Goal: Entertainment & Leisure: Consume media (video, audio)

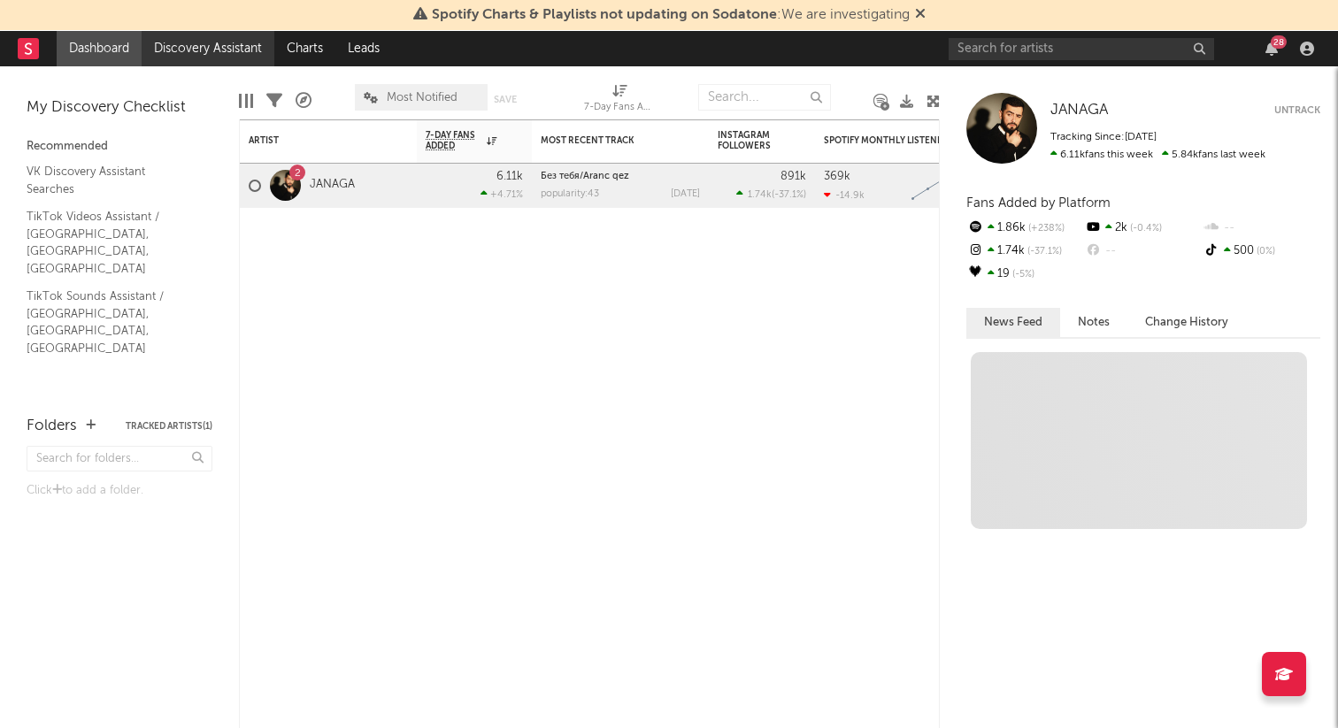
click at [244, 60] on link "Discovery Assistant" at bounding box center [208, 48] width 133 height 35
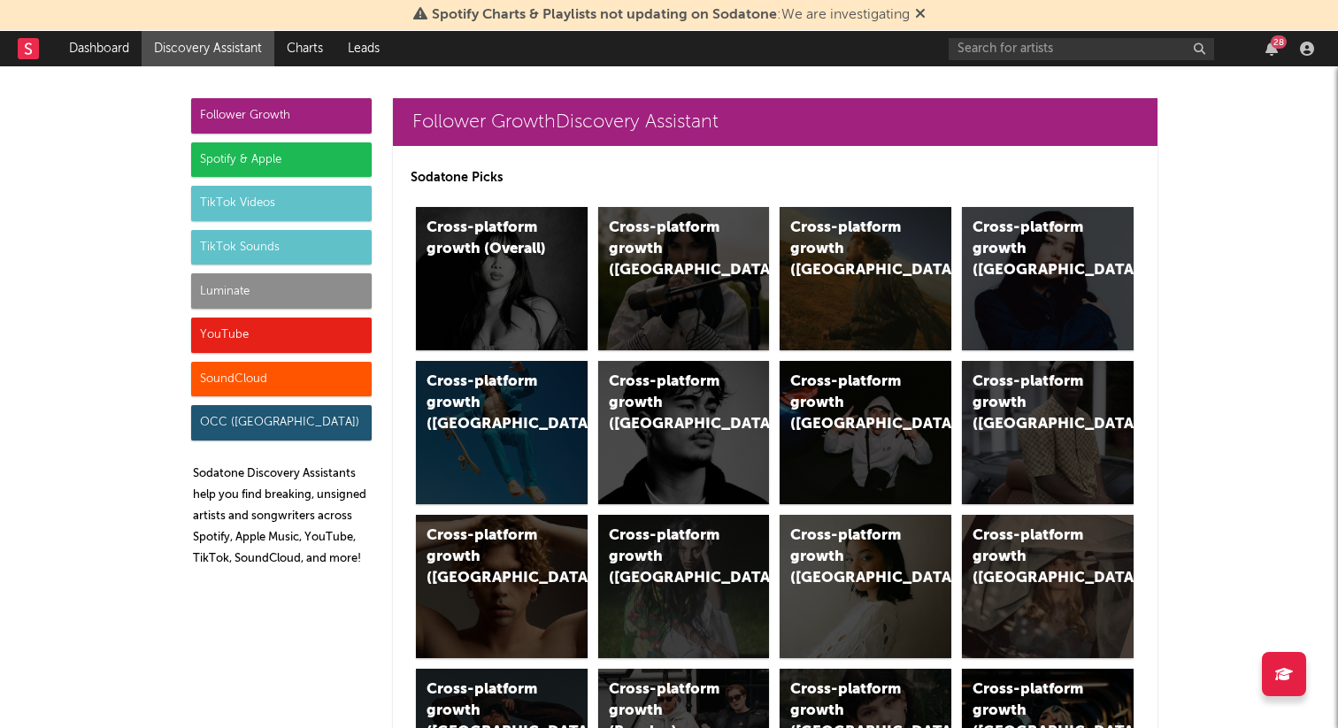
click at [304, 247] on div "TikTok Sounds" at bounding box center [281, 247] width 180 height 35
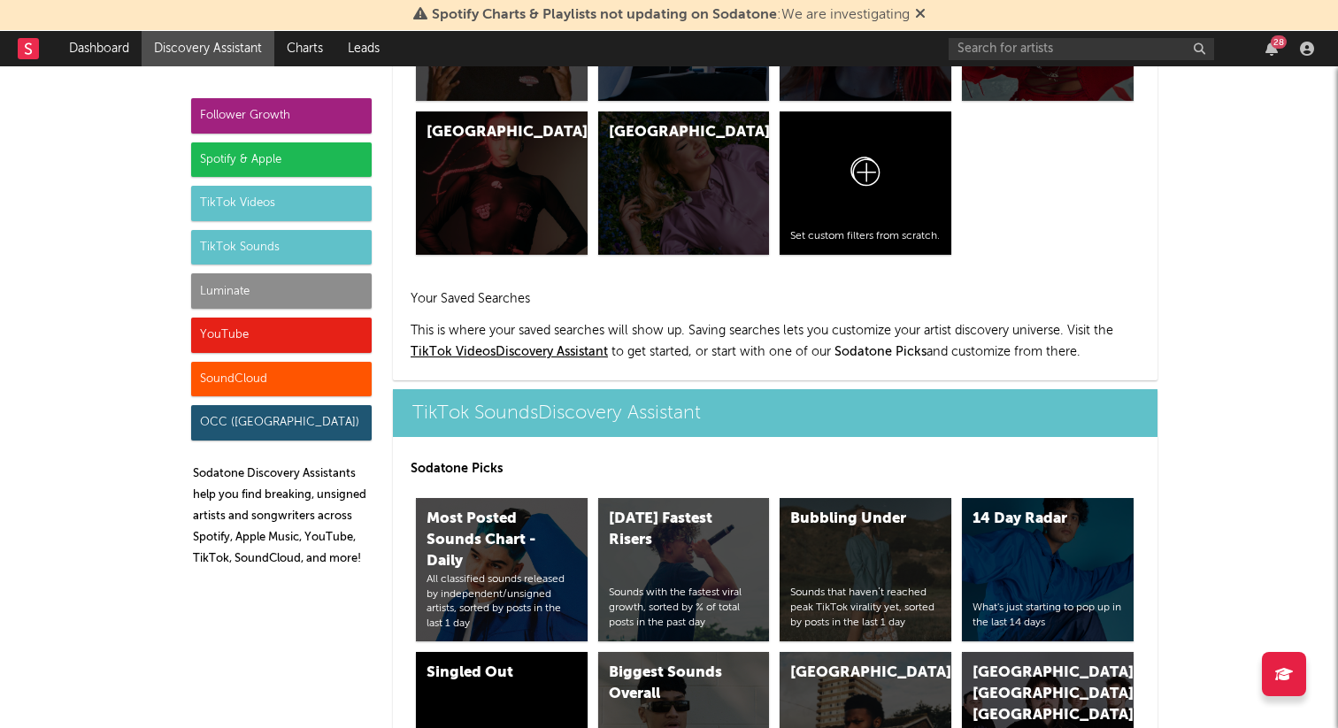
scroll to position [5911, 0]
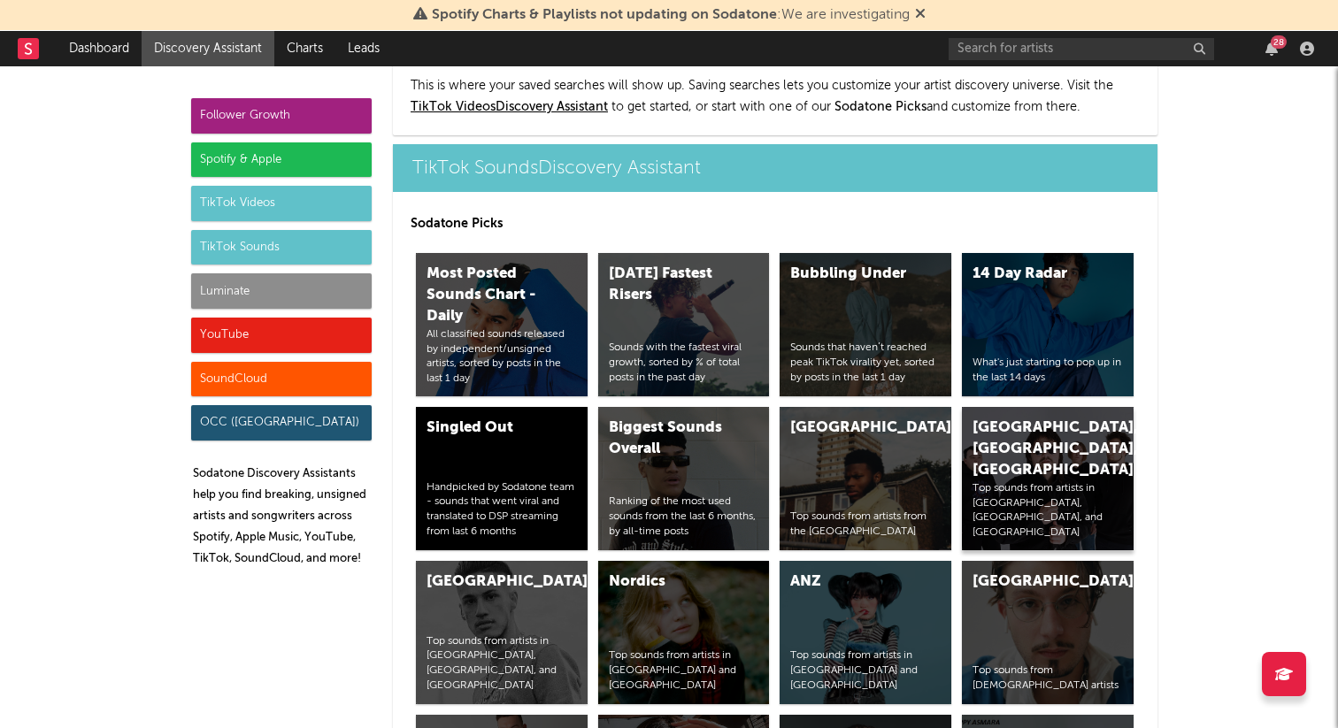
click at [1009, 418] on div "Russia, Ukraine, Belarus" at bounding box center [1032, 450] width 120 height 64
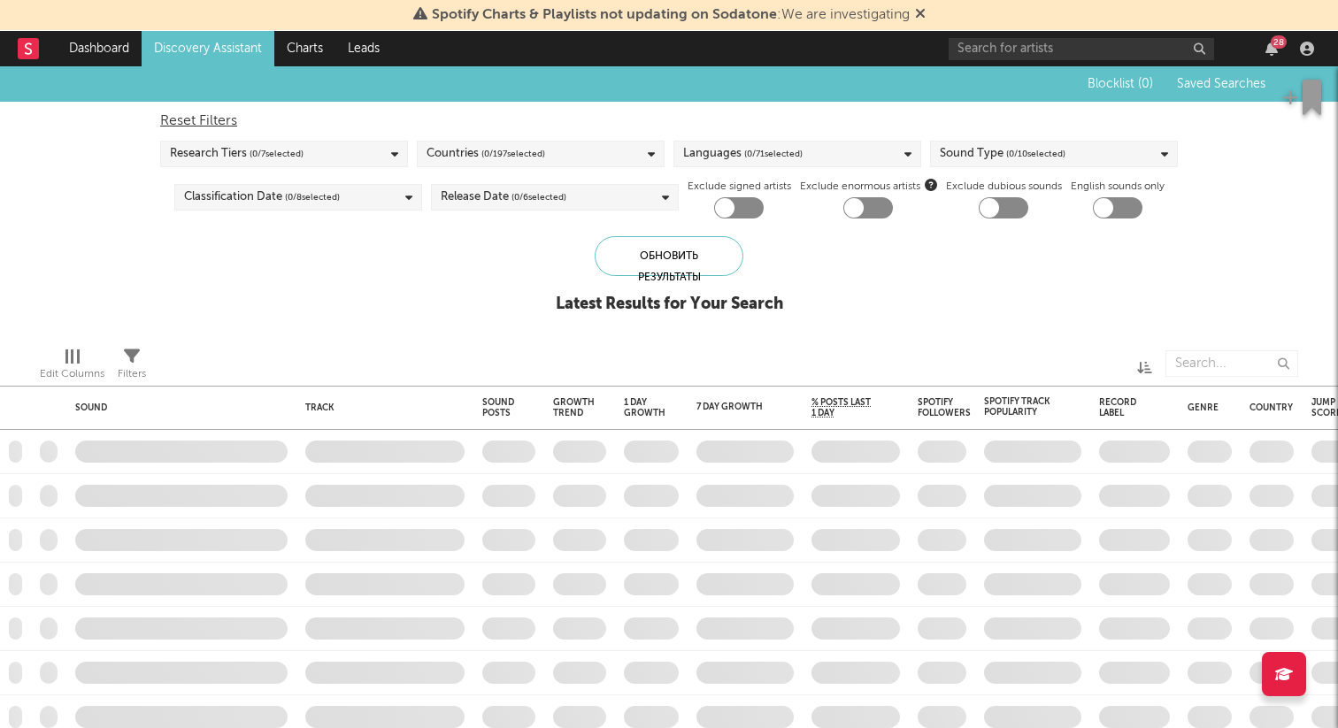
checkbox input "true"
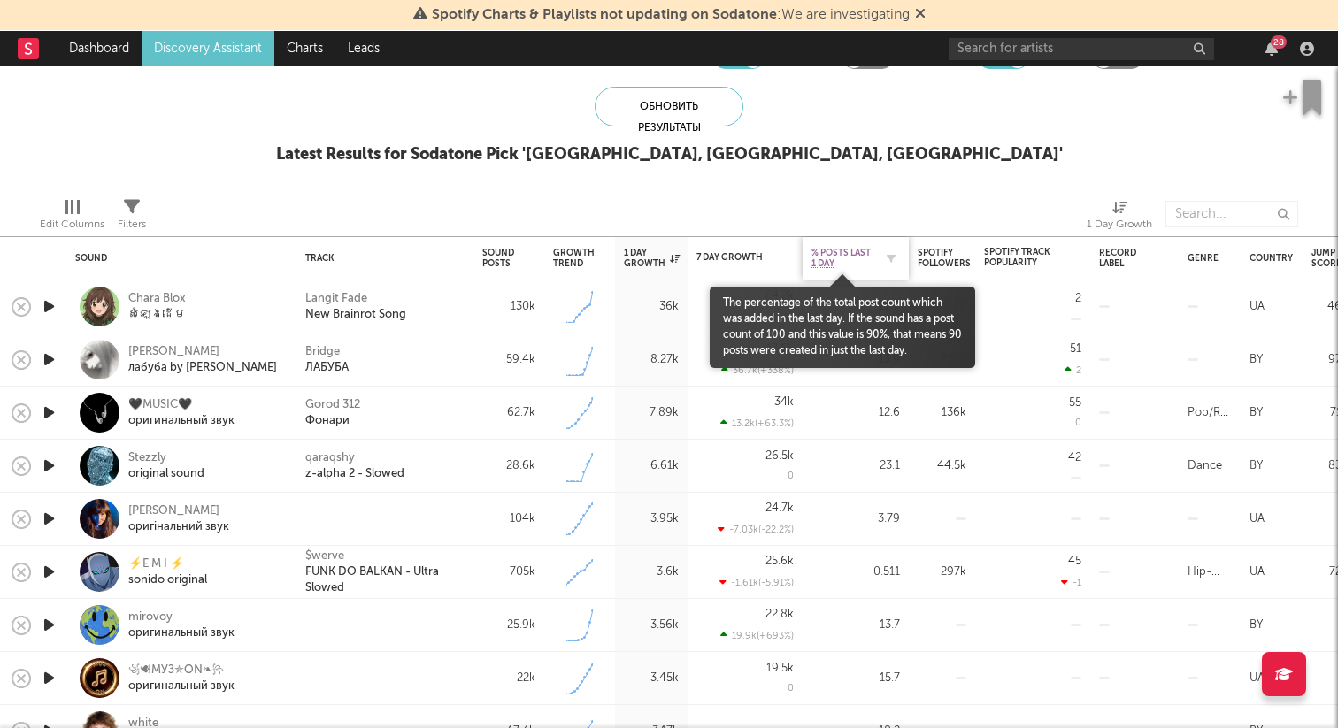
click at [862, 254] on span "% Posts Last 1 Day" at bounding box center [842, 258] width 62 height 21
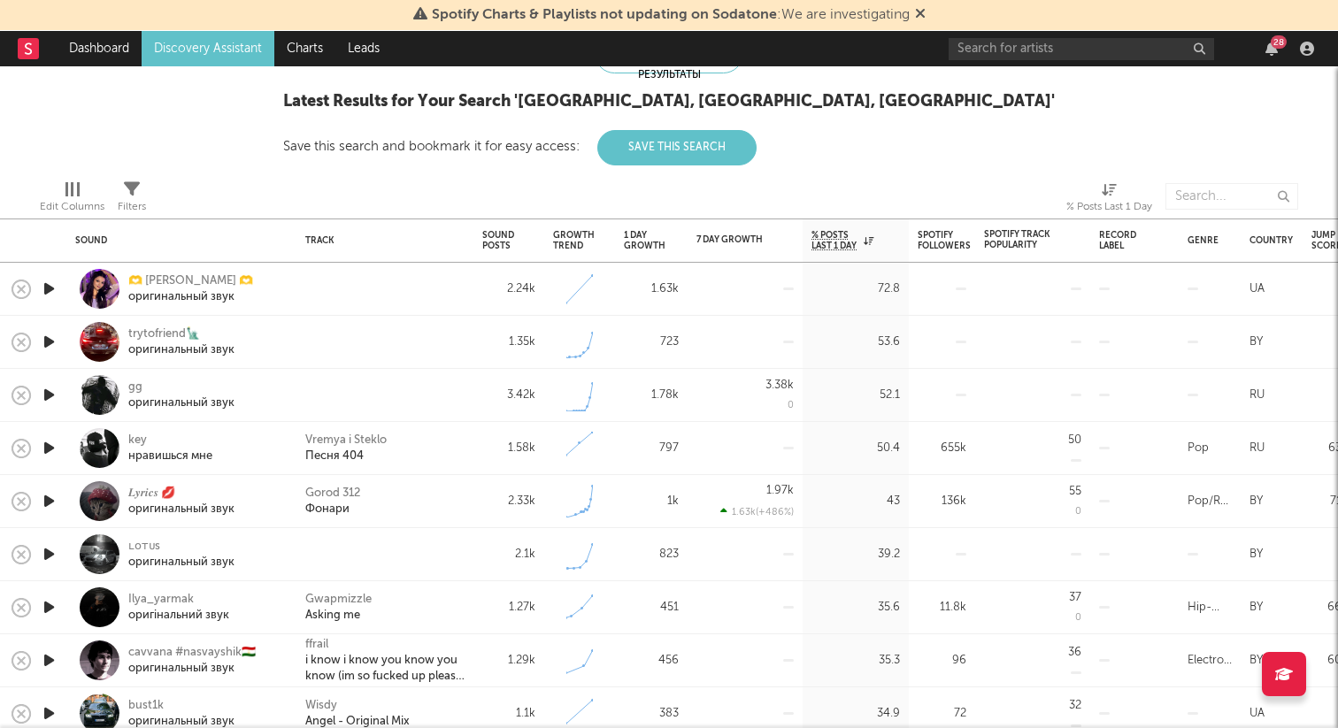
click at [52, 288] on icon "button" at bounding box center [49, 289] width 19 height 22
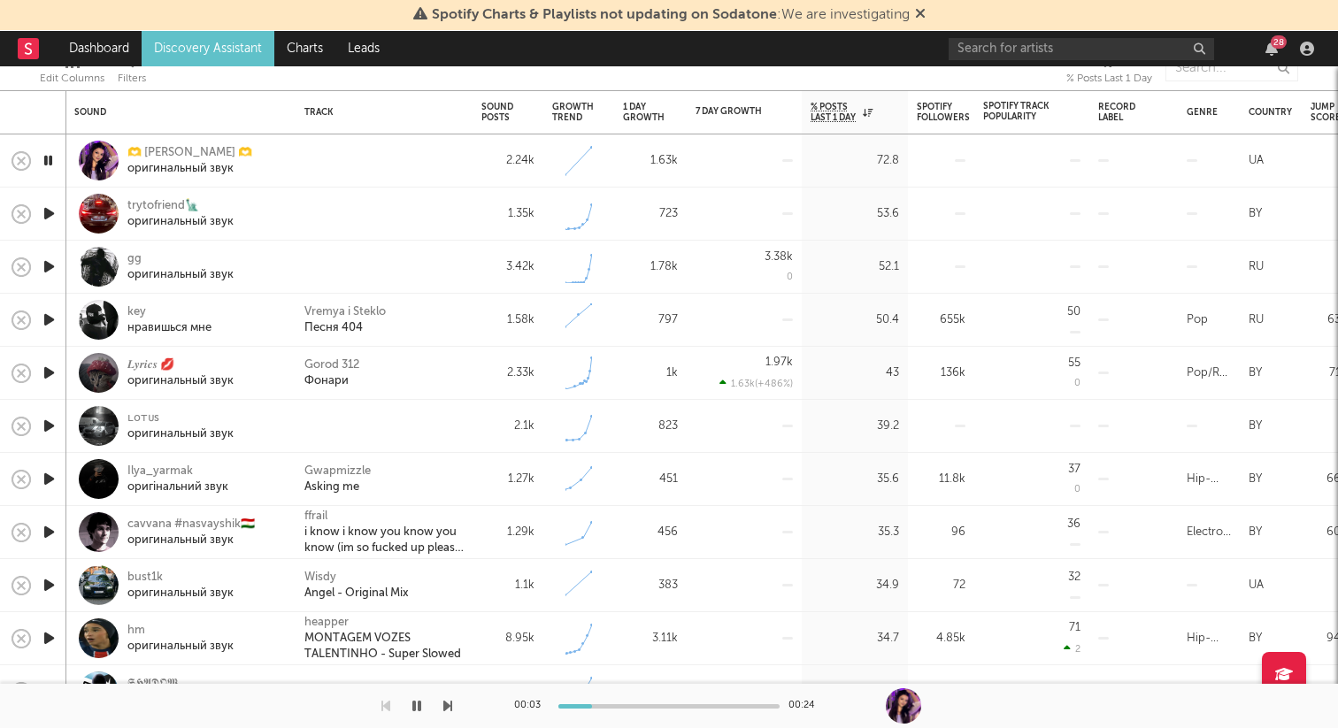
click at [49, 215] on icon "button" at bounding box center [49, 214] width 19 height 22
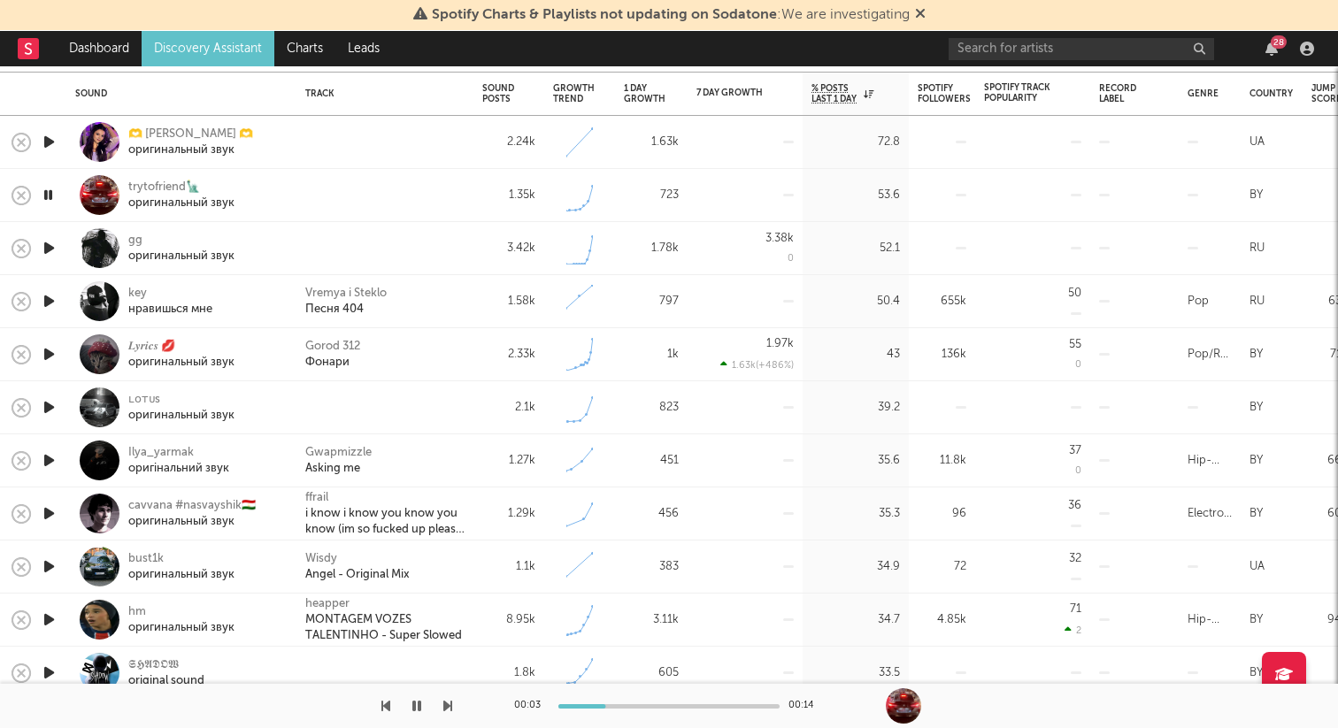
click at [54, 245] on icon "button" at bounding box center [49, 248] width 19 height 22
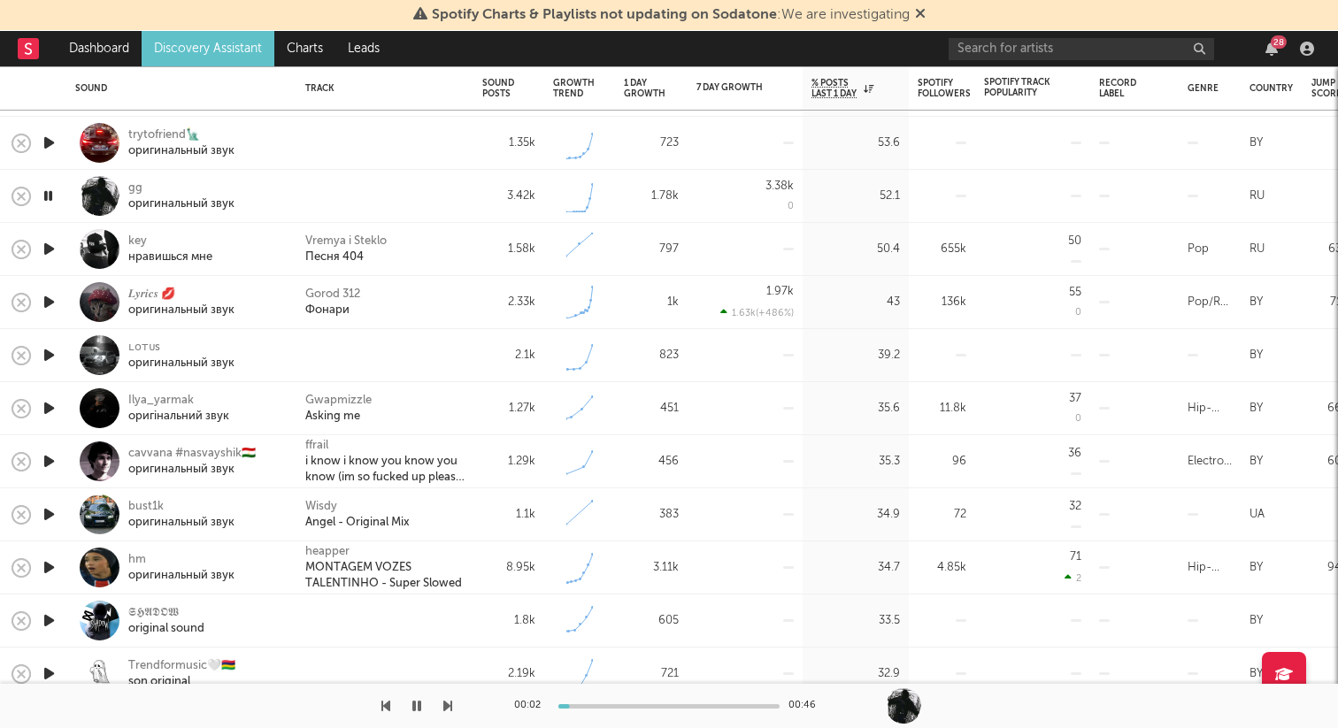
click at [49, 354] on icon "button" at bounding box center [49, 355] width 19 height 22
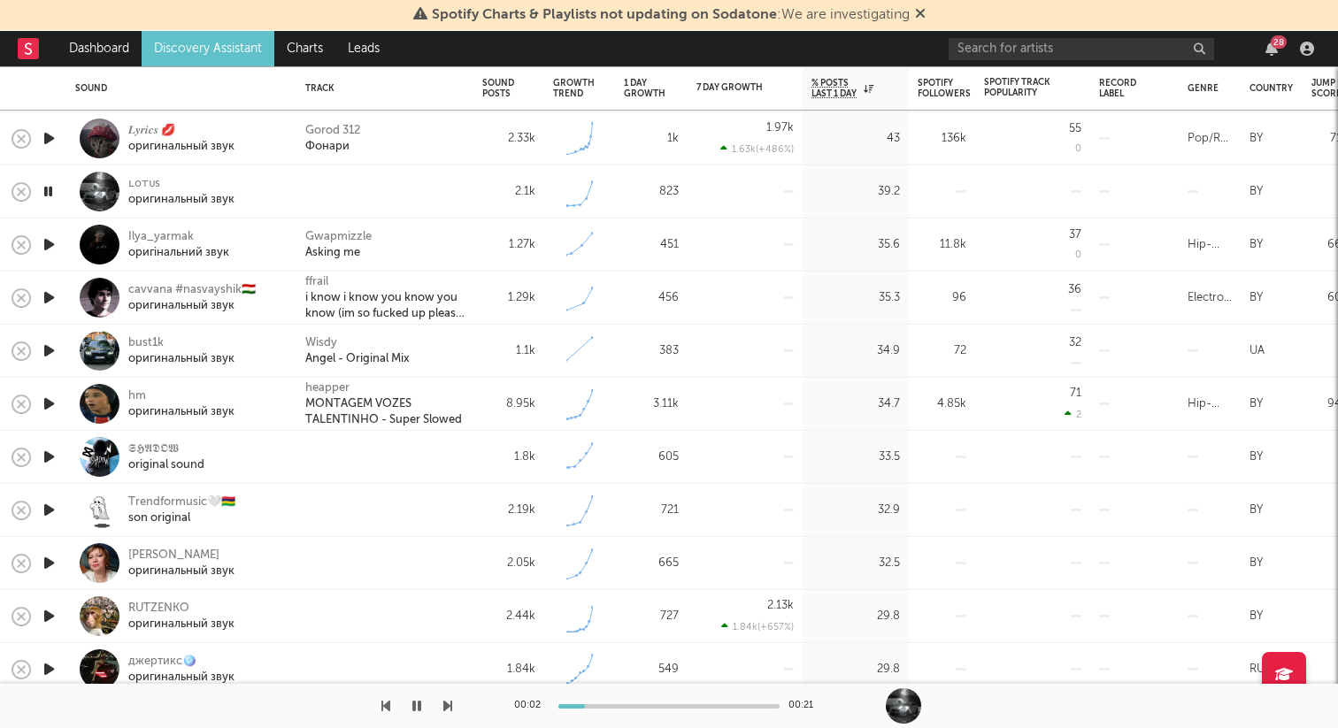
click at [55, 453] on icon "button" at bounding box center [49, 457] width 19 height 22
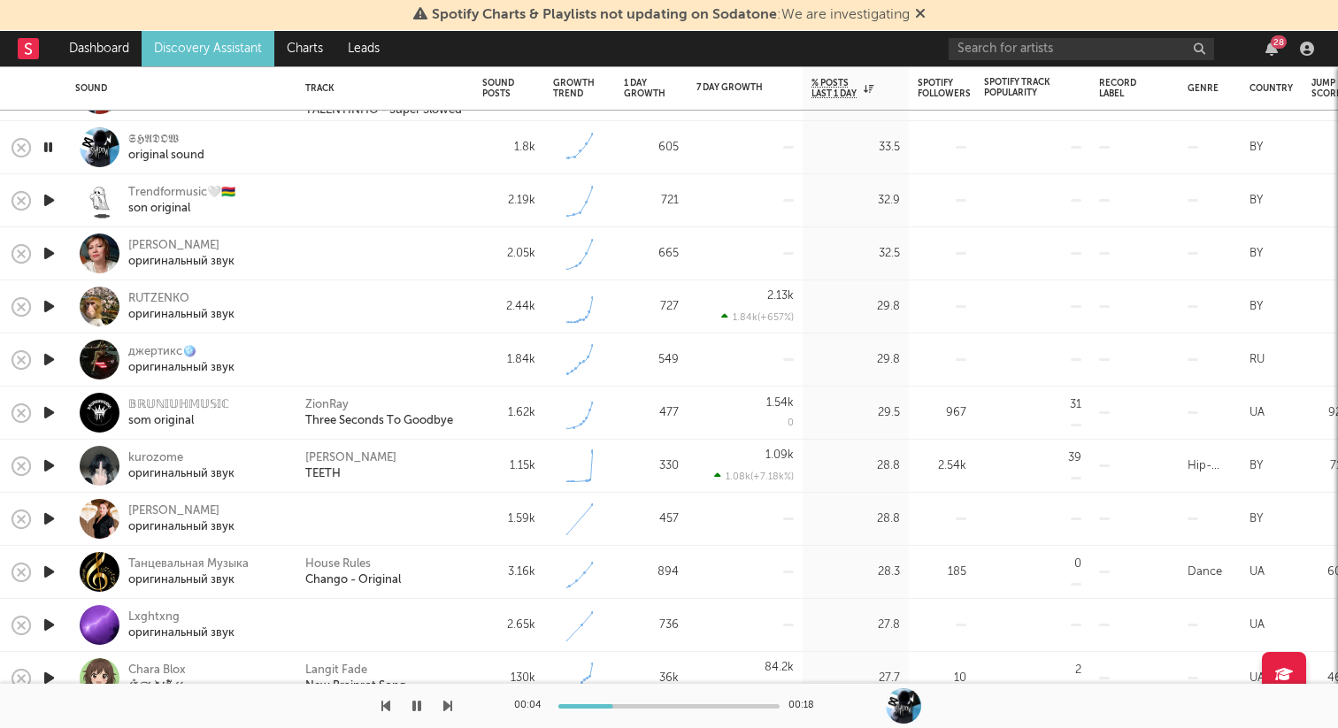
click at [50, 201] on icon "button" at bounding box center [49, 200] width 19 height 22
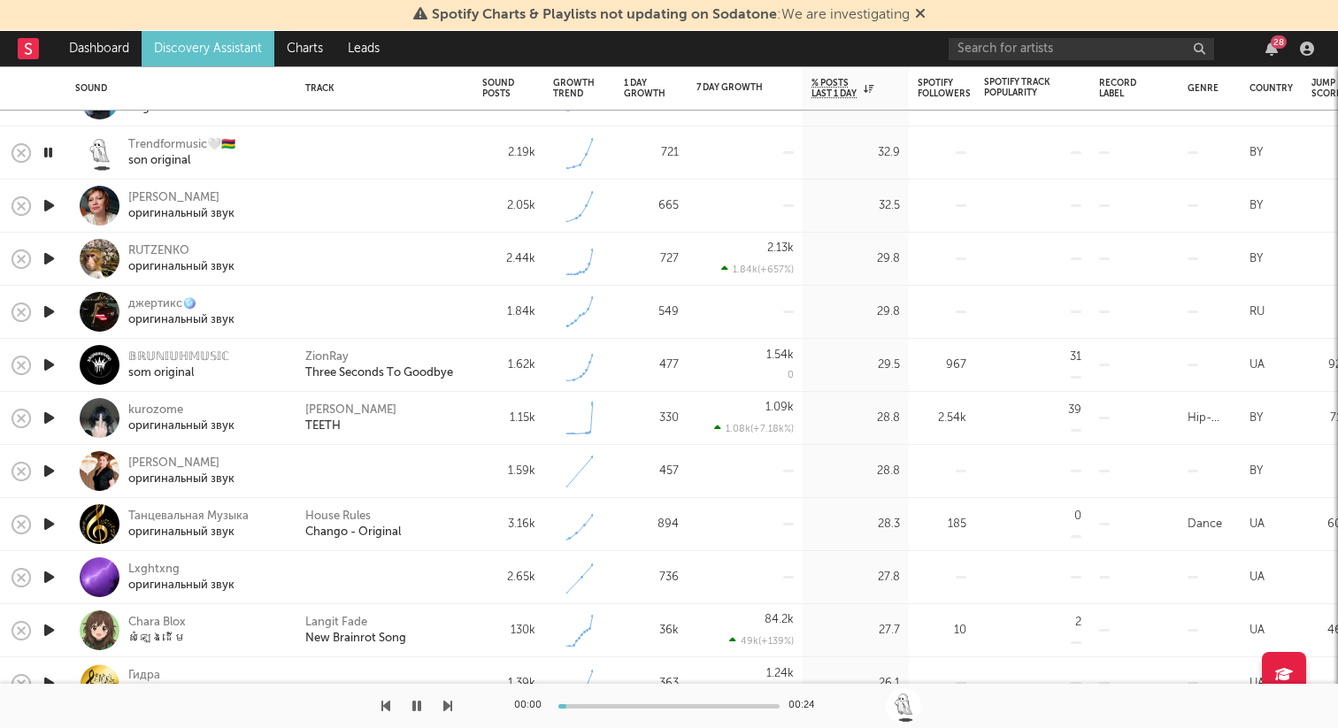
click at [50, 206] on icon "button" at bounding box center [49, 206] width 19 height 22
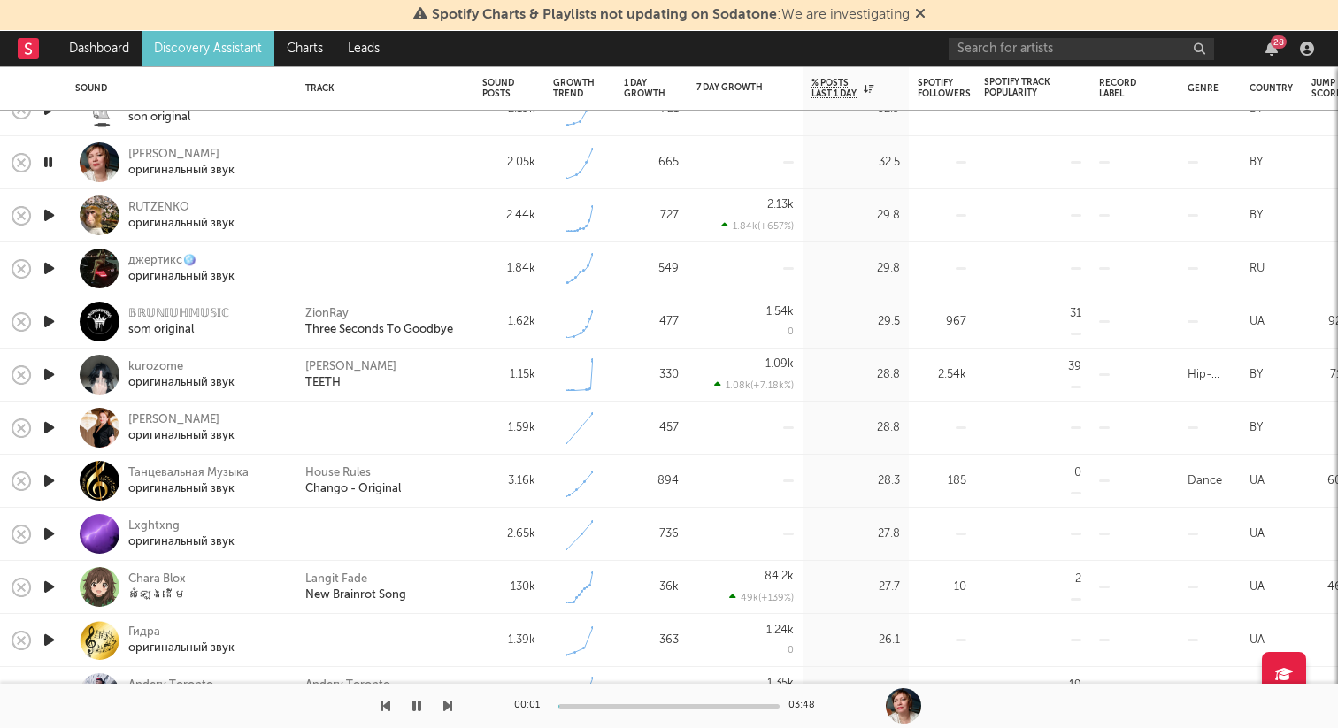
click at [50, 206] on icon "button" at bounding box center [49, 215] width 19 height 22
click at [58, 260] on icon "button" at bounding box center [49, 268] width 19 height 22
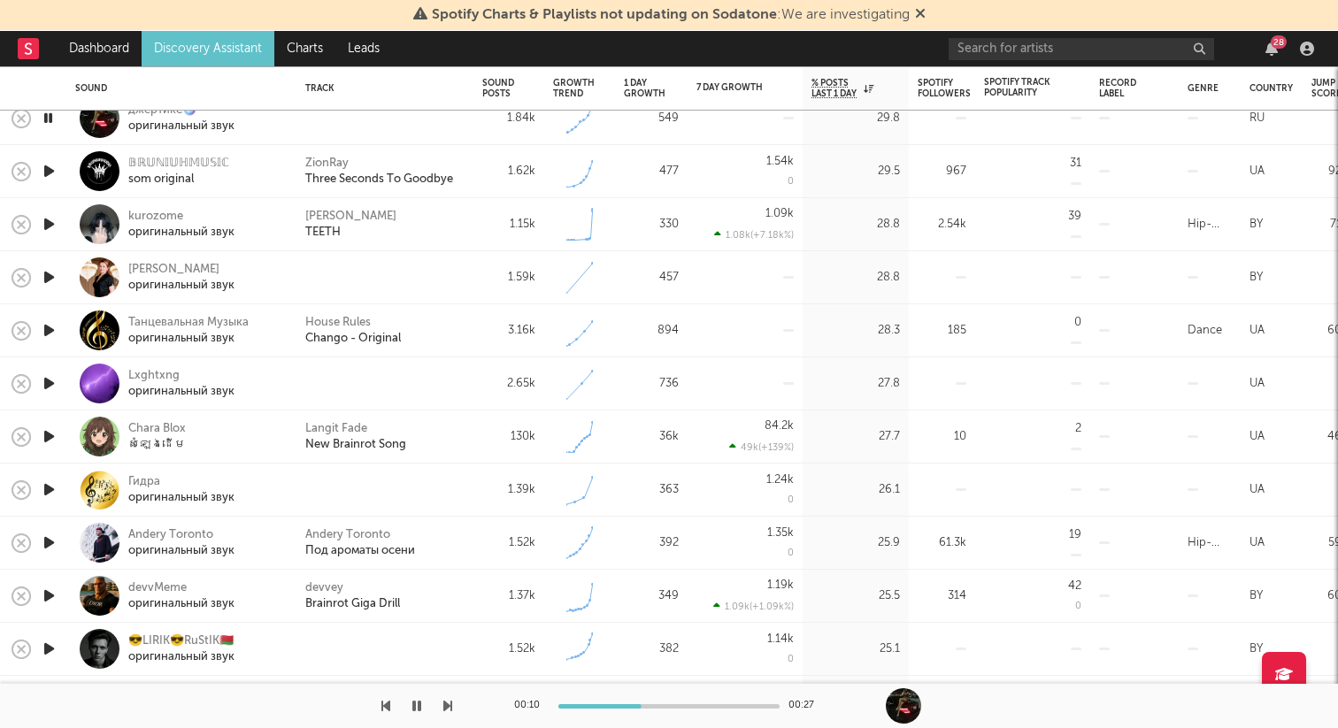
click at [50, 275] on icon "button" at bounding box center [49, 277] width 19 height 22
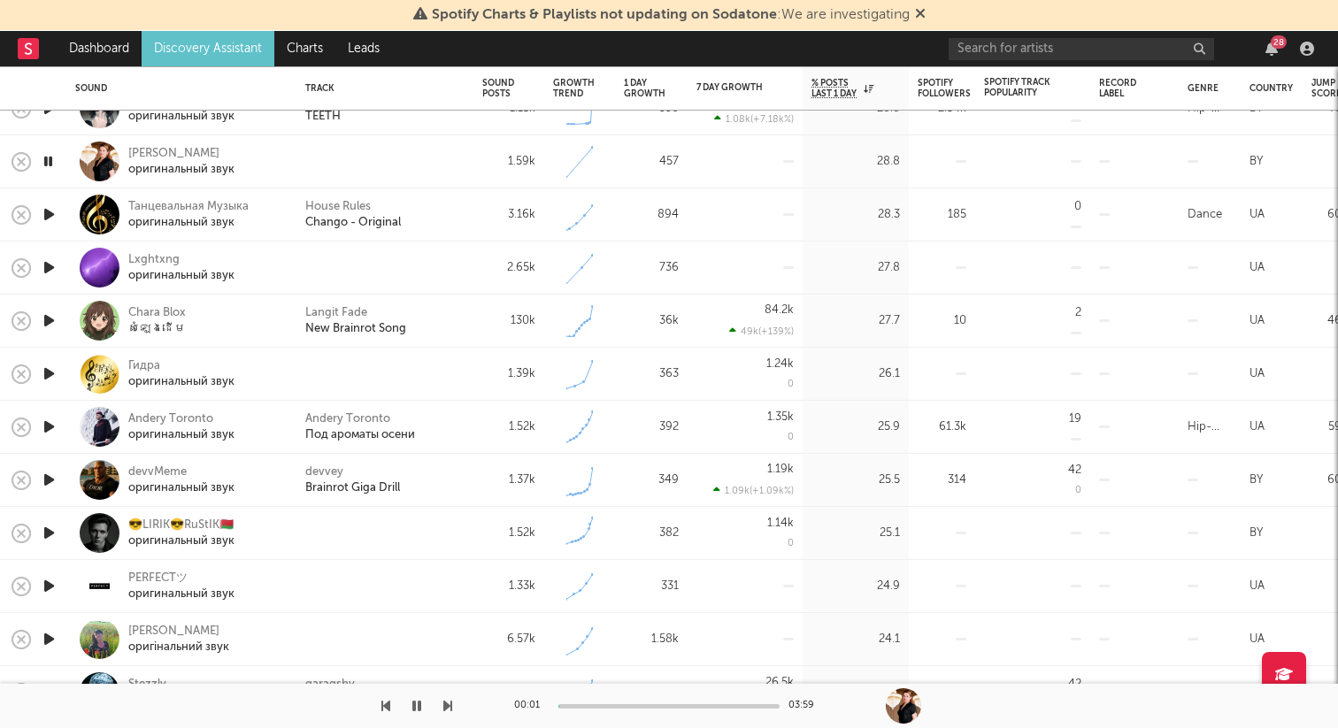
click at [48, 269] on icon "button" at bounding box center [49, 268] width 19 height 22
click at [917, 16] on icon at bounding box center [920, 13] width 11 height 14
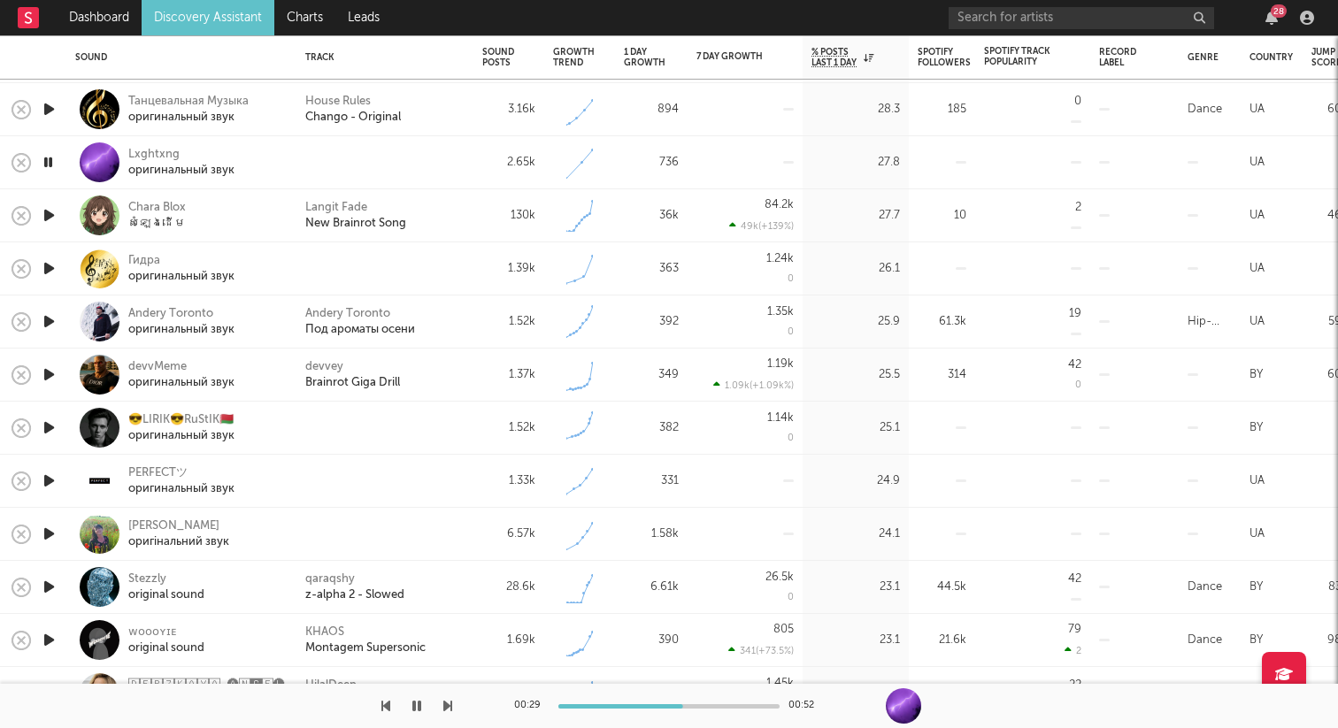
click at [54, 218] on icon "button" at bounding box center [49, 215] width 19 height 22
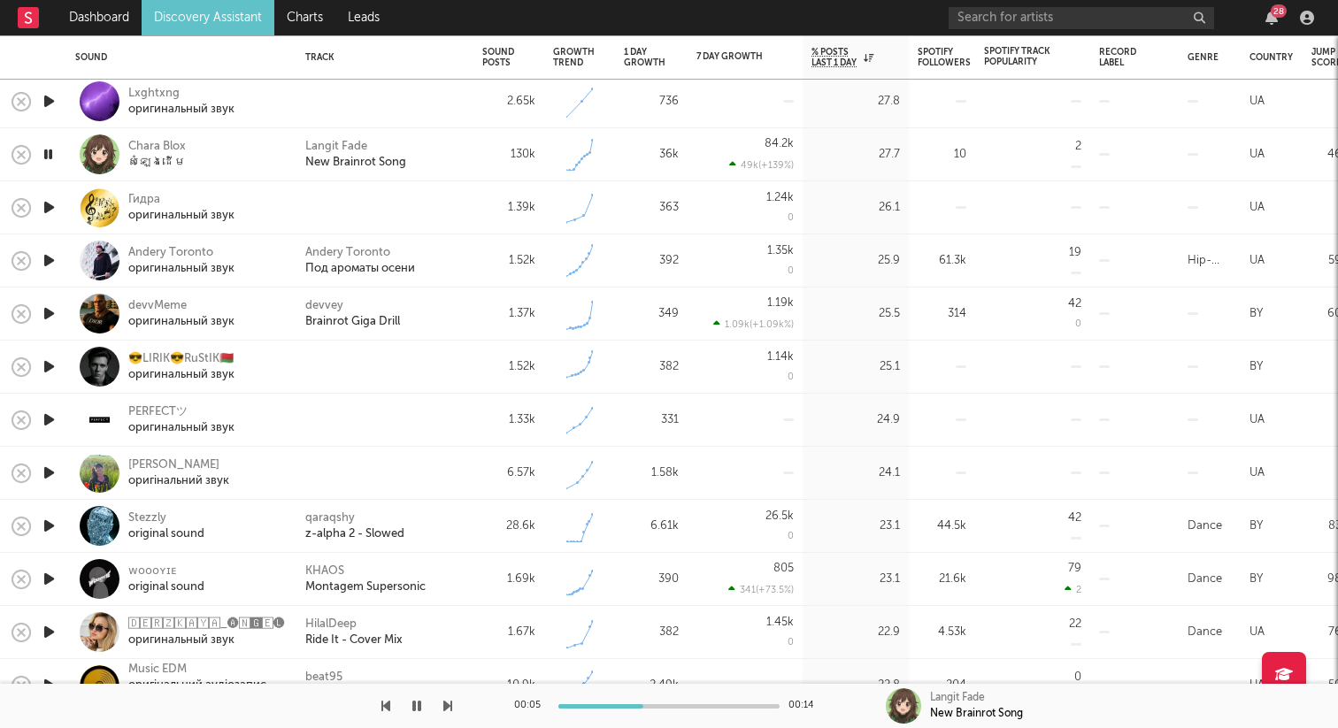
click at [50, 208] on icon "button" at bounding box center [49, 207] width 19 height 22
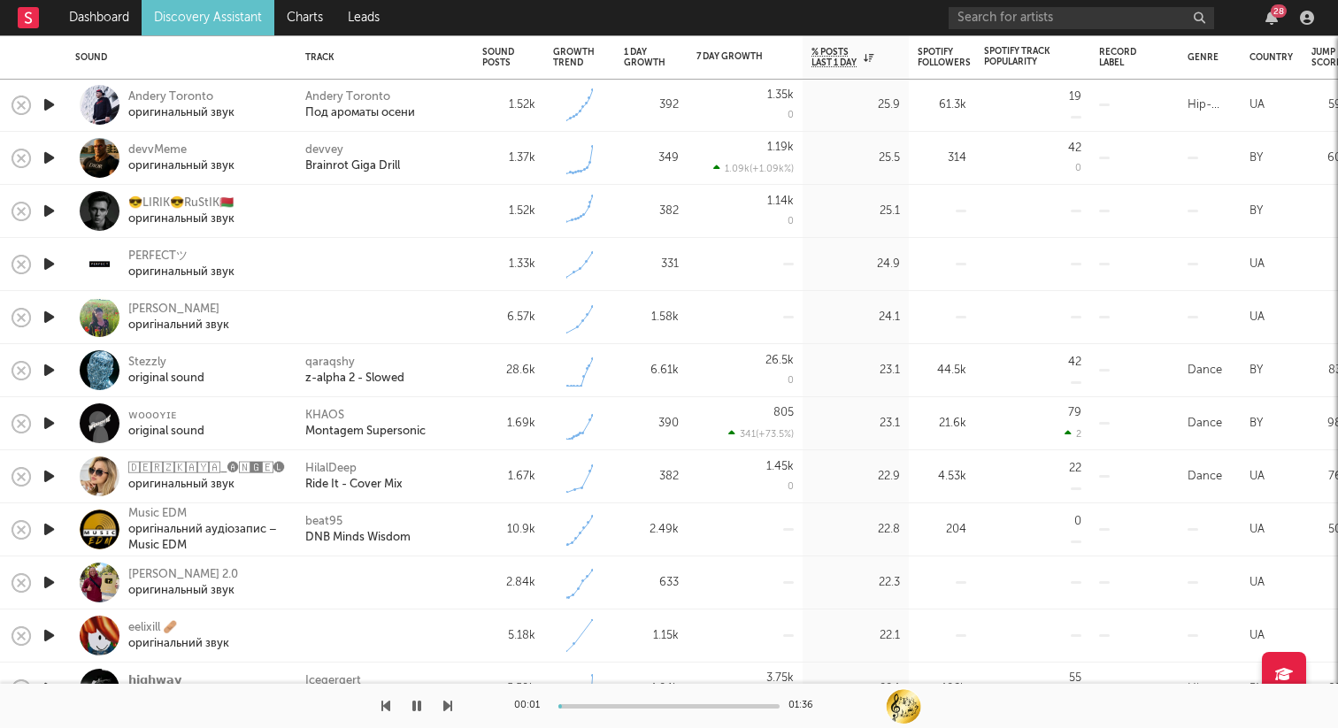
click at [49, 203] on icon "button" at bounding box center [49, 211] width 19 height 22
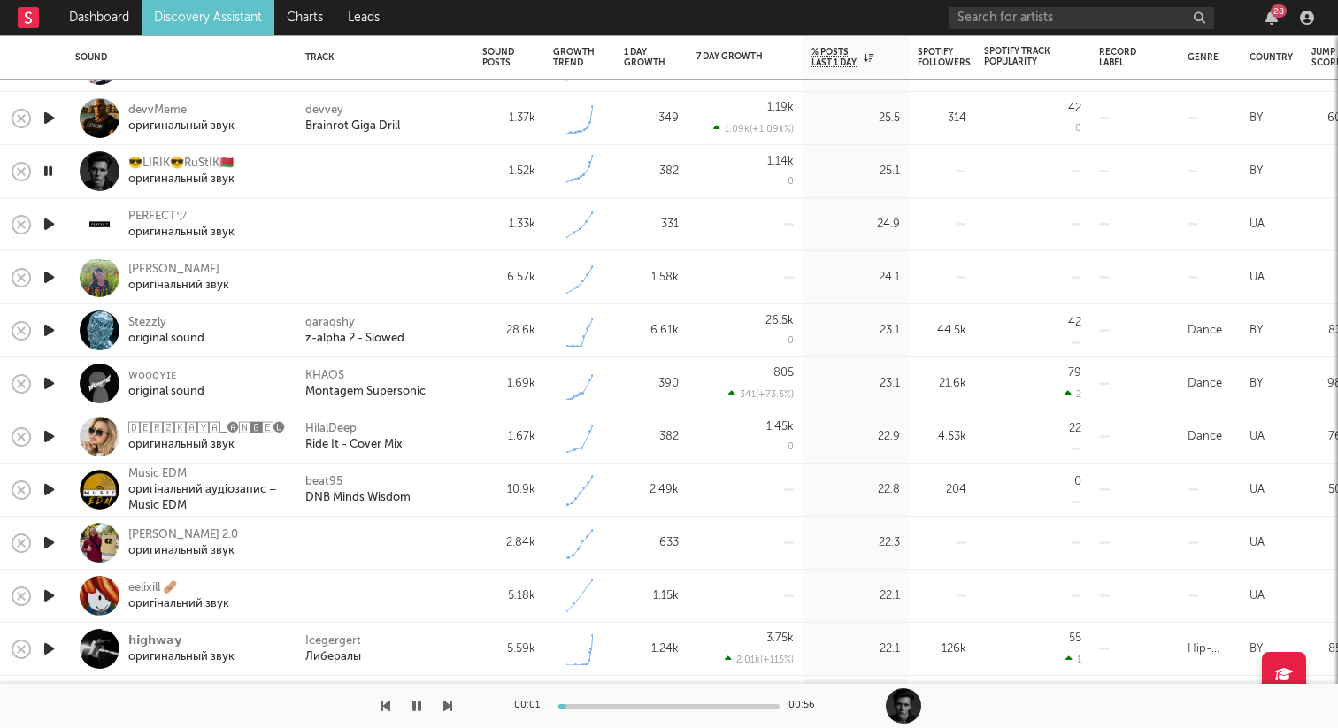
click at [50, 219] on icon "button" at bounding box center [49, 224] width 19 height 22
click at [57, 279] on icon "button" at bounding box center [49, 277] width 19 height 22
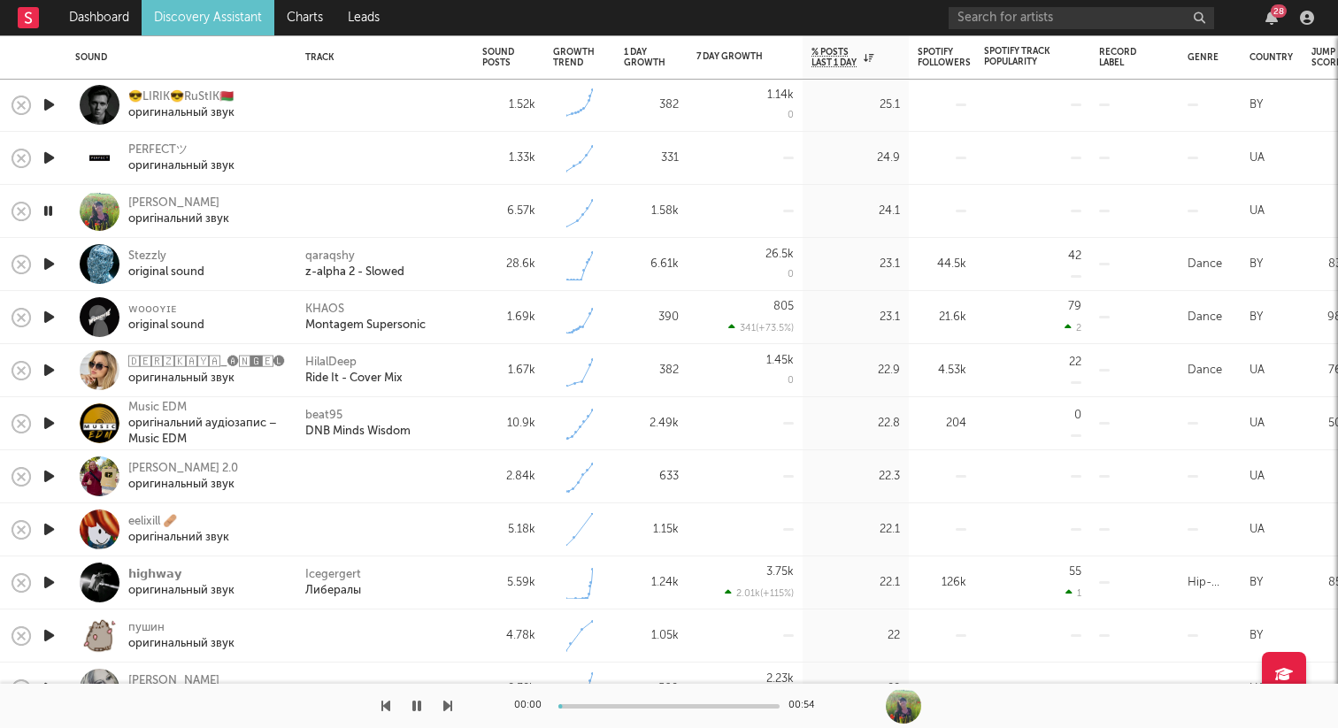
click at [50, 265] on icon "button" at bounding box center [49, 264] width 19 height 22
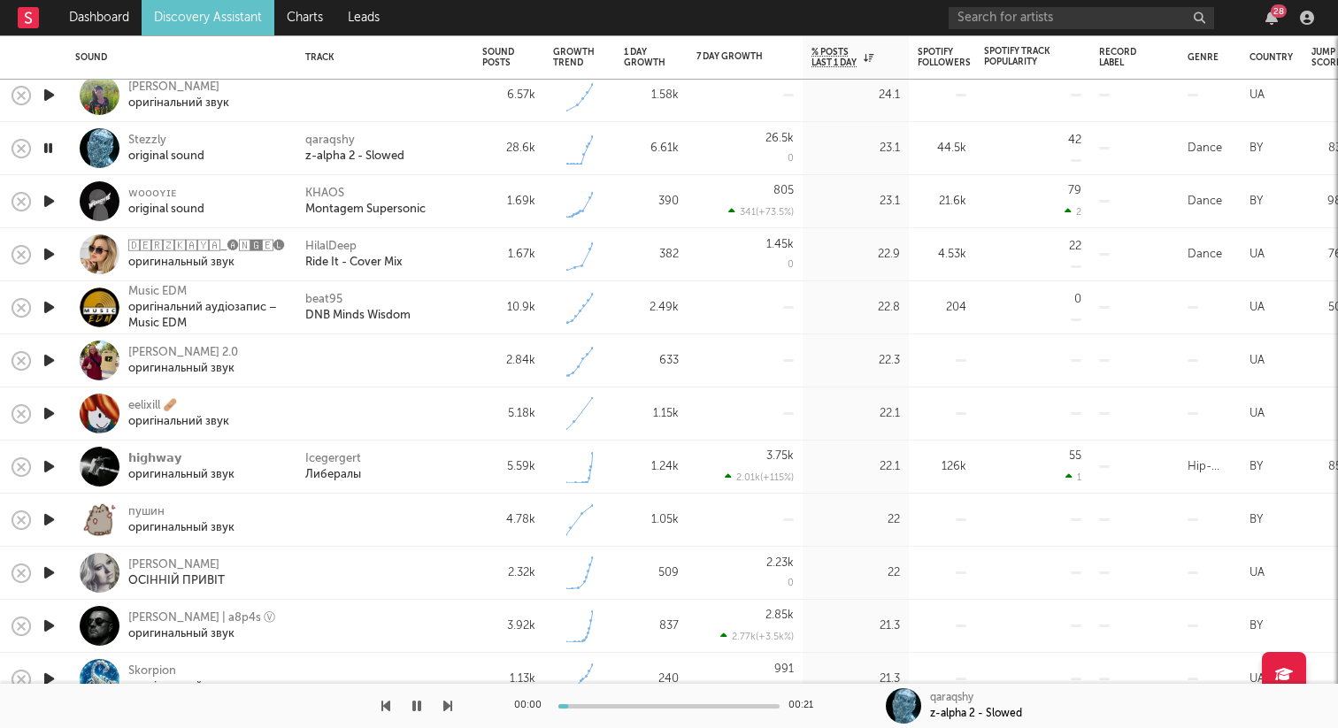
click at [46, 371] on icon "button" at bounding box center [49, 360] width 19 height 22
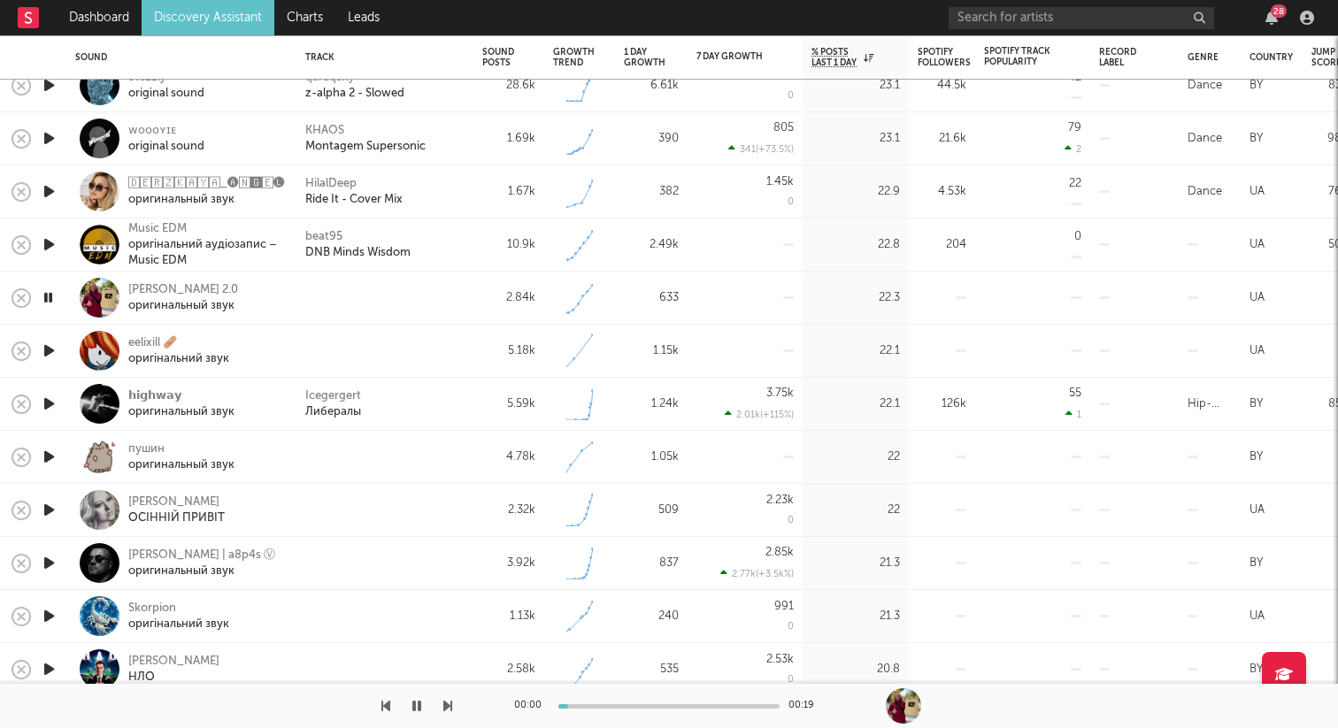
click at [49, 351] on icon "button" at bounding box center [49, 351] width 19 height 22
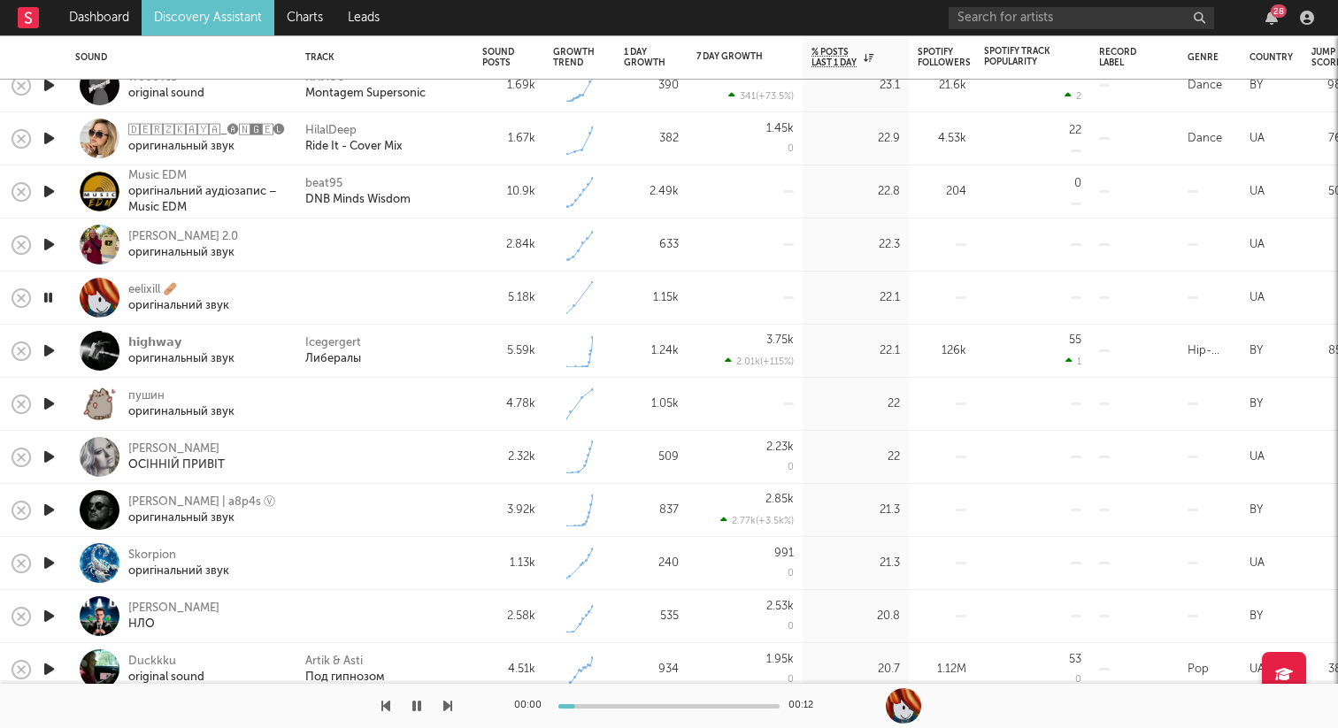
click at [50, 351] on icon "button" at bounding box center [49, 351] width 19 height 22
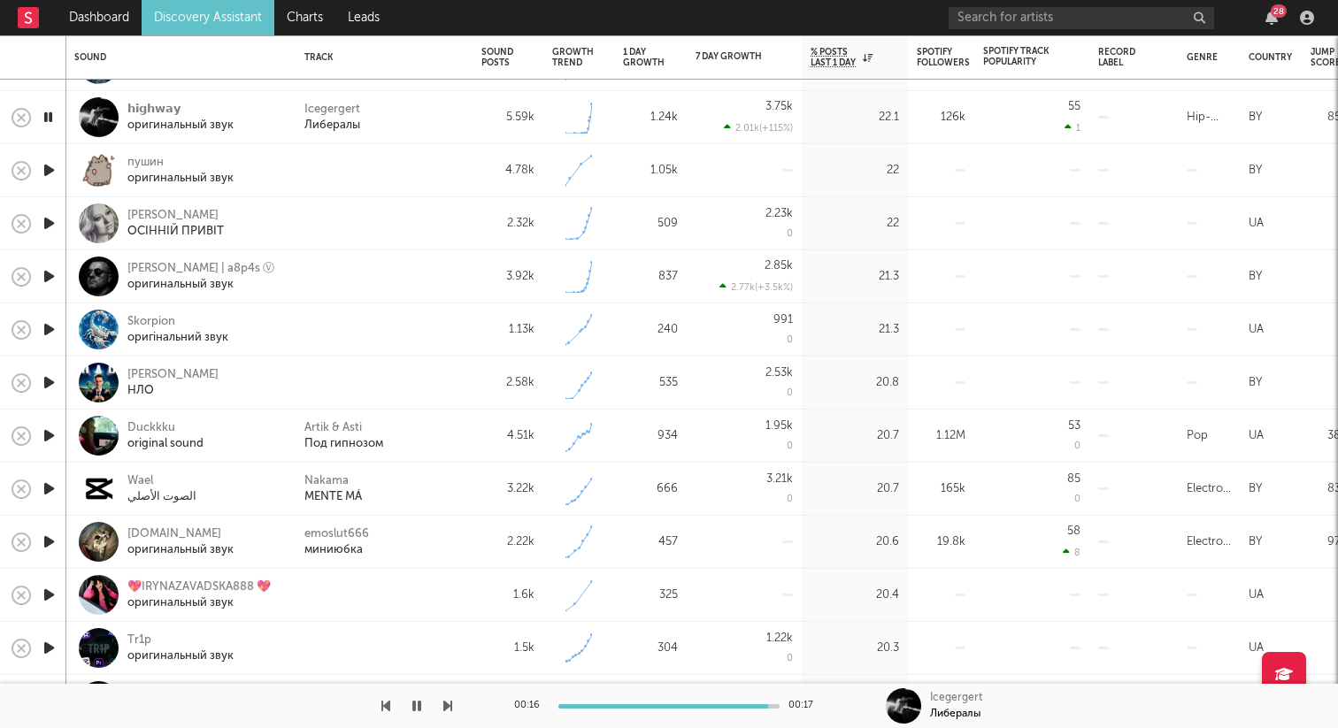
click at [48, 170] on icon "button" at bounding box center [49, 170] width 19 height 22
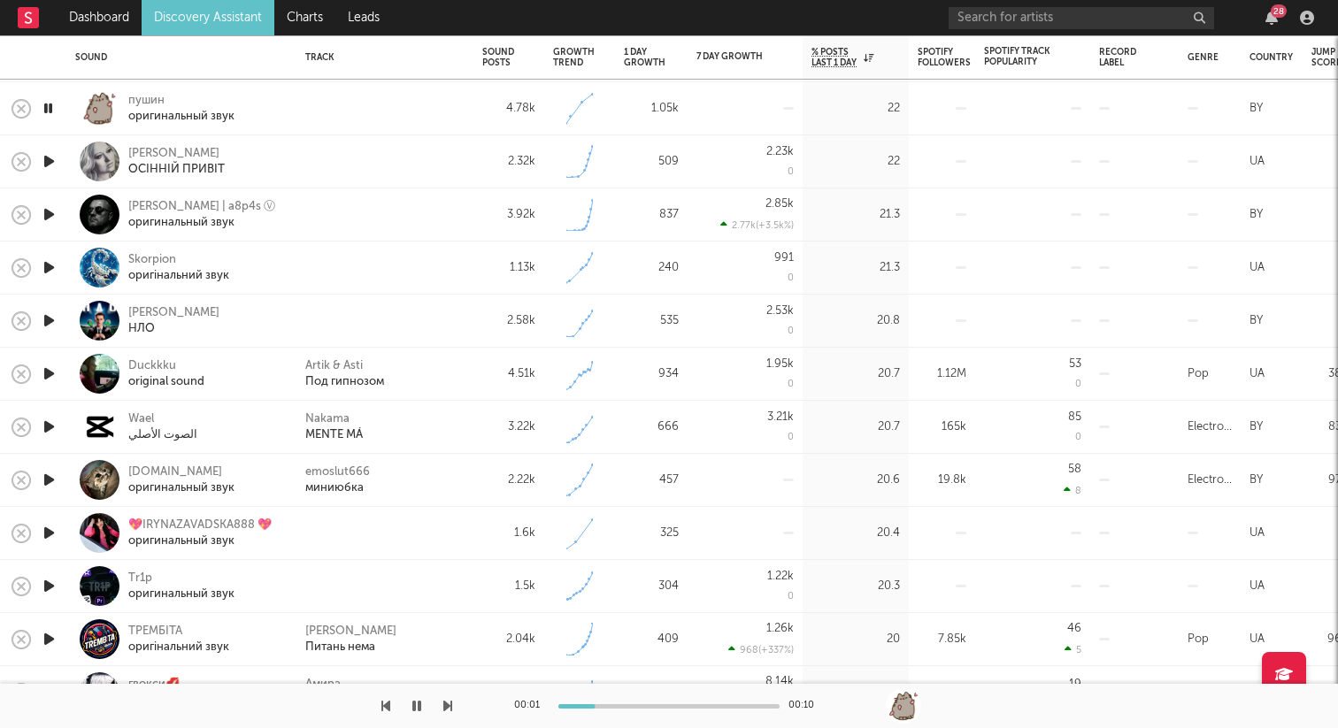
click at [46, 162] on icon "button" at bounding box center [49, 161] width 19 height 22
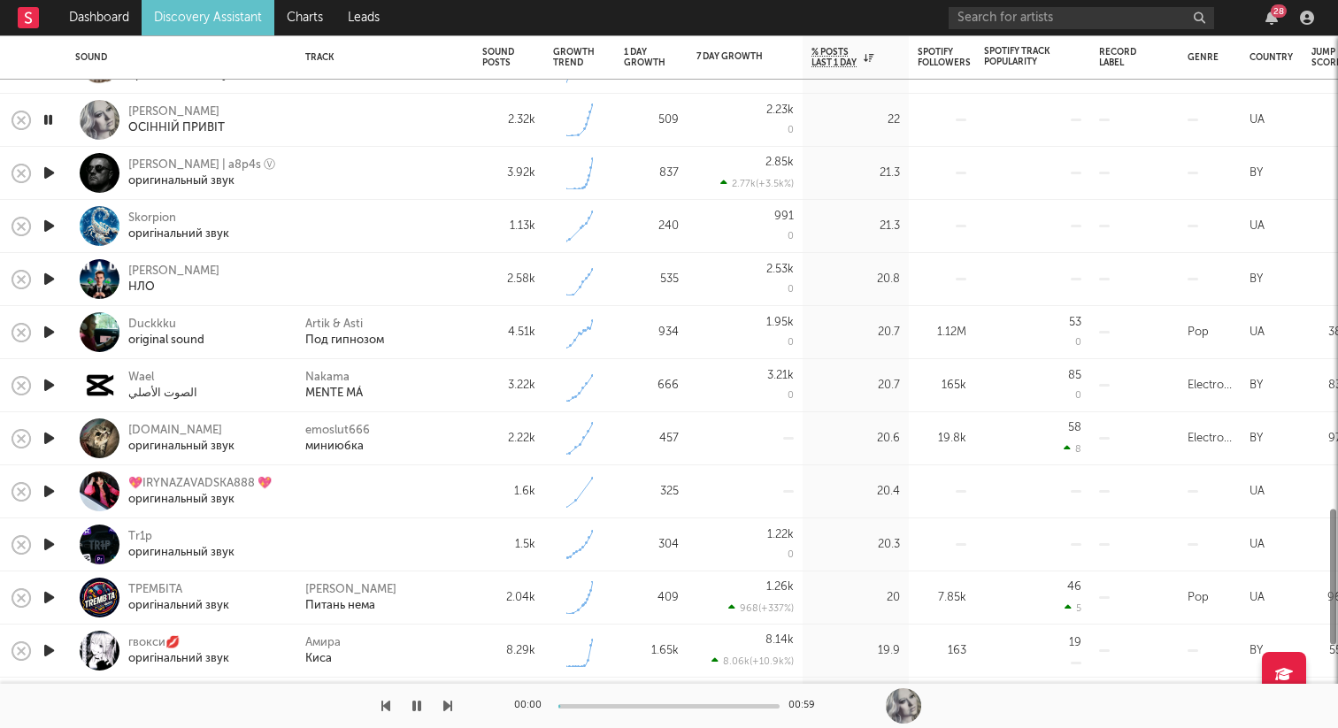
click at [47, 169] on icon "button" at bounding box center [49, 173] width 19 height 22
click at [51, 225] on icon "button" at bounding box center [49, 226] width 19 height 22
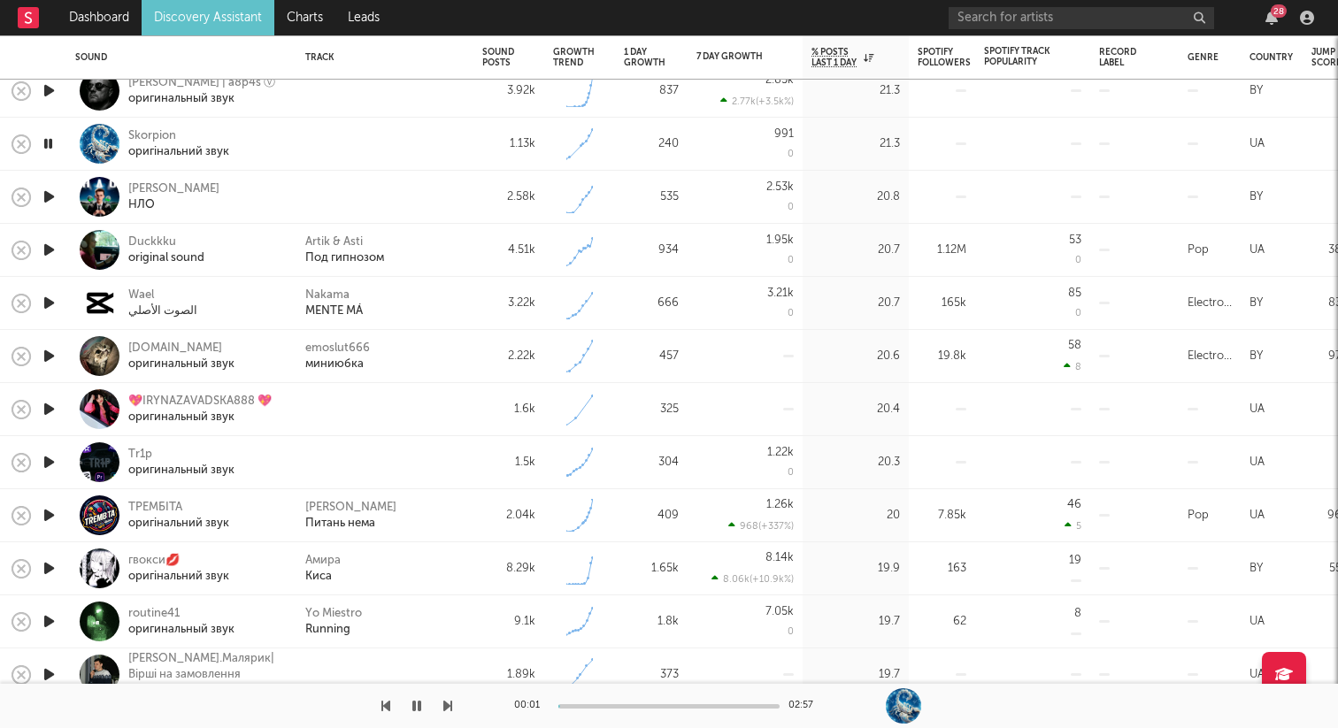
click at [51, 196] on icon "button" at bounding box center [49, 197] width 19 height 22
click at [55, 404] on icon "button" at bounding box center [49, 409] width 19 height 22
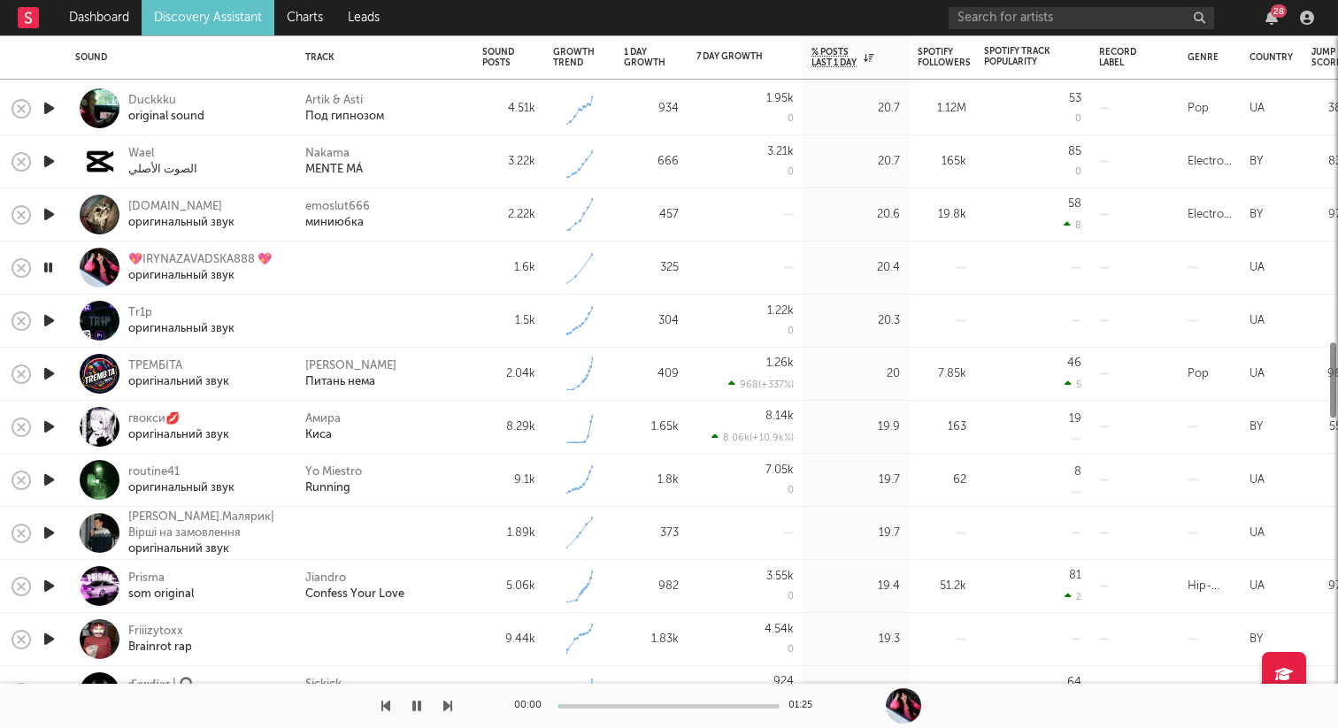
click at [50, 222] on icon "button" at bounding box center [49, 214] width 19 height 22
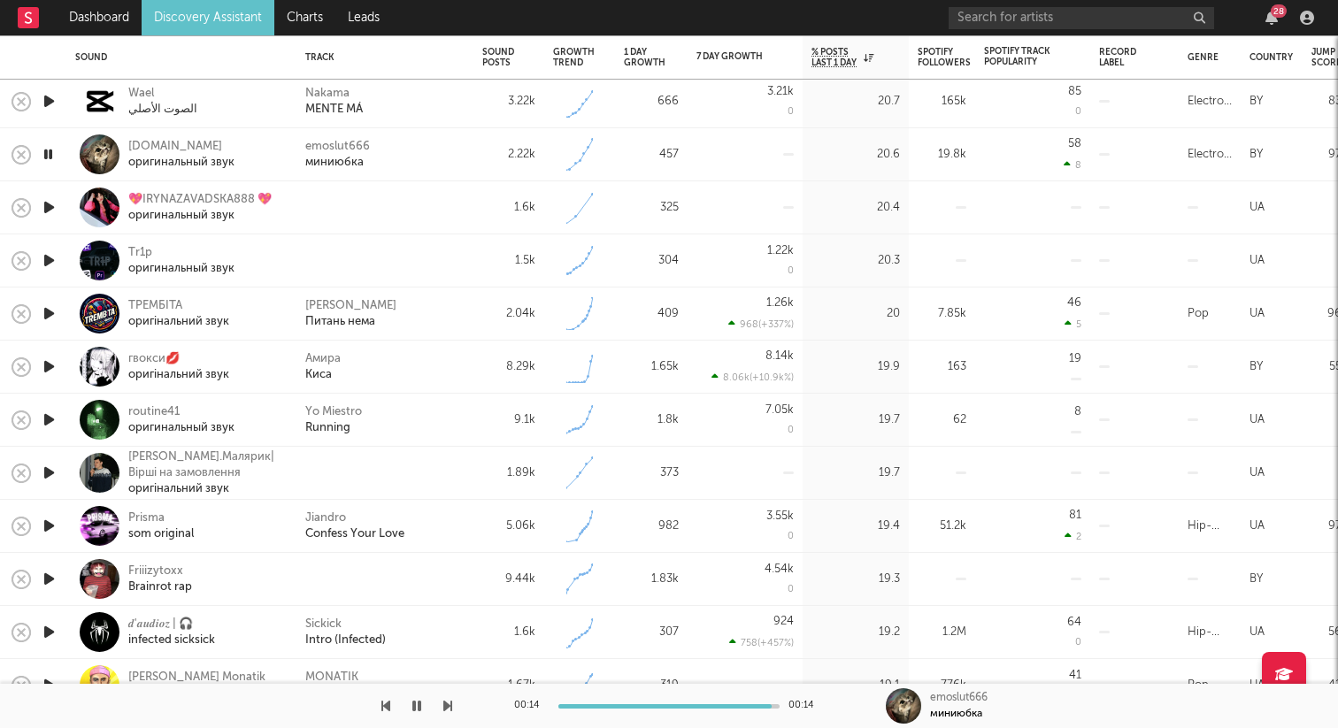
click at [49, 211] on icon "button" at bounding box center [49, 207] width 19 height 22
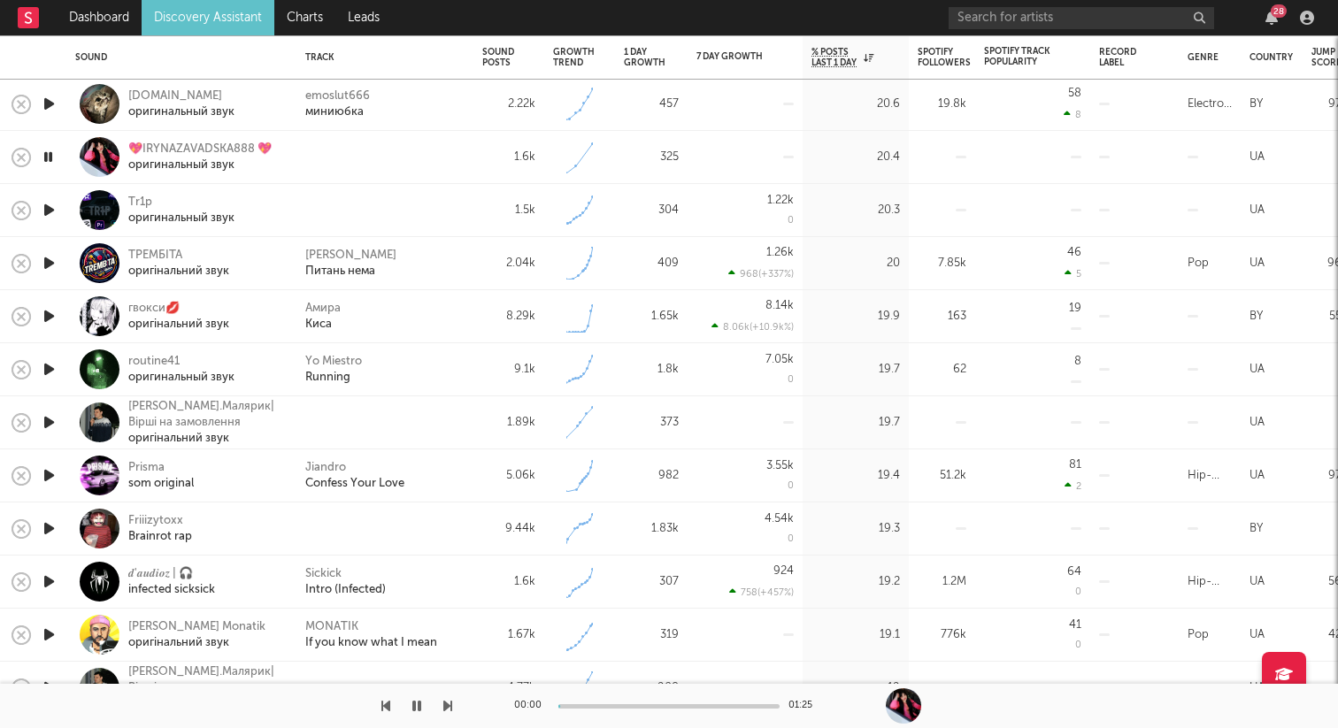
click at [47, 206] on icon "button" at bounding box center [49, 210] width 19 height 22
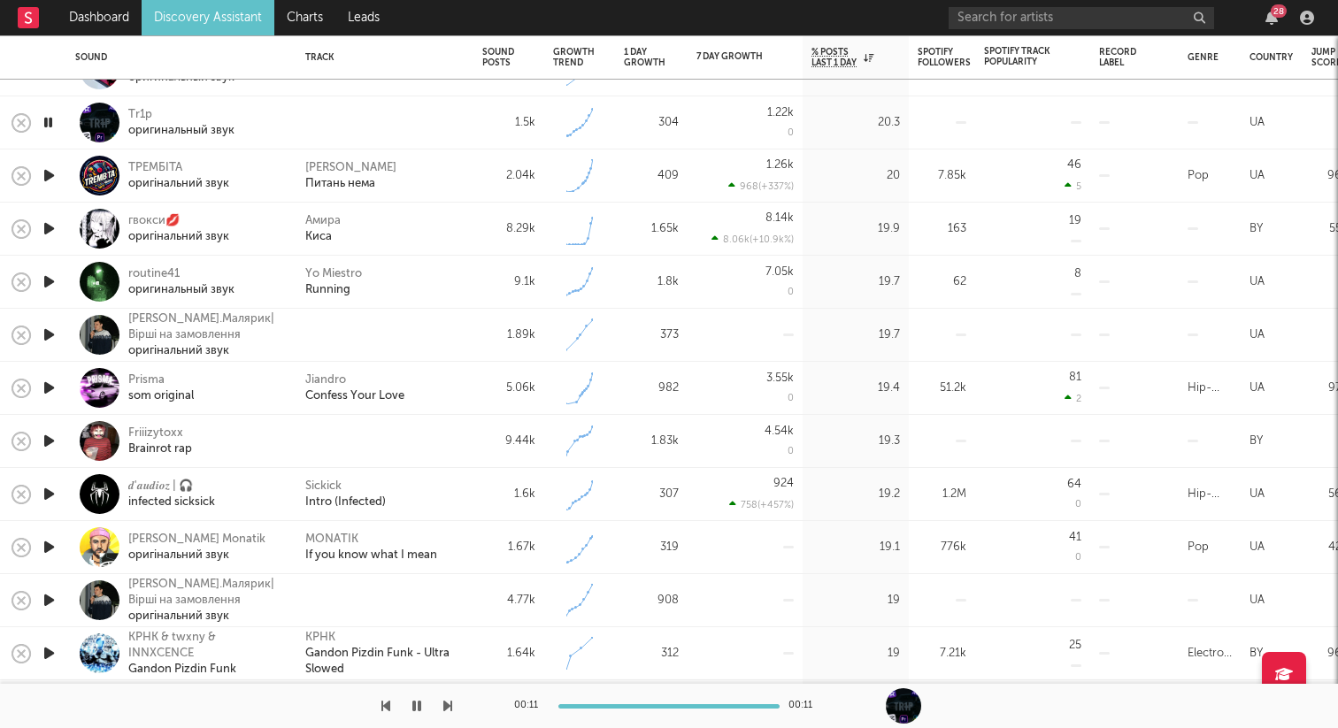
click at [53, 280] on icon "button" at bounding box center [49, 282] width 19 height 22
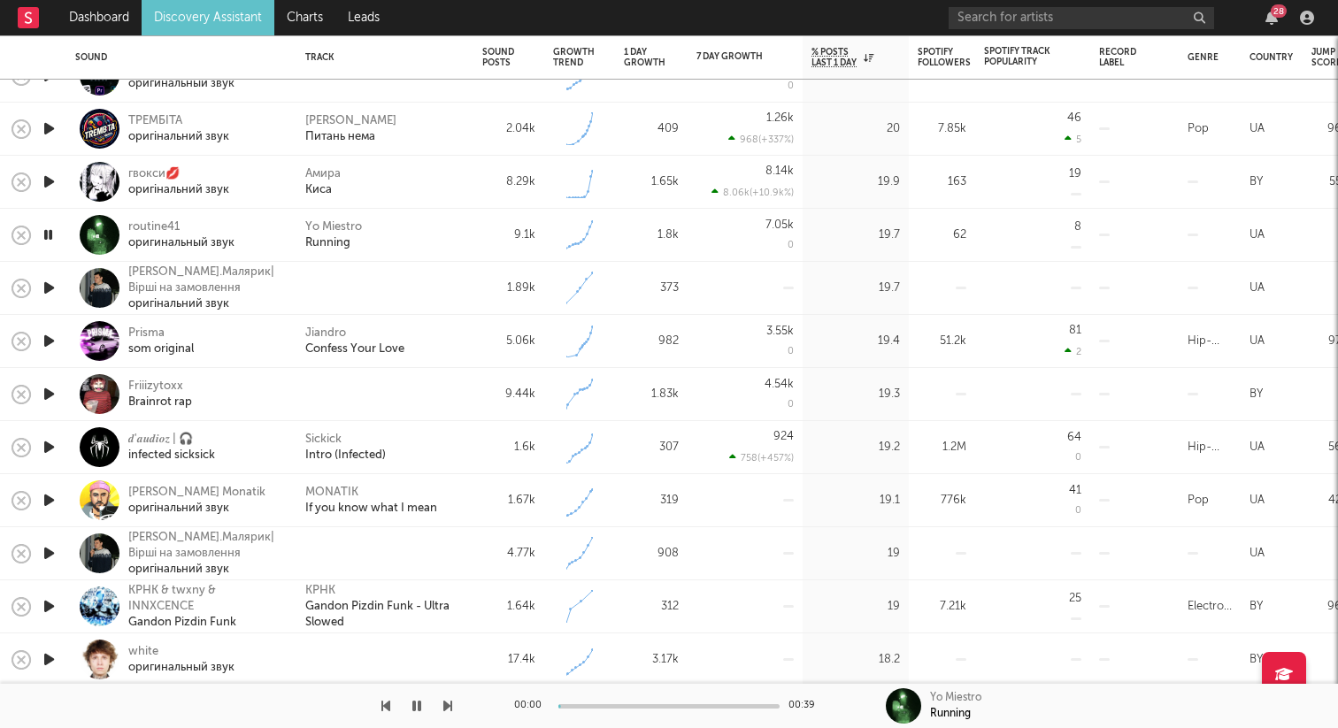
click at [50, 287] on icon "button" at bounding box center [49, 288] width 19 height 22
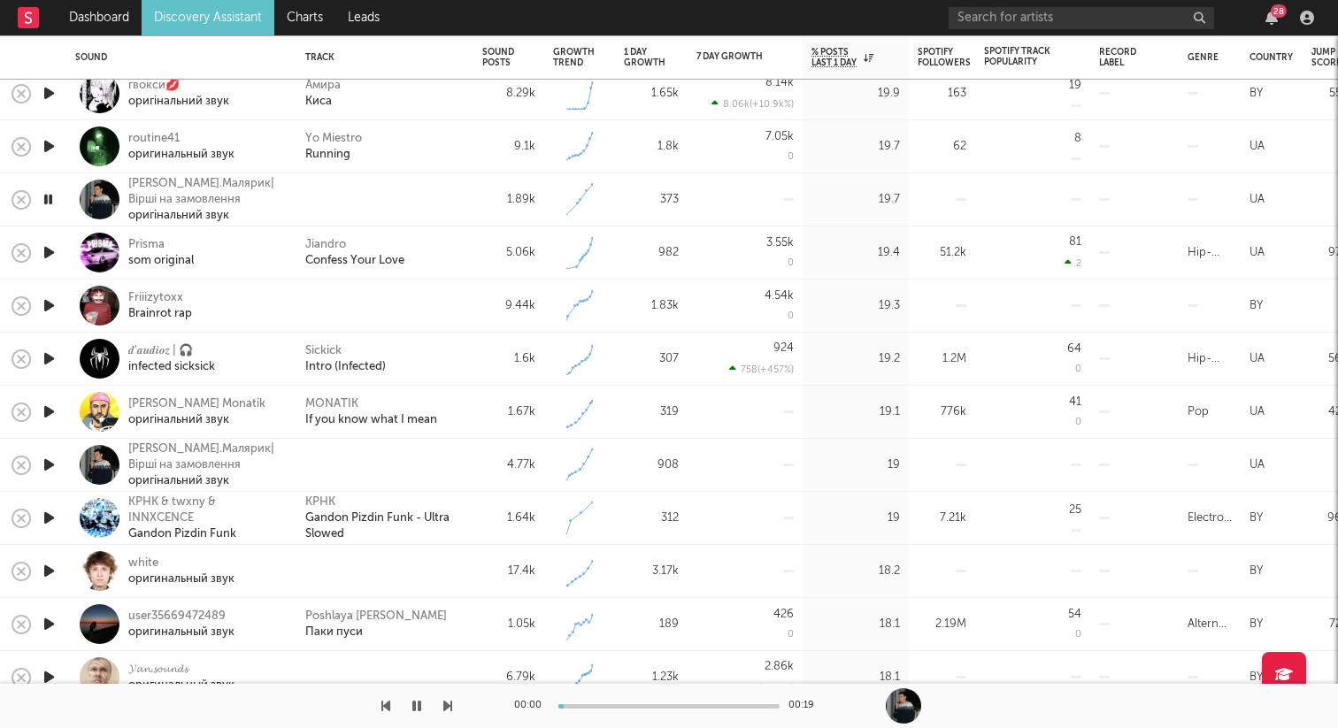
click at [50, 302] on icon "button" at bounding box center [49, 306] width 19 height 22
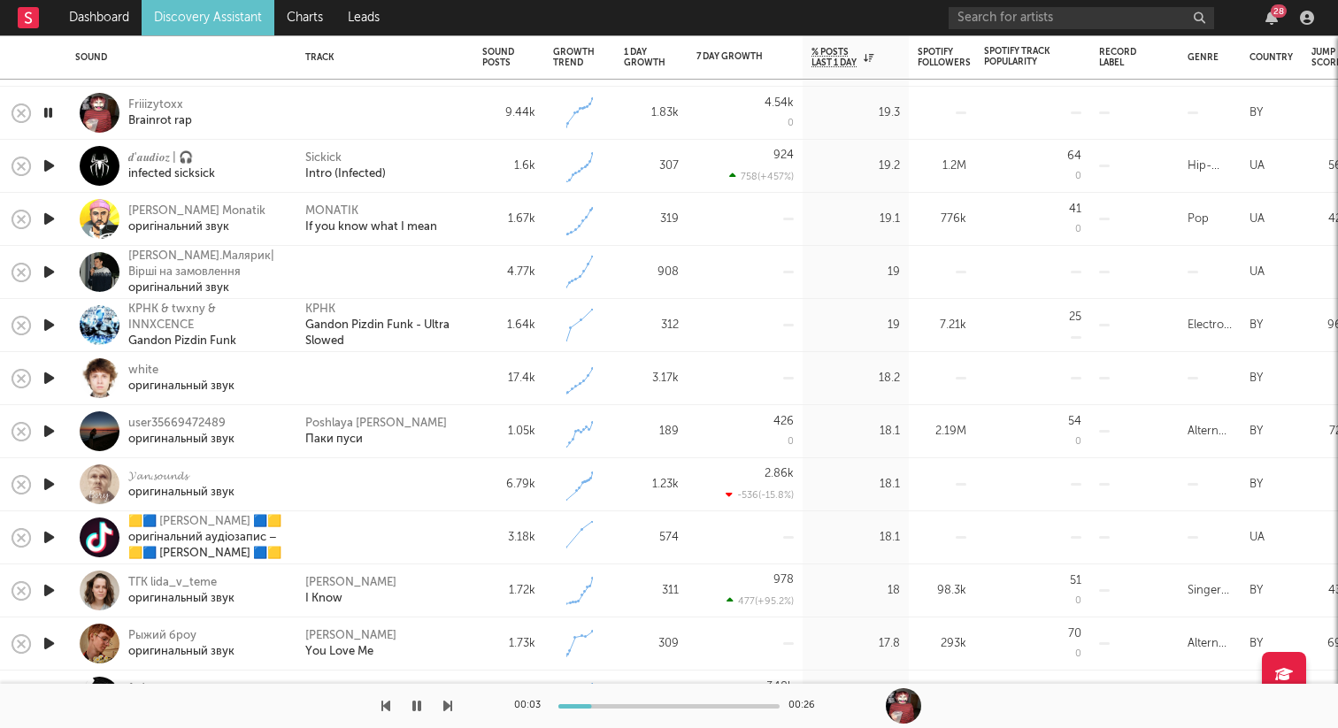
click at [49, 265] on icon "button" at bounding box center [49, 272] width 19 height 22
click at [52, 221] on icon "button" at bounding box center [49, 219] width 19 height 22
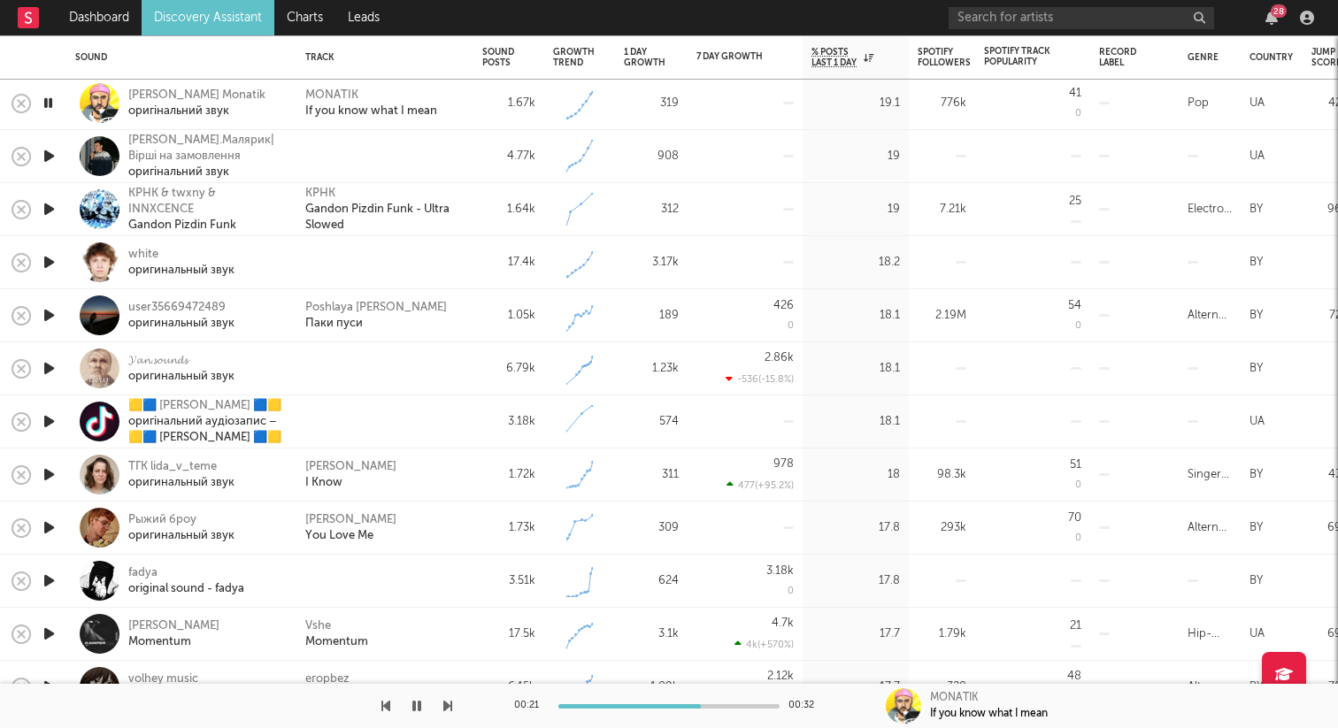
click at [47, 267] on icon "button" at bounding box center [49, 262] width 19 height 22
click at [47, 267] on icon "button" at bounding box center [48, 262] width 17 height 22
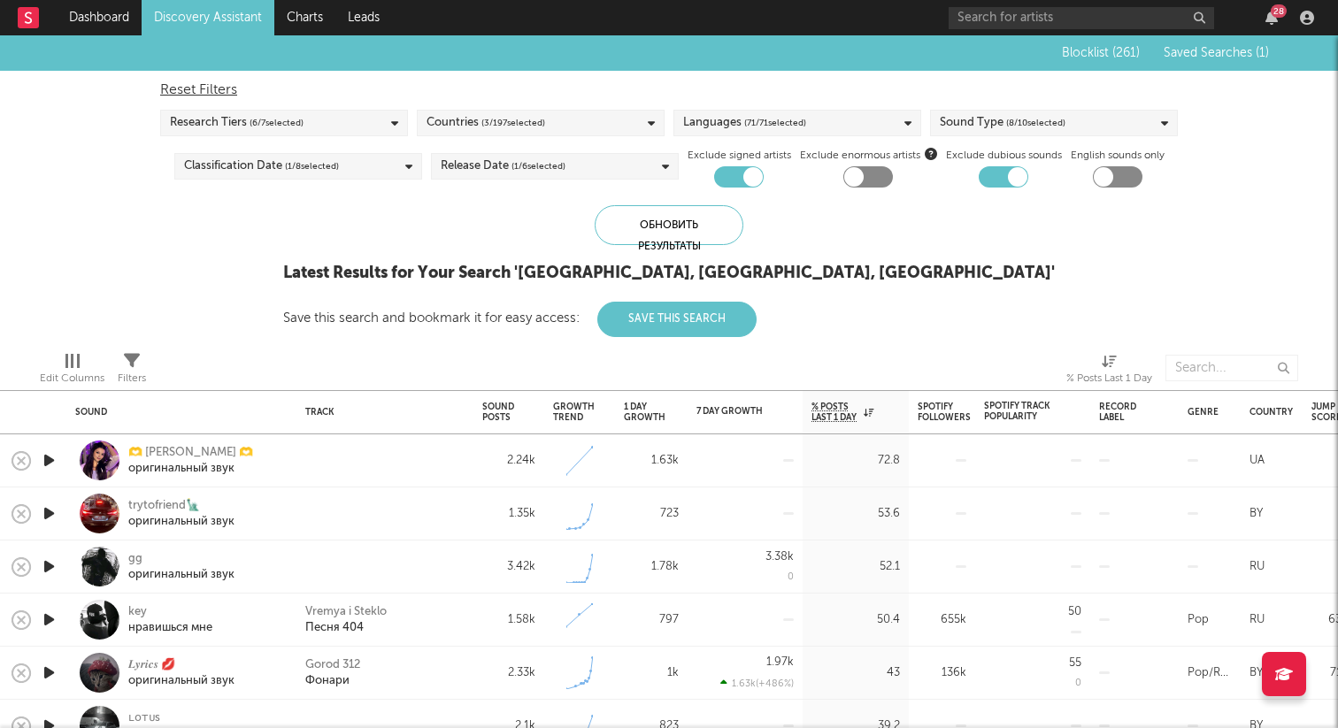
click at [1219, 42] on div "Blocklist ( 261 ) Saved Searches ( 1 )" at bounding box center [1156, 52] width 226 height 35
click at [1219, 46] on button "Saved Searches ( 1 )" at bounding box center [1213, 53] width 111 height 14
click at [1219, 45] on div "× Create Saved Search Create Saved Searches Saved Name Description Saved Your S…" at bounding box center [669, 364] width 1338 height 728
click at [1197, 53] on span "Saved Searches ( 1 )" at bounding box center [1215, 53] width 105 height 12
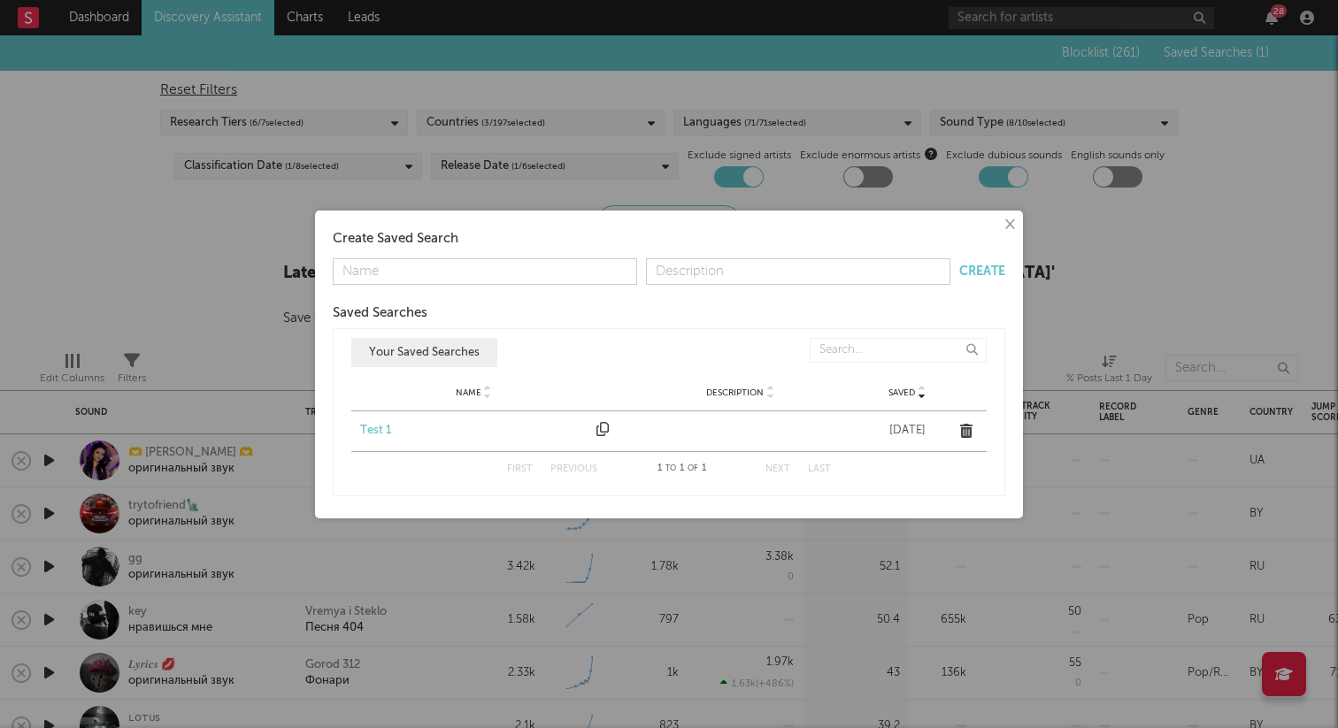
click at [379, 426] on div "Test 1" at bounding box center [473, 431] width 227 height 18
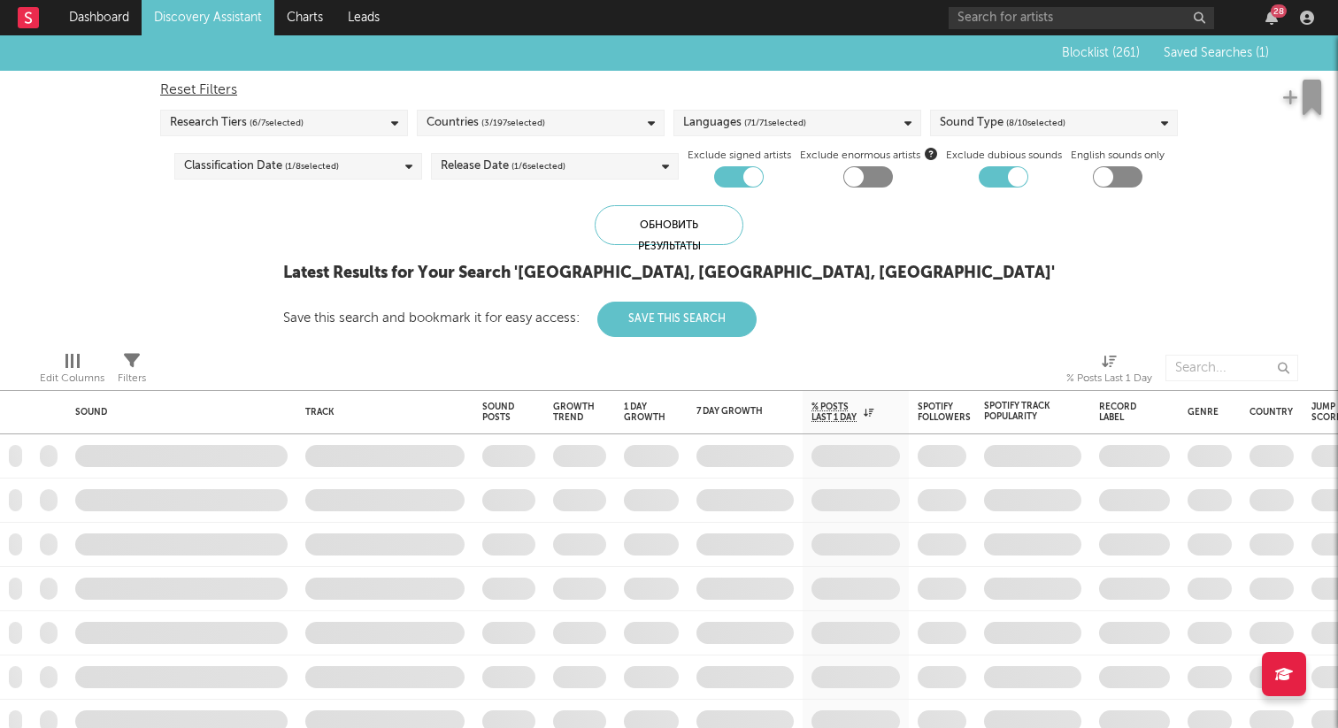
checkbox input "false"
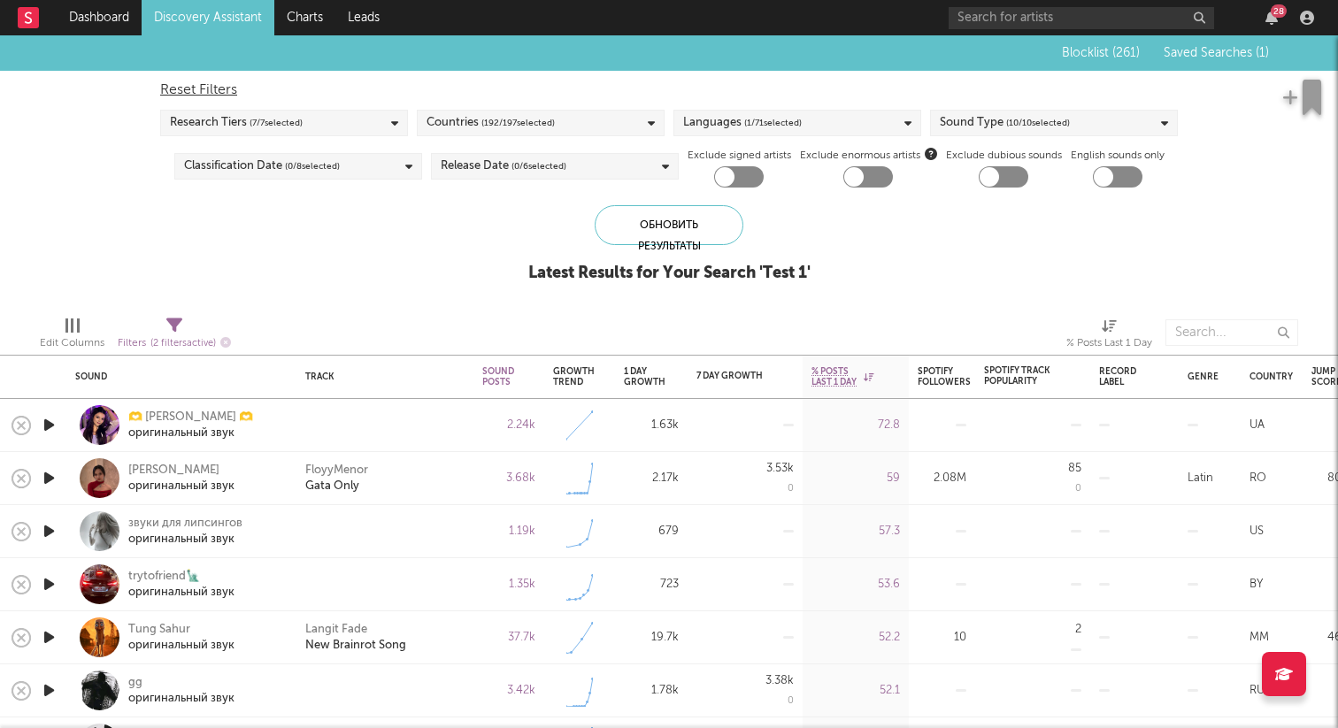
click at [52, 422] on icon "button" at bounding box center [49, 425] width 19 height 22
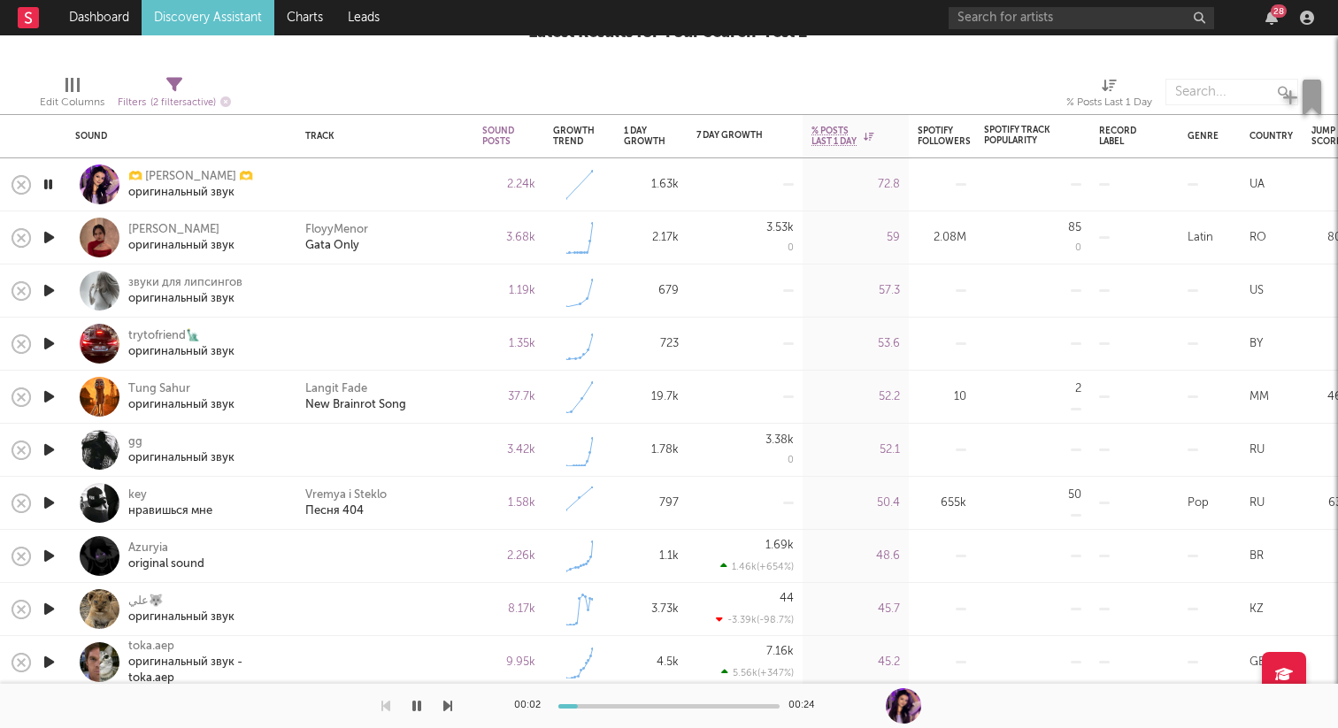
click at [52, 238] on icon "button" at bounding box center [49, 237] width 19 height 22
click at [51, 295] on icon "button" at bounding box center [49, 291] width 19 height 22
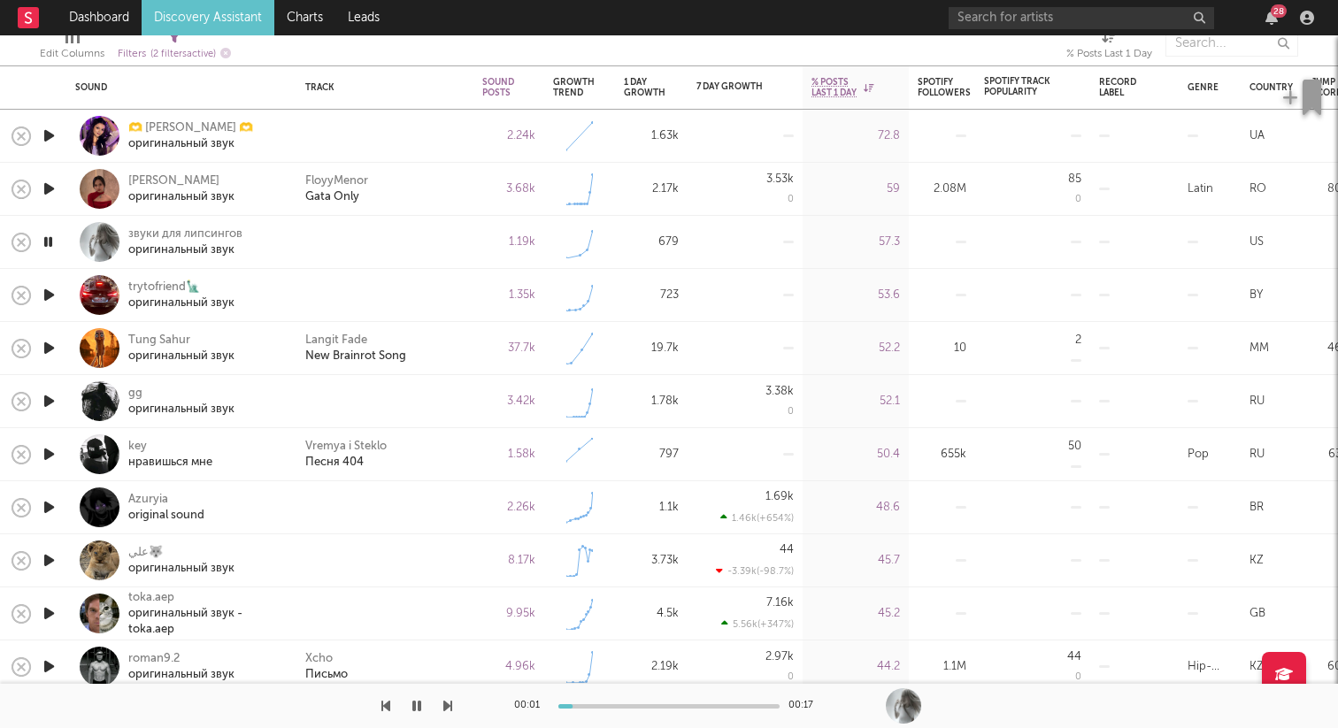
click at [54, 298] on icon "button" at bounding box center [49, 295] width 19 height 22
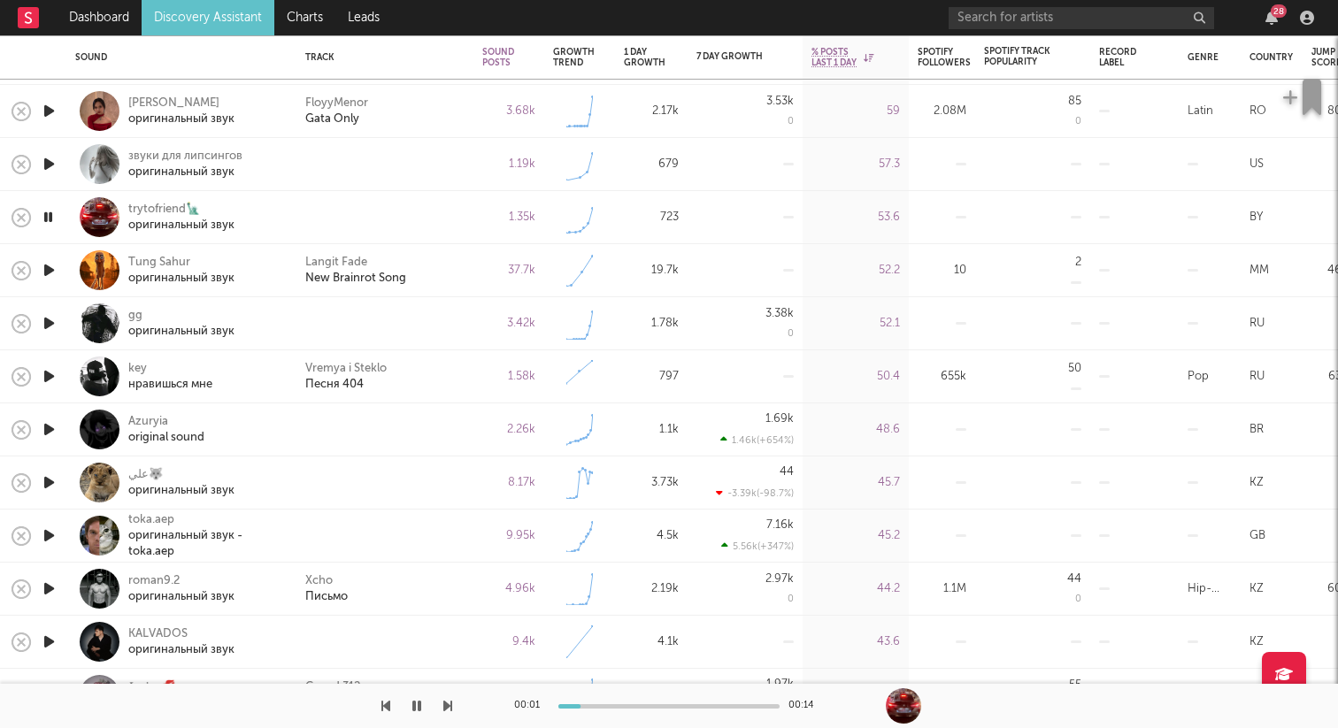
click at [48, 323] on icon "button" at bounding box center [49, 323] width 19 height 22
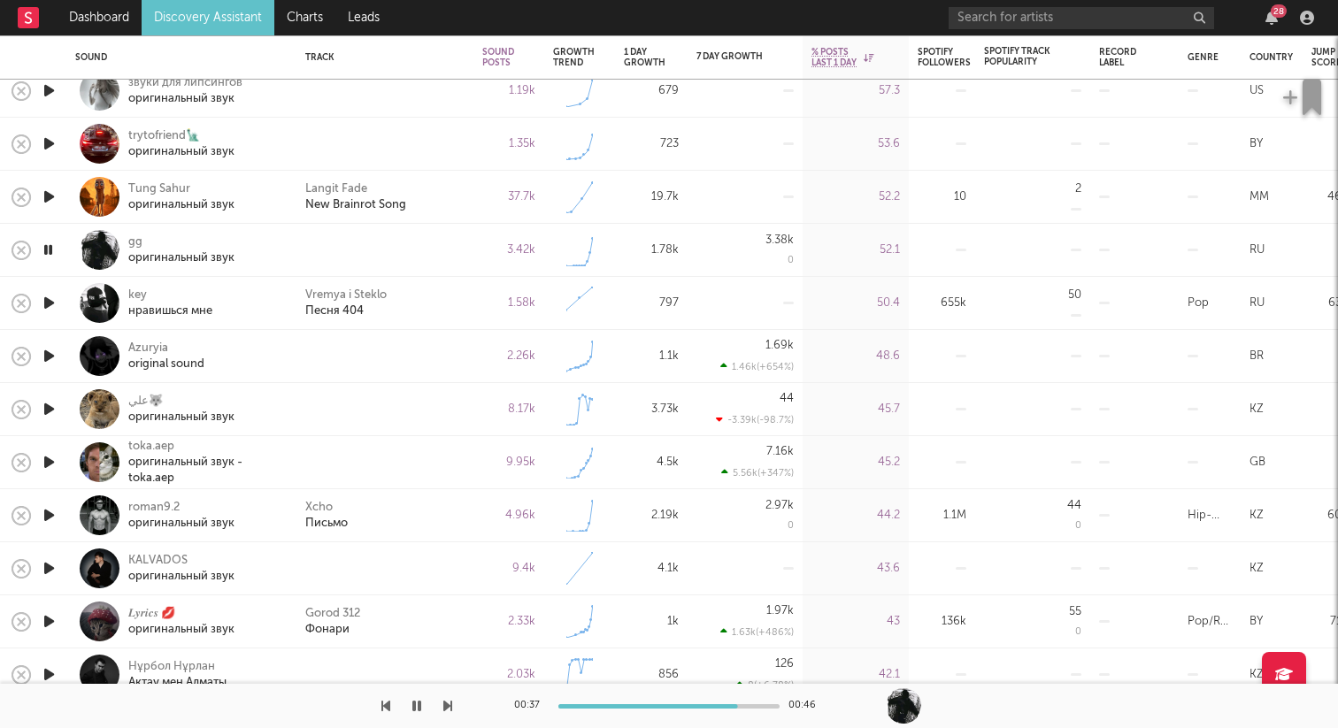
click at [50, 349] on icon "button" at bounding box center [49, 356] width 19 height 22
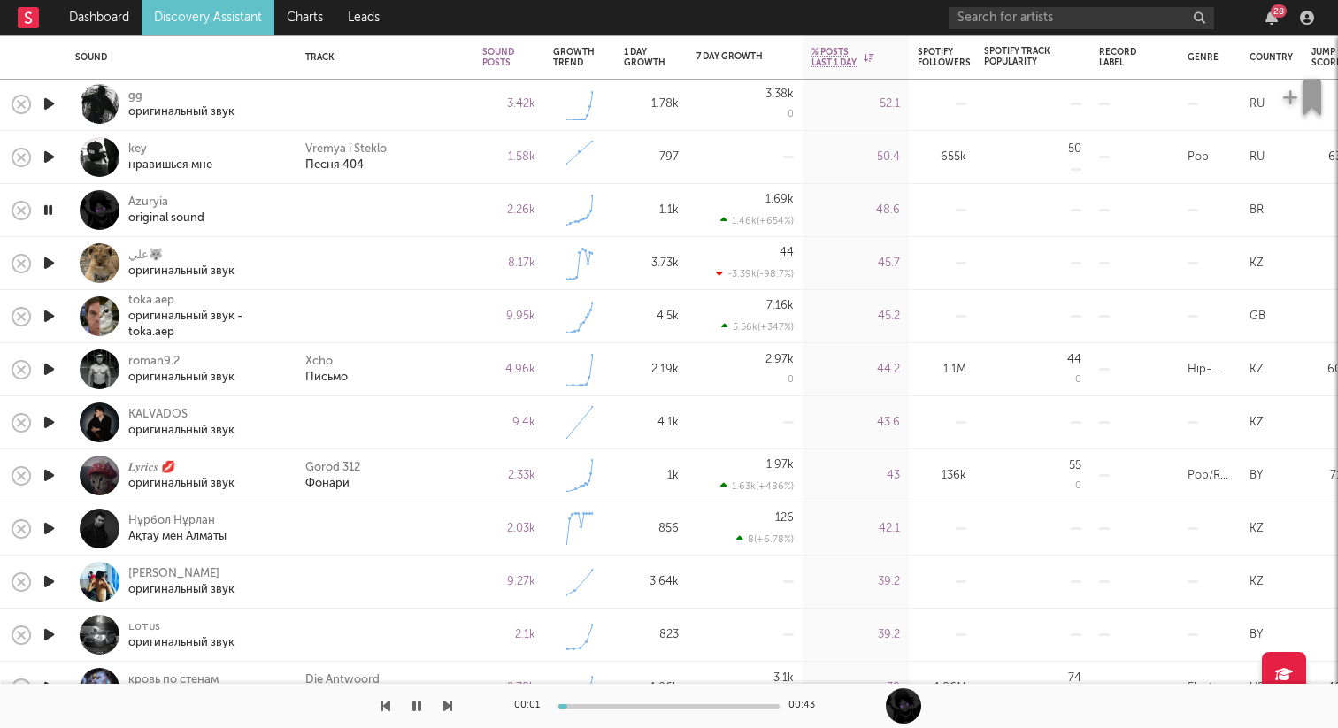
click at [52, 211] on icon "button" at bounding box center [48, 210] width 17 height 22
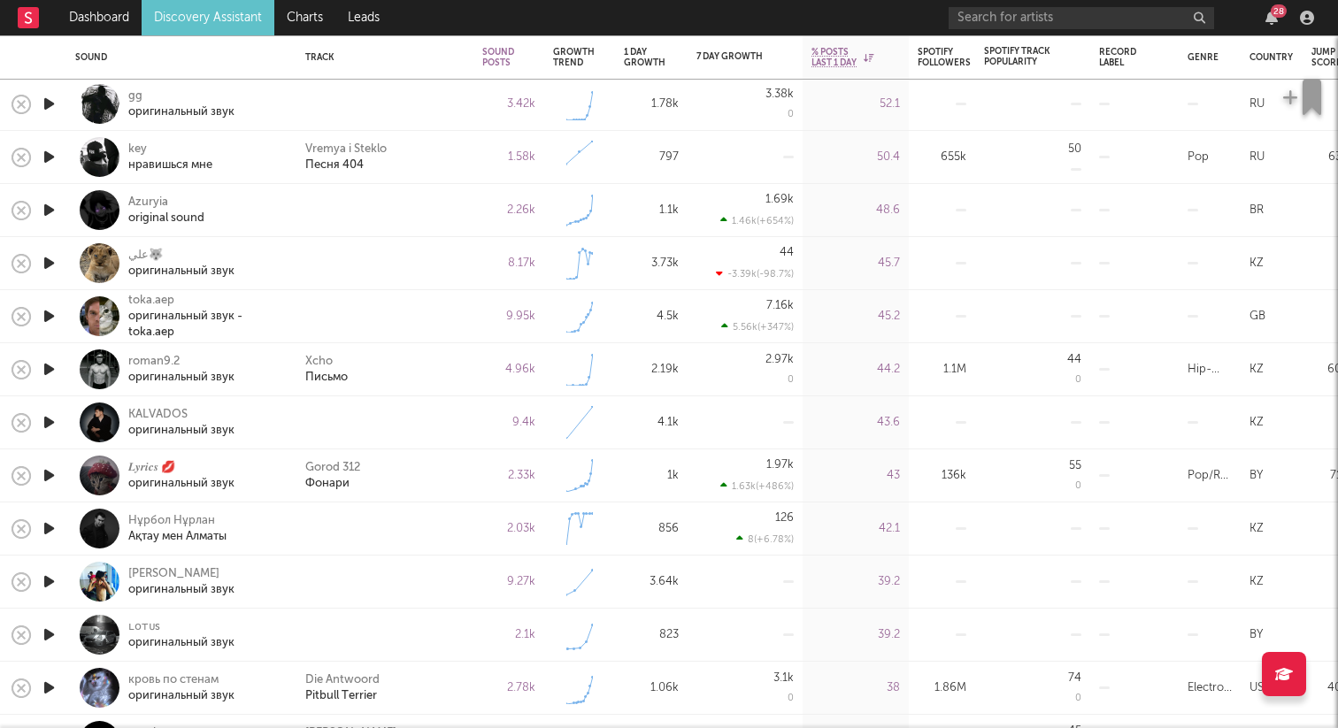
click at [50, 209] on icon "button" at bounding box center [49, 210] width 19 height 22
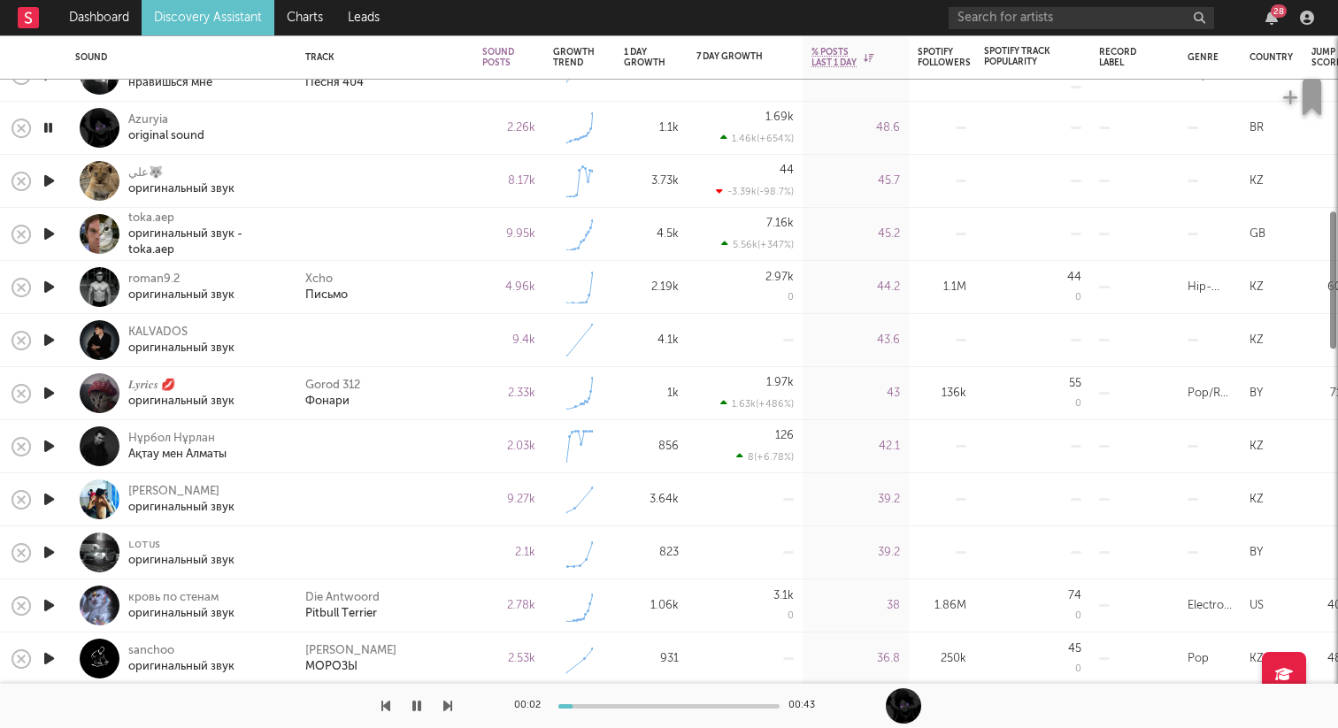
click at [49, 126] on icon "button" at bounding box center [48, 128] width 17 height 22
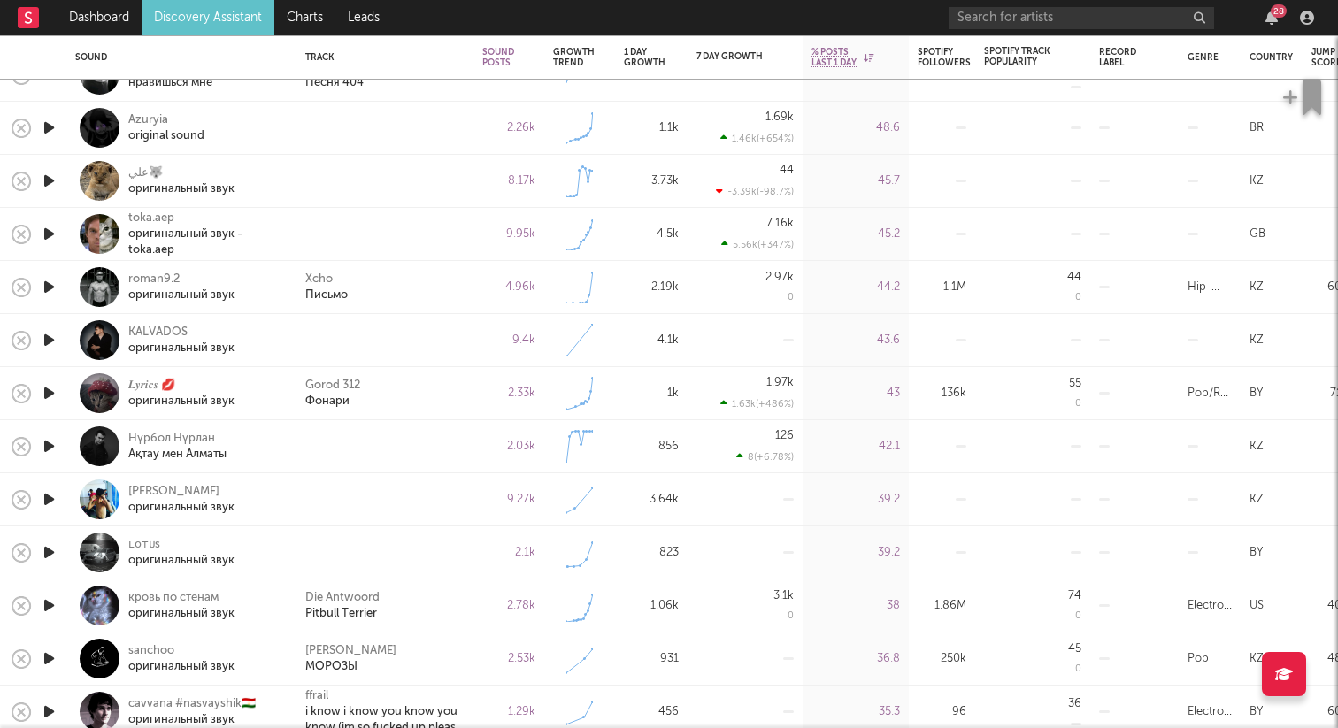
click at [52, 179] on icon "button" at bounding box center [49, 181] width 19 height 22
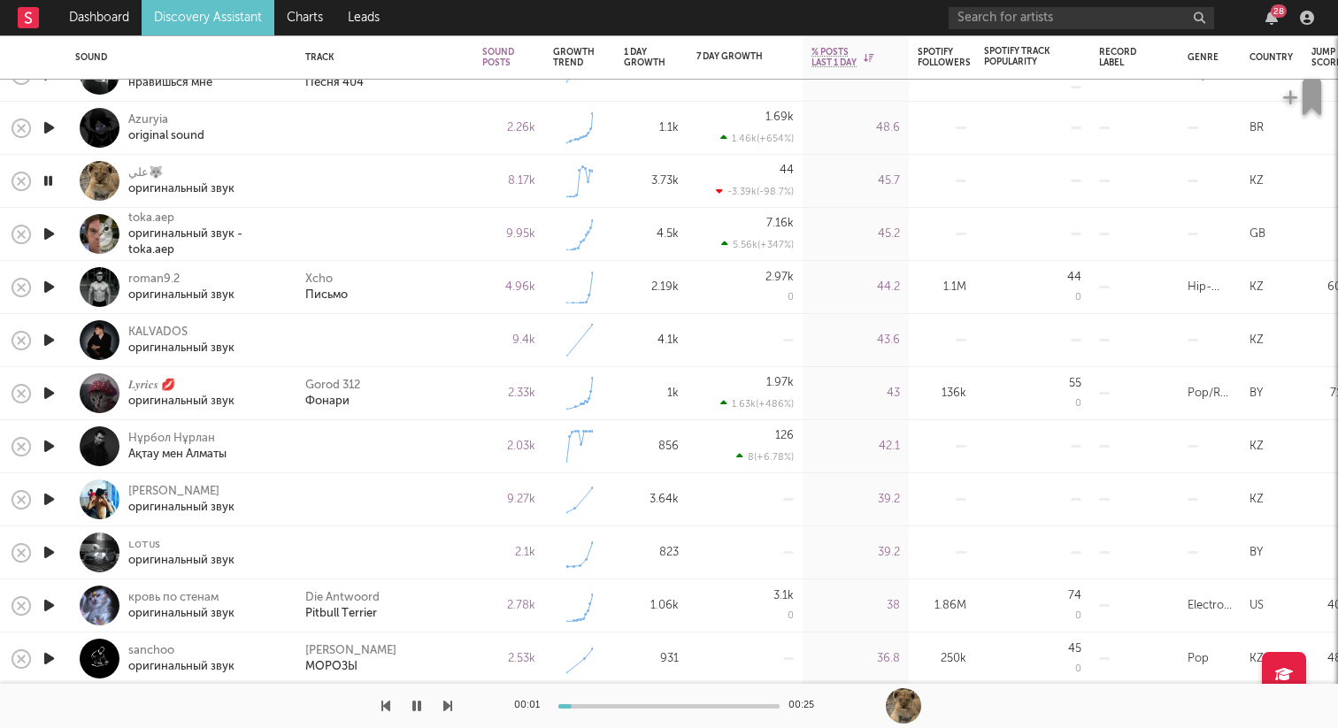
click at [50, 233] on icon "button" at bounding box center [49, 234] width 19 height 22
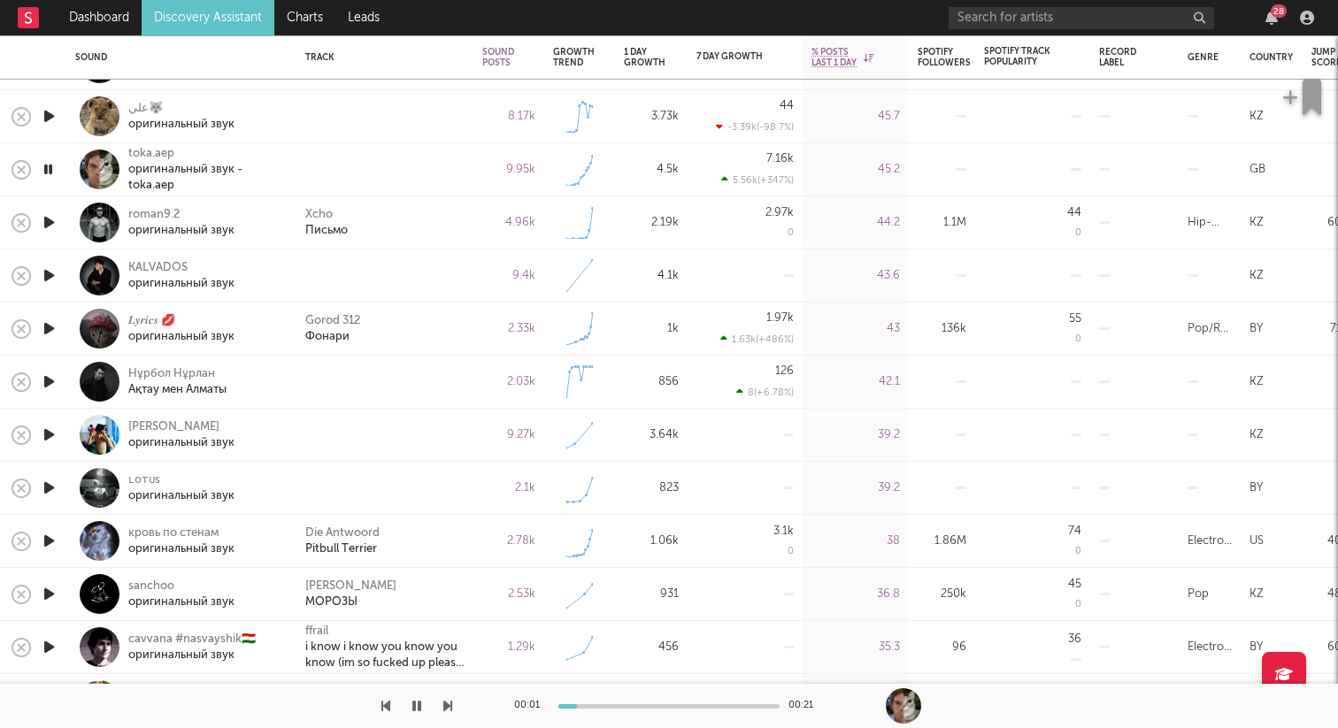
click at [50, 229] on icon "button" at bounding box center [49, 222] width 19 height 22
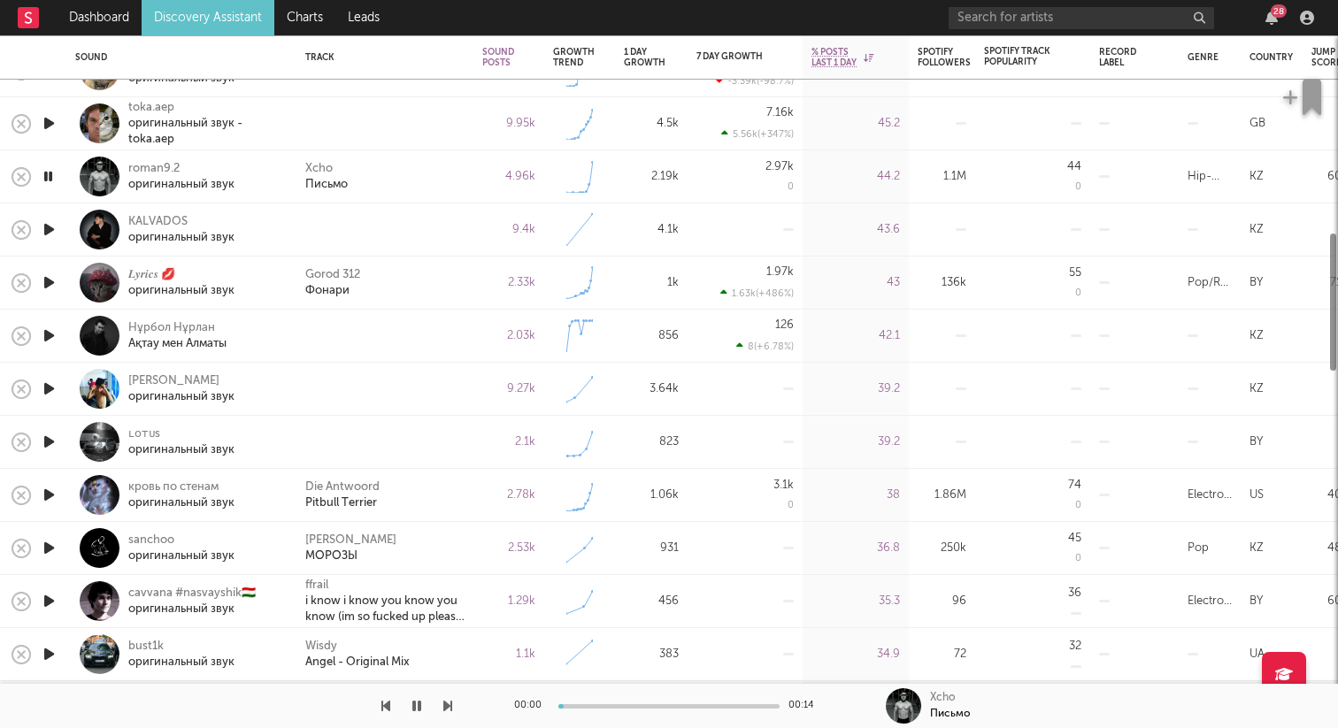
click at [50, 229] on icon "button" at bounding box center [49, 230] width 19 height 22
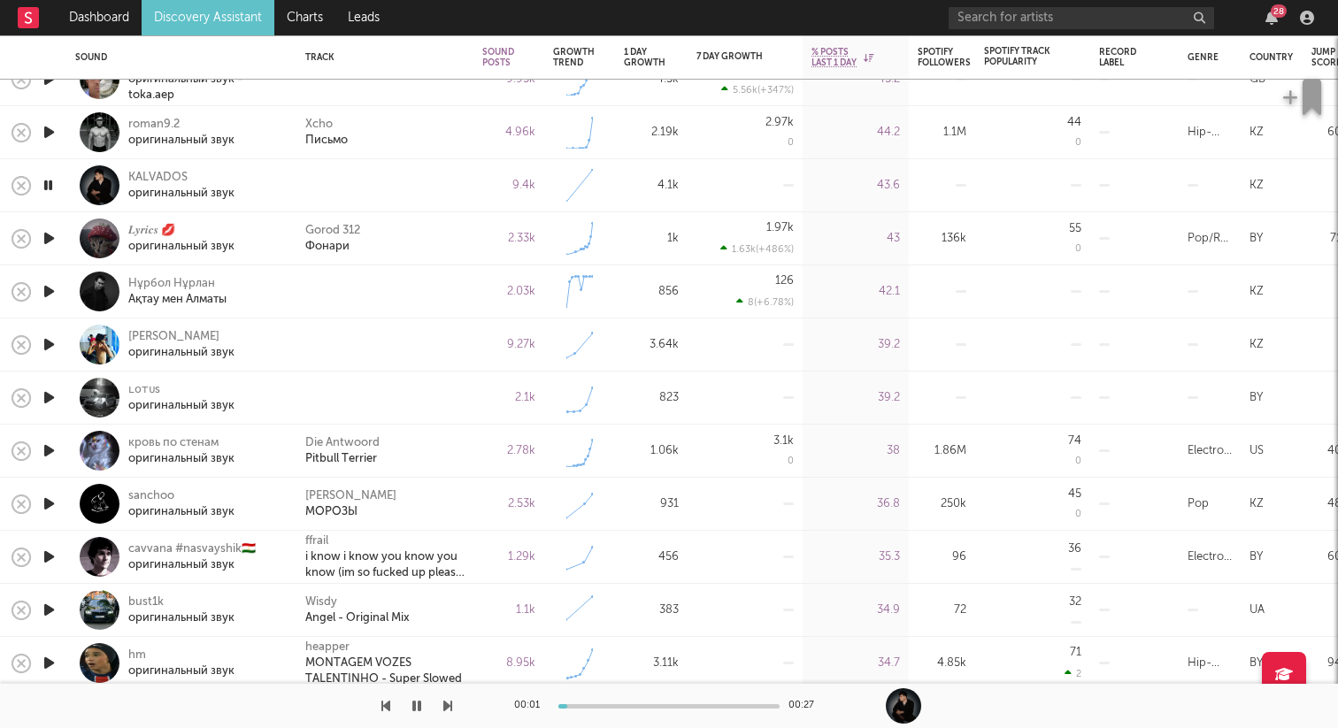
click at [51, 286] on icon "button" at bounding box center [49, 291] width 19 height 22
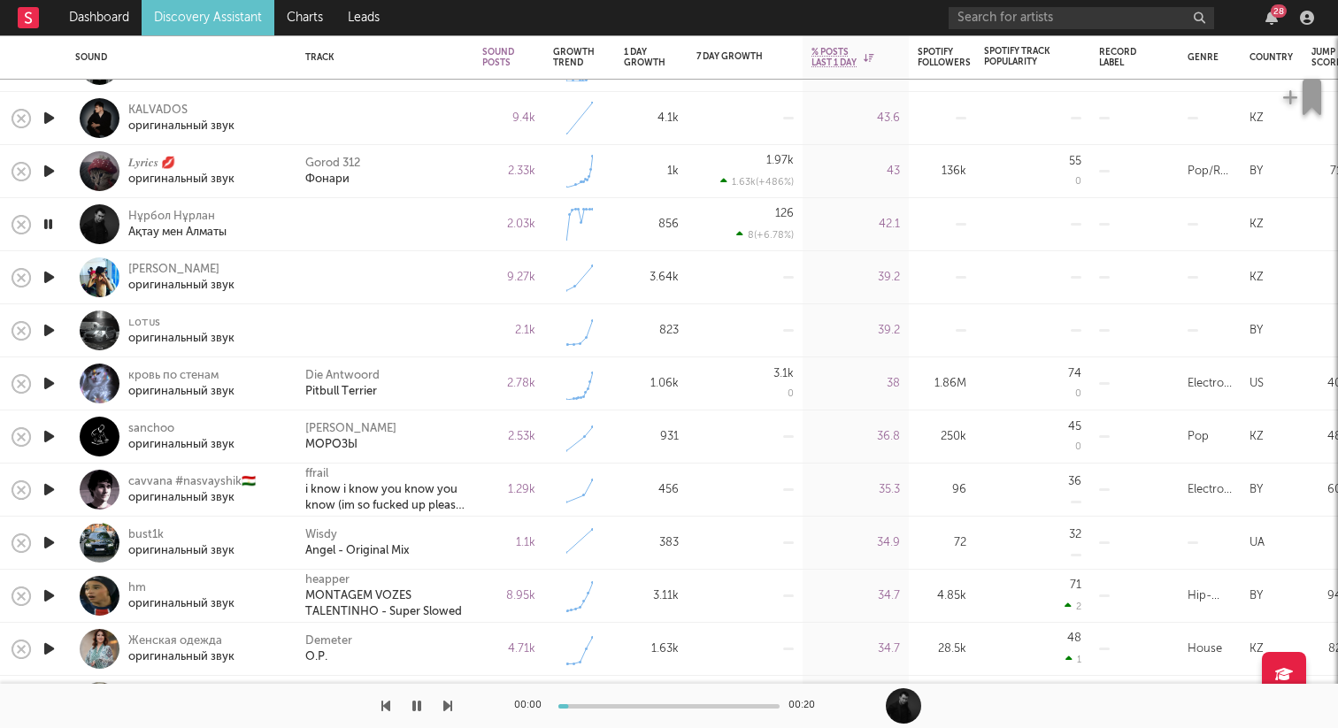
click at [51, 280] on icon "button" at bounding box center [49, 277] width 19 height 22
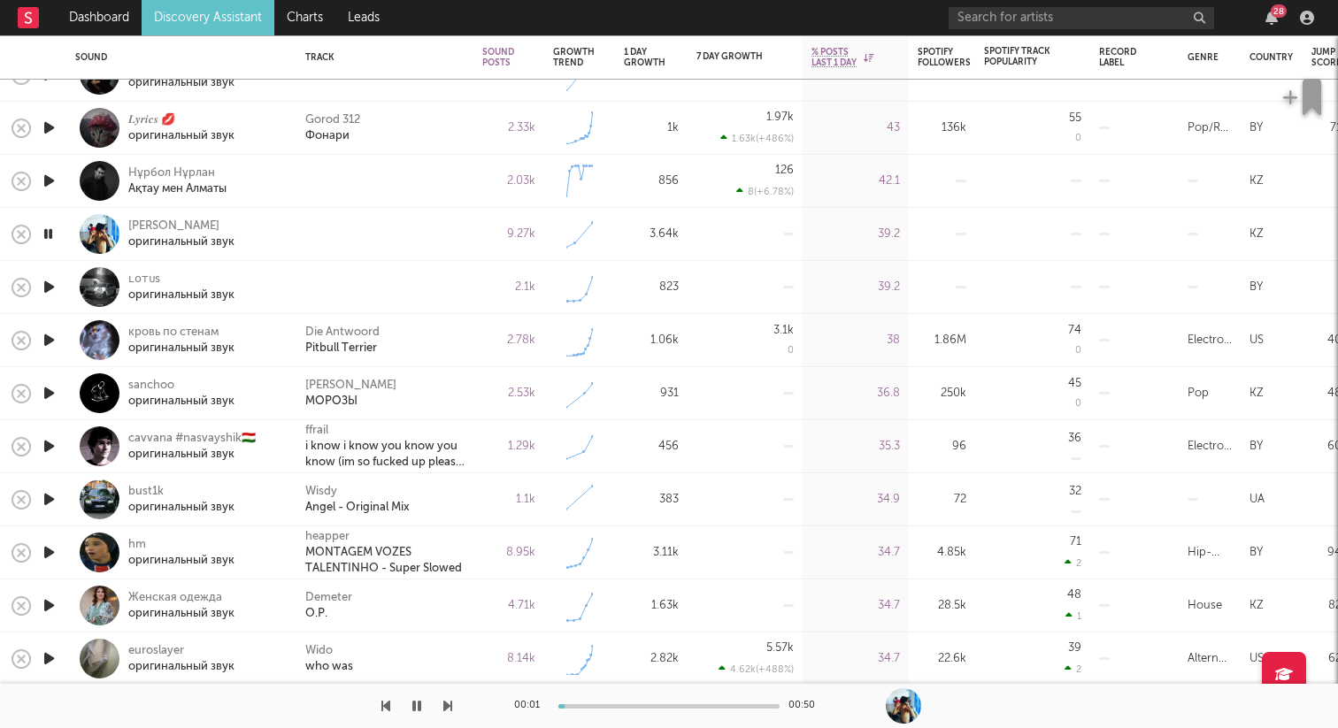
click at [50, 286] on icon "button" at bounding box center [49, 287] width 19 height 22
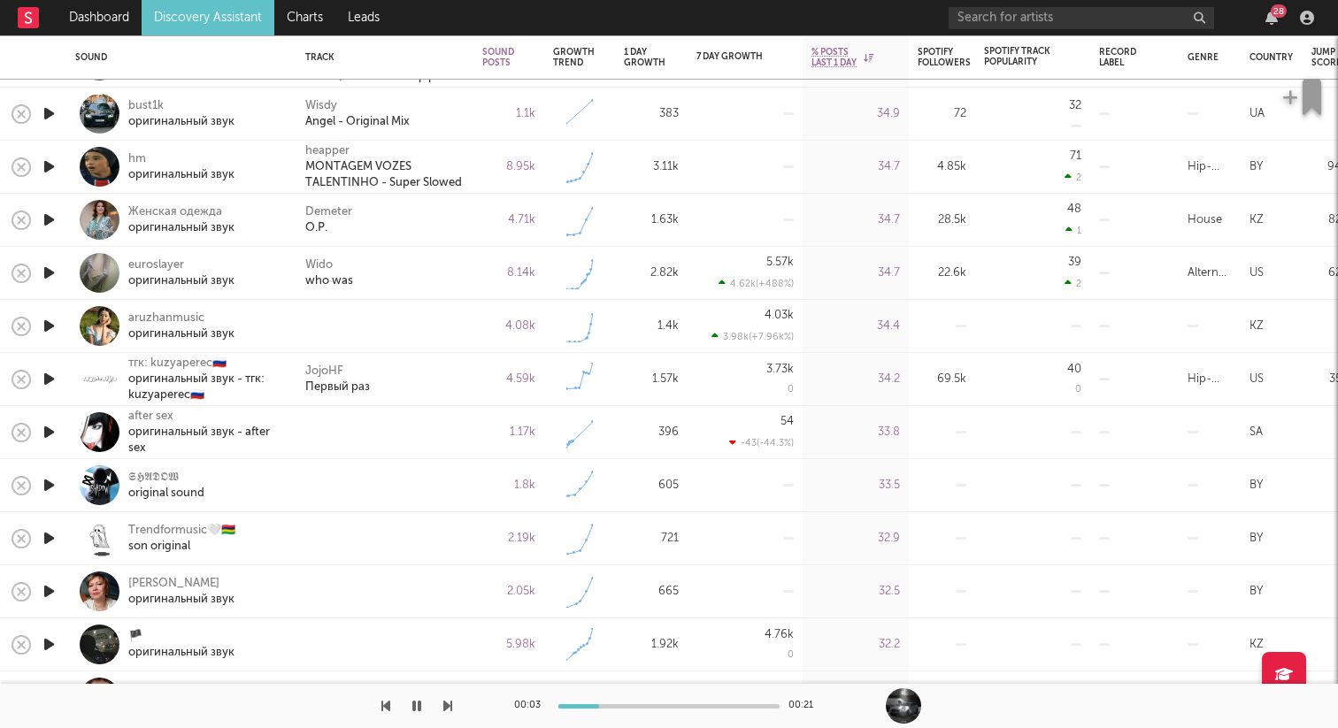
click at [50, 323] on icon "button" at bounding box center [49, 326] width 19 height 22
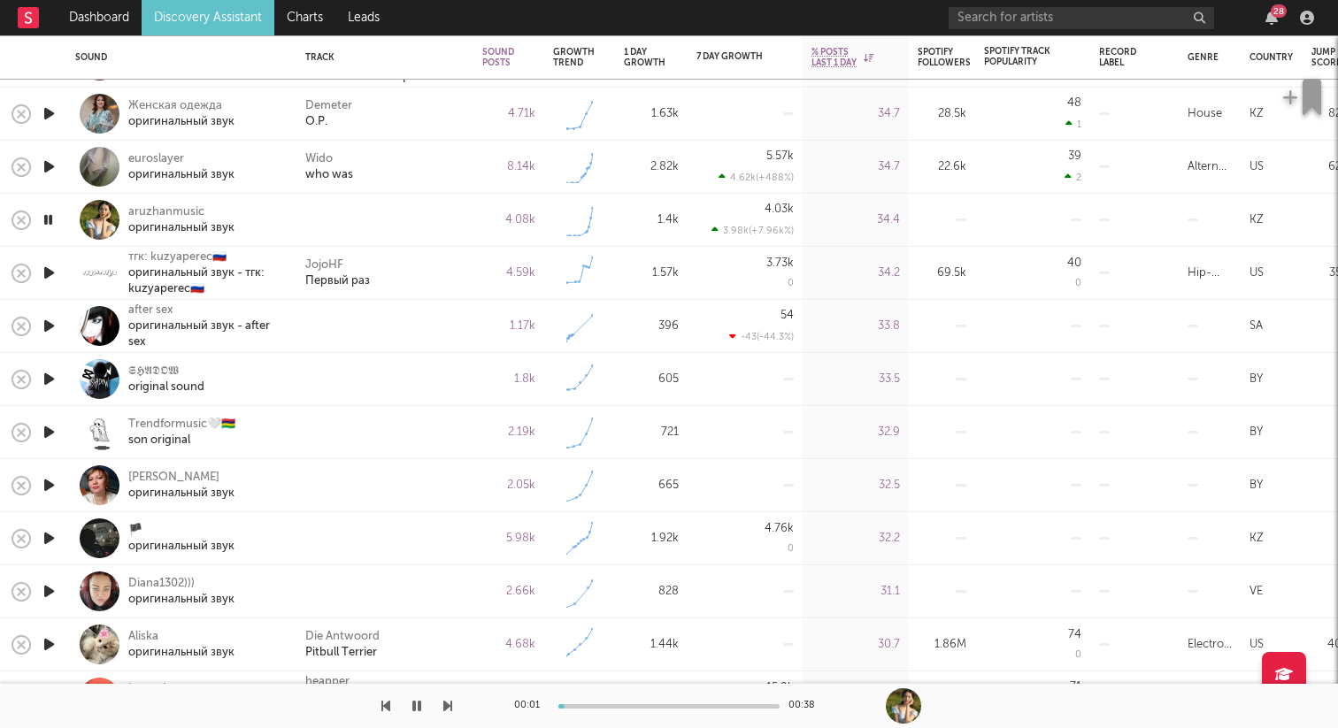
click at [50, 273] on icon "button" at bounding box center [49, 273] width 19 height 22
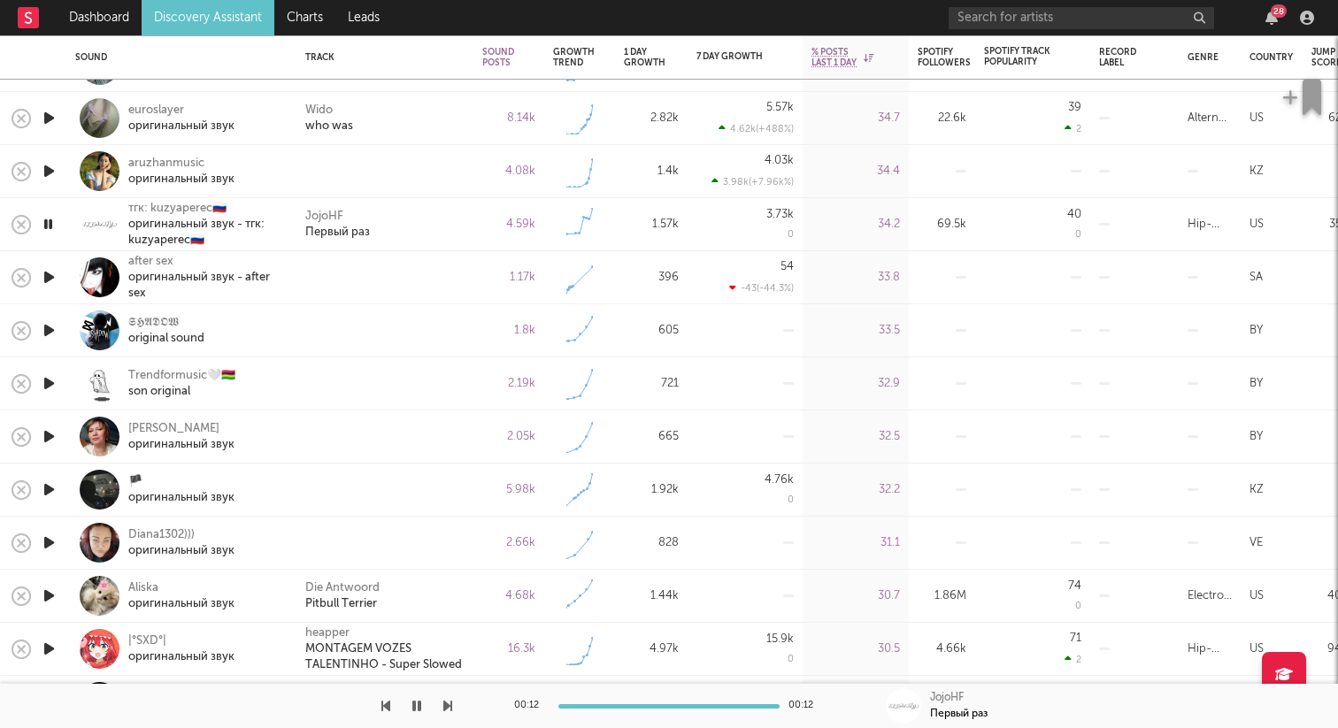
click at [54, 278] on icon "button" at bounding box center [49, 277] width 19 height 22
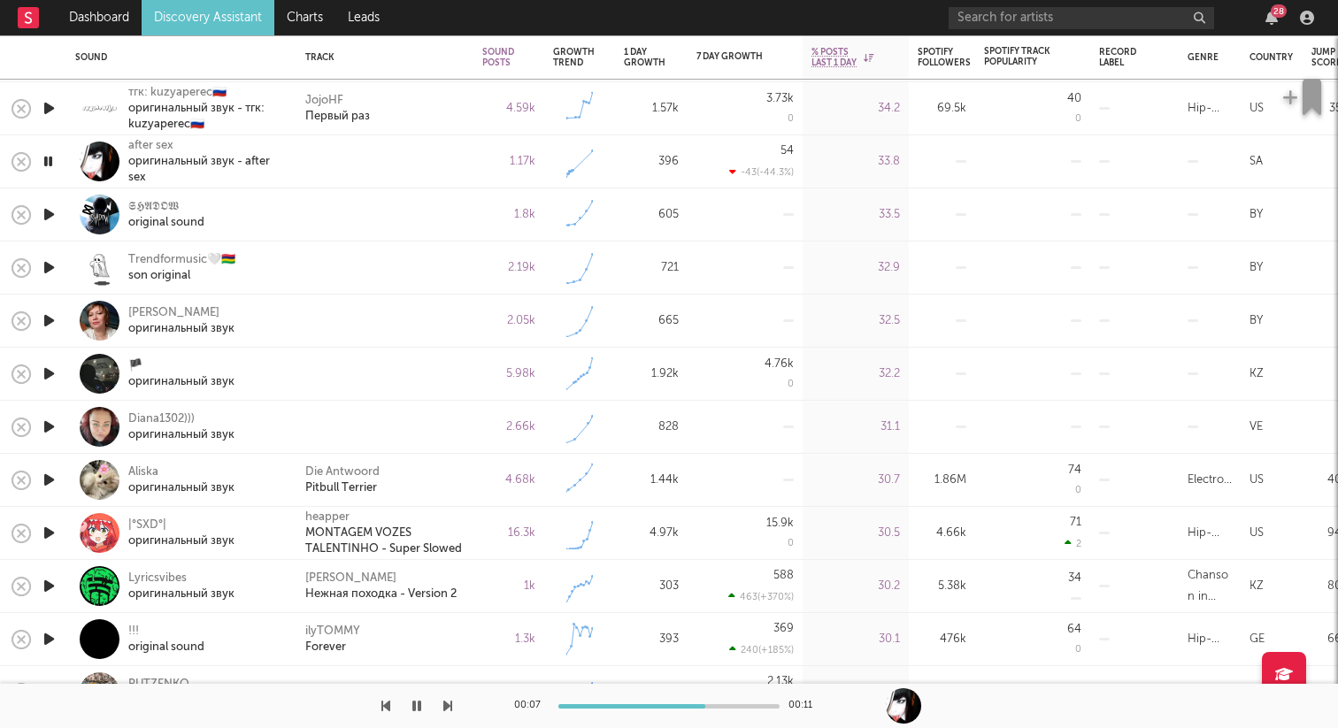
click at [49, 211] on icon "button" at bounding box center [49, 214] width 19 height 22
click at [49, 211] on icon "button" at bounding box center [48, 214] width 17 height 22
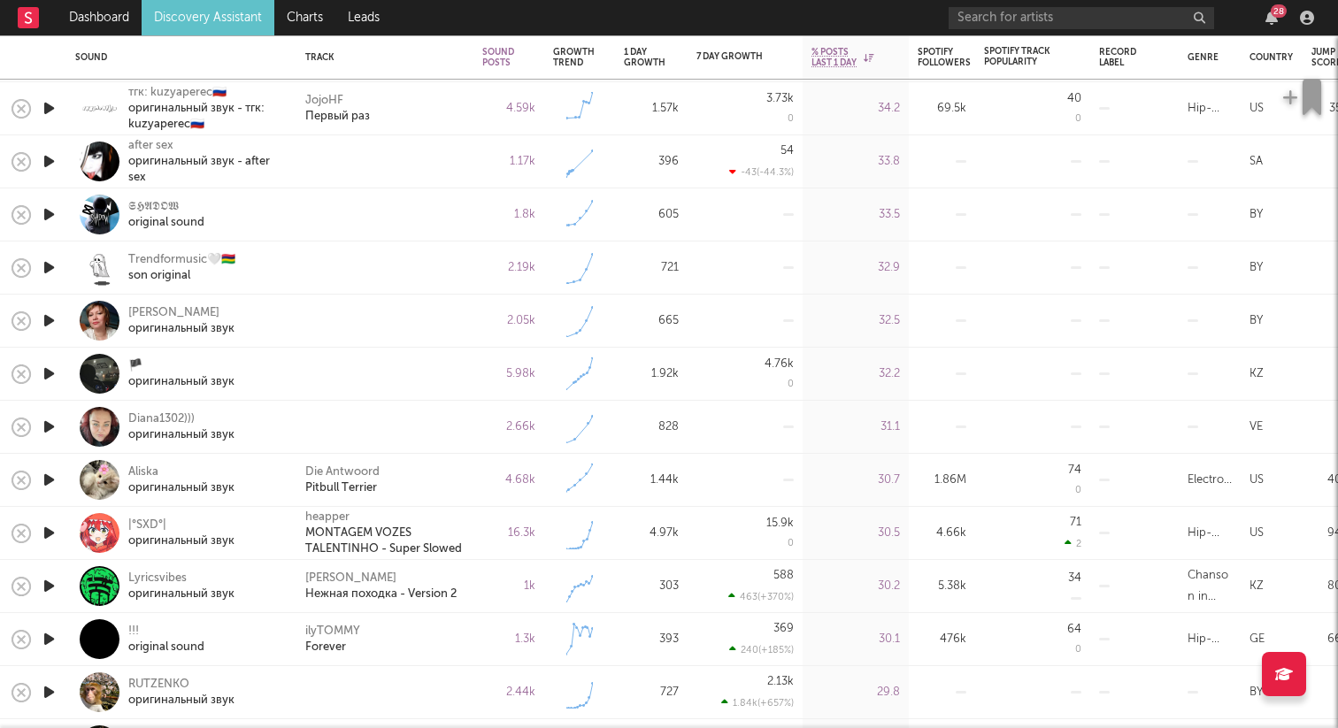
click at [55, 163] on icon "button" at bounding box center [49, 161] width 19 height 22
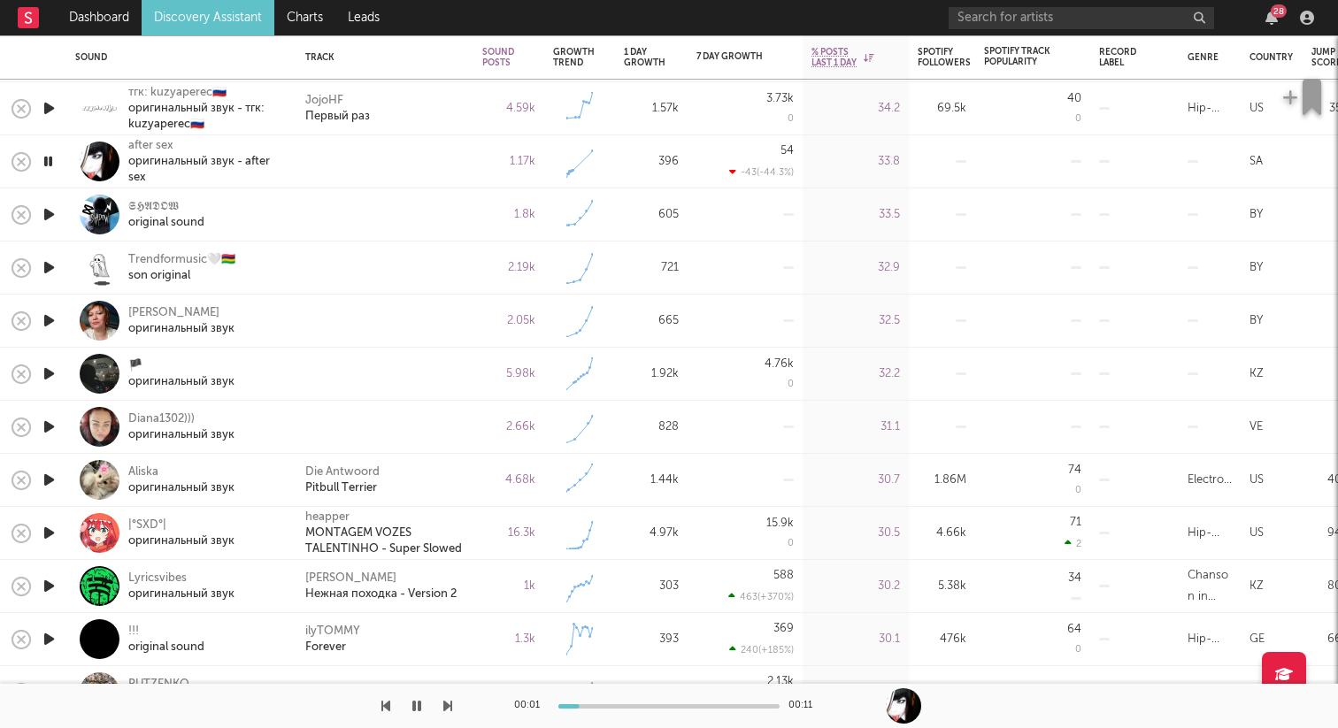
click at [677, 706] on div at bounding box center [668, 706] width 221 height 4
click at [56, 262] on icon "button" at bounding box center [49, 268] width 19 height 22
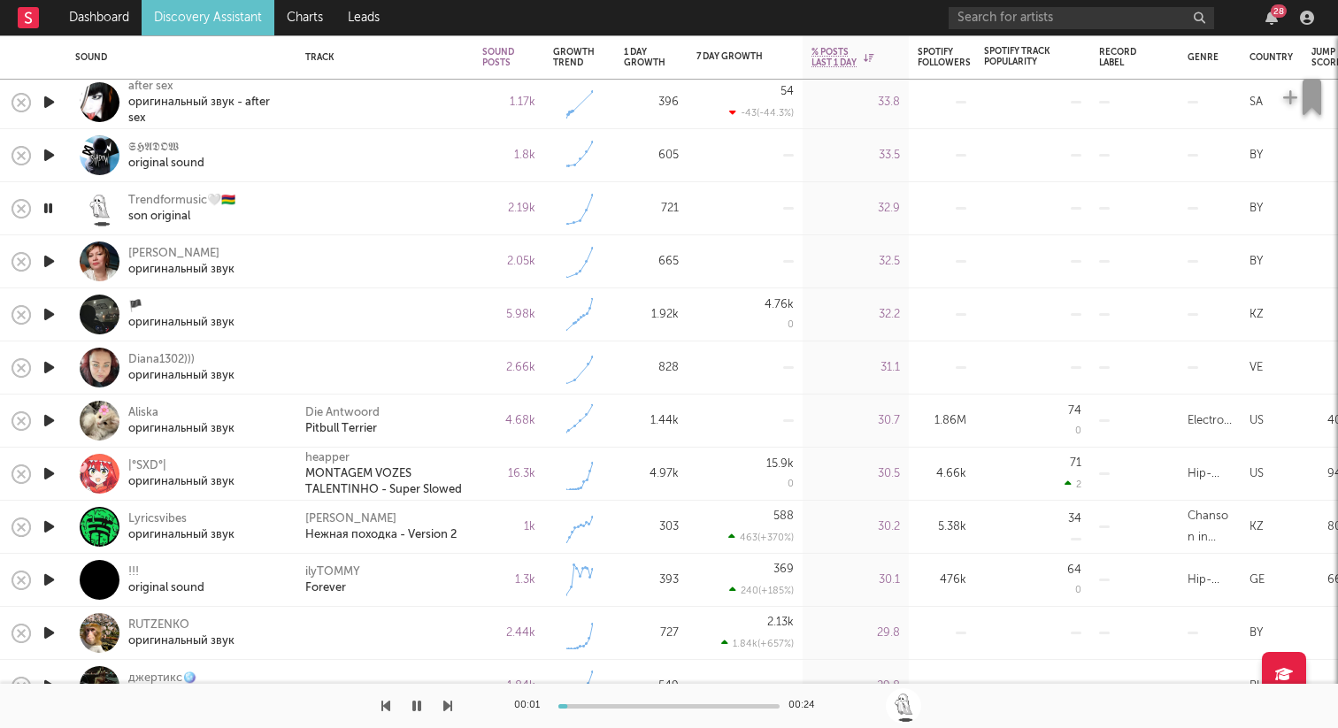
click at [54, 261] on icon "button" at bounding box center [49, 261] width 19 height 22
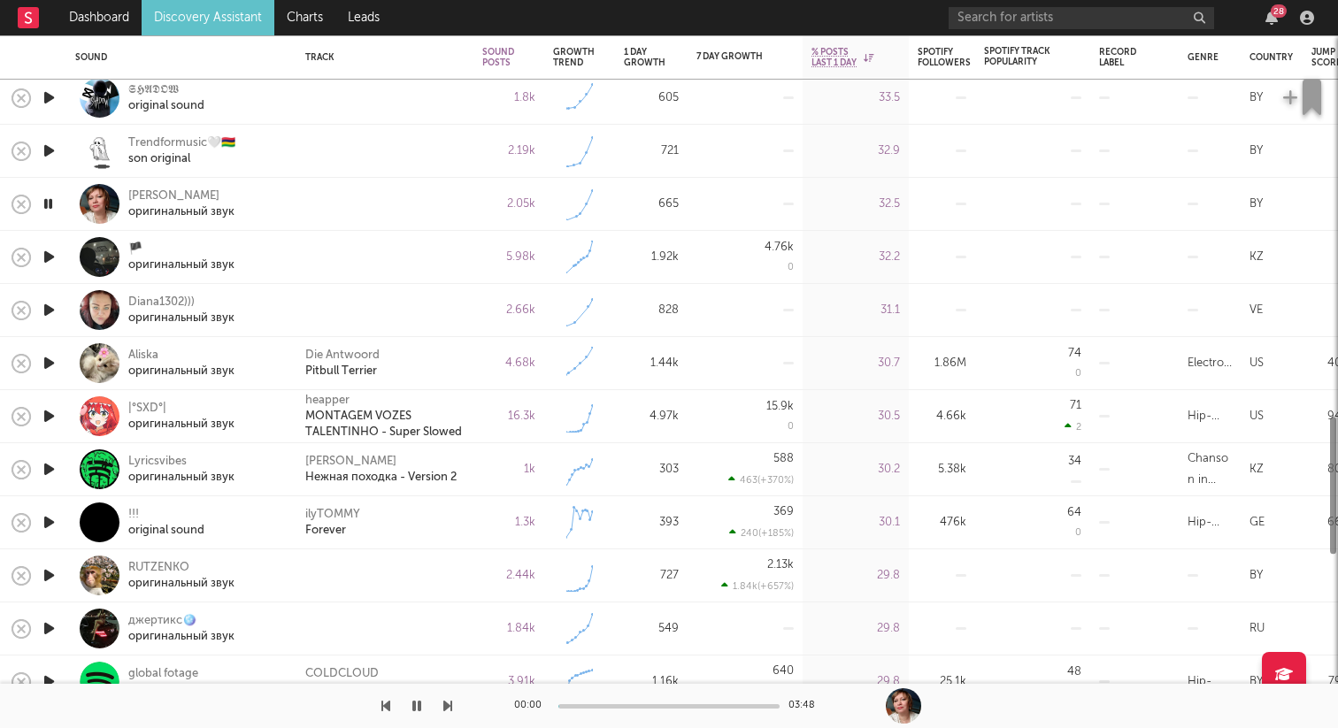
click at [51, 258] on icon "button" at bounding box center [49, 257] width 19 height 22
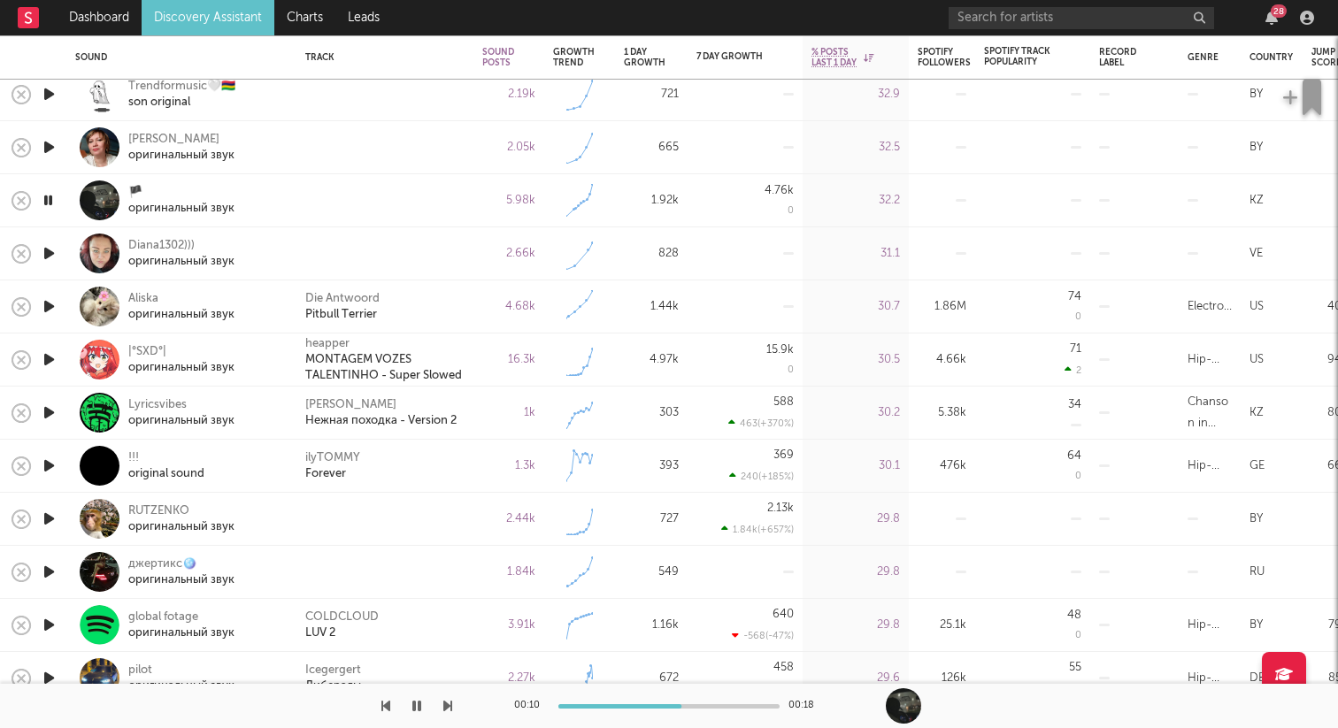
click at [58, 196] on div at bounding box center [48, 200] width 35 height 53
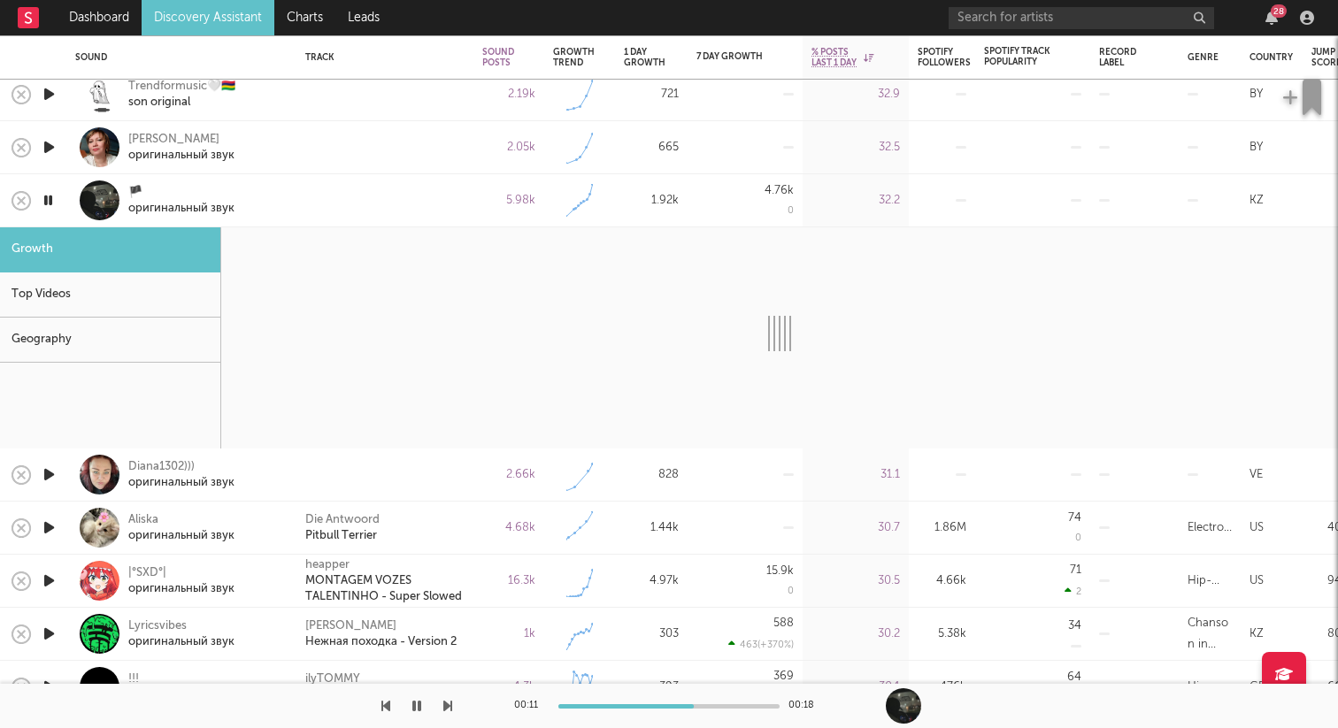
click at [88, 196] on div at bounding box center [100, 200] width 40 height 40
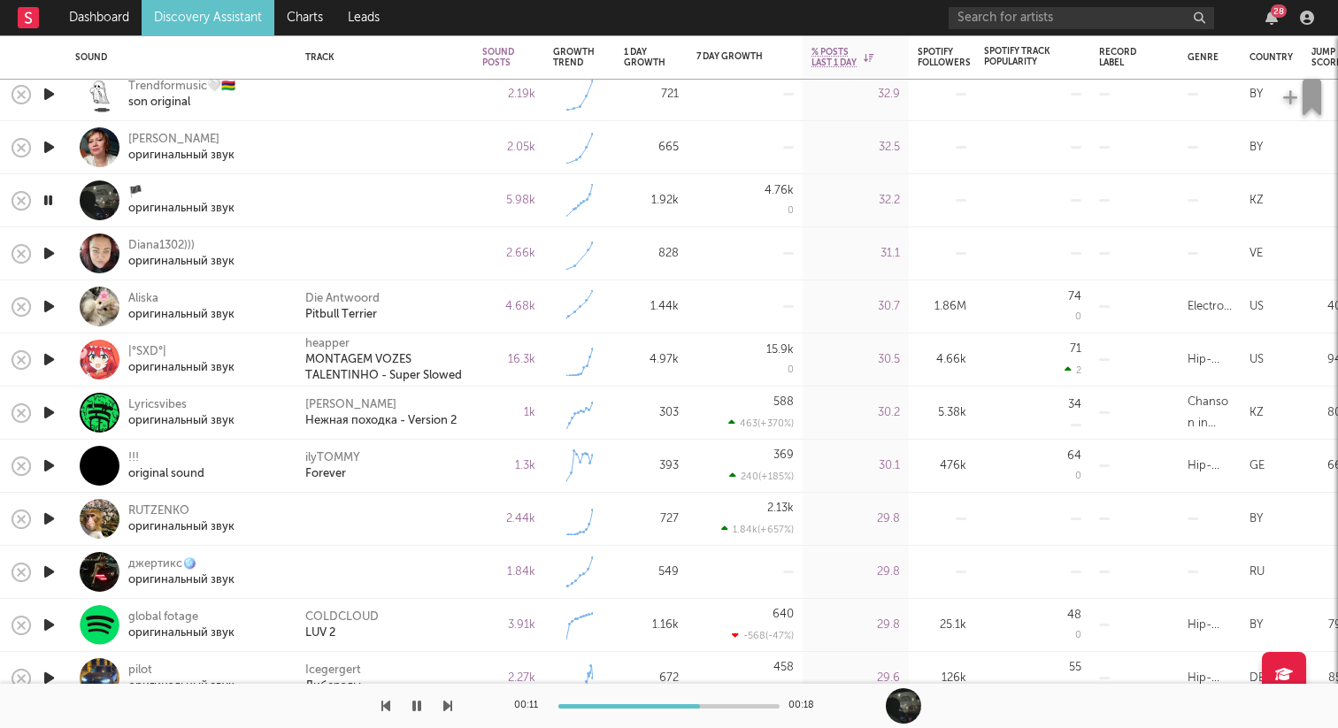
click at [50, 203] on icon "button" at bounding box center [48, 200] width 17 height 22
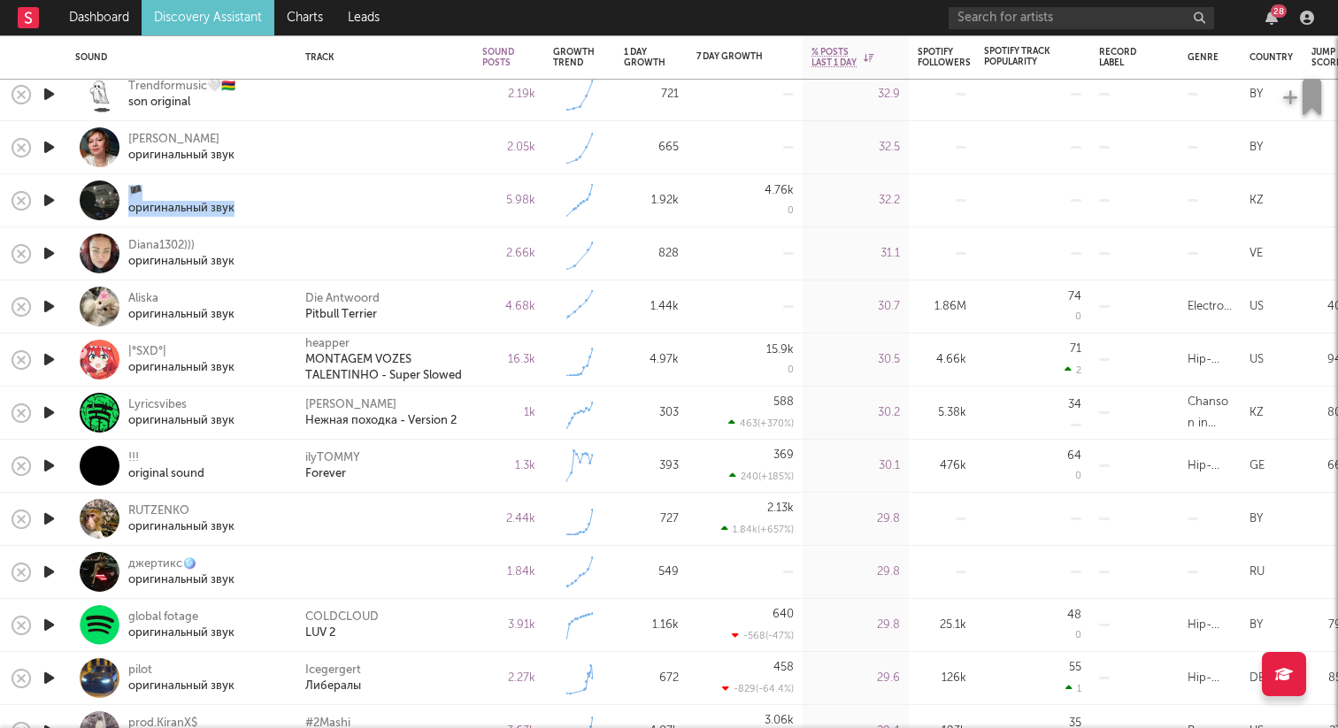
click at [50, 255] on icon "button" at bounding box center [49, 253] width 19 height 22
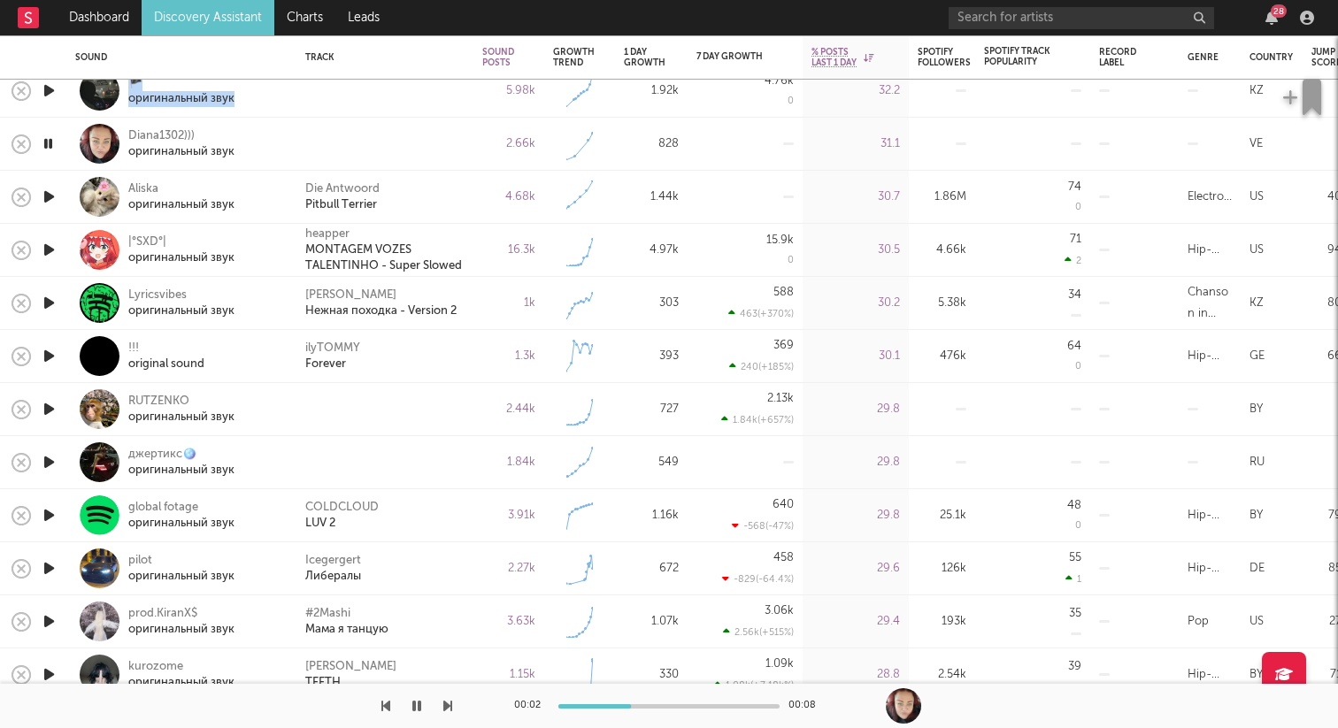
click at [42, 357] on icon "button" at bounding box center [49, 356] width 19 height 22
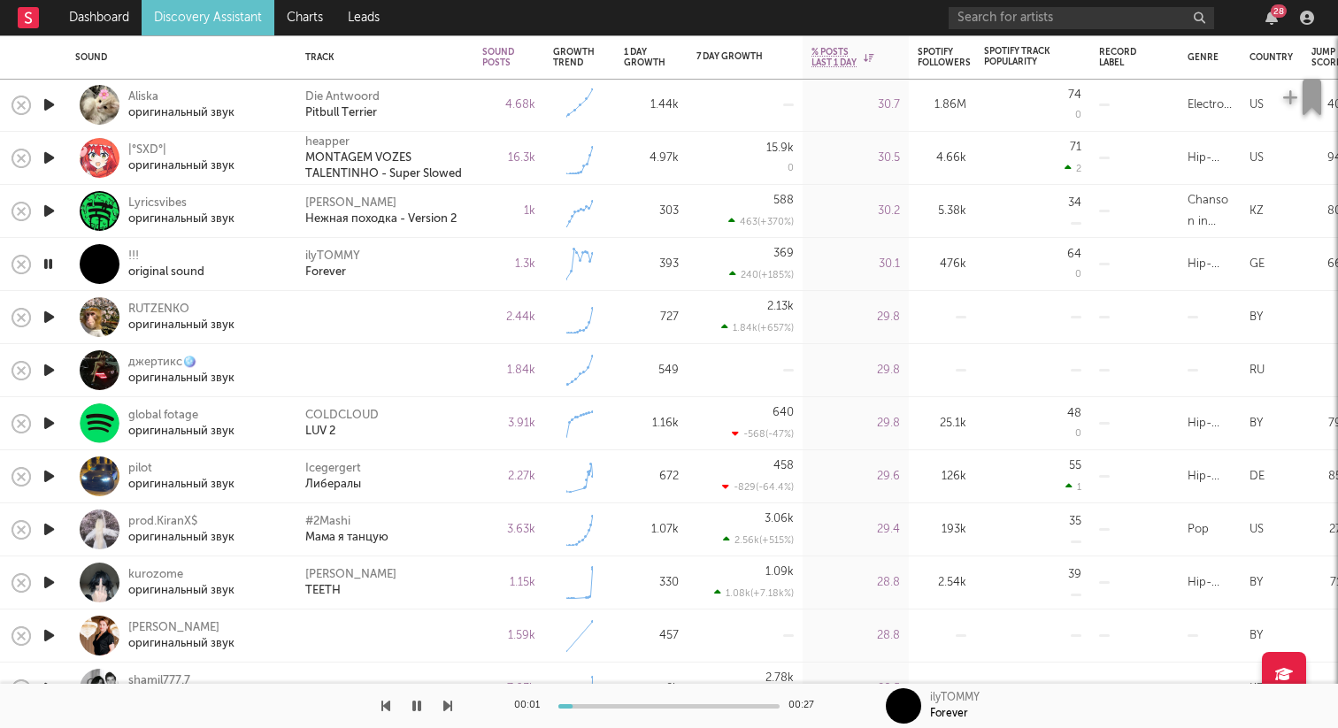
click at [52, 323] on icon "button" at bounding box center [49, 317] width 19 height 22
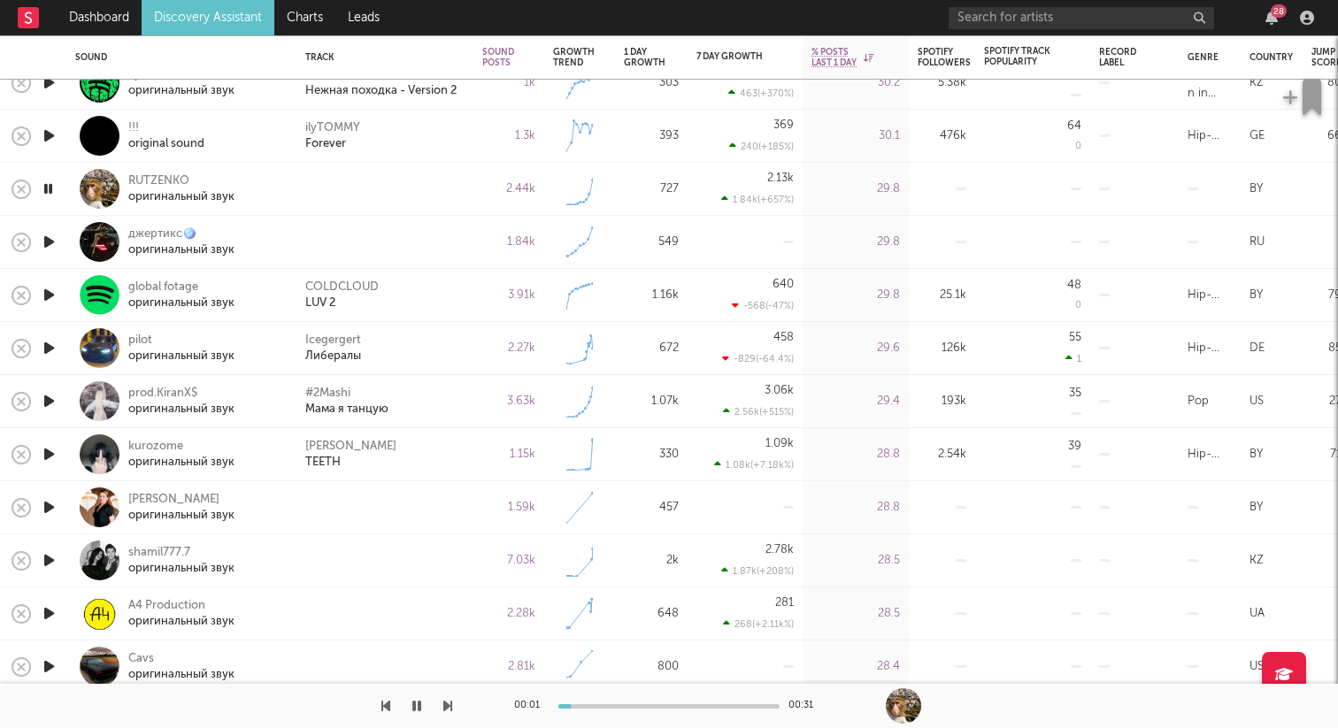
click at [50, 237] on icon "button" at bounding box center [49, 242] width 19 height 22
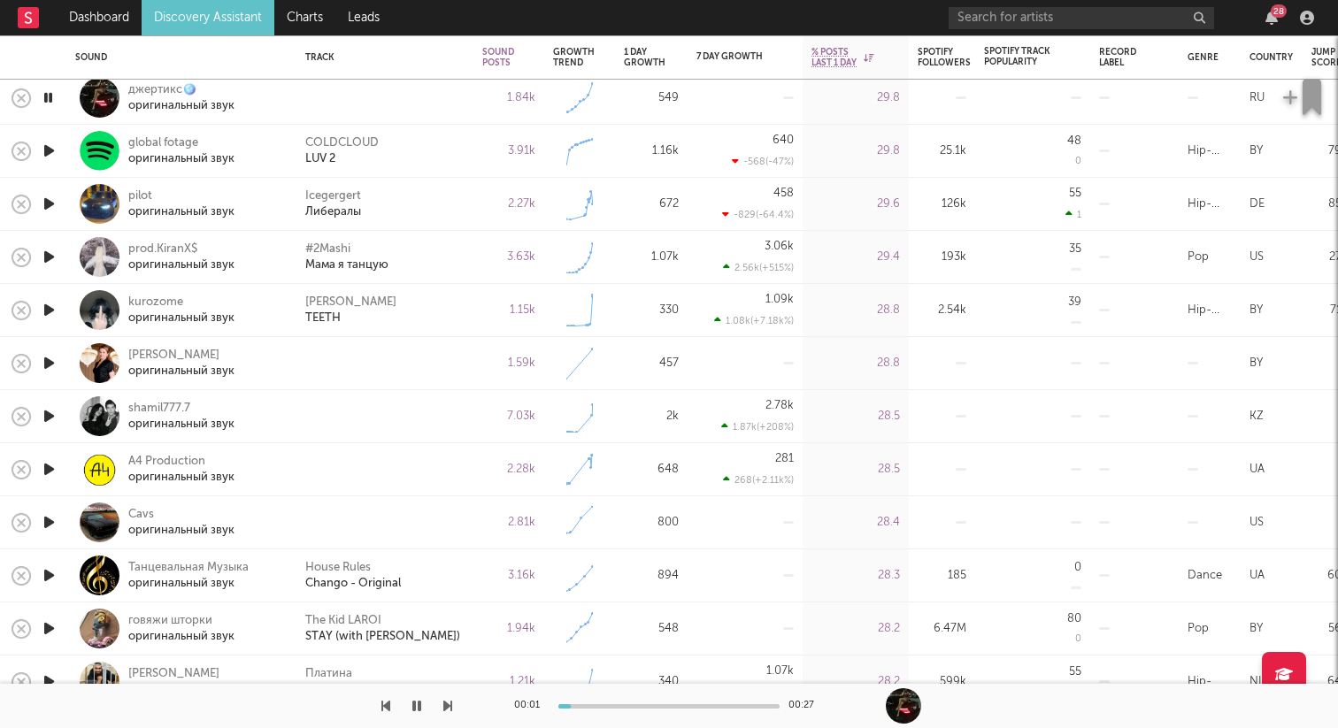
click at [50, 361] on icon "button" at bounding box center [49, 363] width 19 height 22
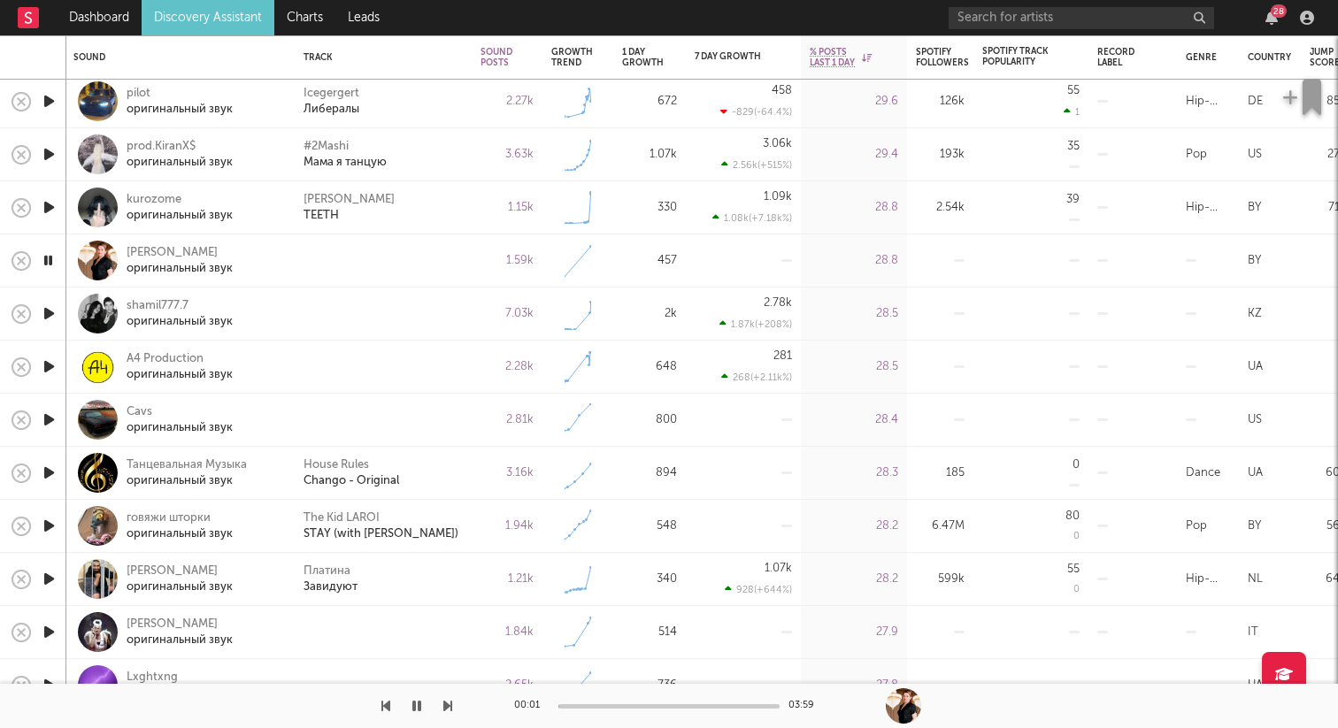
click at [54, 313] on icon "button" at bounding box center [49, 314] width 19 height 22
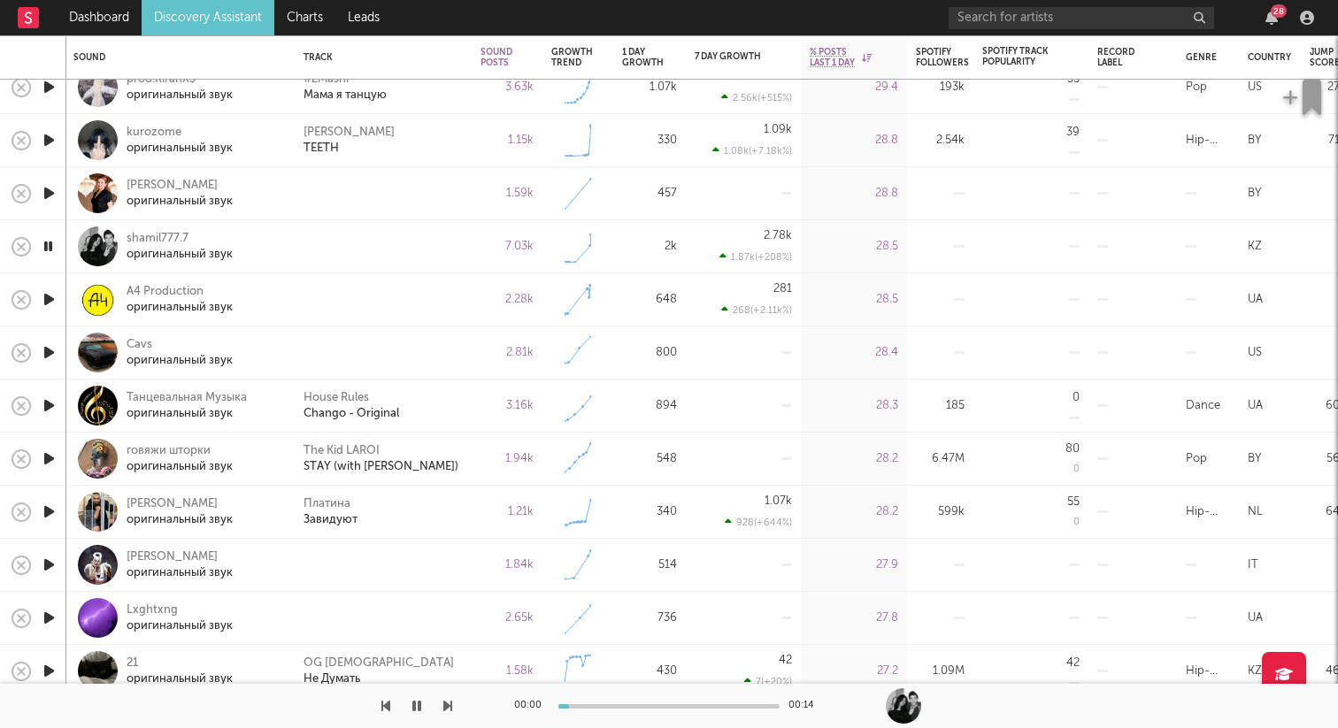
click at [51, 303] on icon "button" at bounding box center [49, 299] width 19 height 22
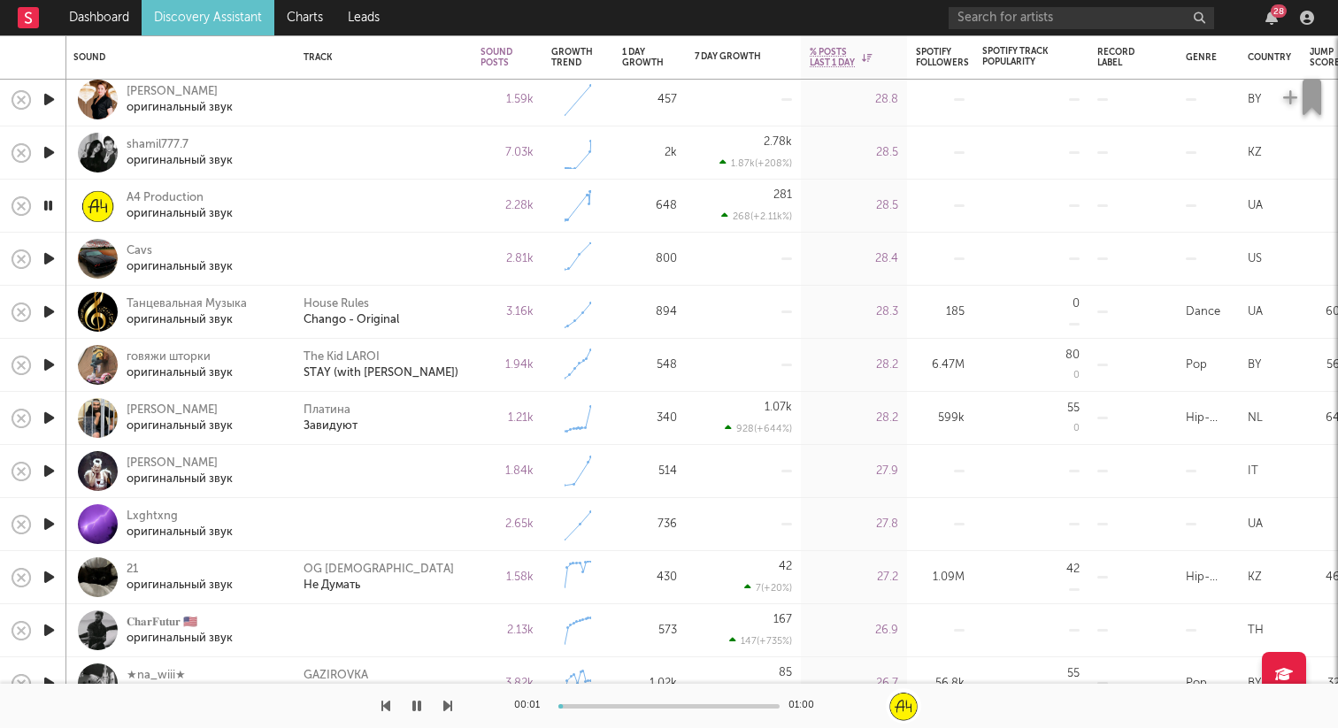
click at [50, 259] on icon "button" at bounding box center [49, 259] width 19 height 22
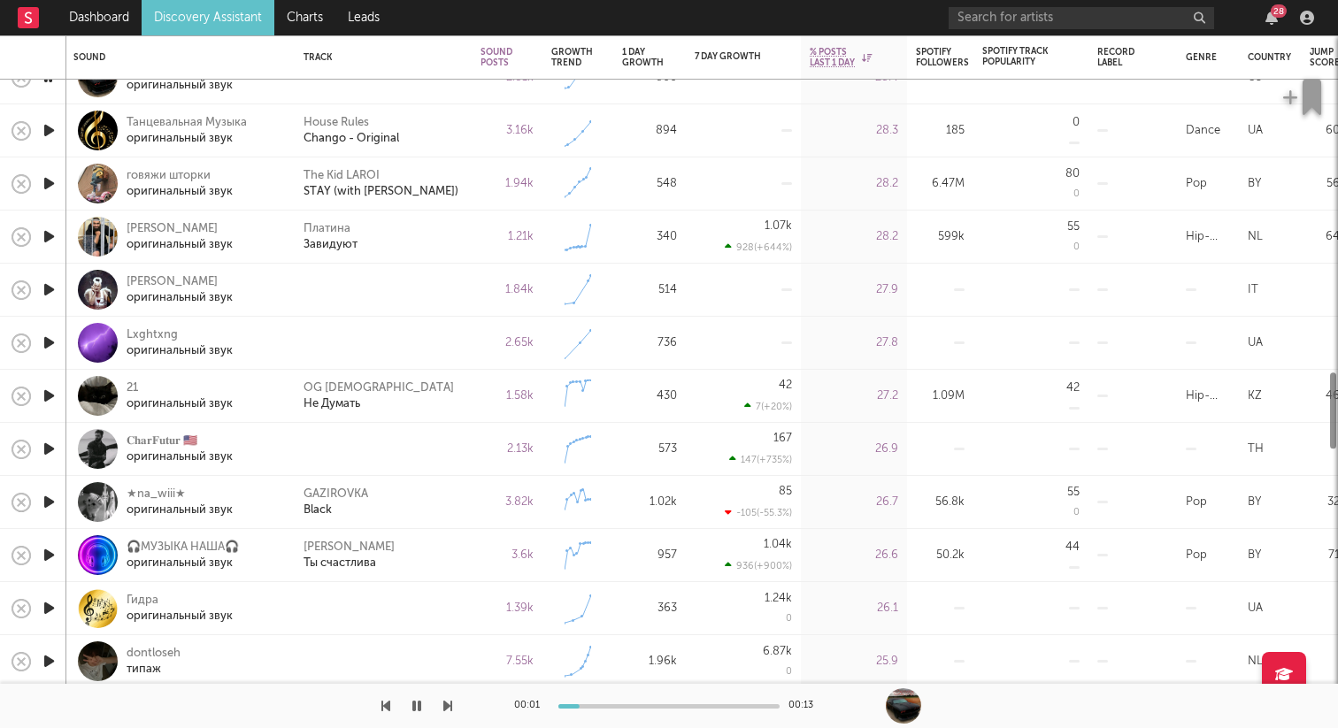
click at [41, 239] on icon "button" at bounding box center [49, 237] width 19 height 22
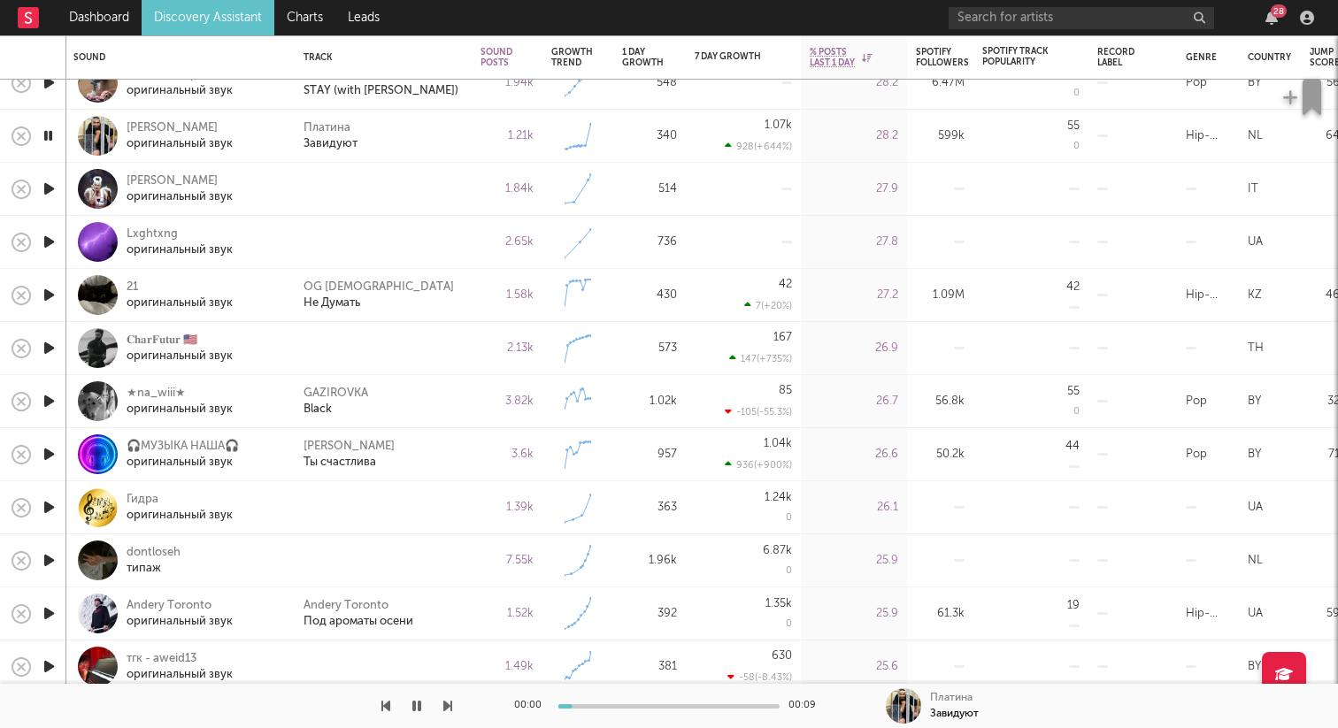
click at [50, 189] on icon "button" at bounding box center [49, 189] width 19 height 22
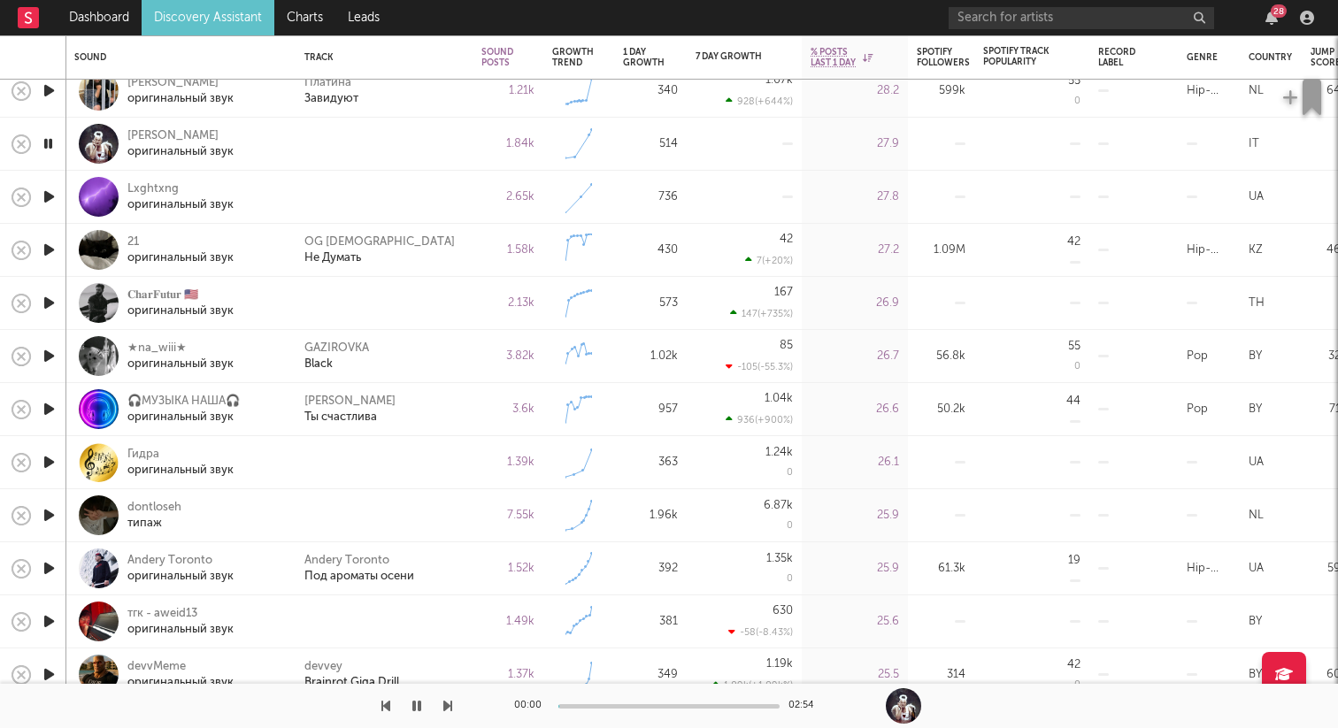
click at [48, 193] on icon "button" at bounding box center [49, 197] width 19 height 22
click at [44, 293] on icon "button" at bounding box center [49, 303] width 19 height 22
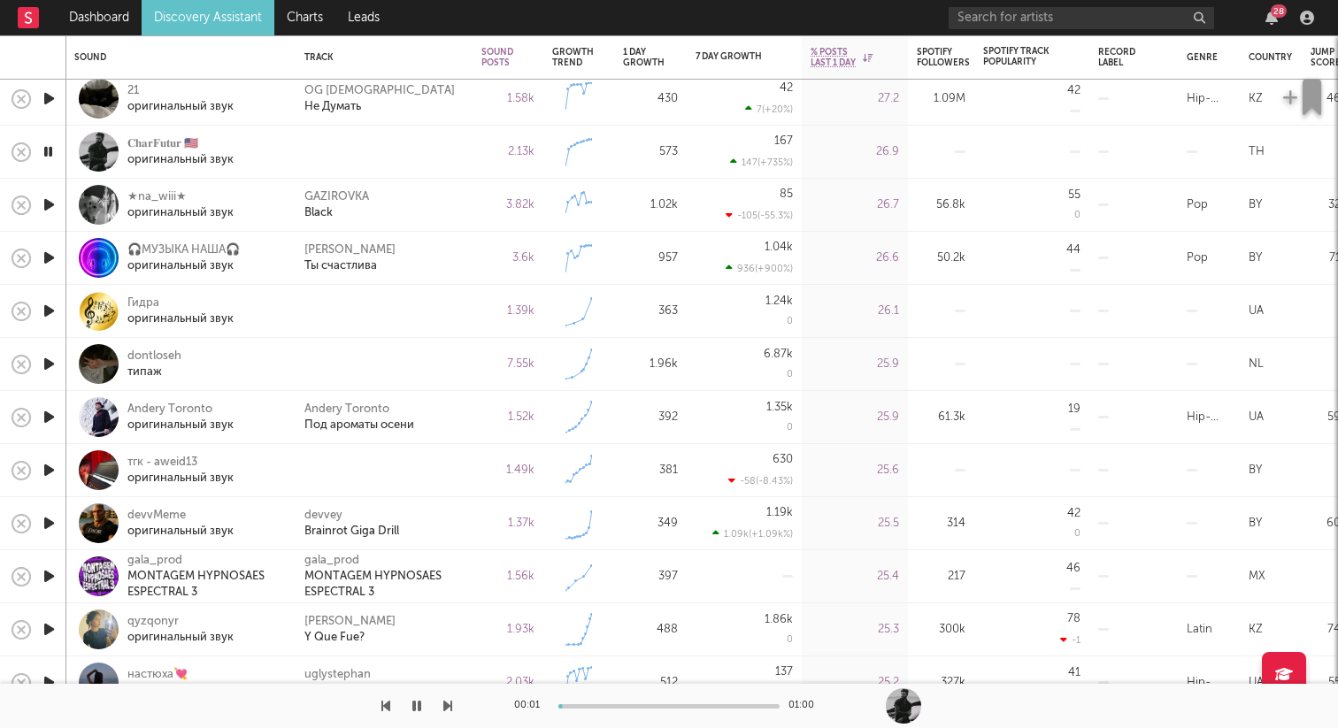
click at [53, 303] on icon "button" at bounding box center [49, 311] width 19 height 22
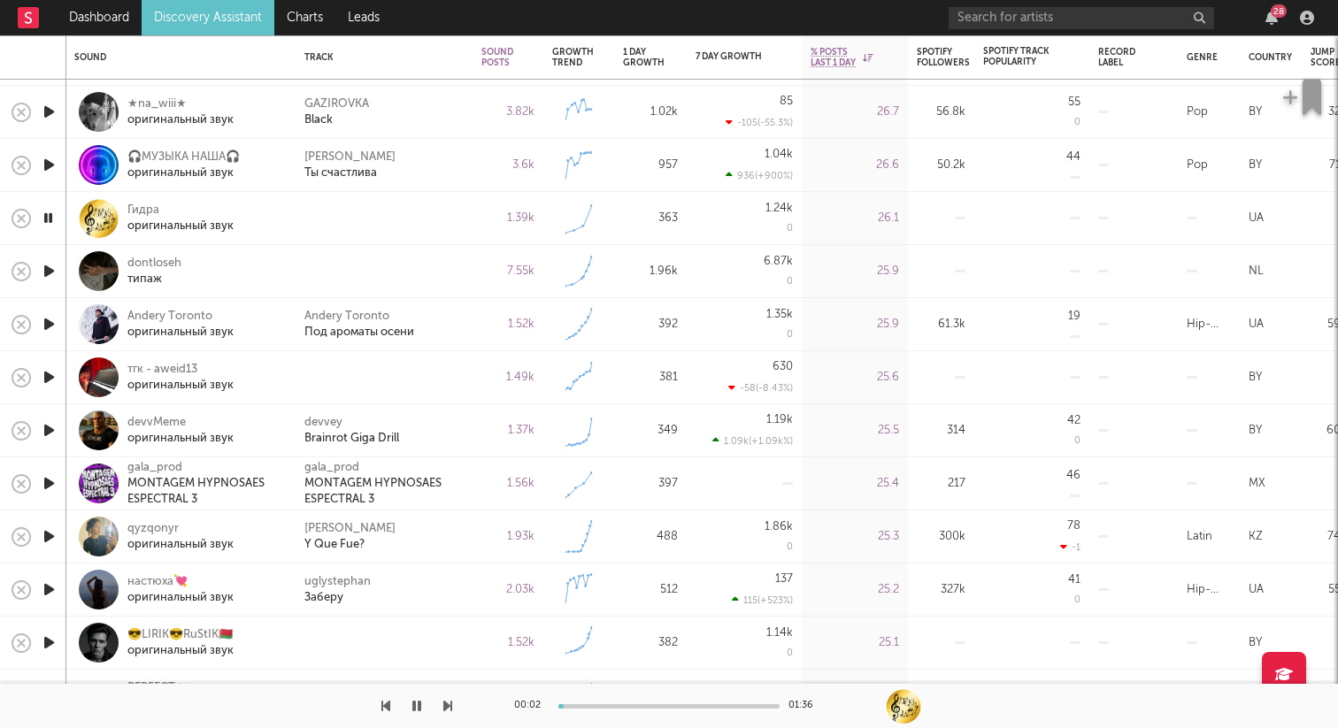
click at [50, 270] on icon "button" at bounding box center [49, 271] width 19 height 22
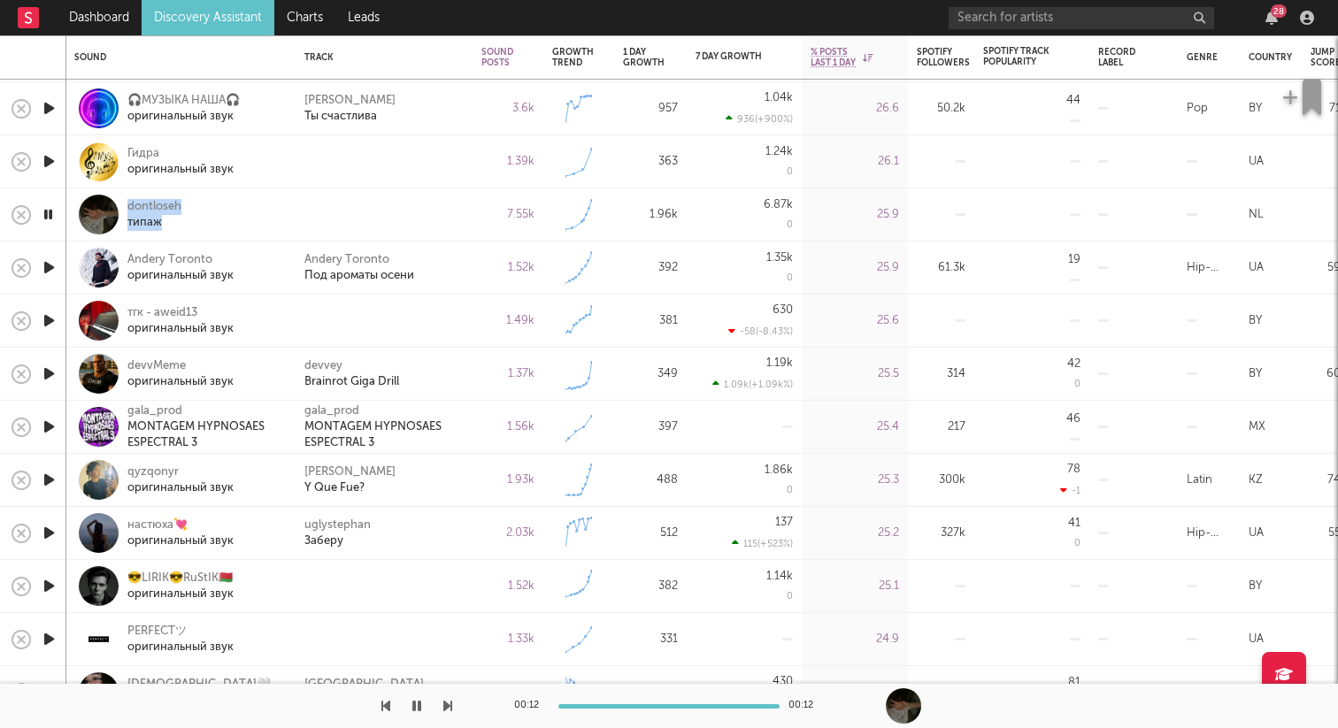
click at [54, 260] on icon "button" at bounding box center [49, 268] width 19 height 22
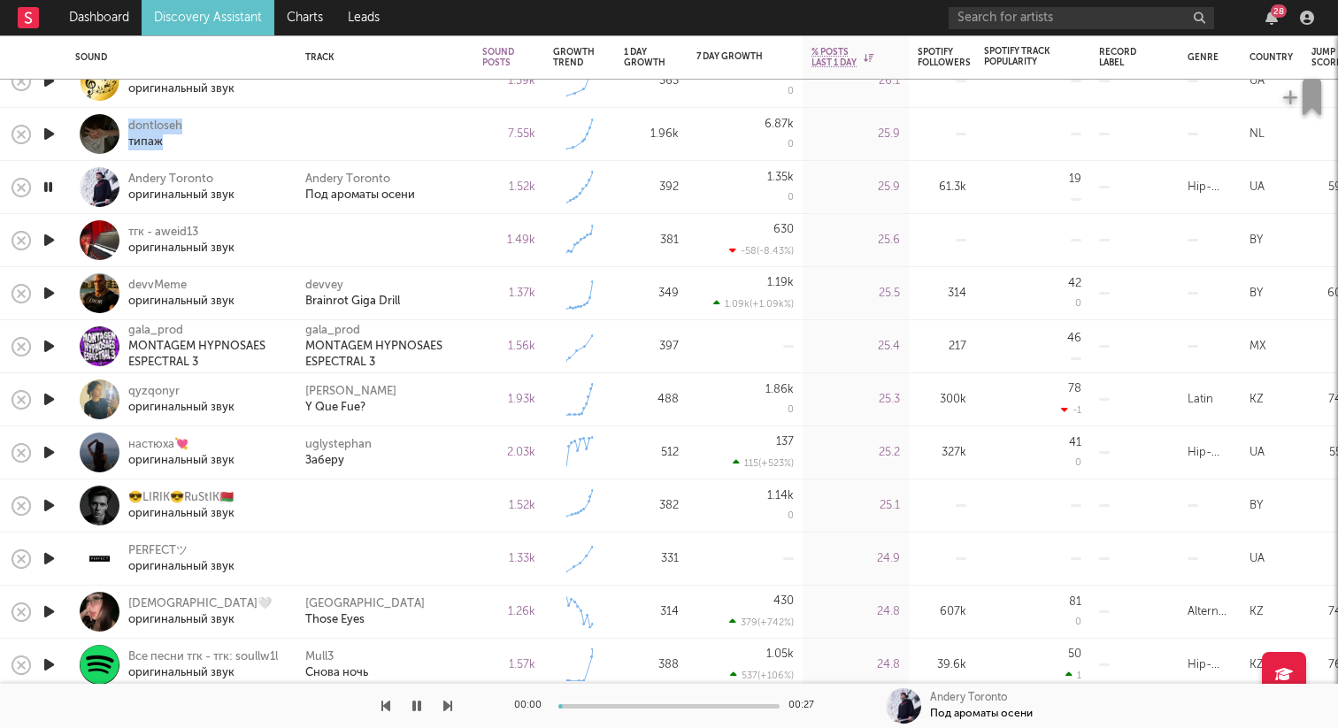
click at [50, 235] on icon "button" at bounding box center [49, 240] width 19 height 22
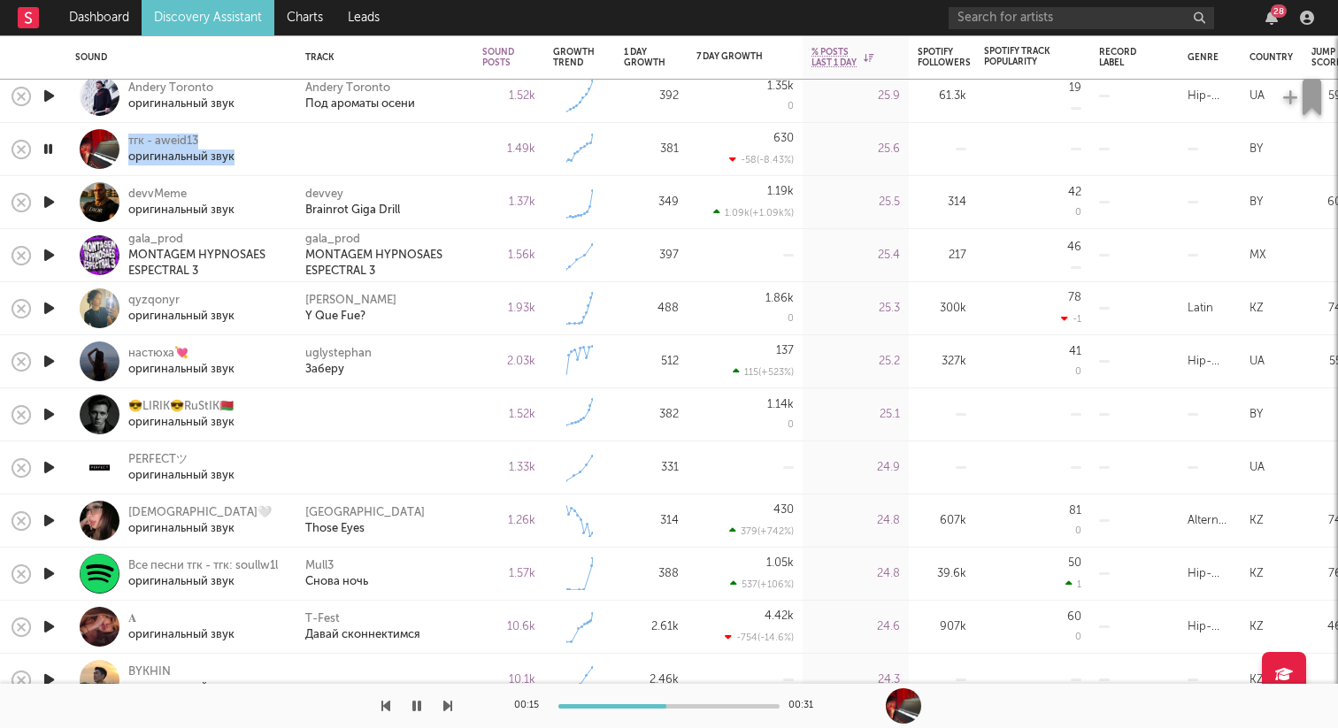
click at [50, 153] on icon "button" at bounding box center [48, 149] width 17 height 22
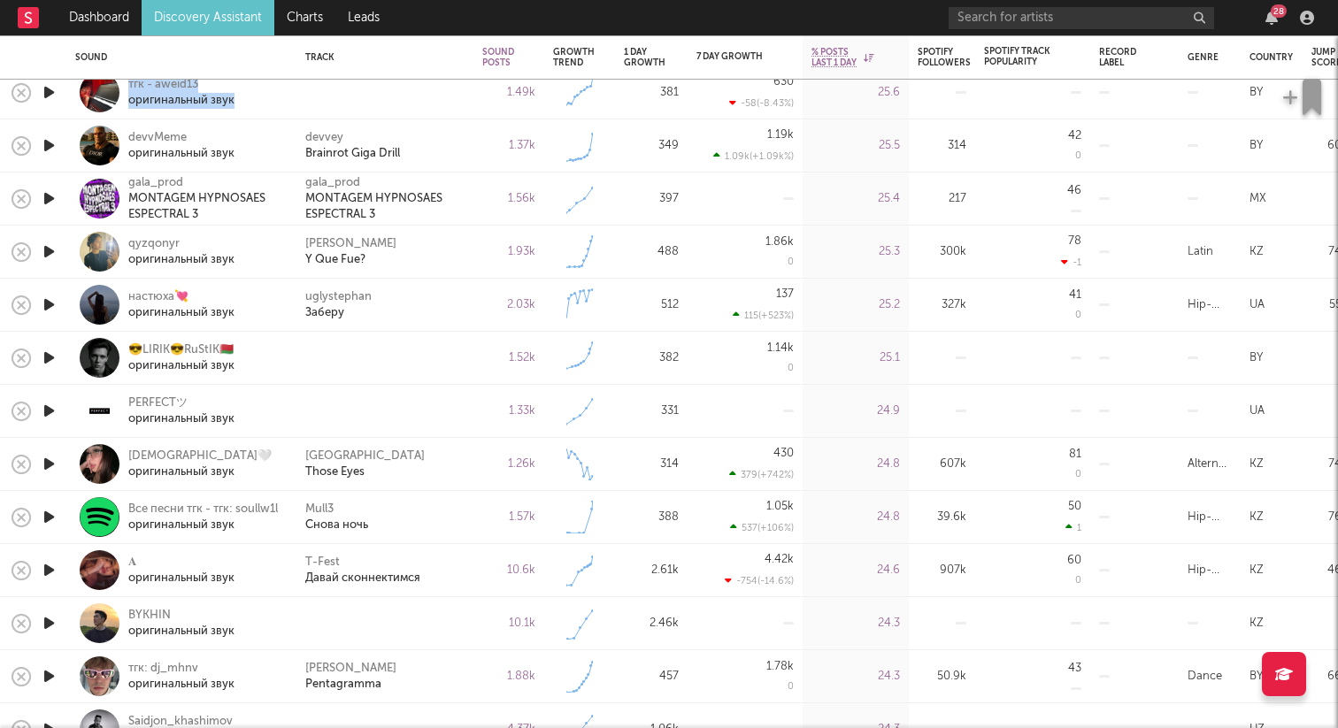
click at [49, 254] on icon "button" at bounding box center [49, 252] width 19 height 22
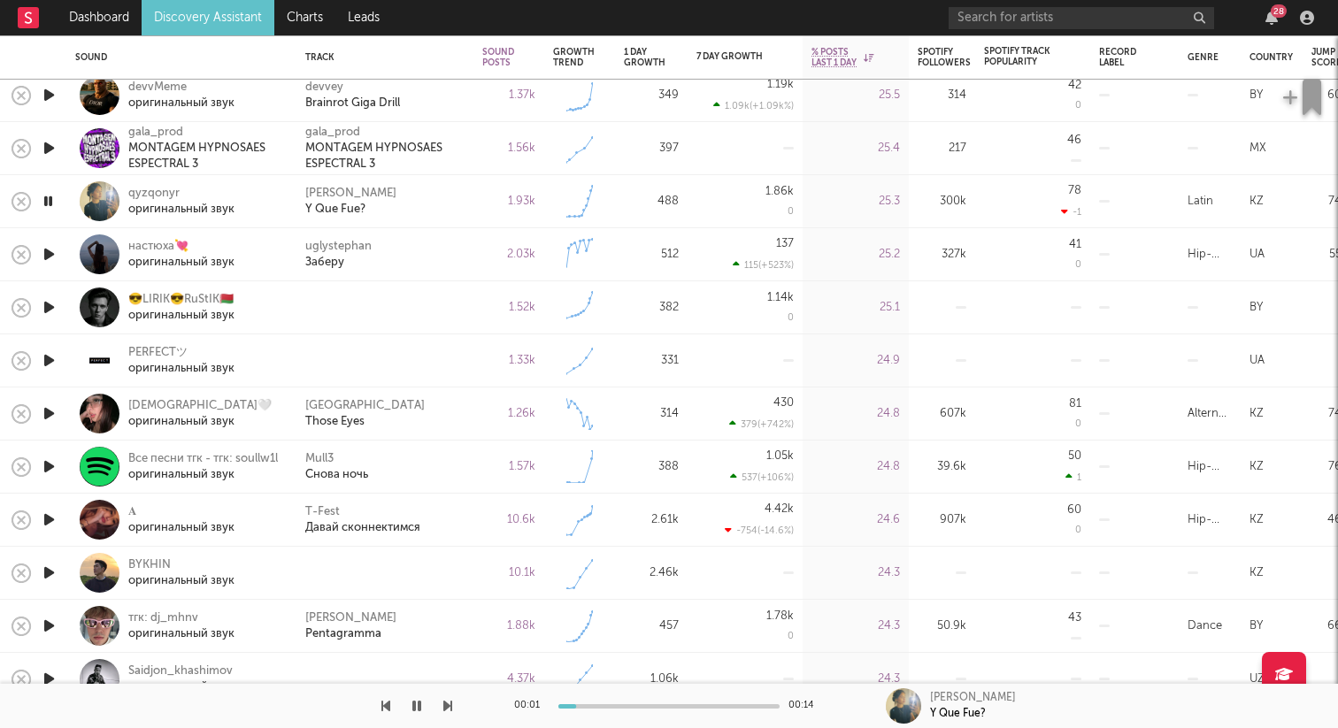
click at [42, 257] on icon "button" at bounding box center [49, 254] width 19 height 22
click at [46, 304] on icon "button" at bounding box center [49, 307] width 19 height 22
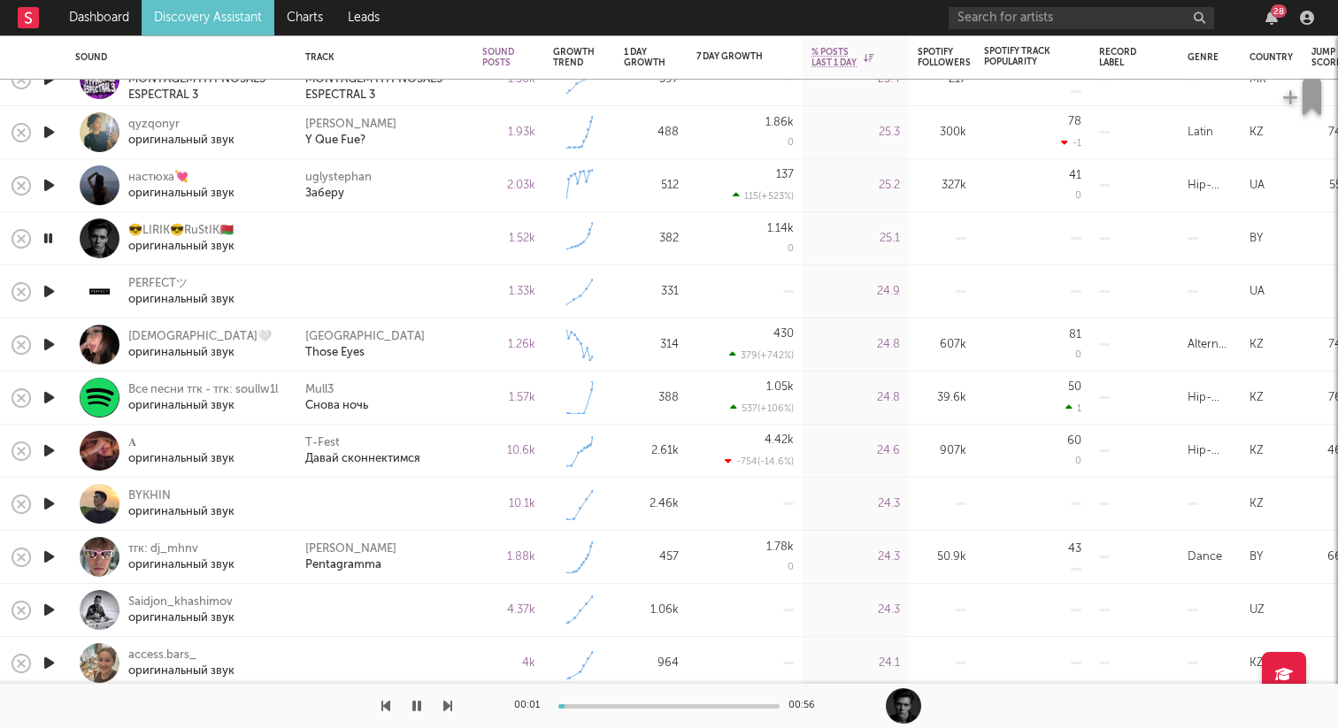
click at [48, 293] on icon "button" at bounding box center [49, 291] width 19 height 22
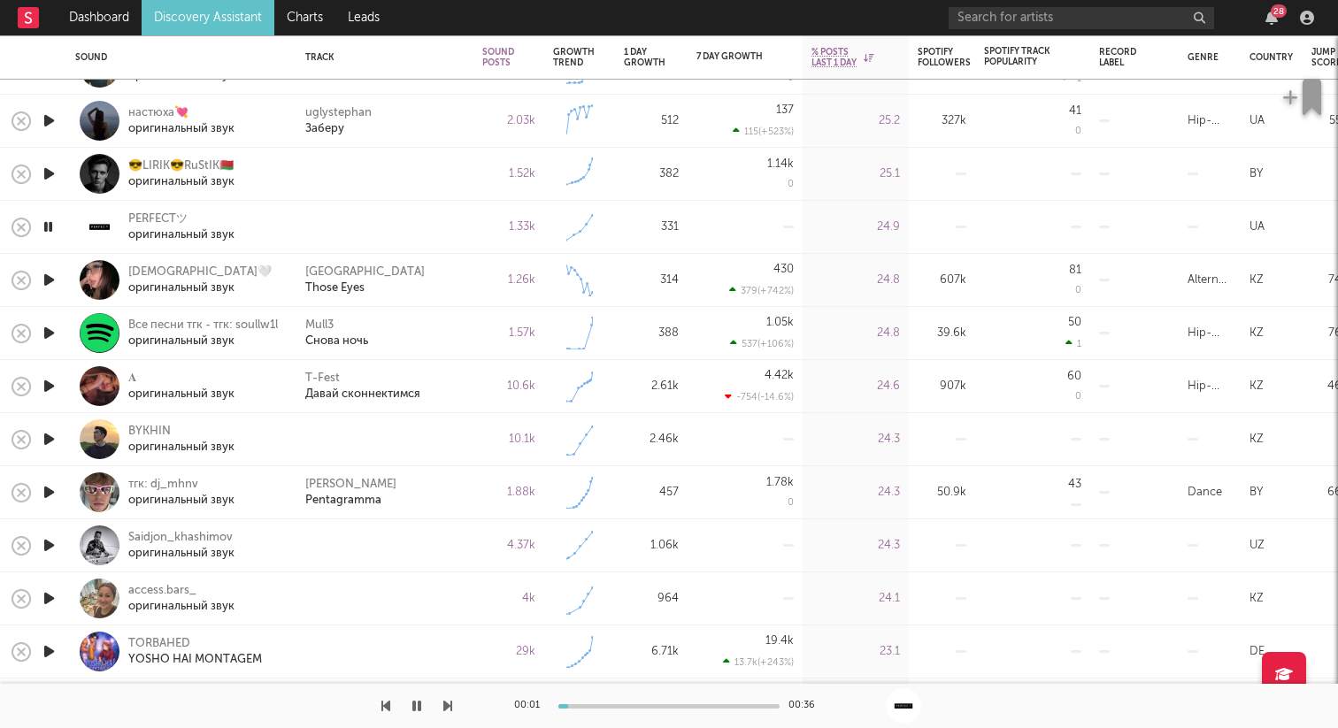
click at [53, 435] on icon "button" at bounding box center [49, 439] width 19 height 22
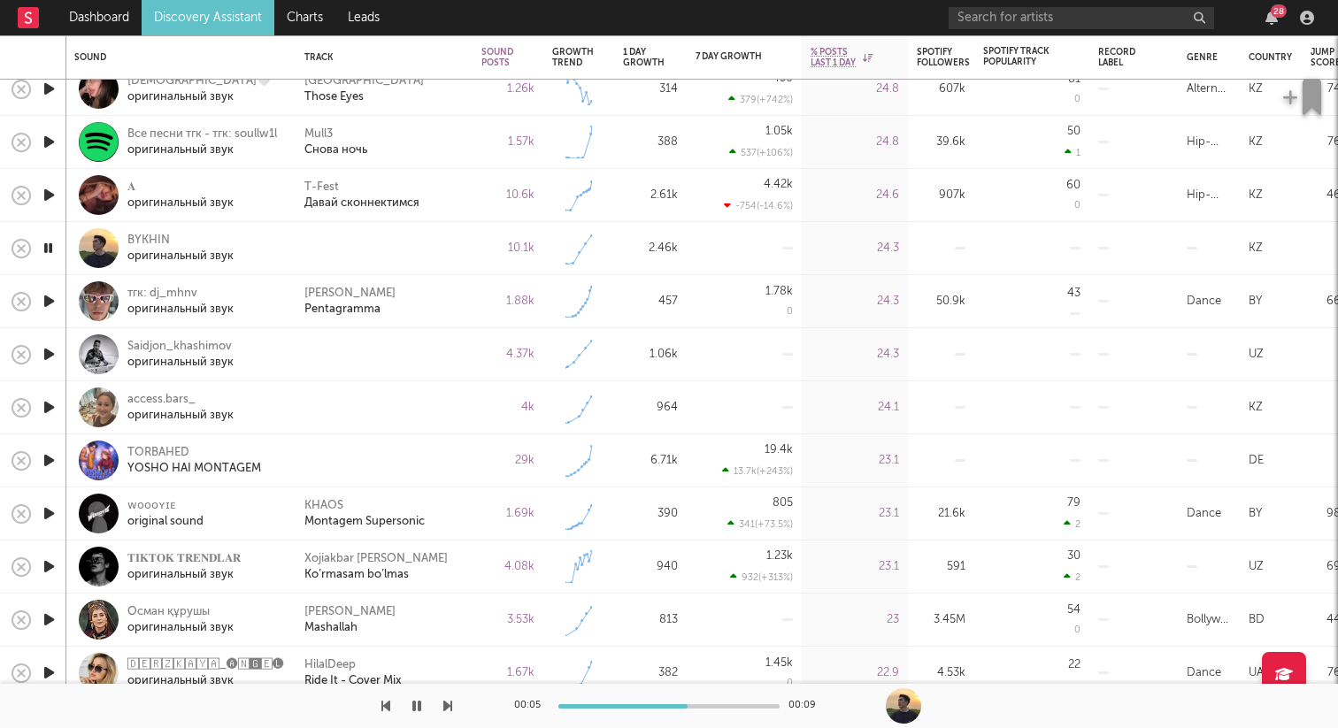
click at [49, 351] on icon "button" at bounding box center [49, 354] width 19 height 22
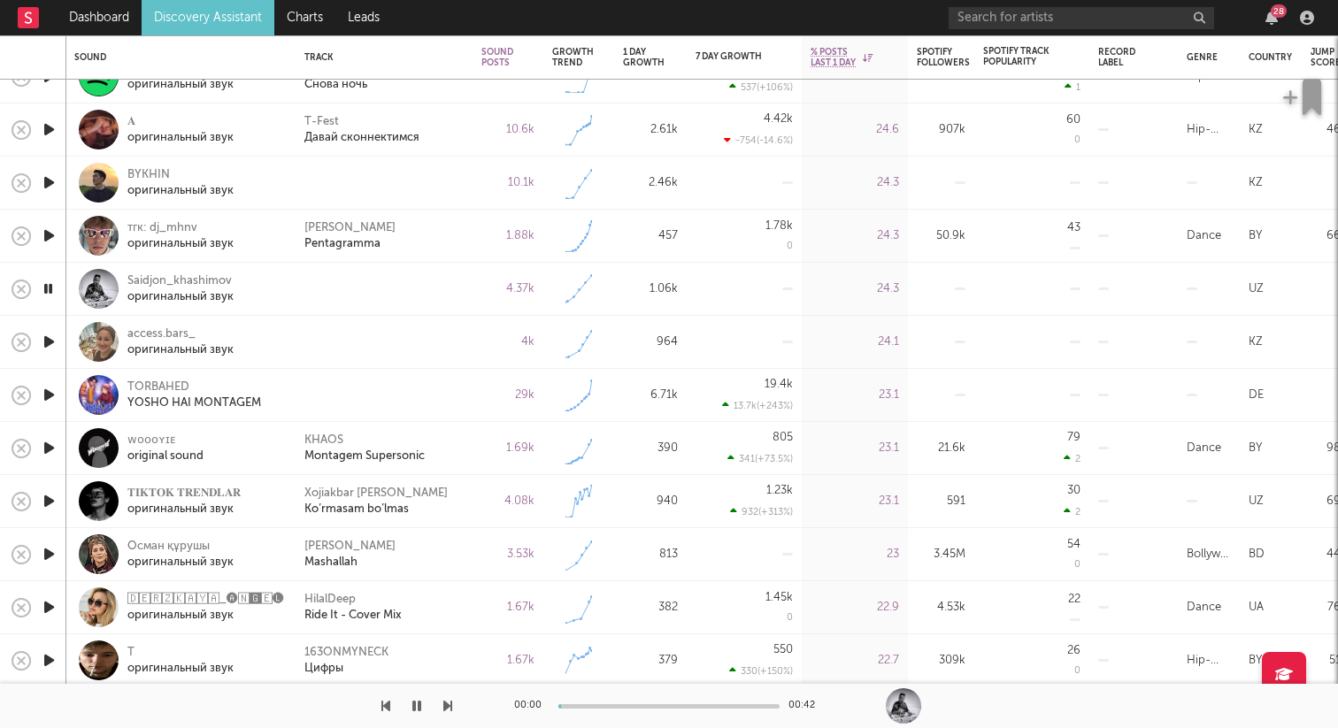
click at [52, 177] on icon "button" at bounding box center [49, 183] width 19 height 22
click at [621, 701] on div "00:00 00:09" at bounding box center [669, 706] width 310 height 44
click at [630, 702] on div "00:01 00:09" at bounding box center [669, 706] width 310 height 44
click at [631, 705] on div at bounding box center [668, 706] width 221 height 4
click at [657, 706] on div at bounding box center [668, 706] width 221 height 4
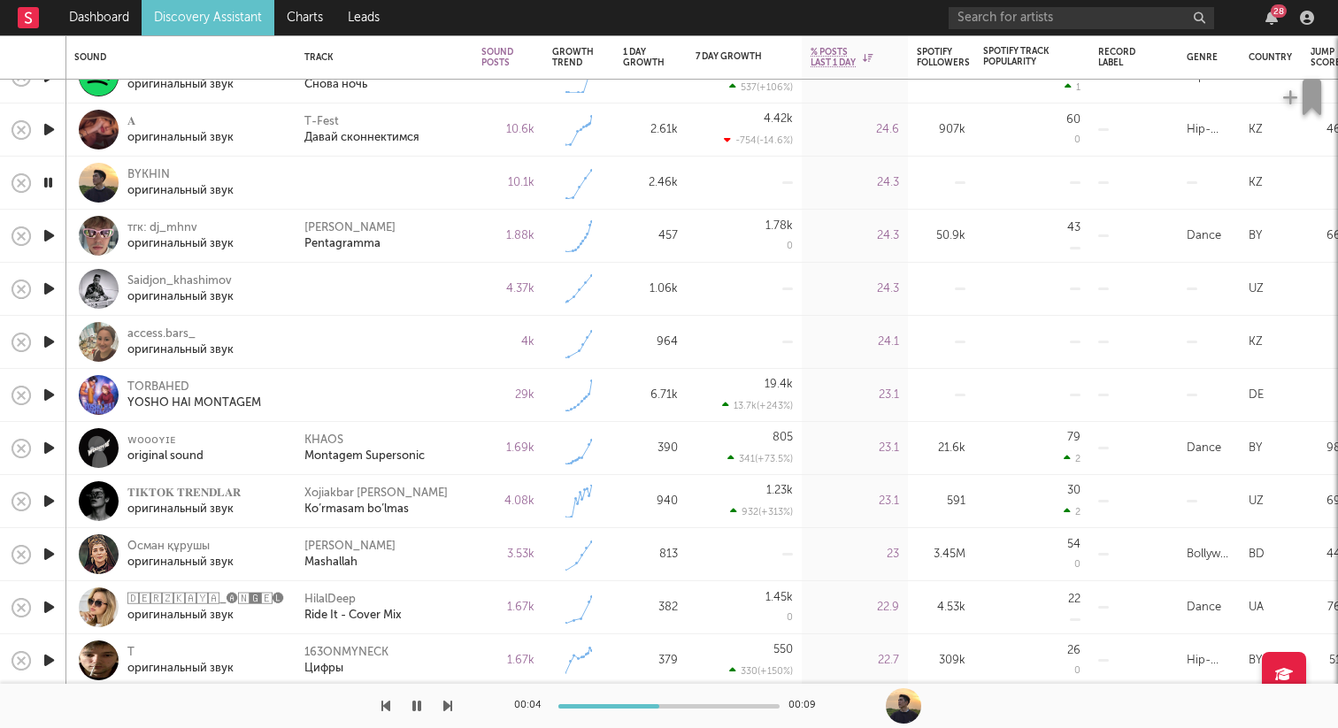
click at [689, 706] on div at bounding box center [668, 706] width 221 height 4
click at [756, 706] on div at bounding box center [668, 706] width 221 height 4
click at [49, 233] on icon "button" at bounding box center [49, 236] width 19 height 22
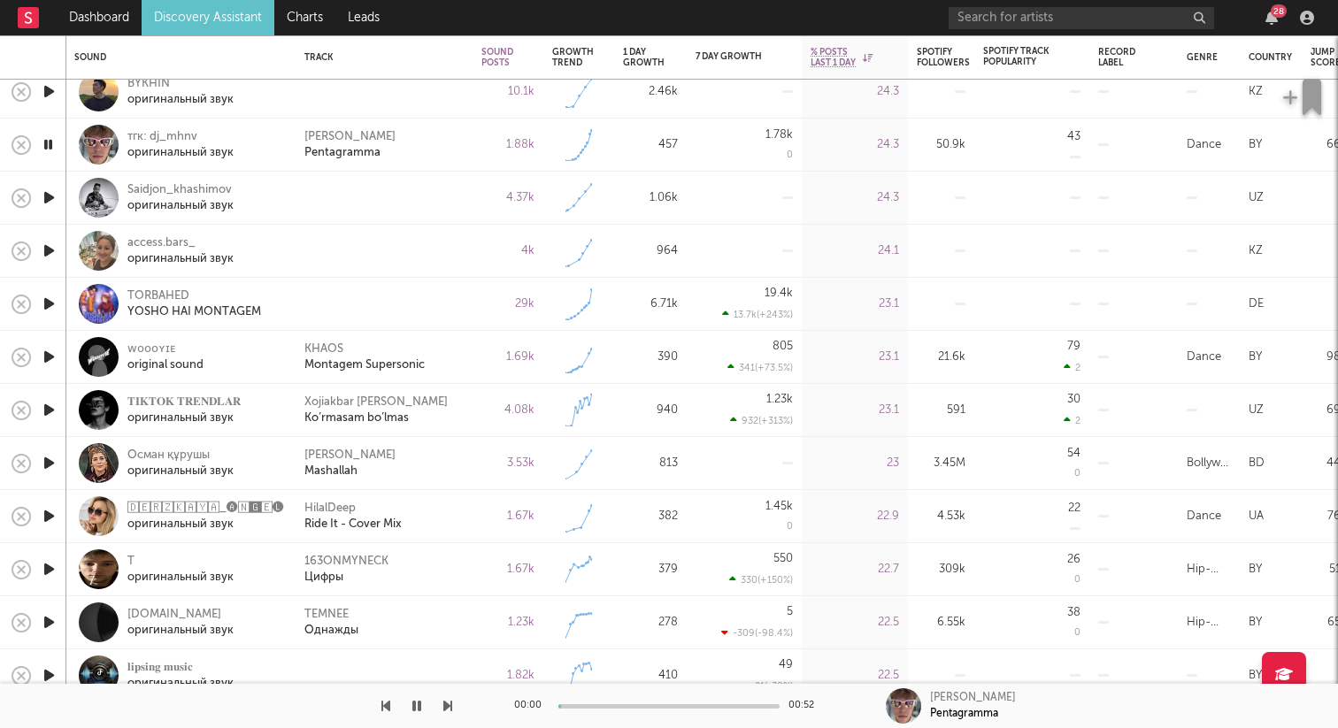
click at [49, 201] on icon "button" at bounding box center [49, 198] width 19 height 22
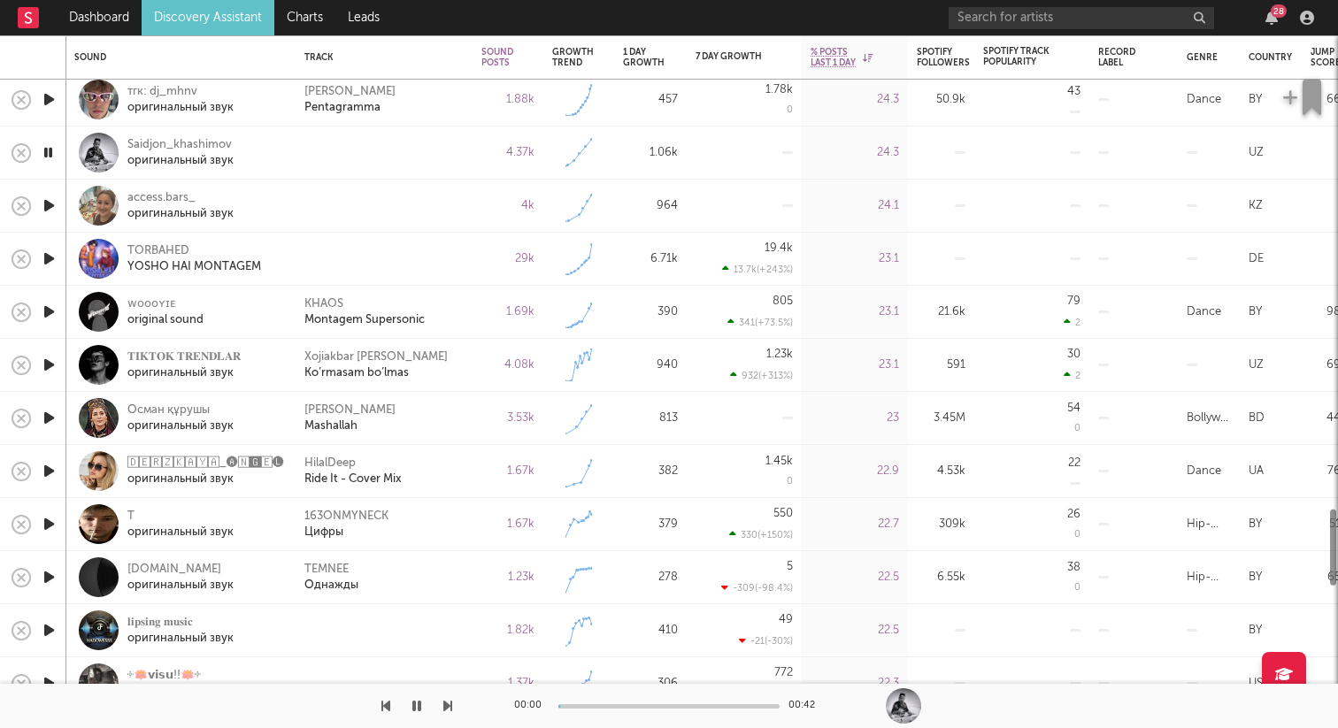
click at [49, 201] on icon "button" at bounding box center [49, 206] width 19 height 22
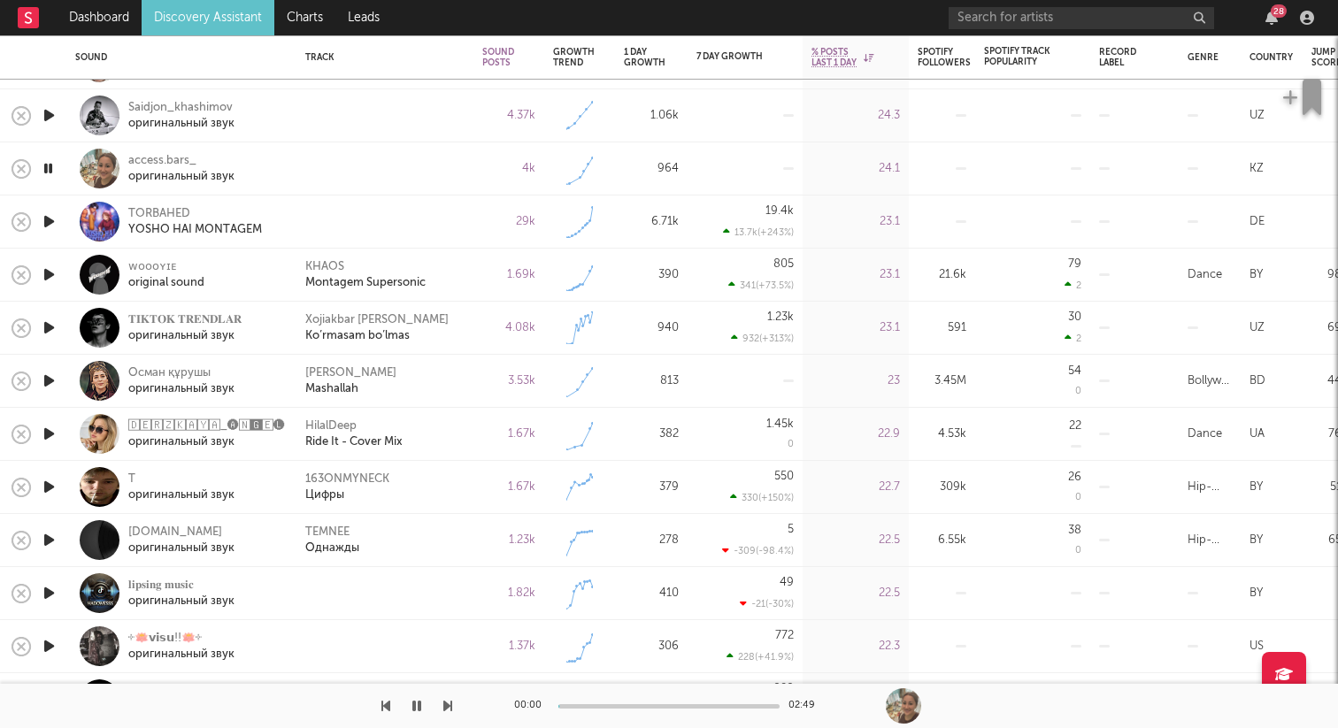
click at [47, 211] on icon "button" at bounding box center [49, 222] width 19 height 22
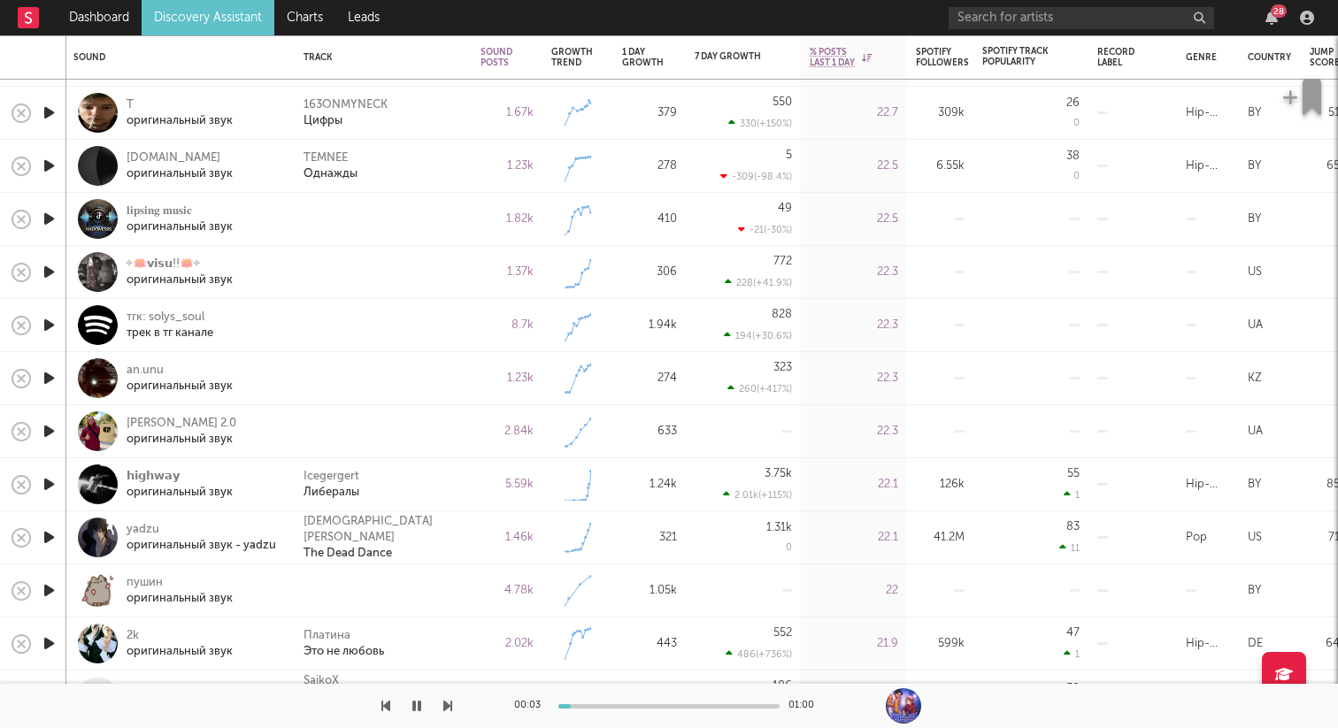
click at [51, 217] on icon "button" at bounding box center [49, 219] width 19 height 22
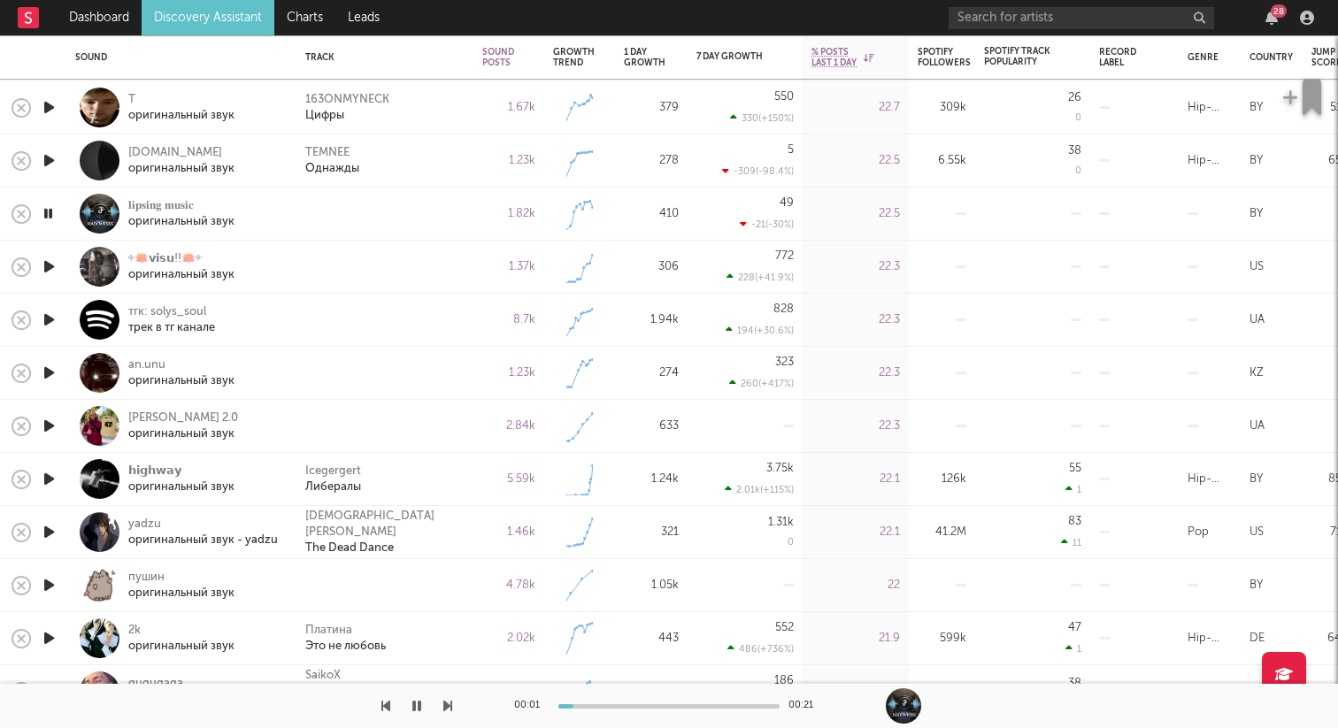
click at [47, 258] on icon "button" at bounding box center [49, 267] width 19 height 22
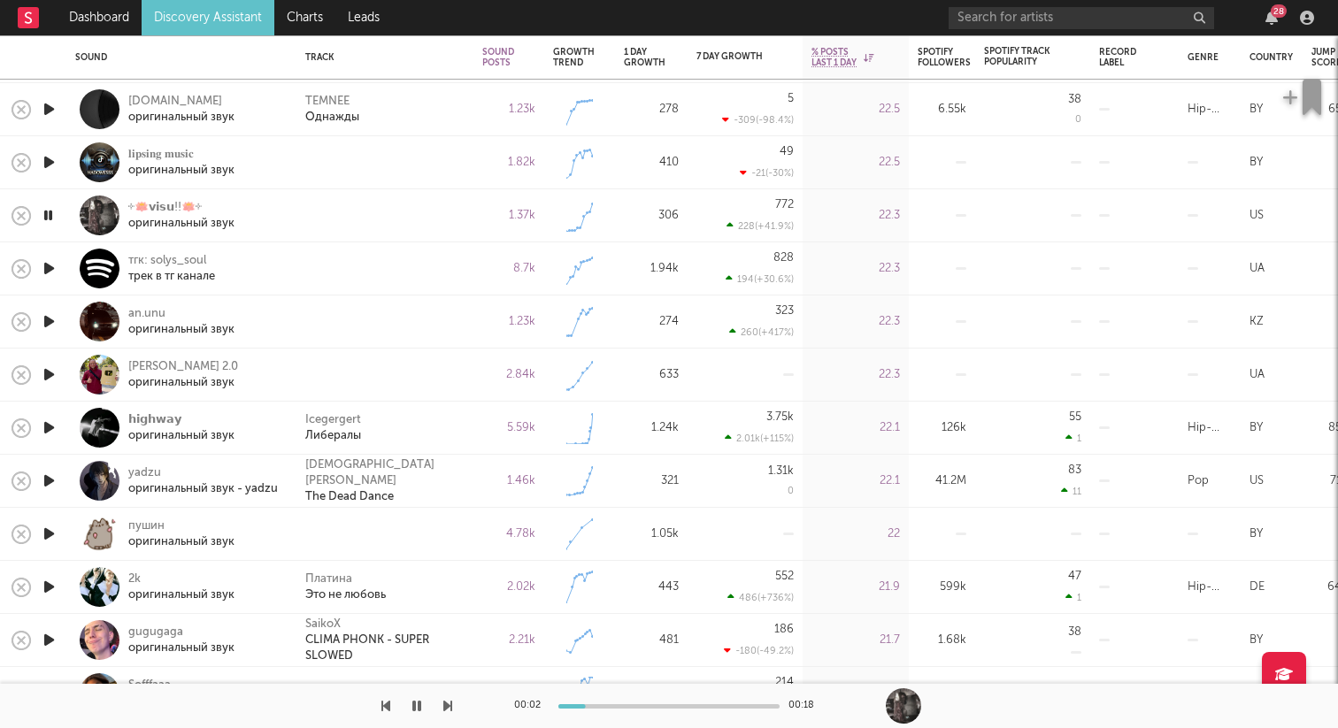
click at [47, 267] on icon "button" at bounding box center [49, 268] width 19 height 22
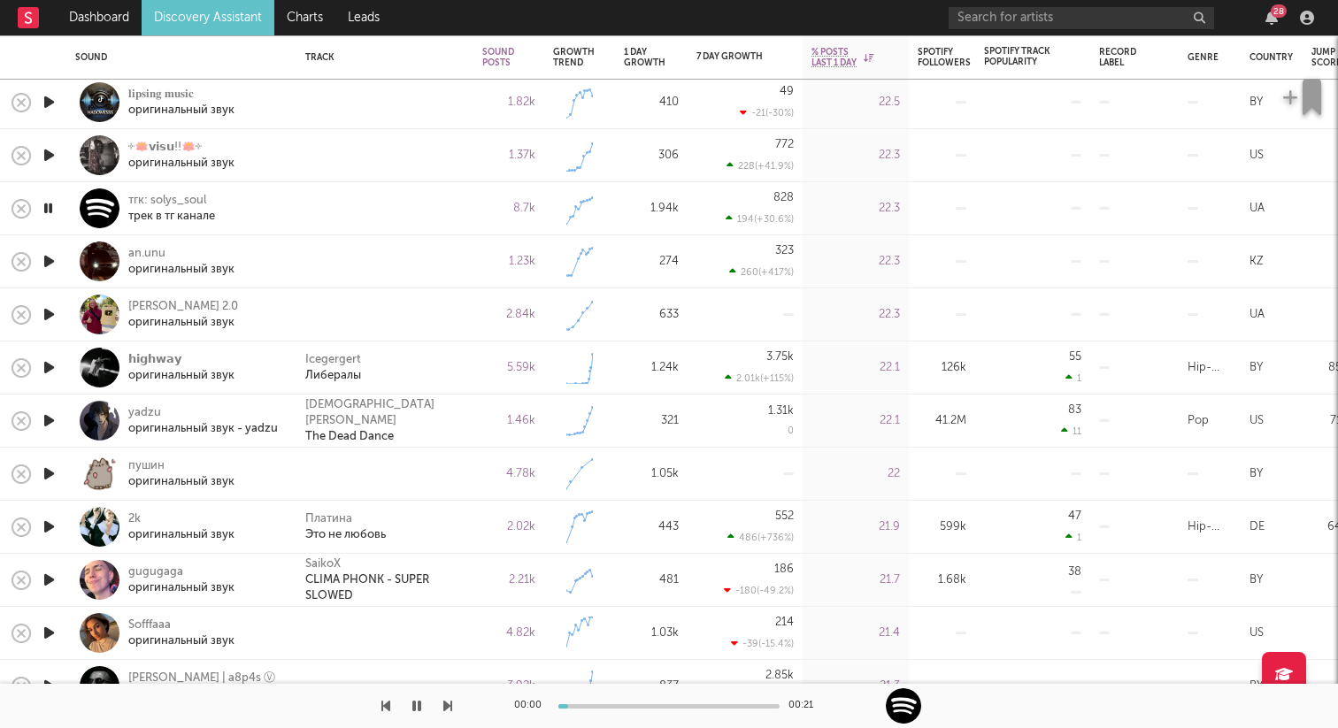
click at [52, 265] on icon "button" at bounding box center [49, 261] width 19 height 22
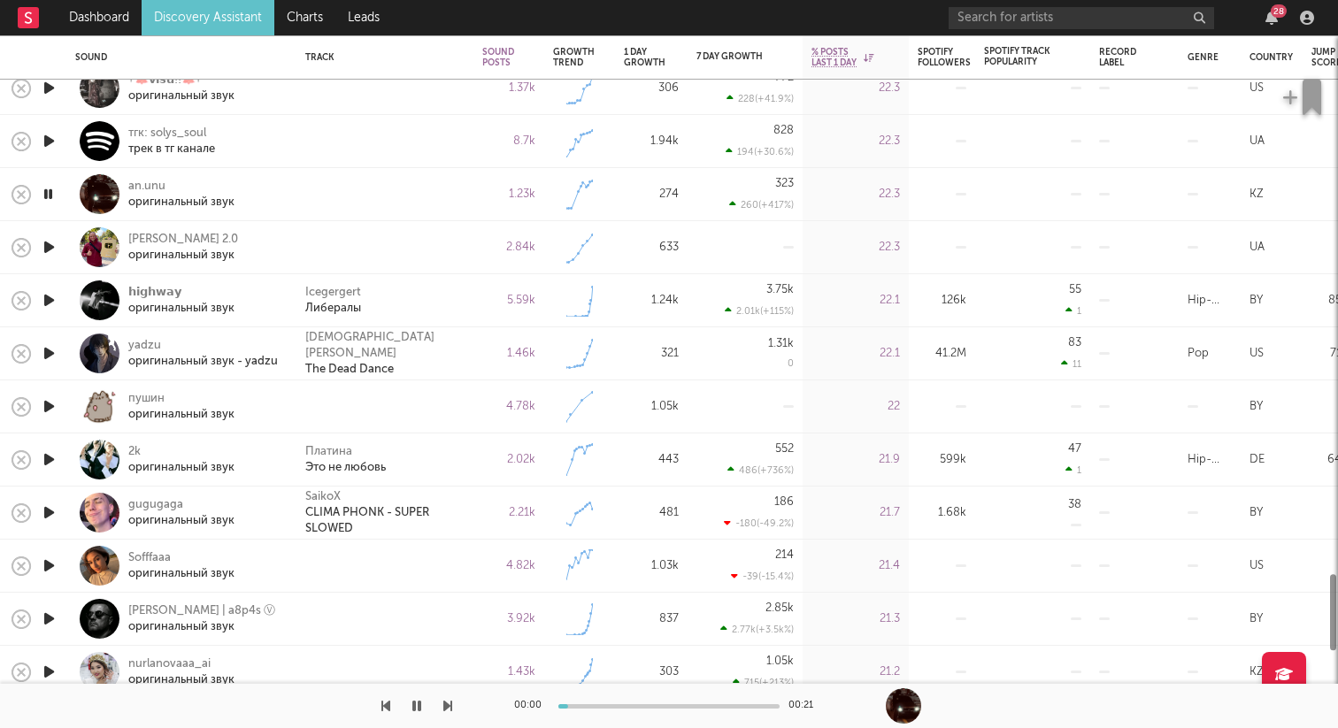
click at [52, 265] on div at bounding box center [48, 247] width 35 height 53
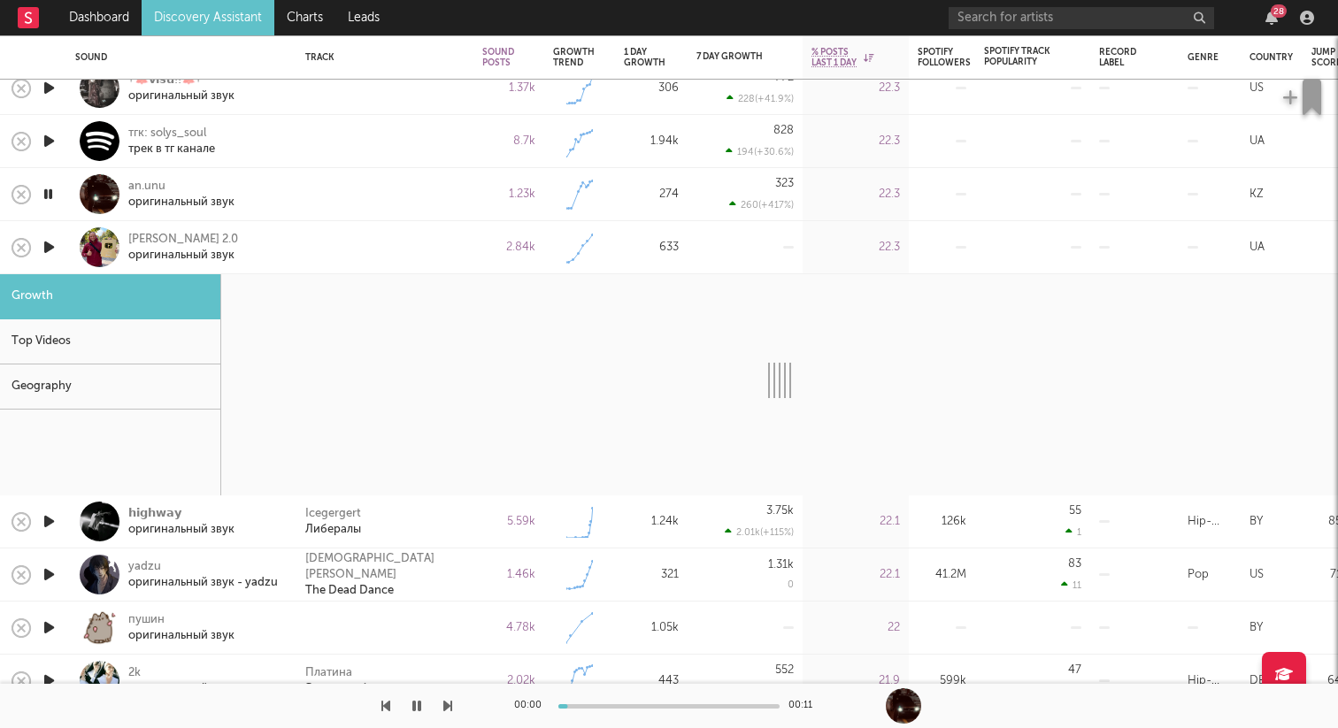
click at [100, 249] on div at bounding box center [100, 247] width 40 height 40
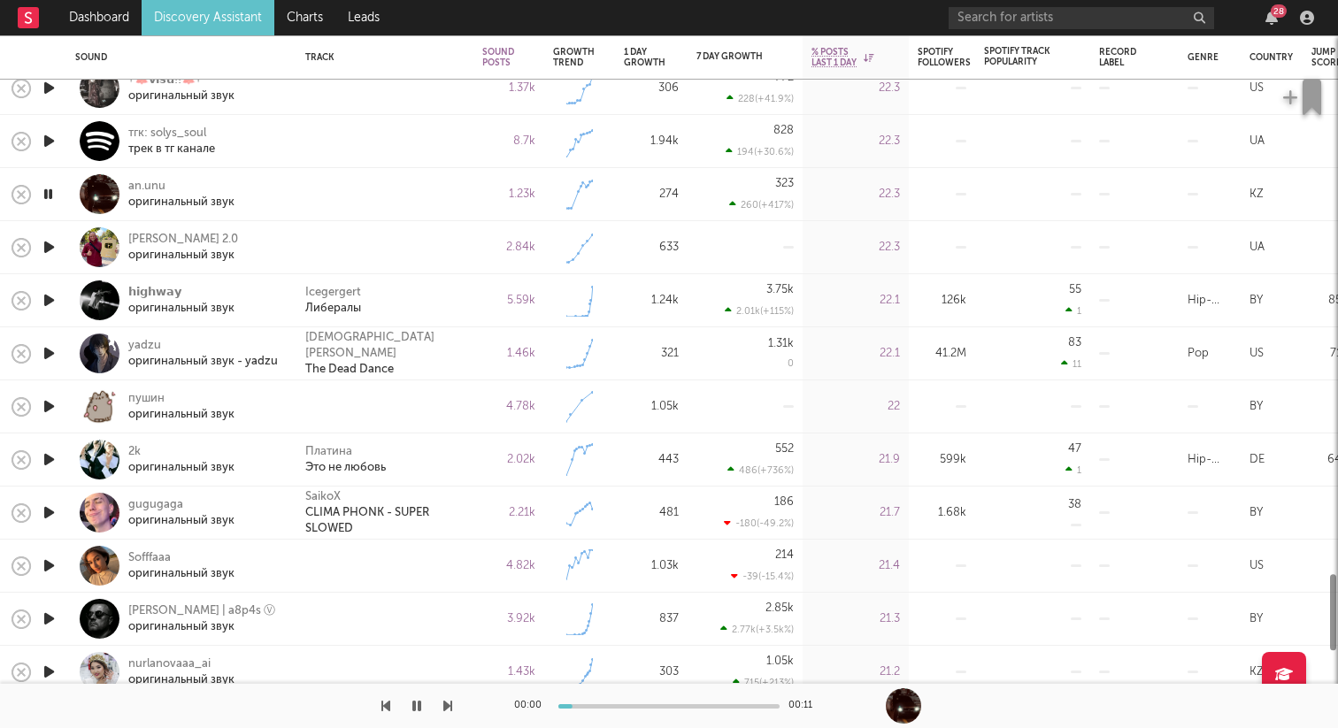
click at [52, 249] on icon "button" at bounding box center [49, 247] width 19 height 22
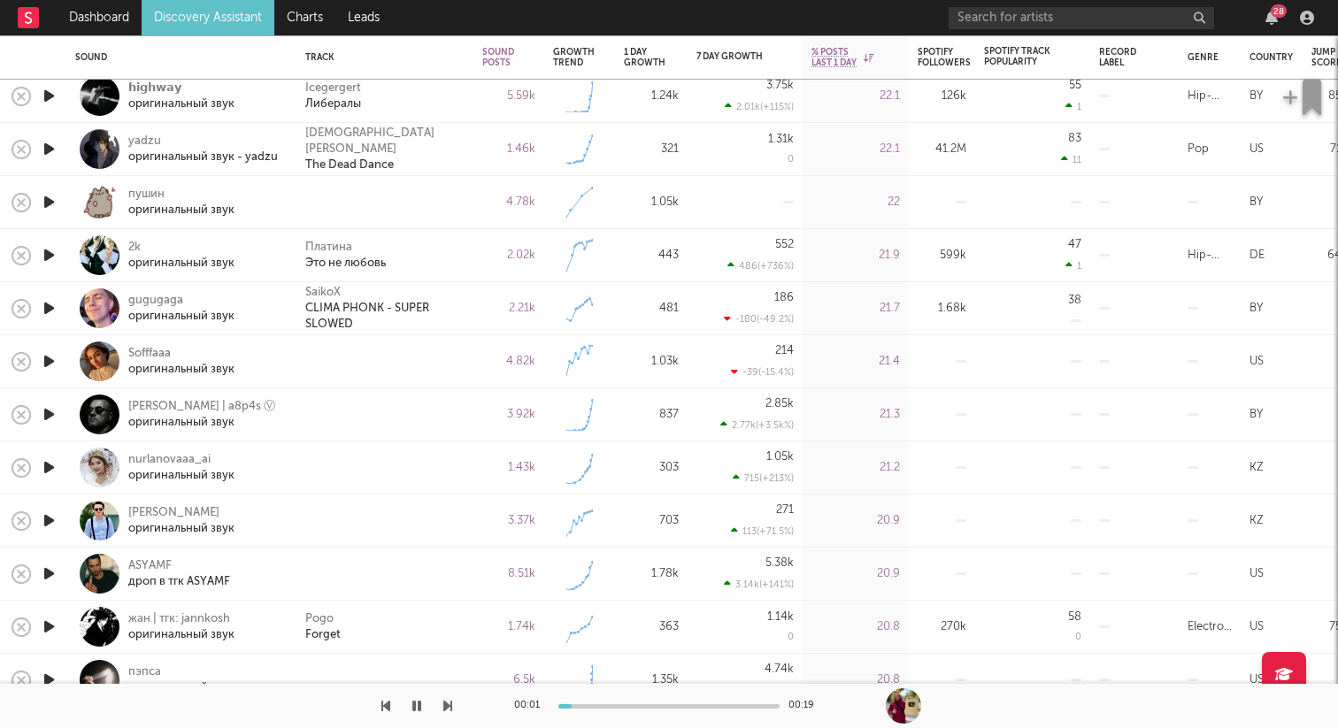
click at [50, 206] on icon "button" at bounding box center [49, 202] width 19 height 22
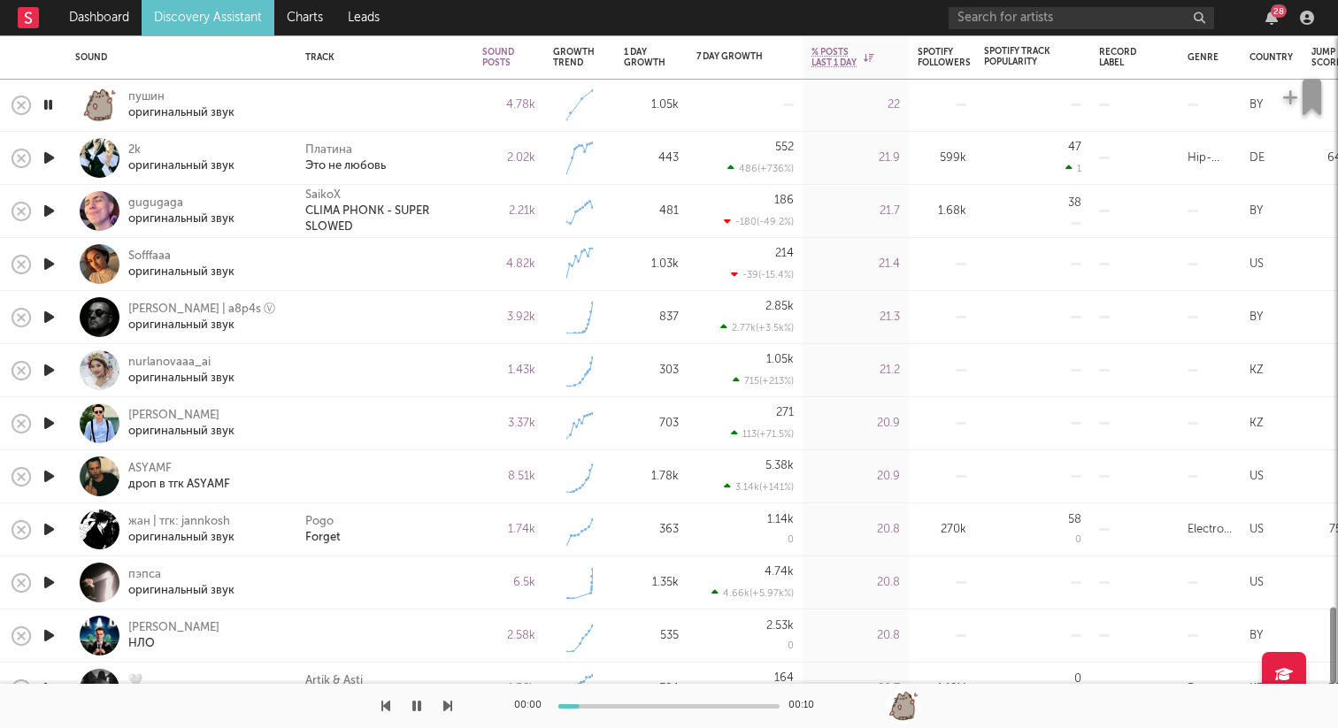
click at [54, 264] on icon "button" at bounding box center [49, 264] width 19 height 22
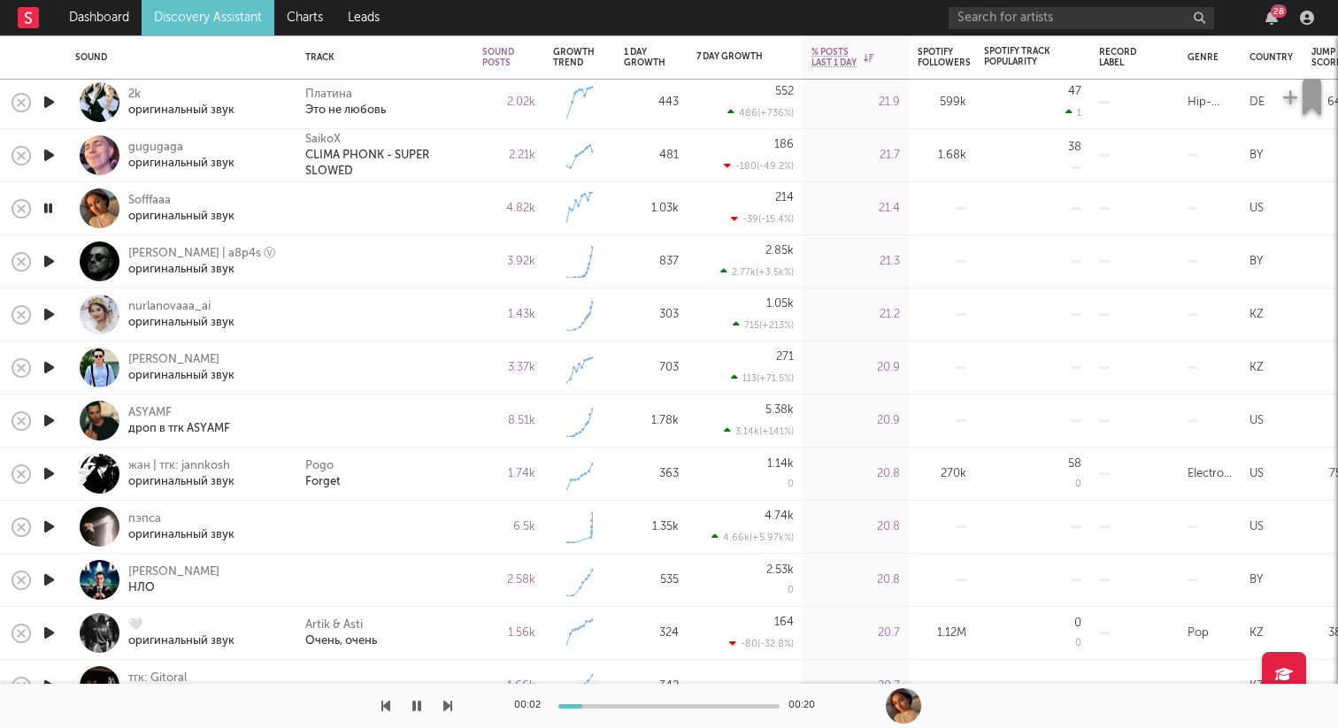
click at [50, 257] on icon "button" at bounding box center [49, 261] width 19 height 22
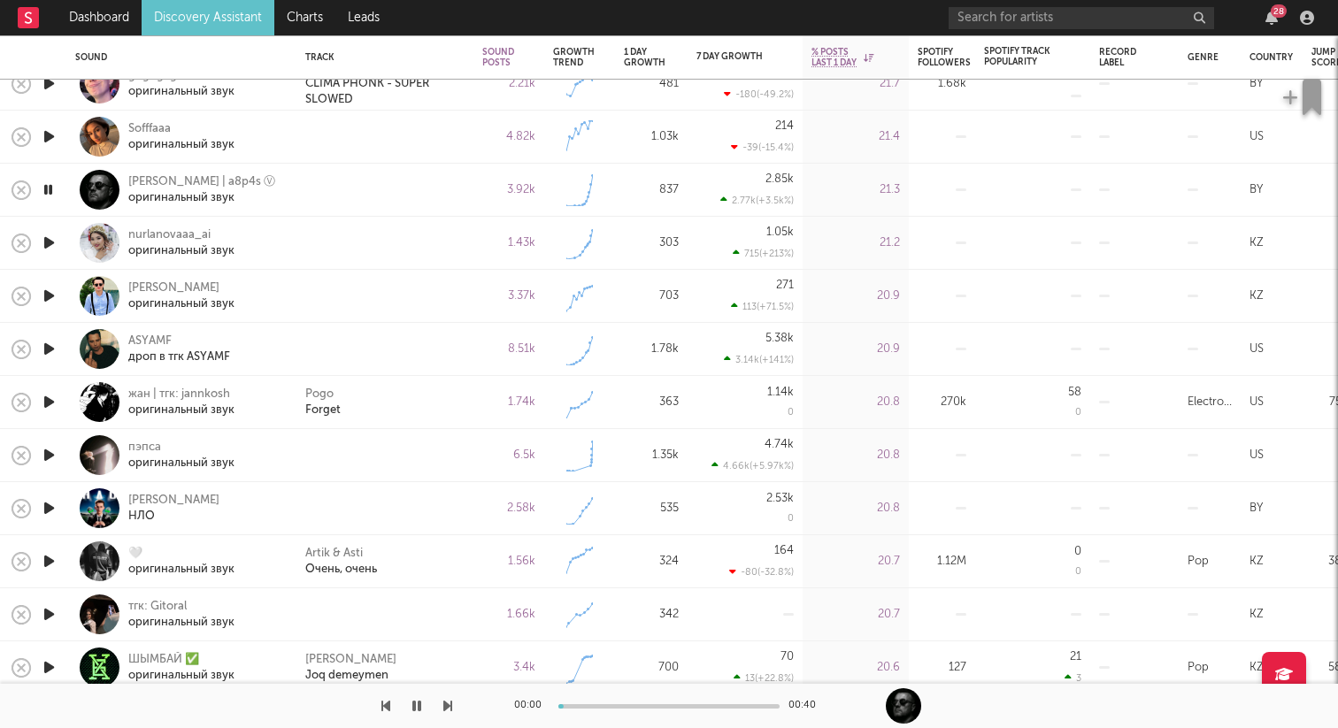
click at [50, 245] on icon "button" at bounding box center [49, 243] width 19 height 22
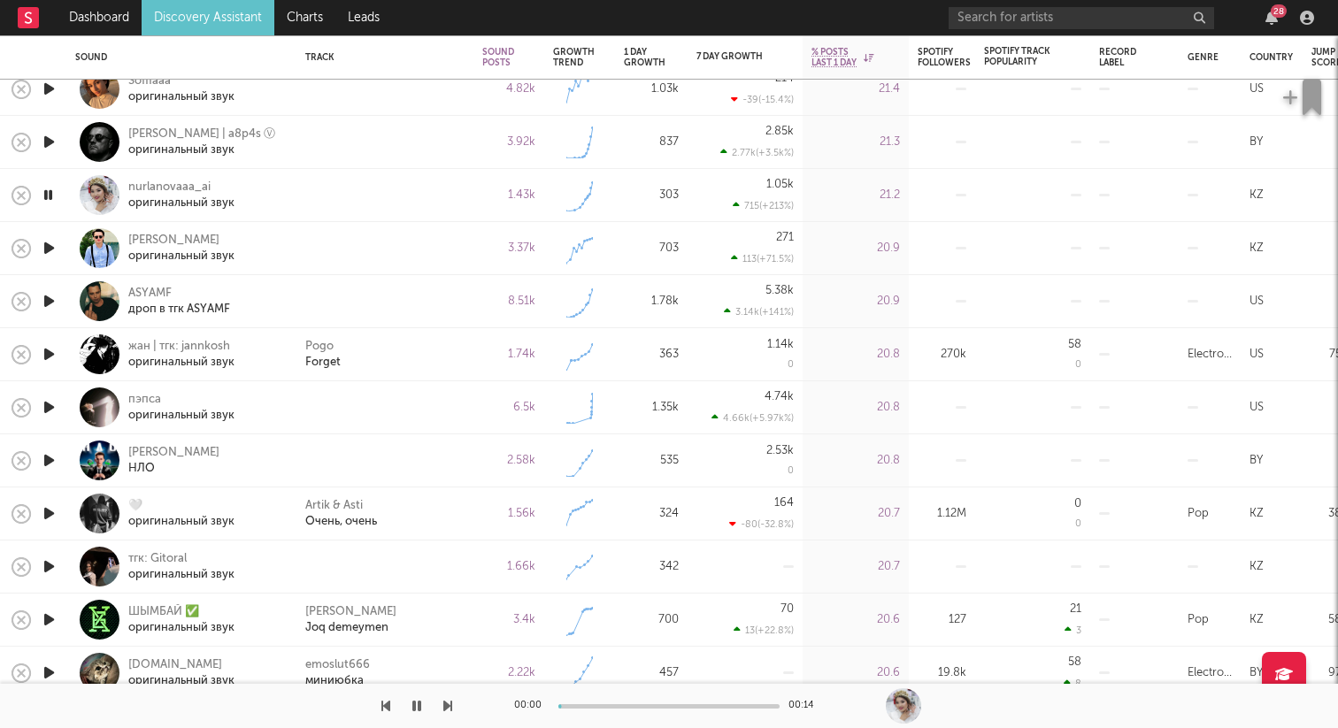
click at [60, 297] on div at bounding box center [48, 301] width 35 height 53
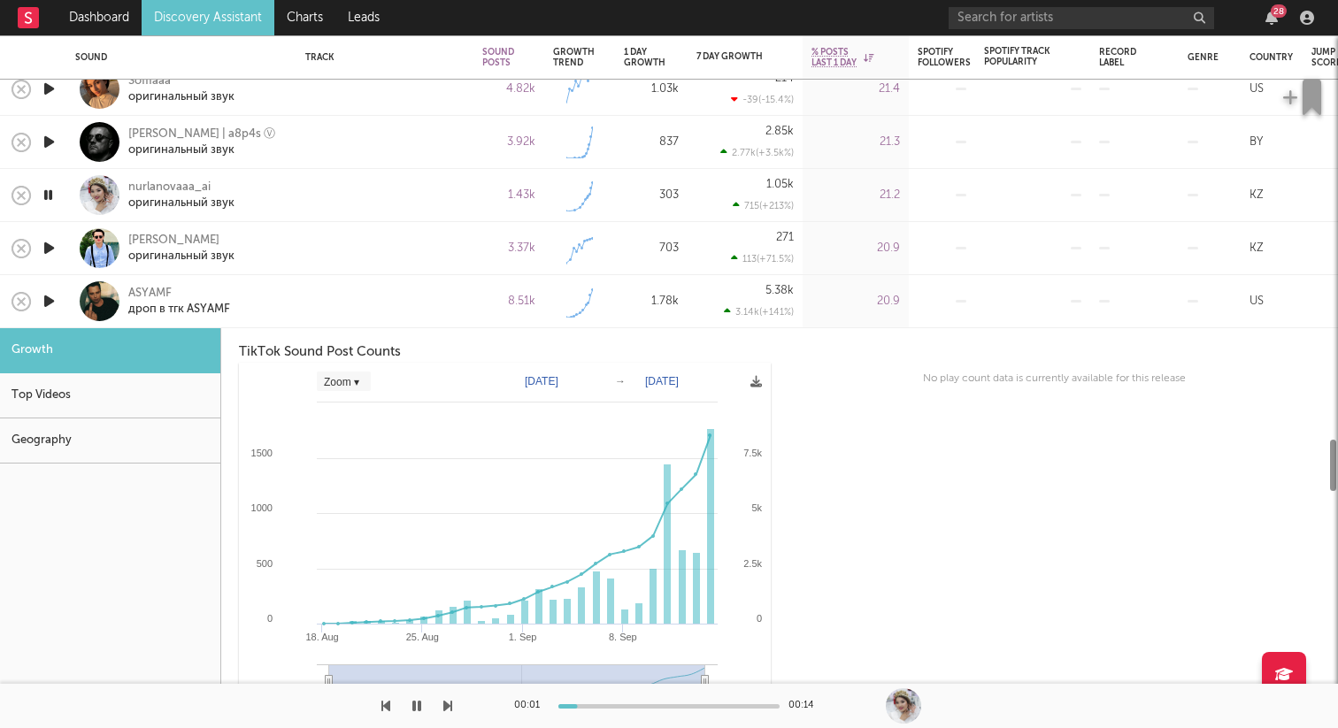
click at [50, 301] on icon "button" at bounding box center [49, 301] width 19 height 22
click at [50, 300] on icon "button" at bounding box center [48, 301] width 17 height 22
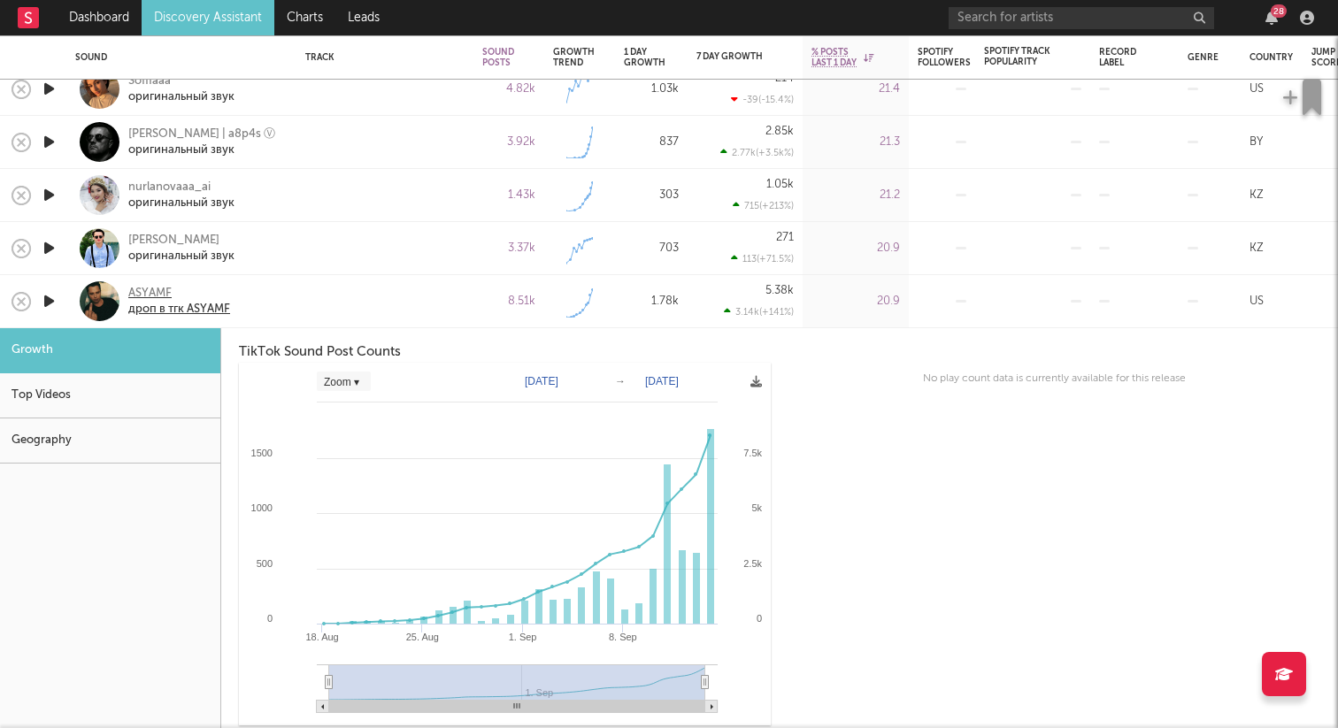
click at [153, 298] on div "ASYAMF" at bounding box center [179, 294] width 102 height 16
click at [96, 308] on div at bounding box center [100, 301] width 40 height 40
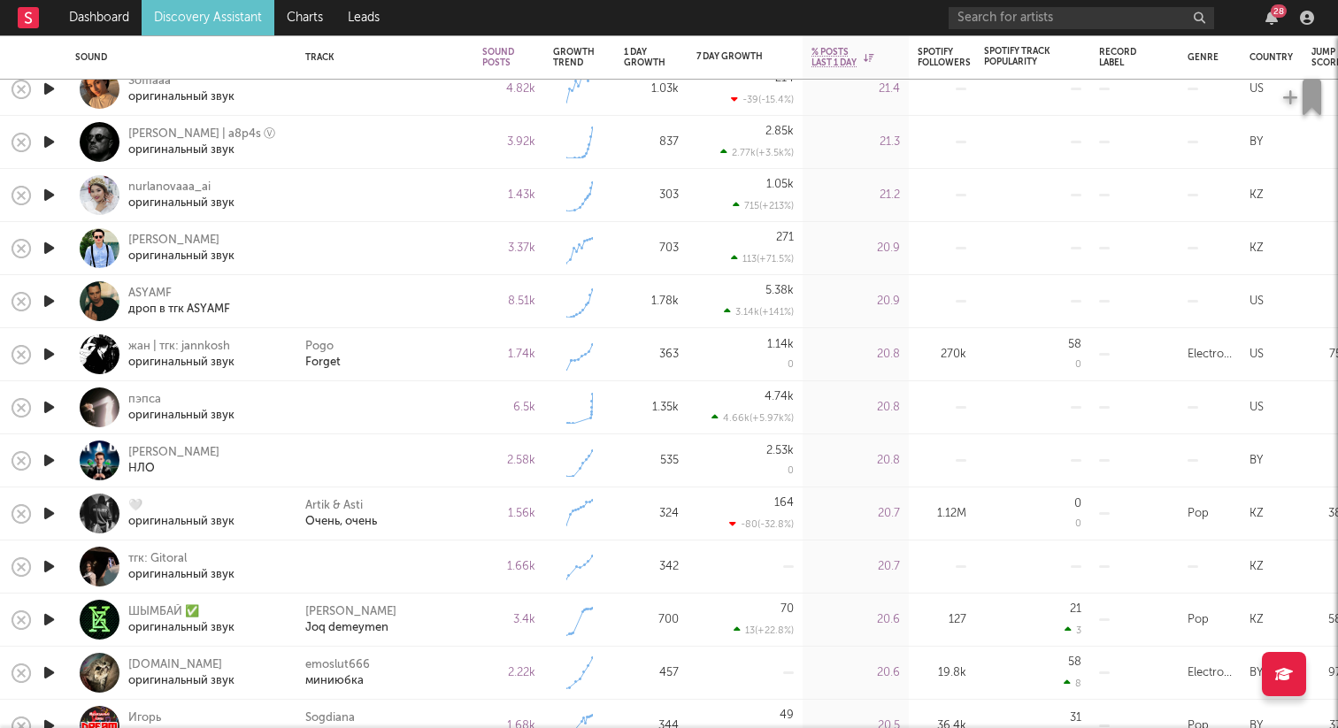
click at [53, 349] on icon "button" at bounding box center [49, 354] width 19 height 22
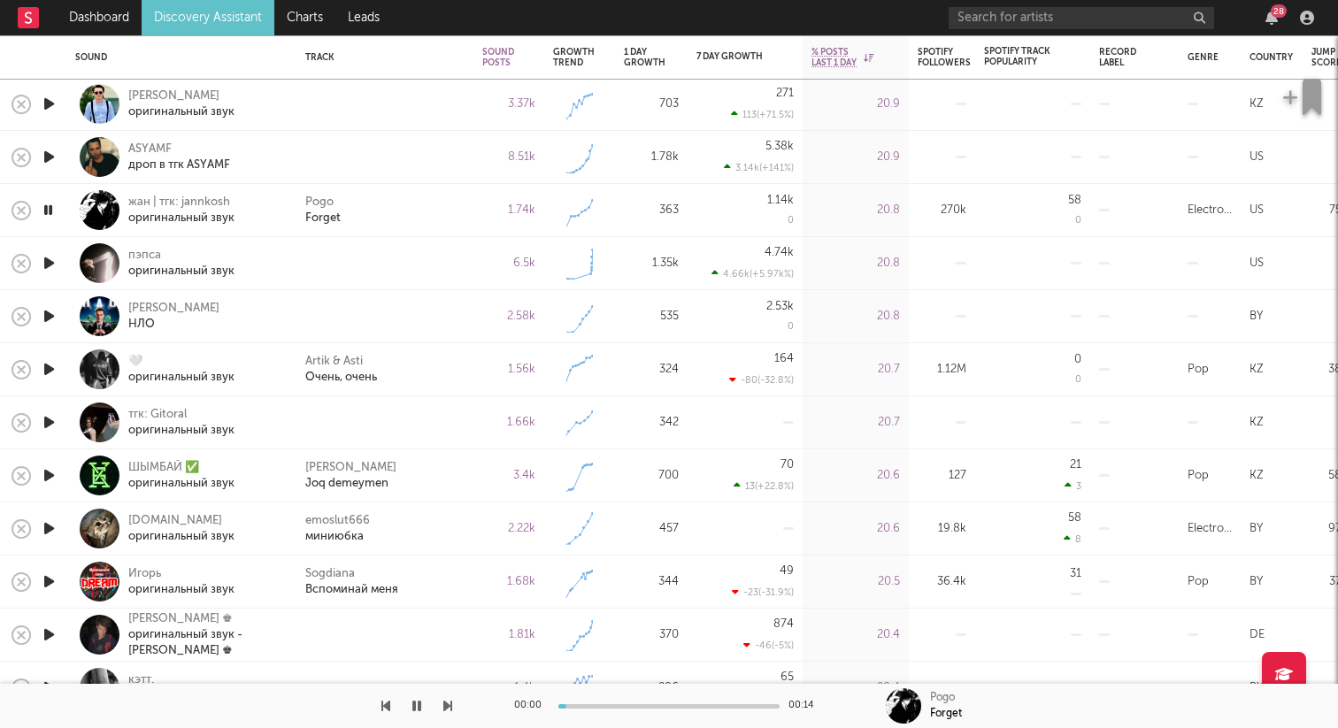
click at [50, 264] on icon "button" at bounding box center [49, 263] width 19 height 22
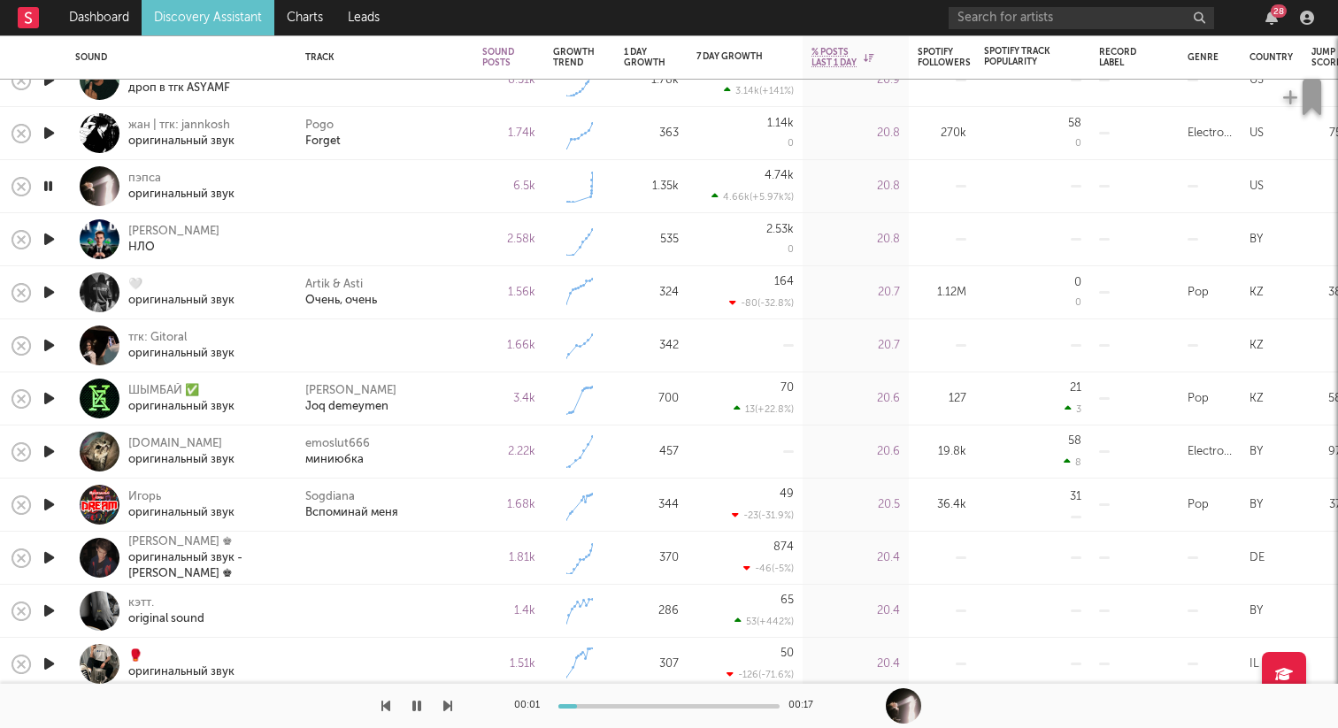
click at [45, 235] on icon "button" at bounding box center [49, 239] width 19 height 22
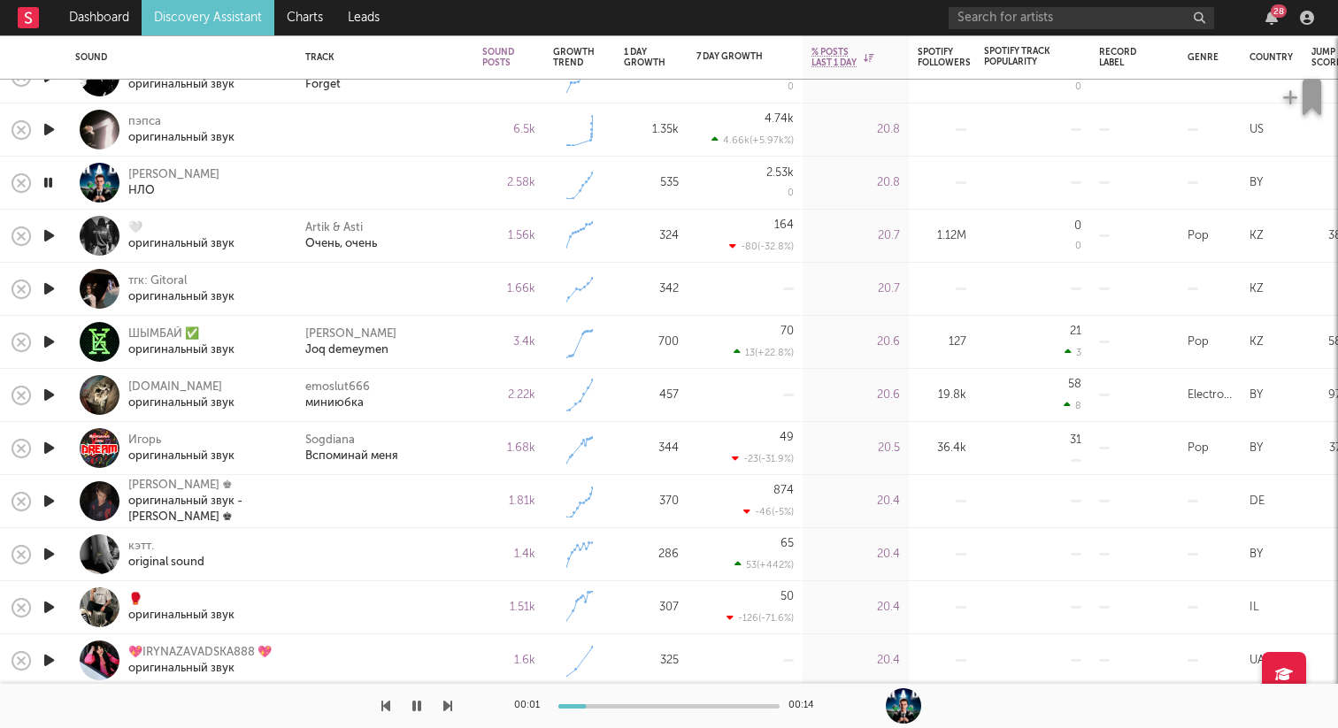
click at [51, 288] on icon "button" at bounding box center [49, 289] width 19 height 22
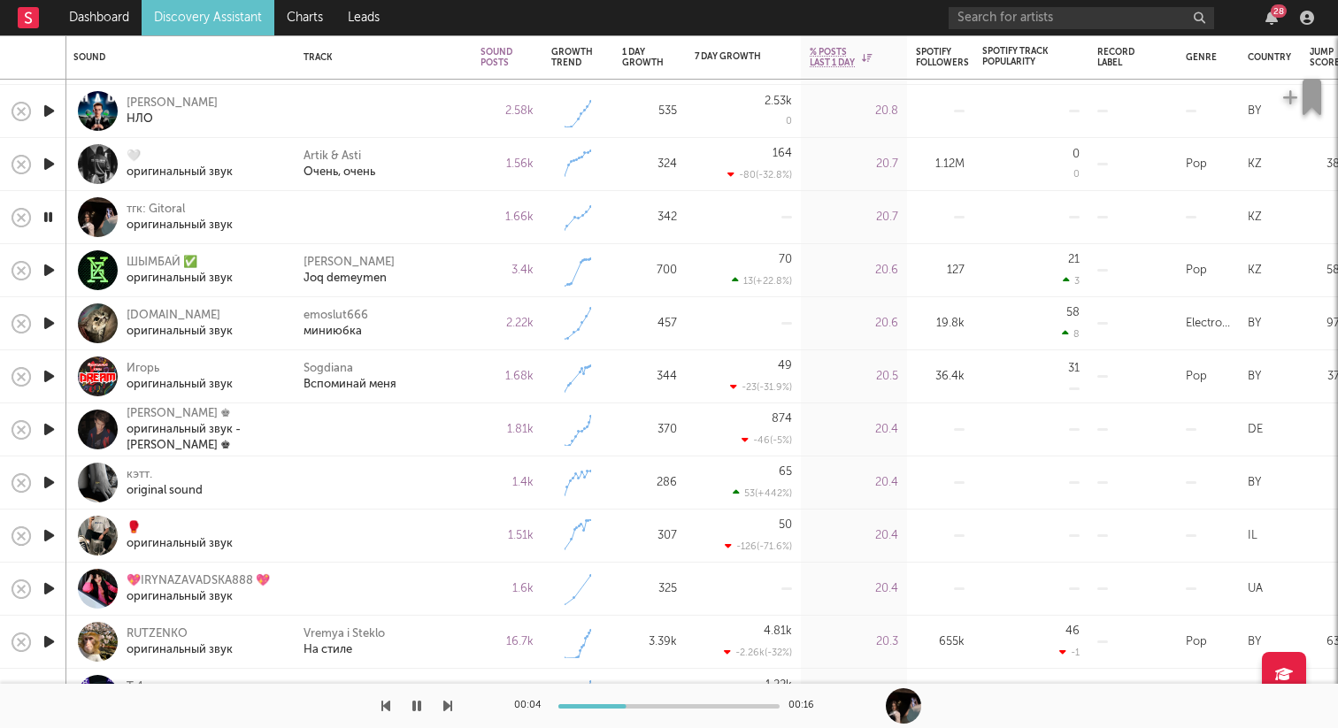
click at [45, 431] on icon "button" at bounding box center [49, 429] width 19 height 22
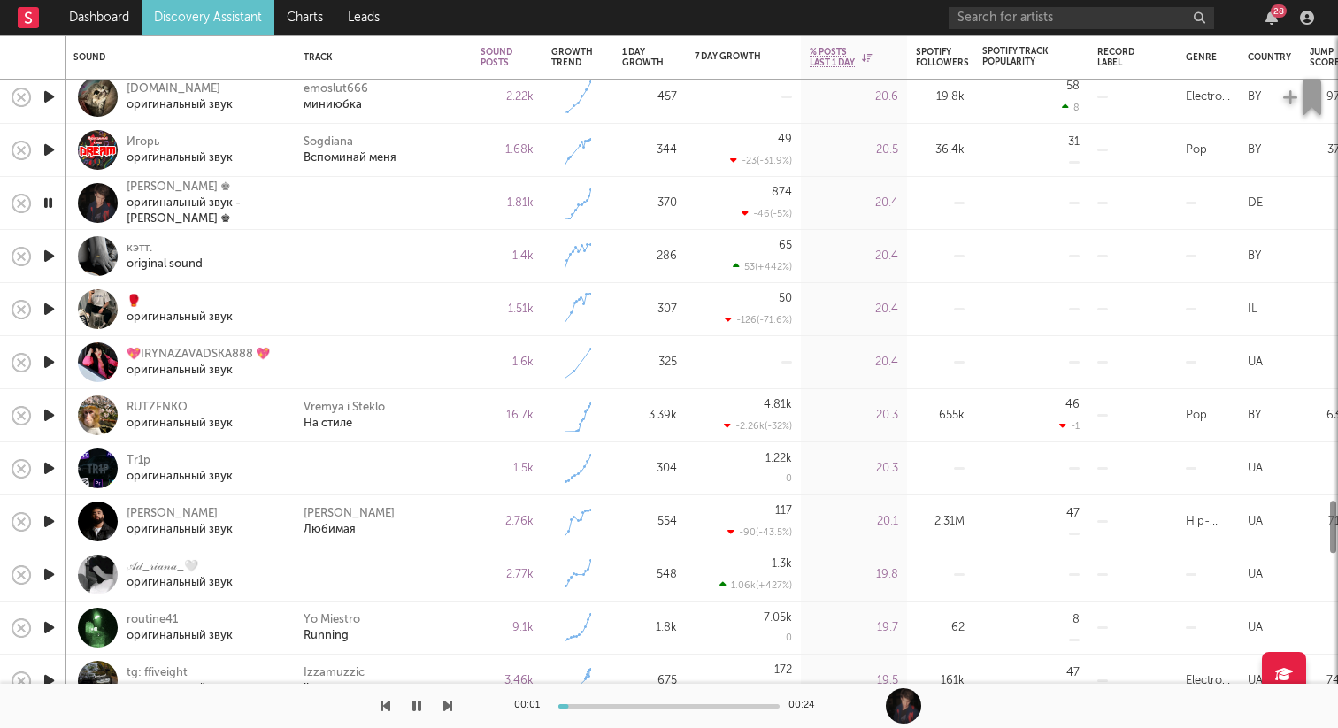
click at [51, 261] on icon "button" at bounding box center [49, 256] width 19 height 22
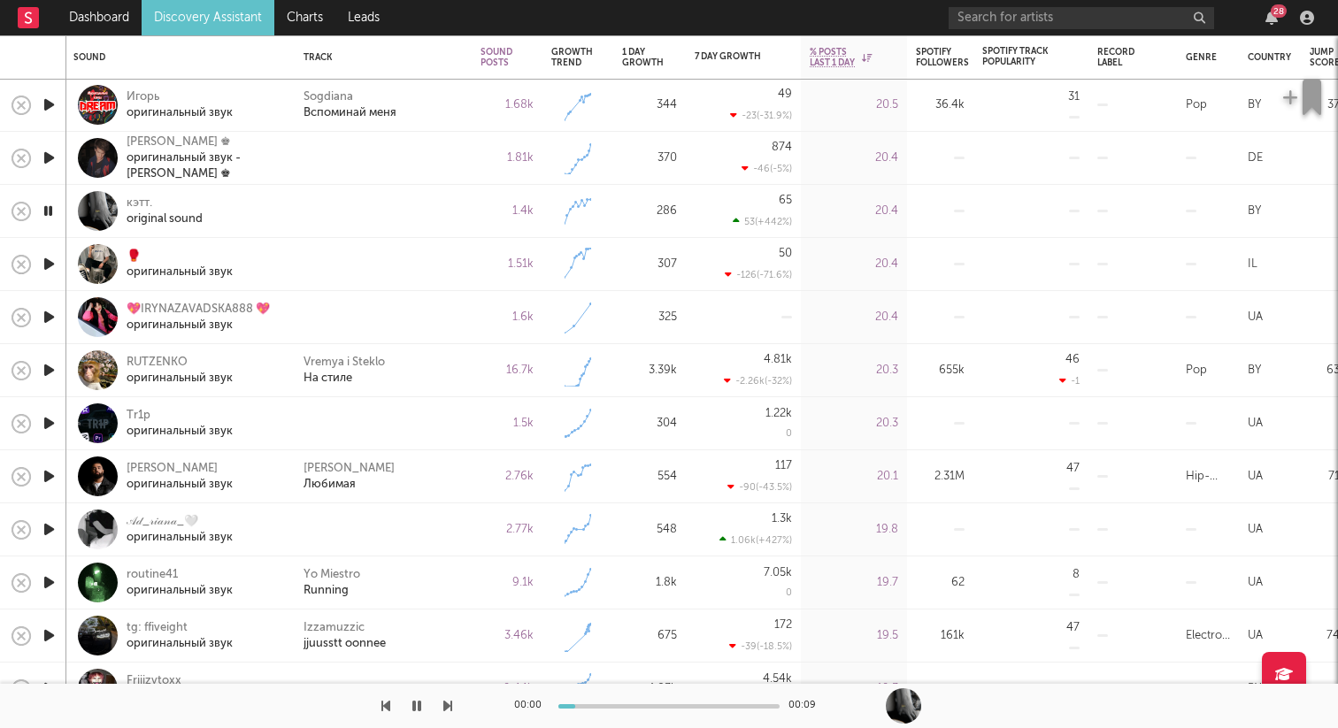
click at [48, 211] on icon "button" at bounding box center [48, 211] width 17 height 22
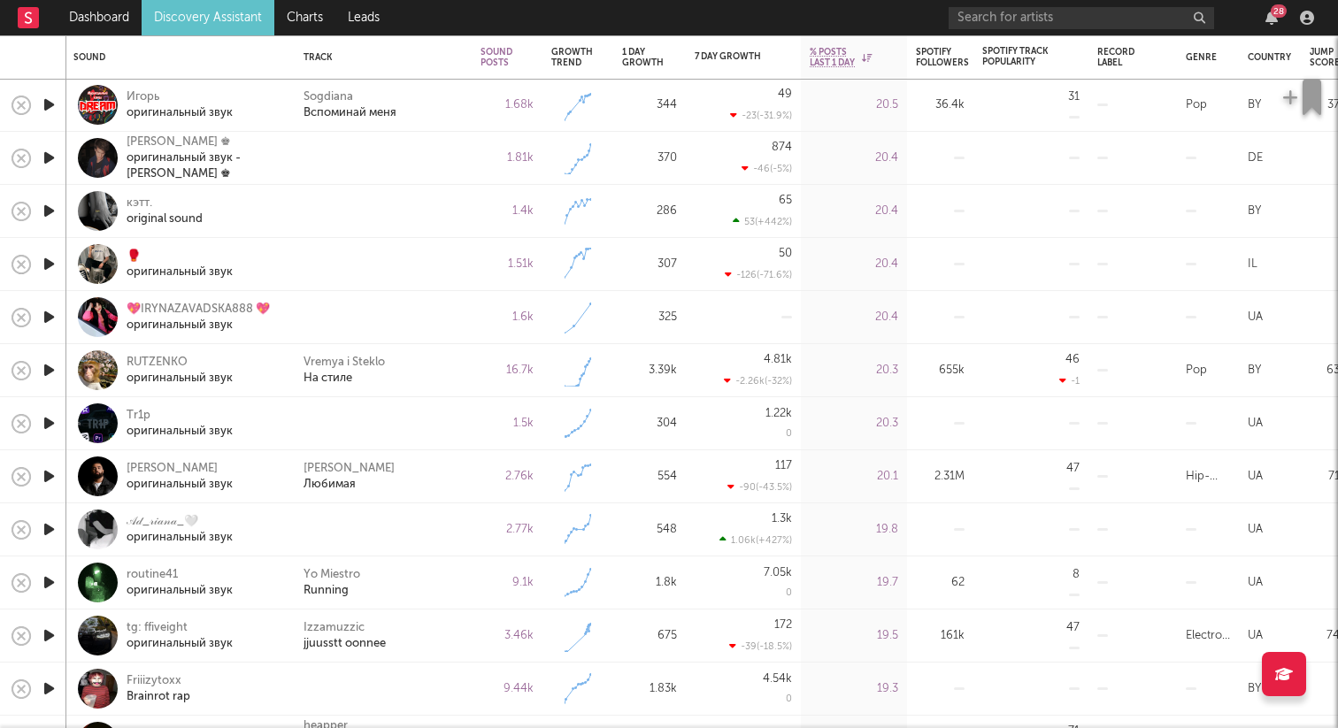
click at [49, 265] on icon "button" at bounding box center [49, 264] width 19 height 22
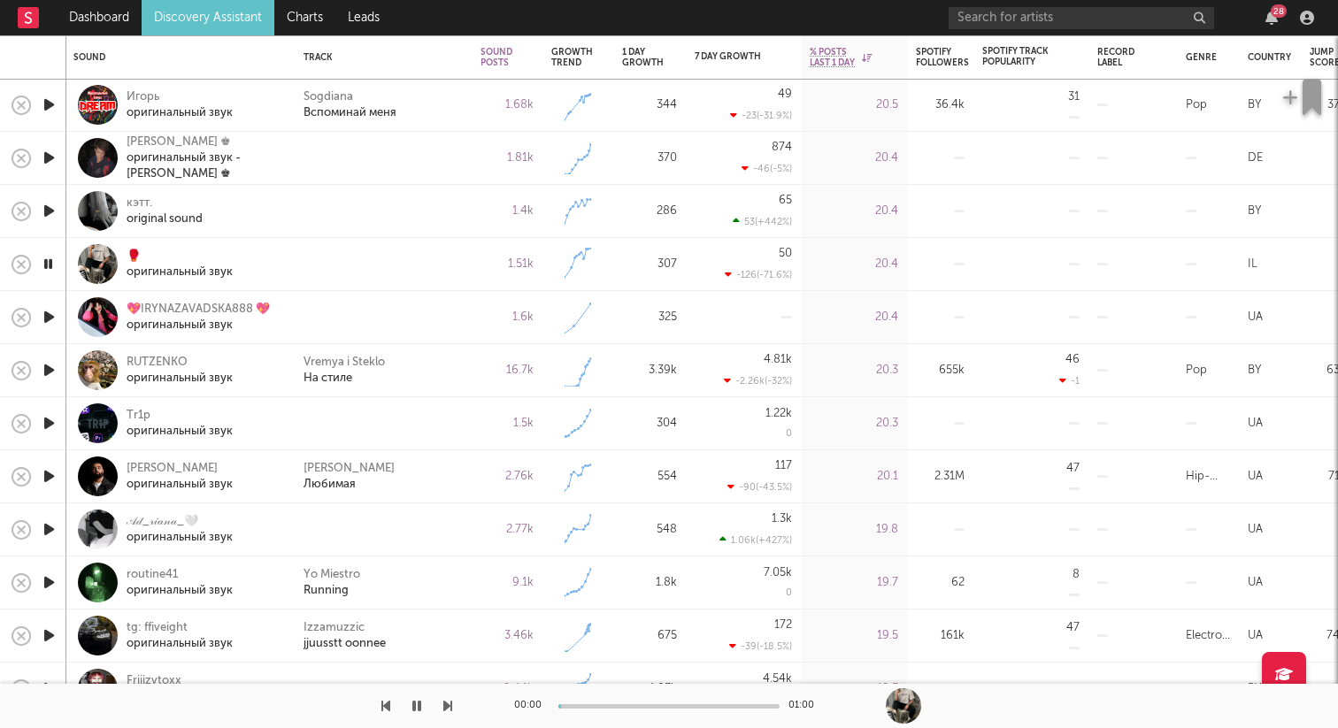
click at [50, 265] on icon "button" at bounding box center [48, 264] width 17 height 22
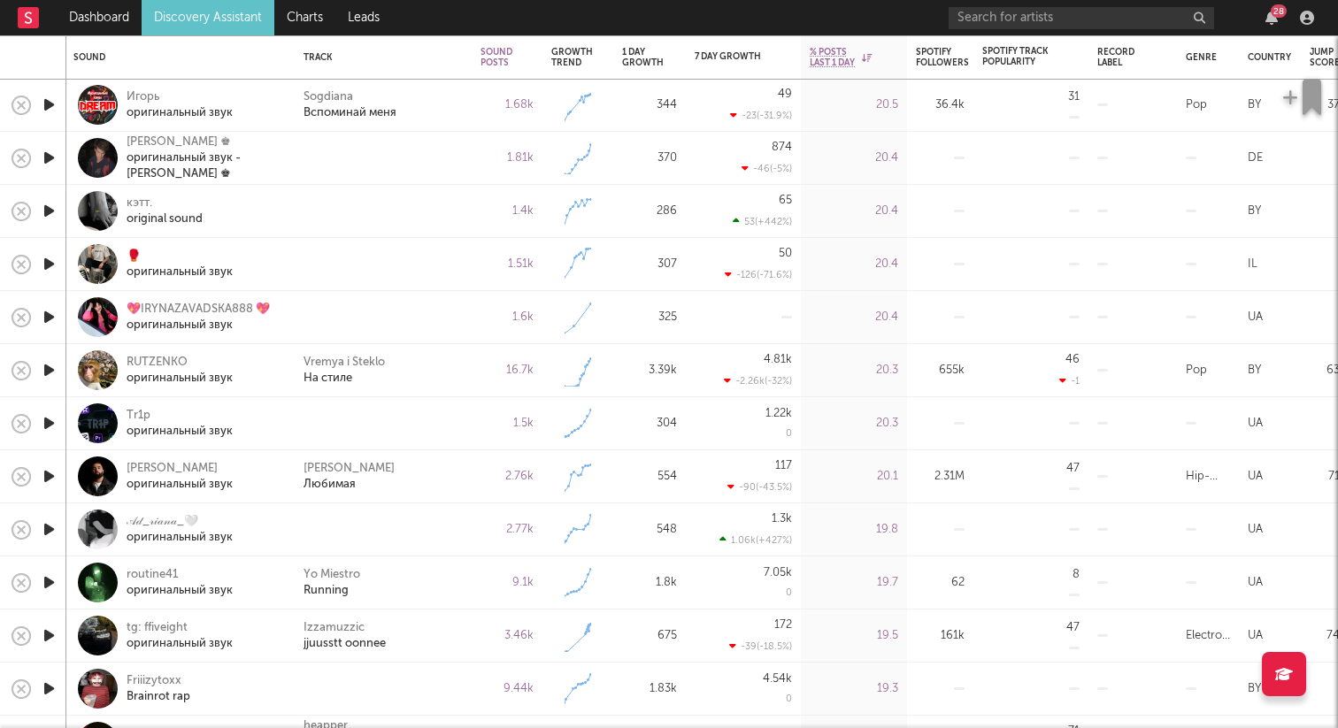
click at [50, 303] on div at bounding box center [48, 317] width 35 height 53
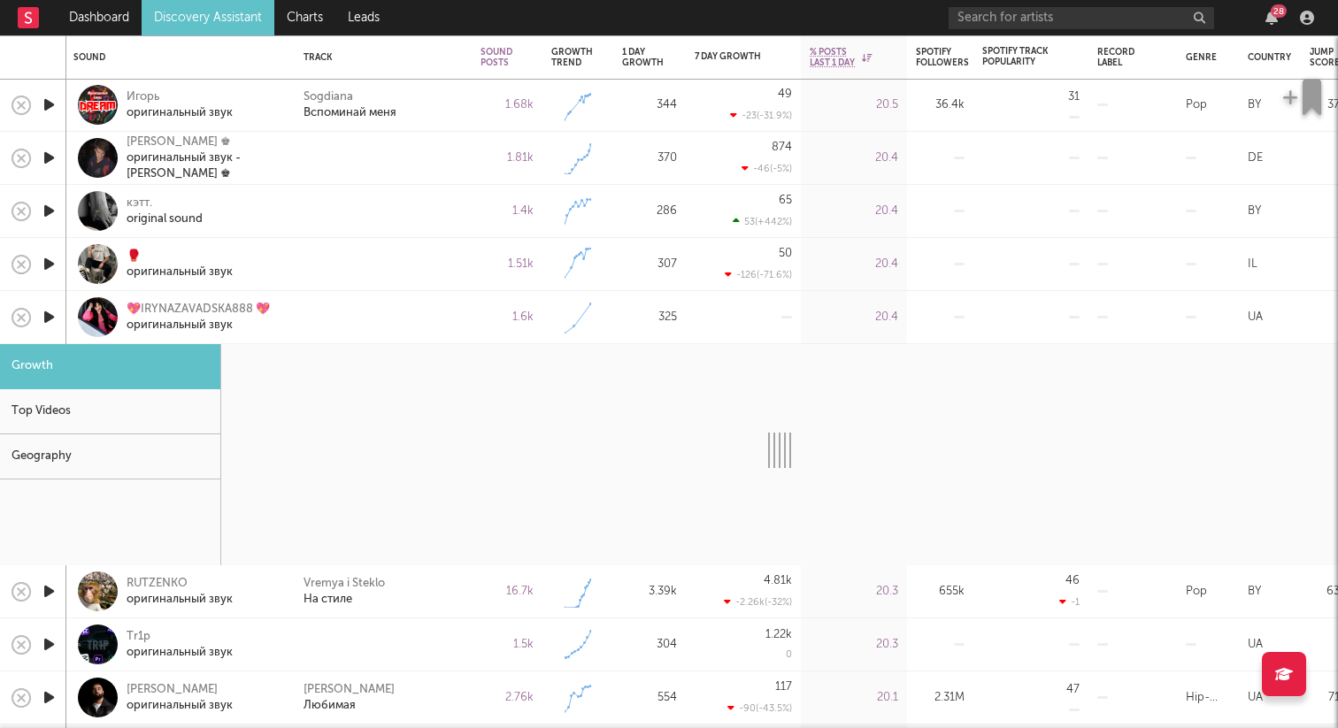
click at [74, 307] on div "💖IRYNAZAVADSKA888 💖 оригинальный звук" at bounding box center [179, 317] width 212 height 52
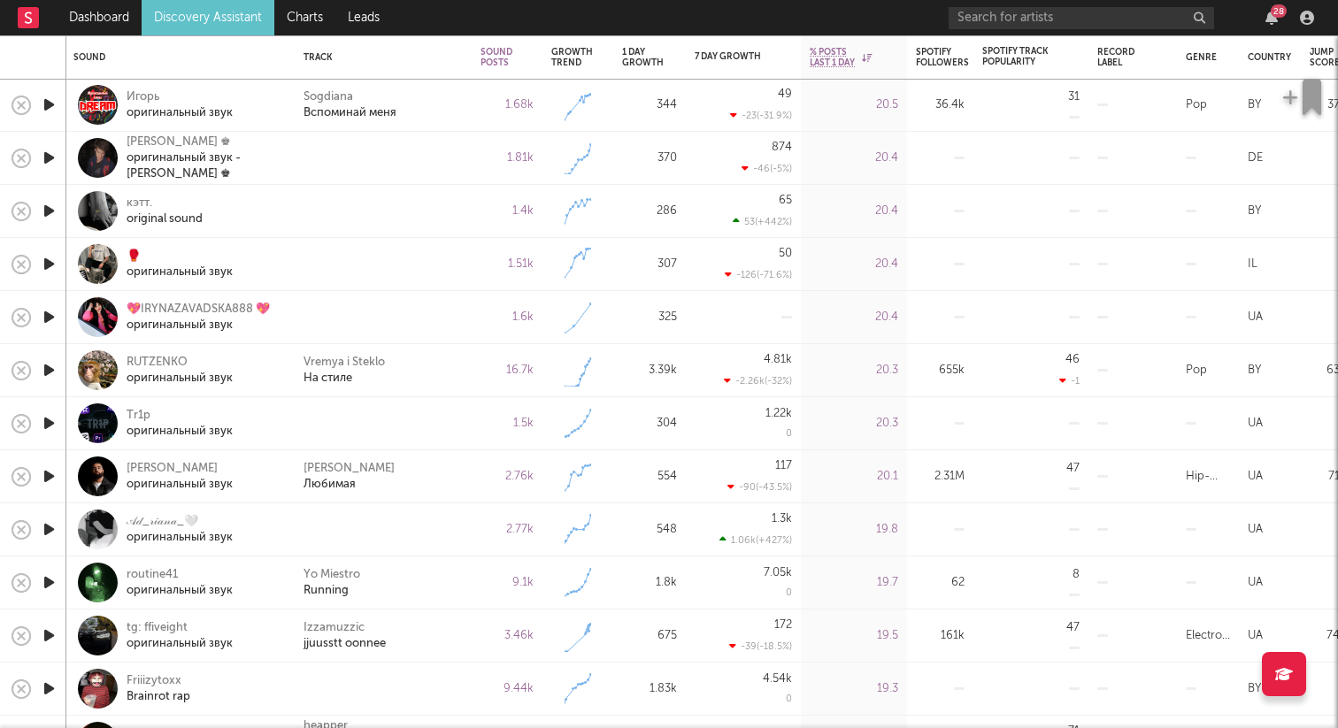
click at [58, 309] on icon "button" at bounding box center [49, 317] width 19 height 22
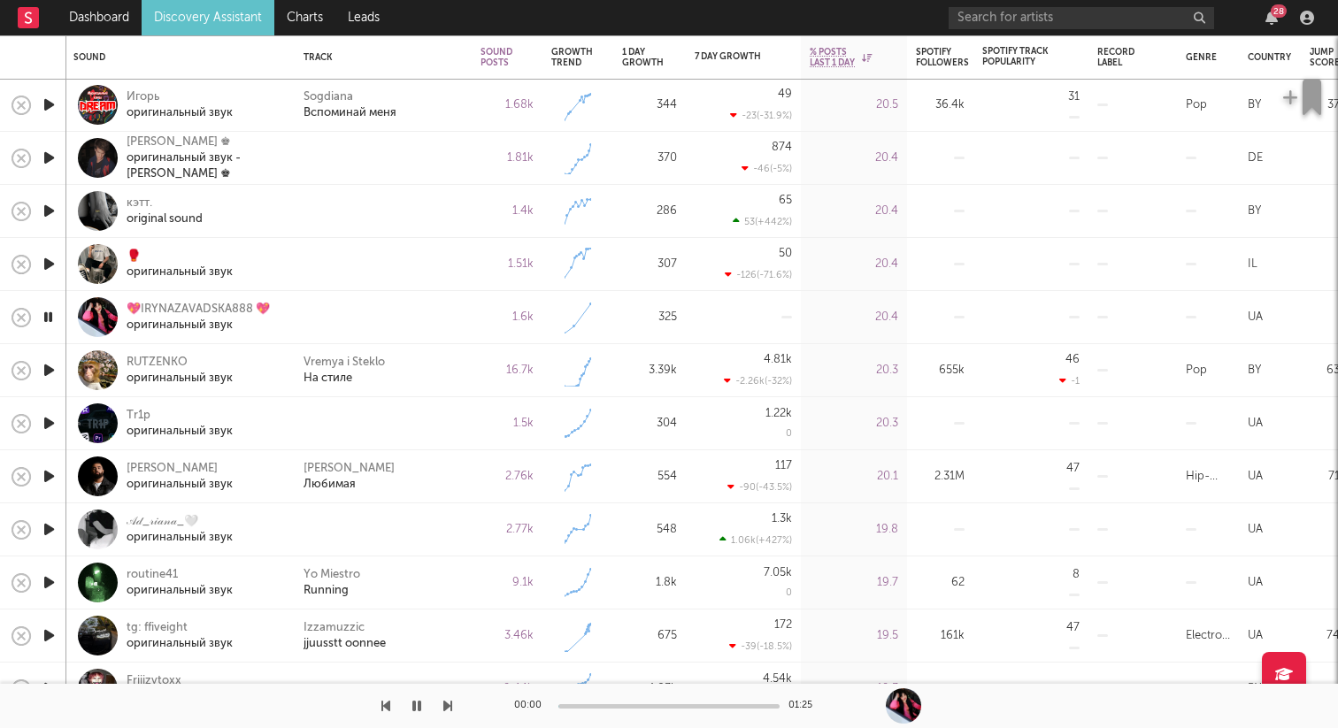
click at [58, 309] on div at bounding box center [48, 317] width 35 height 53
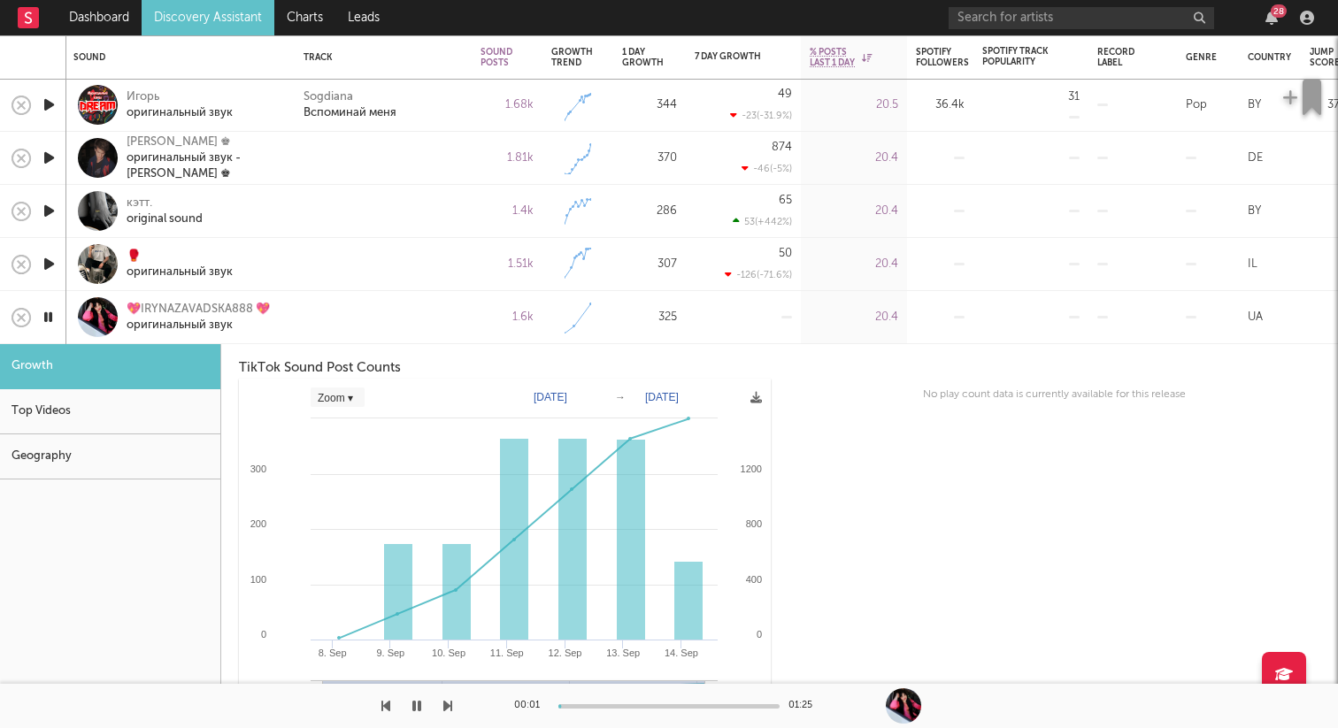
click at [91, 315] on div at bounding box center [98, 317] width 40 height 40
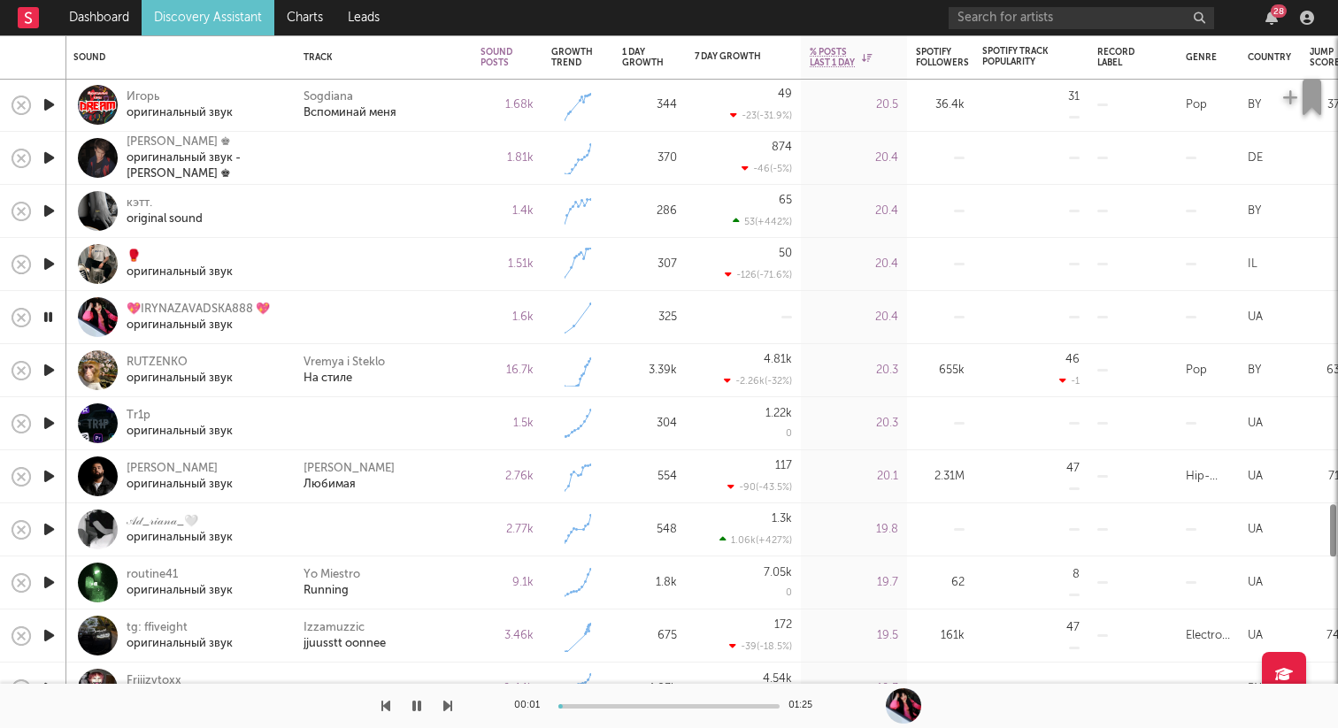
click at [53, 315] on icon "button" at bounding box center [48, 317] width 17 height 22
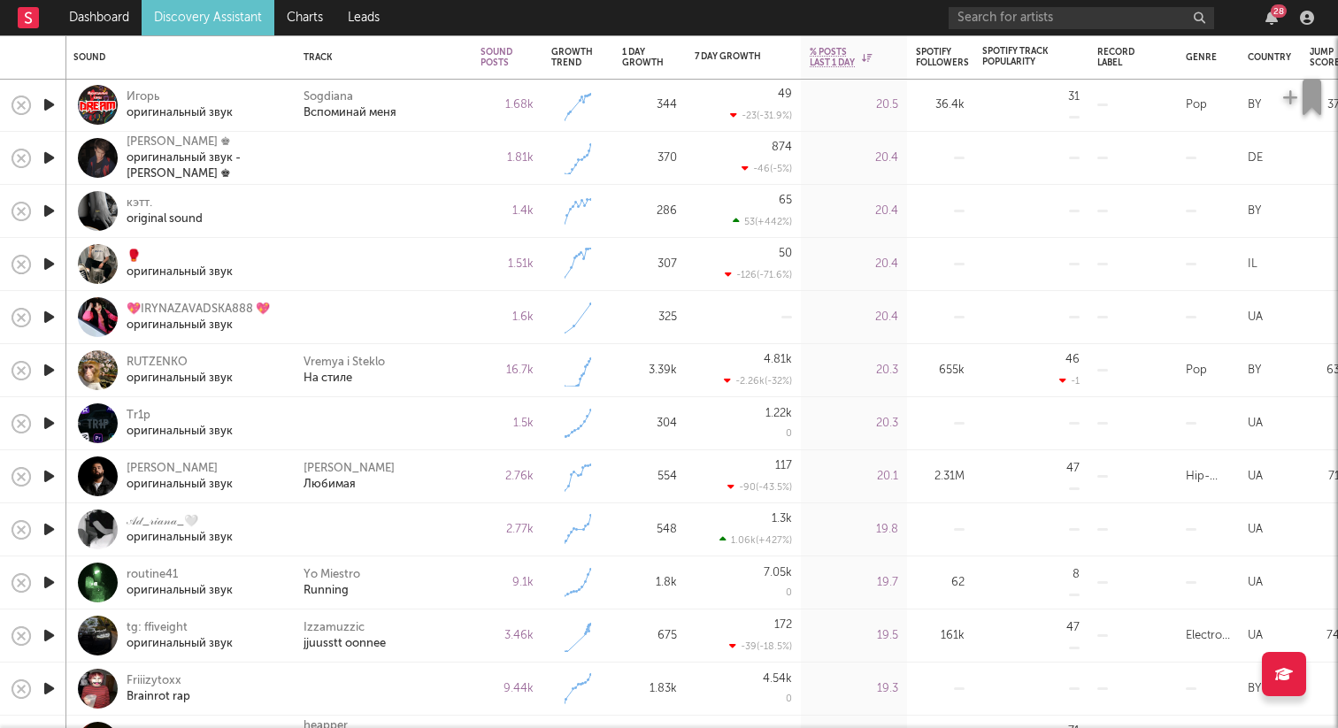
click at [51, 418] on icon "button" at bounding box center [49, 423] width 19 height 22
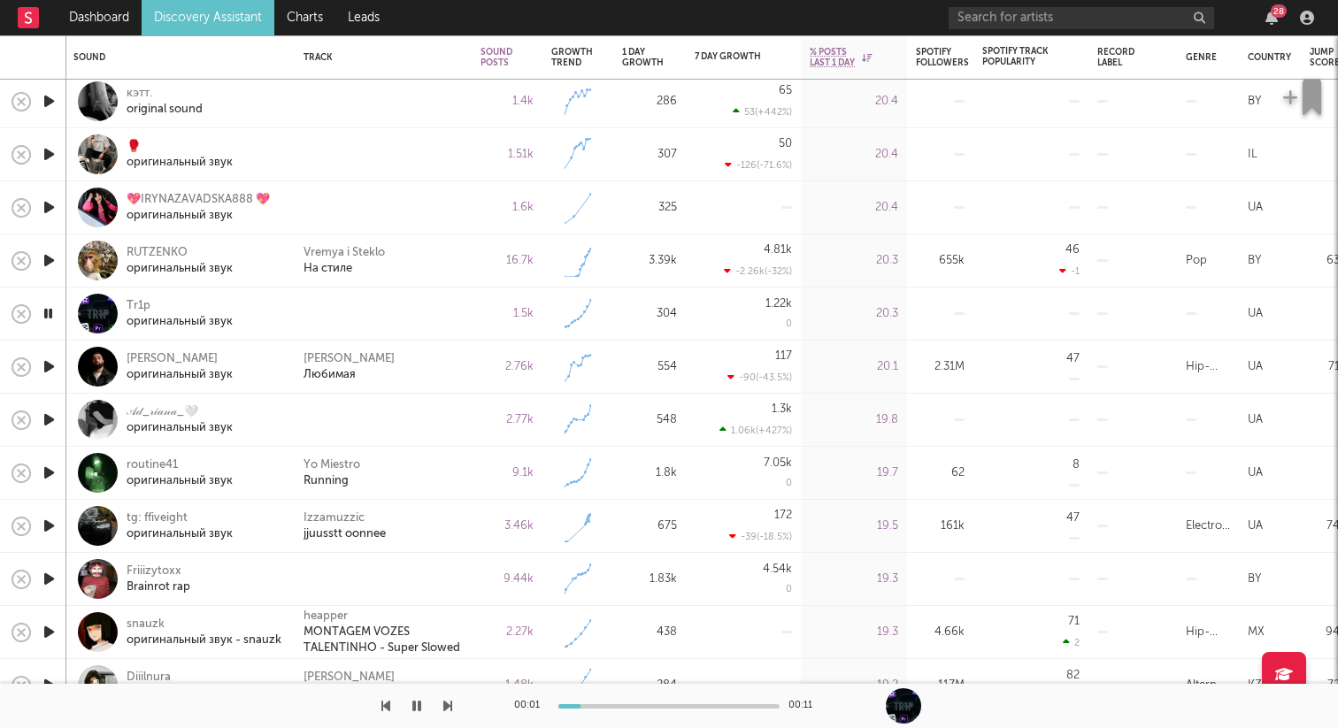
click at [50, 421] on icon "button" at bounding box center [49, 420] width 19 height 22
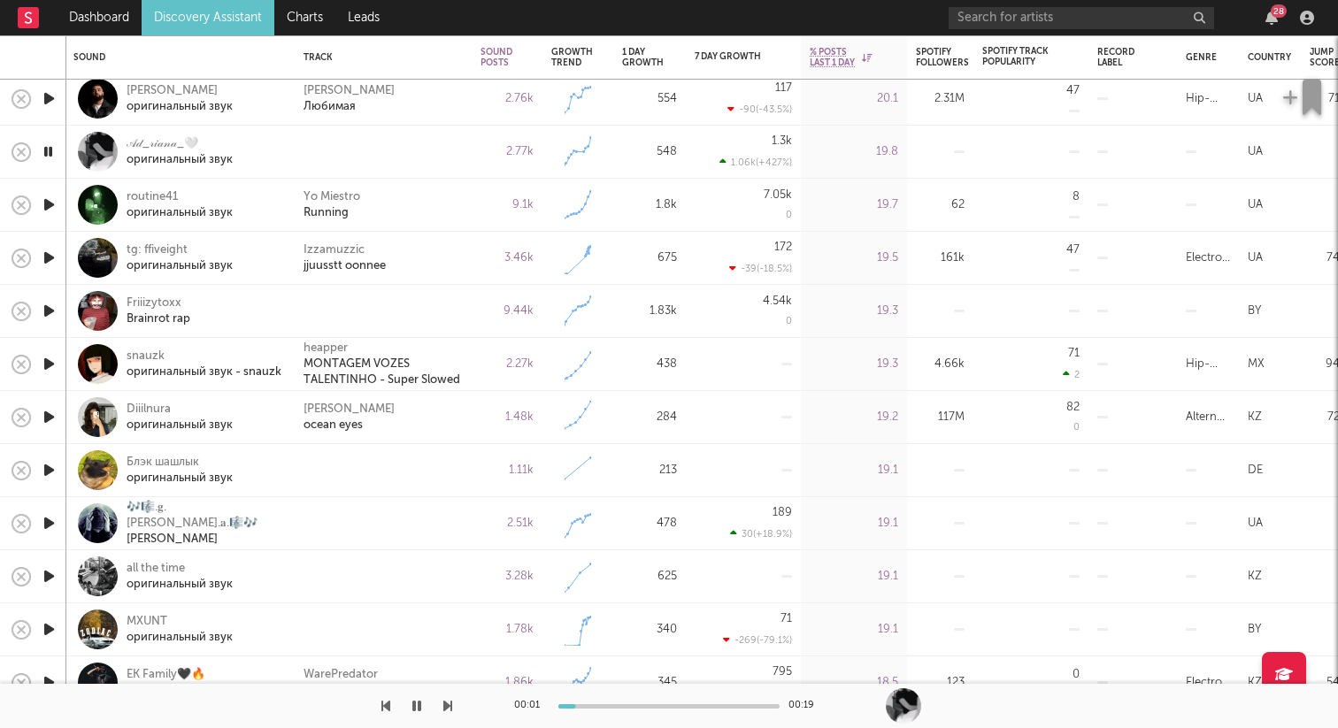
click at [52, 310] on icon "button" at bounding box center [49, 311] width 19 height 22
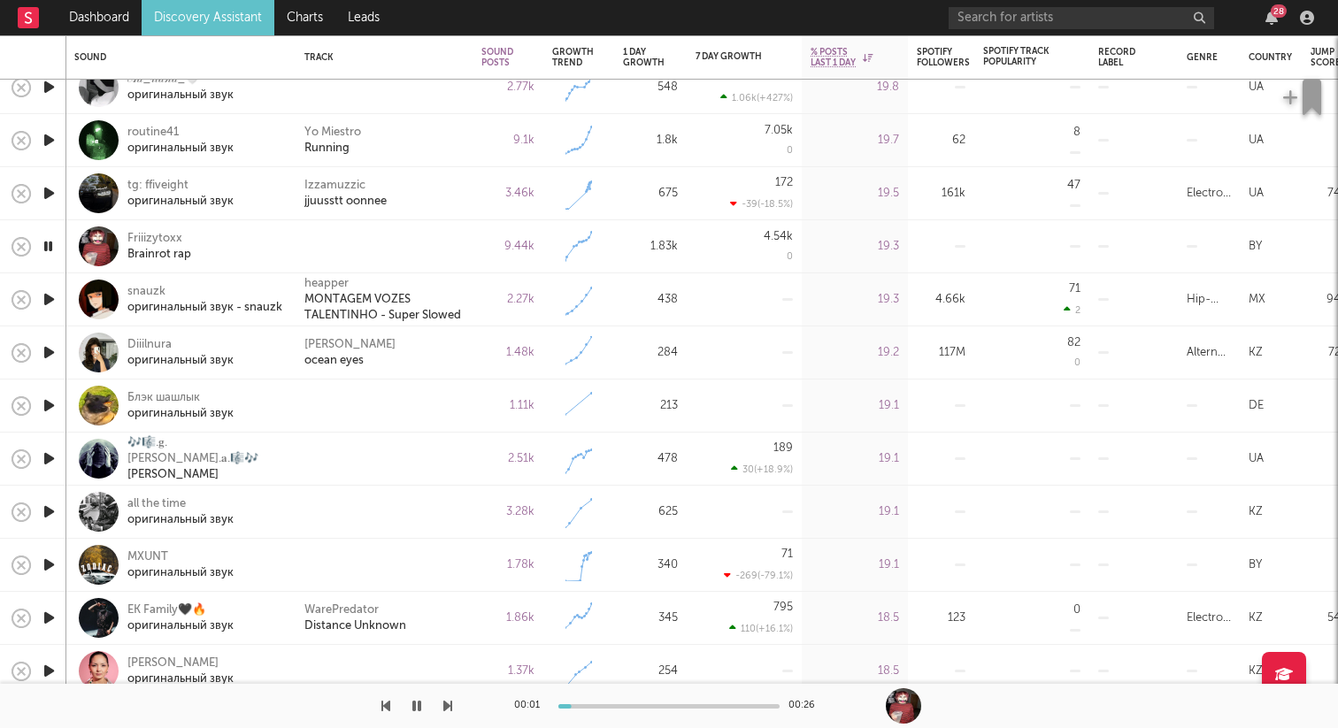
click at [50, 405] on icon "button" at bounding box center [49, 406] width 19 height 22
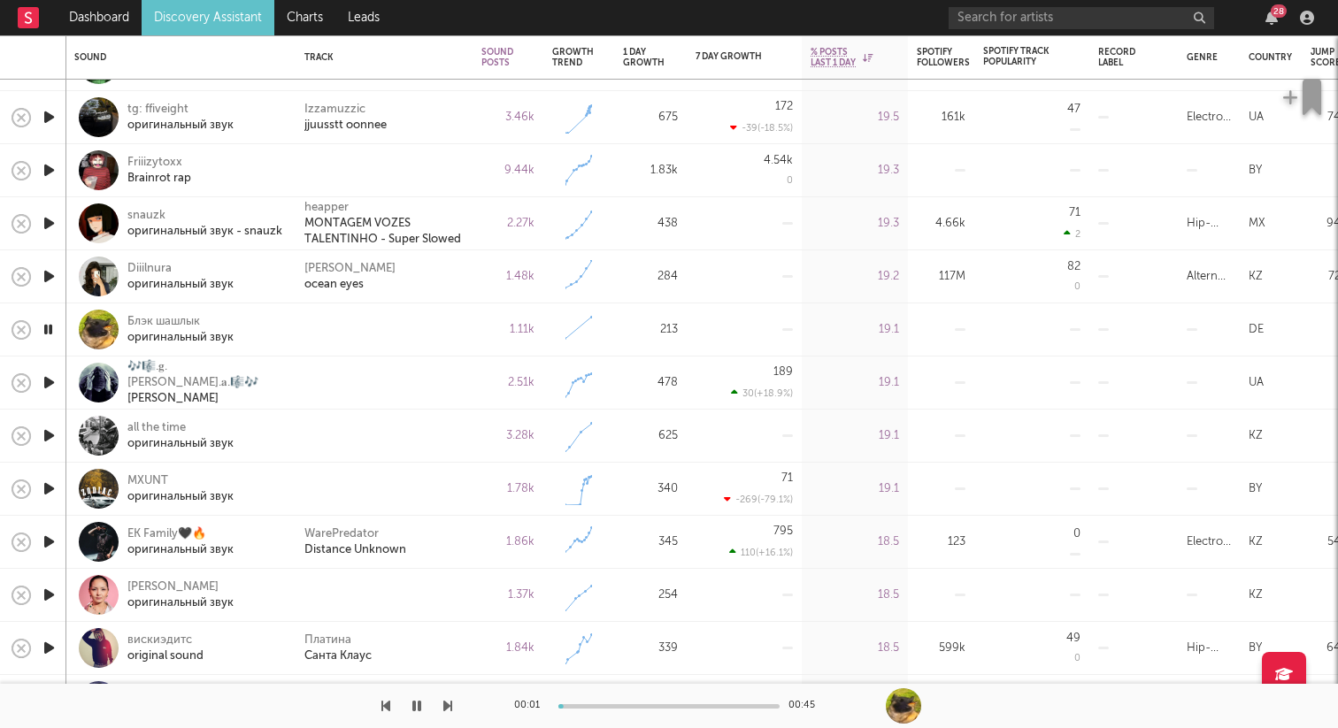
click at [52, 383] on icon "button" at bounding box center [49, 383] width 19 height 22
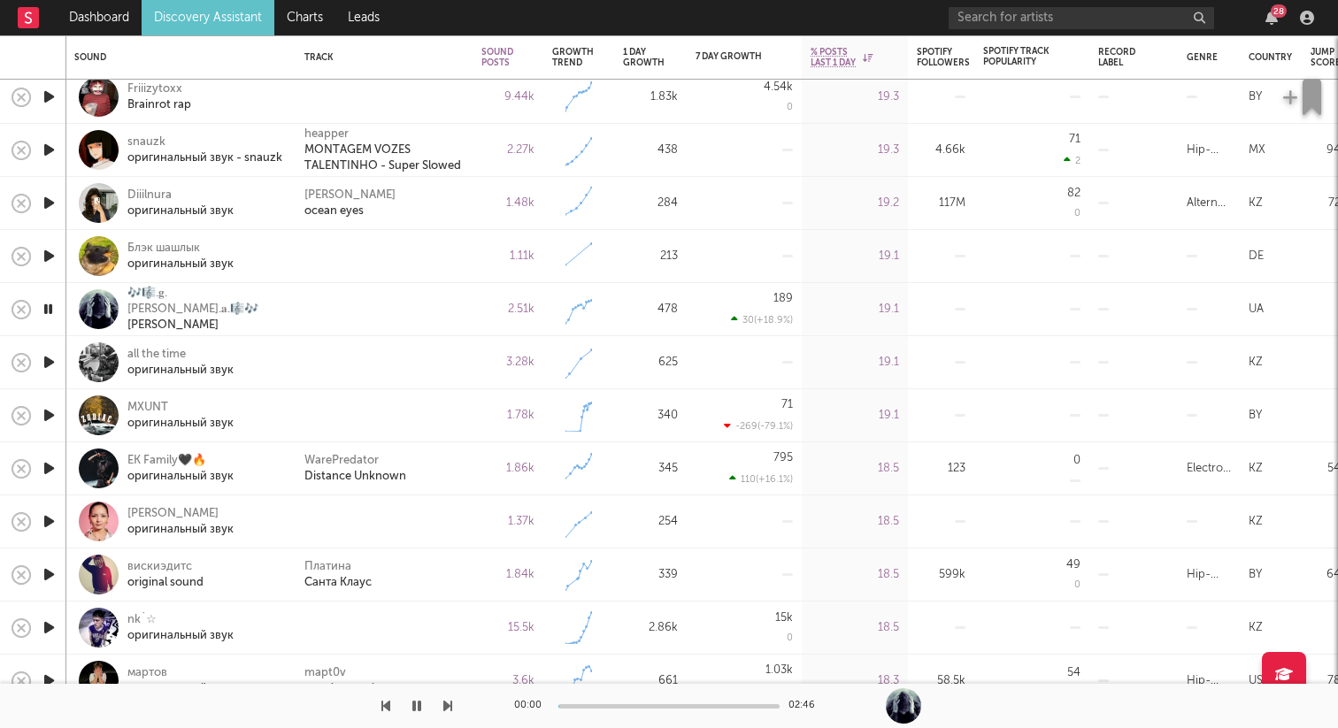
click at [52, 359] on icon "button" at bounding box center [49, 362] width 19 height 22
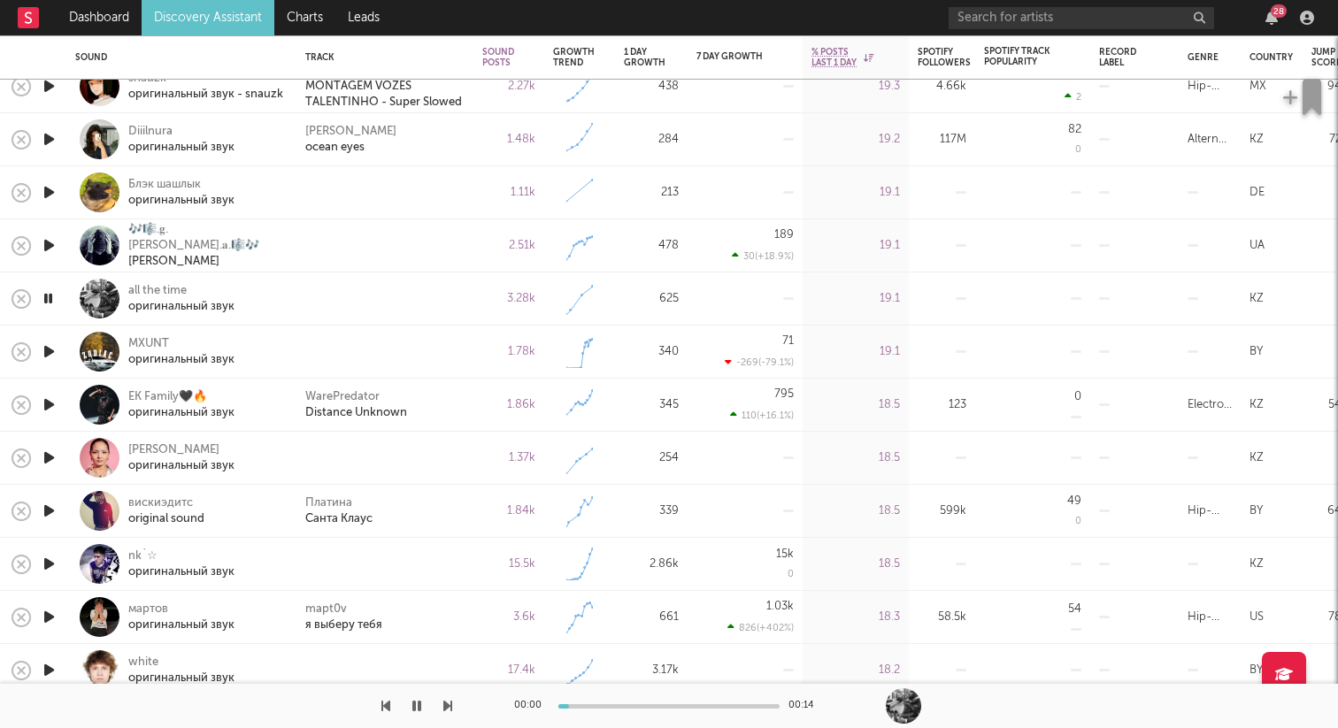
click at [50, 357] on icon "button" at bounding box center [49, 352] width 19 height 22
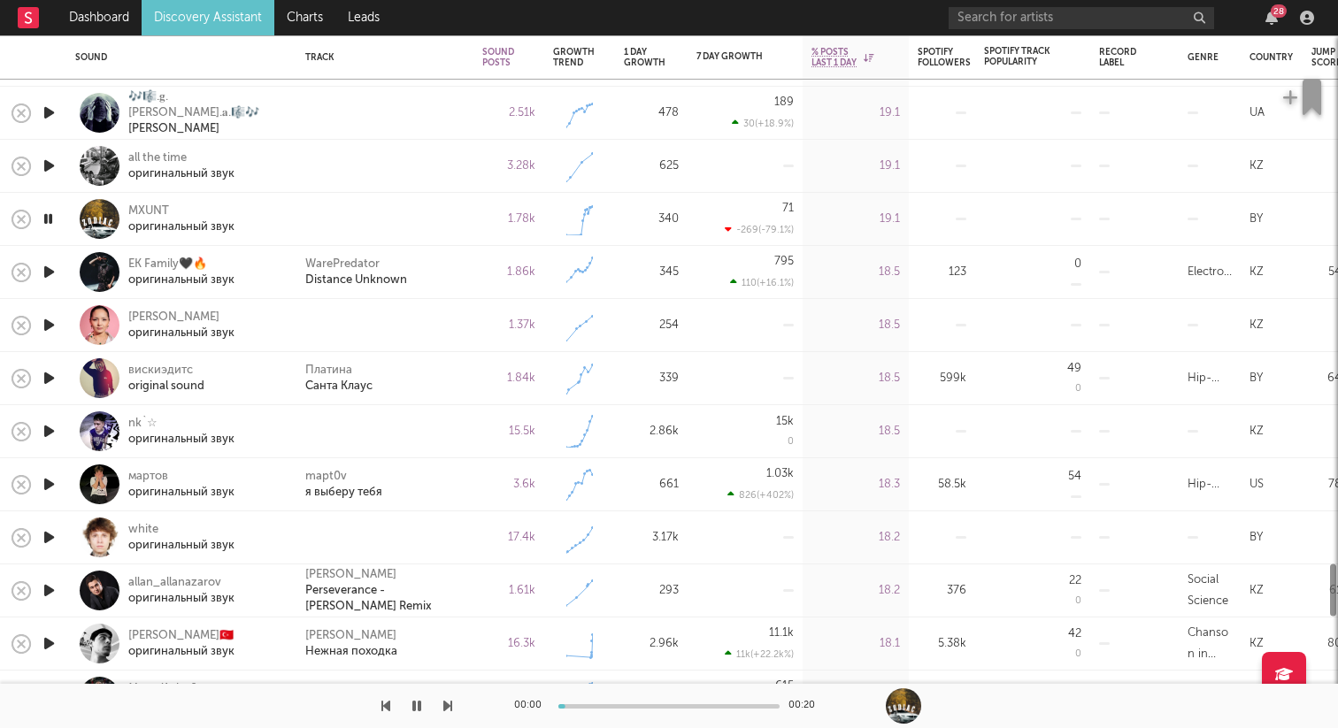
click at [52, 321] on icon "button" at bounding box center [49, 325] width 19 height 22
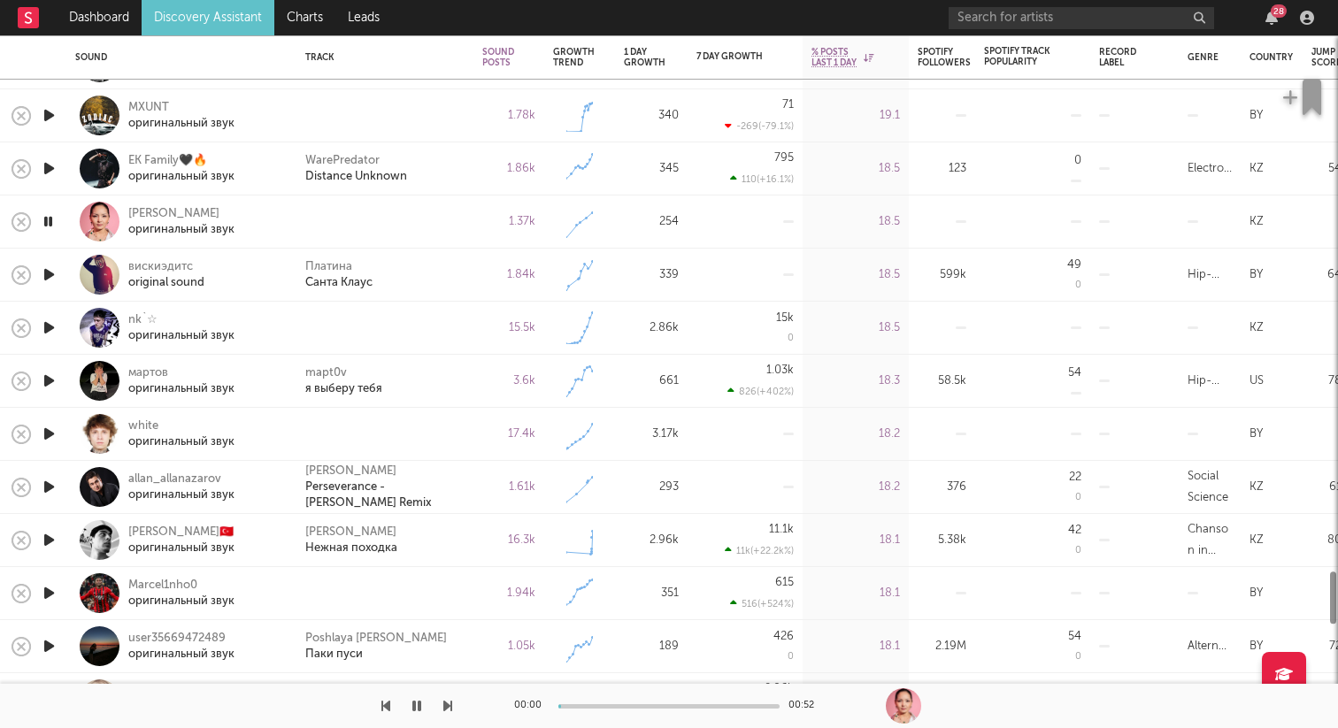
click at [52, 322] on icon "button" at bounding box center [49, 328] width 19 height 22
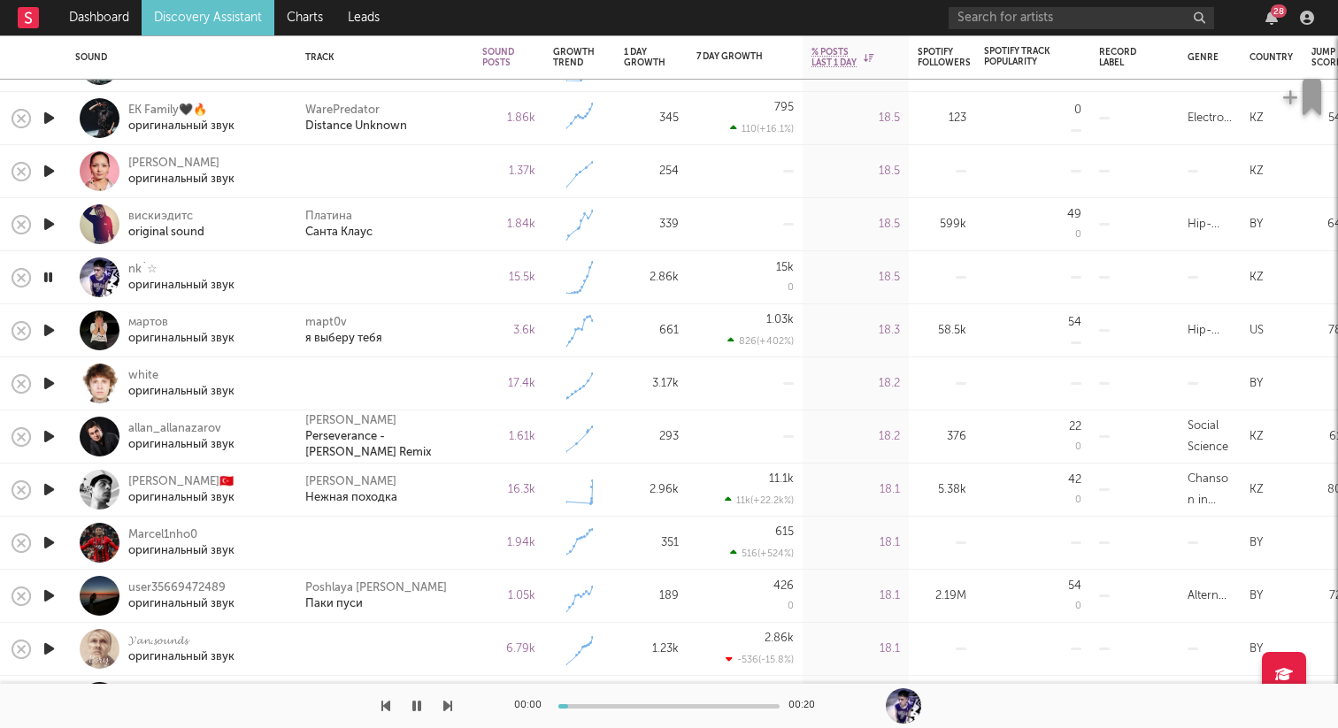
click at [50, 387] on icon "button" at bounding box center [49, 383] width 19 height 22
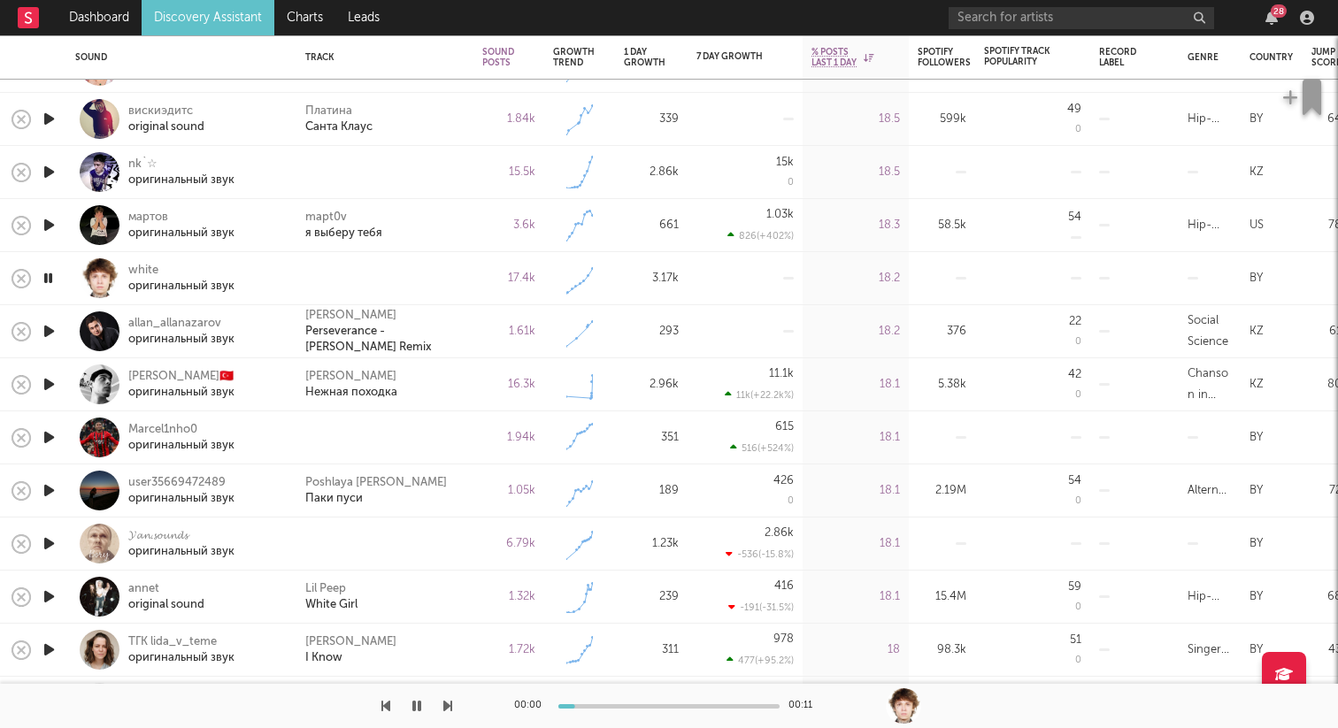
click at [54, 436] on icon "button" at bounding box center [49, 437] width 19 height 22
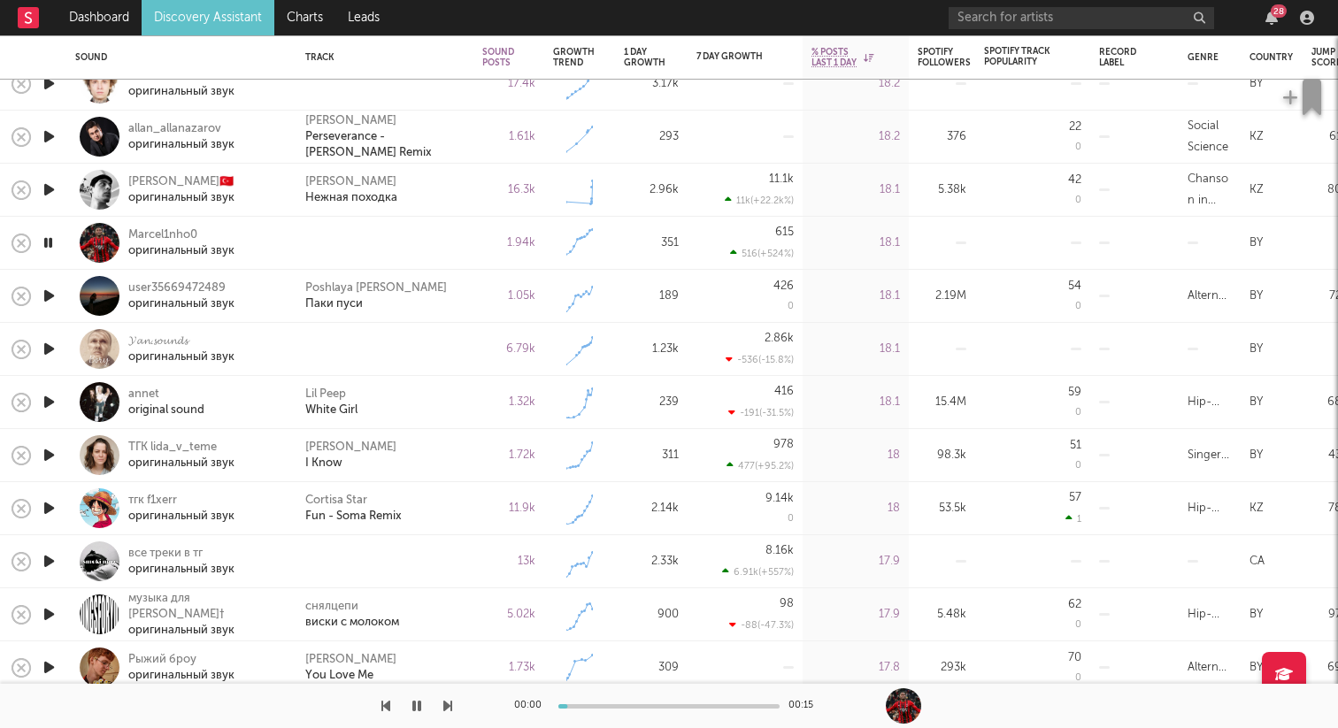
click at [58, 345] on div at bounding box center [48, 349] width 35 height 53
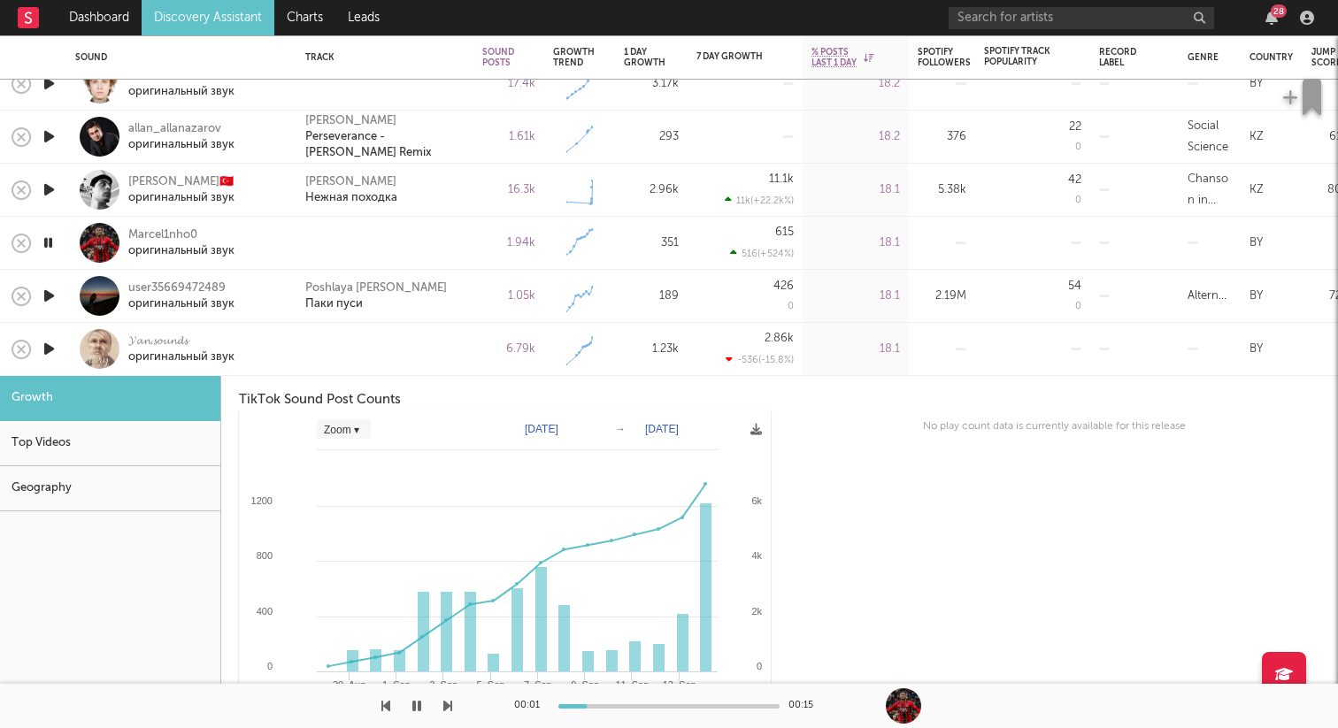
click at [93, 344] on div at bounding box center [100, 349] width 40 height 40
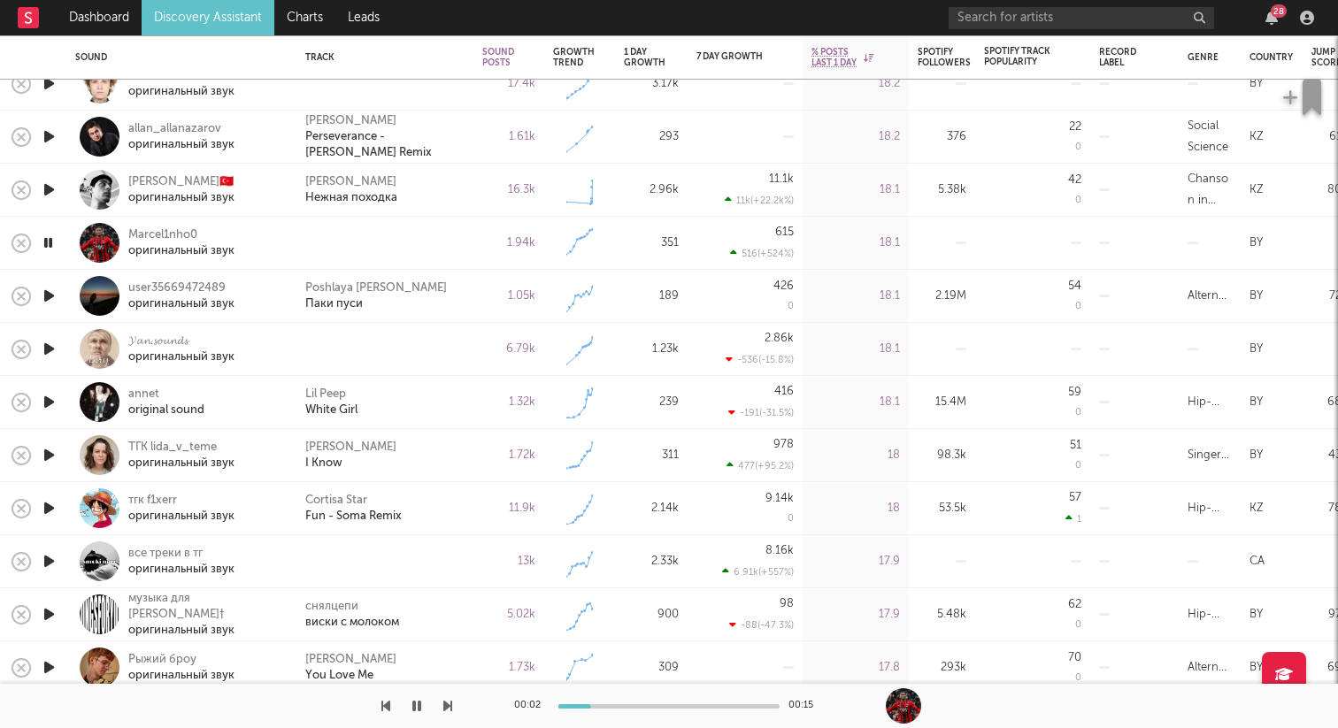
click at [51, 344] on icon "button" at bounding box center [49, 349] width 19 height 22
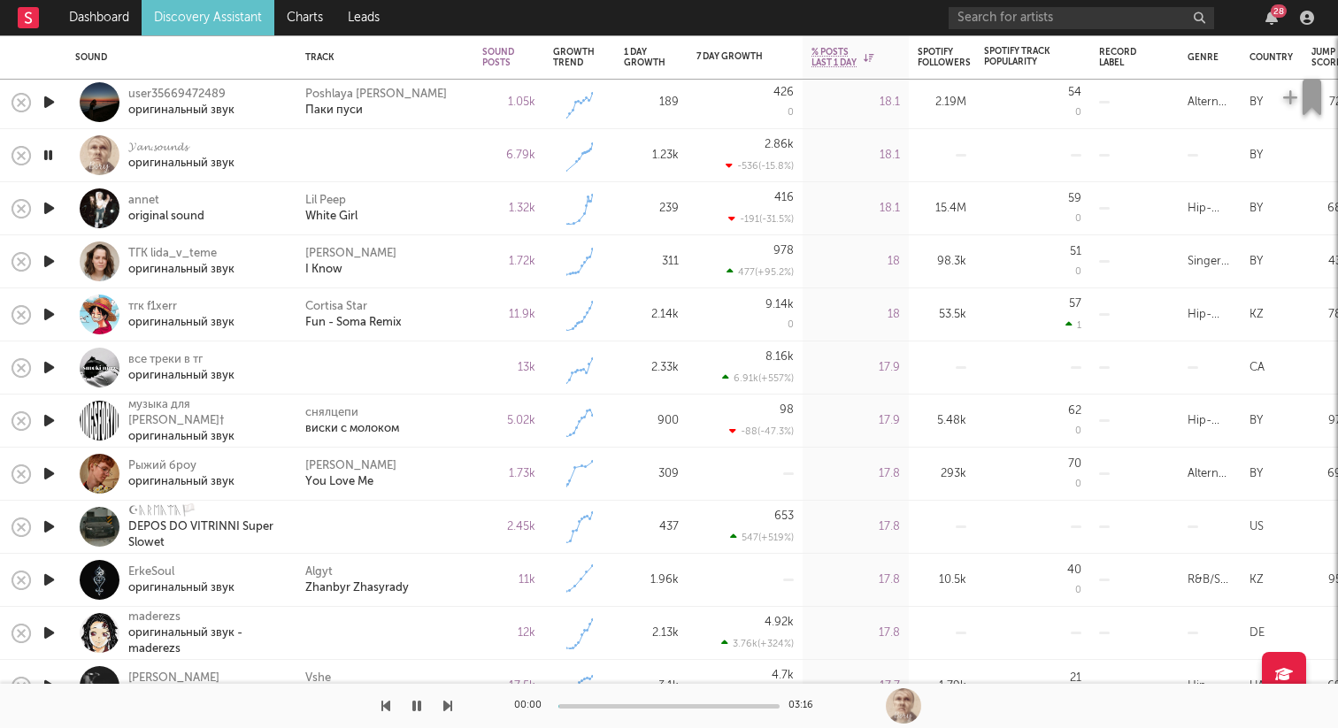
click at [53, 367] on icon "button" at bounding box center [49, 368] width 19 height 22
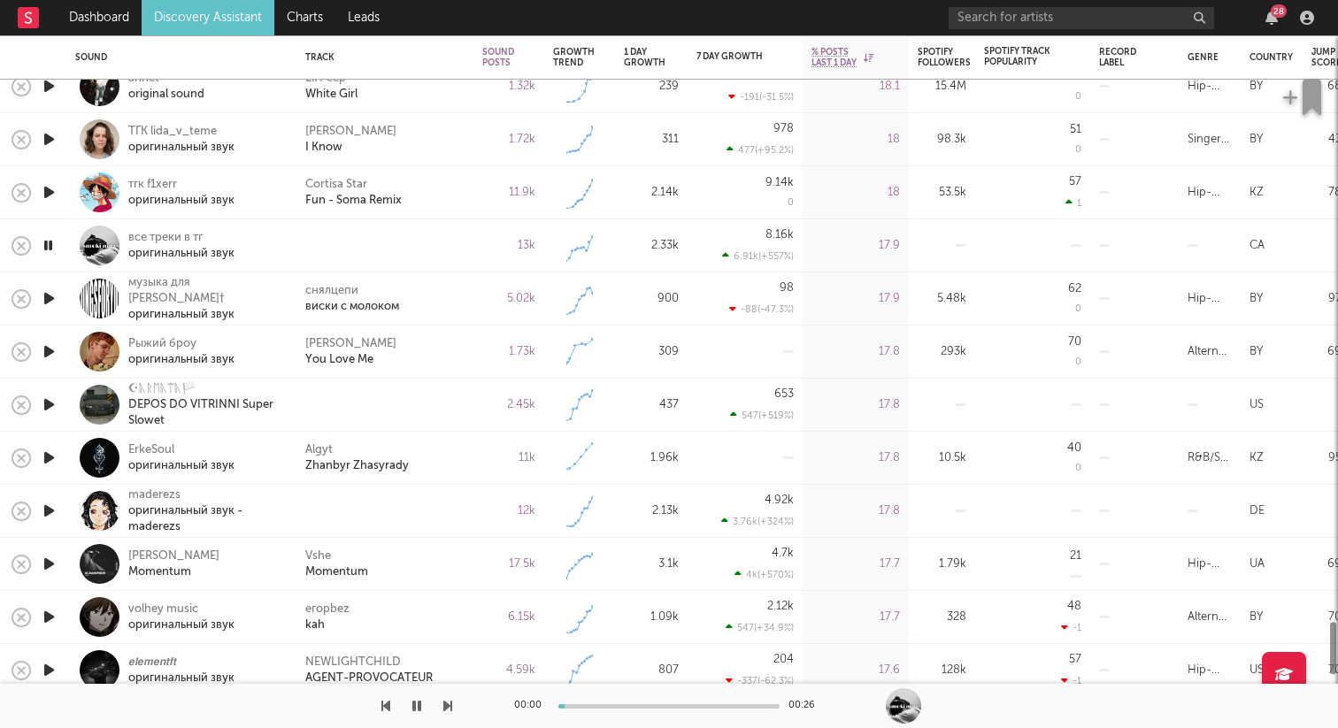
click at [51, 296] on icon "button" at bounding box center [49, 299] width 19 height 22
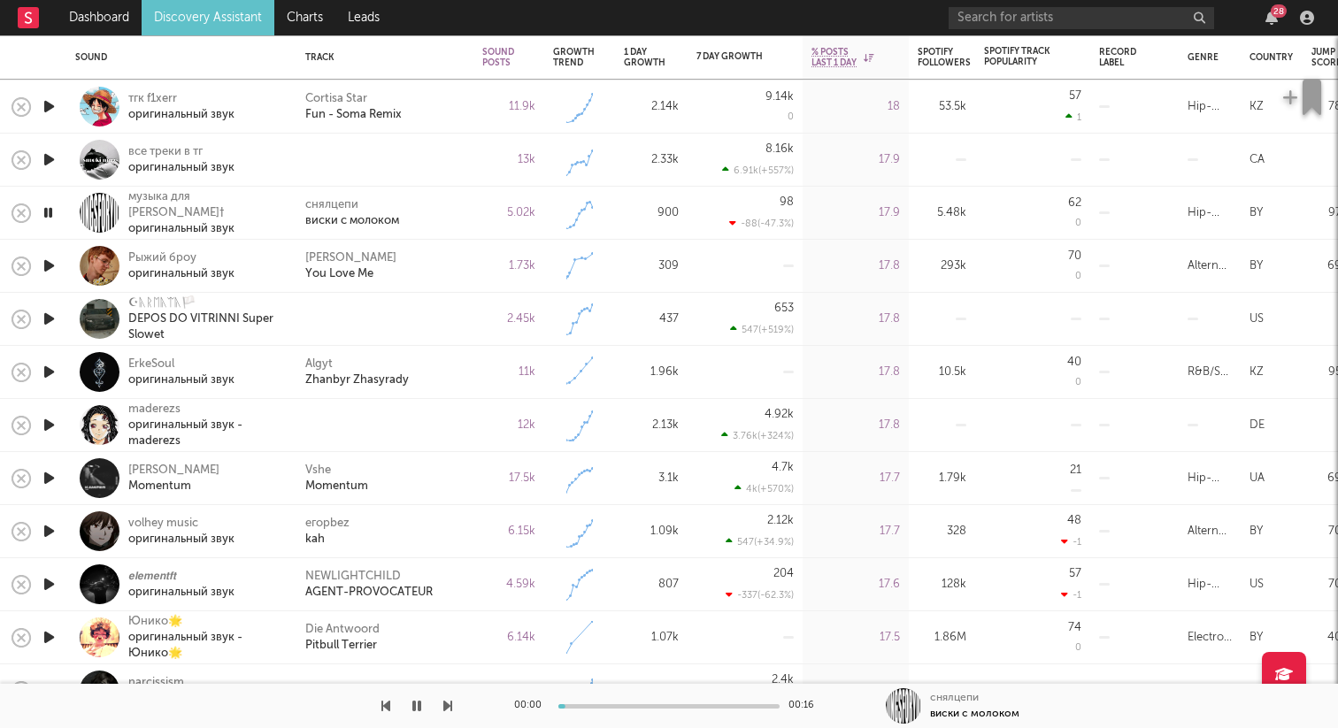
click at [50, 315] on icon "button" at bounding box center [49, 319] width 19 height 22
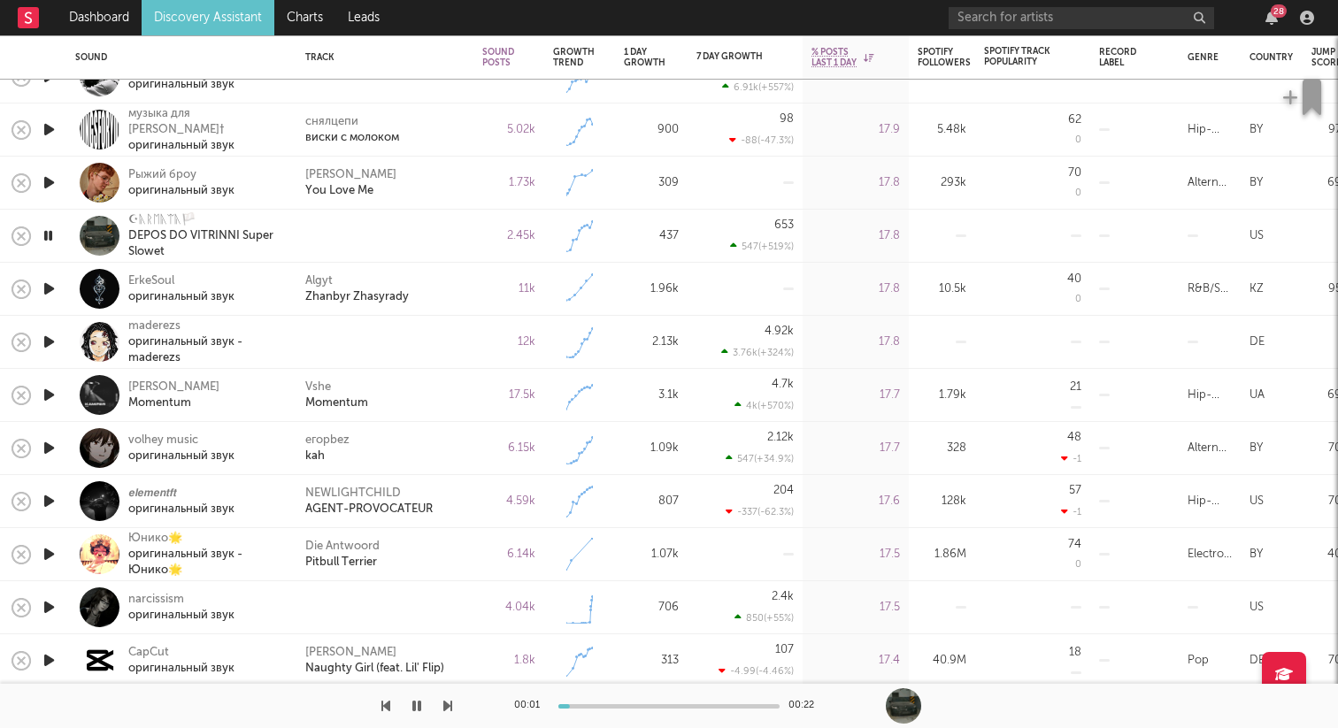
click at [50, 347] on icon "button" at bounding box center [49, 342] width 19 height 22
click at [51, 336] on icon "button" at bounding box center [48, 342] width 17 height 22
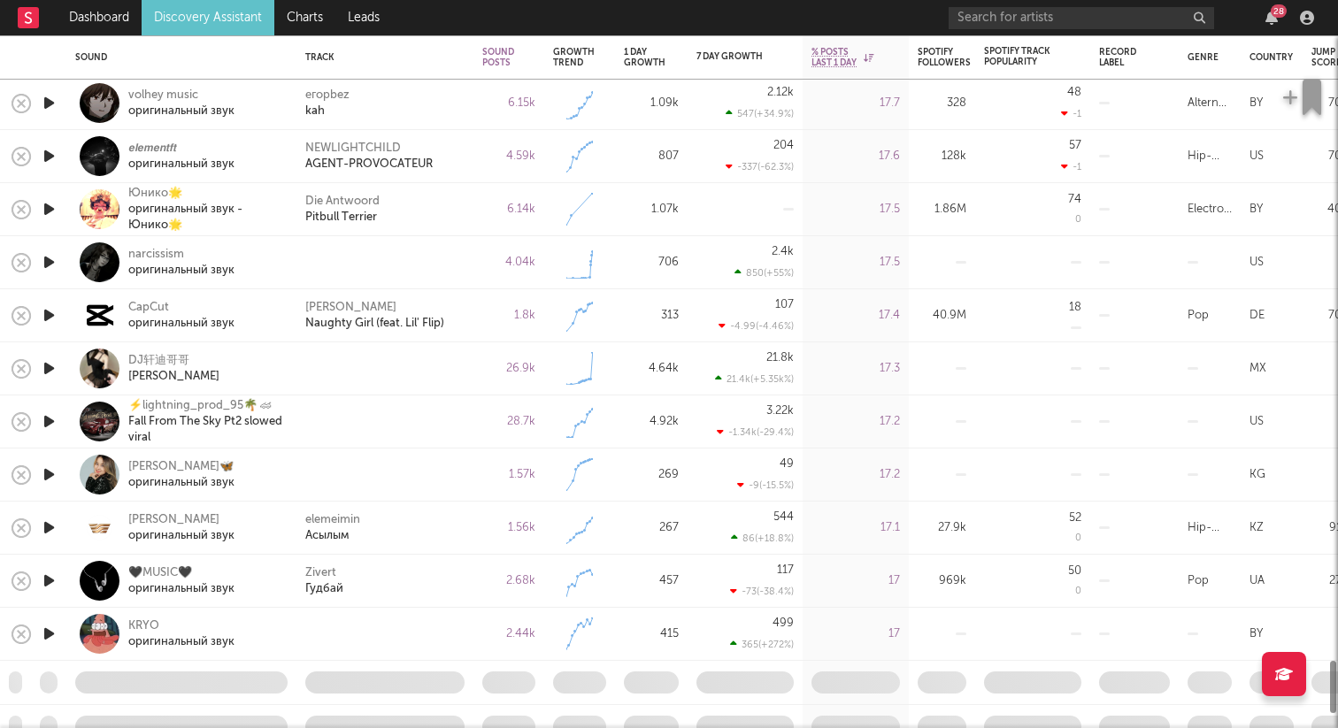
click at [44, 257] on icon "button" at bounding box center [49, 262] width 19 height 22
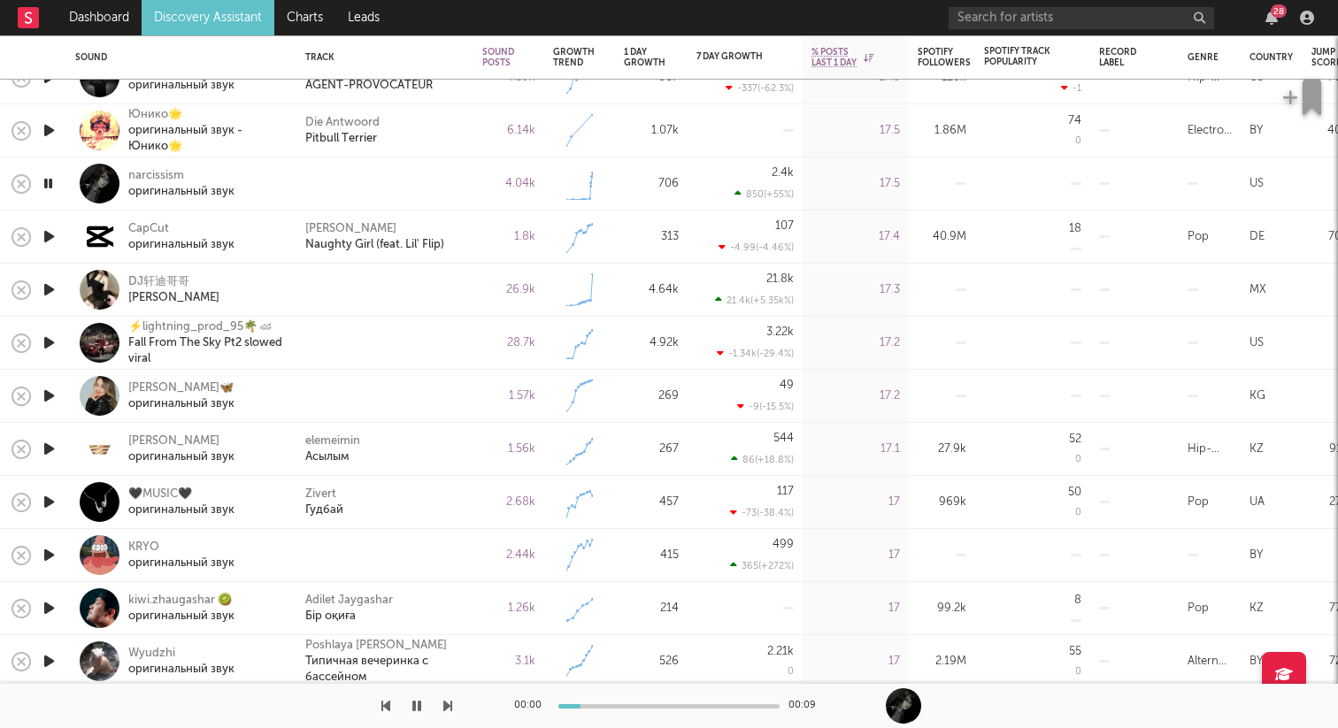
click at [50, 285] on icon "button" at bounding box center [49, 290] width 19 height 22
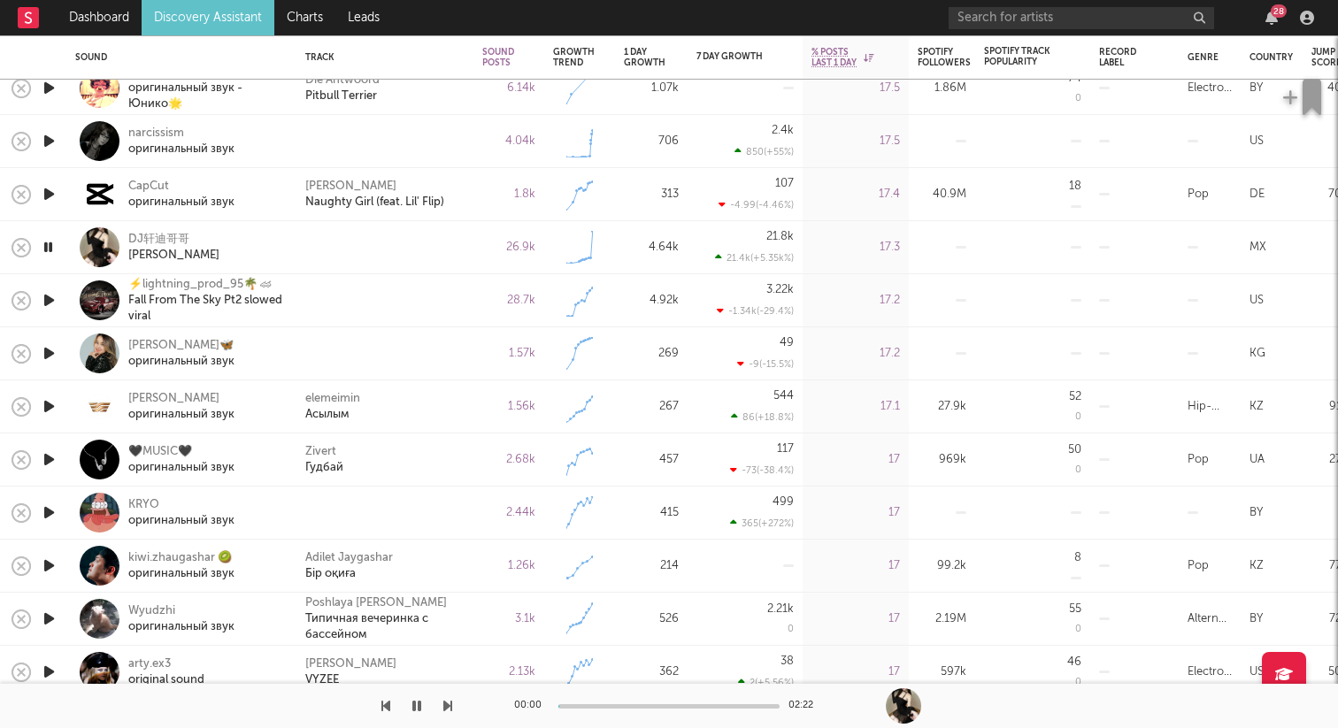
click at [47, 293] on icon "button" at bounding box center [49, 300] width 19 height 22
click at [47, 248] on icon "button" at bounding box center [49, 247] width 19 height 22
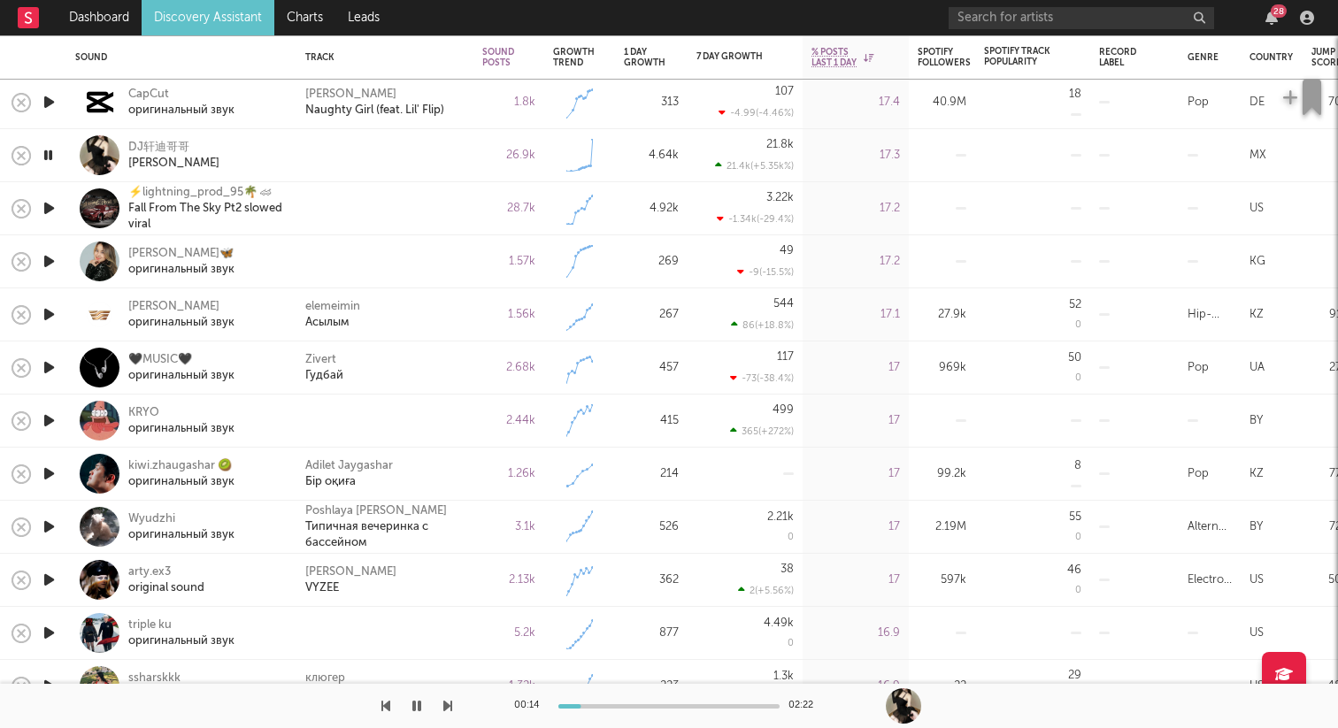
click at [53, 211] on icon "button" at bounding box center [49, 208] width 19 height 22
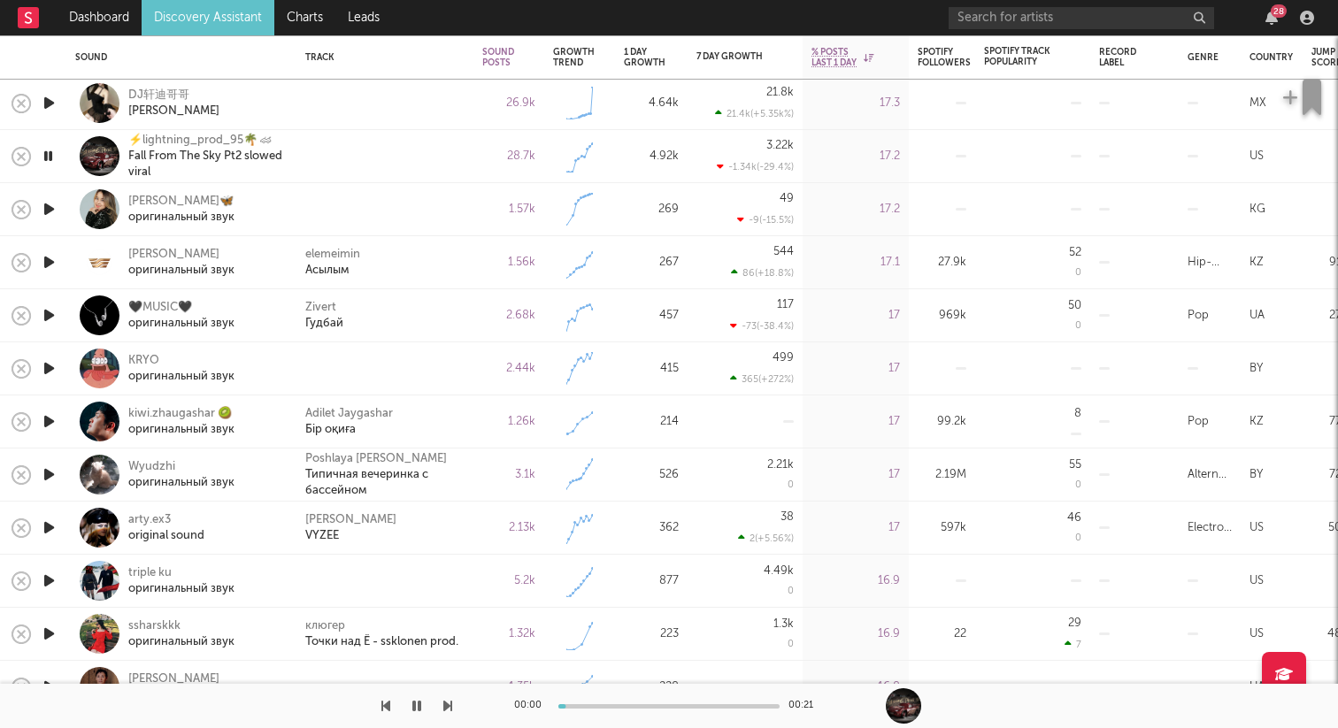
click at [52, 203] on icon "button" at bounding box center [49, 209] width 19 height 22
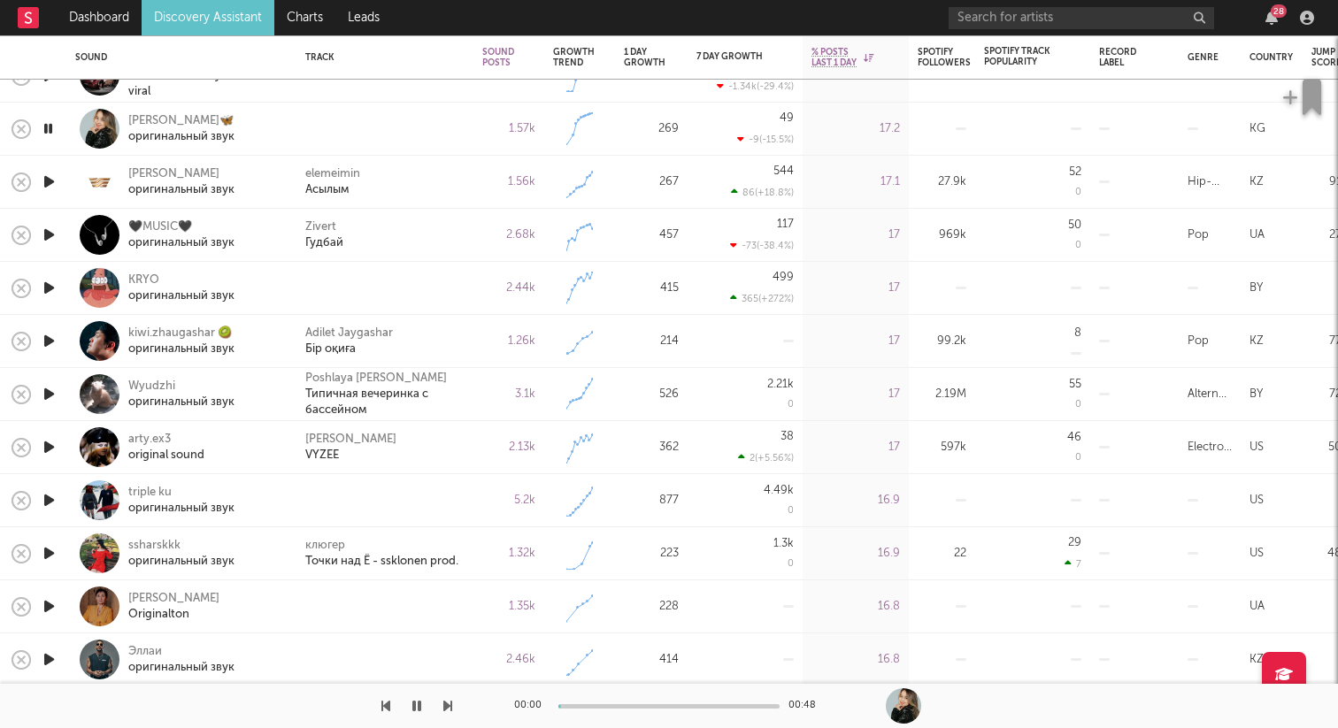
click at [52, 284] on icon "button" at bounding box center [49, 288] width 19 height 22
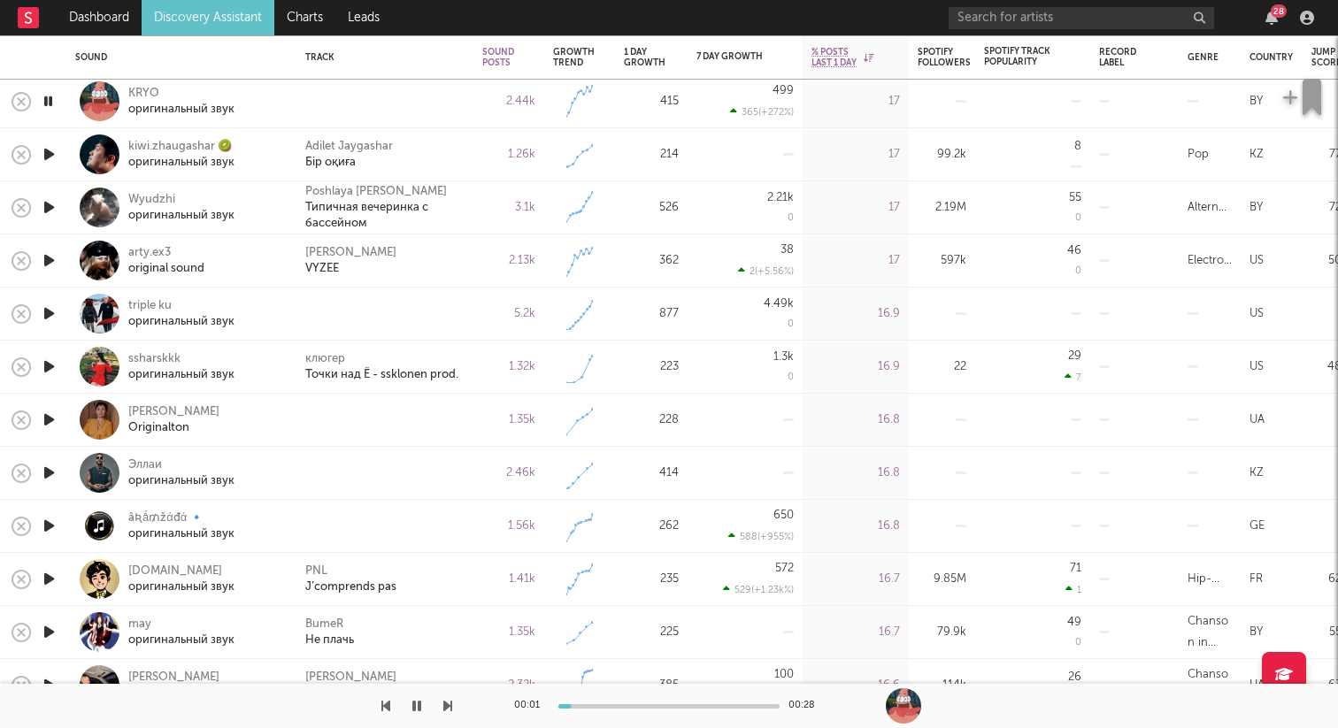
click at [56, 312] on icon "button" at bounding box center [49, 314] width 19 height 22
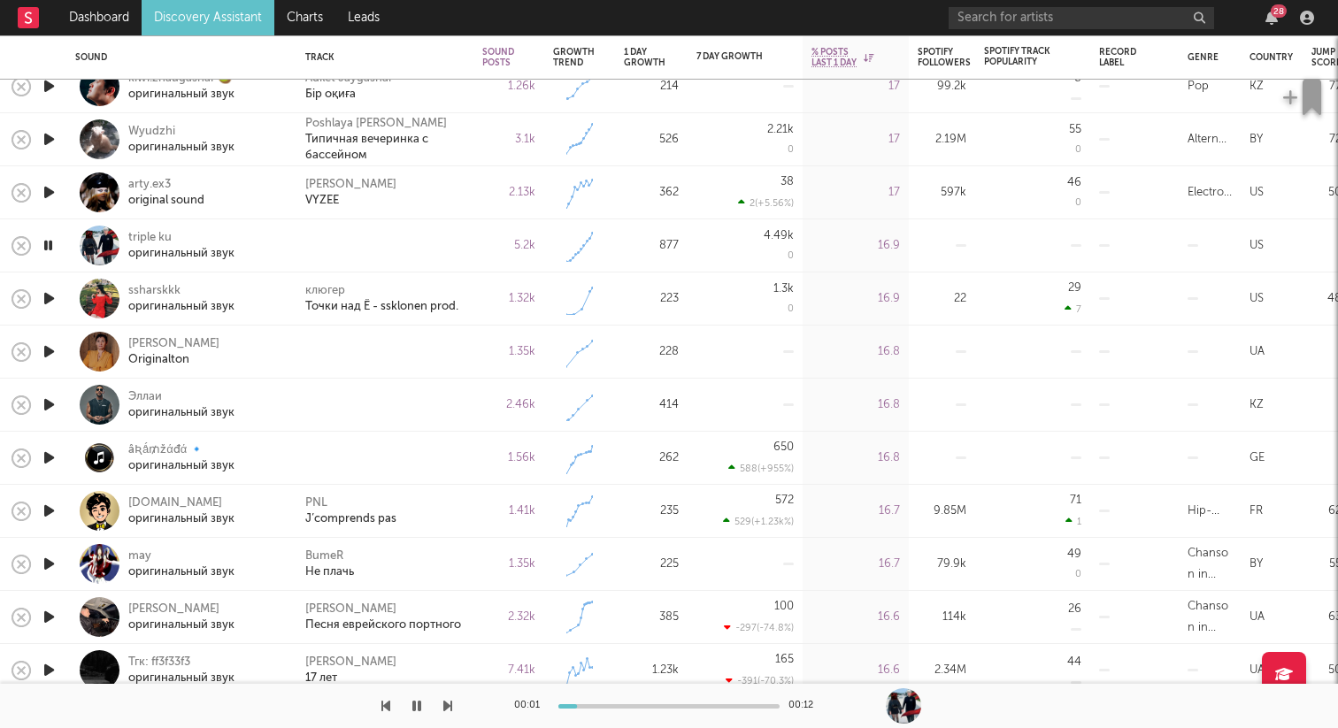
click at [47, 348] on icon "button" at bounding box center [49, 352] width 19 height 22
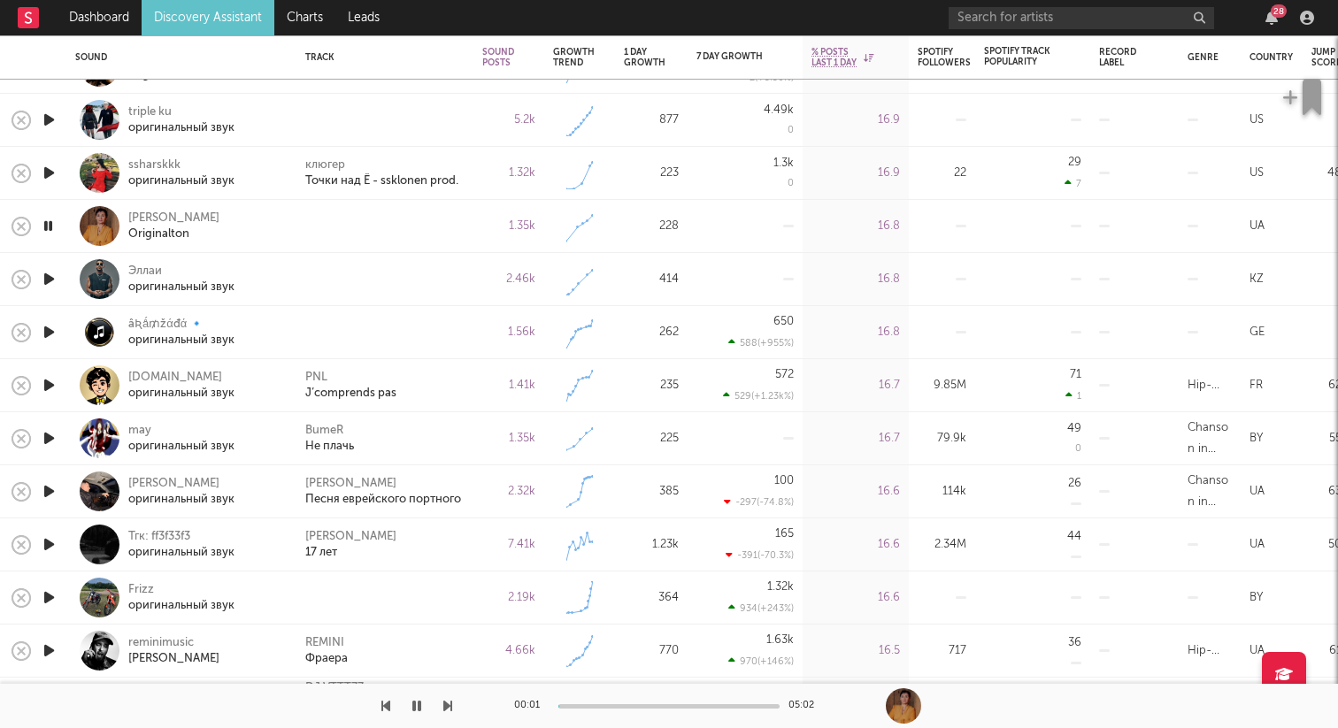
click at [51, 329] on icon "button" at bounding box center [49, 332] width 19 height 22
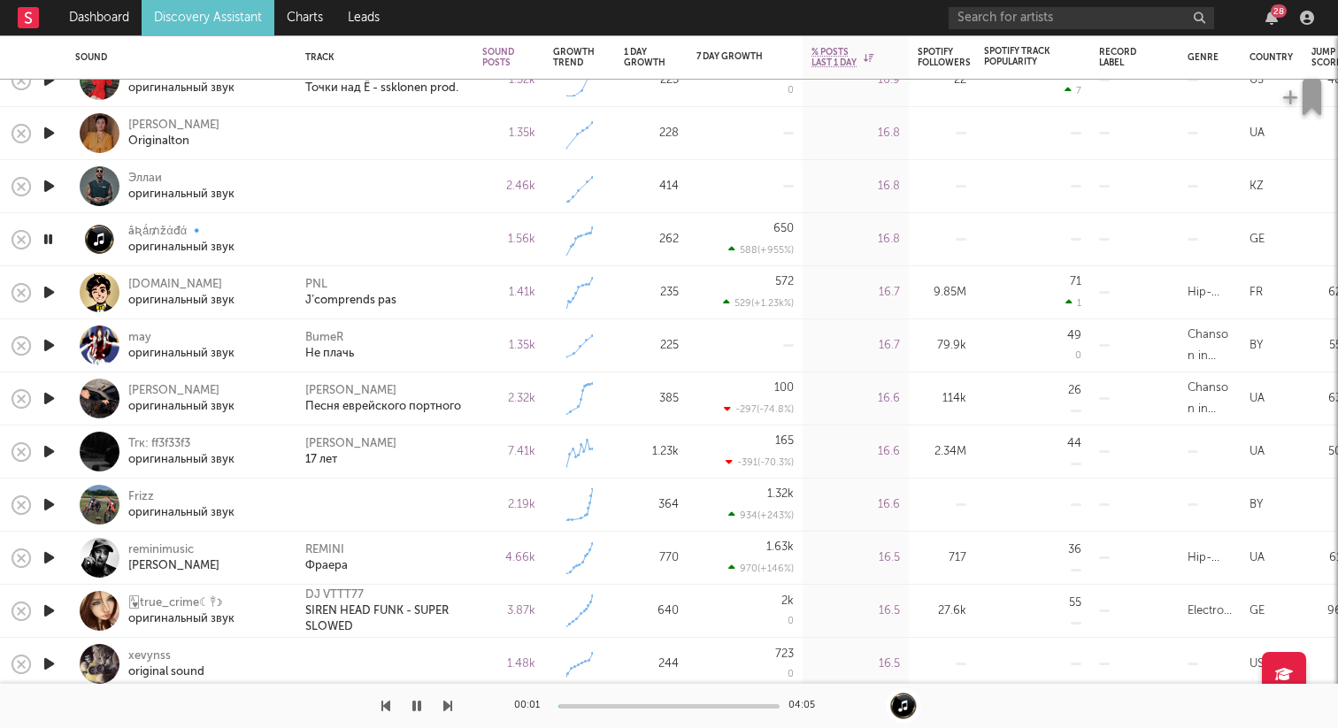
click at [57, 497] on icon "button" at bounding box center [49, 505] width 19 height 22
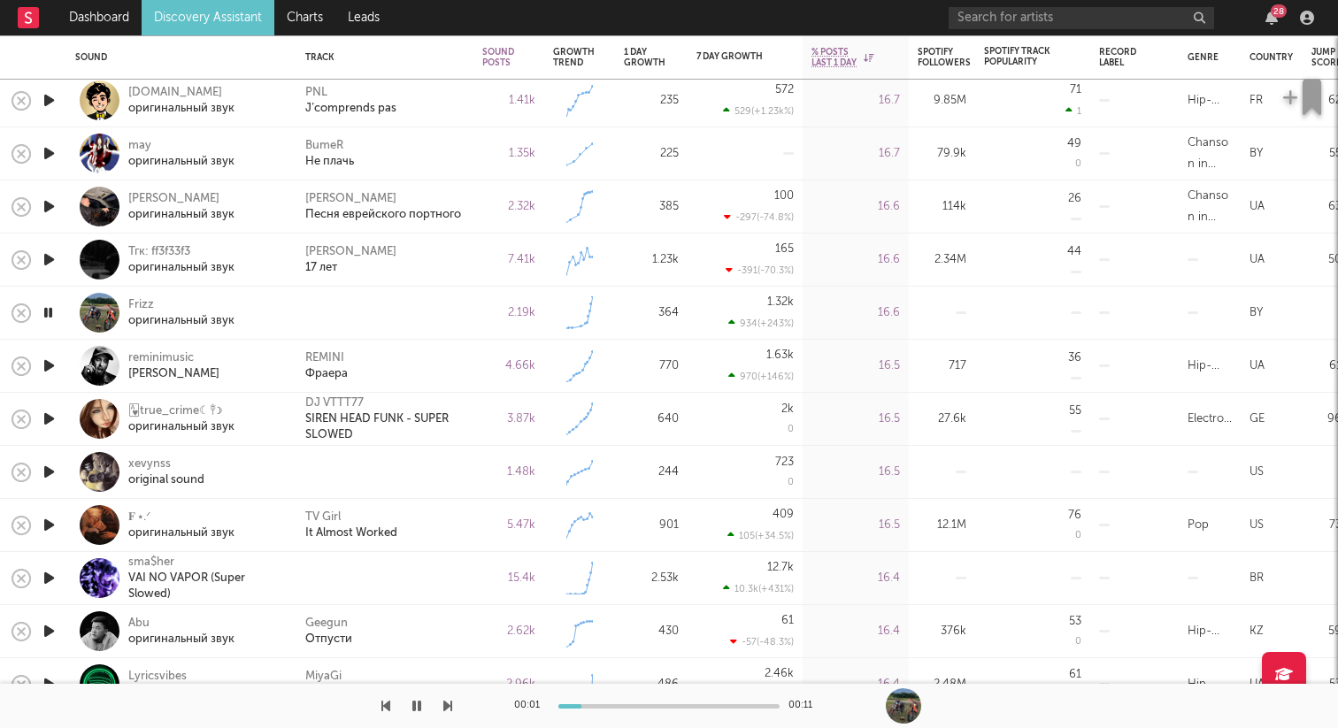
click at [55, 365] on icon "button" at bounding box center [49, 366] width 19 height 22
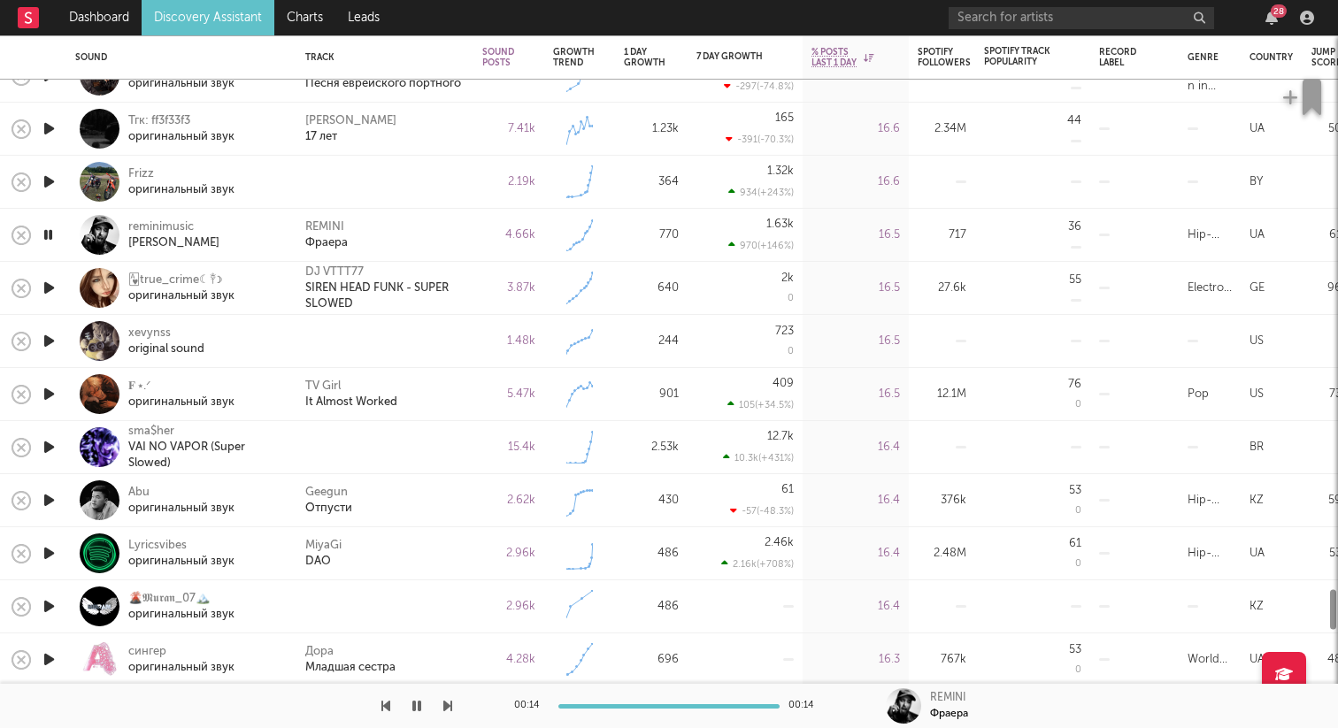
click at [53, 336] on icon "button" at bounding box center [49, 341] width 19 height 22
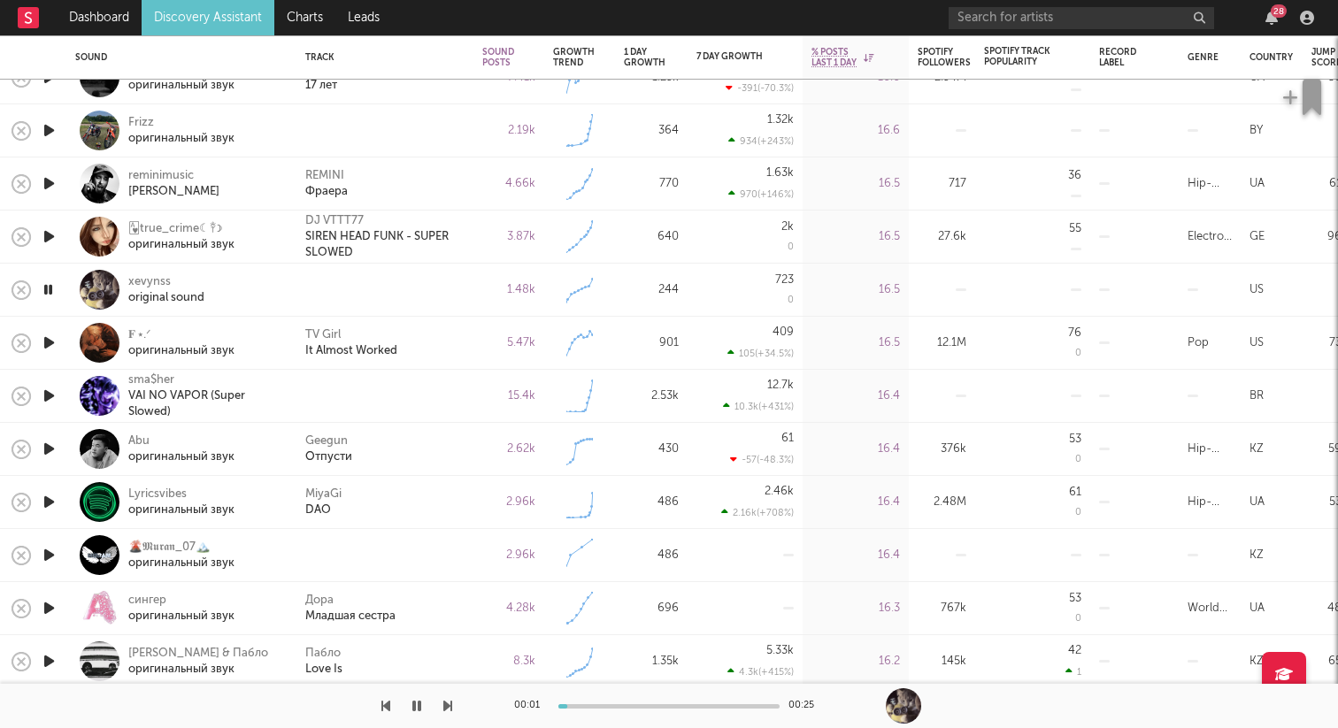
click at [51, 391] on icon "button" at bounding box center [49, 396] width 19 height 22
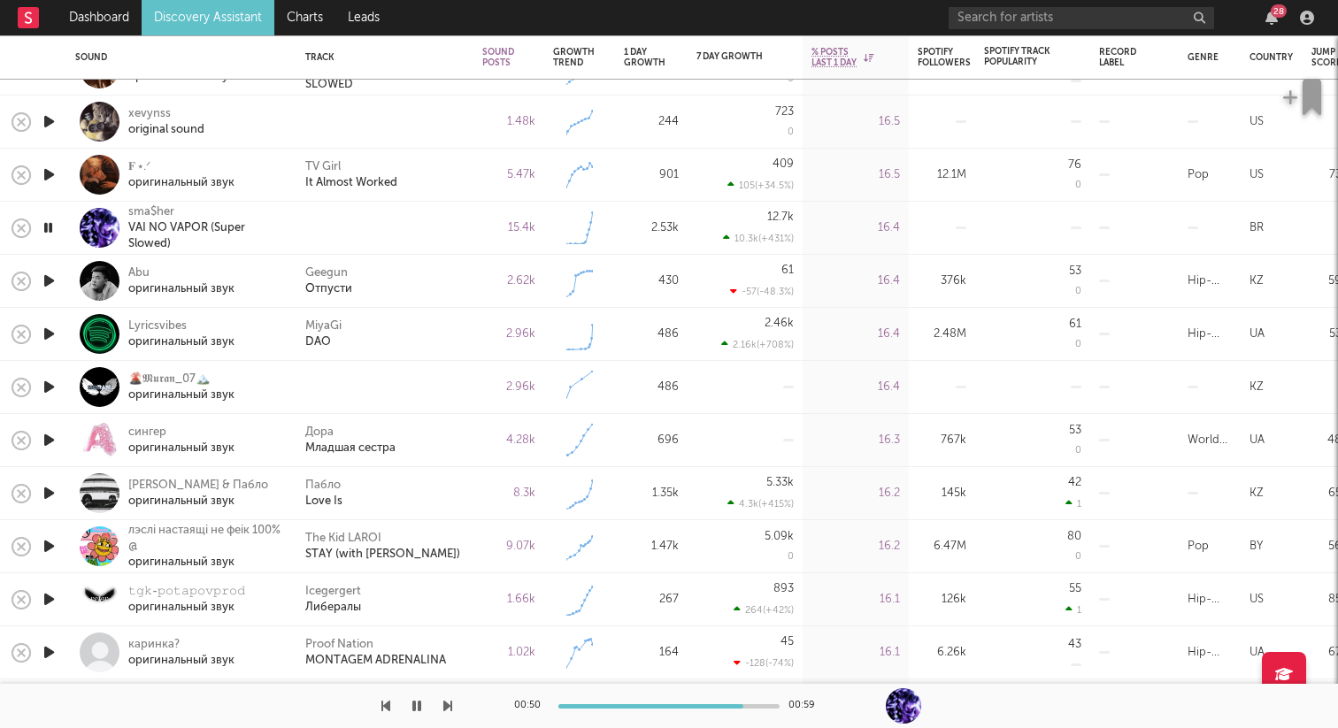
click at [48, 387] on icon "button" at bounding box center [49, 387] width 19 height 22
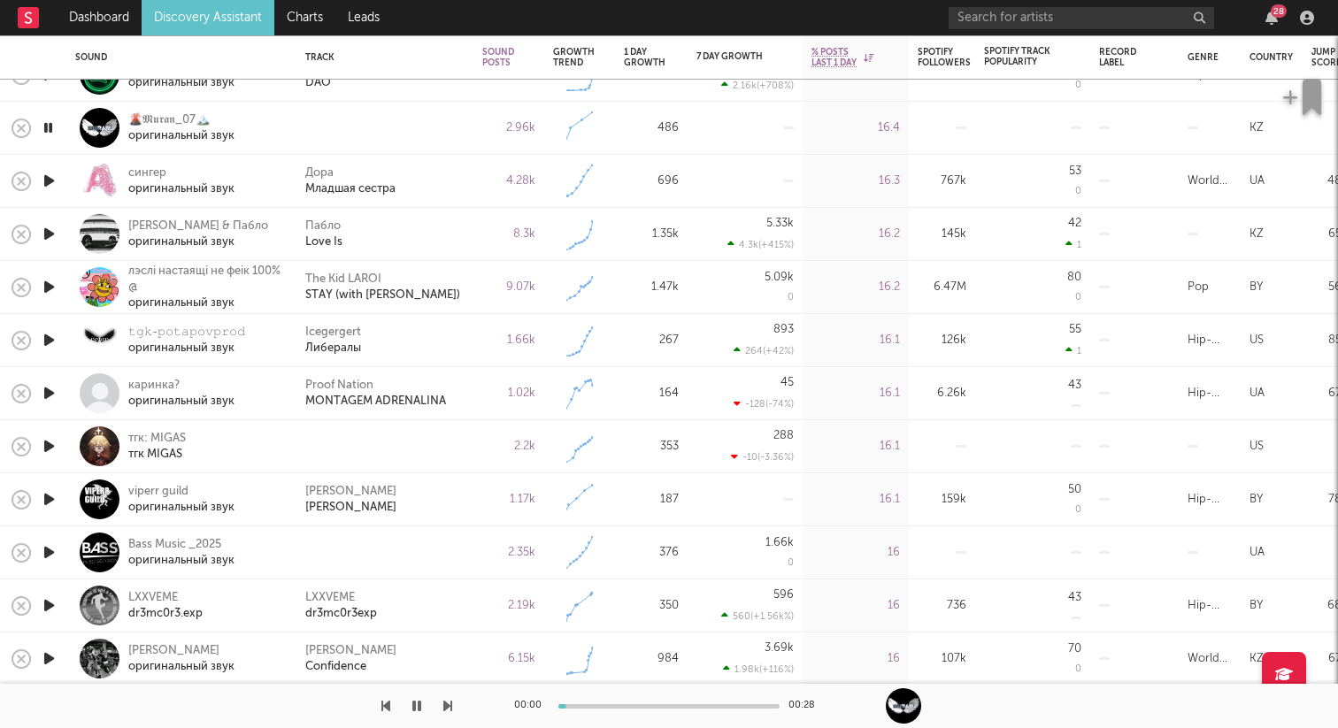
click at [51, 446] on icon "button" at bounding box center [49, 446] width 19 height 22
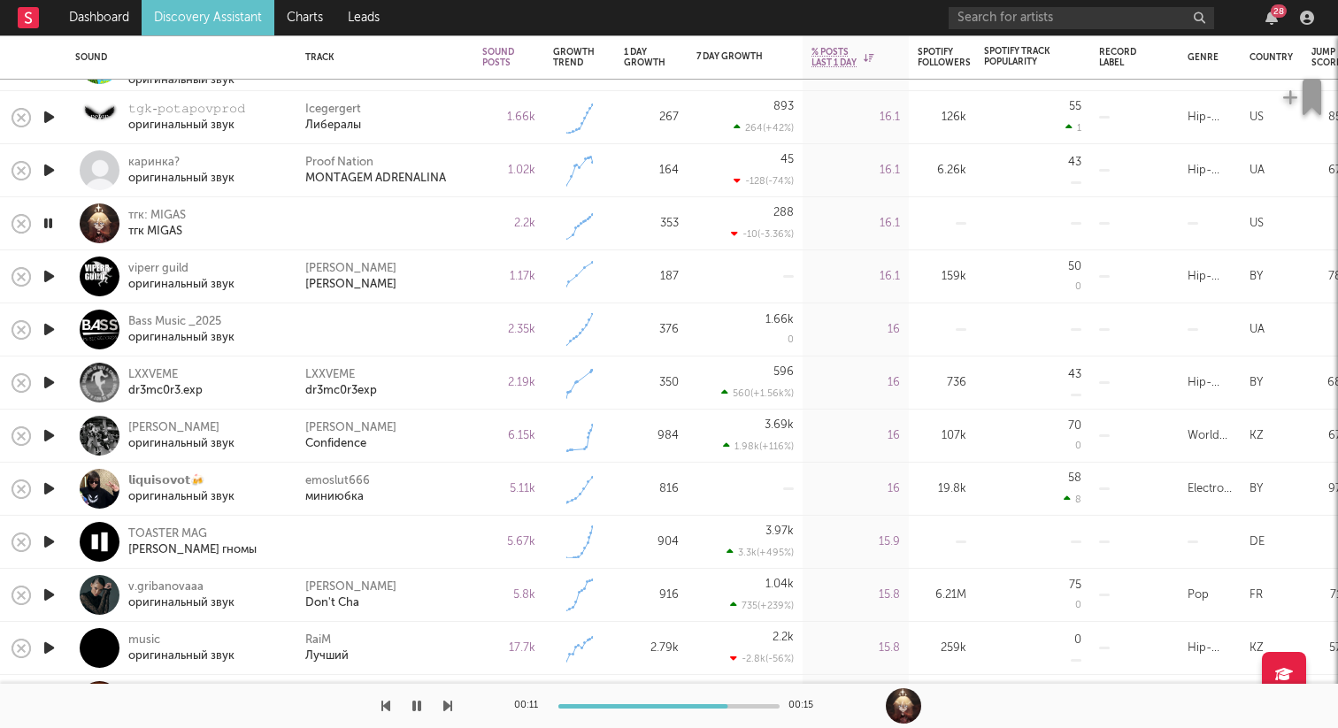
click at [50, 226] on icon "button" at bounding box center [48, 223] width 17 height 22
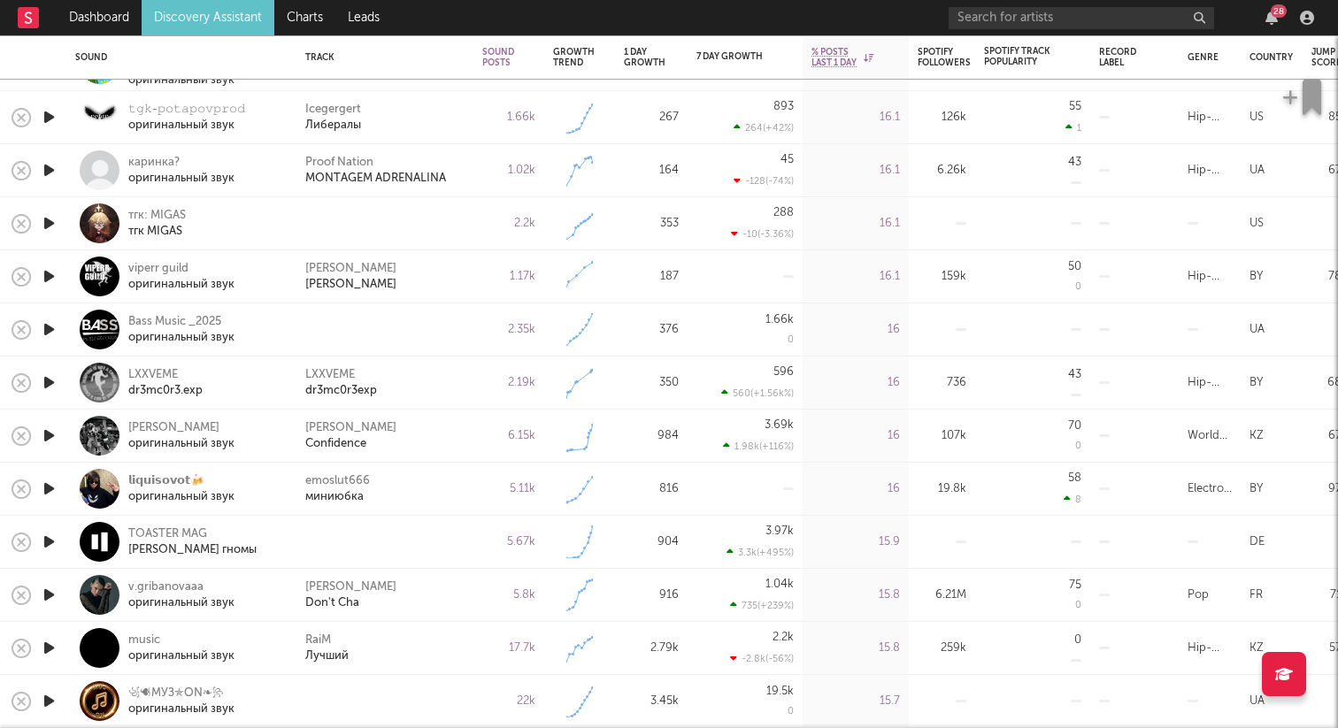
click at [49, 272] on icon "button" at bounding box center [49, 276] width 19 height 22
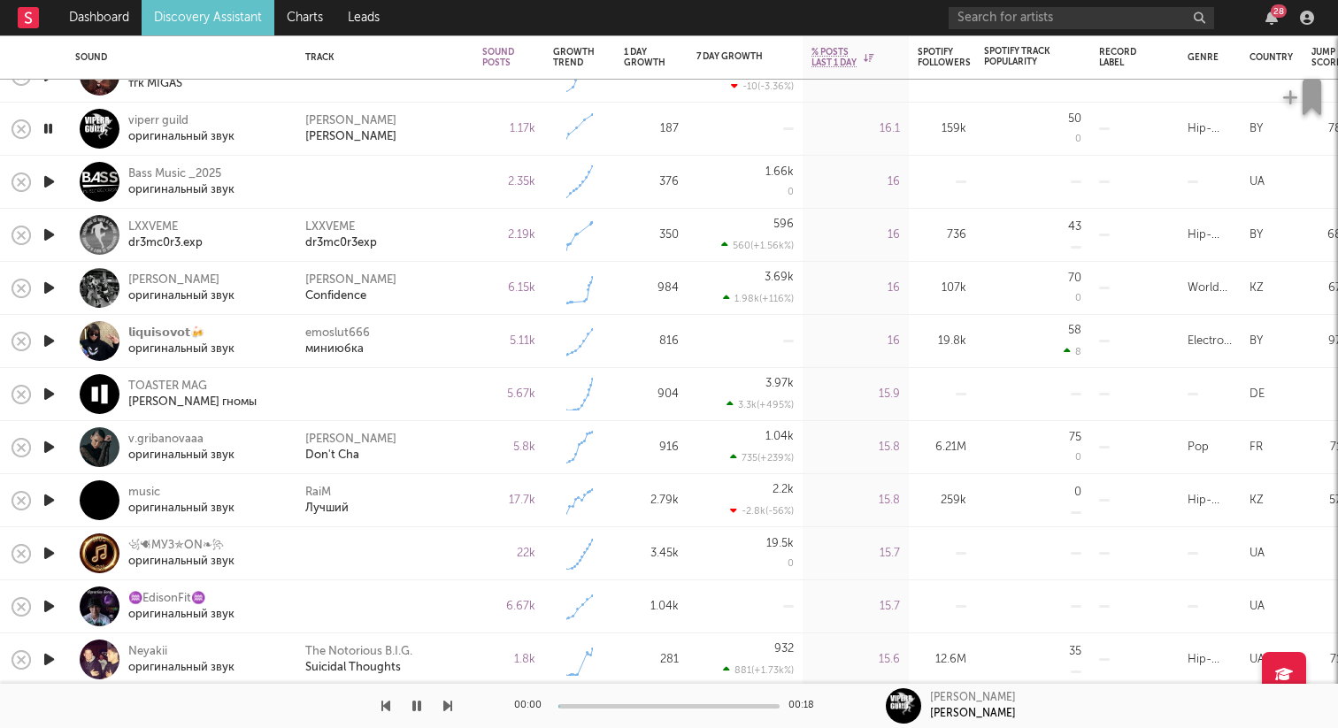
click at [48, 176] on icon "button" at bounding box center [49, 182] width 19 height 22
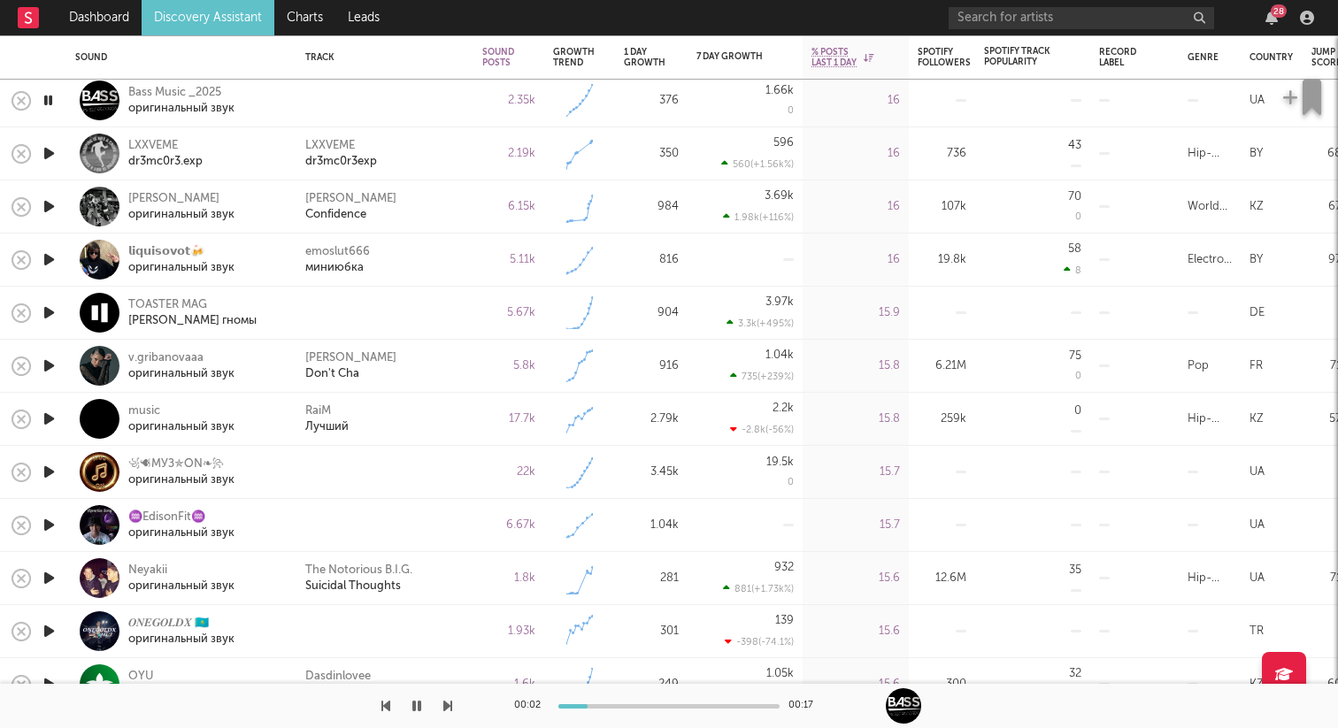
click at [51, 313] on icon "button" at bounding box center [49, 313] width 19 height 22
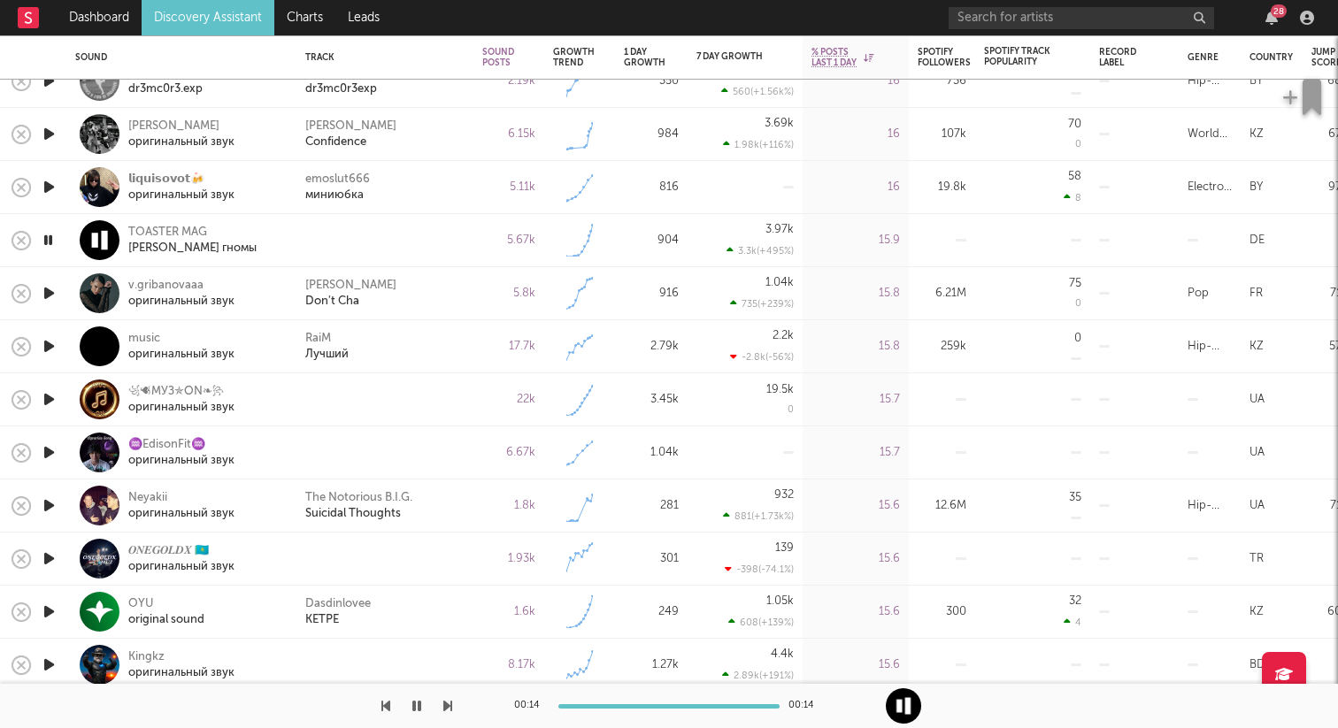
click at [50, 289] on icon "button" at bounding box center [49, 293] width 19 height 22
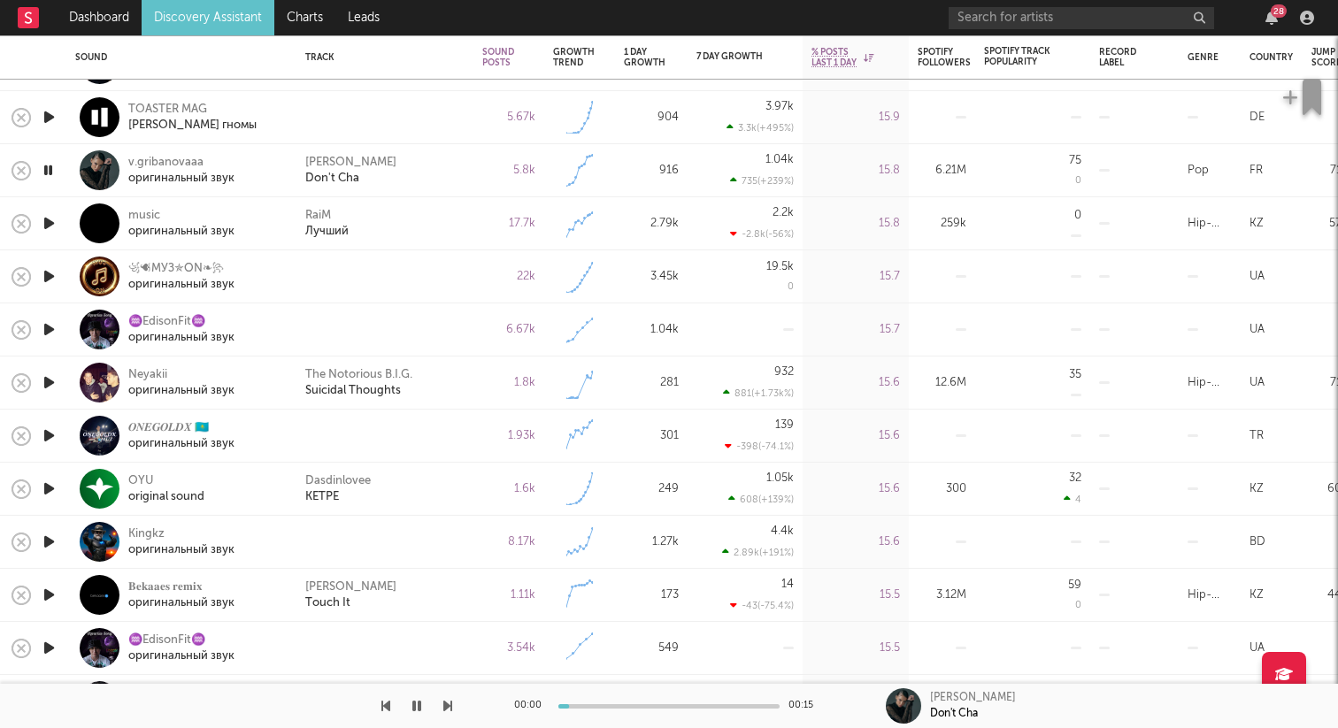
click at [49, 278] on icon "button" at bounding box center [49, 276] width 19 height 22
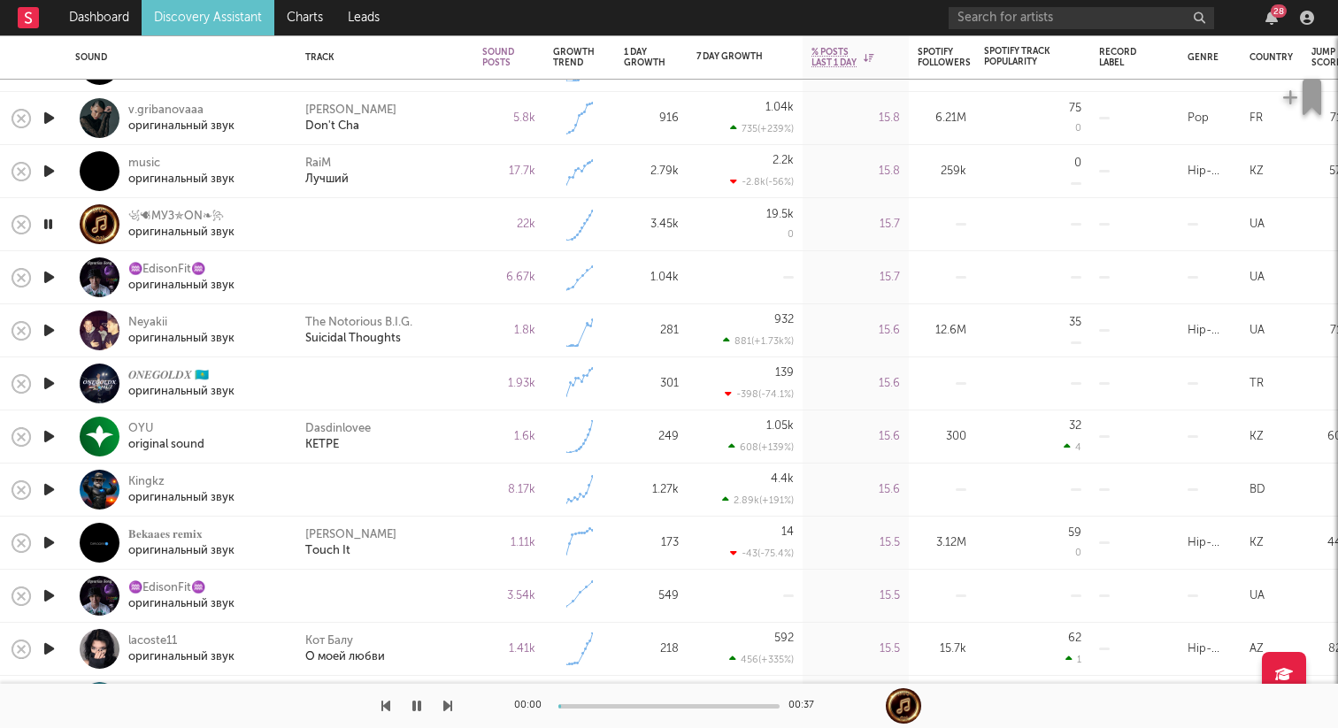
click at [48, 268] on icon "button" at bounding box center [49, 277] width 19 height 22
click at [48, 268] on icon "button" at bounding box center [48, 277] width 17 height 22
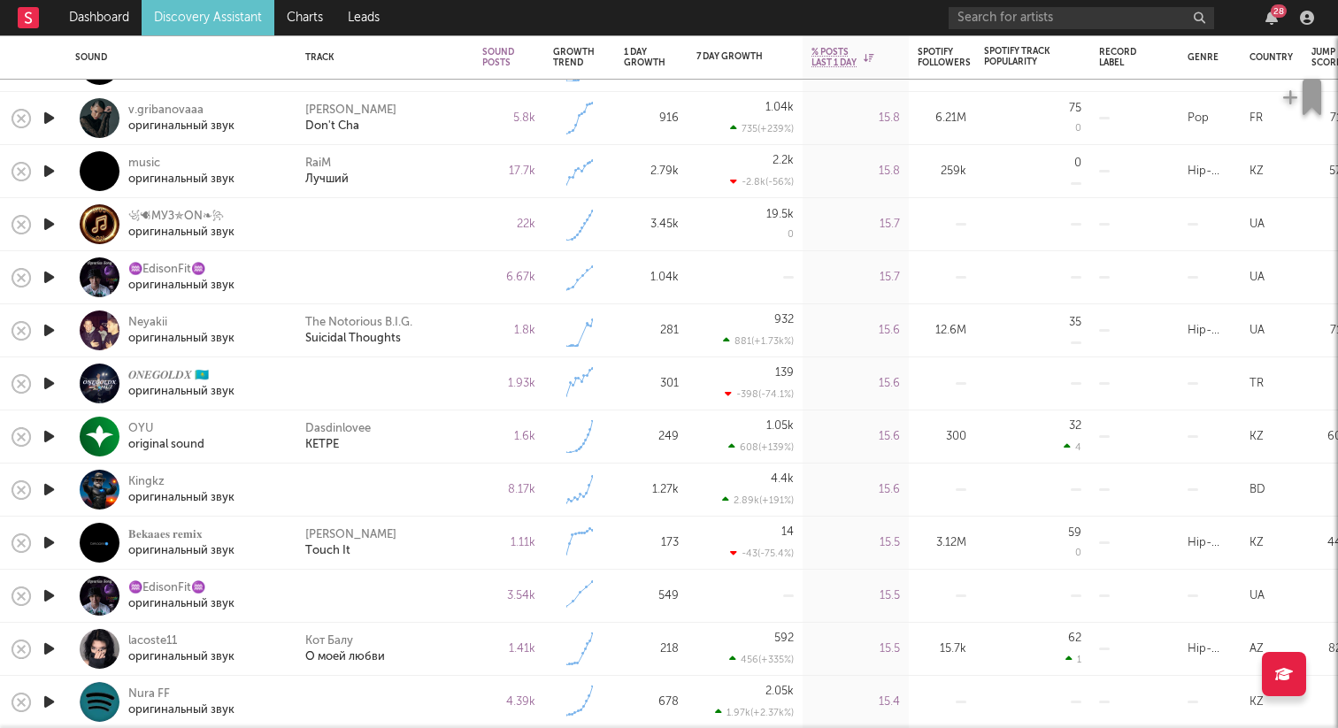
click at [46, 379] on icon "button" at bounding box center [49, 383] width 19 height 22
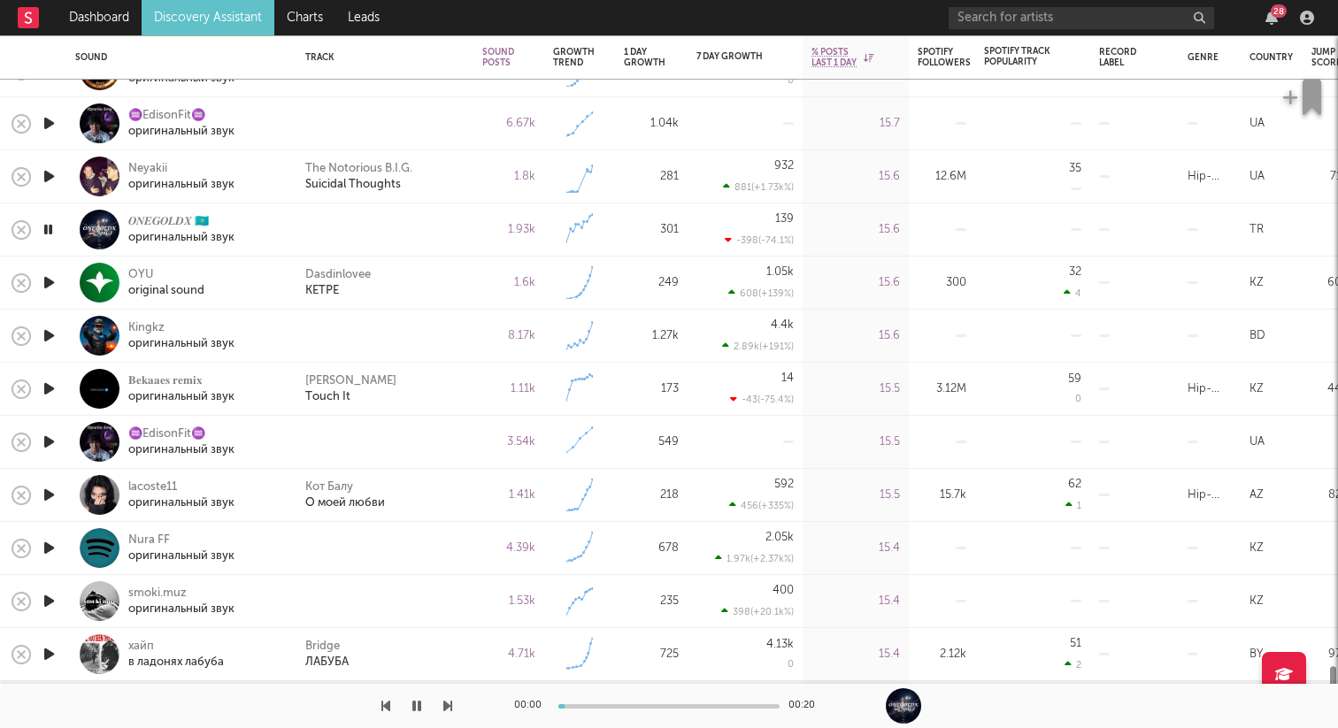
click at [47, 333] on icon "button" at bounding box center [49, 336] width 19 height 22
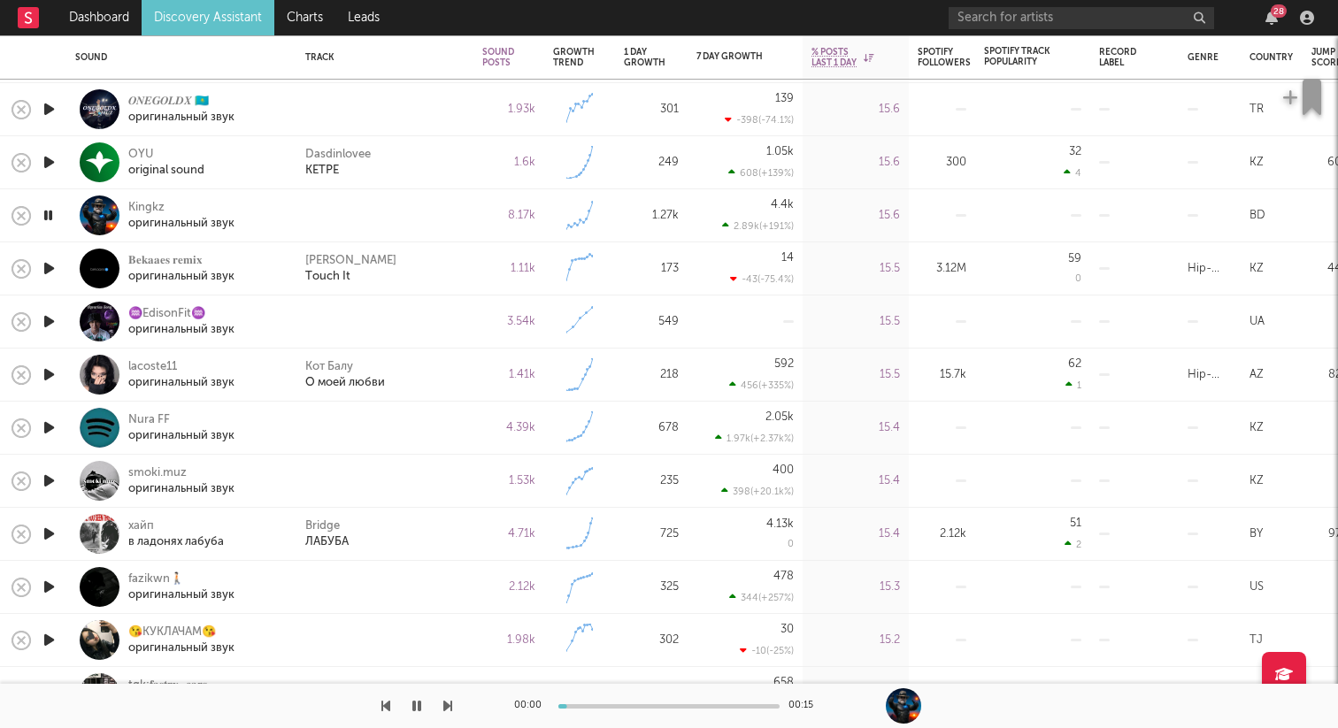
click at [50, 318] on icon "button" at bounding box center [49, 322] width 19 height 22
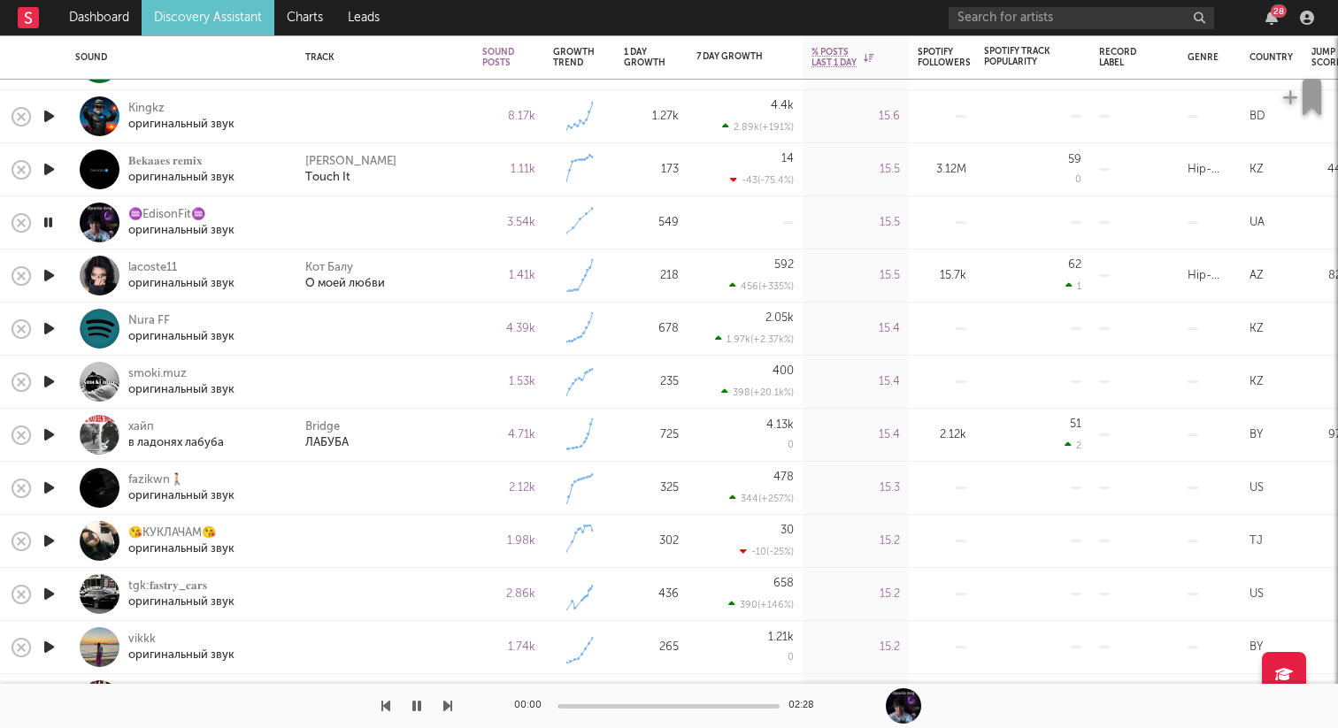
click at [50, 330] on icon "button" at bounding box center [49, 329] width 19 height 22
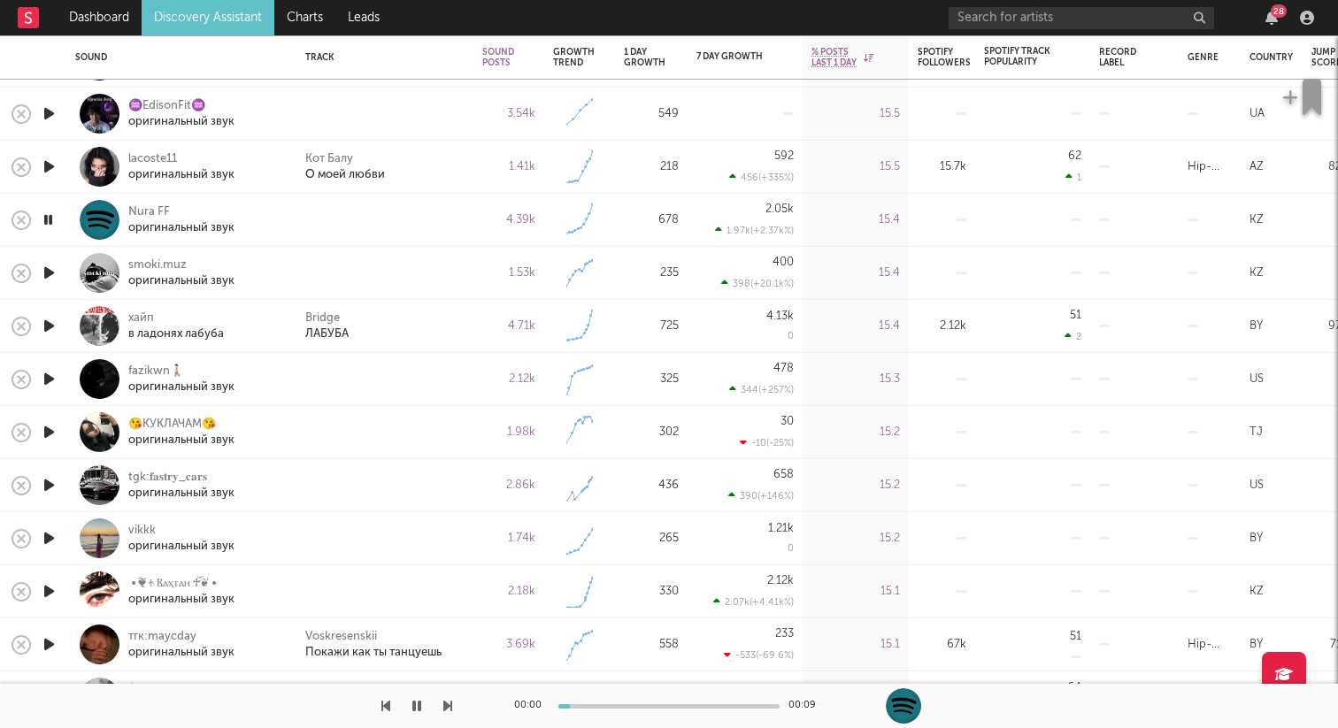
click at [49, 276] on icon "button" at bounding box center [49, 273] width 19 height 22
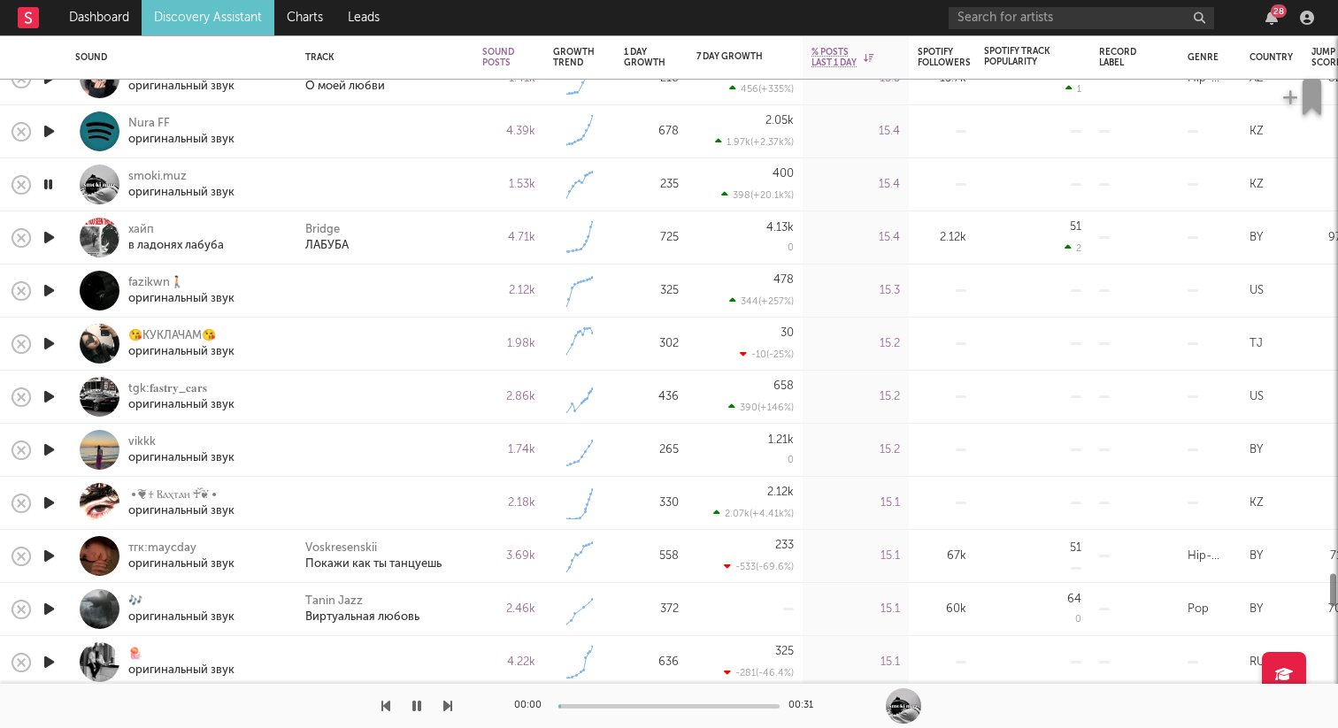
click at [53, 294] on icon "button" at bounding box center [49, 291] width 19 height 22
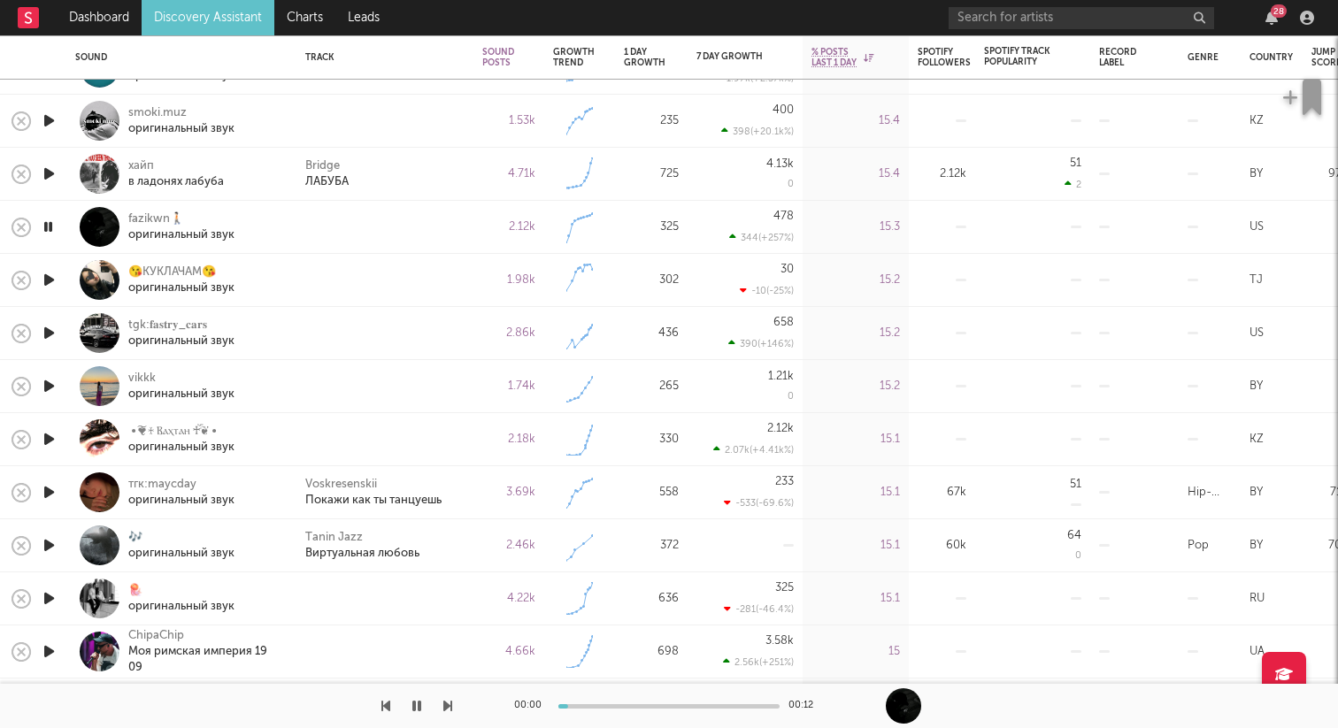
click at [53, 278] on icon "button" at bounding box center [49, 280] width 19 height 22
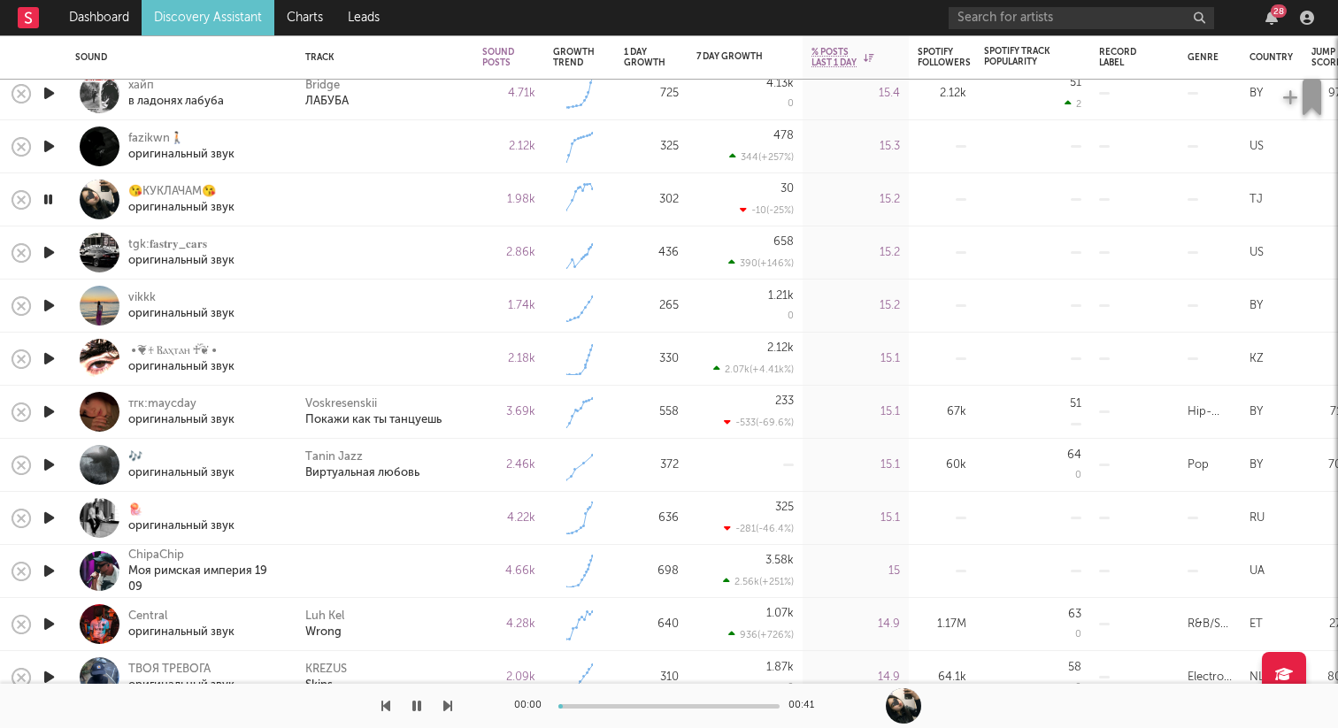
click at [52, 253] on icon "button" at bounding box center [49, 253] width 19 height 22
click at [47, 303] on icon "button" at bounding box center [49, 306] width 19 height 22
click at [50, 357] on icon "button" at bounding box center [49, 359] width 19 height 22
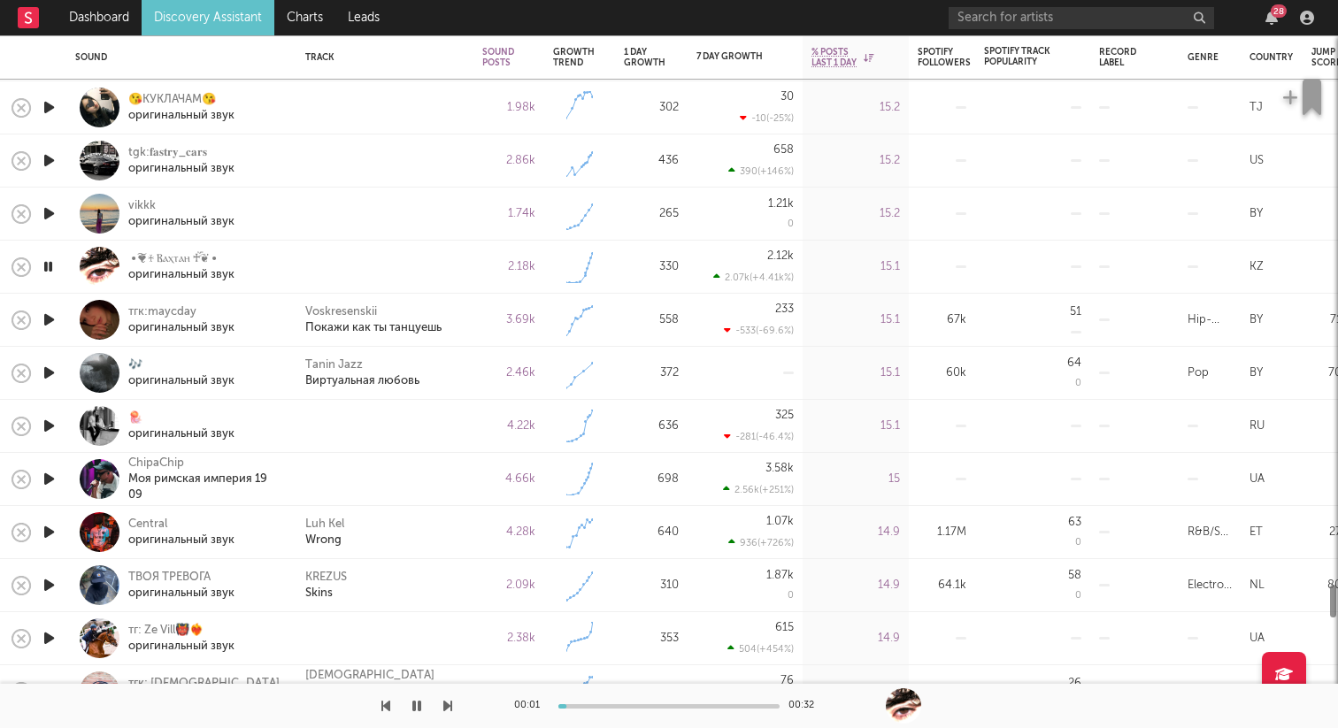
click at [50, 317] on icon "button" at bounding box center [49, 320] width 19 height 22
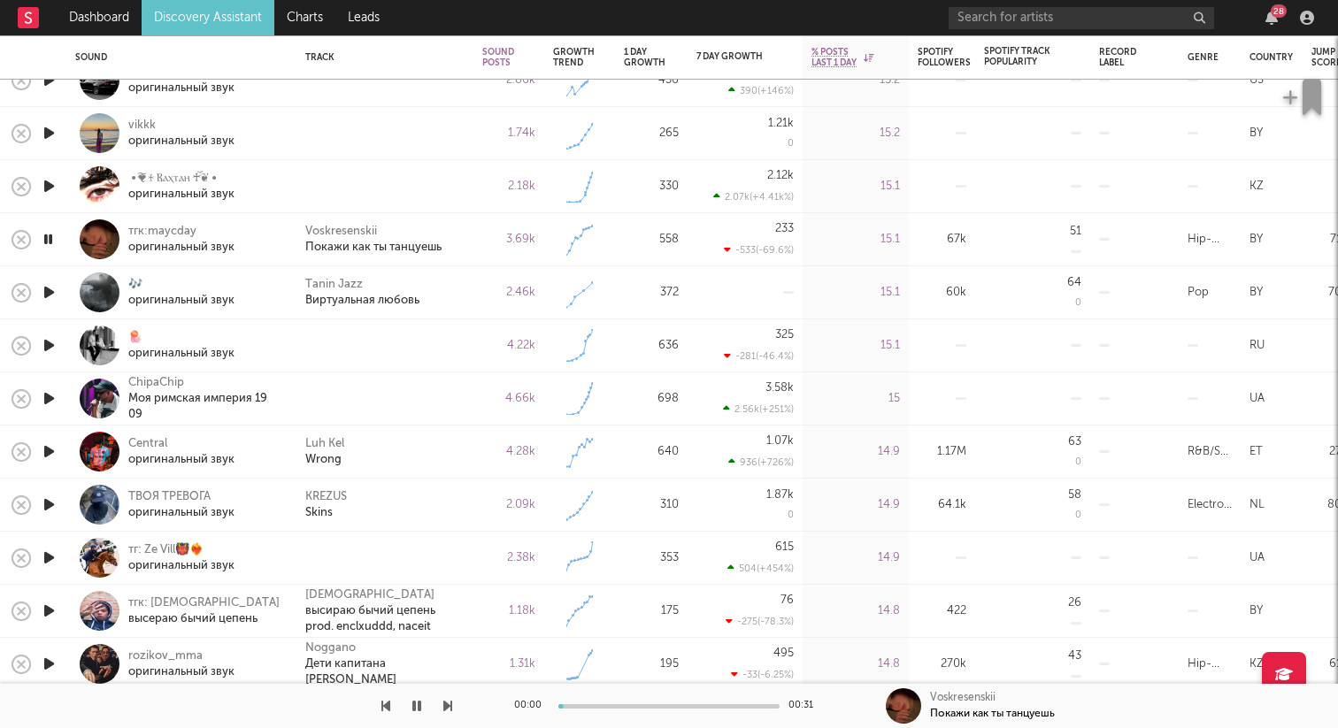
click at [48, 347] on icon "button" at bounding box center [49, 345] width 19 height 22
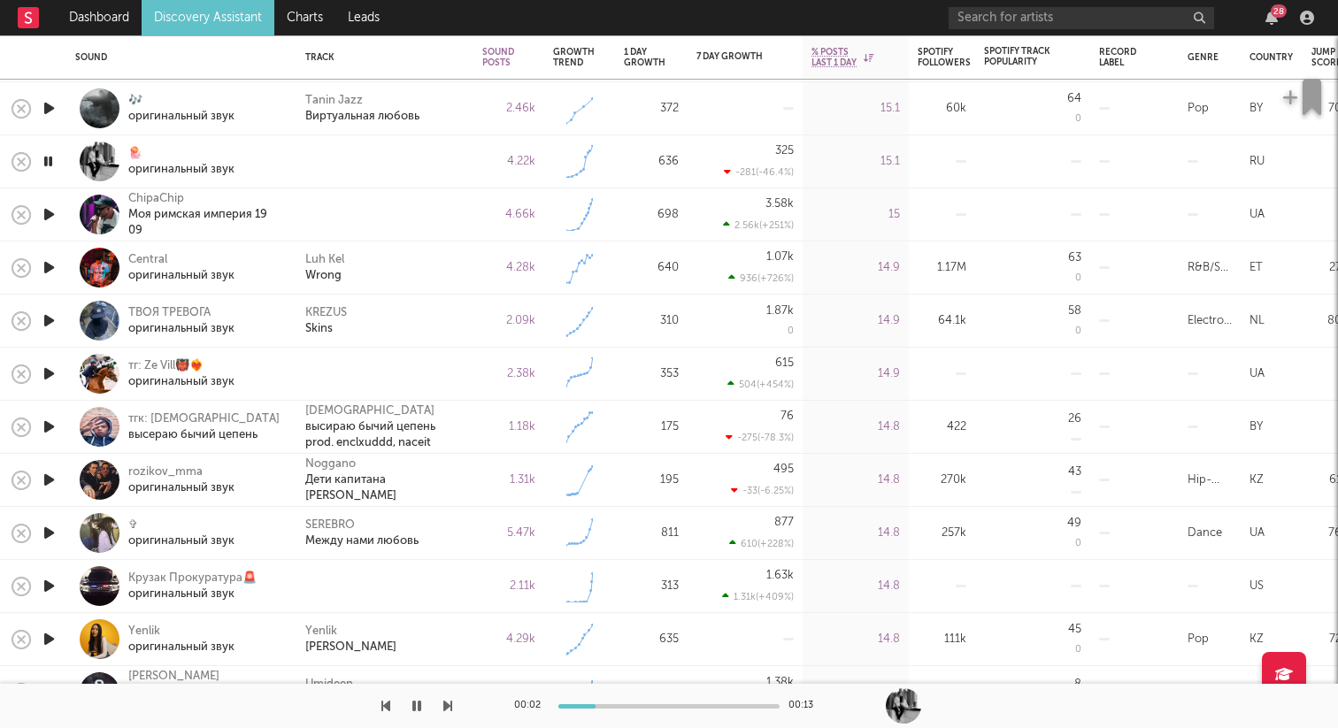
click at [53, 372] on icon "button" at bounding box center [49, 374] width 19 height 22
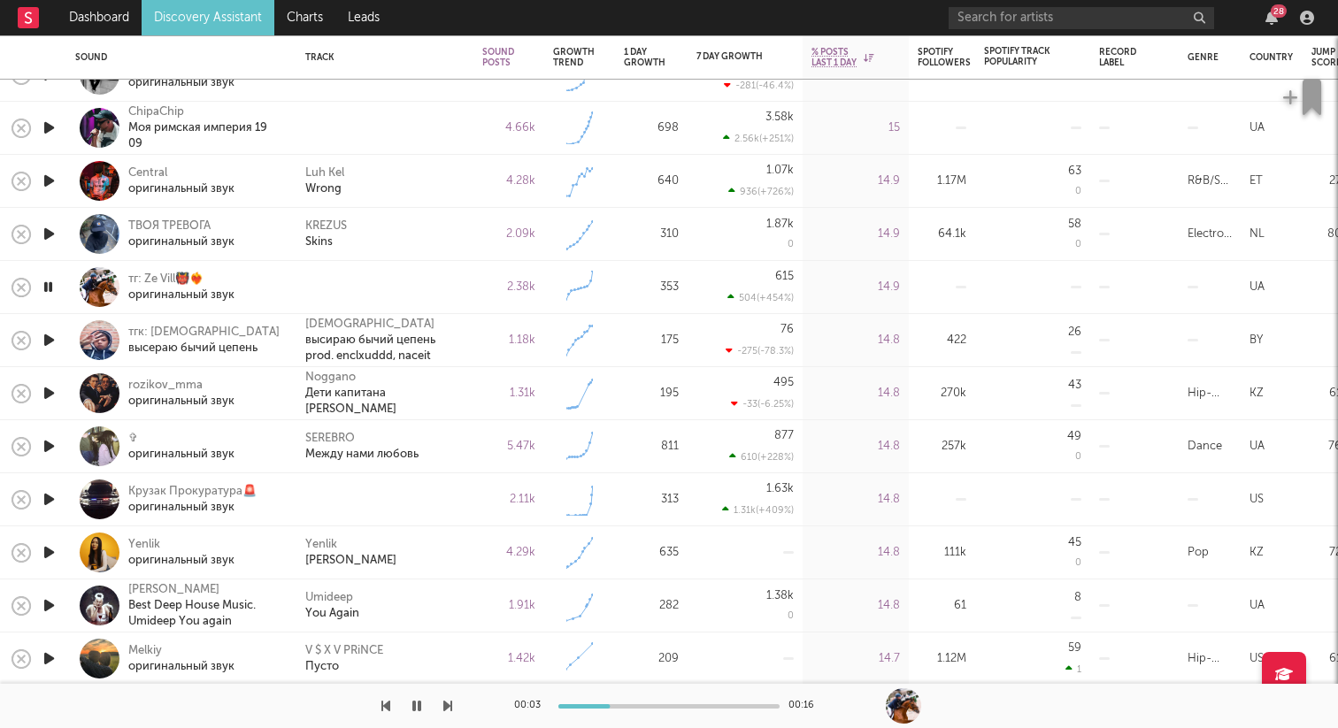
click at [51, 492] on icon "button" at bounding box center [49, 499] width 19 height 22
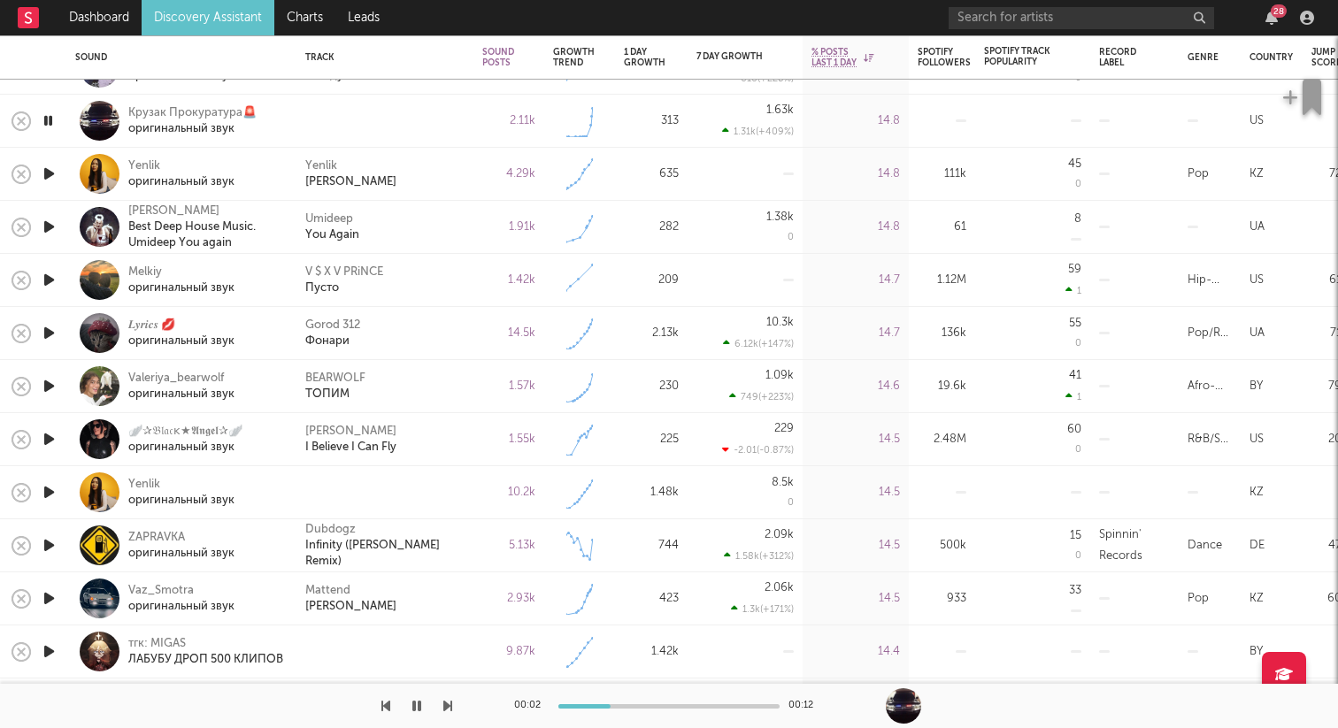
click at [55, 490] on icon "button" at bounding box center [49, 492] width 19 height 22
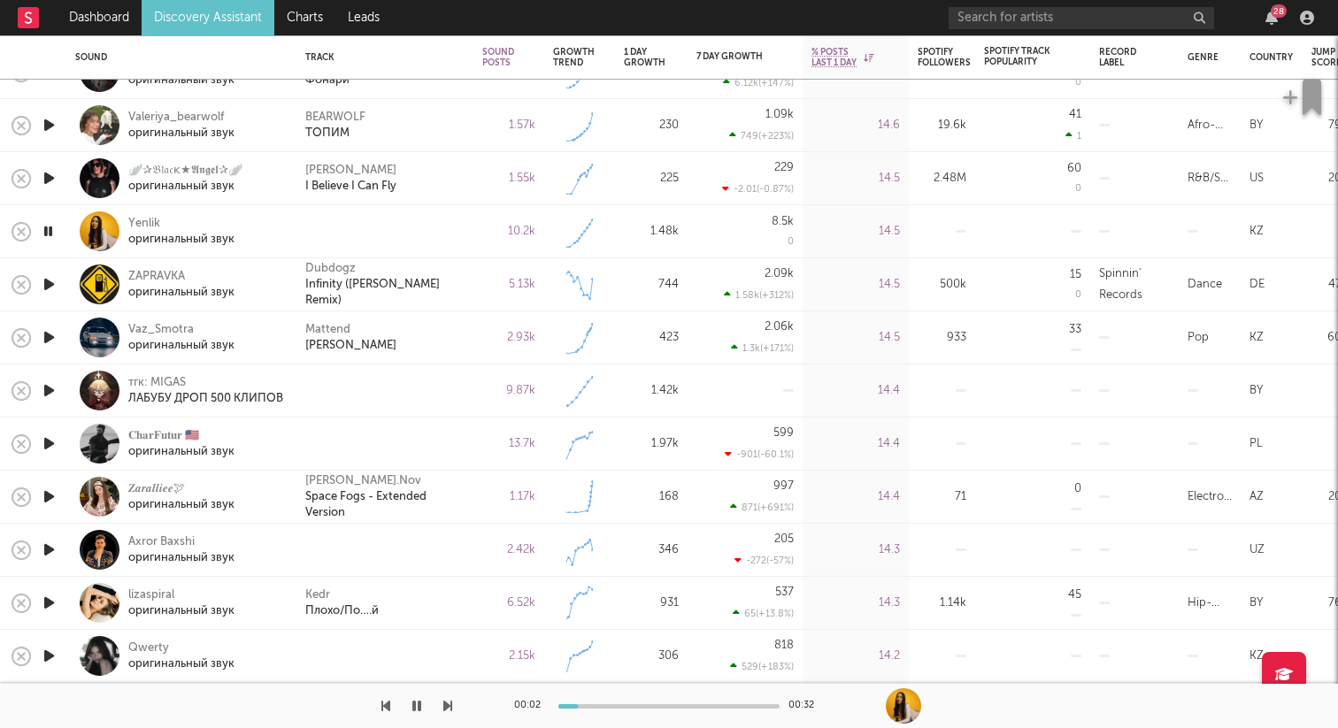
click at [47, 387] on icon "button" at bounding box center [49, 391] width 19 height 22
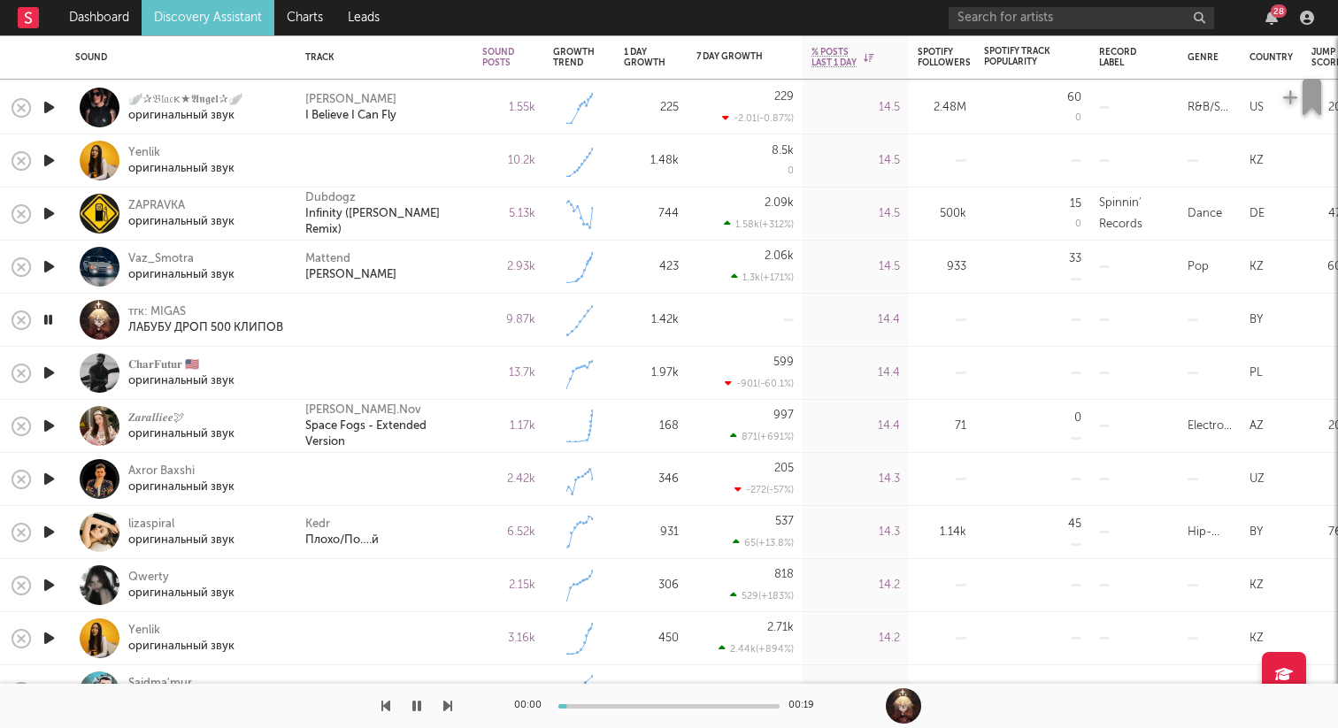
click at [51, 372] on icon "button" at bounding box center [49, 373] width 19 height 22
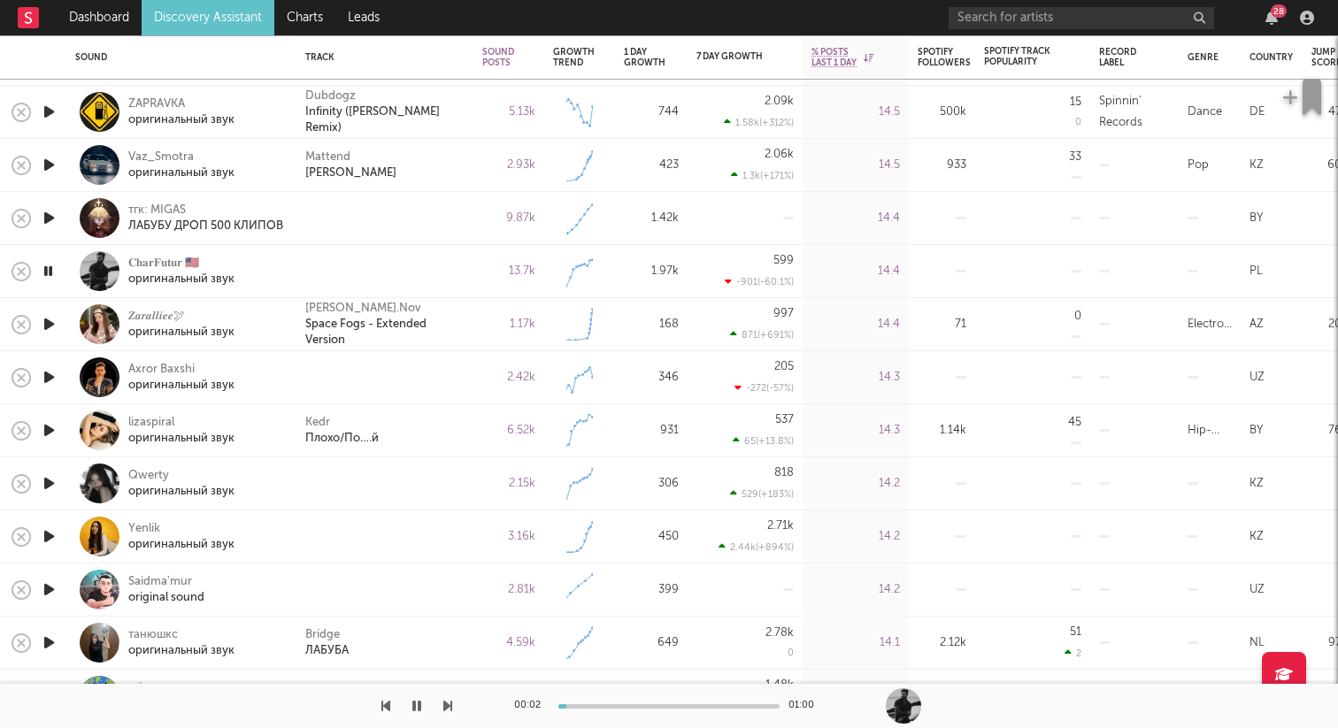
click at [52, 375] on icon "button" at bounding box center [49, 377] width 19 height 22
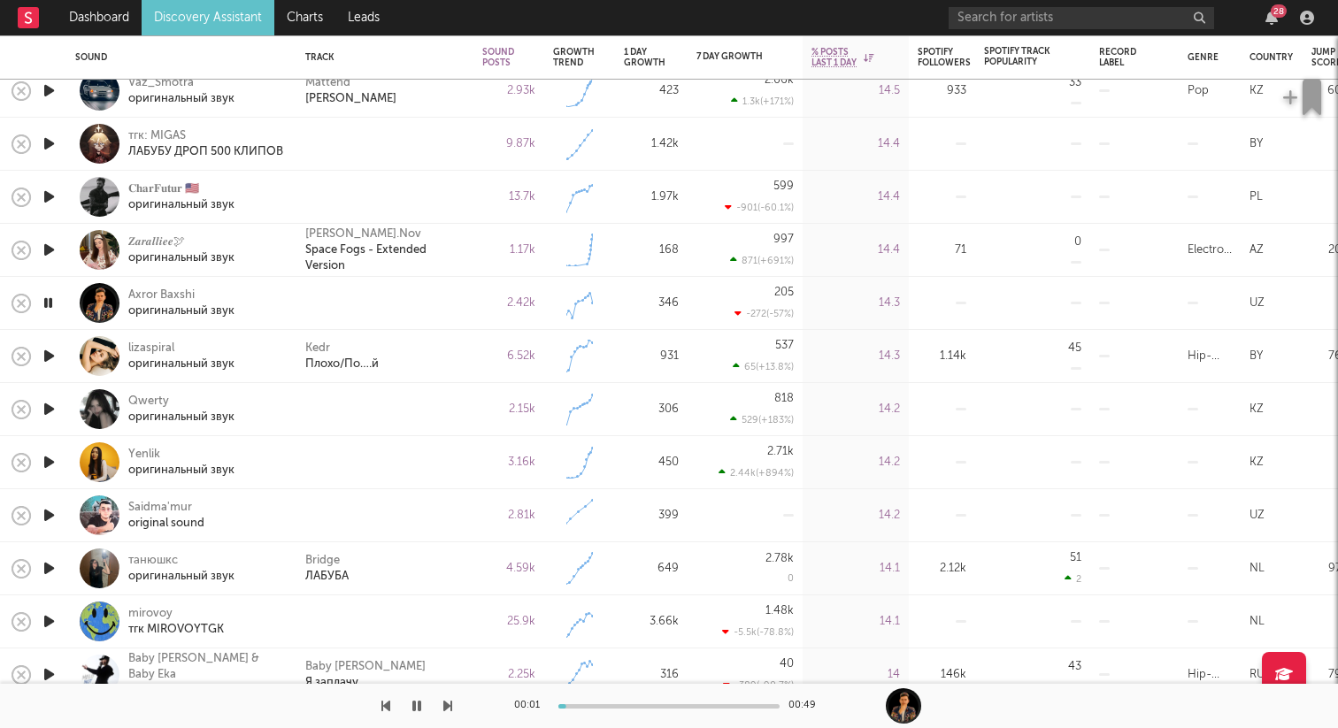
click at [51, 399] on icon "button" at bounding box center [49, 409] width 19 height 22
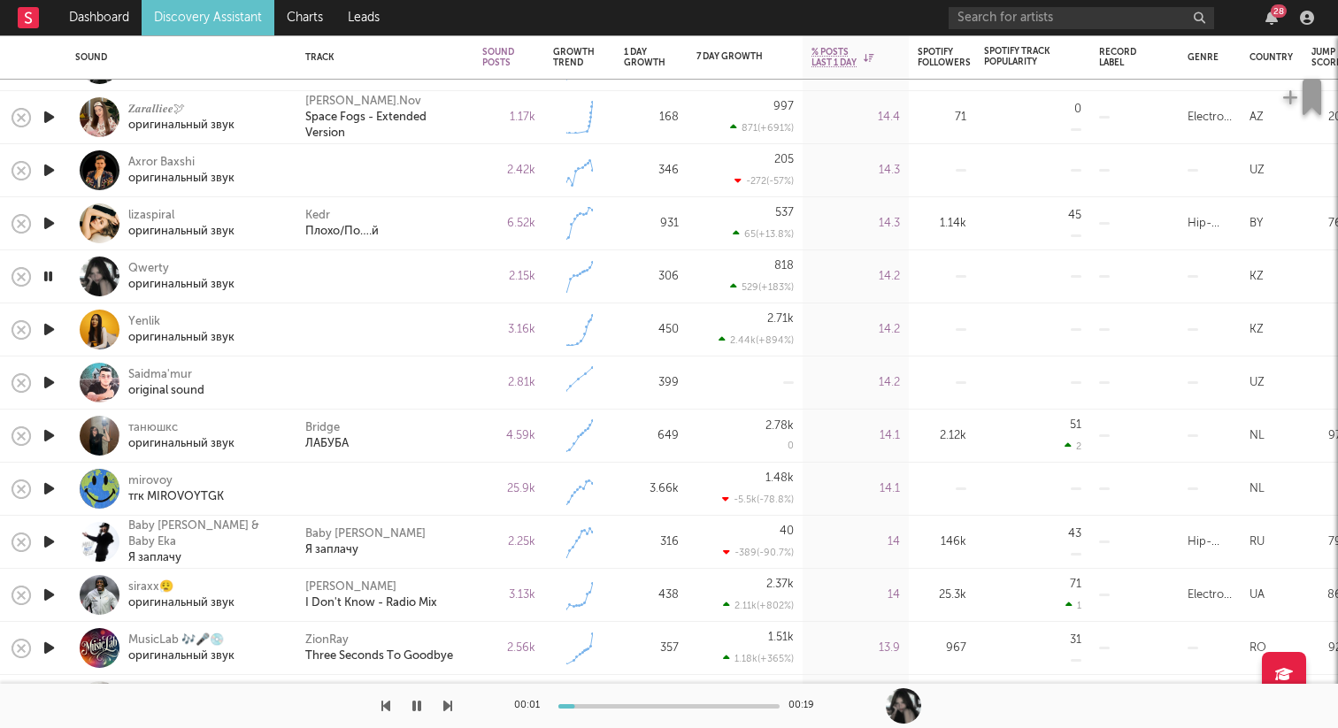
click at [51, 374] on icon "button" at bounding box center [49, 383] width 19 height 22
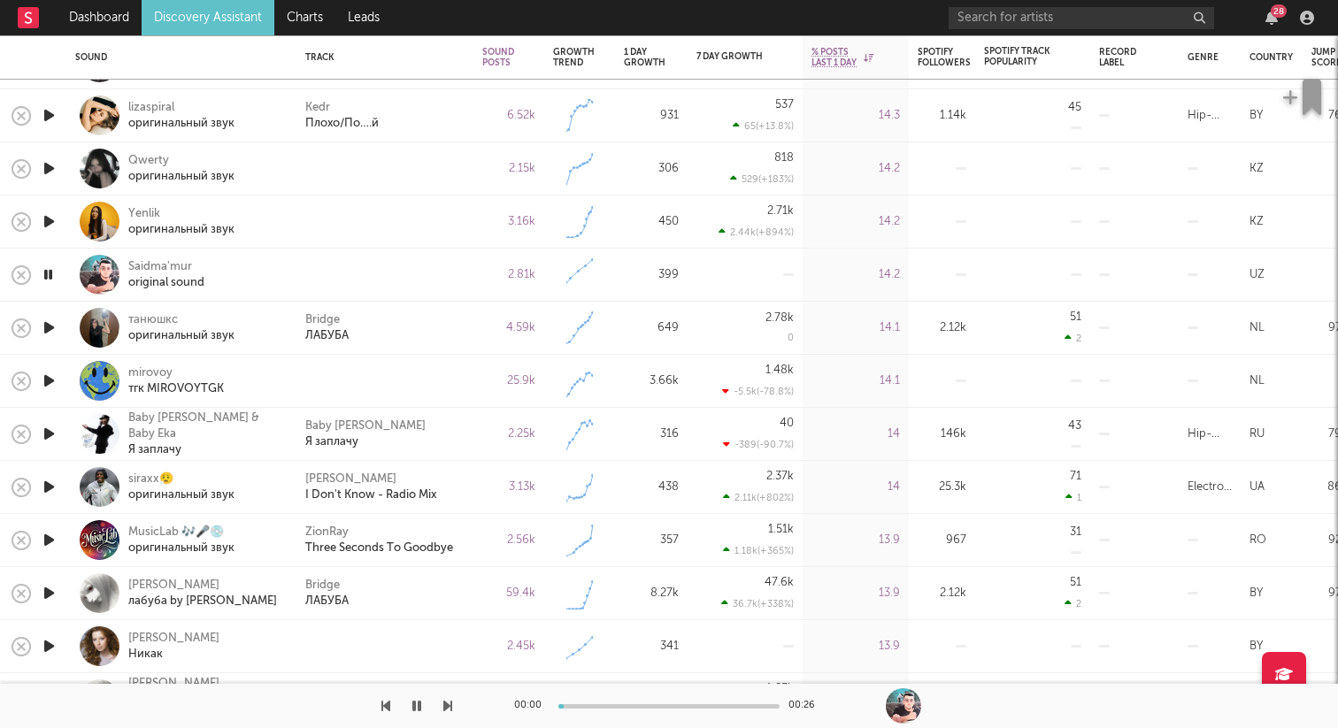
click at [56, 378] on icon "button" at bounding box center [49, 381] width 19 height 22
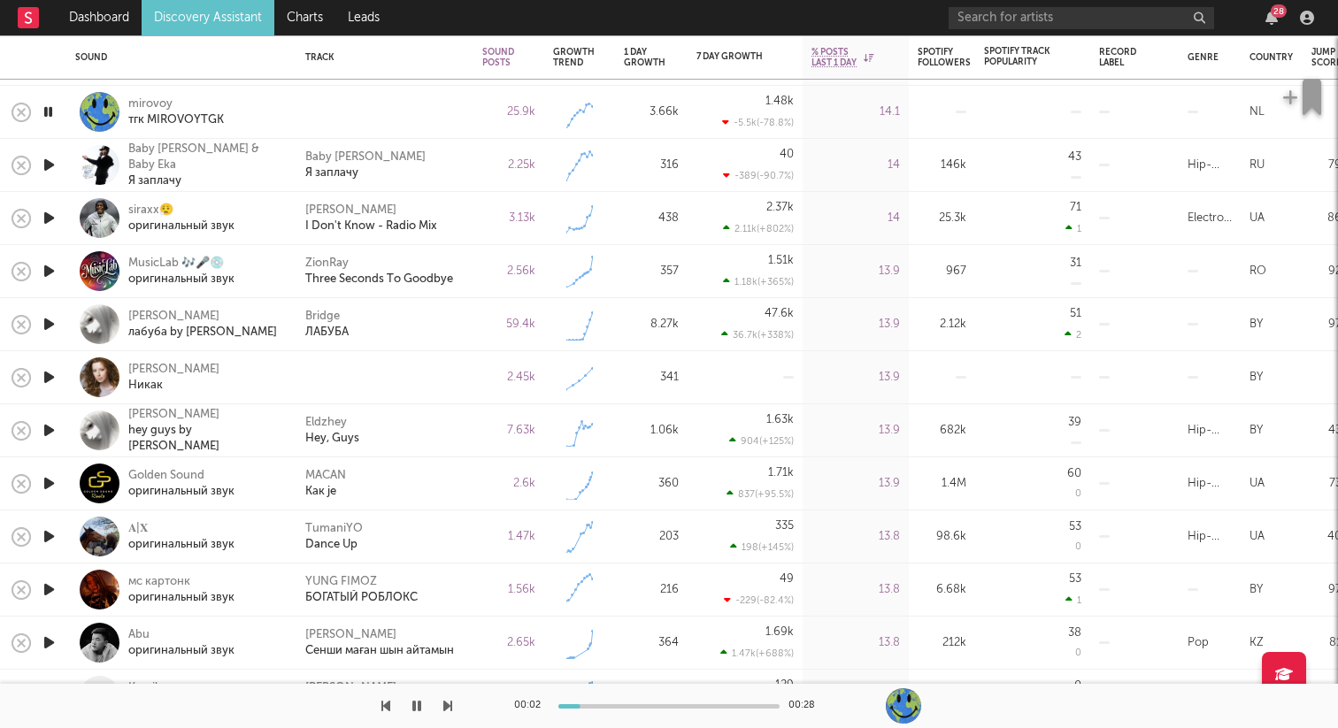
click at [49, 374] on icon "button" at bounding box center [49, 377] width 19 height 22
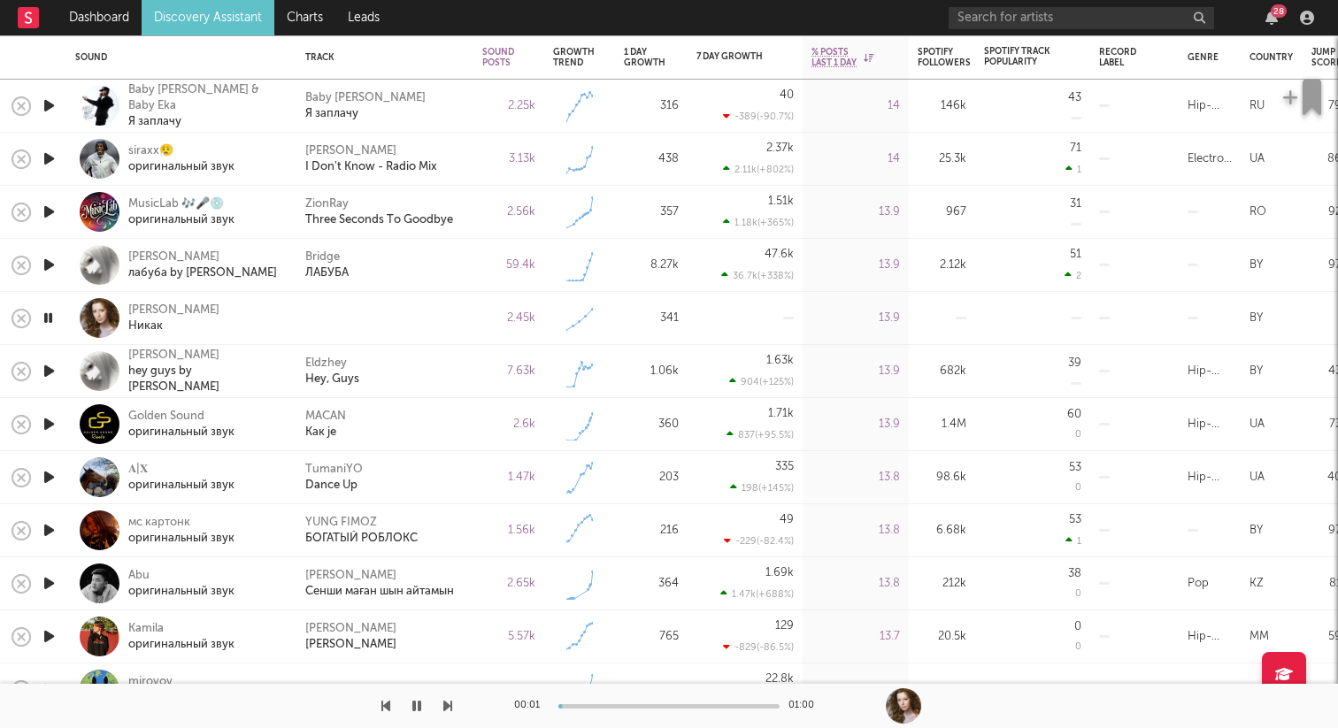
click at [45, 265] on icon "button" at bounding box center [49, 265] width 19 height 22
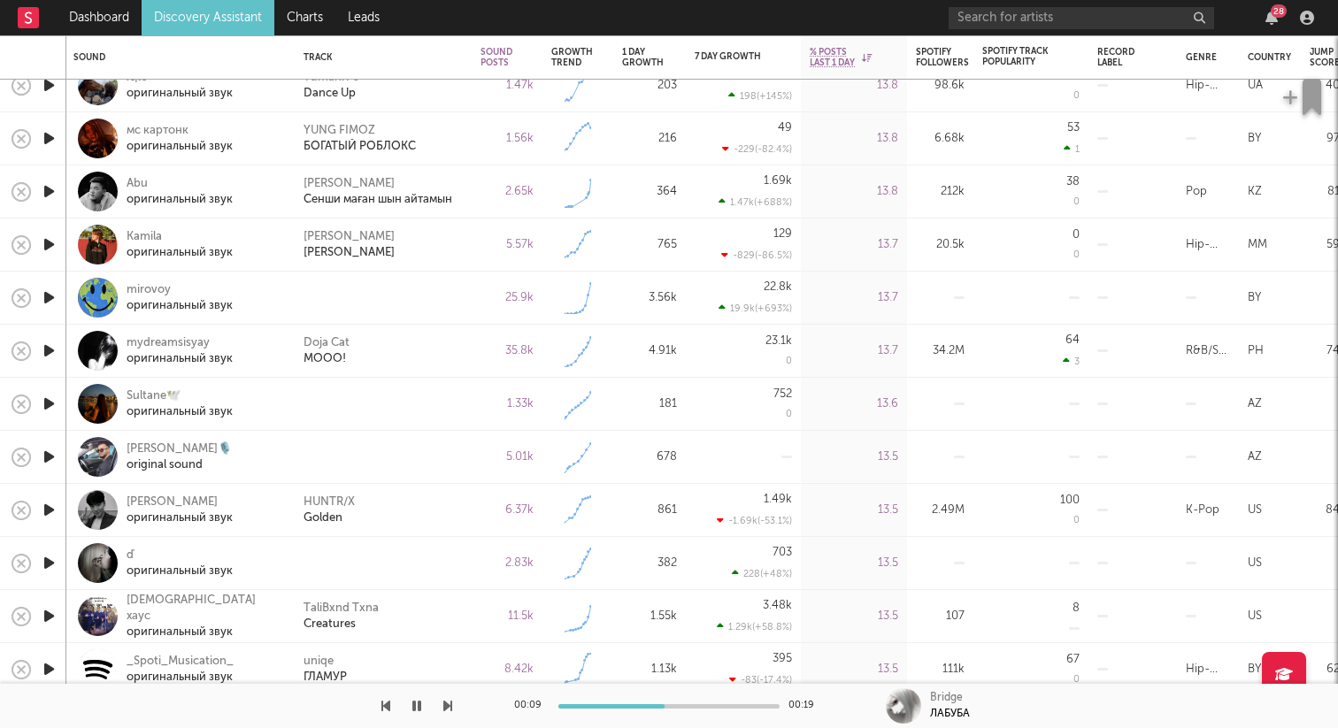
click at [53, 400] on icon "button" at bounding box center [49, 404] width 19 height 22
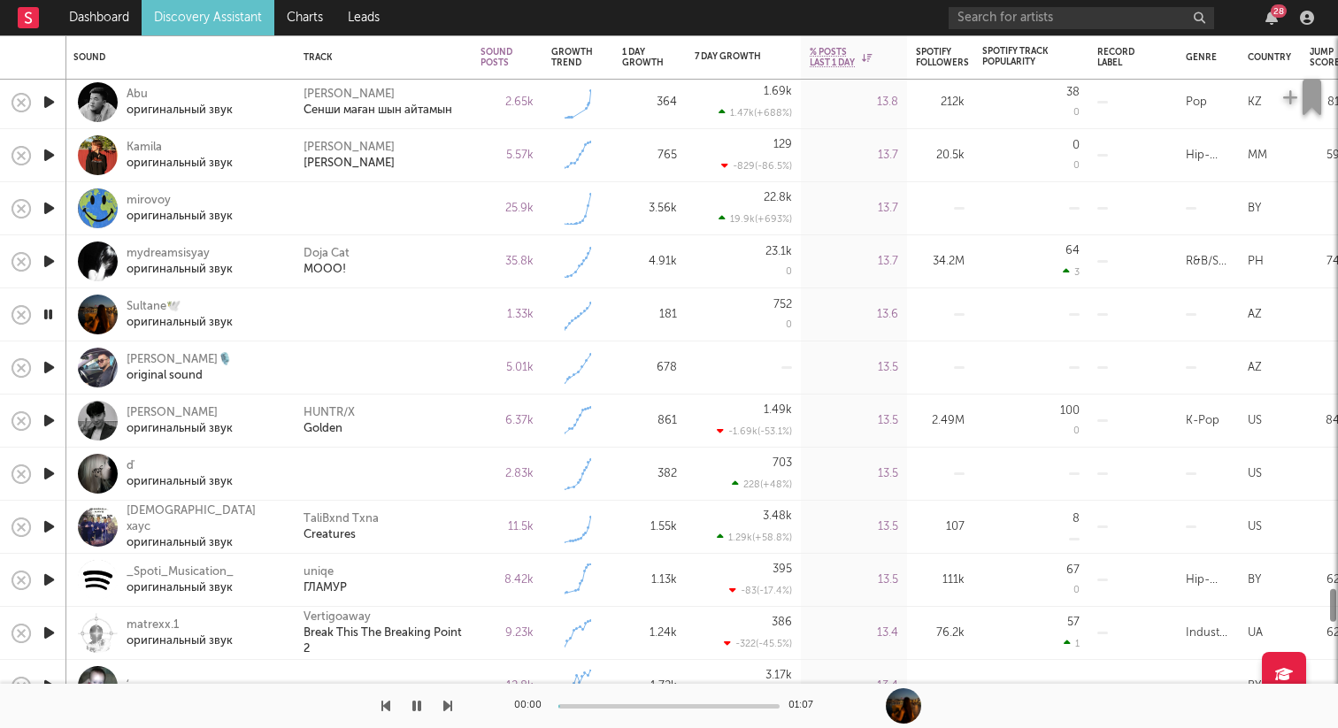
click at [50, 365] on icon "button" at bounding box center [49, 368] width 19 height 22
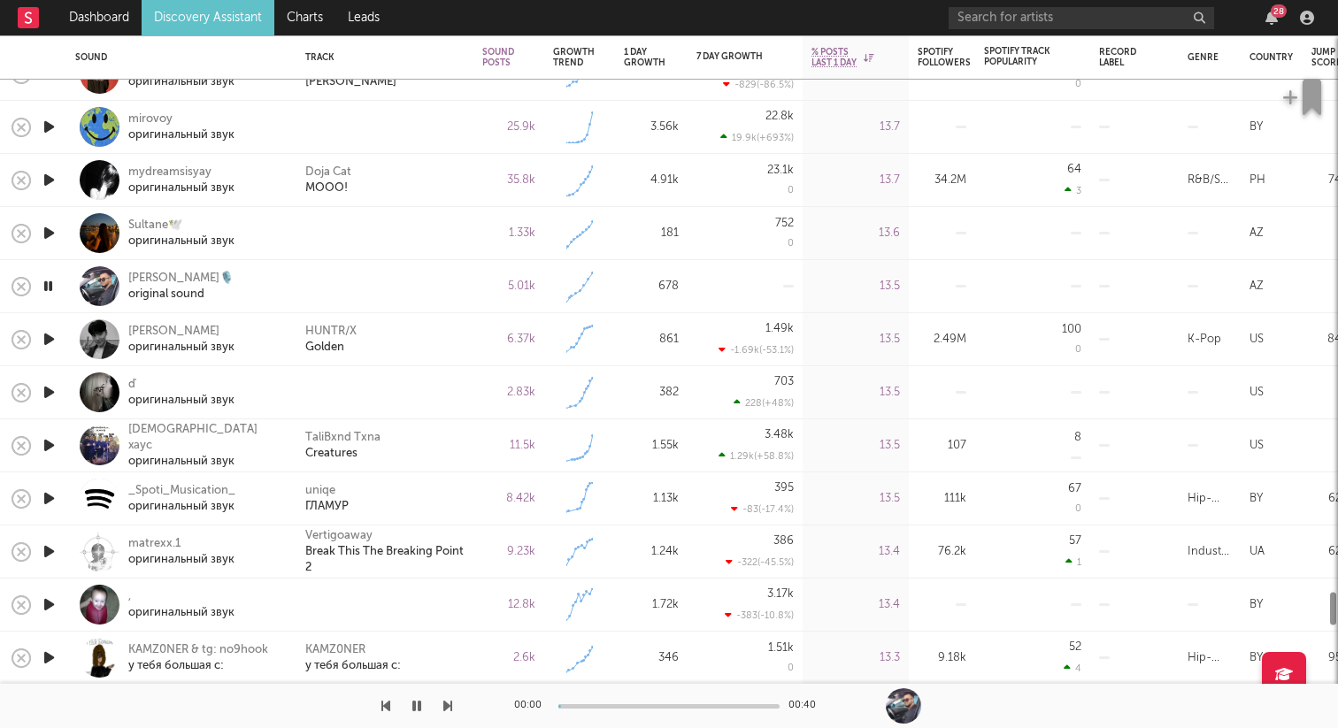
click at [49, 393] on icon "button" at bounding box center [49, 392] width 19 height 22
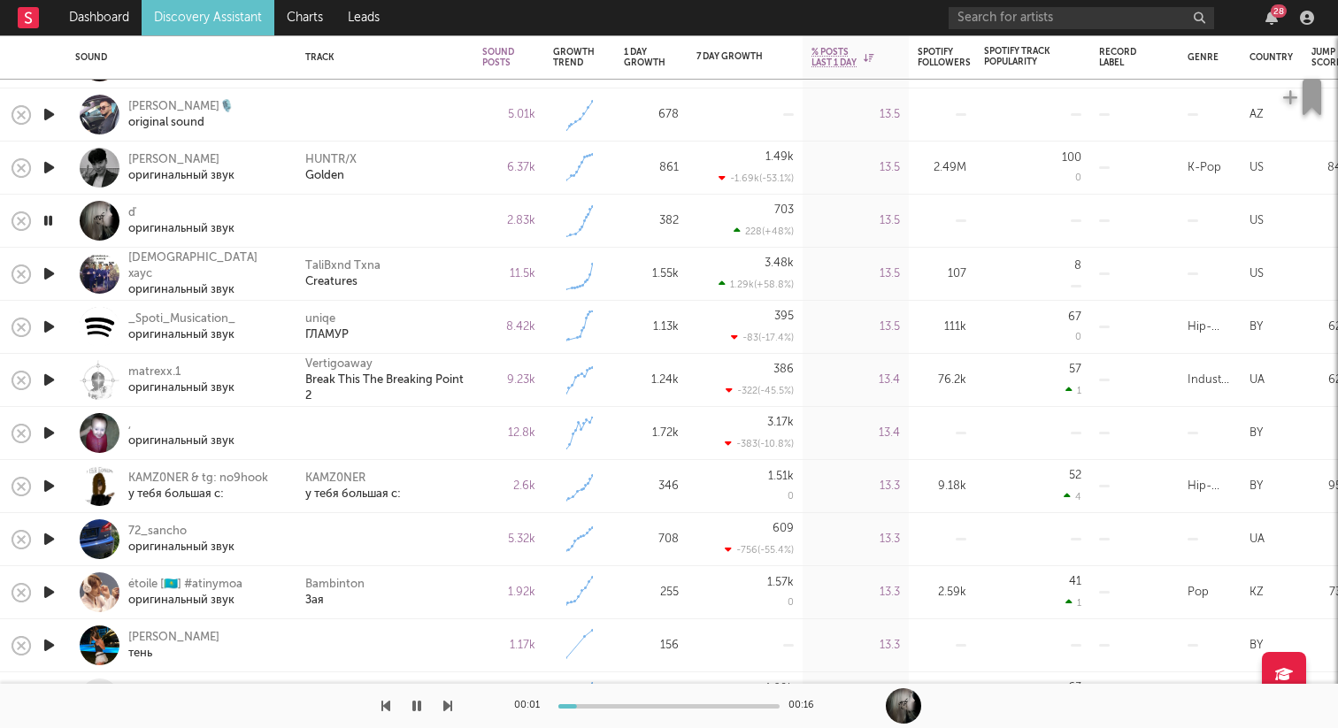
click at [45, 434] on icon "button" at bounding box center [49, 433] width 19 height 22
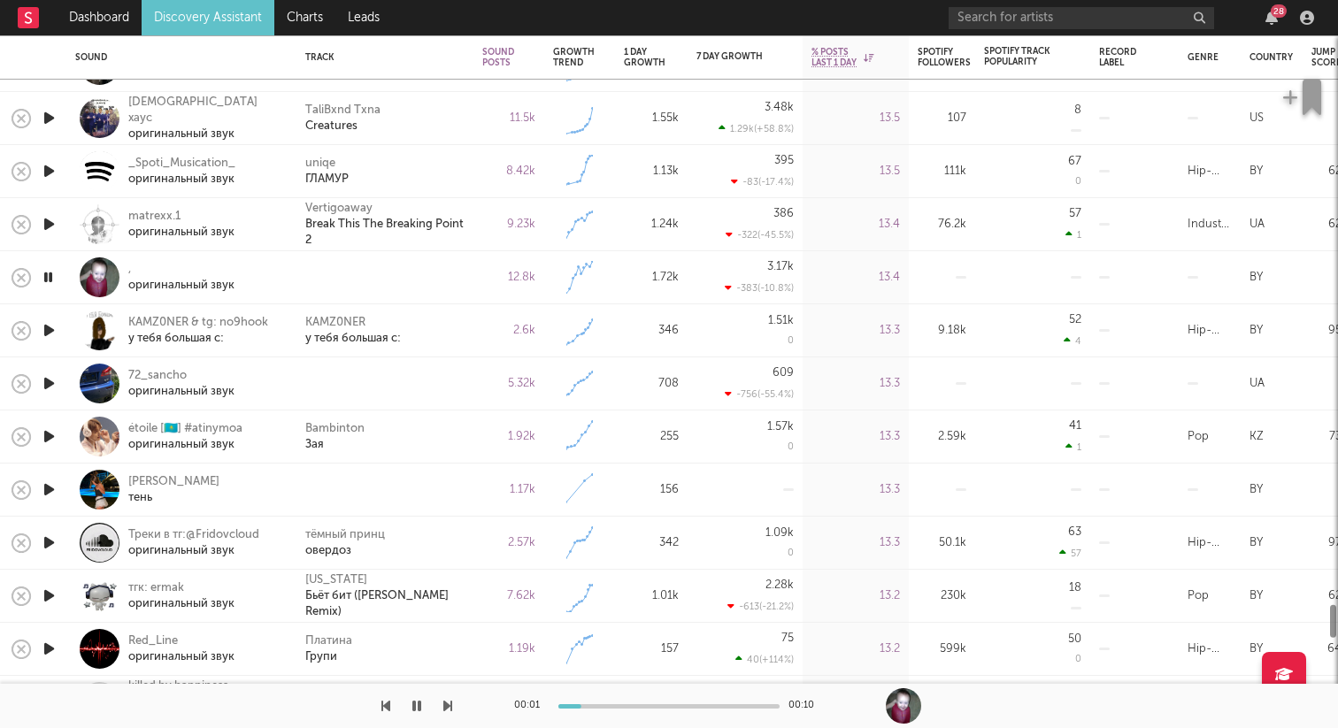
click at [47, 381] on icon "button" at bounding box center [49, 383] width 19 height 22
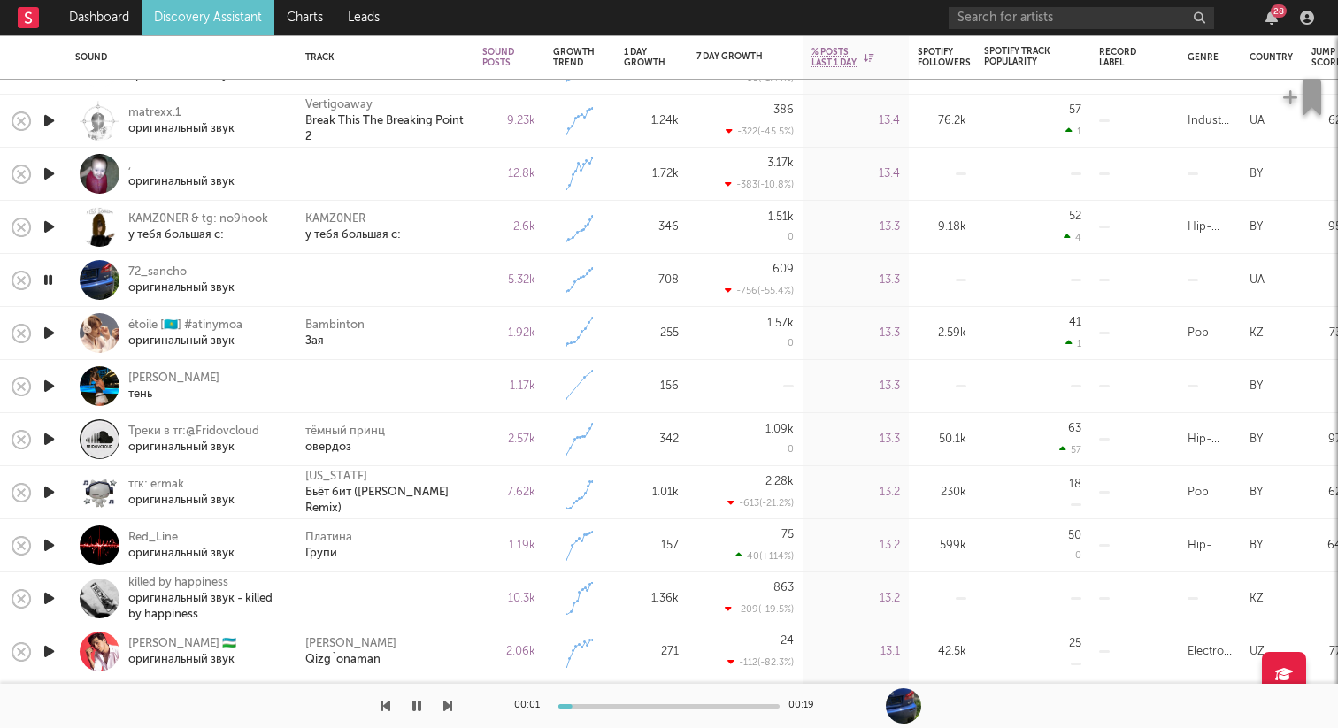
click at [48, 383] on icon "button" at bounding box center [49, 386] width 19 height 22
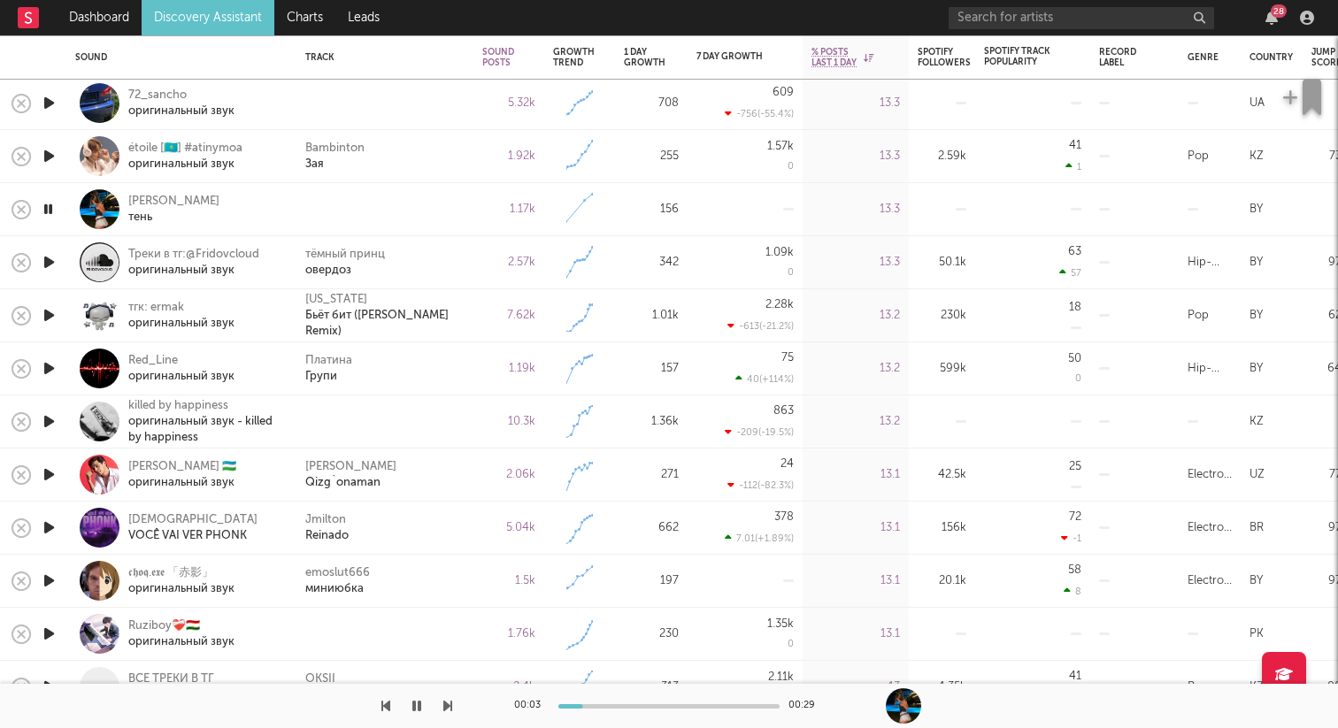
click at [50, 418] on icon "button" at bounding box center [49, 422] width 19 height 22
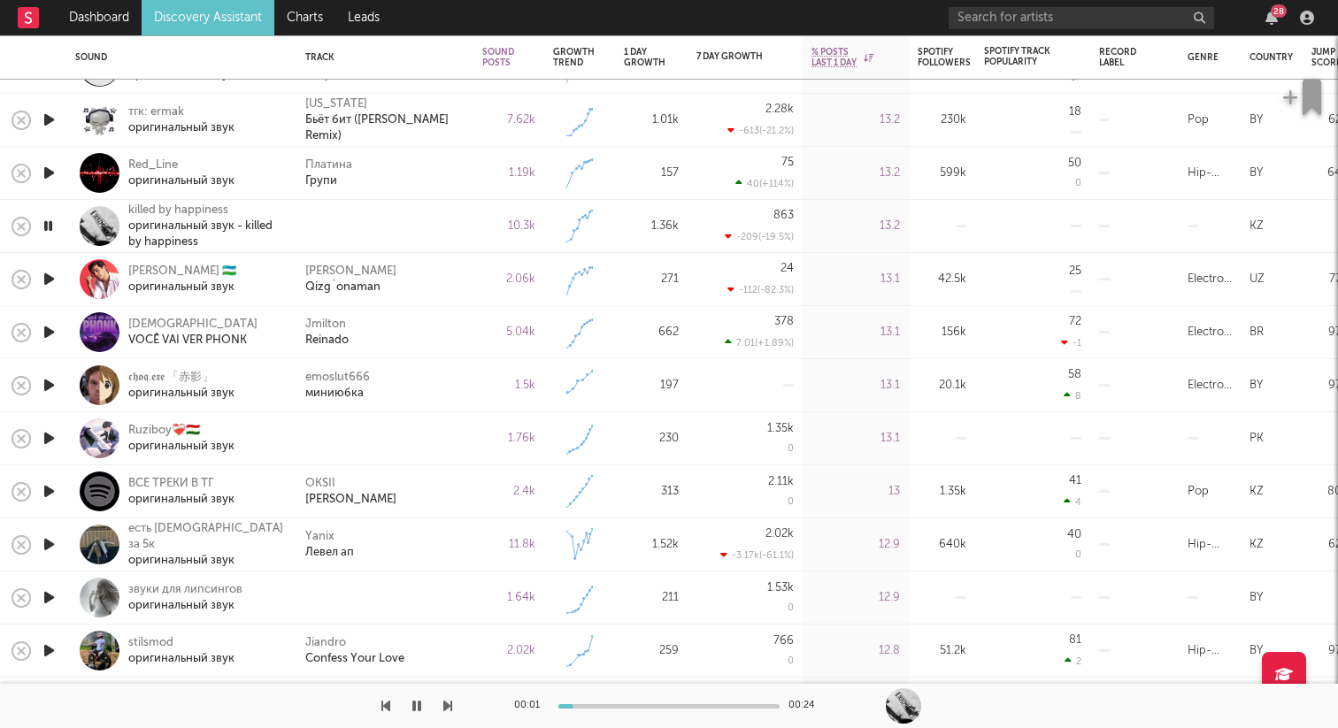
click at [57, 439] on icon "button" at bounding box center [49, 438] width 19 height 22
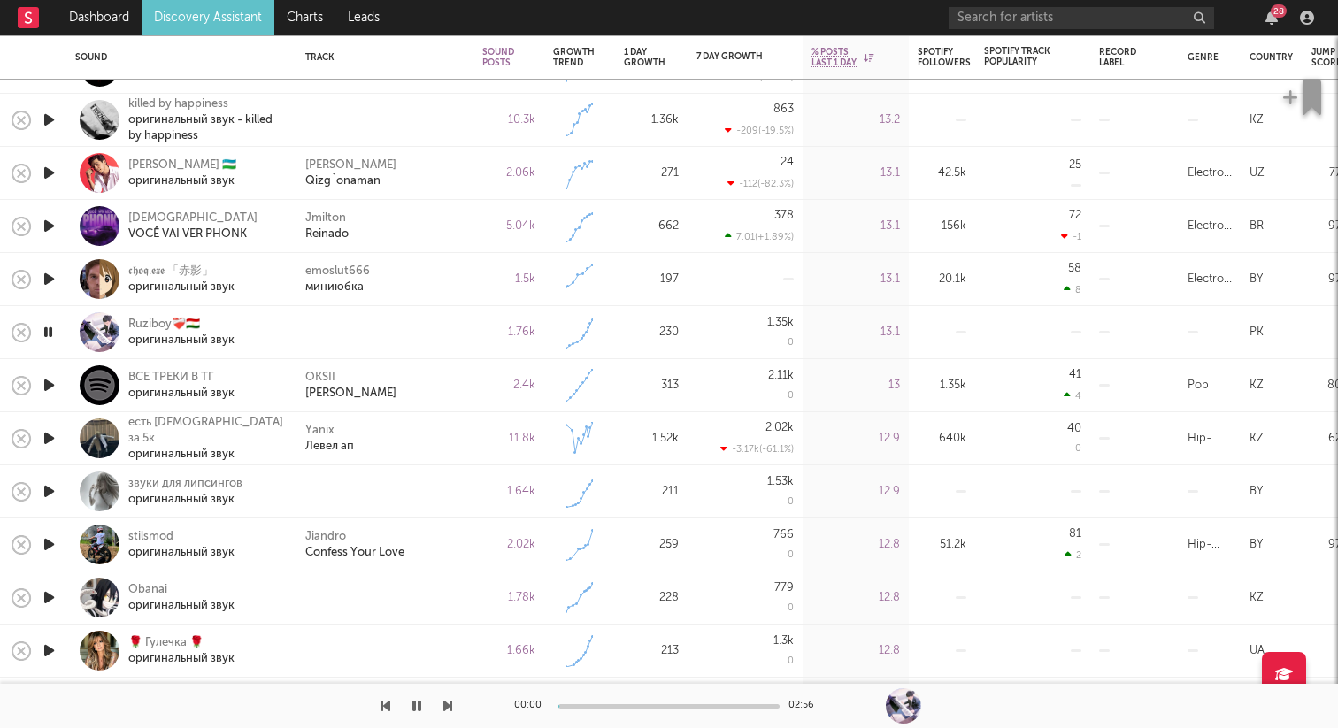
click at [51, 492] on icon "button" at bounding box center [49, 491] width 19 height 22
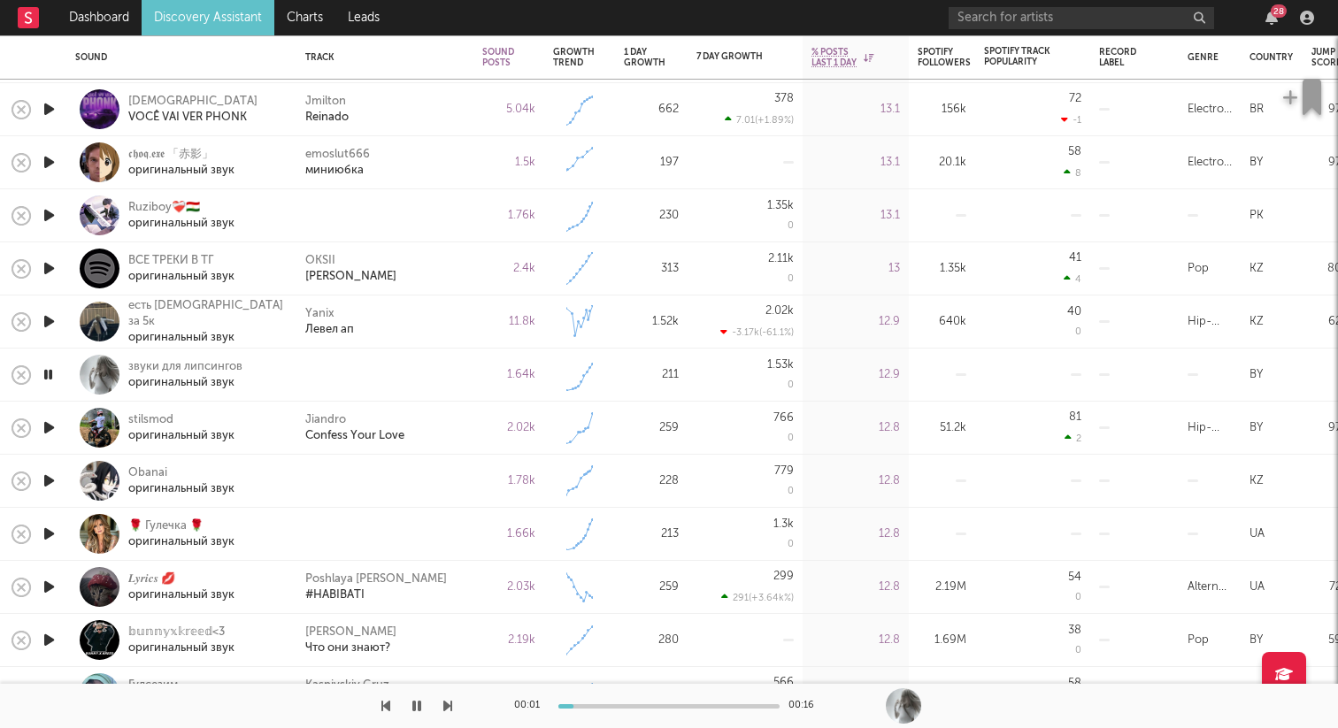
click at [52, 477] on icon "button" at bounding box center [49, 481] width 19 height 22
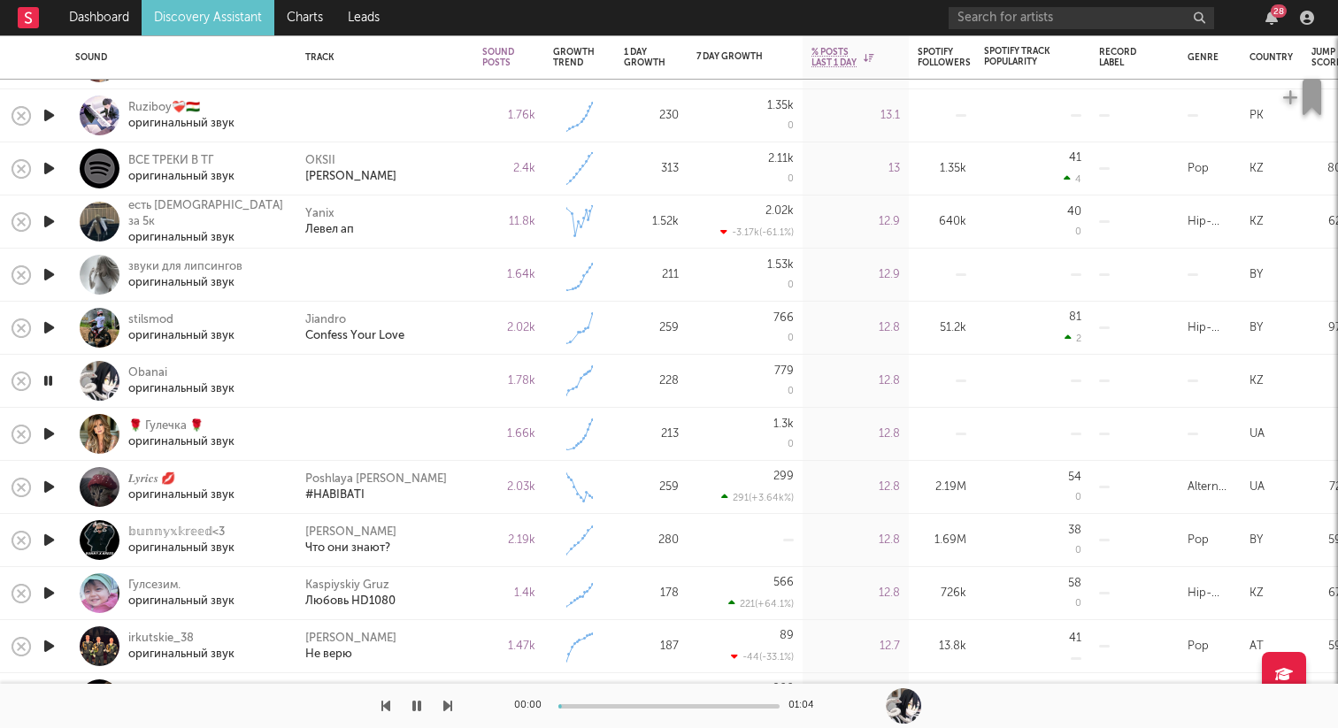
click at [45, 432] on icon "button" at bounding box center [49, 434] width 19 height 22
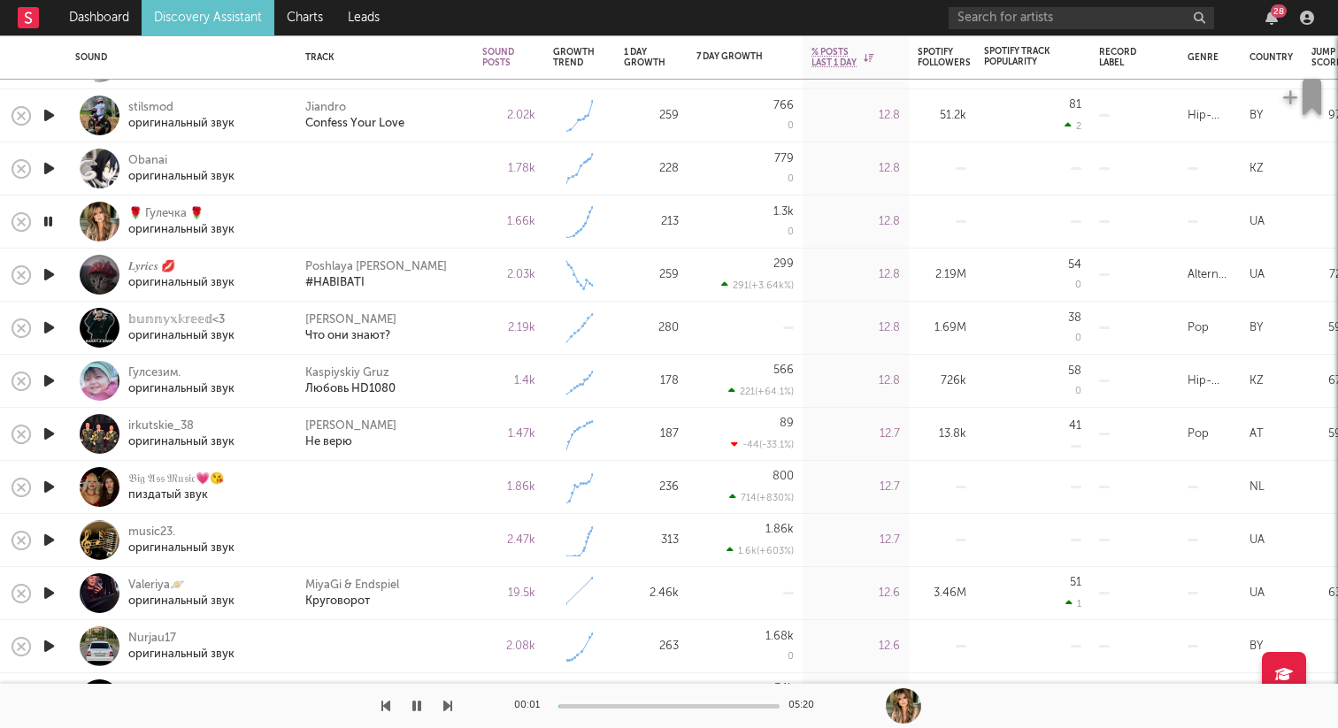
click at [47, 486] on icon "button" at bounding box center [49, 487] width 19 height 22
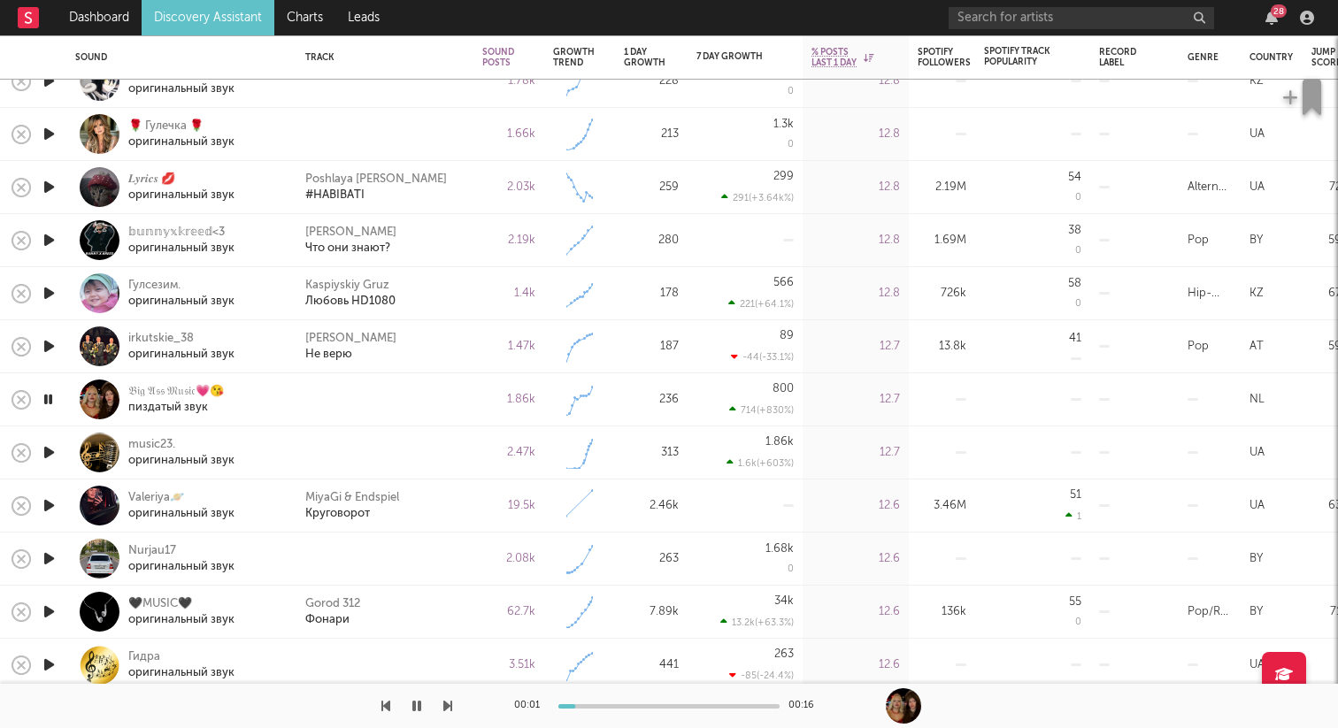
click at [53, 450] on icon "button" at bounding box center [49, 452] width 19 height 22
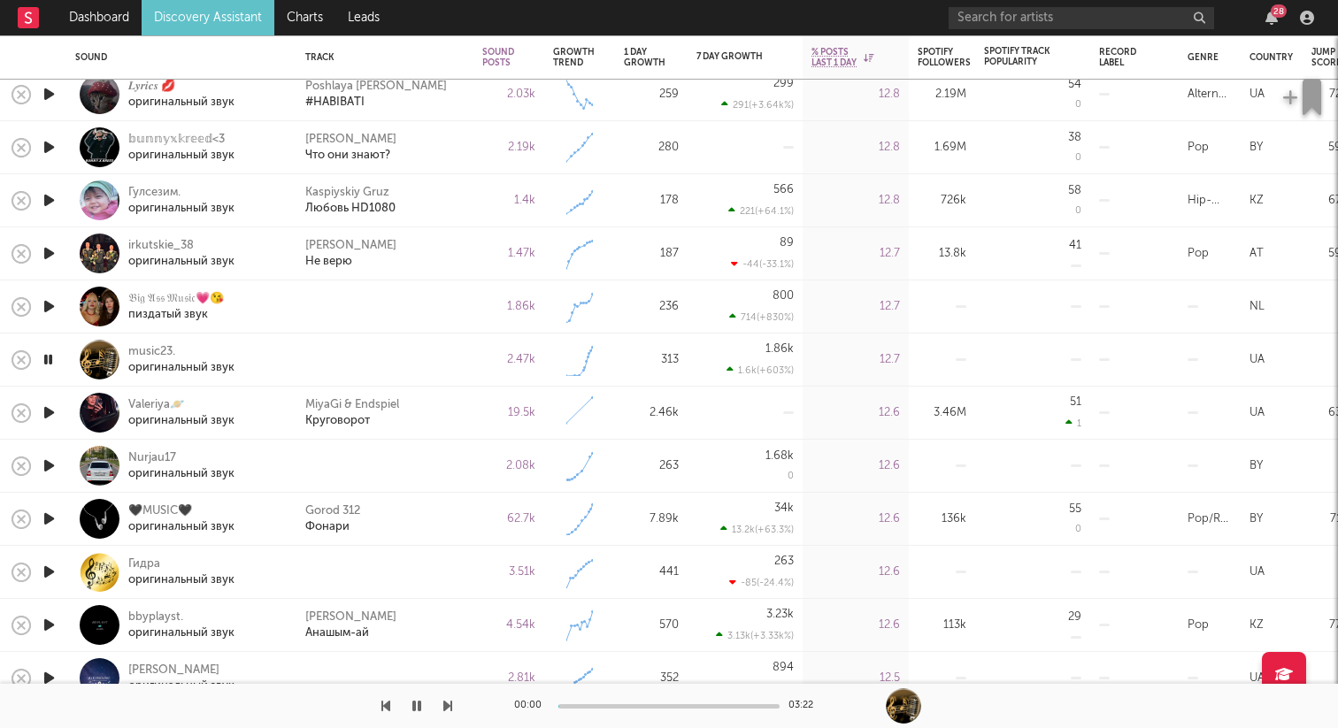
click at [50, 460] on icon "button" at bounding box center [49, 466] width 19 height 22
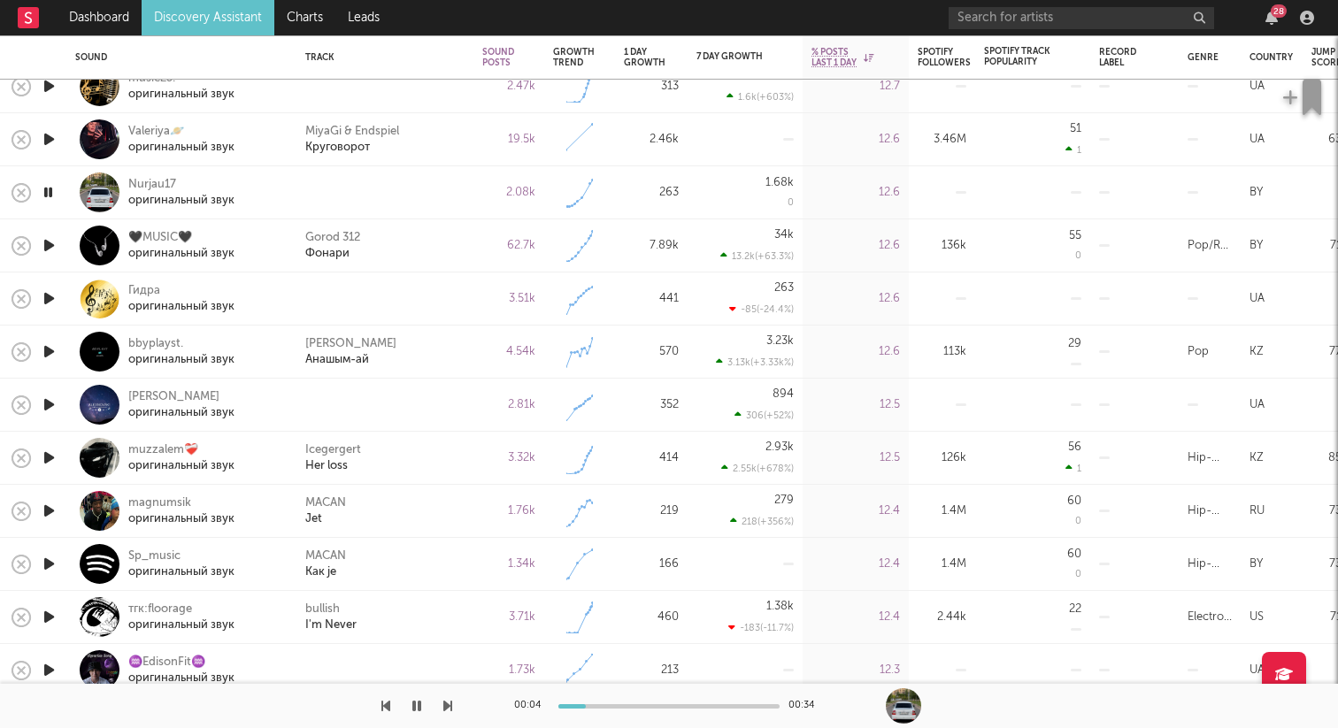
click at [58, 399] on div at bounding box center [48, 405] width 35 height 53
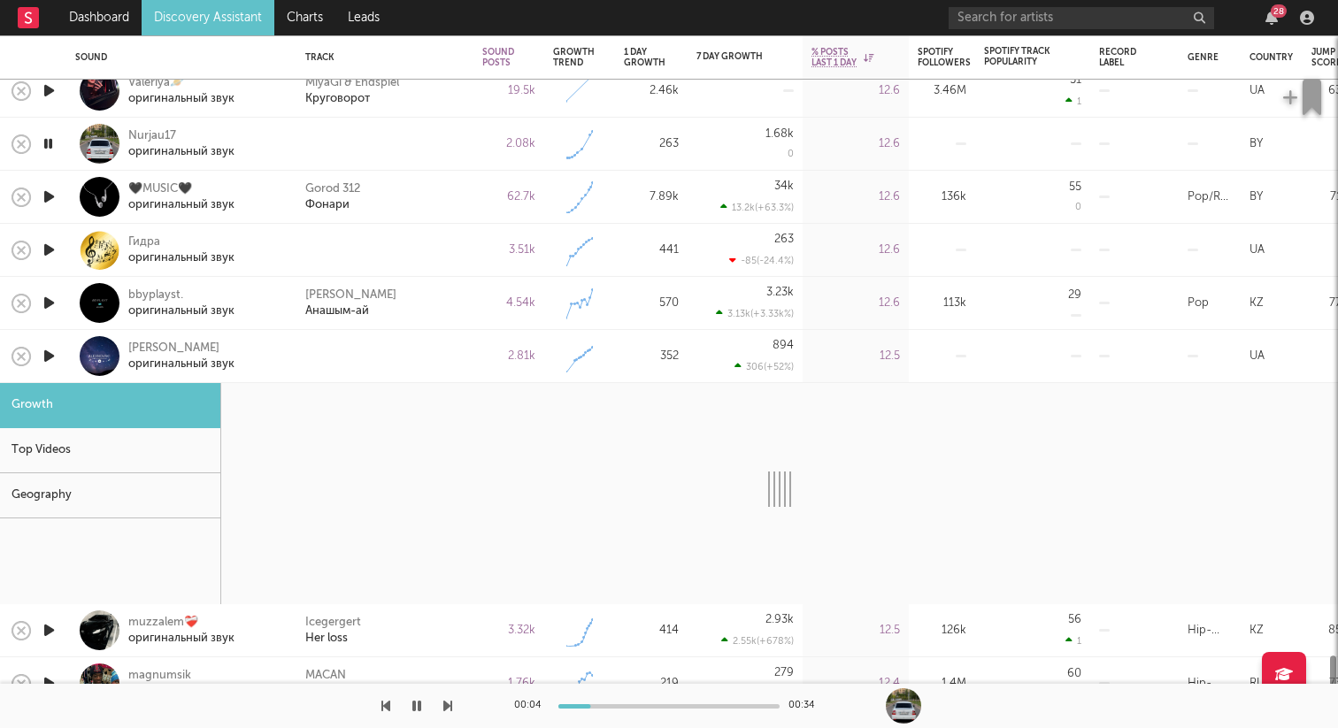
click at [95, 351] on div at bounding box center [100, 356] width 40 height 40
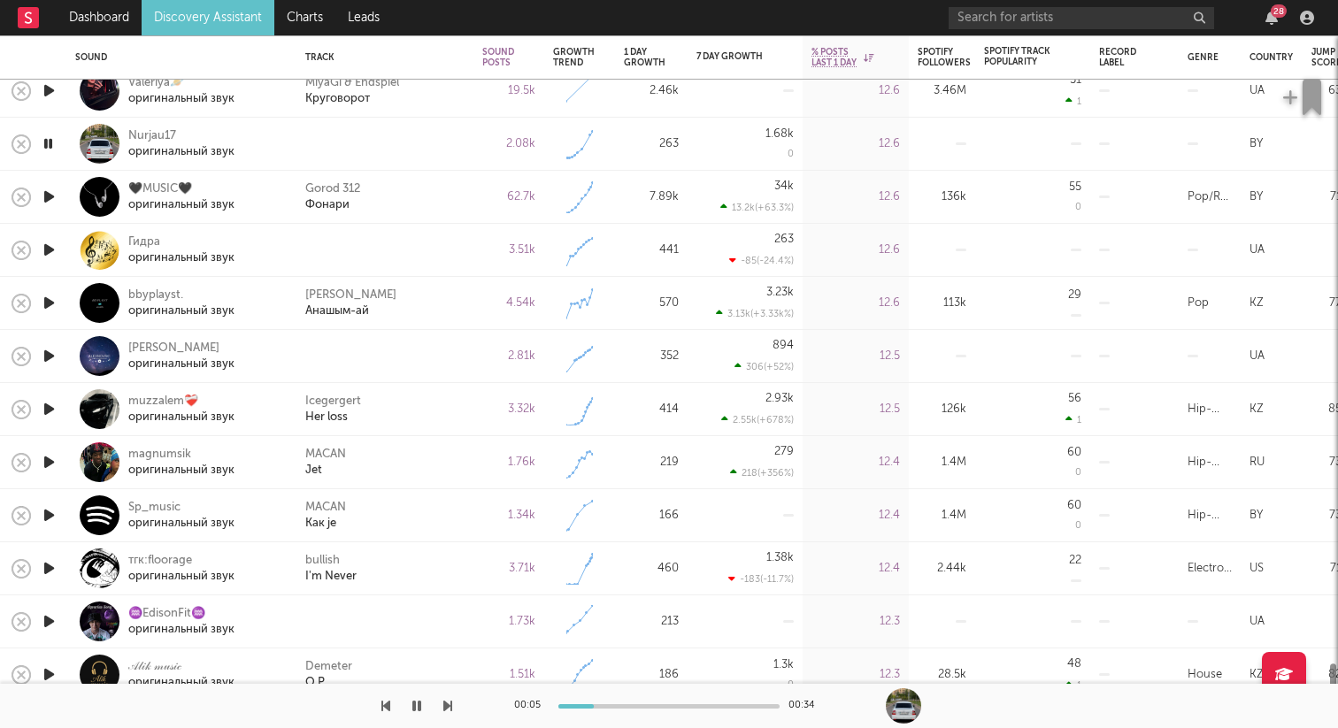
click at [50, 353] on icon "button" at bounding box center [49, 356] width 19 height 22
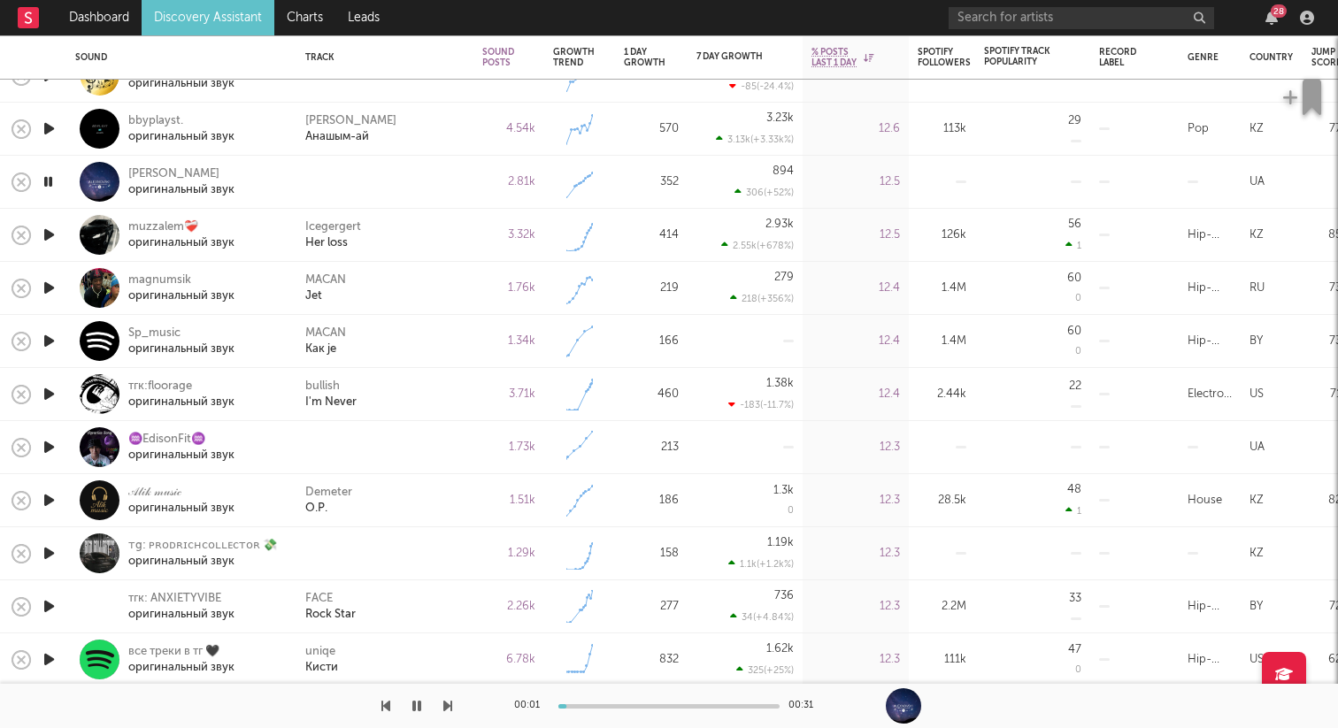
click at [50, 452] on icon "button" at bounding box center [49, 447] width 19 height 22
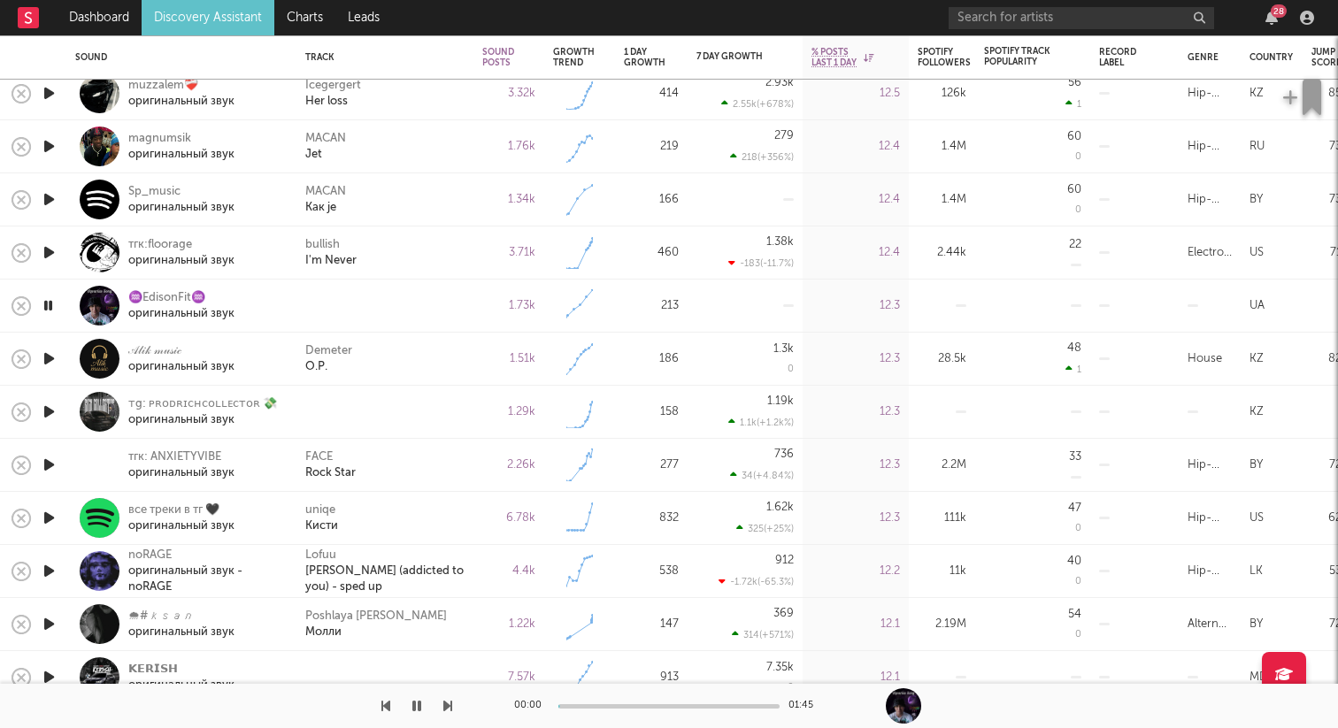
click at [53, 411] on icon "button" at bounding box center [49, 412] width 19 height 22
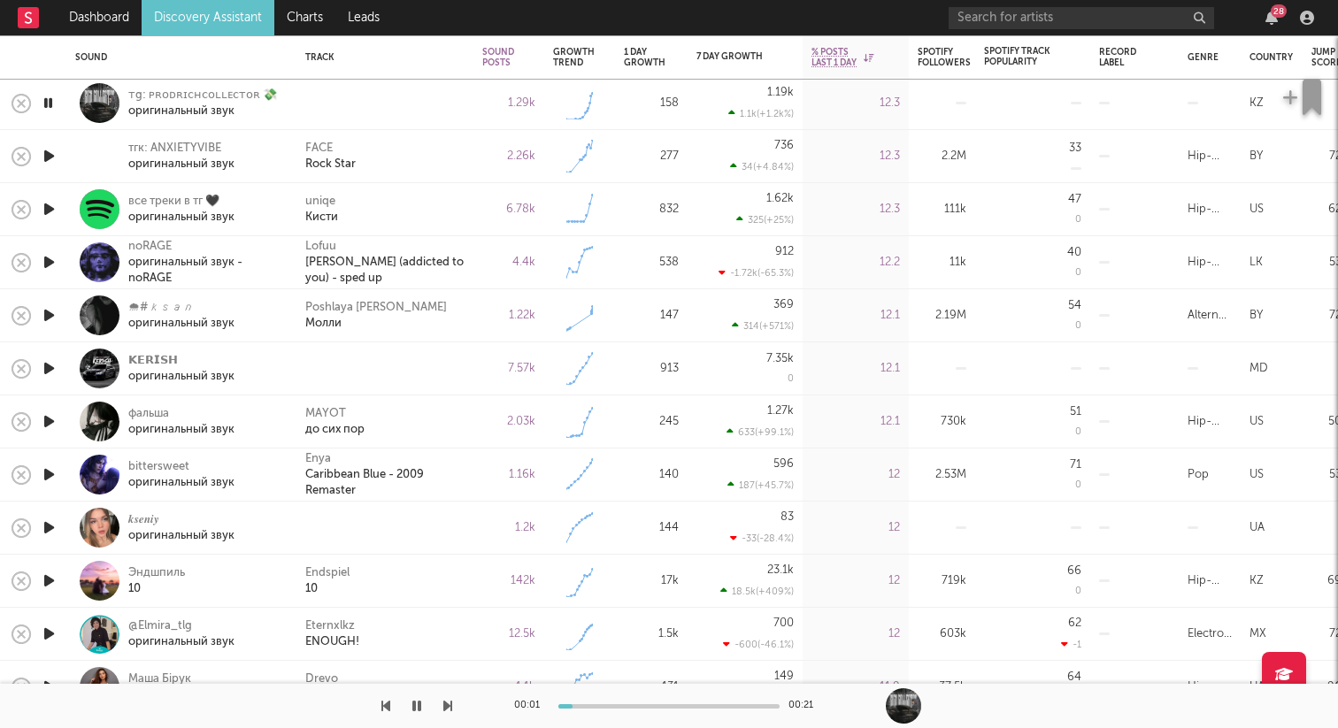
click at [49, 368] on icon "button" at bounding box center [49, 368] width 19 height 22
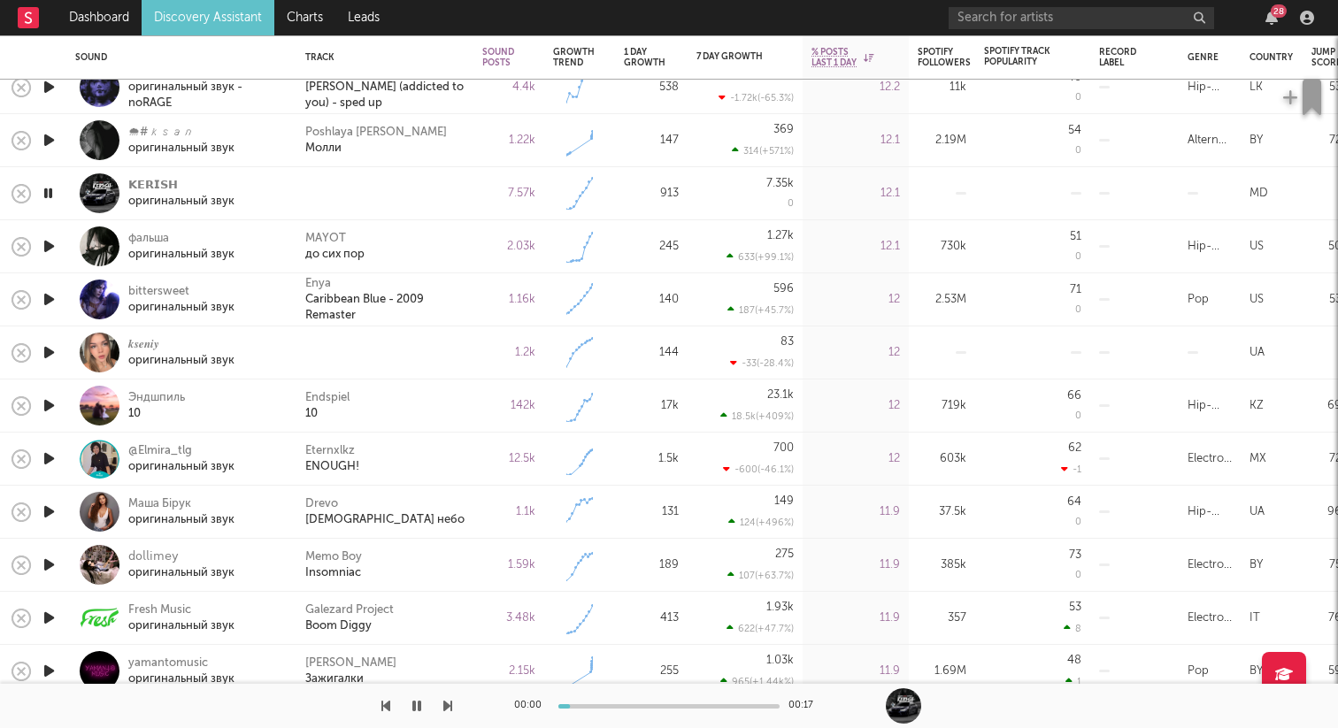
click at [46, 348] on icon "button" at bounding box center [49, 353] width 19 height 22
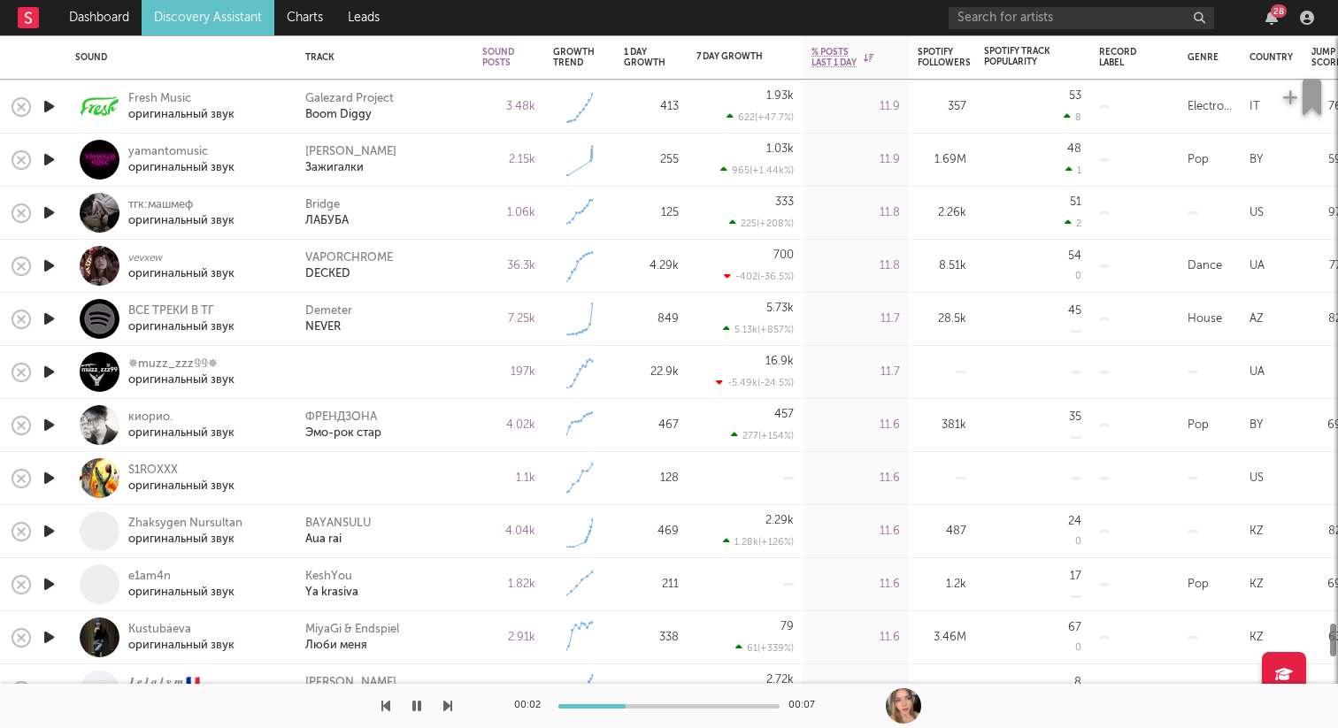
click at [43, 379] on icon "button" at bounding box center [49, 372] width 19 height 22
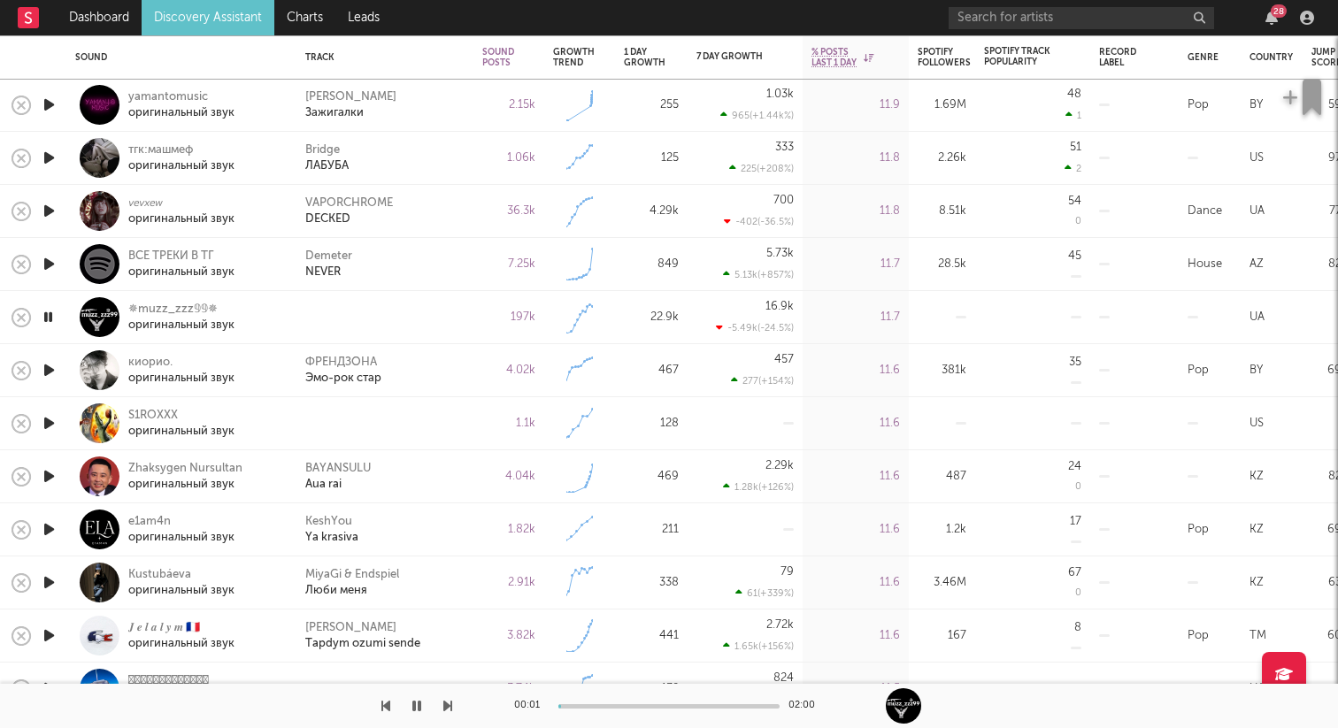
click at [53, 420] on icon "button" at bounding box center [49, 423] width 19 height 22
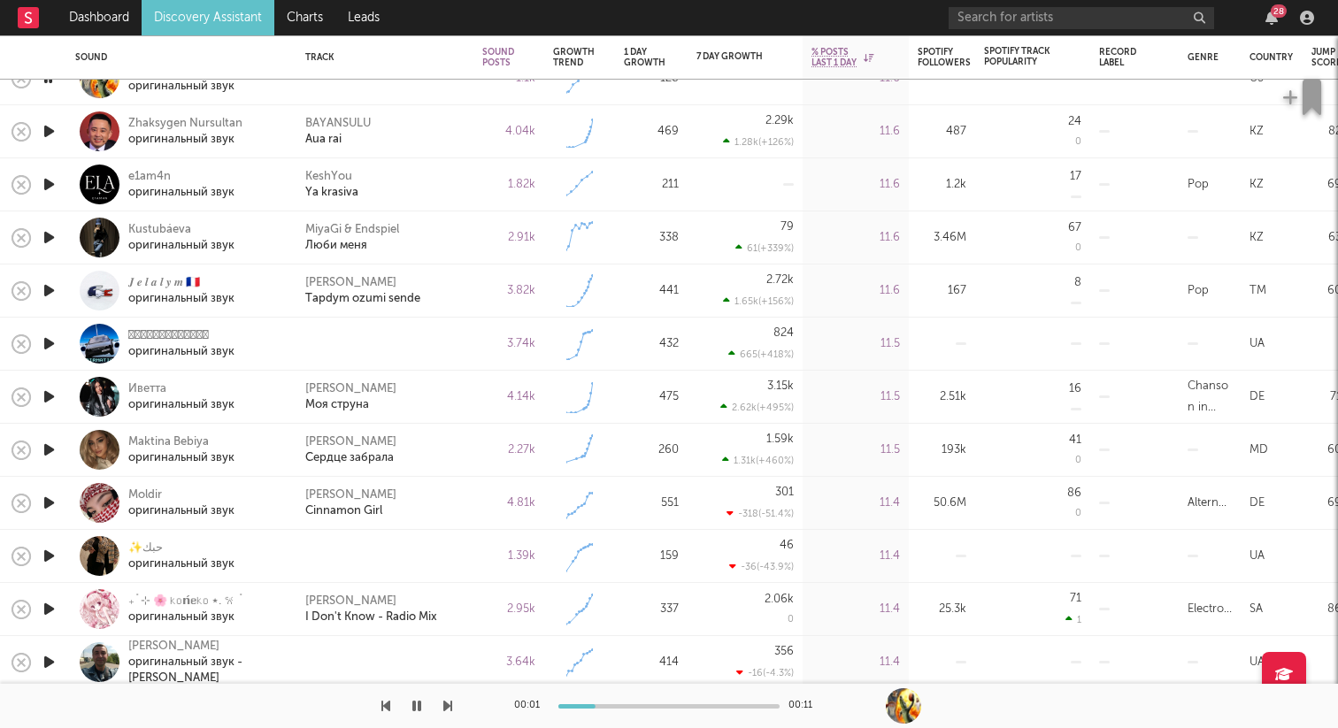
click at [49, 342] on icon "button" at bounding box center [49, 344] width 19 height 22
click at [49, 341] on icon "button" at bounding box center [48, 344] width 17 height 22
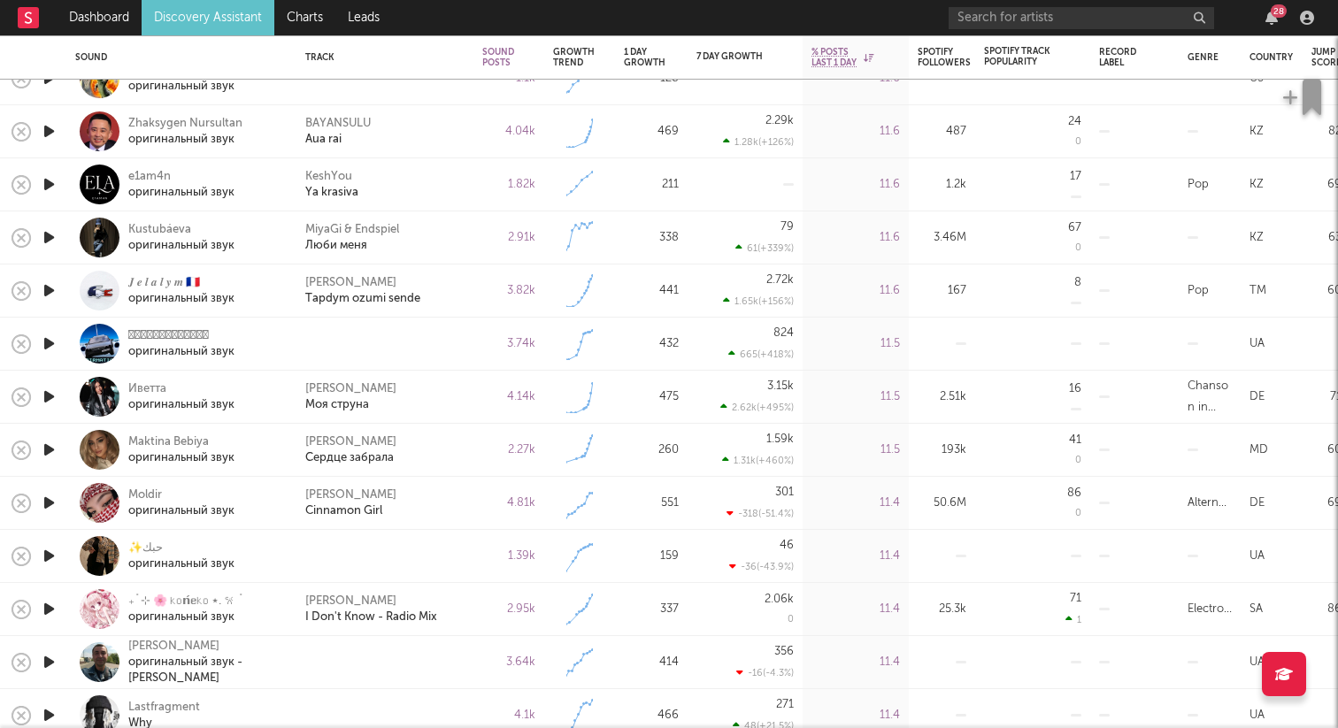
click at [55, 343] on icon "button" at bounding box center [49, 344] width 19 height 22
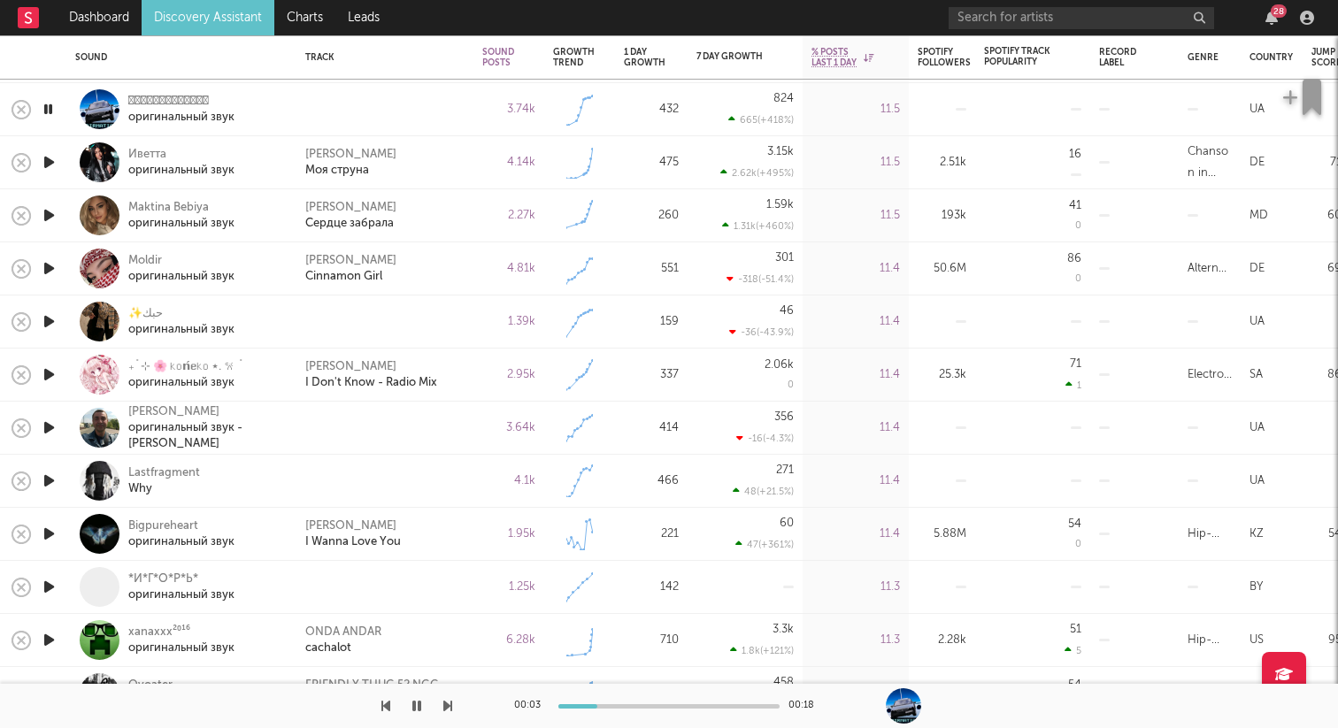
click at [51, 328] on icon "button" at bounding box center [49, 322] width 19 height 22
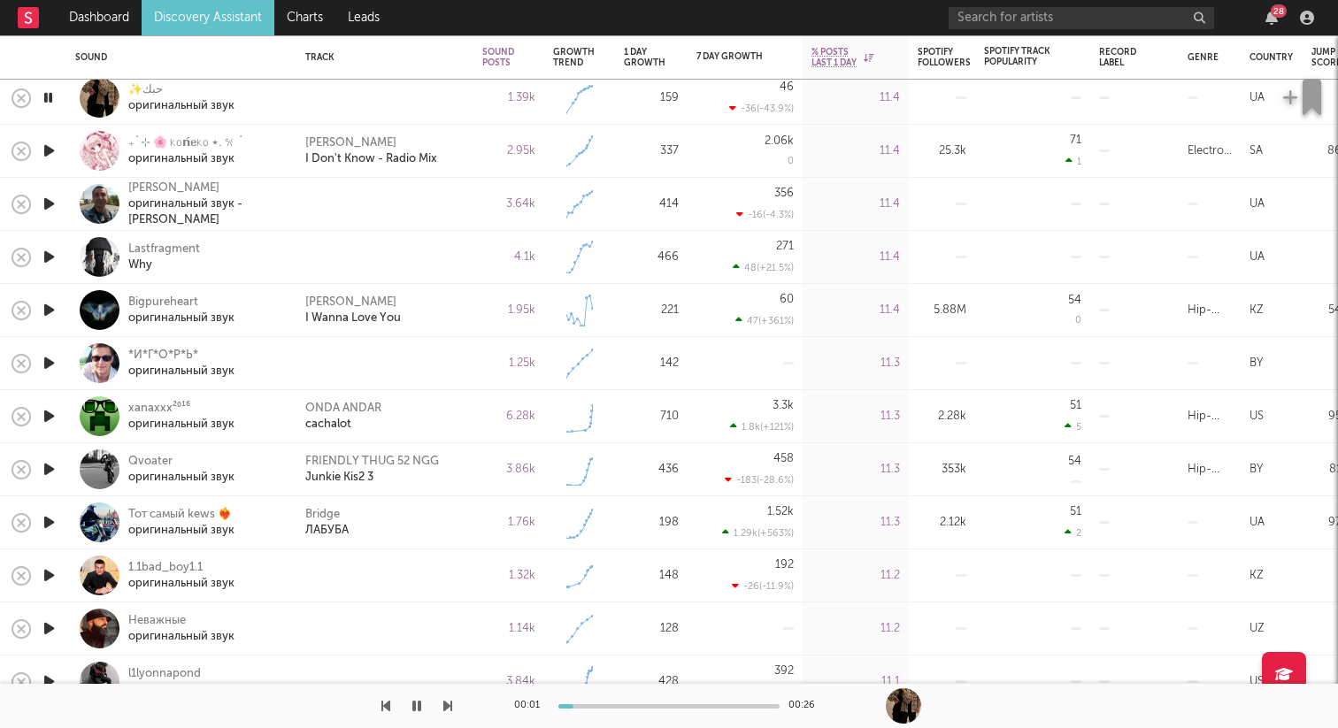
click at [51, 257] on icon "button" at bounding box center [49, 257] width 19 height 22
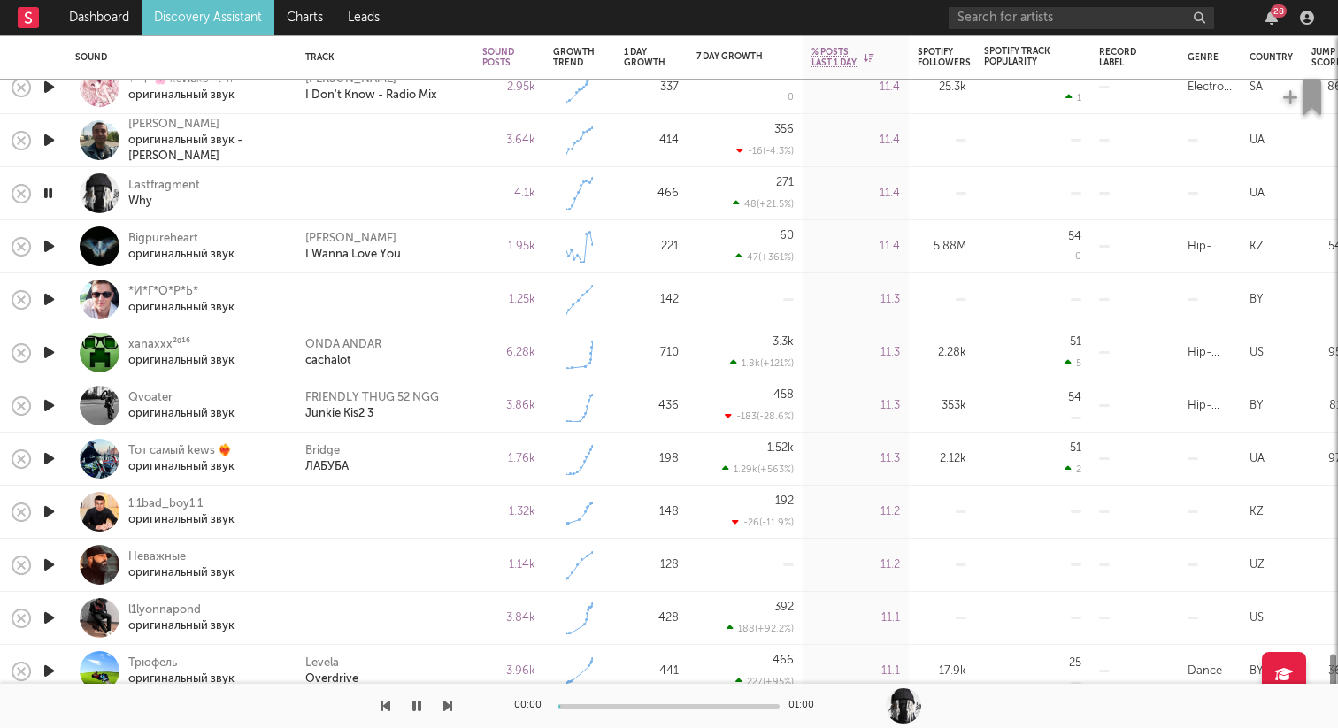
click at [47, 299] on icon "button" at bounding box center [49, 299] width 19 height 22
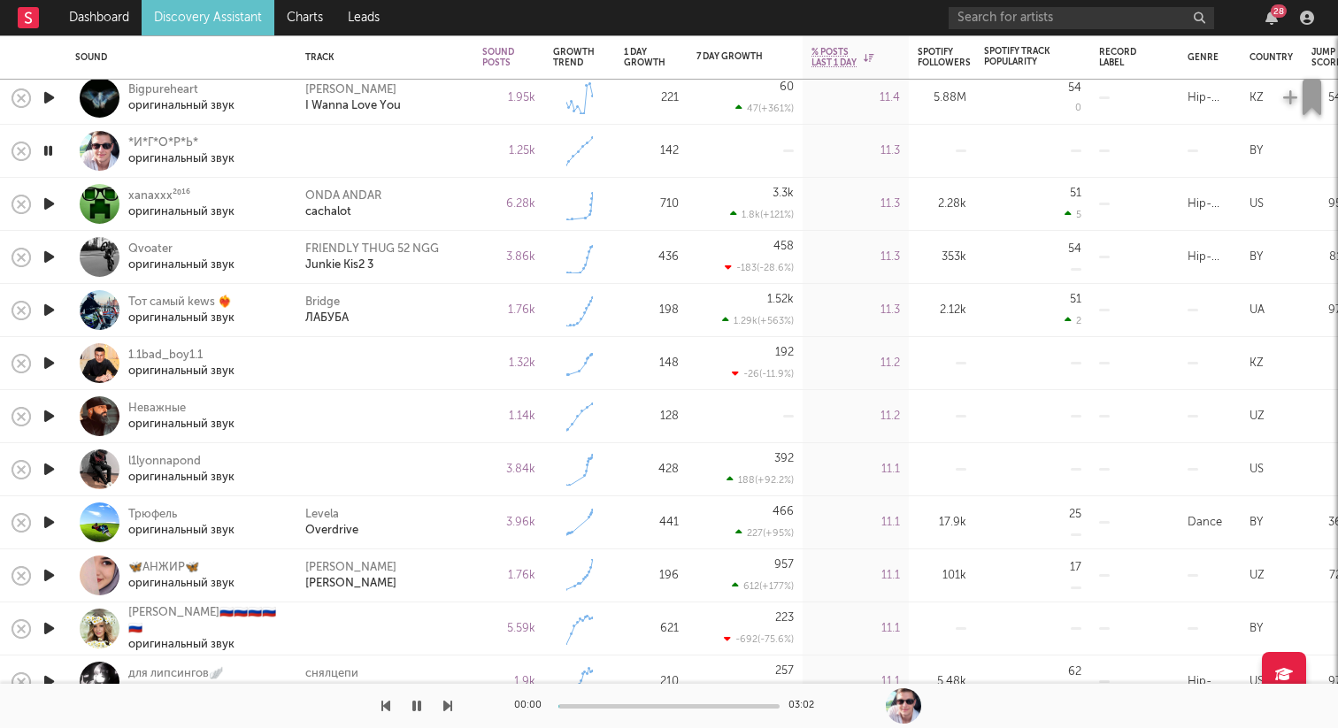
click at [47, 206] on icon "button" at bounding box center [49, 204] width 19 height 22
click at [50, 358] on icon "button" at bounding box center [49, 363] width 19 height 22
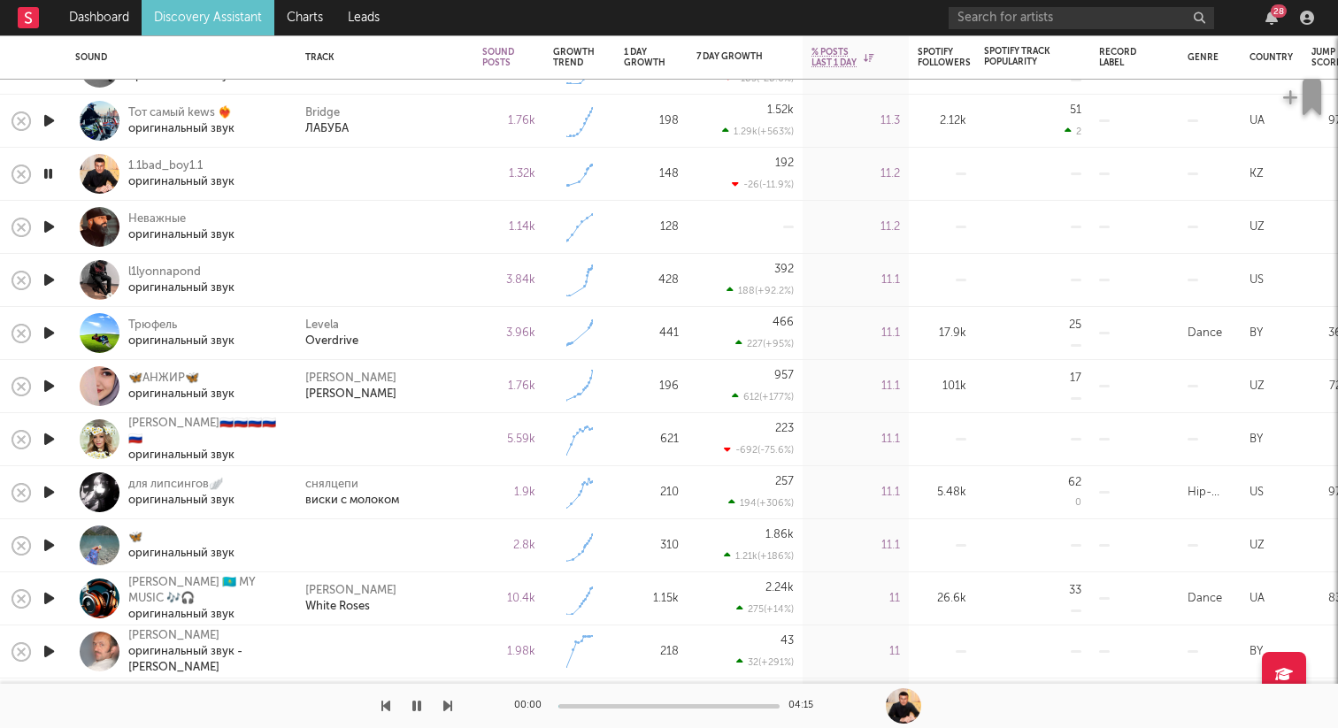
click at [52, 224] on icon "button" at bounding box center [49, 227] width 19 height 22
click at [47, 277] on icon "button" at bounding box center [49, 280] width 19 height 22
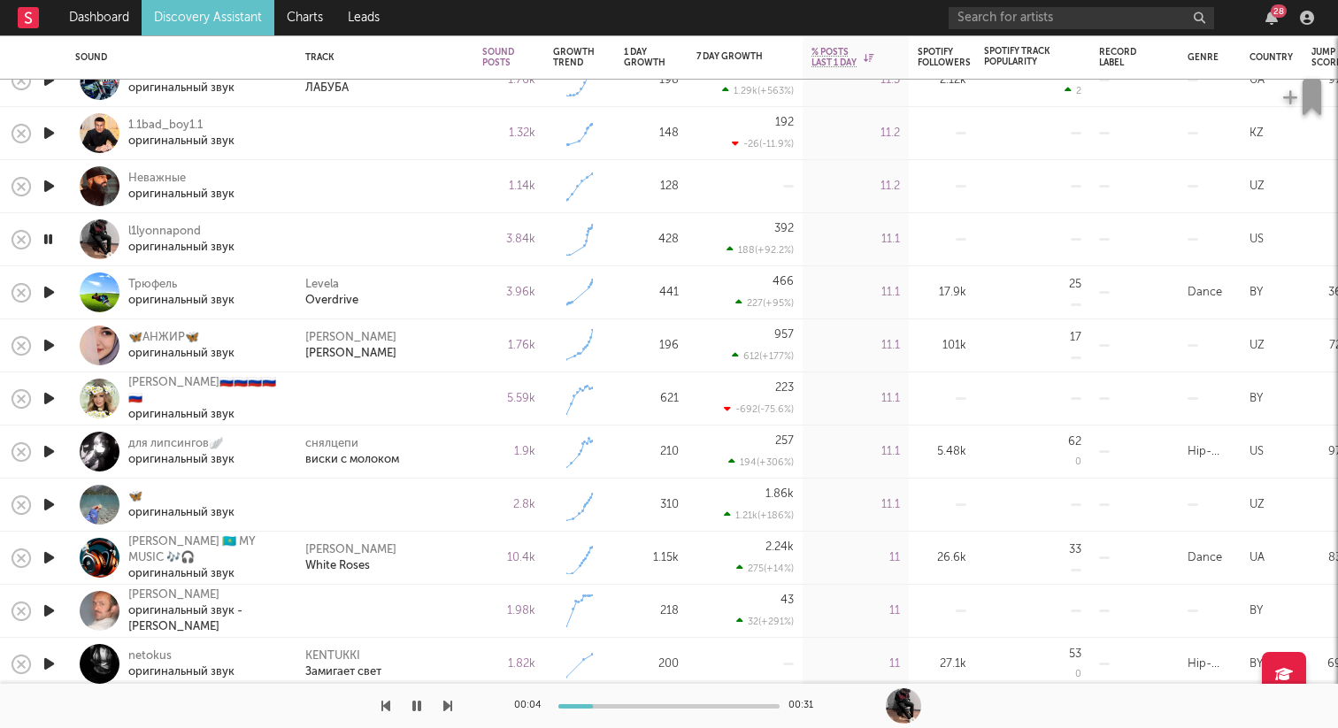
click at [44, 505] on icon "button" at bounding box center [49, 505] width 19 height 22
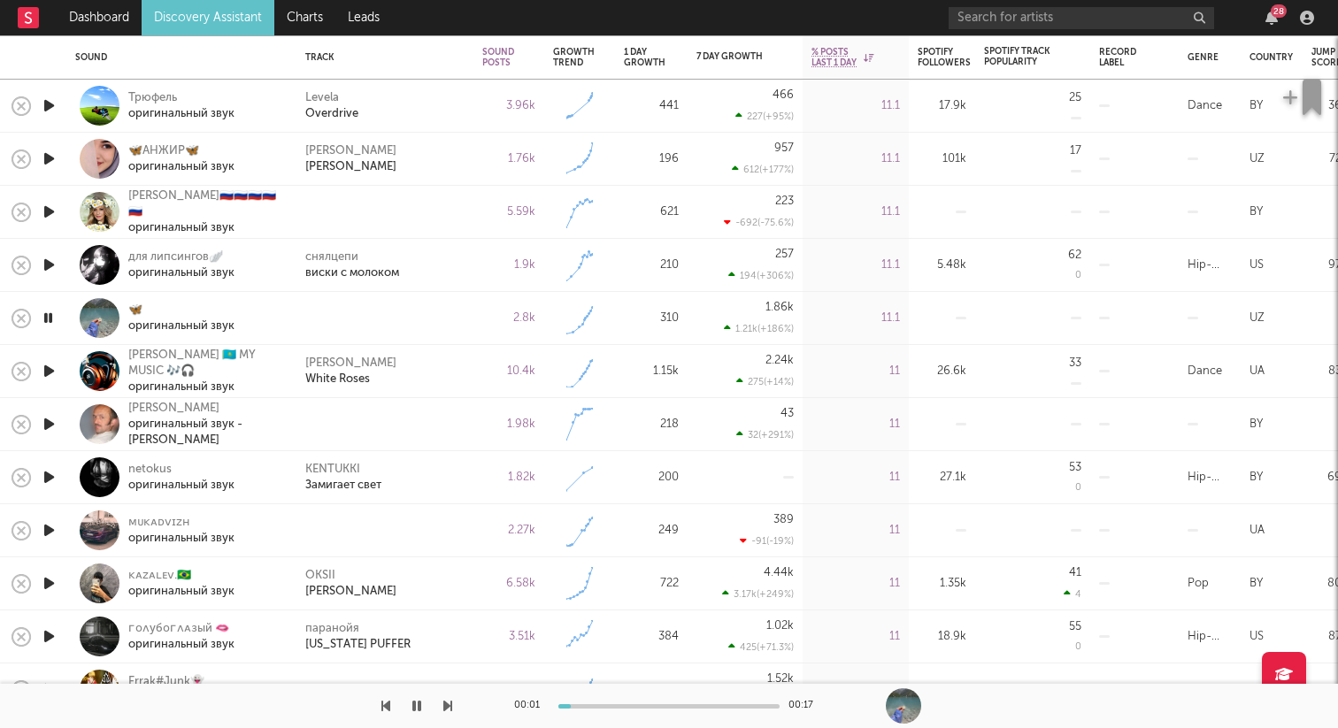
click at [55, 419] on icon "button" at bounding box center [49, 424] width 19 height 22
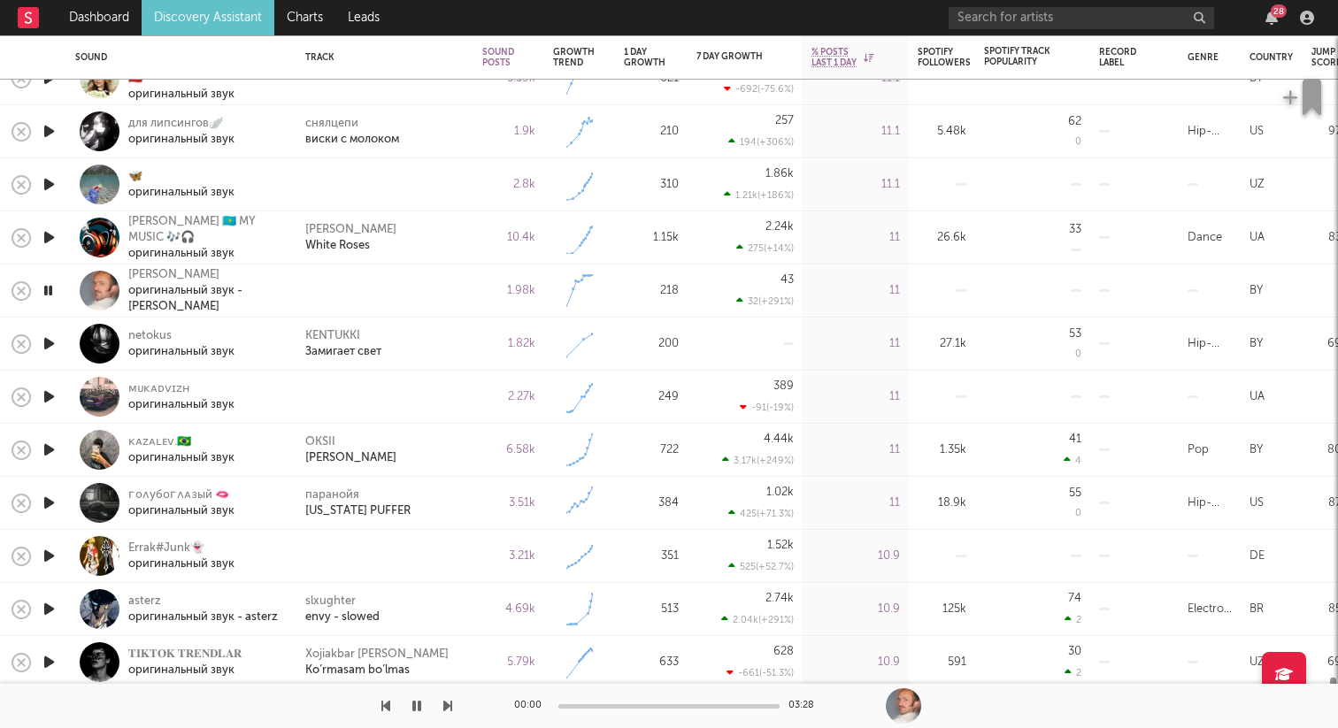
click at [55, 396] on icon "button" at bounding box center [49, 397] width 19 height 22
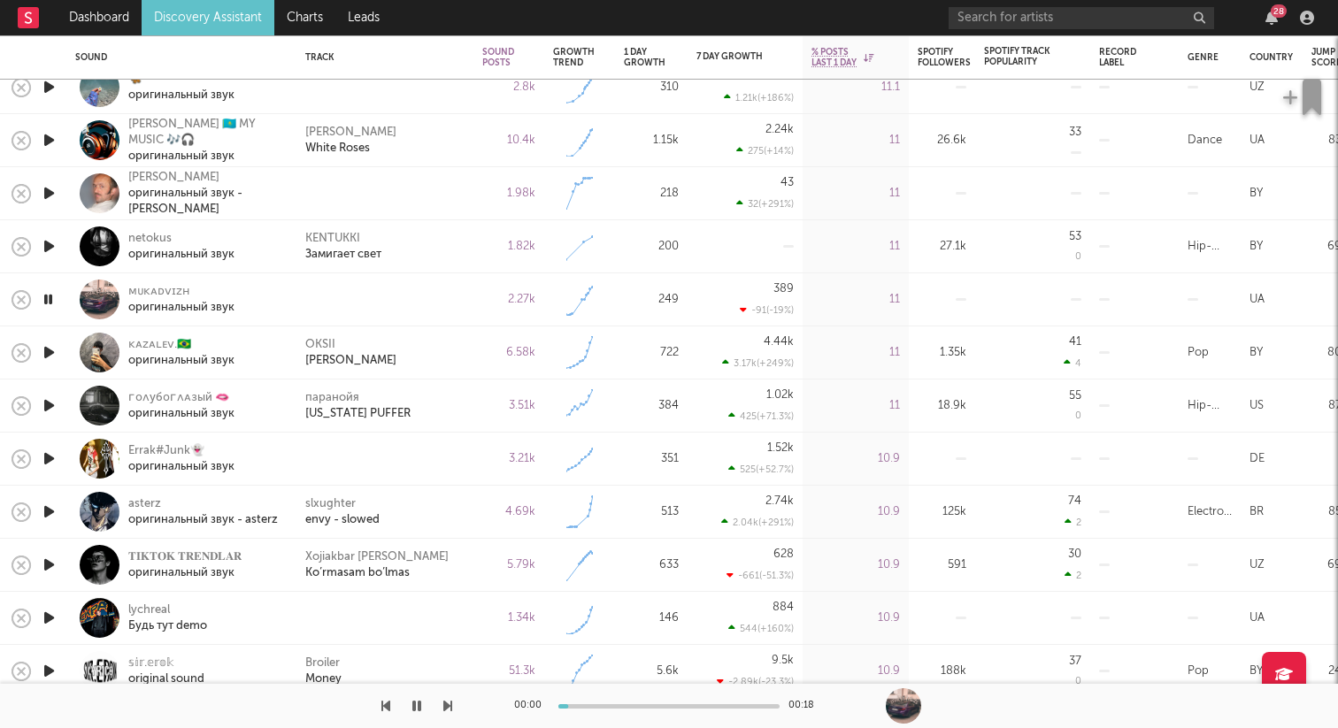
click at [53, 454] on icon "button" at bounding box center [49, 459] width 19 height 22
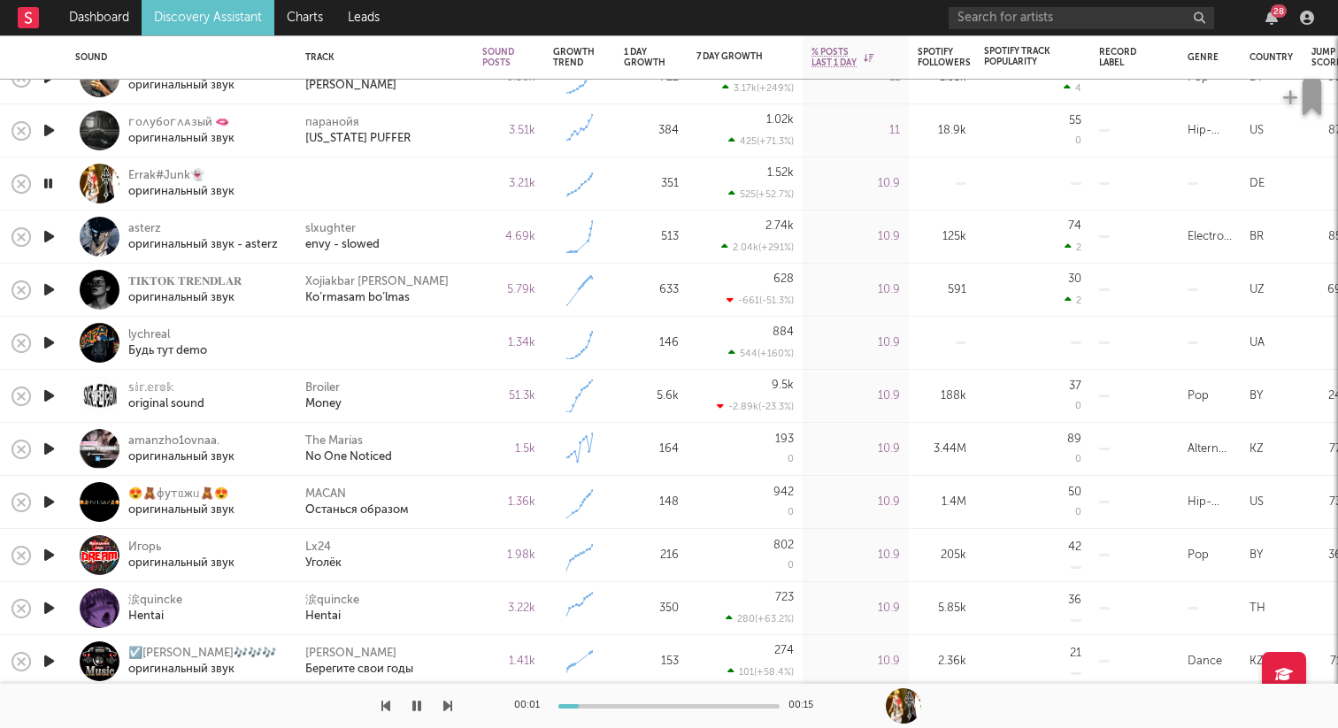
click at [53, 341] on icon "button" at bounding box center [49, 343] width 19 height 22
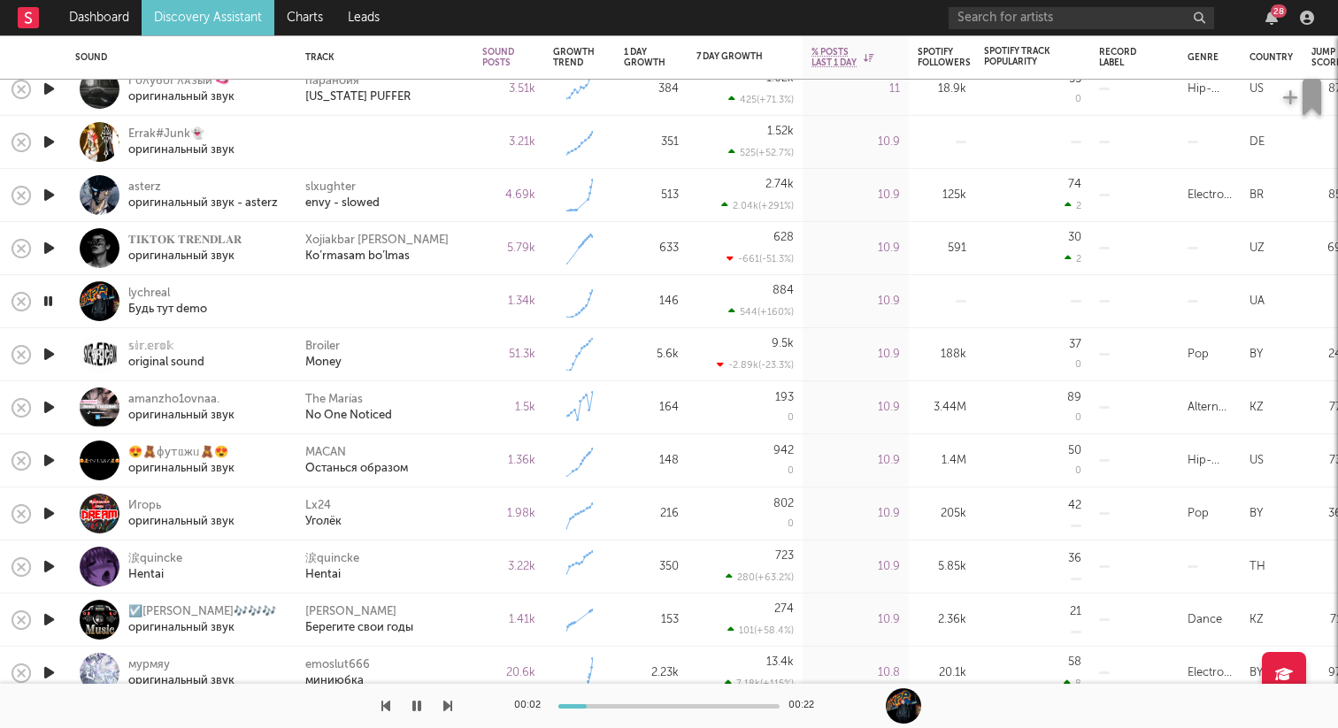
click at [50, 301] on icon "button" at bounding box center [48, 301] width 17 height 22
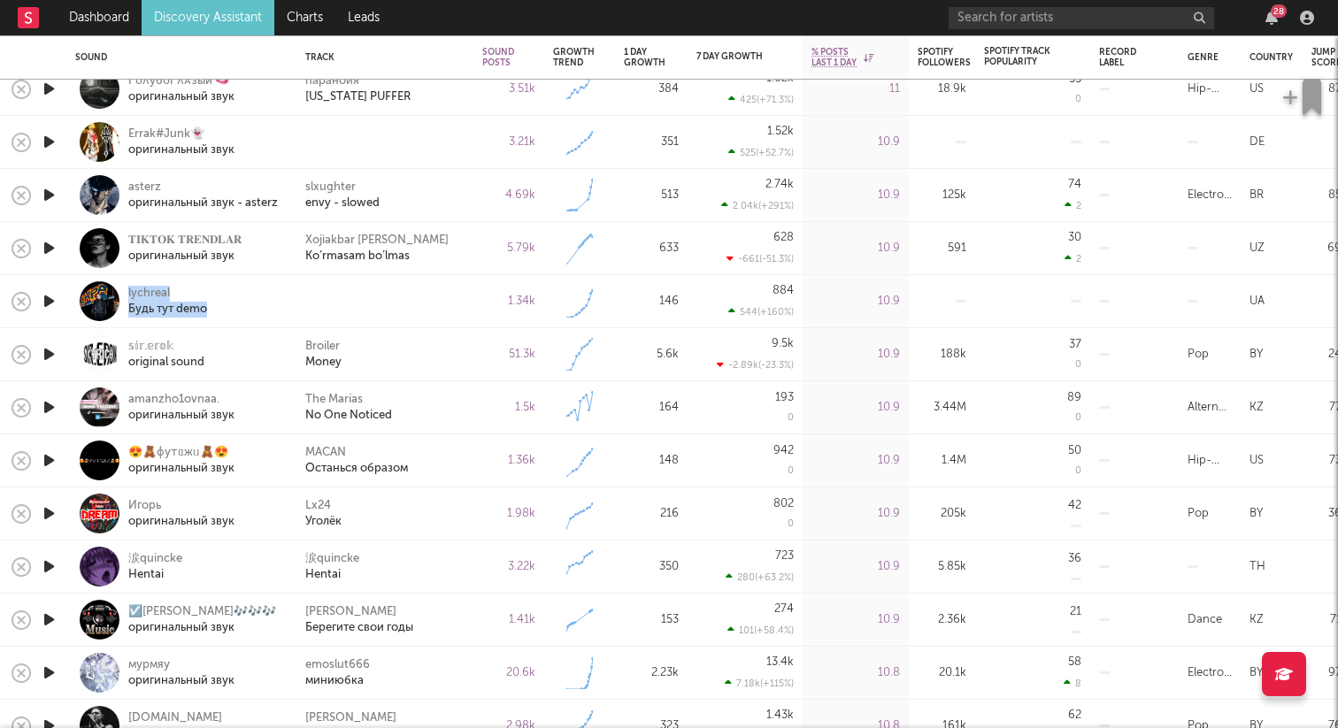
click at [55, 357] on icon "button" at bounding box center [49, 354] width 19 height 22
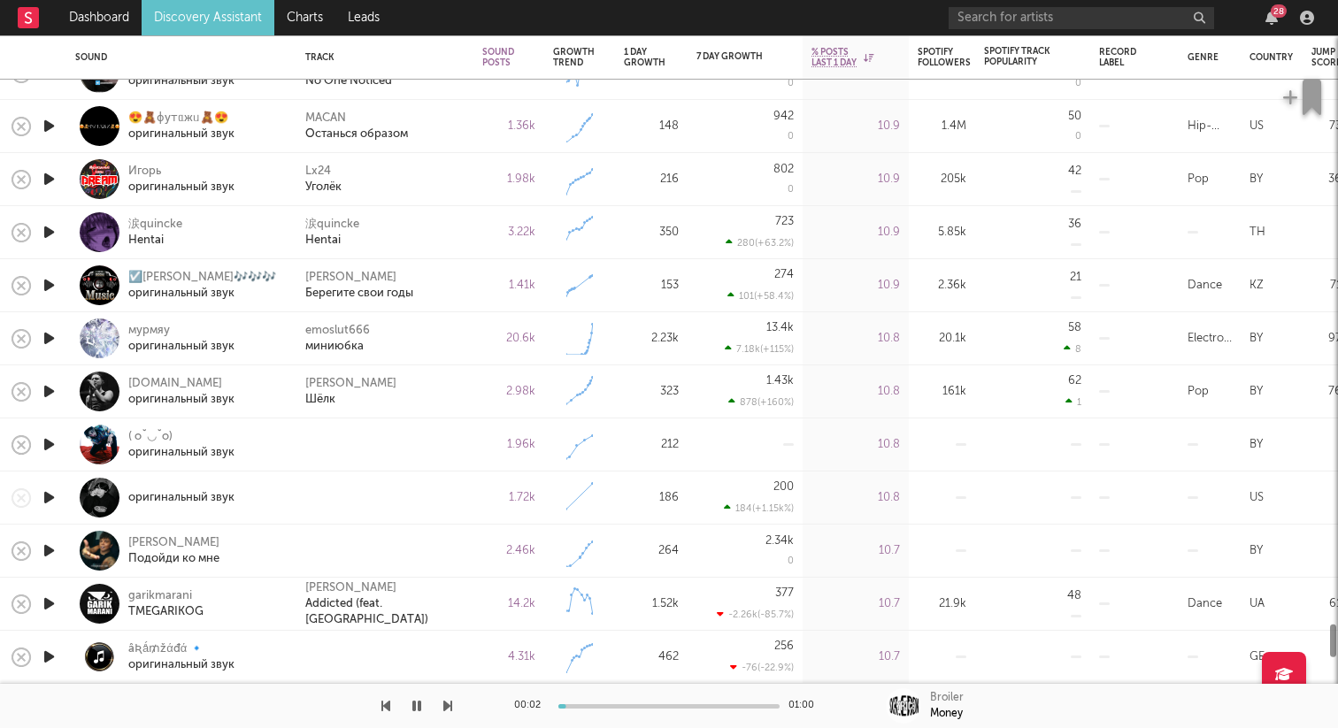
click at [49, 438] on icon "button" at bounding box center [49, 445] width 19 height 22
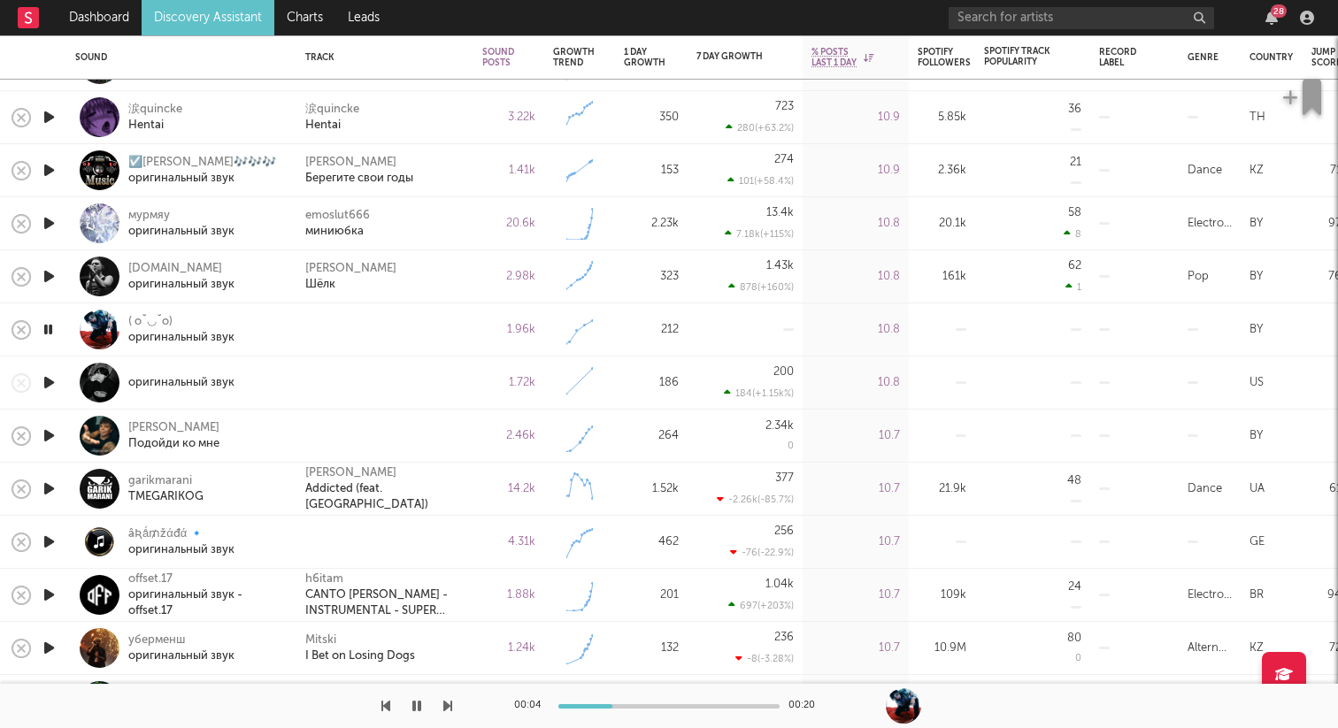
click at [48, 384] on icon "button" at bounding box center [49, 383] width 19 height 22
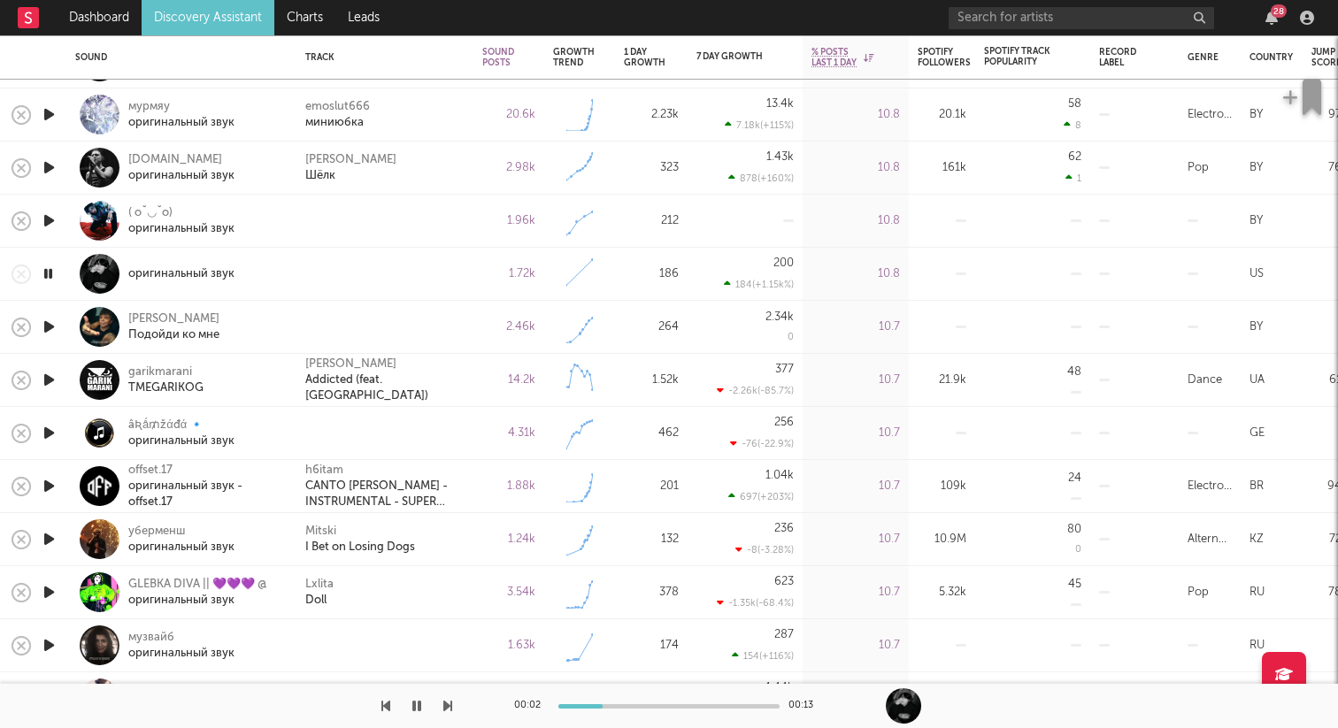
click at [49, 332] on icon "button" at bounding box center [49, 327] width 19 height 22
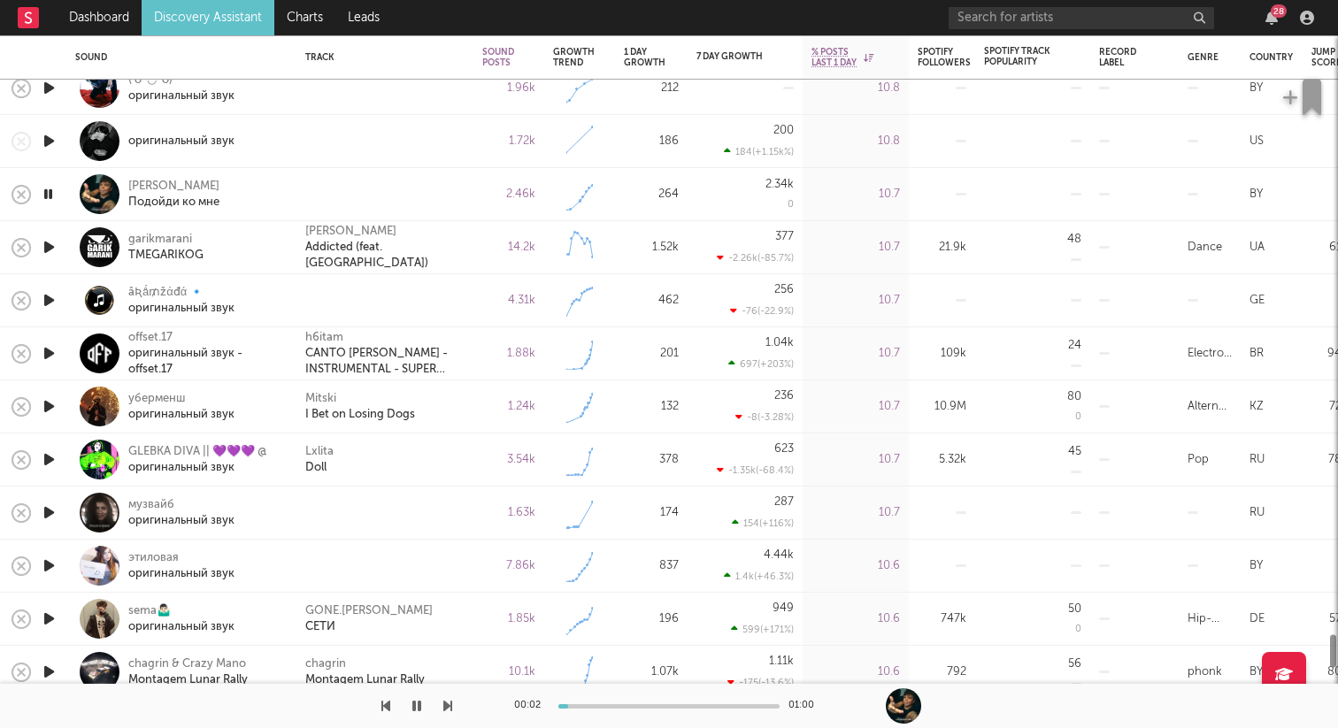
click at [44, 296] on icon "button" at bounding box center [49, 300] width 19 height 22
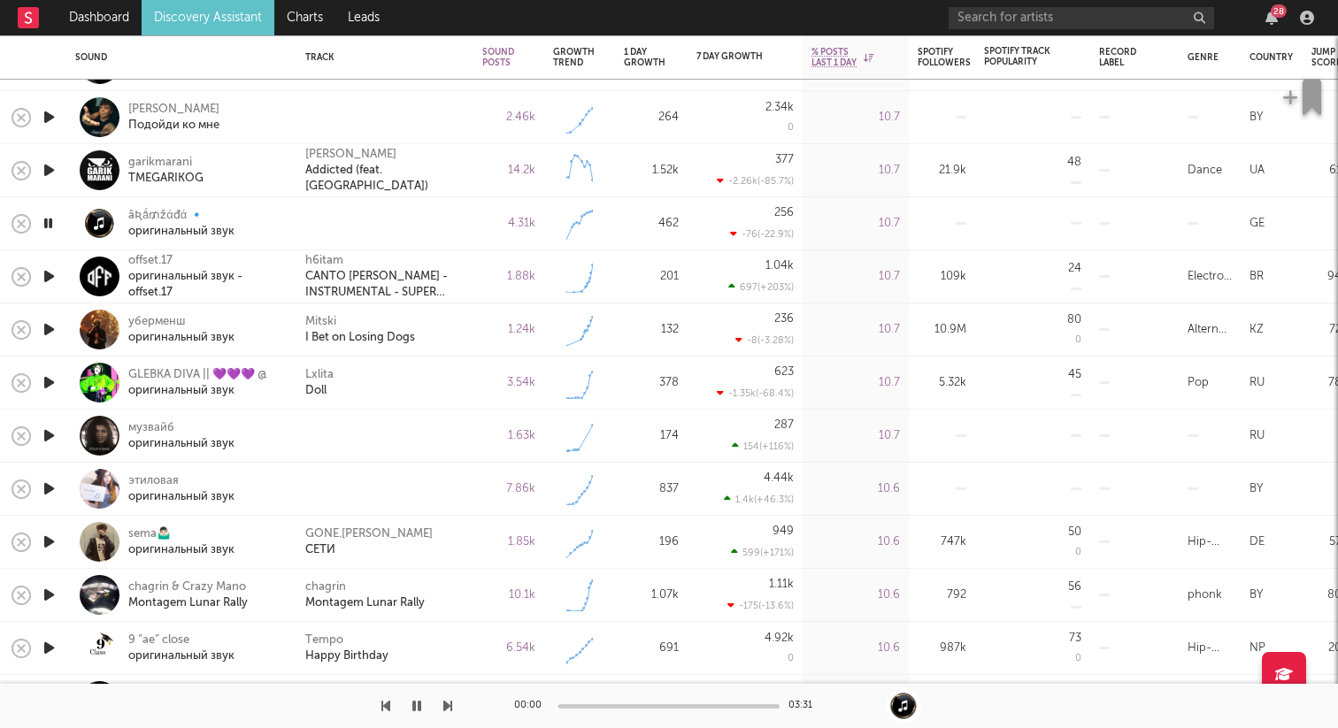
click at [45, 431] on icon "button" at bounding box center [49, 436] width 19 height 22
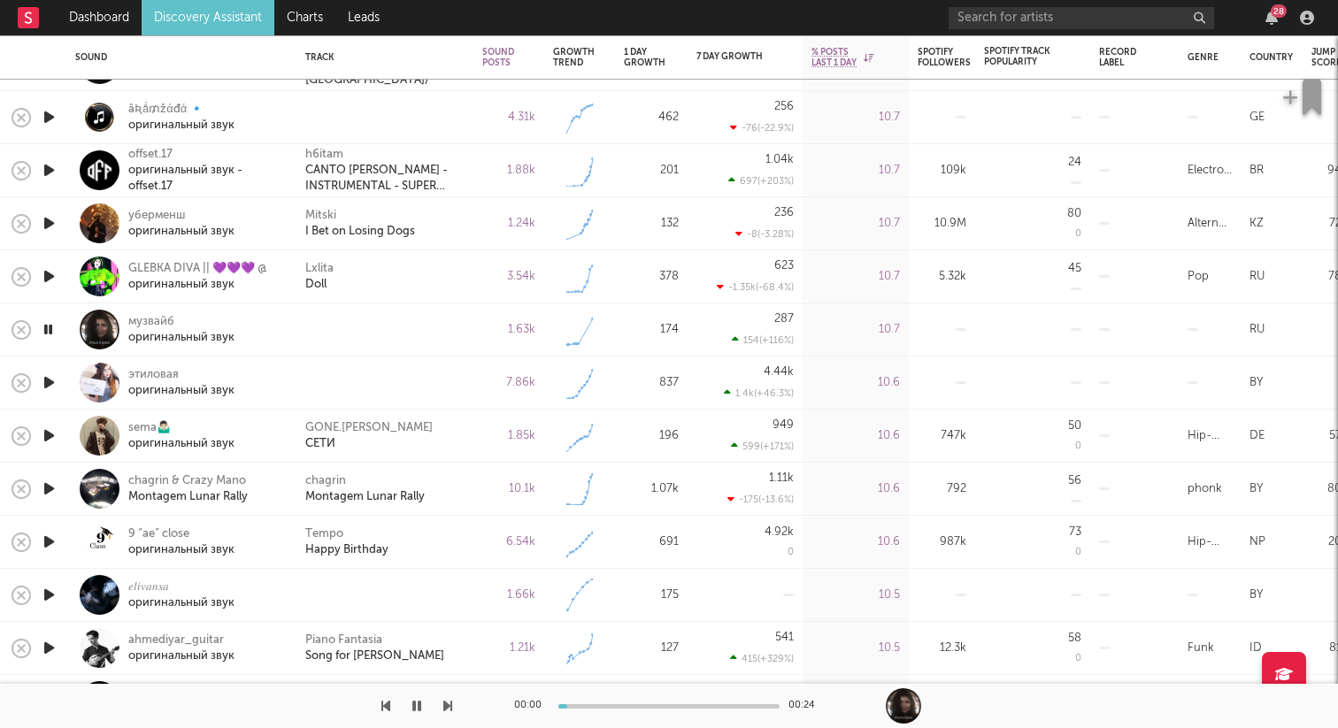
click at [51, 380] on icon "button" at bounding box center [49, 383] width 19 height 22
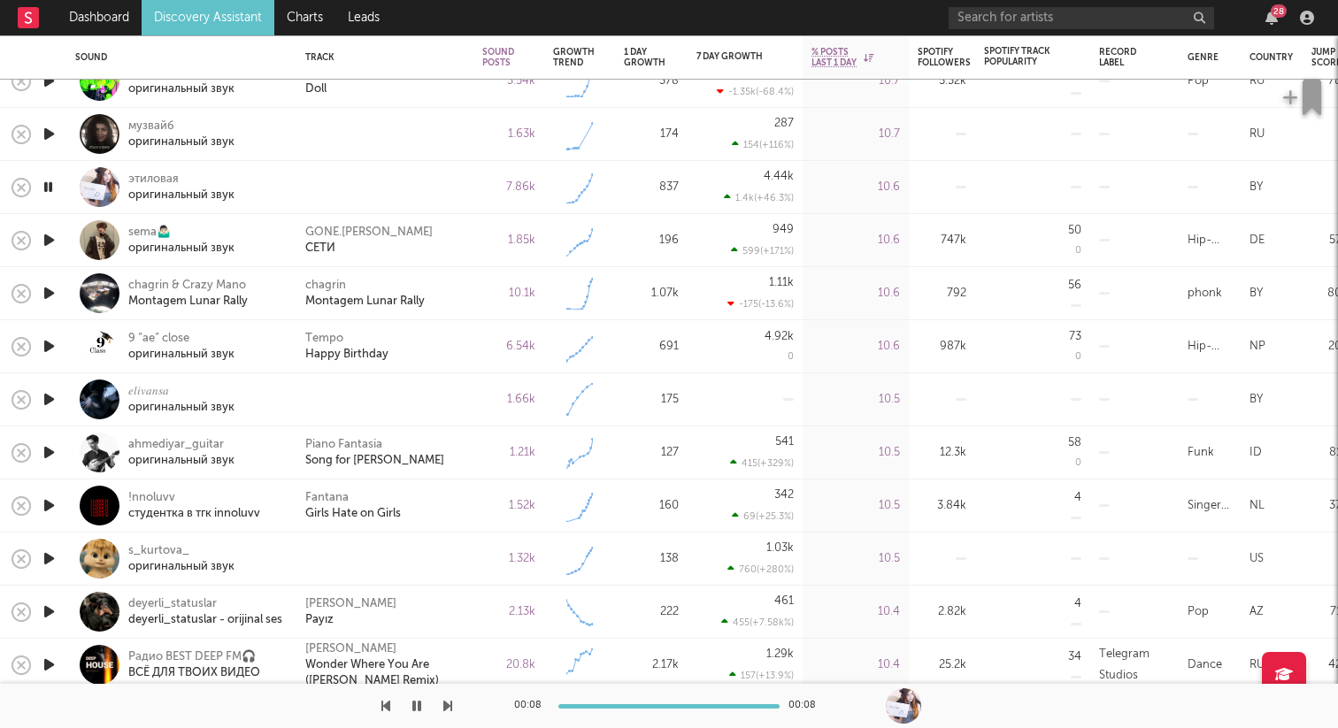
click at [53, 399] on icon "button" at bounding box center [49, 399] width 19 height 22
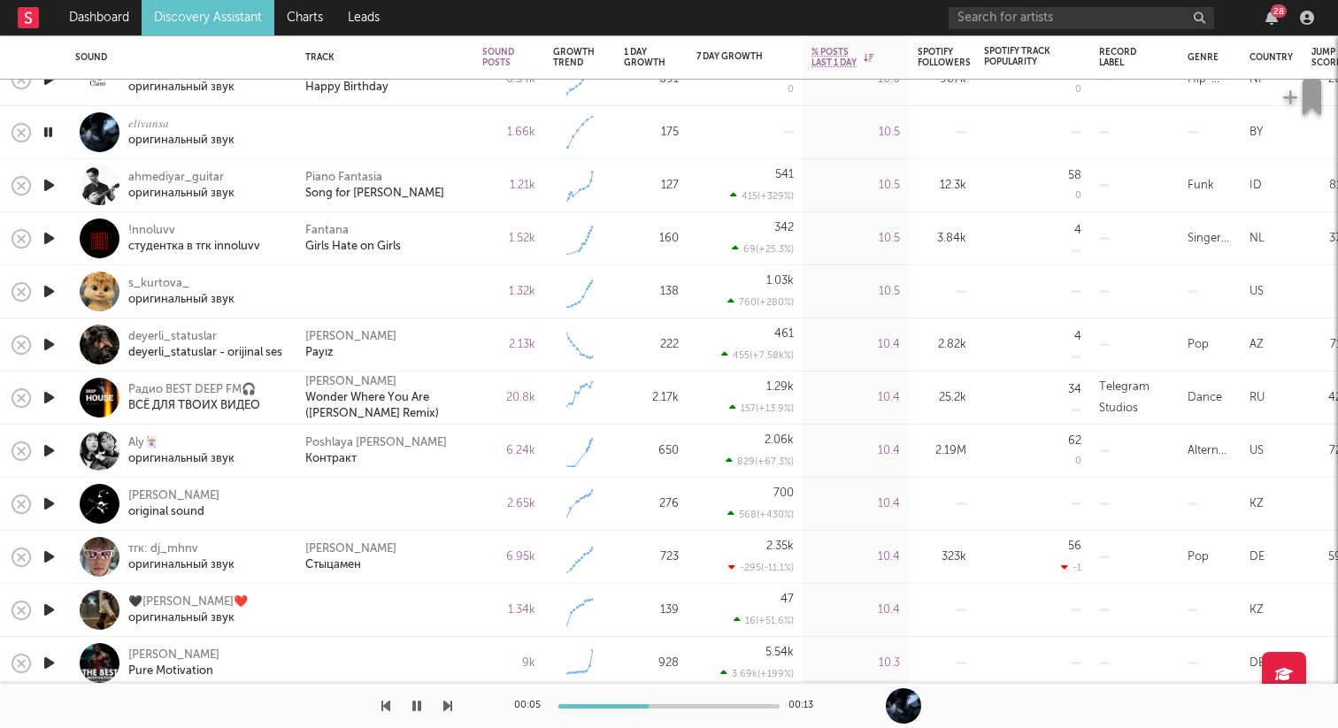
click at [49, 294] on icon "button" at bounding box center [49, 291] width 19 height 22
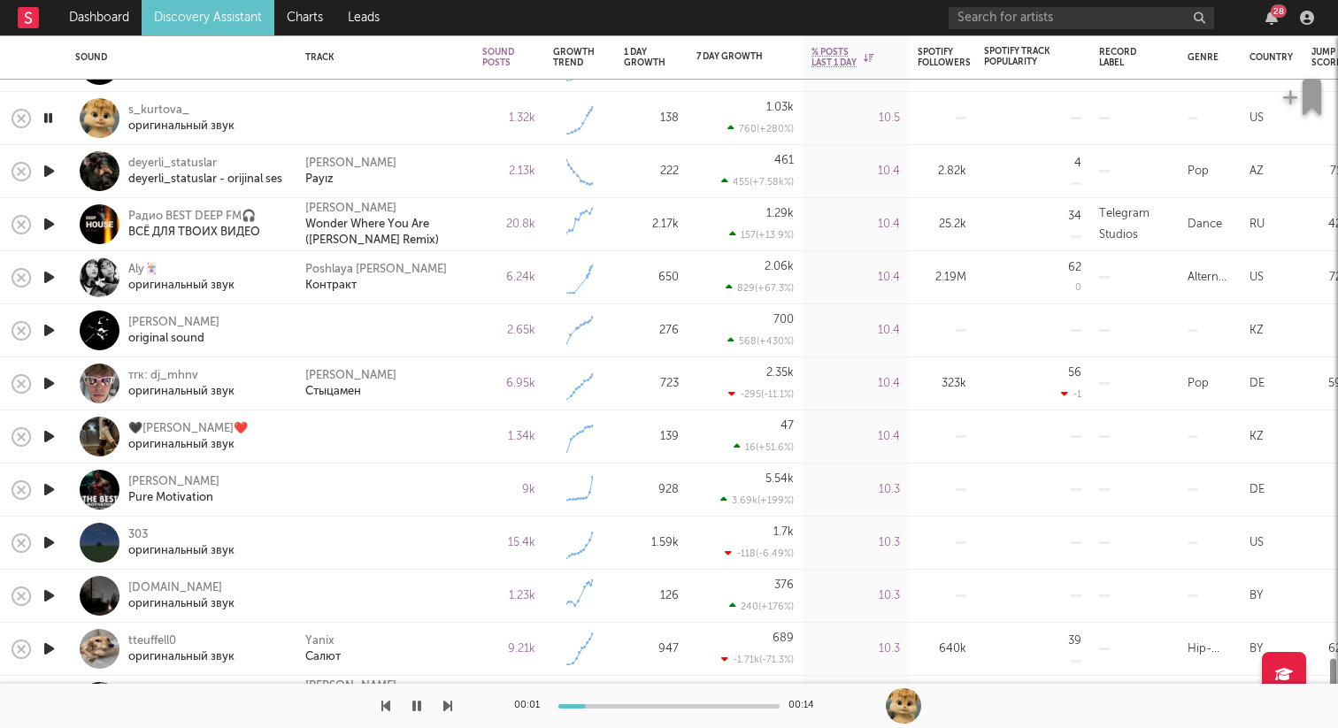
click at [42, 330] on icon "button" at bounding box center [49, 330] width 19 height 22
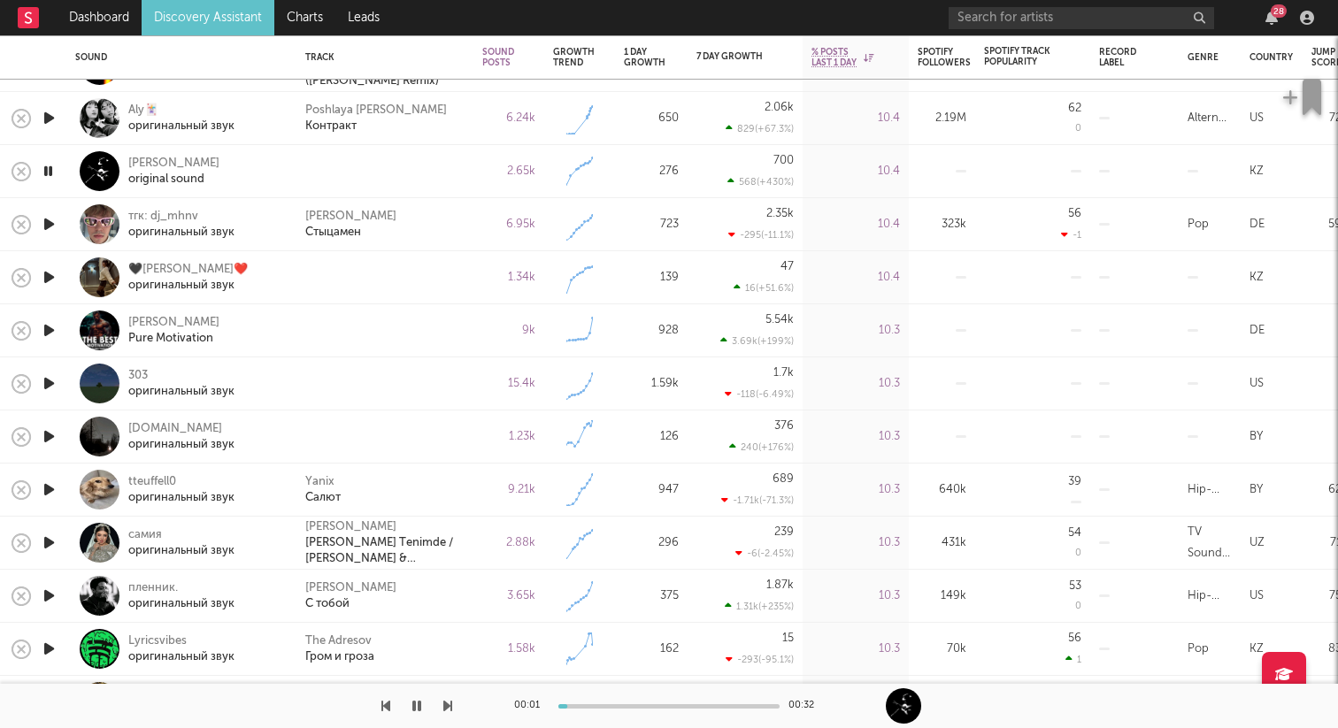
click at [42, 280] on icon "button" at bounding box center [49, 277] width 19 height 22
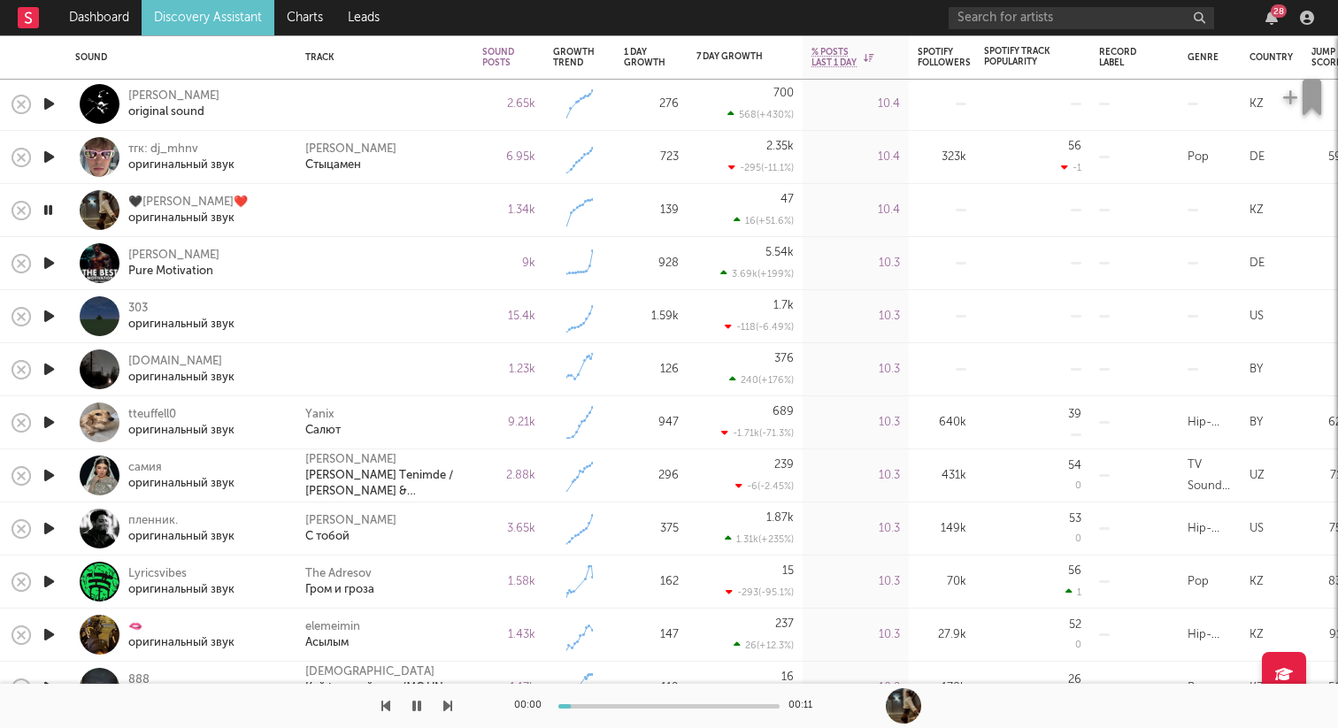
click at [50, 260] on icon "button" at bounding box center [49, 263] width 19 height 22
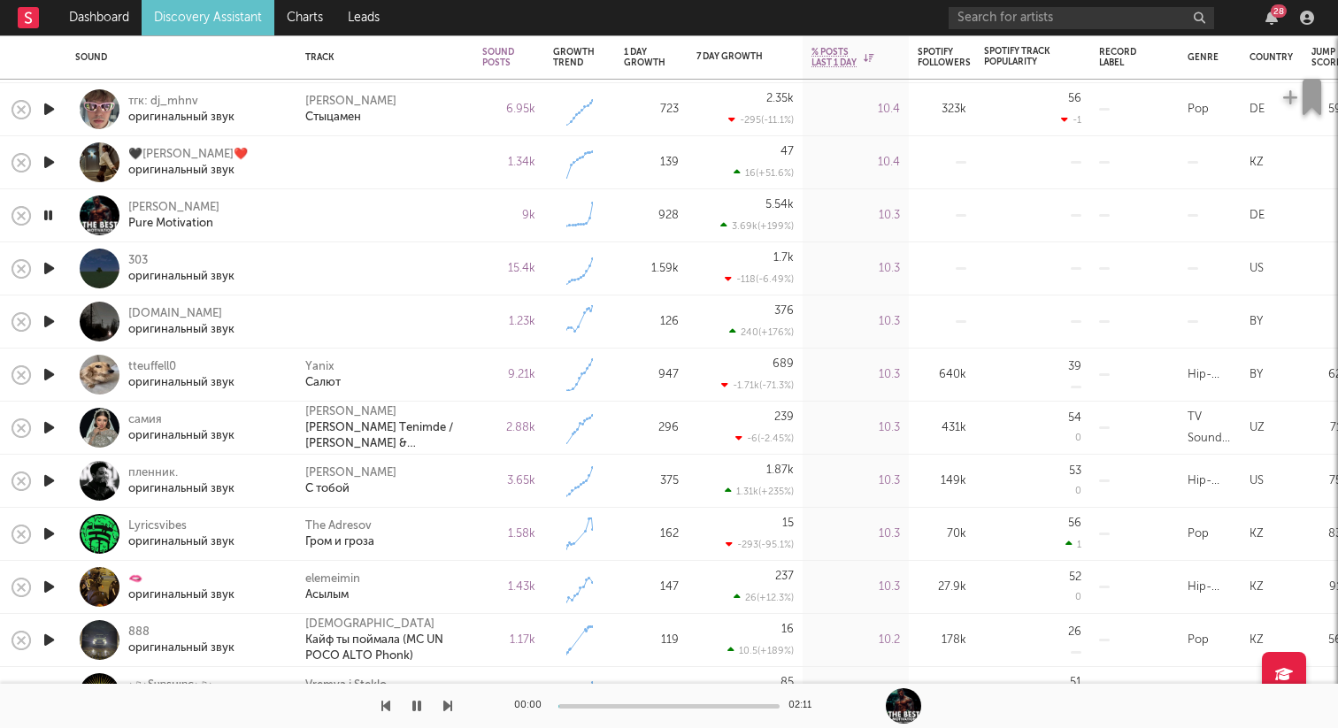
click at [50, 266] on icon "button" at bounding box center [49, 268] width 19 height 22
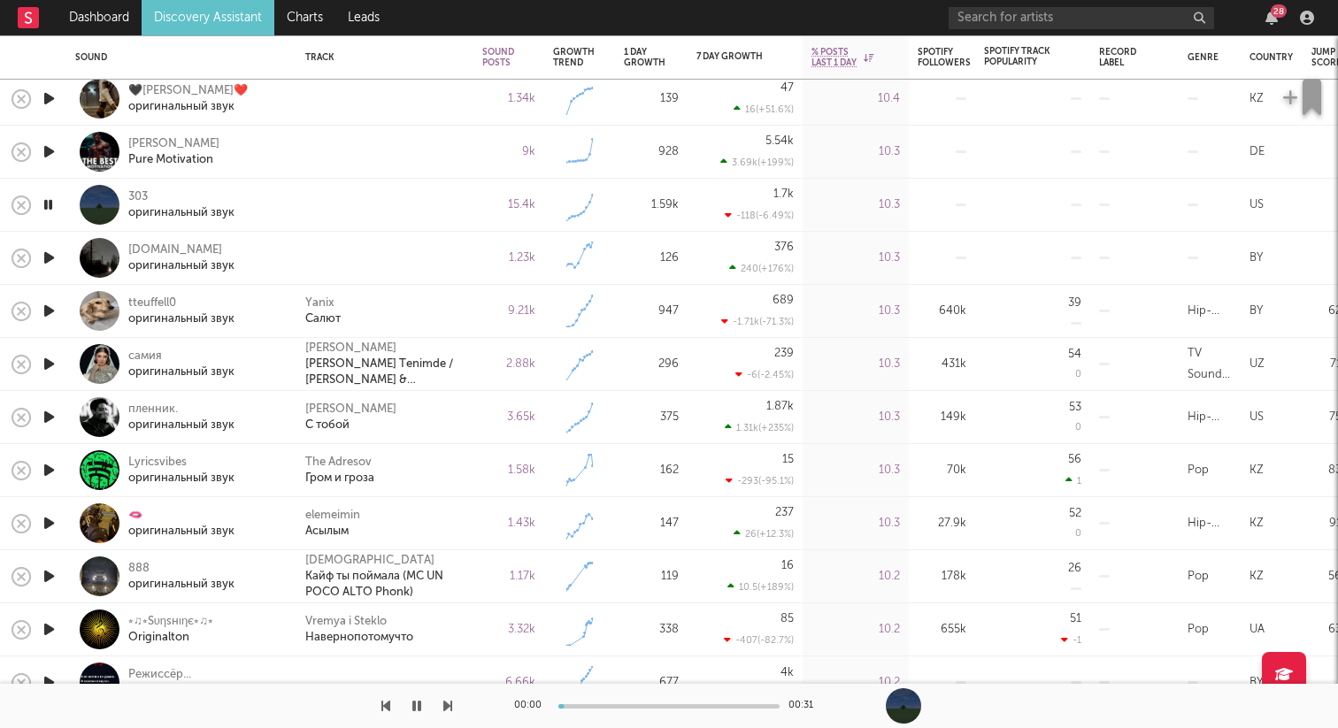
click at [50, 259] on icon "button" at bounding box center [49, 258] width 19 height 22
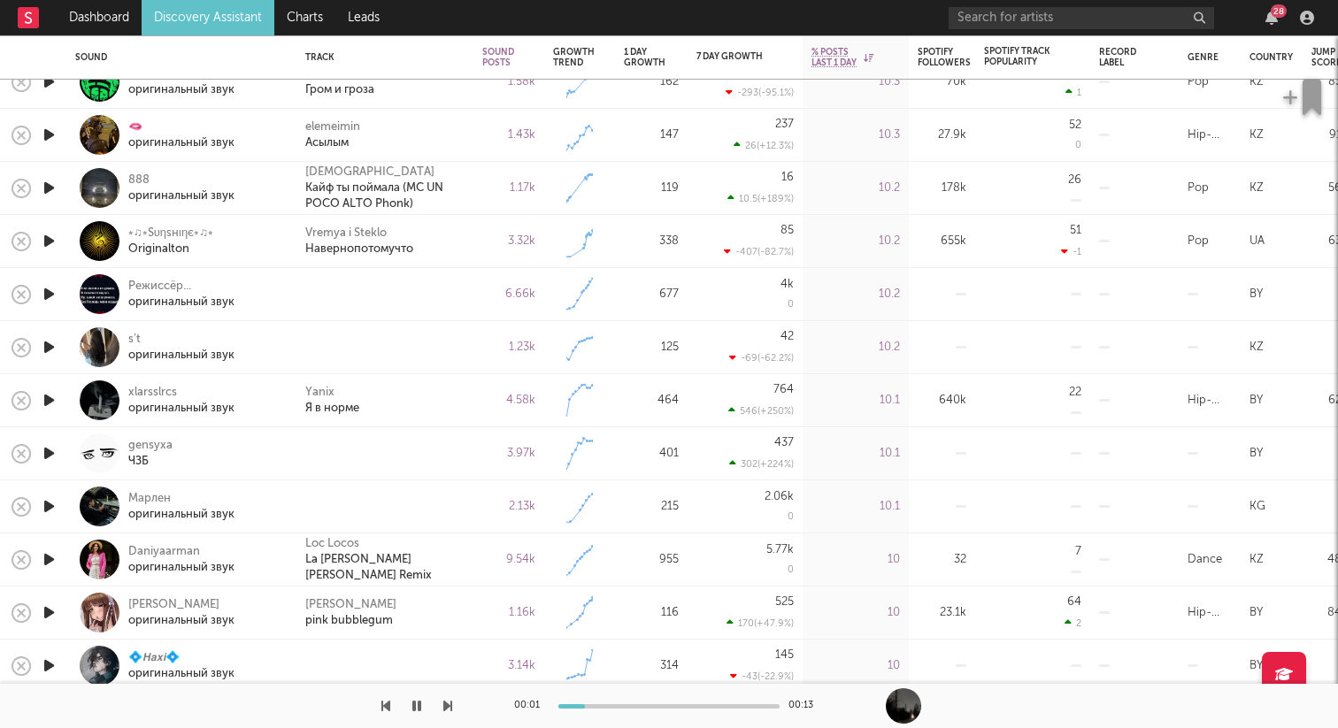
click at [48, 295] on icon "button" at bounding box center [49, 294] width 19 height 22
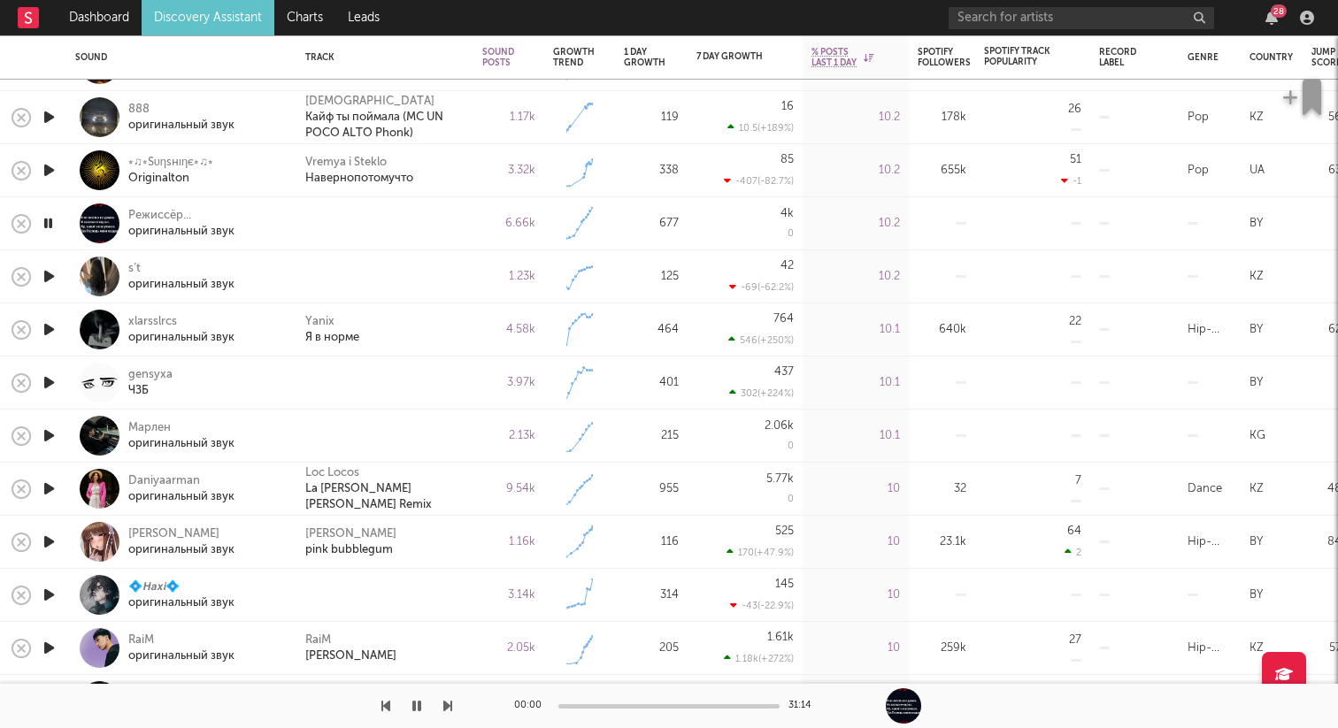
click at [50, 275] on icon "button" at bounding box center [49, 276] width 19 height 22
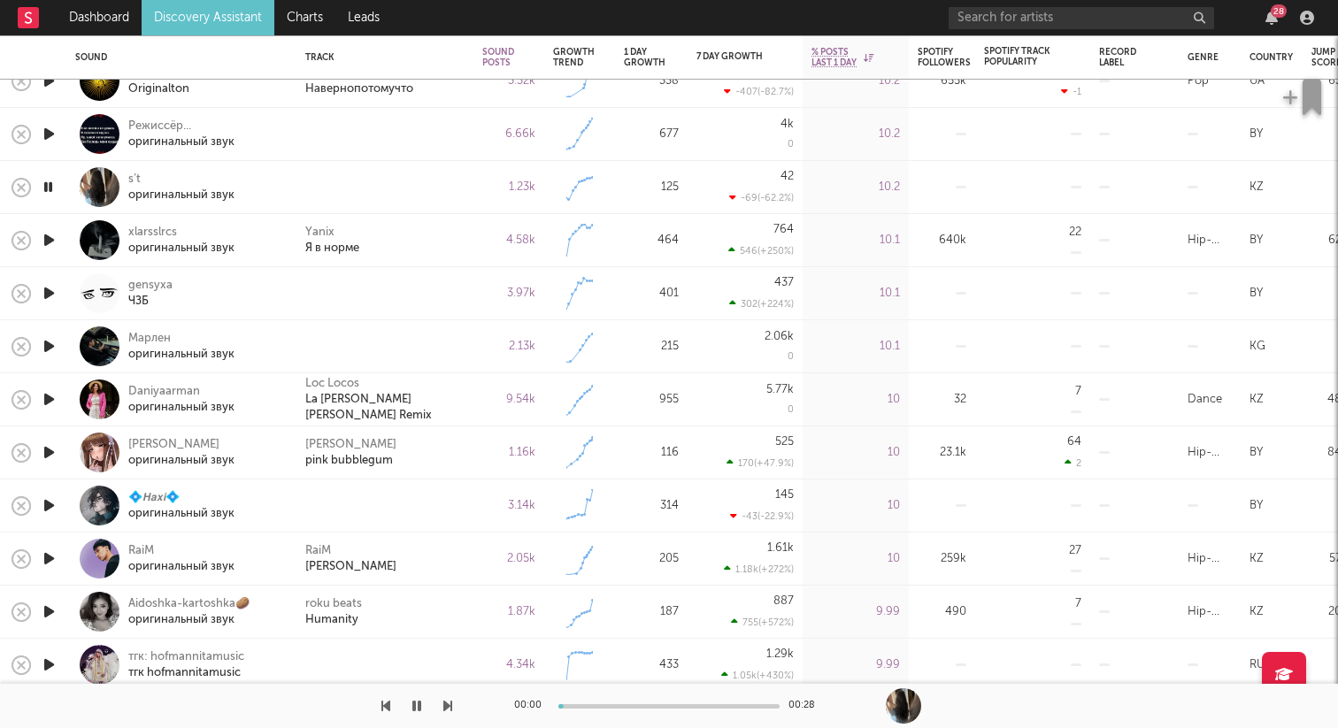
click at [57, 295] on icon "button" at bounding box center [49, 293] width 19 height 22
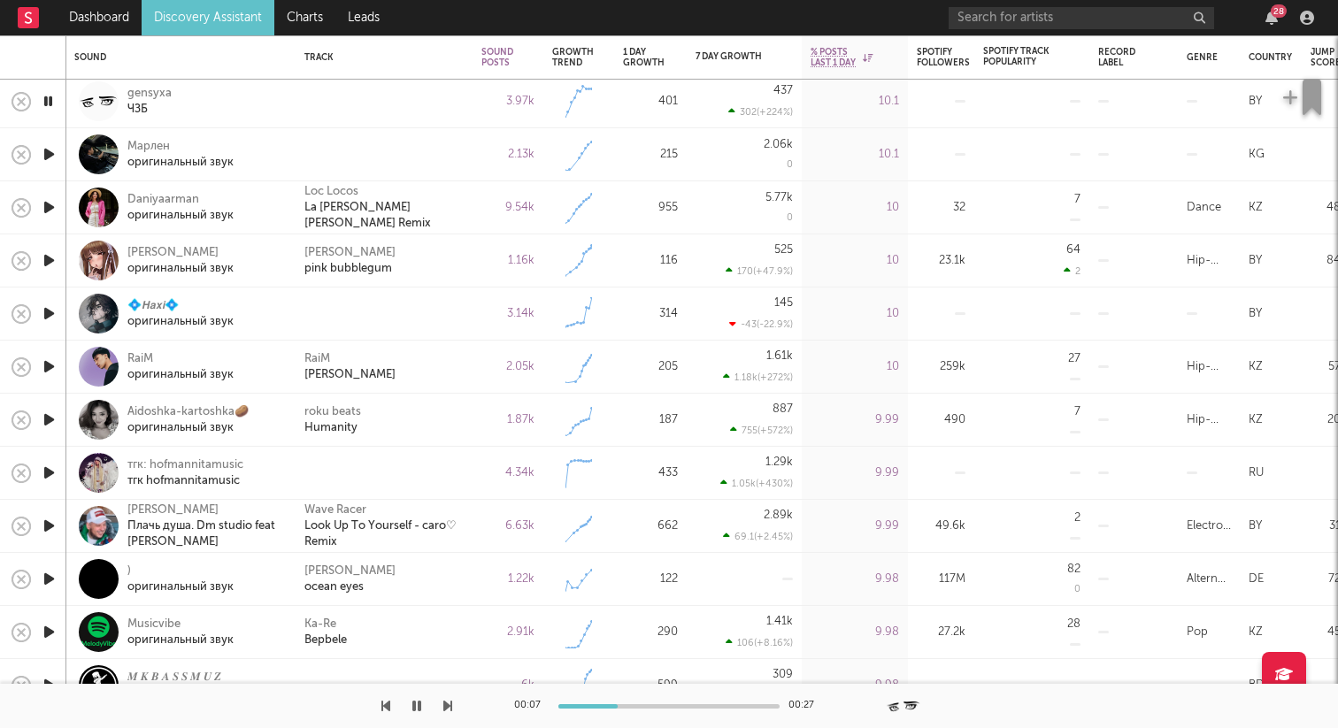
click at [51, 312] on icon "button" at bounding box center [49, 314] width 19 height 22
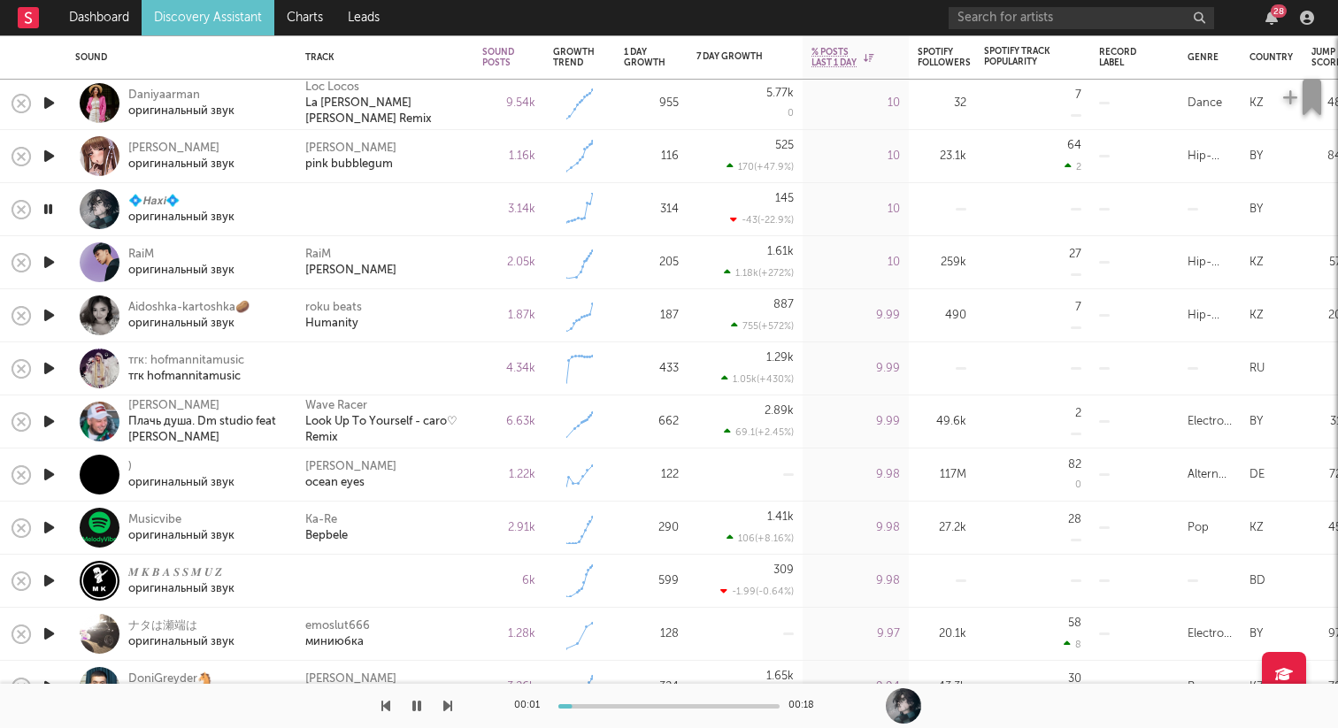
click at [50, 366] on icon "button" at bounding box center [49, 368] width 19 height 22
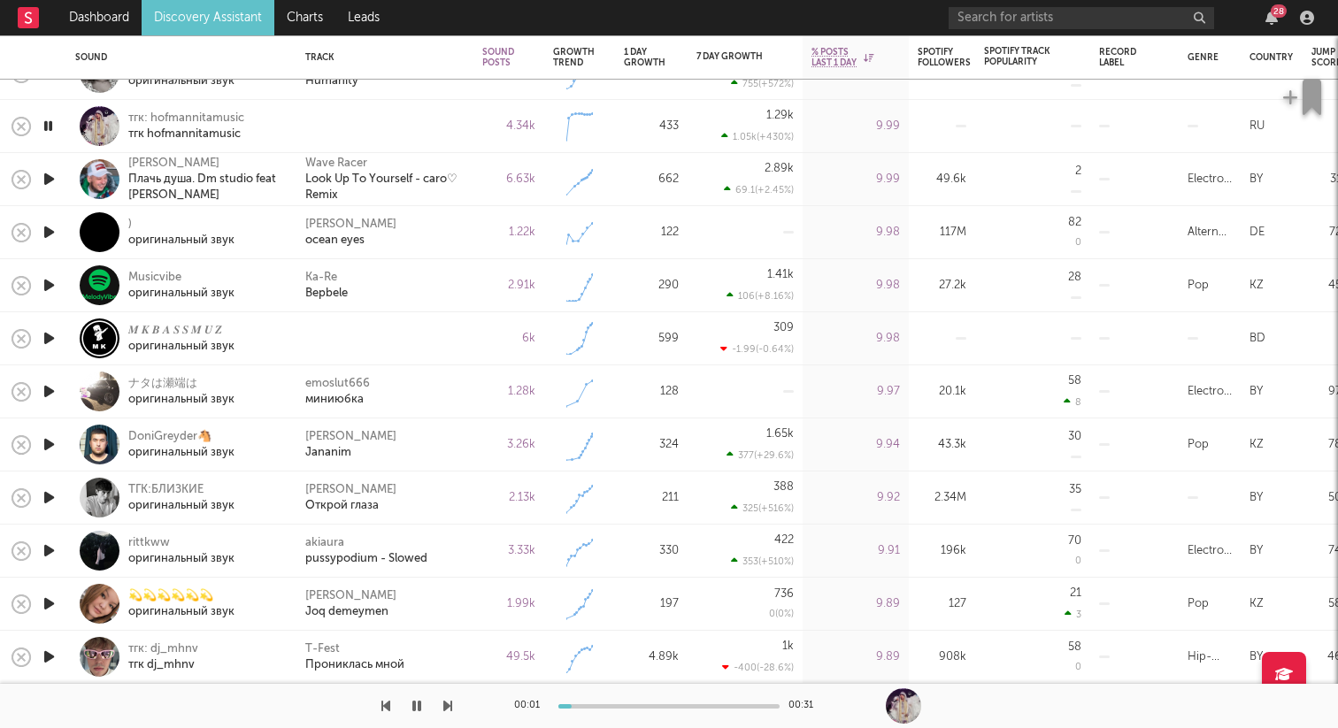
click at [50, 337] on icon "button" at bounding box center [49, 338] width 19 height 22
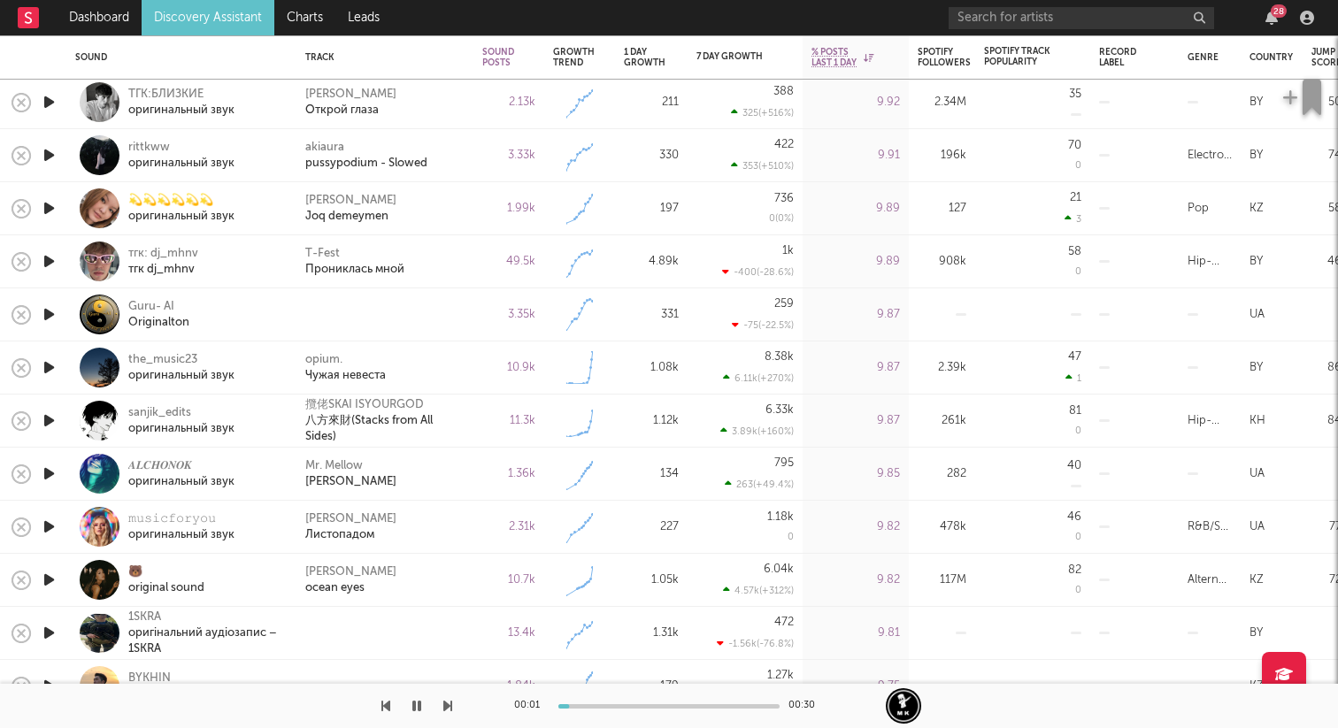
click at [46, 310] on icon "button" at bounding box center [49, 314] width 19 height 22
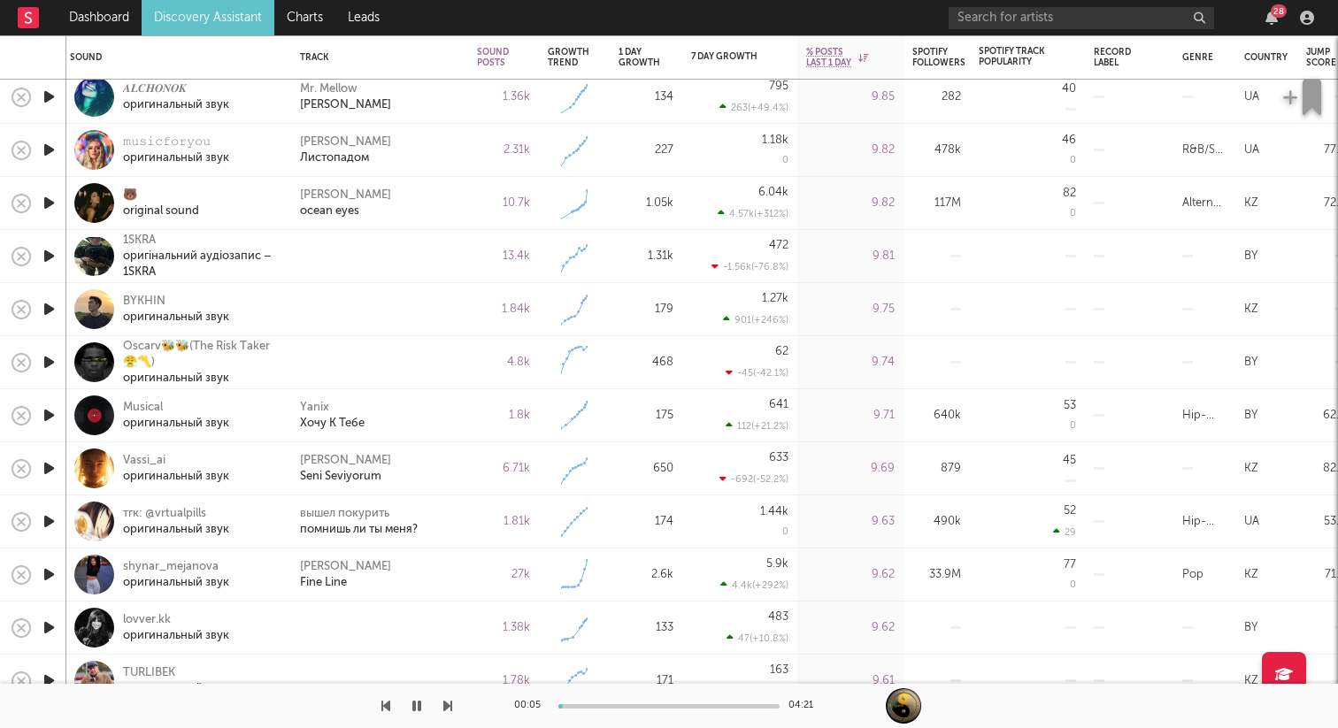
click at [56, 259] on icon "button" at bounding box center [49, 256] width 19 height 22
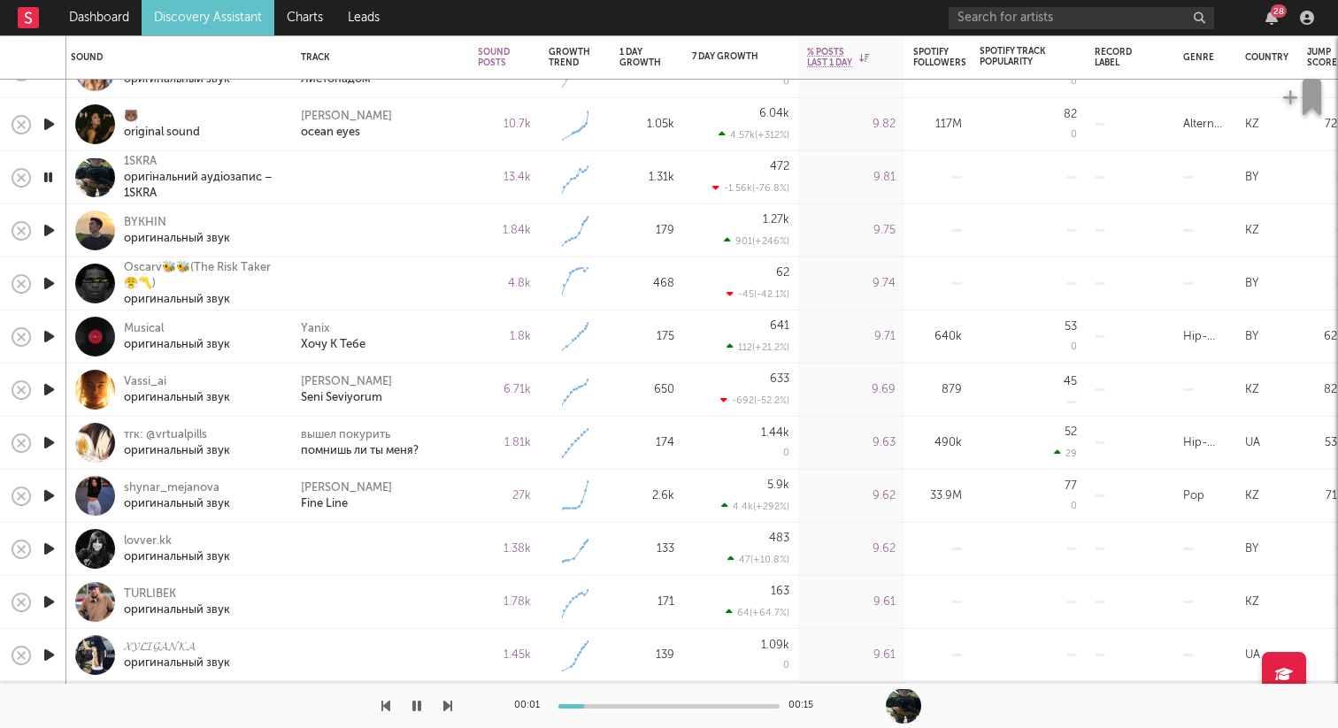
click at [49, 283] on icon "button" at bounding box center [49, 283] width 19 height 22
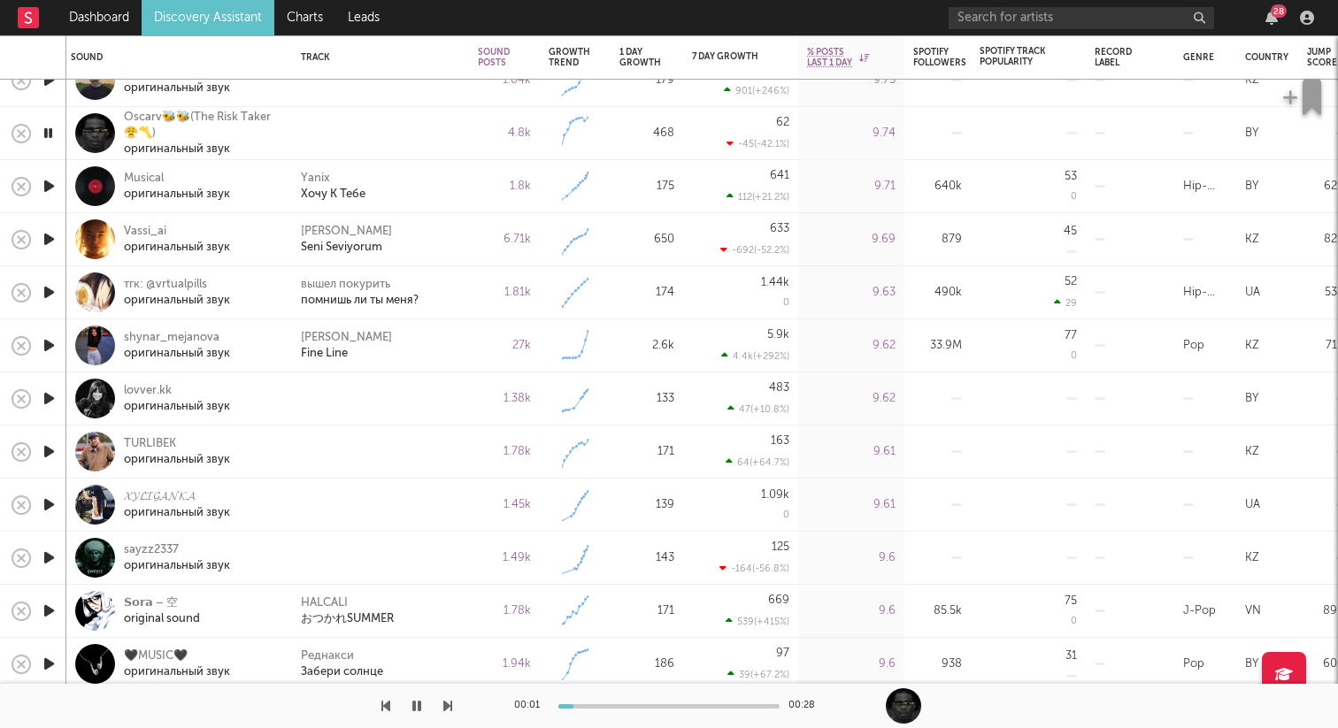
click at [46, 398] on icon "button" at bounding box center [49, 399] width 19 height 22
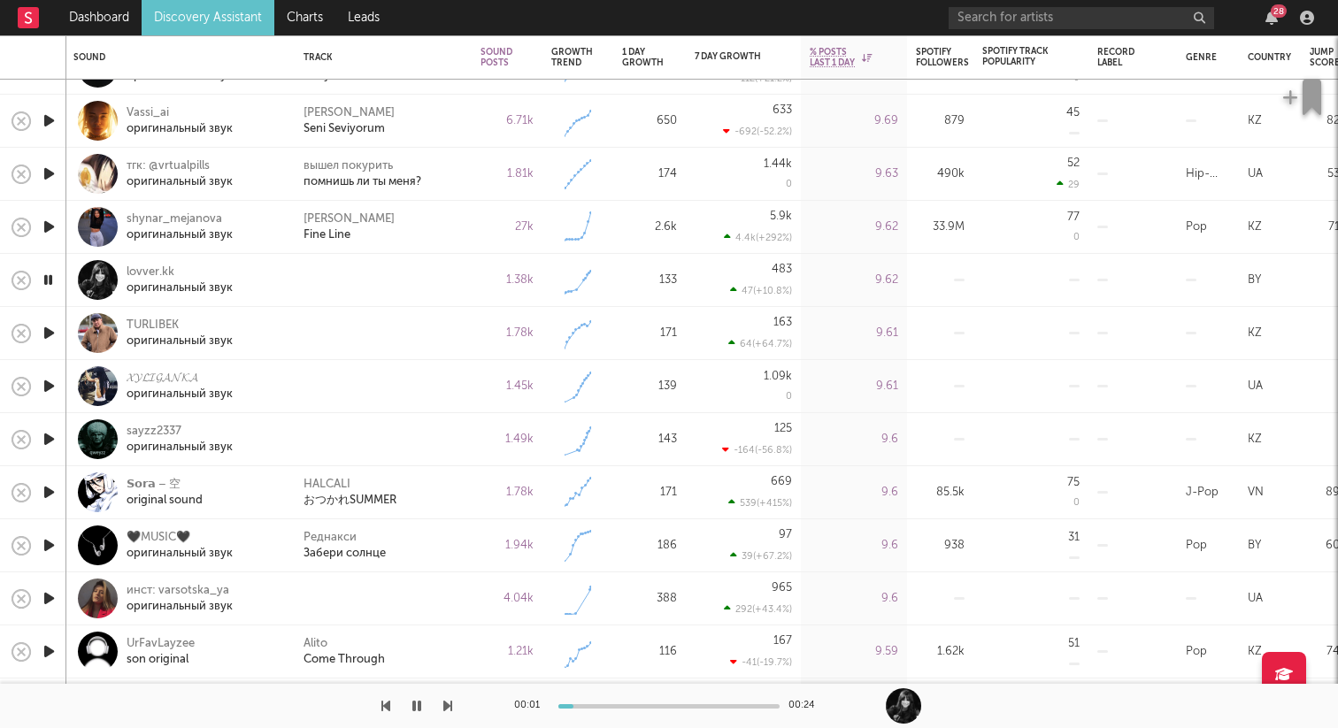
click at [50, 334] on icon "button" at bounding box center [49, 333] width 19 height 22
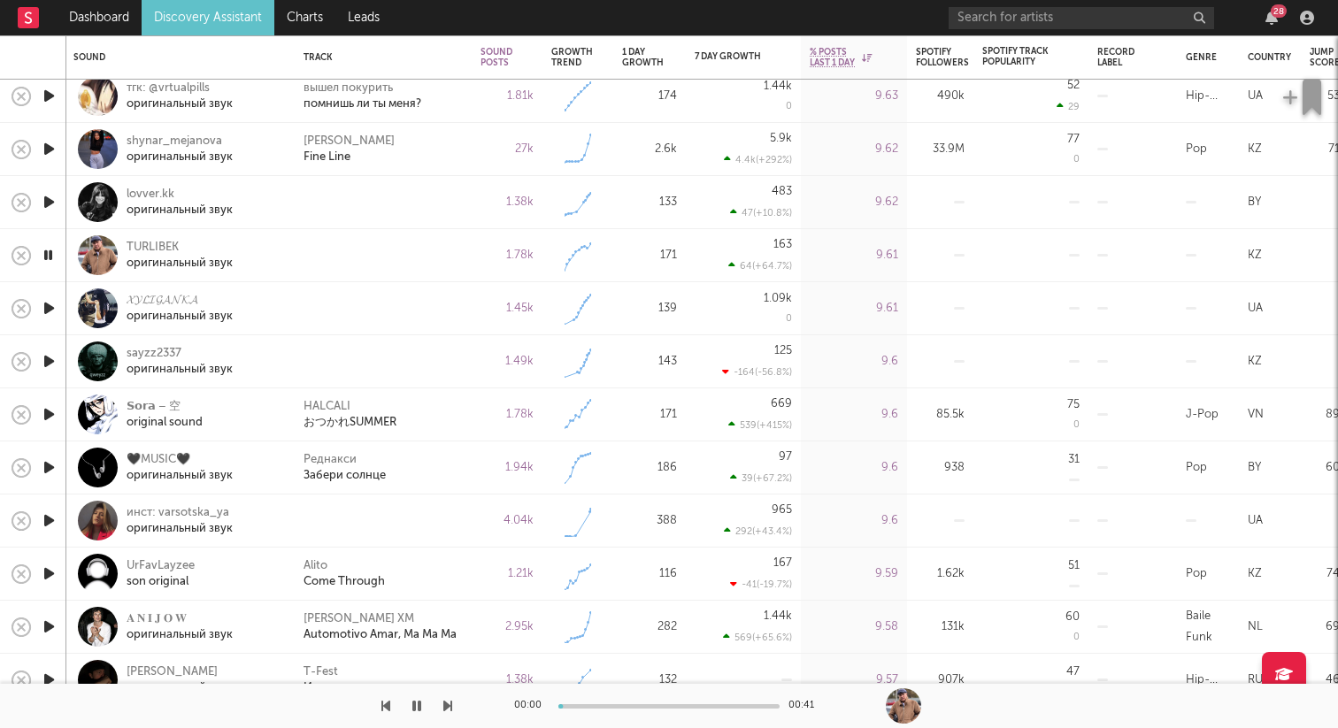
click at [46, 302] on icon "button" at bounding box center [49, 308] width 19 height 22
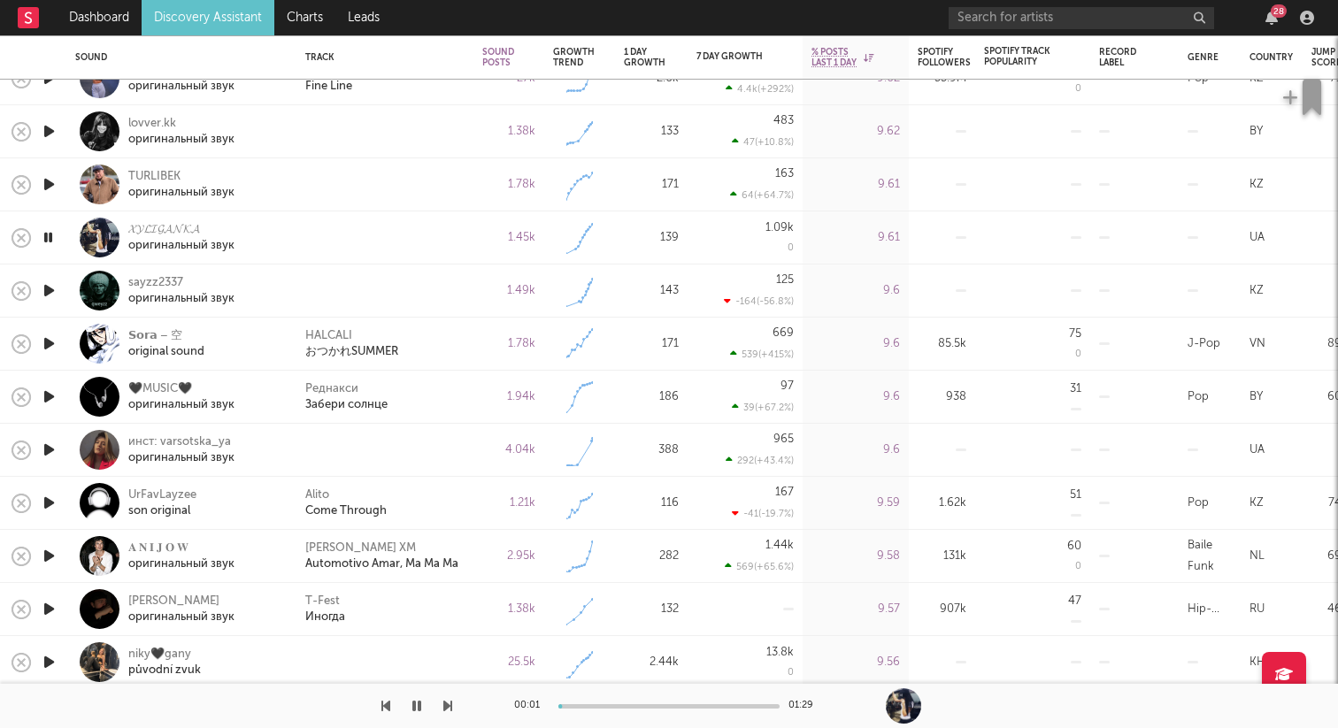
click at [59, 441] on div at bounding box center [48, 450] width 35 height 53
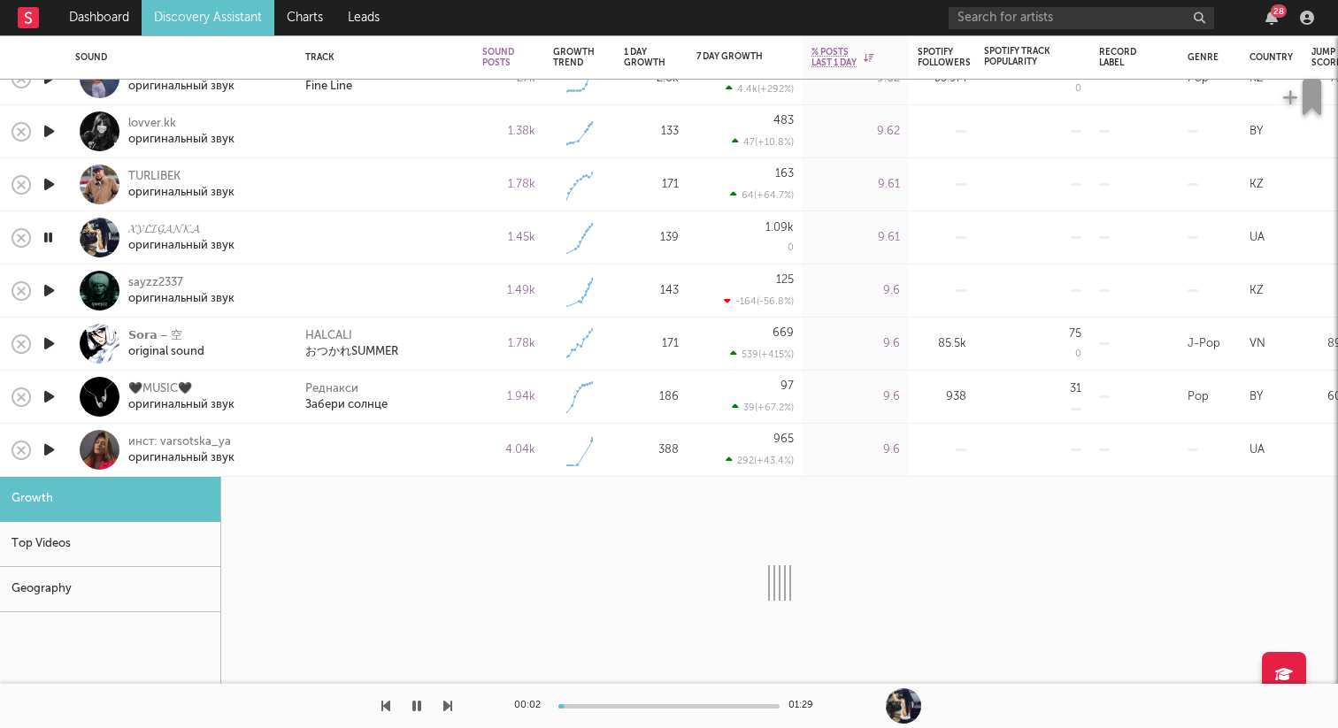
click at [103, 449] on div at bounding box center [100, 450] width 40 height 40
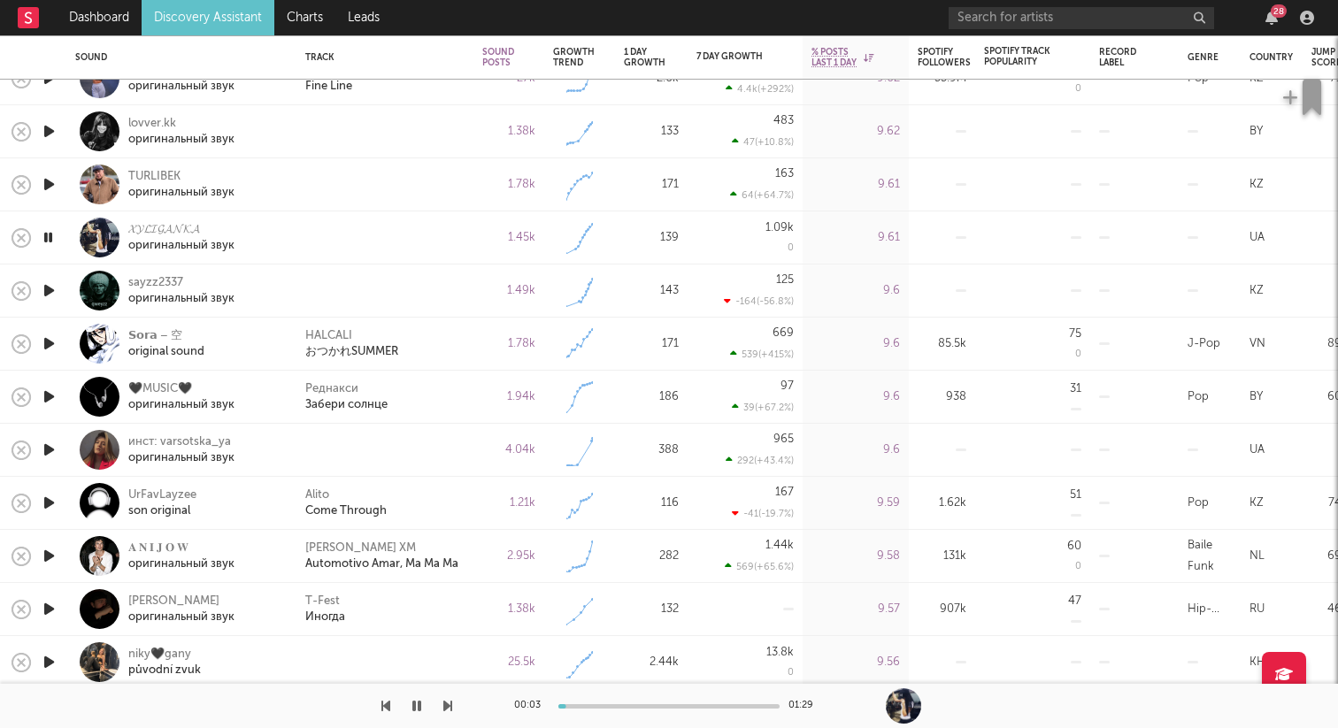
click at [54, 450] on icon "button" at bounding box center [49, 450] width 19 height 22
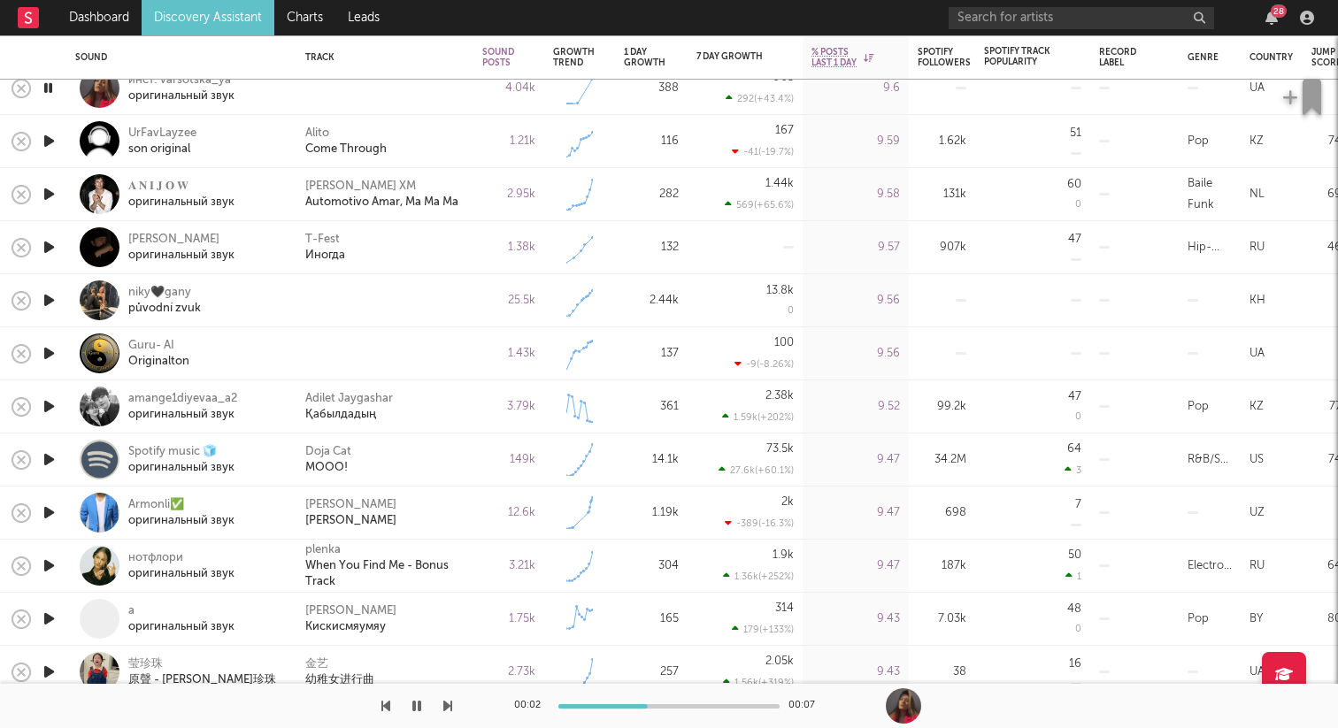
click at [54, 301] on icon "button" at bounding box center [49, 300] width 19 height 22
click at [50, 353] on icon "button" at bounding box center [49, 353] width 19 height 22
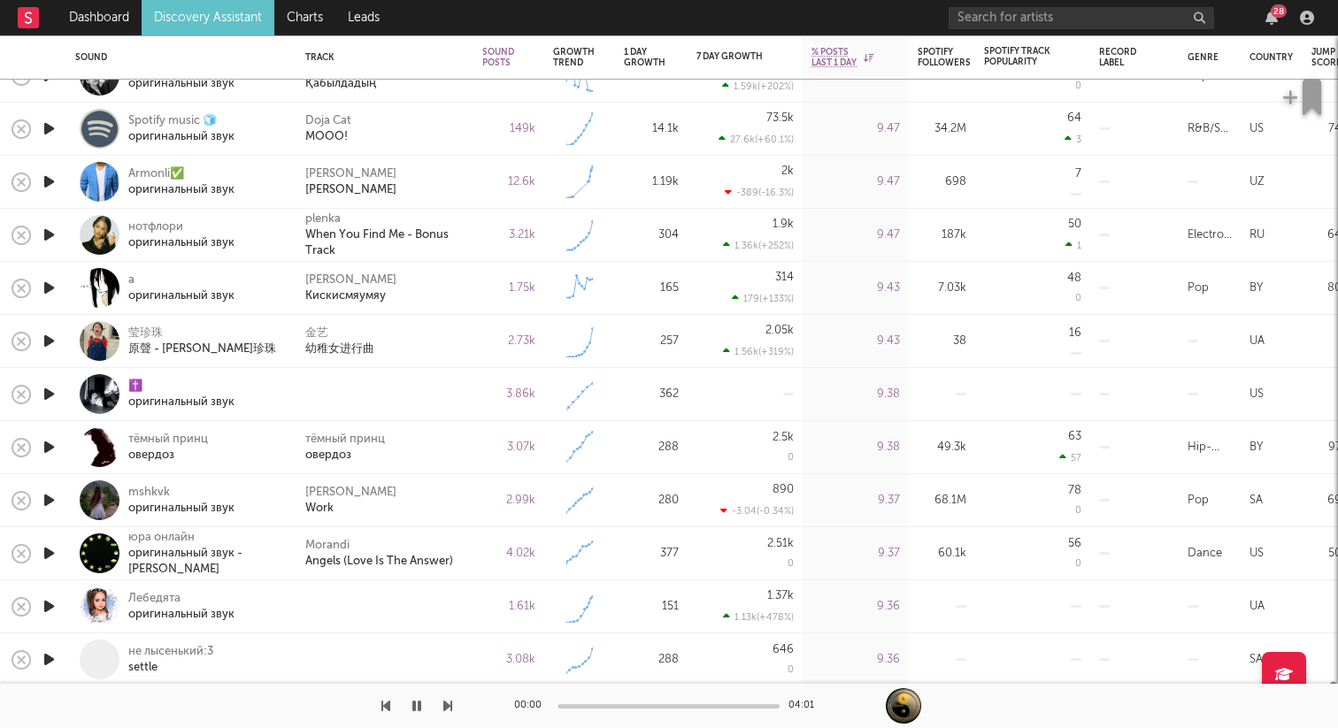
click at [45, 403] on icon "button" at bounding box center [49, 394] width 19 height 22
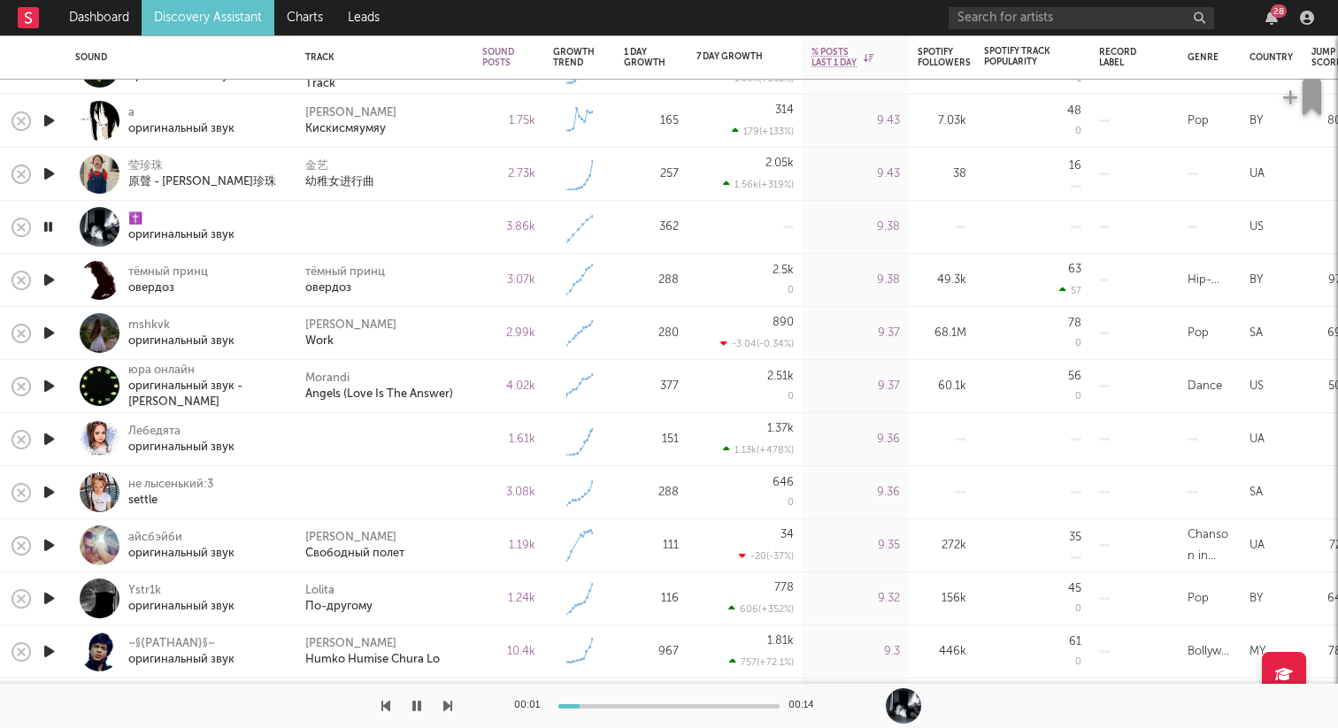
click at [51, 284] on icon "button" at bounding box center [49, 280] width 19 height 22
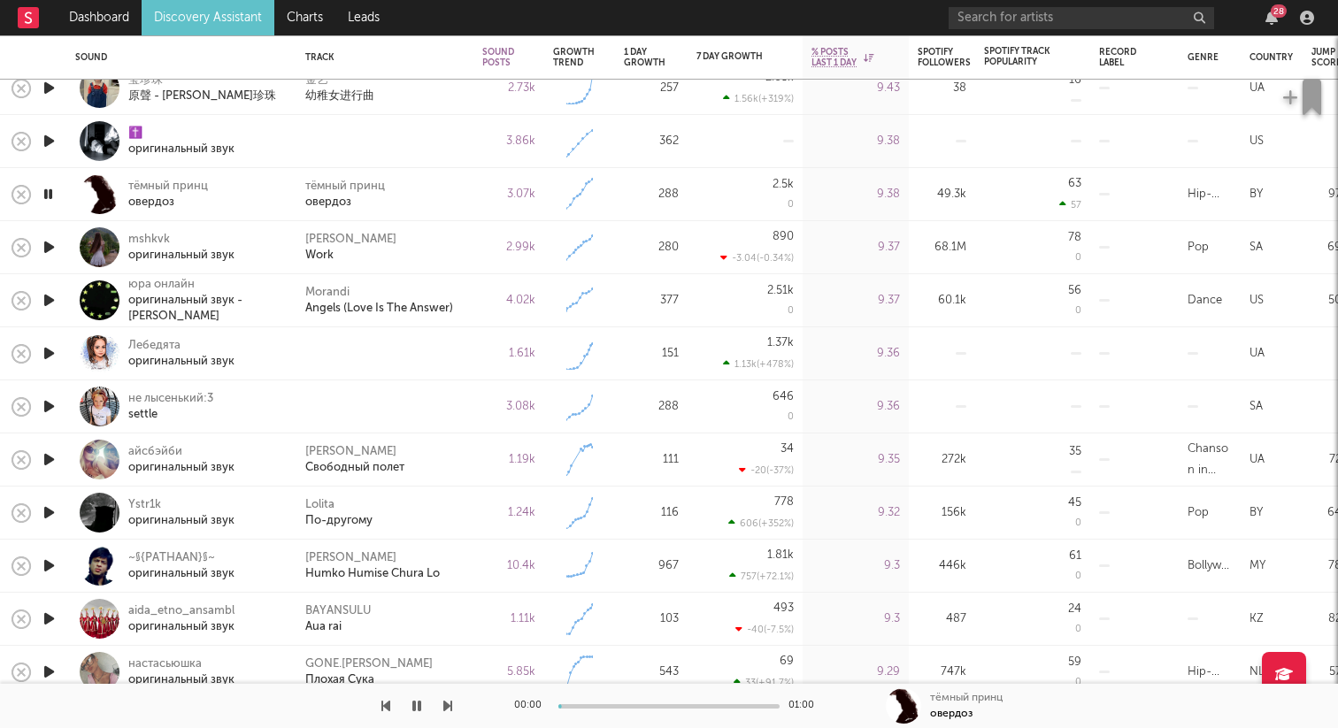
click at [42, 361] on icon "button" at bounding box center [49, 353] width 19 height 22
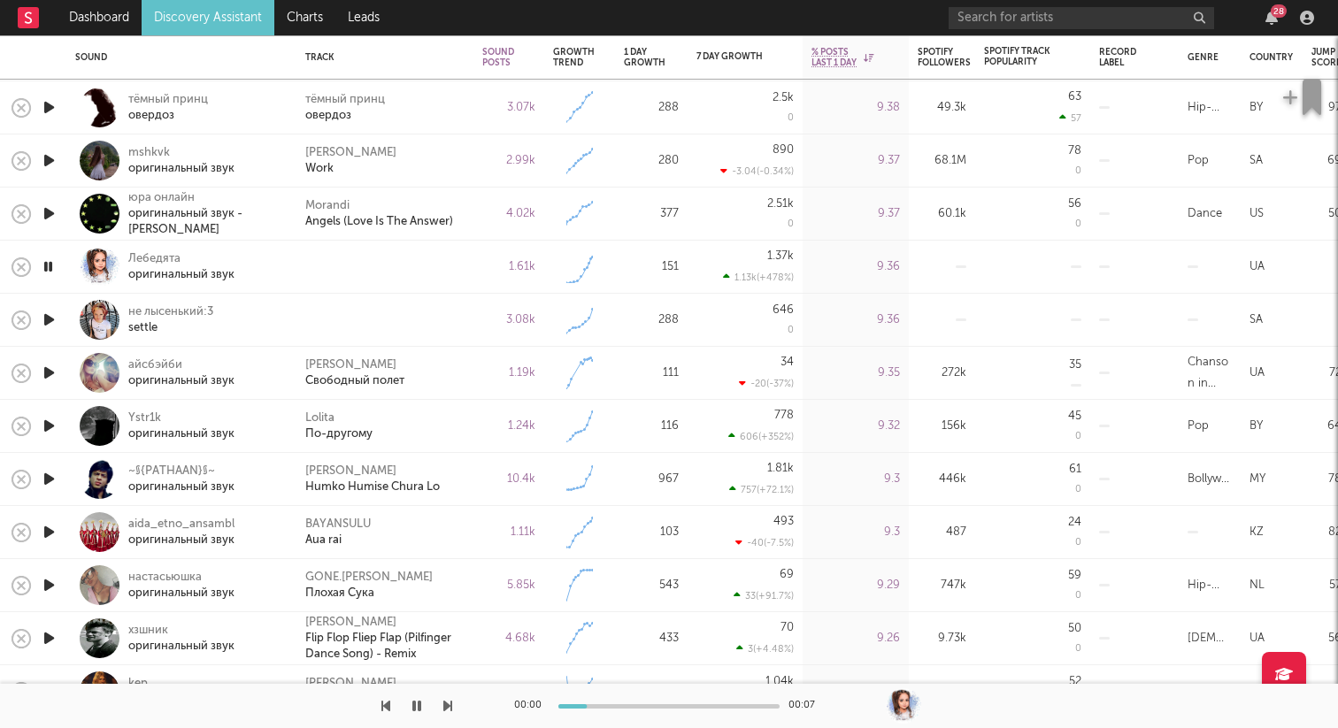
click at [49, 320] on icon "button" at bounding box center [49, 320] width 19 height 22
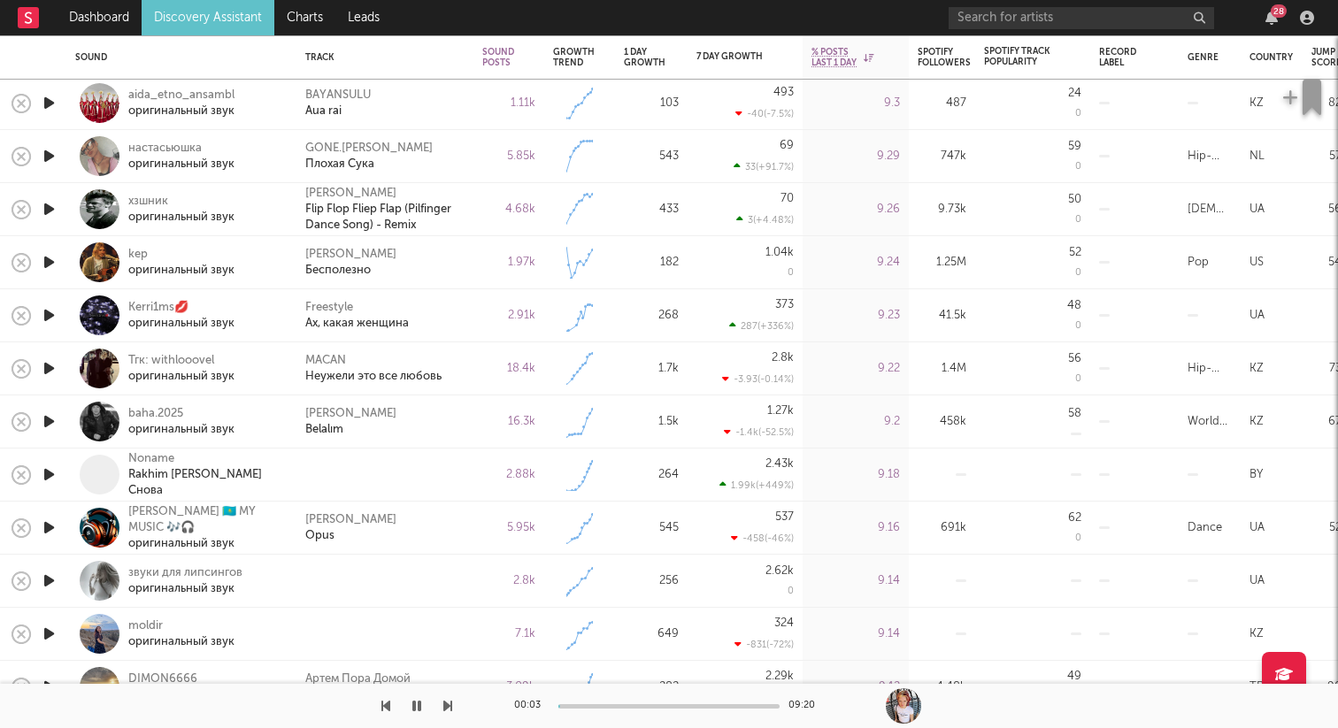
click at [53, 472] on icon "button" at bounding box center [49, 475] width 19 height 22
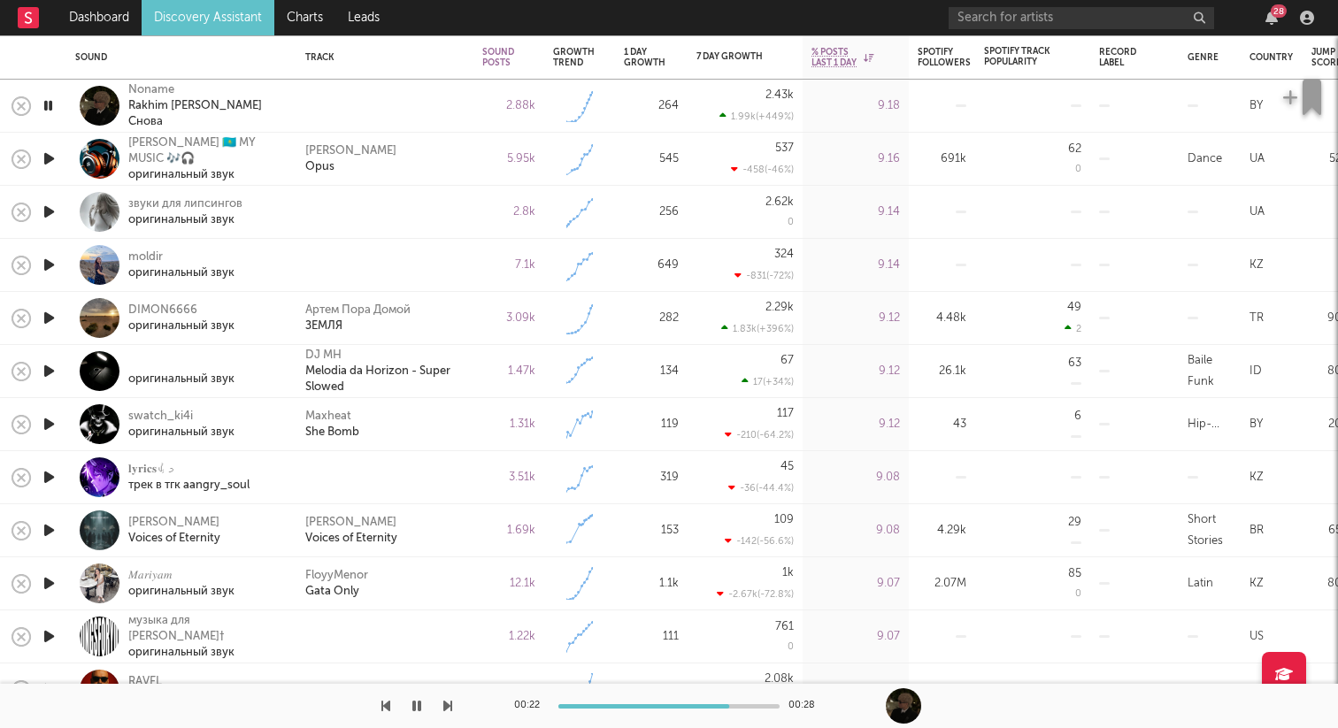
click at [50, 207] on icon "button" at bounding box center [49, 212] width 19 height 22
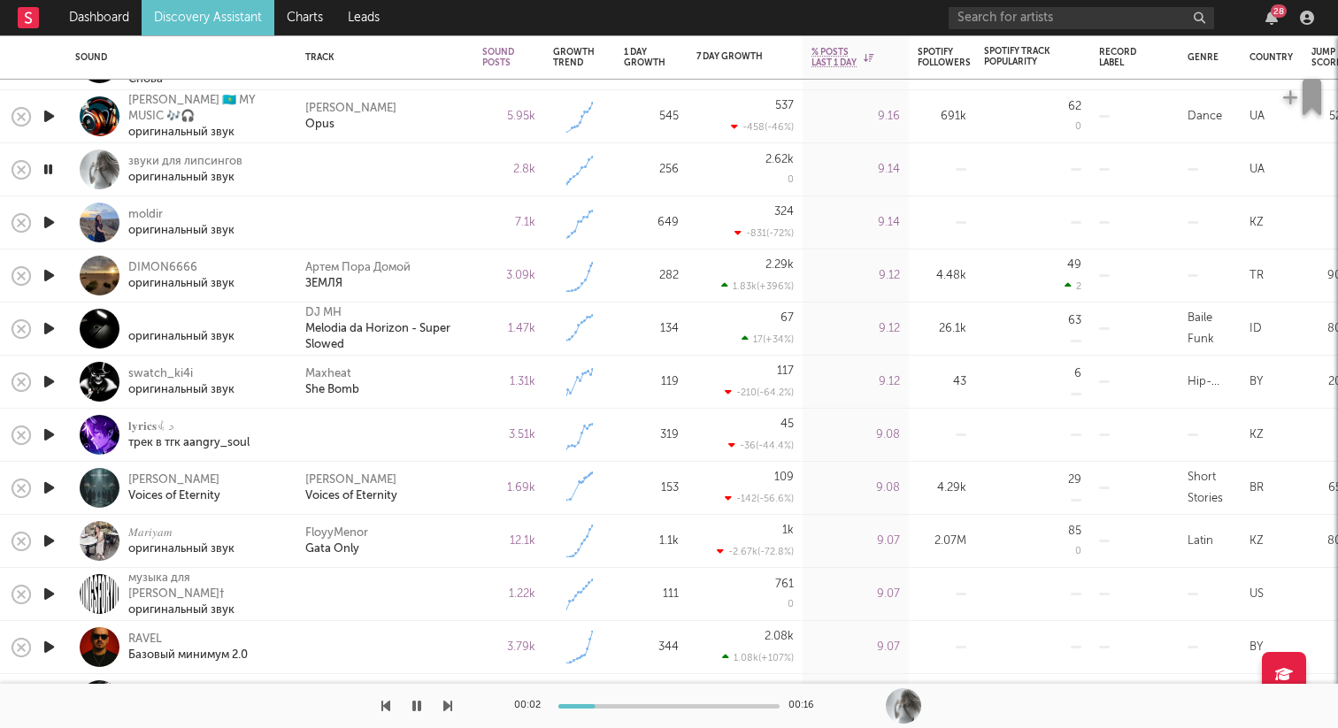
click at [52, 219] on icon "button" at bounding box center [49, 222] width 19 height 22
click at [54, 433] on icon "button" at bounding box center [49, 435] width 19 height 22
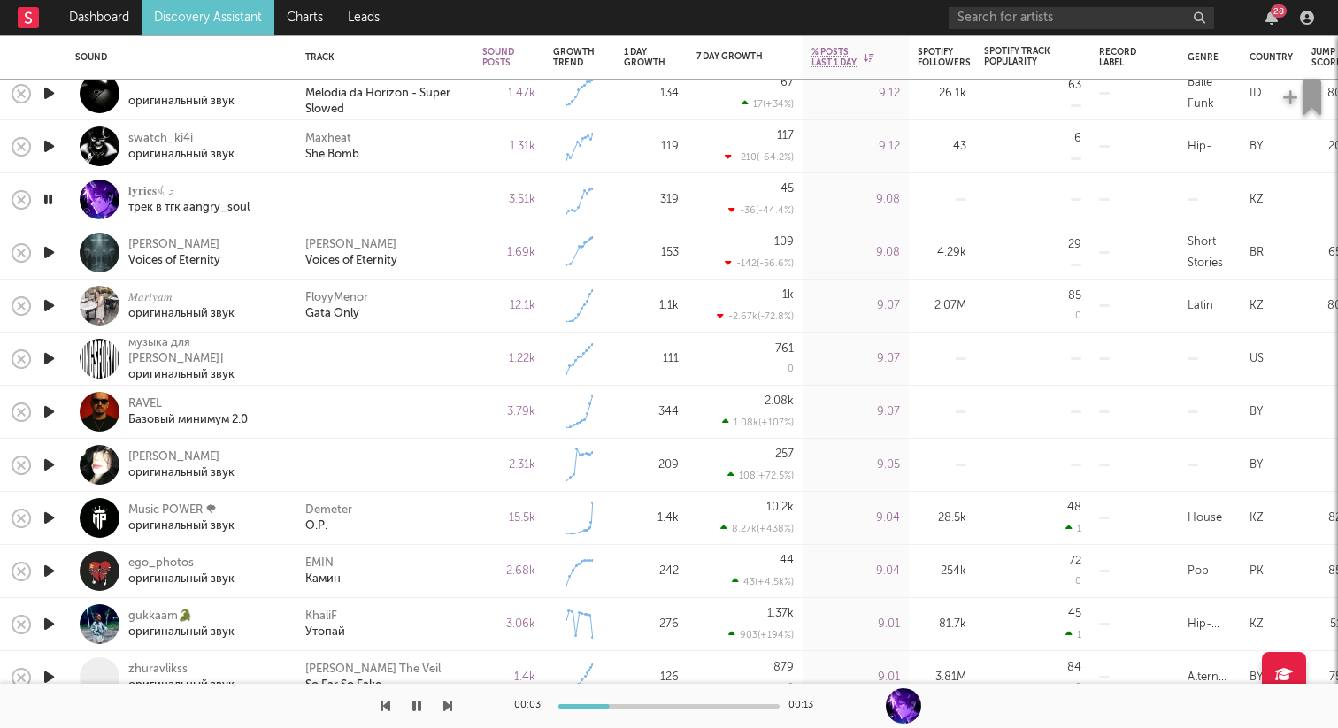
click at [52, 245] on icon "button" at bounding box center [49, 253] width 19 height 22
click at [48, 357] on icon "button" at bounding box center [49, 359] width 19 height 22
click at [44, 410] on icon "button" at bounding box center [49, 412] width 19 height 22
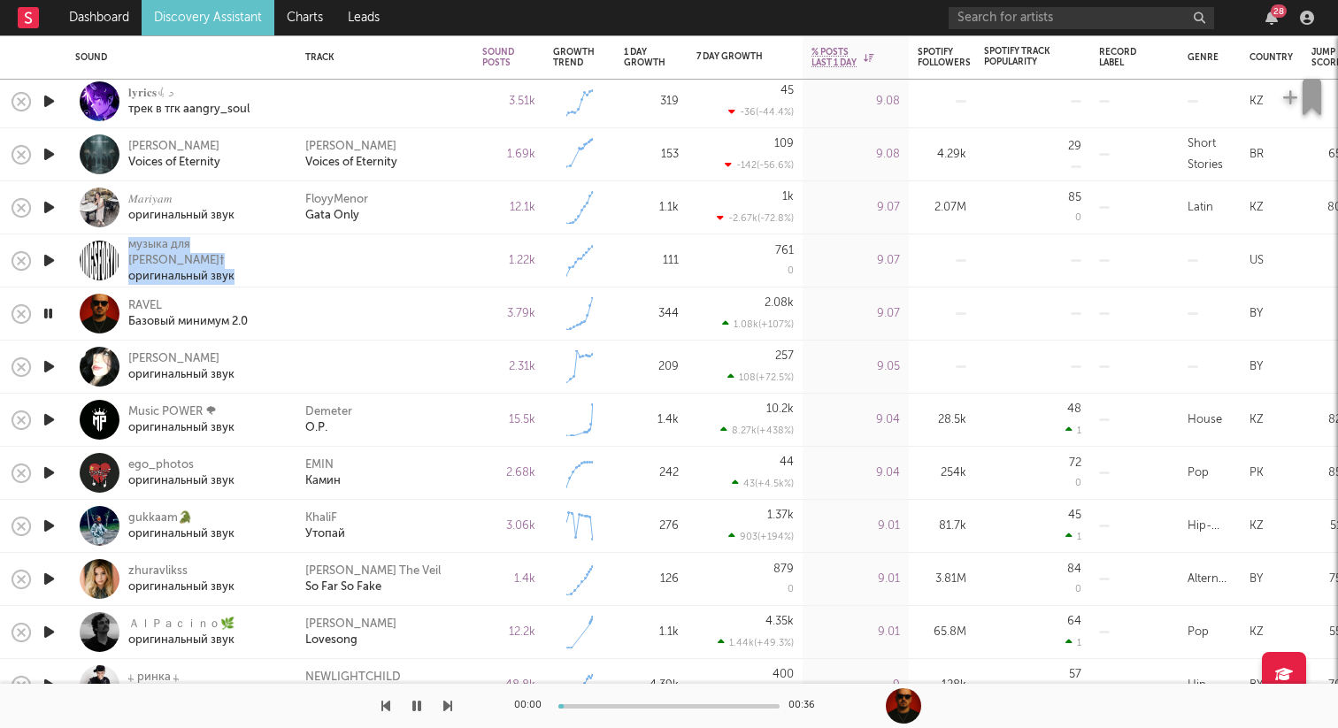
click at [50, 364] on icon "button" at bounding box center [49, 367] width 19 height 22
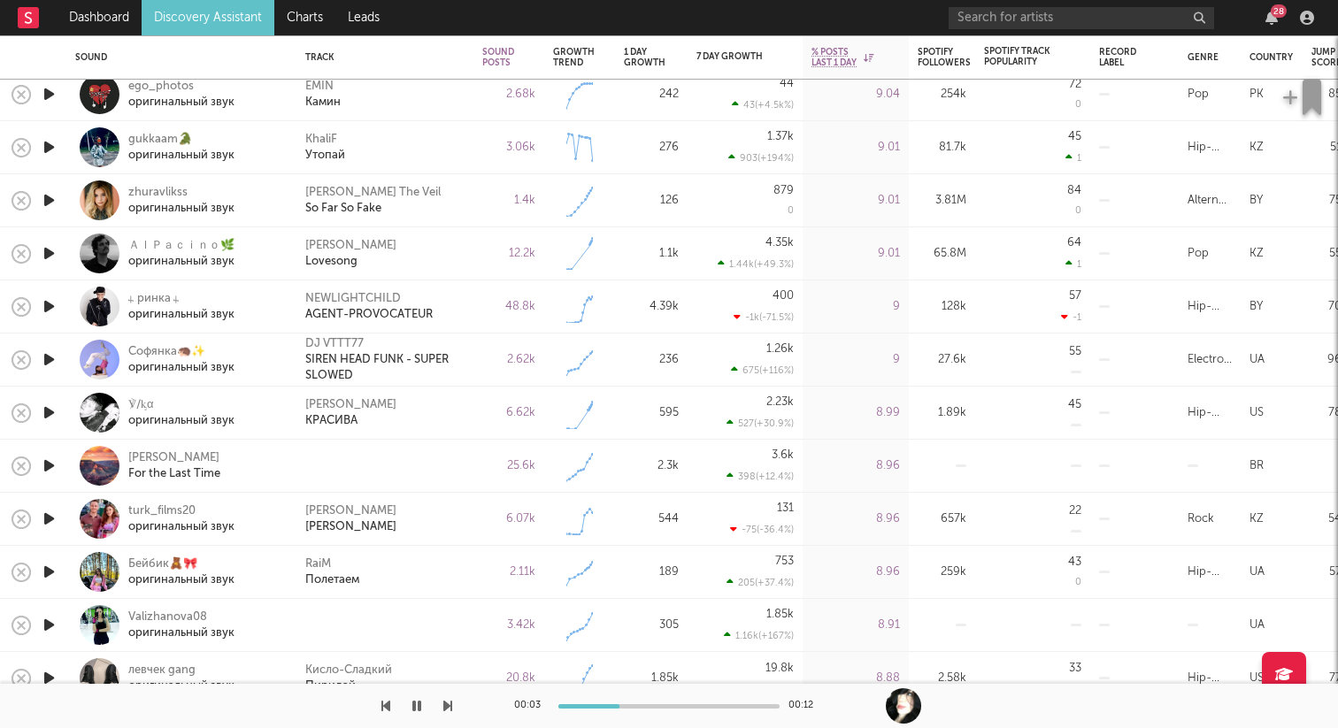
click at [55, 461] on icon "button" at bounding box center [49, 466] width 19 height 22
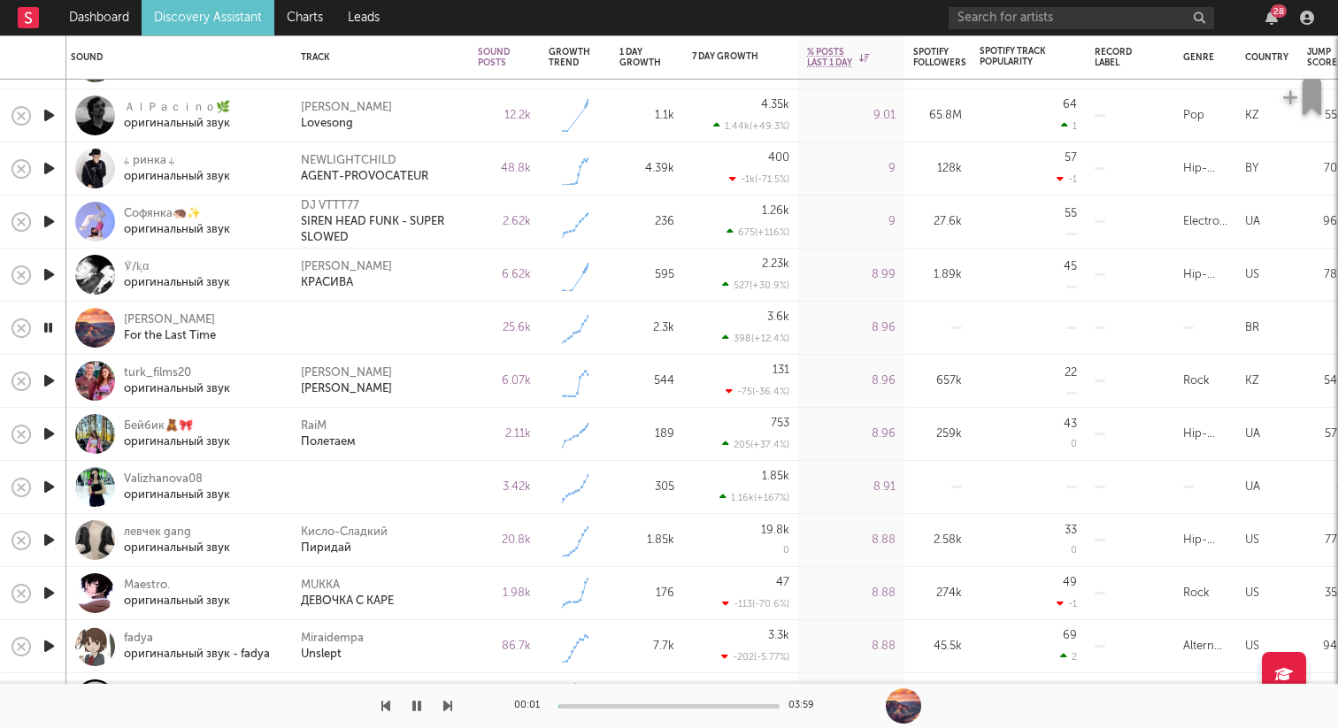
click at [50, 484] on icon "button" at bounding box center [49, 487] width 19 height 22
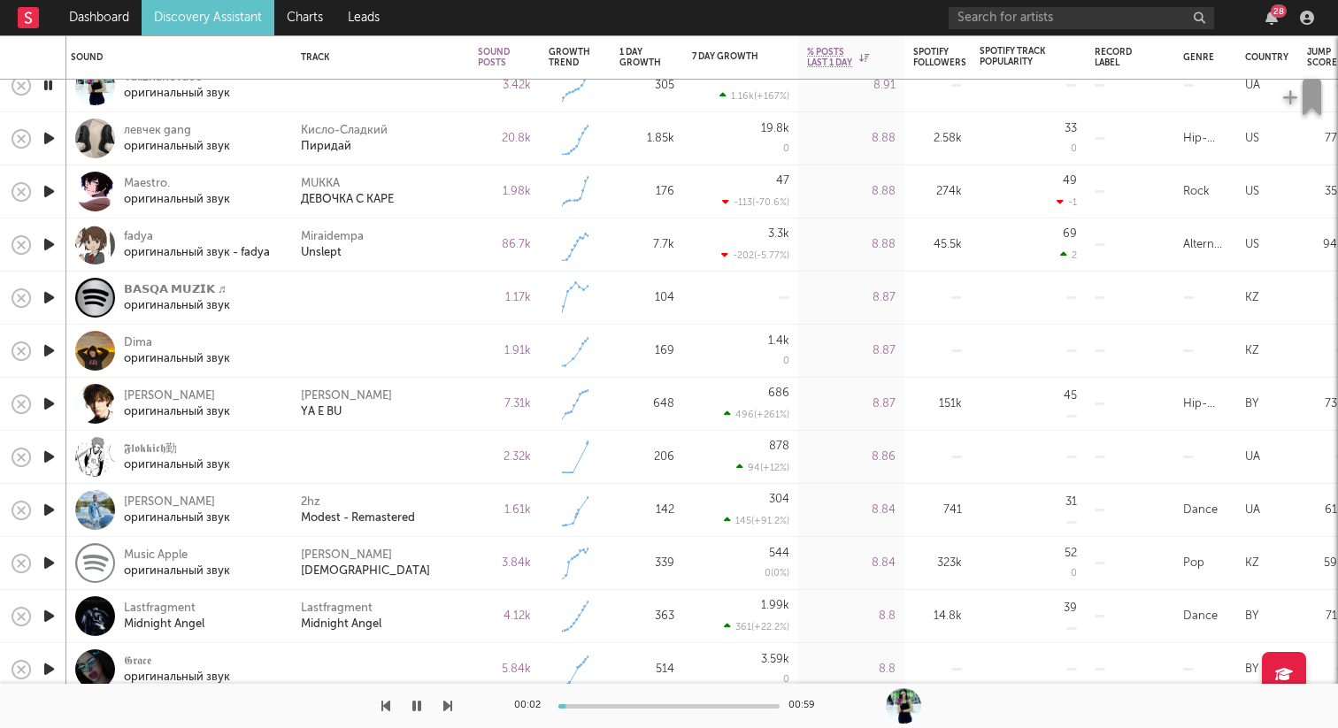
click at [51, 294] on icon "button" at bounding box center [49, 298] width 19 height 22
click at [51, 350] on icon "button" at bounding box center [49, 351] width 19 height 22
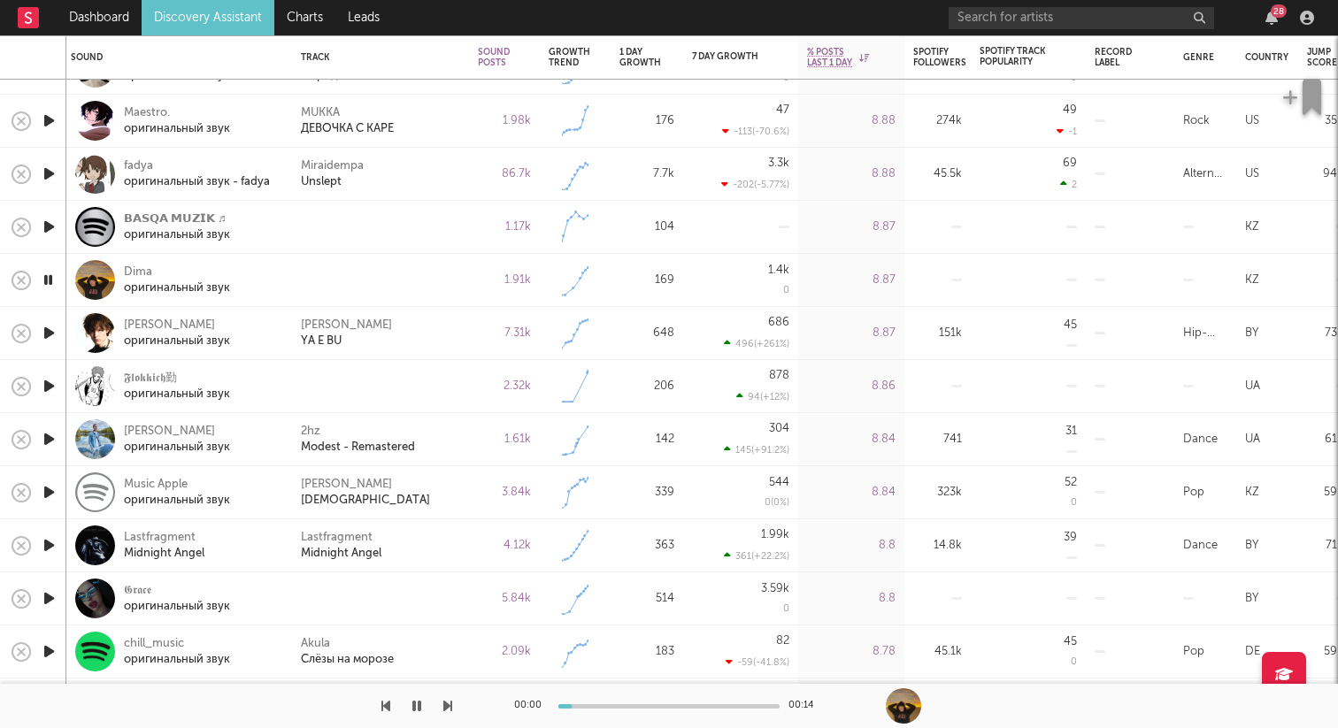
click at [49, 384] on icon "button" at bounding box center [49, 386] width 19 height 22
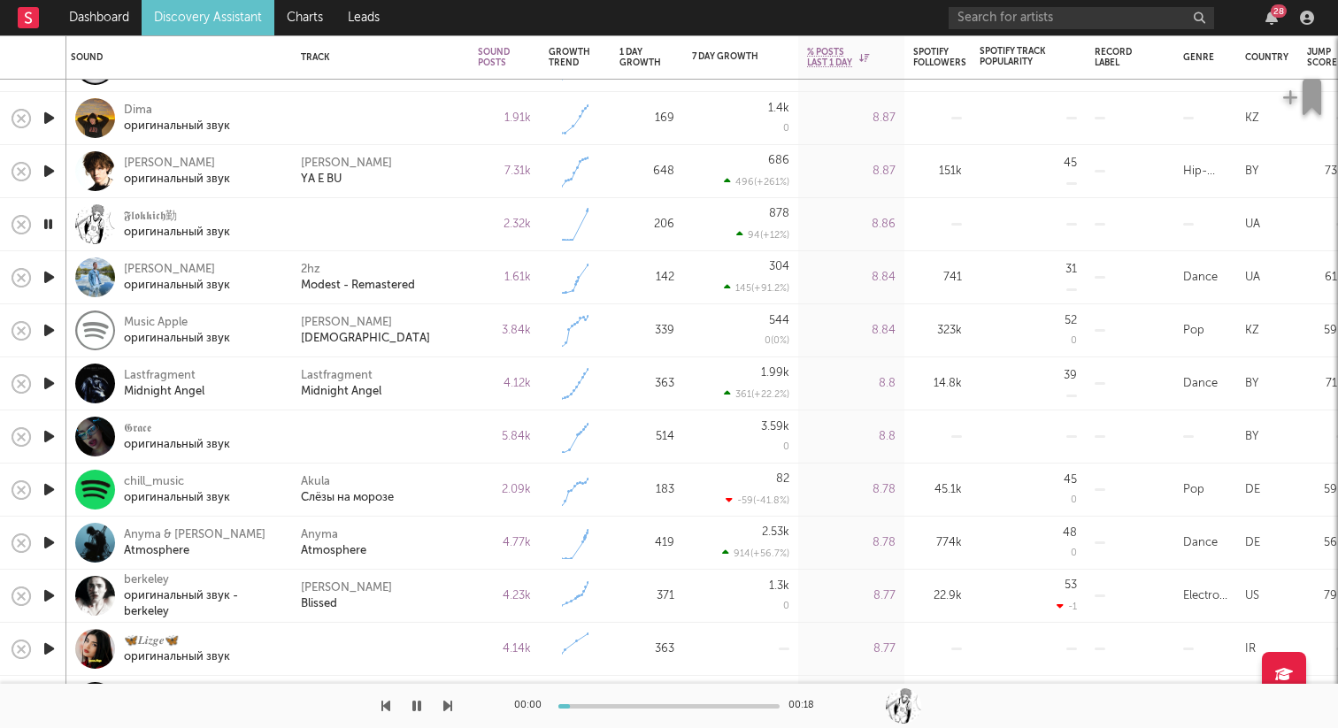
click at [50, 436] on icon "button" at bounding box center [49, 437] width 19 height 22
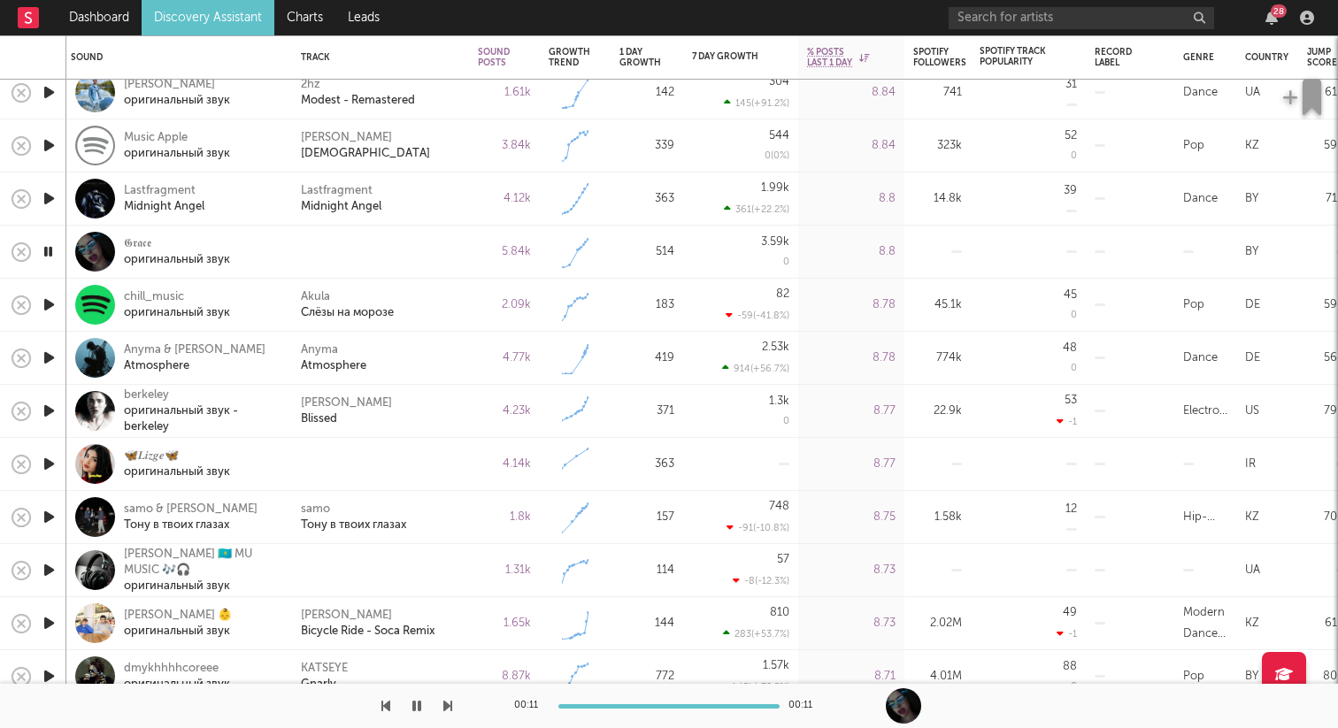
click at [54, 572] on icon "button" at bounding box center [49, 570] width 19 height 22
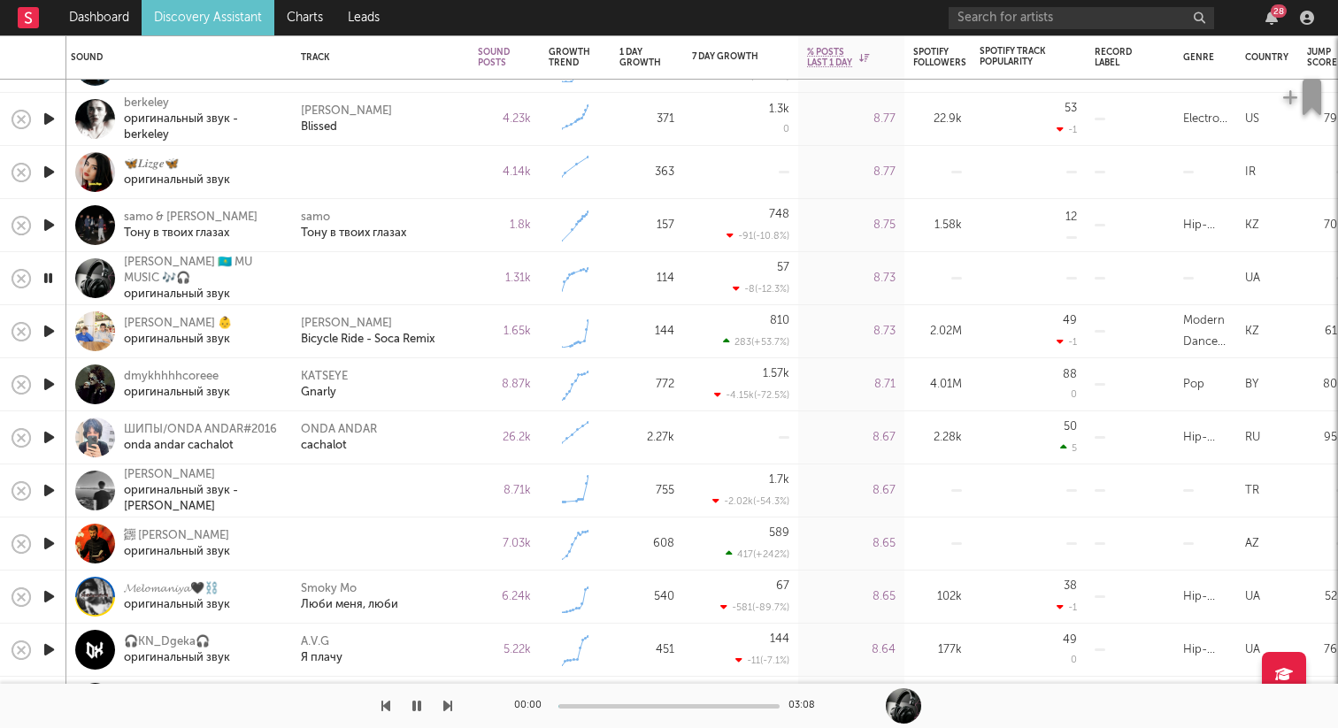
click at [50, 486] on icon "button" at bounding box center [49, 491] width 19 height 22
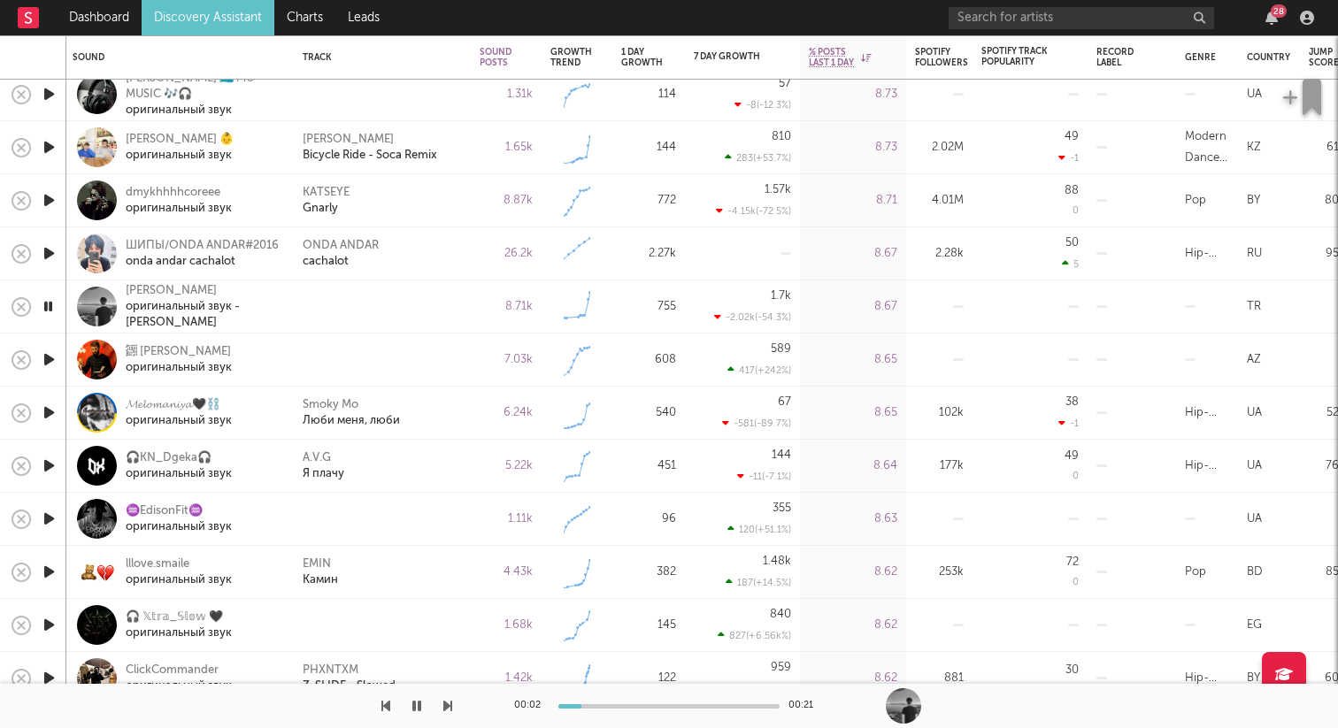
click at [57, 360] on icon "button" at bounding box center [49, 360] width 19 height 22
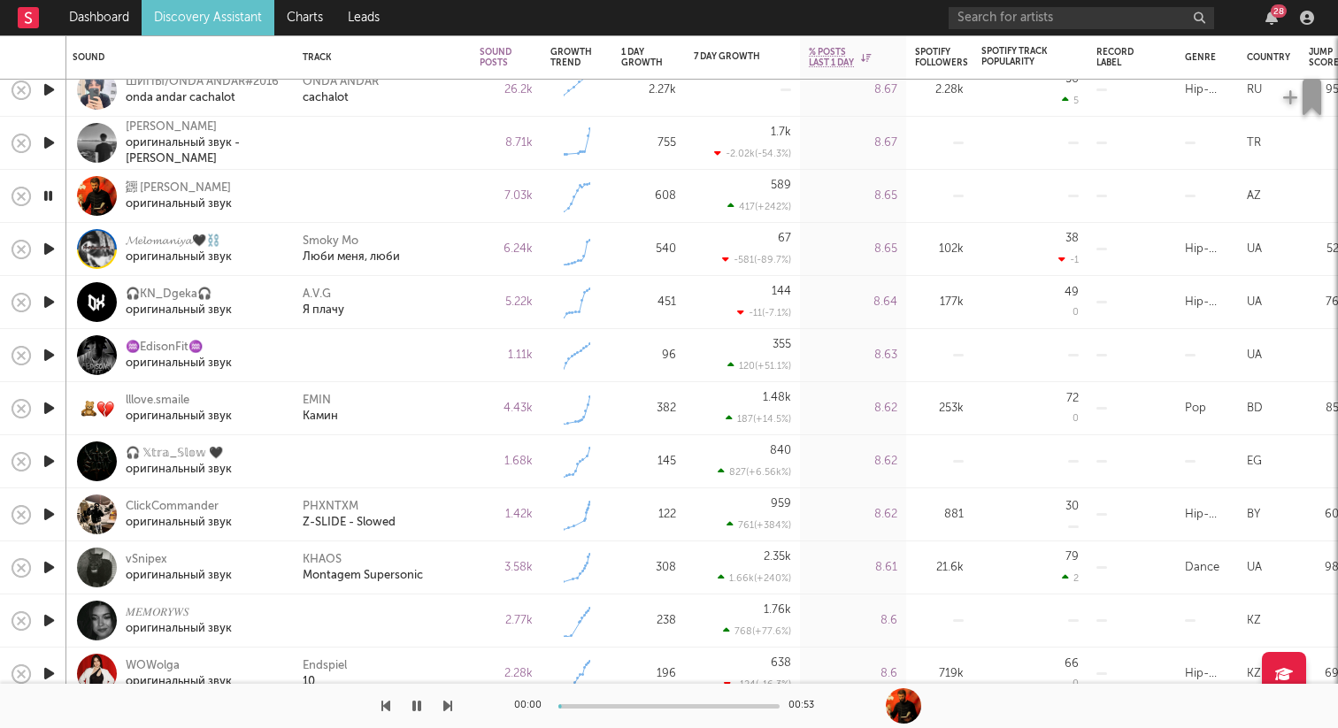
click at [51, 356] on icon "button" at bounding box center [49, 355] width 19 height 22
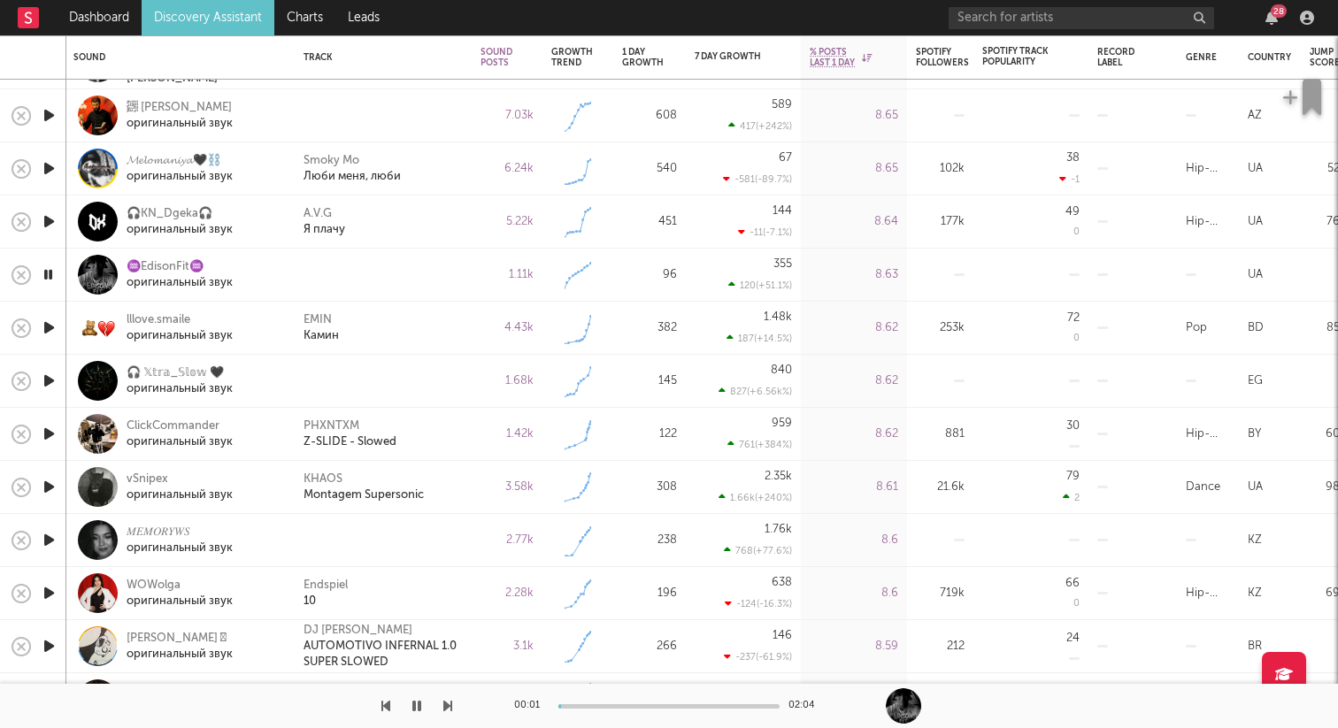
click at [51, 383] on icon "button" at bounding box center [49, 381] width 19 height 22
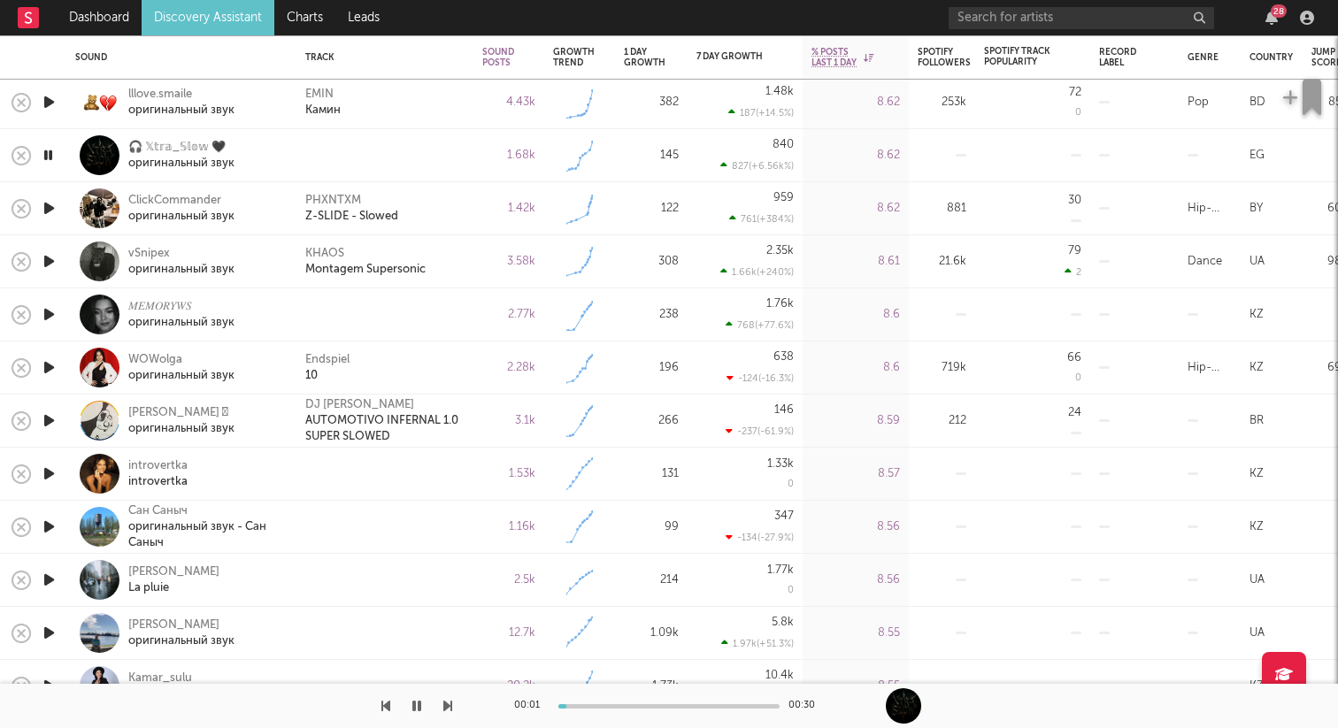
click at [46, 316] on icon "button" at bounding box center [49, 314] width 19 height 22
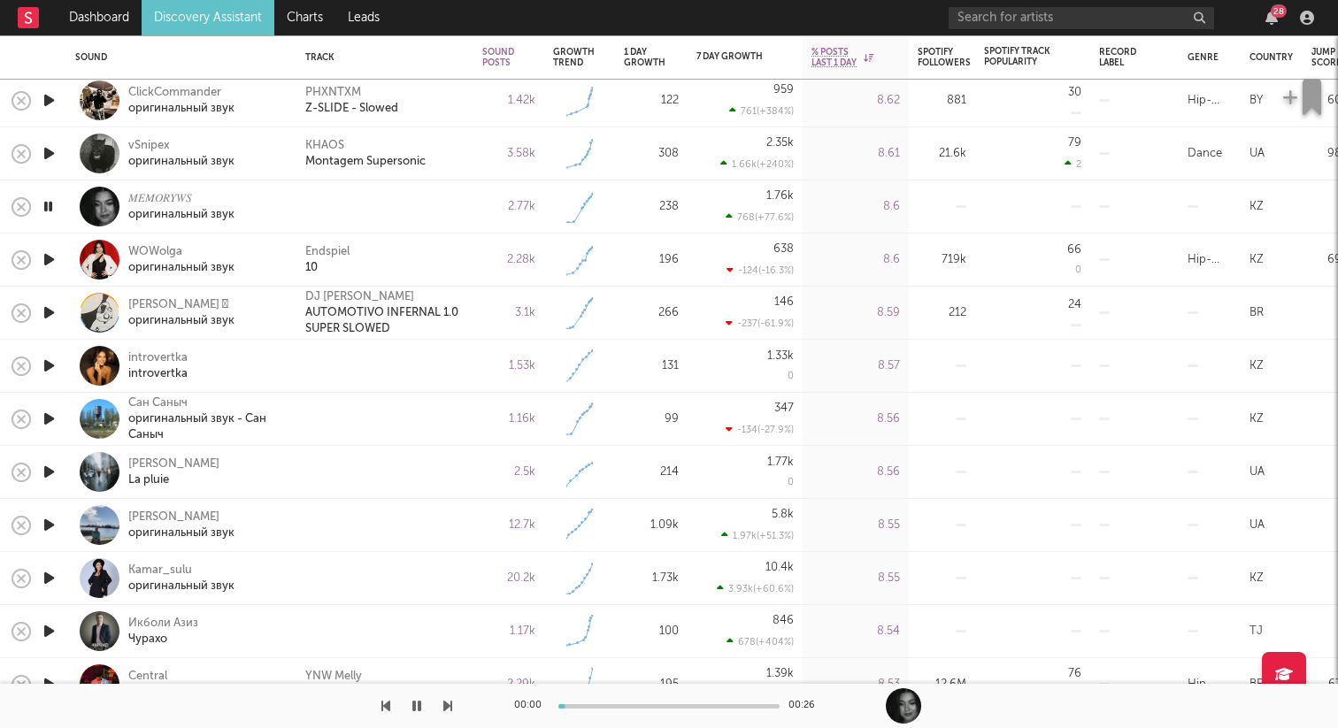
click at [49, 366] on icon "button" at bounding box center [49, 366] width 19 height 22
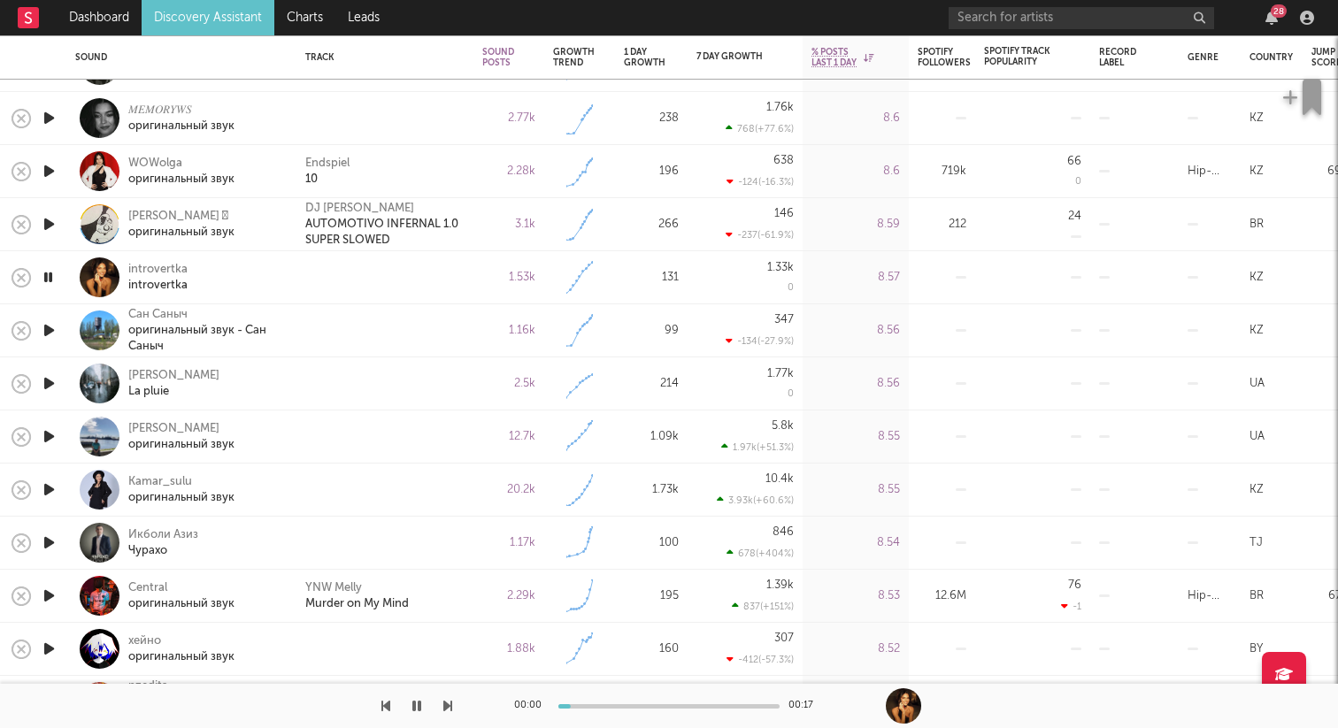
click at [45, 335] on icon "button" at bounding box center [49, 330] width 19 height 22
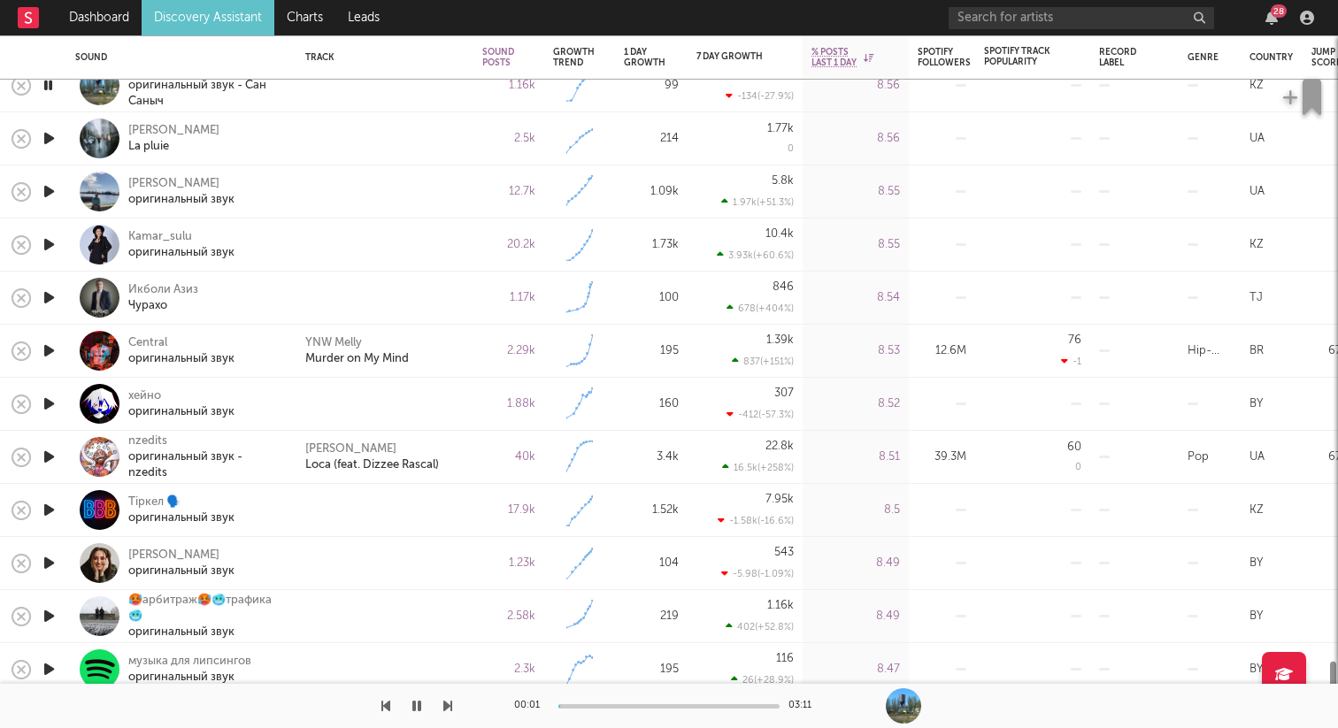
click at [49, 401] on icon "button" at bounding box center [49, 404] width 19 height 22
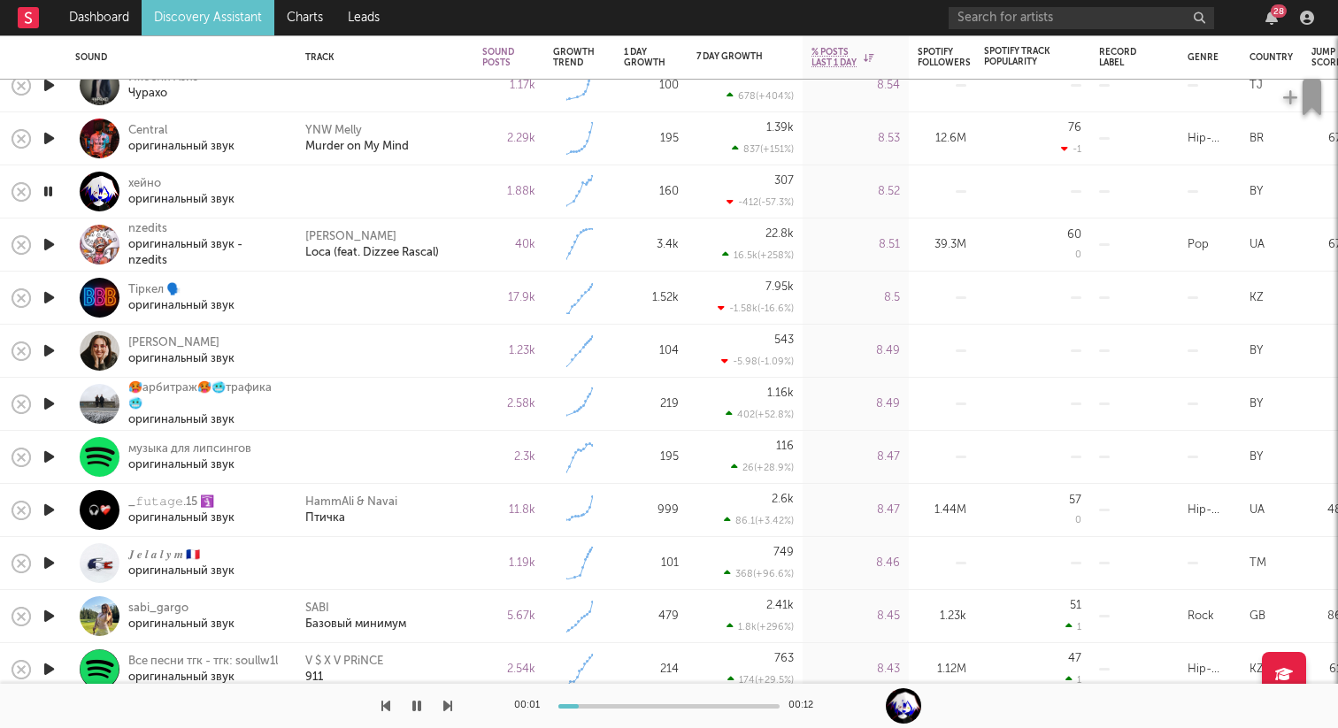
click at [49, 354] on icon "button" at bounding box center [49, 351] width 19 height 22
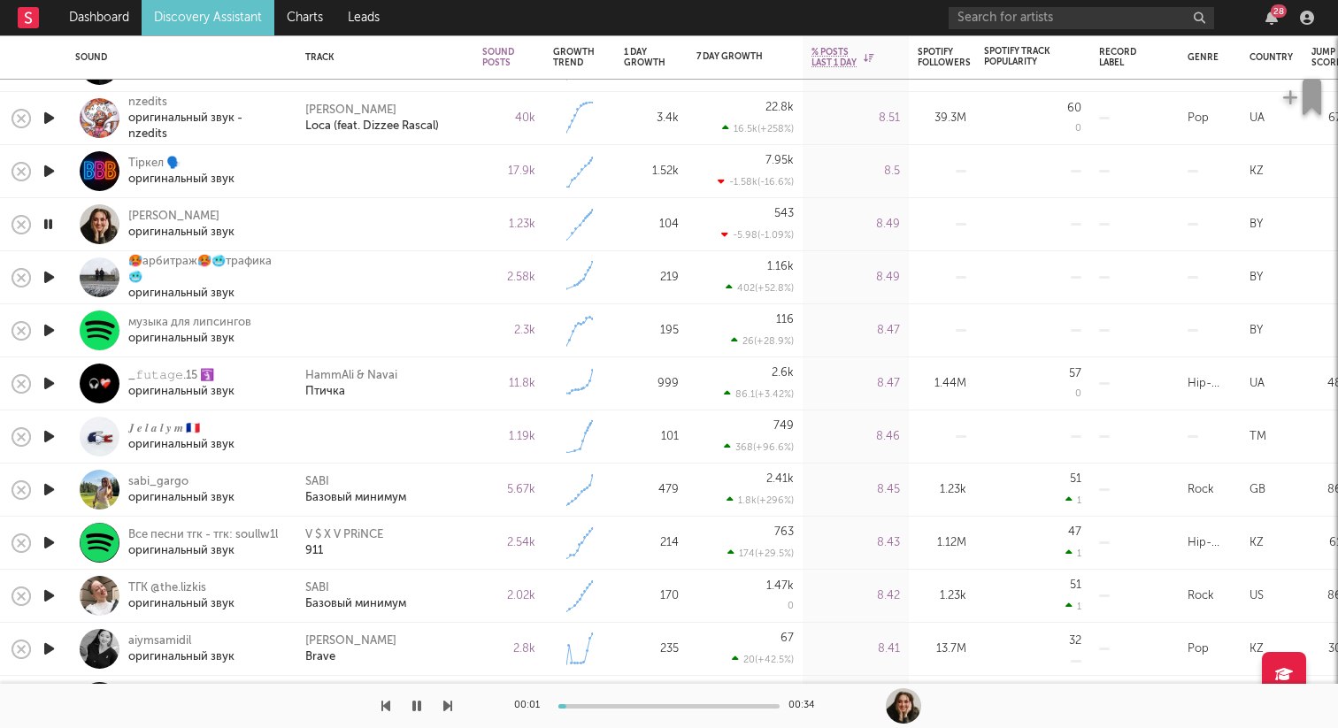
click at [49, 434] on icon "button" at bounding box center [49, 437] width 19 height 22
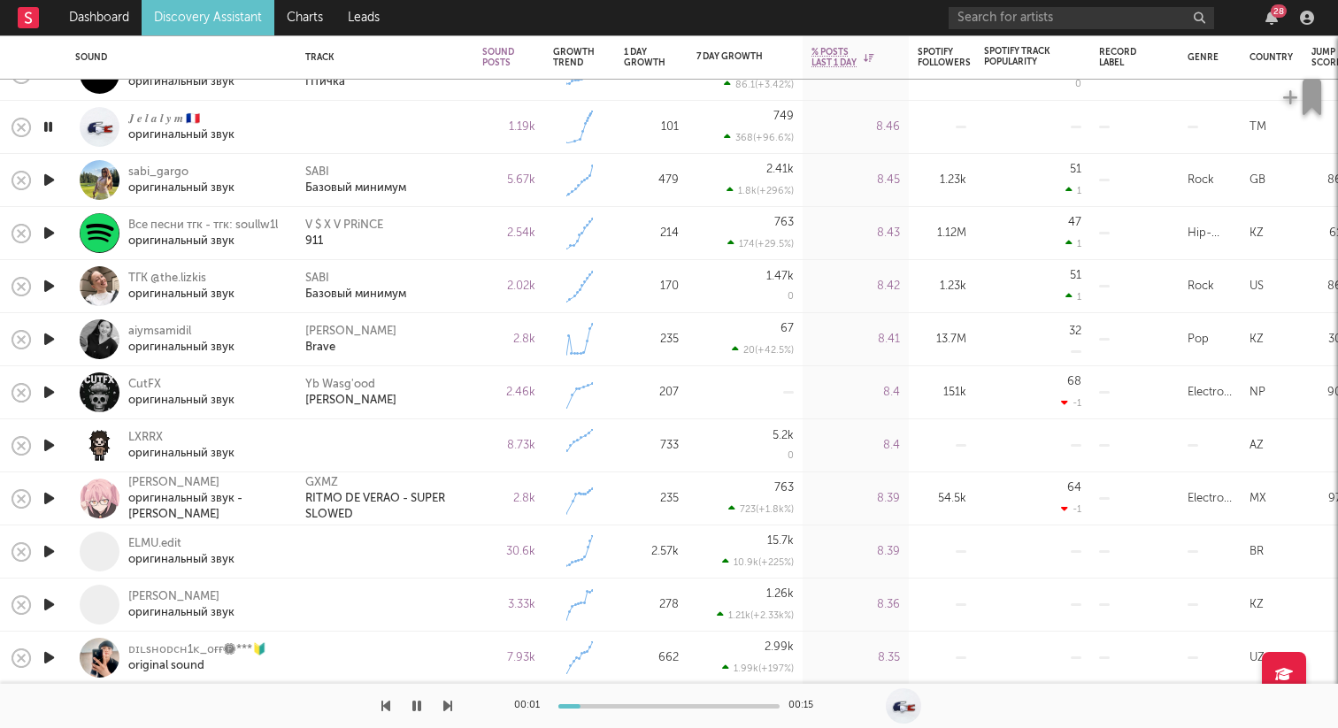
click at [53, 443] on icon "button" at bounding box center [49, 445] width 19 height 22
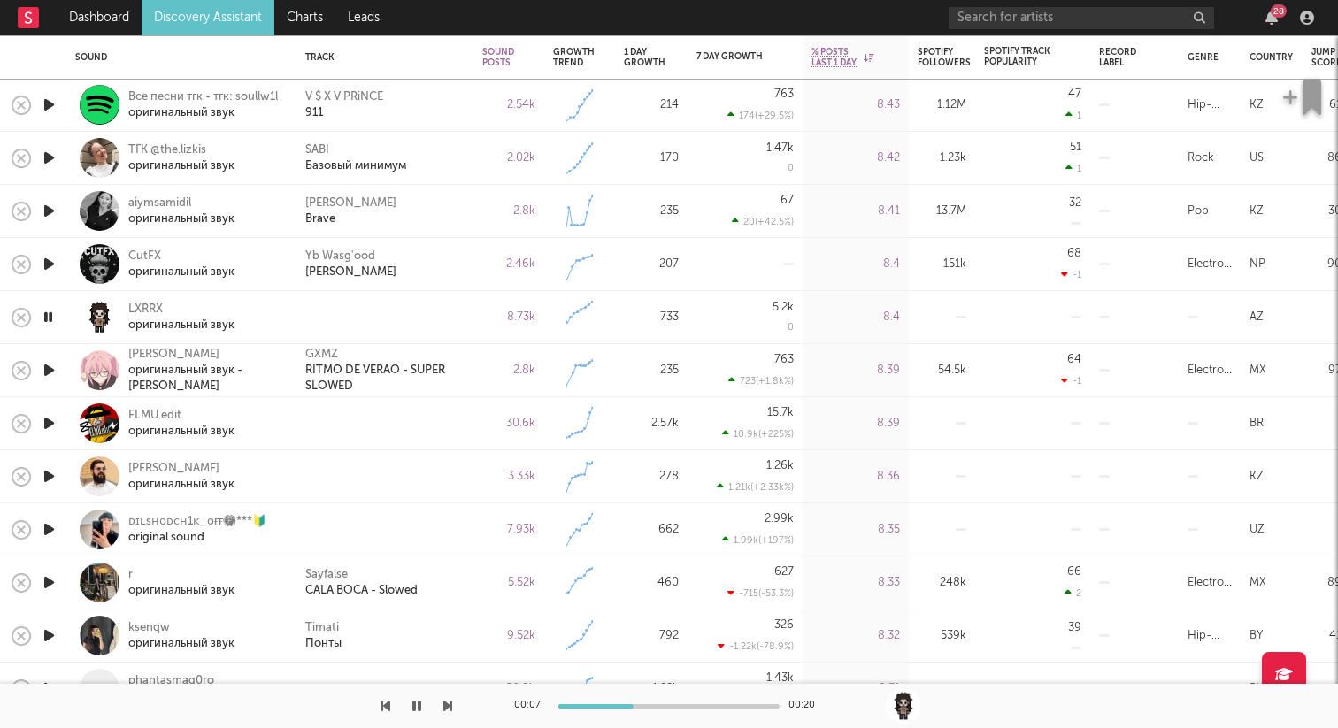
click at [55, 423] on icon "button" at bounding box center [49, 423] width 19 height 22
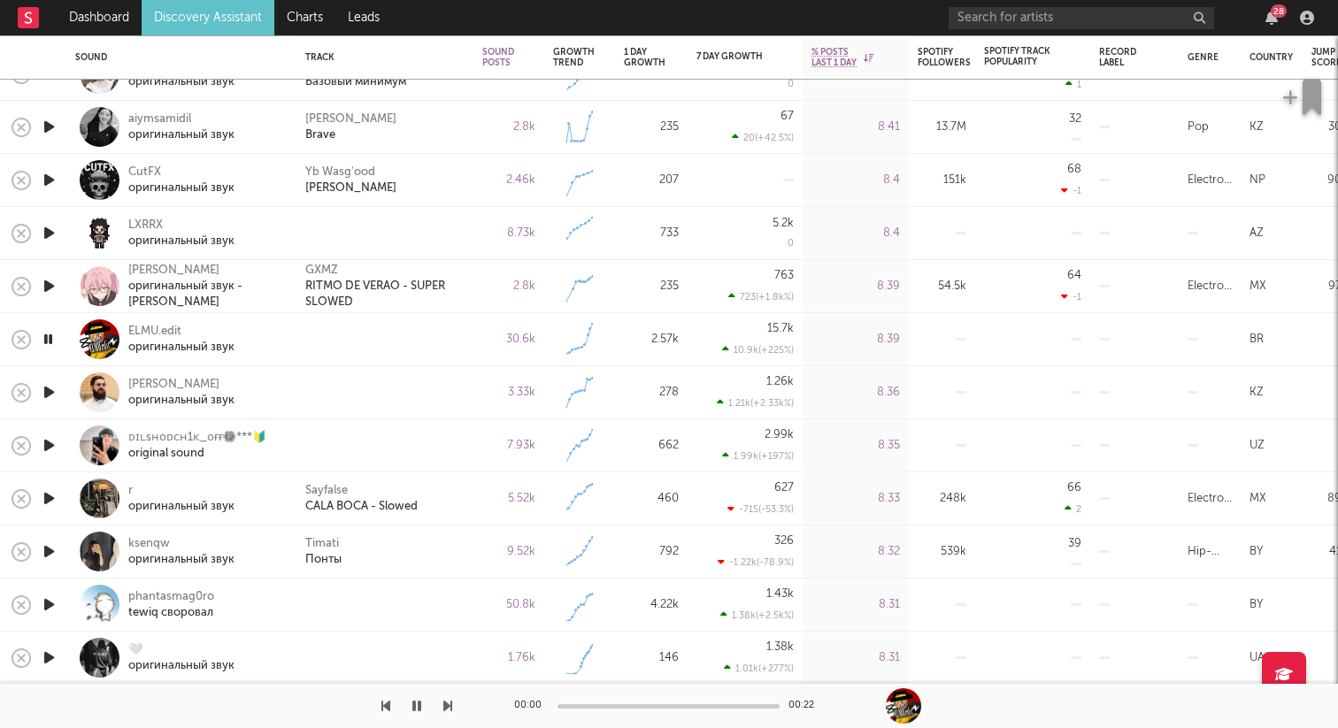
click at [56, 388] on icon "button" at bounding box center [49, 392] width 19 height 22
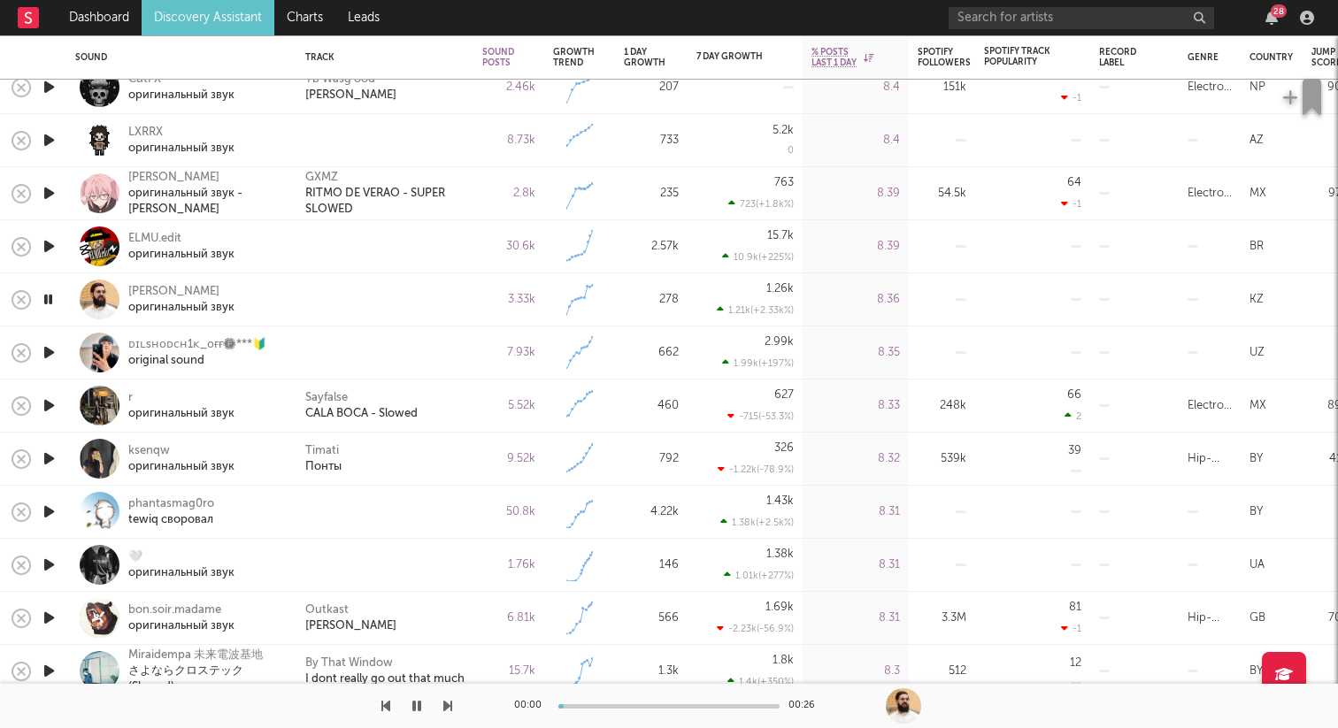
click at [56, 511] on icon "button" at bounding box center [49, 512] width 19 height 22
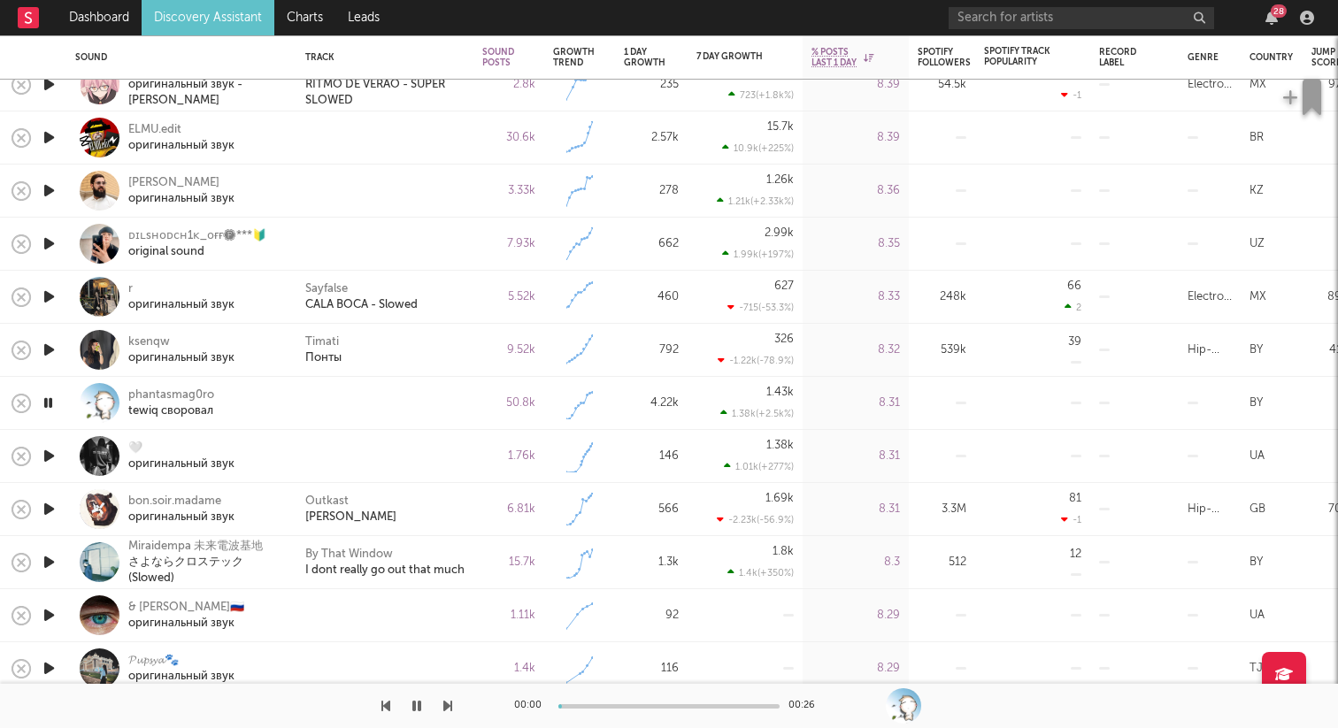
click at [48, 454] on icon "button" at bounding box center [49, 456] width 19 height 22
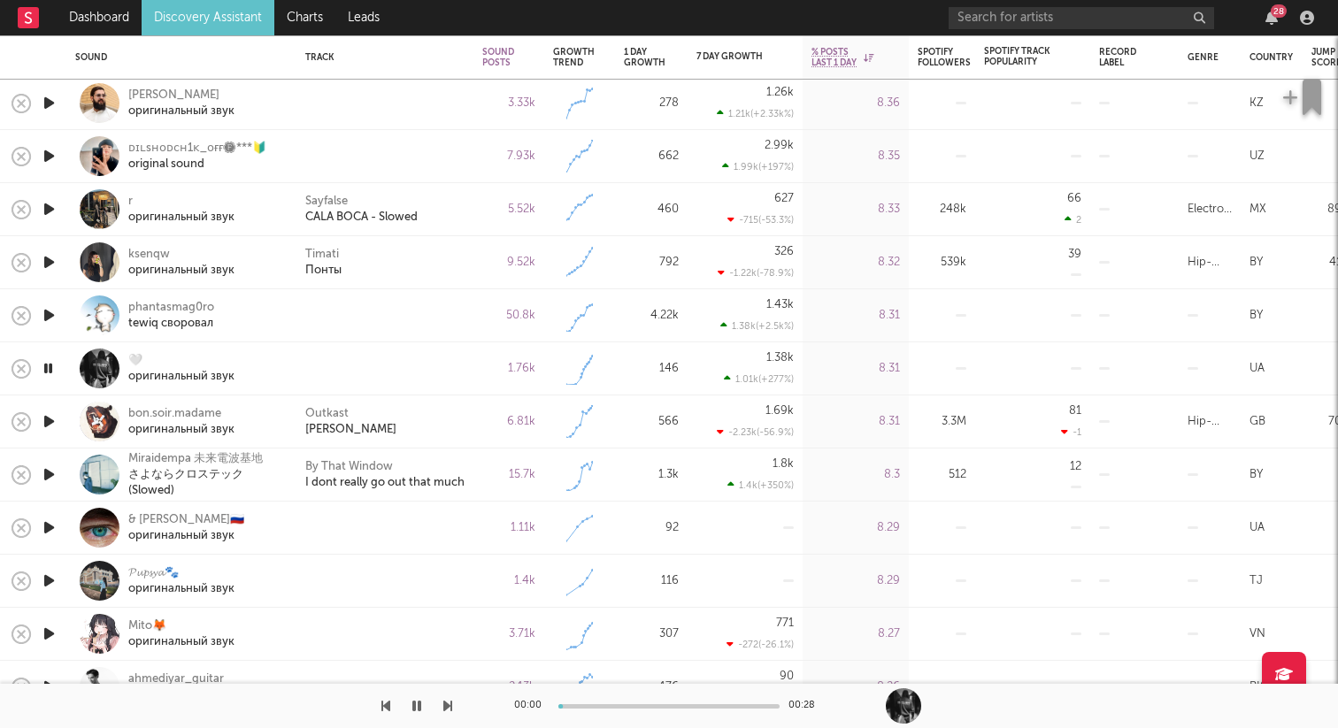
click at [50, 523] on icon "button" at bounding box center [49, 528] width 19 height 22
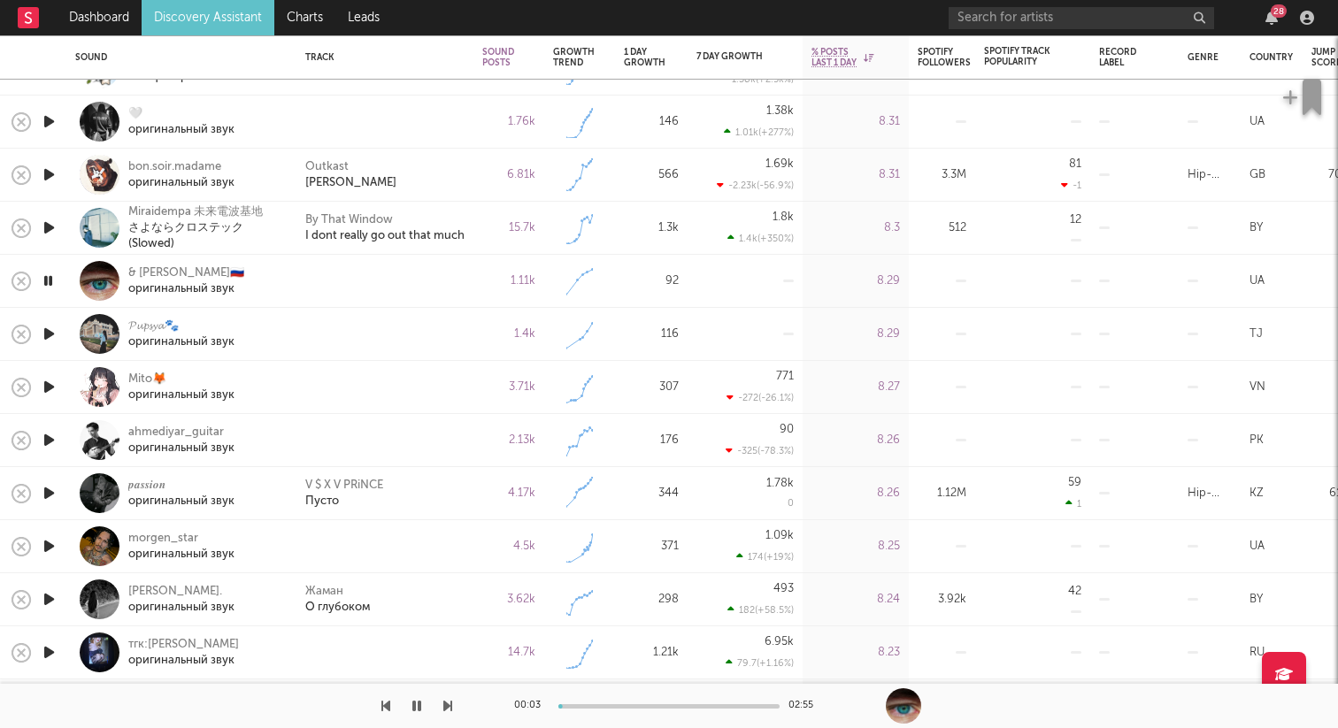
click at [50, 347] on div at bounding box center [48, 334] width 35 height 53
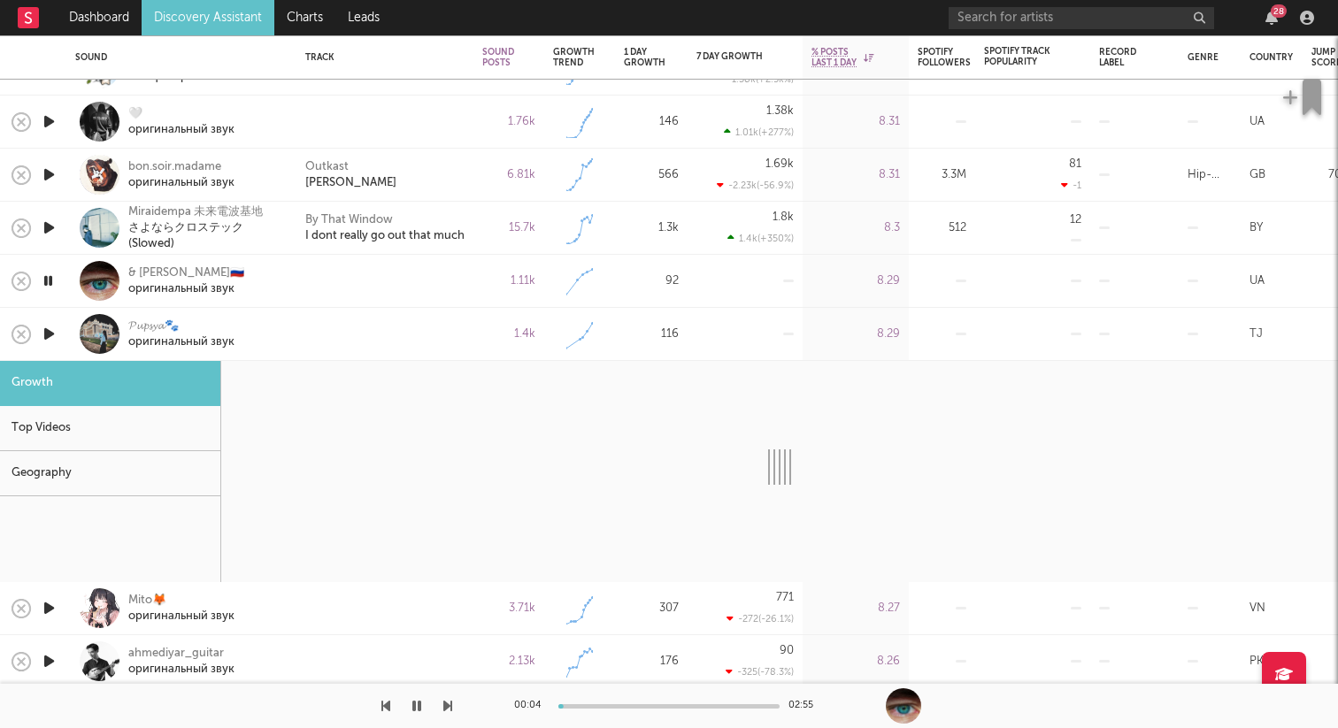
click at [79, 347] on div "𝓟𝓾𝓹𝓼𝔂𝓪🐾 оригинальный звук" at bounding box center [181, 334] width 212 height 52
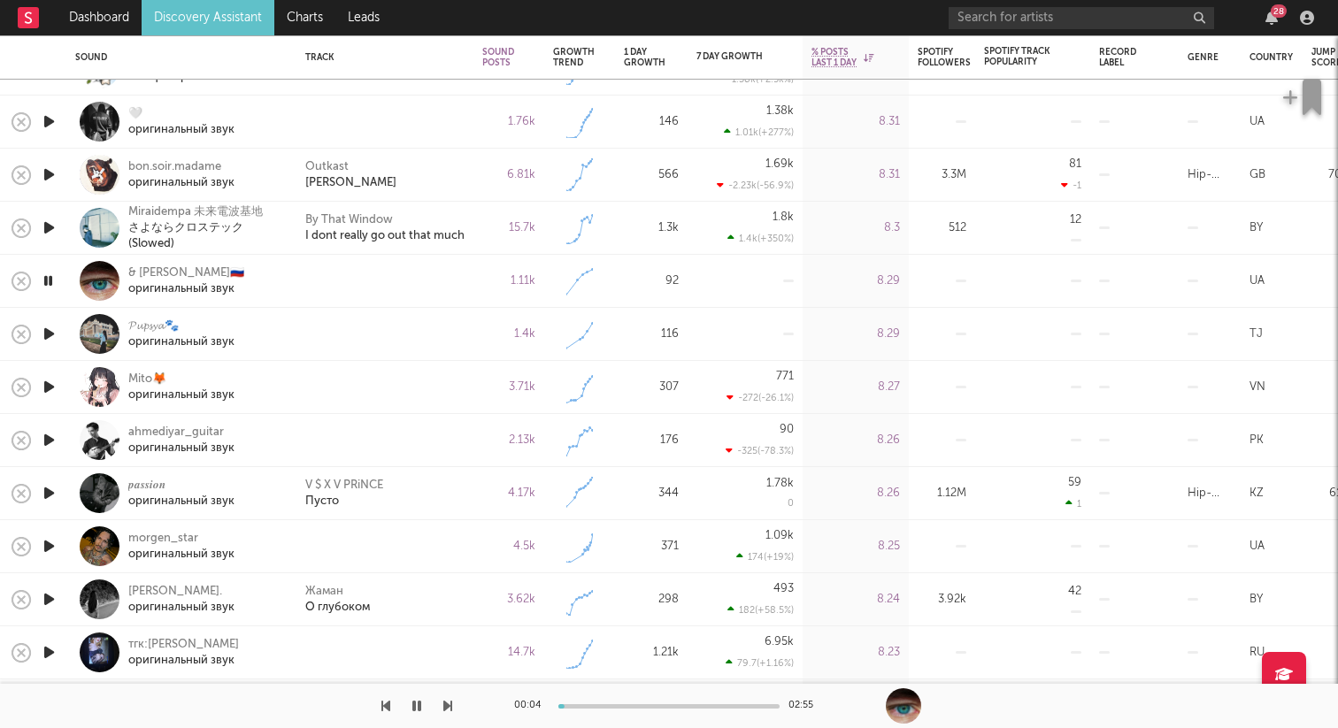
click at [47, 385] on icon "button" at bounding box center [49, 387] width 19 height 22
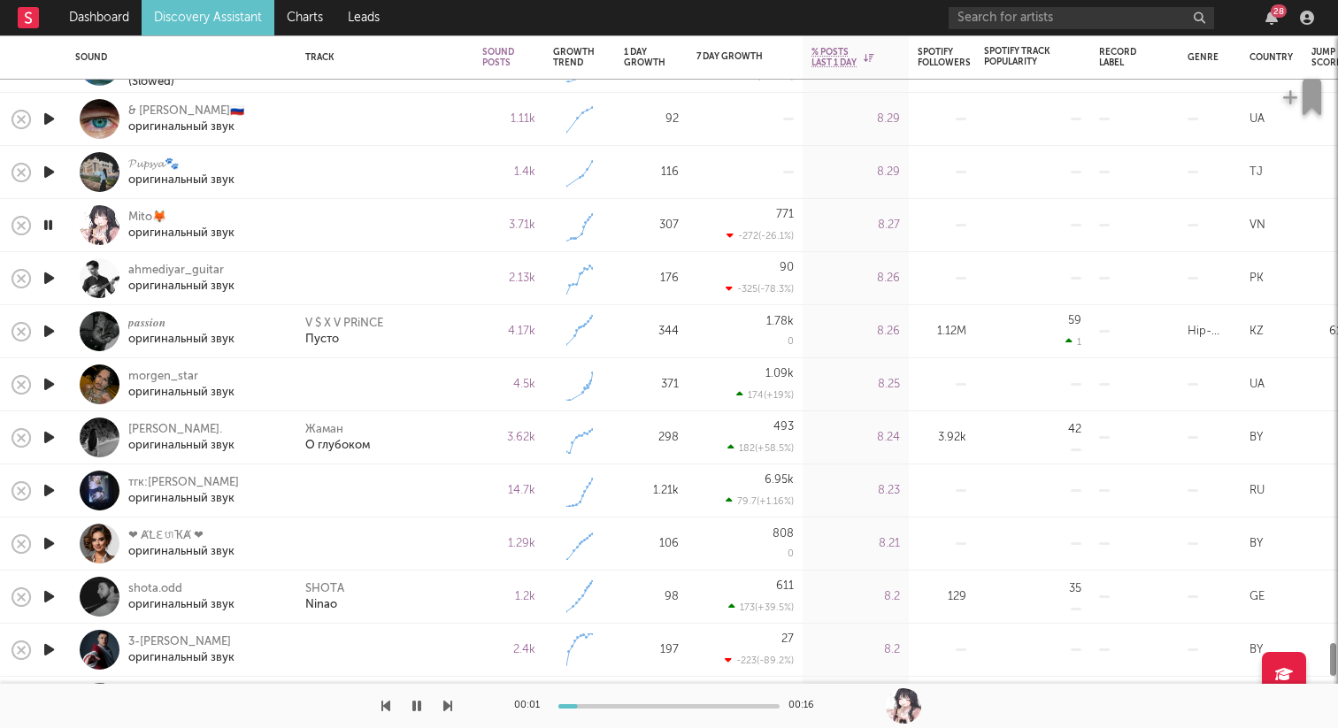
click at [50, 383] on icon "button" at bounding box center [49, 384] width 19 height 22
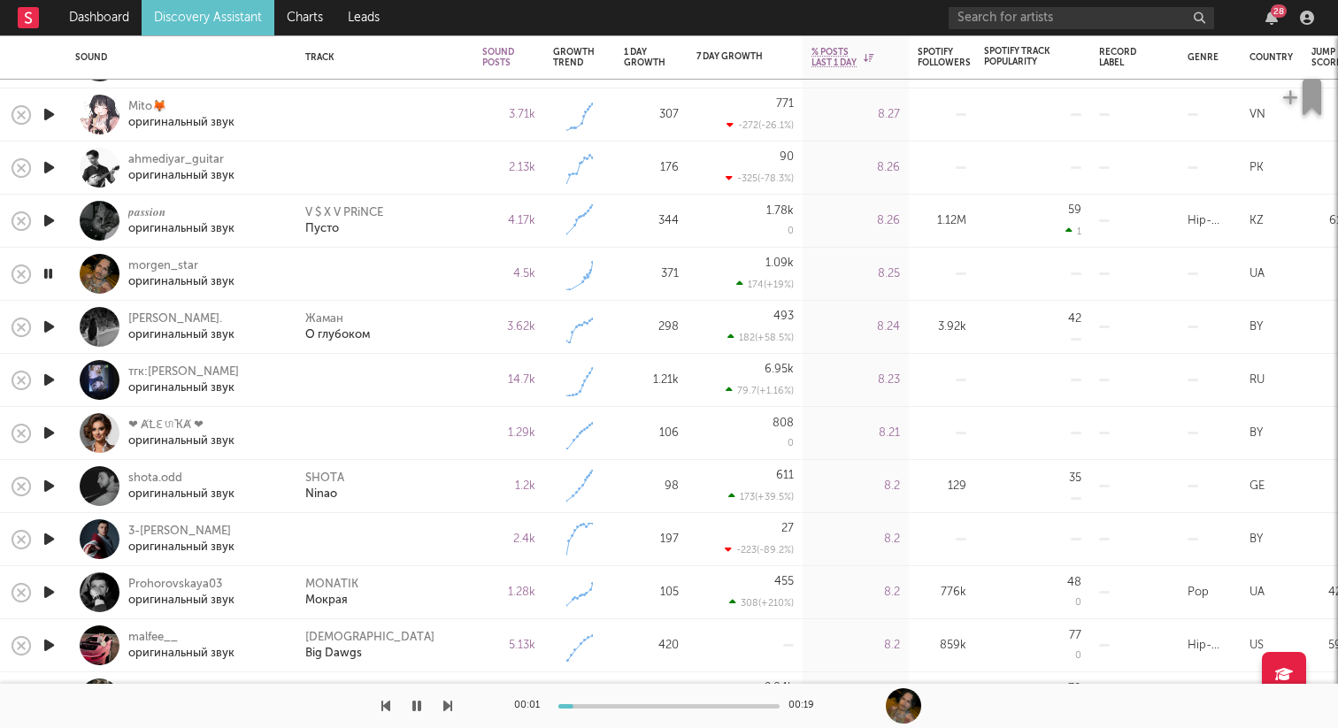
click at [50, 378] on icon "button" at bounding box center [49, 380] width 19 height 22
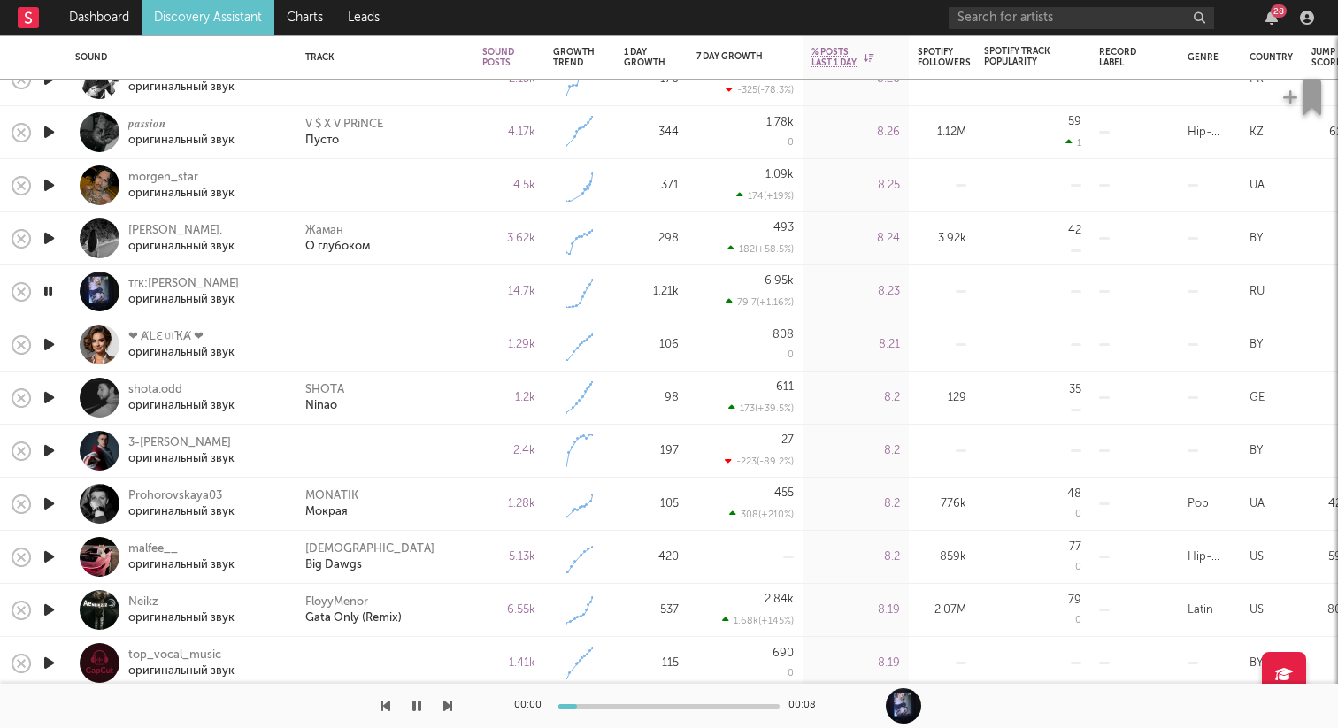
click at [49, 349] on icon "button" at bounding box center [49, 345] width 19 height 22
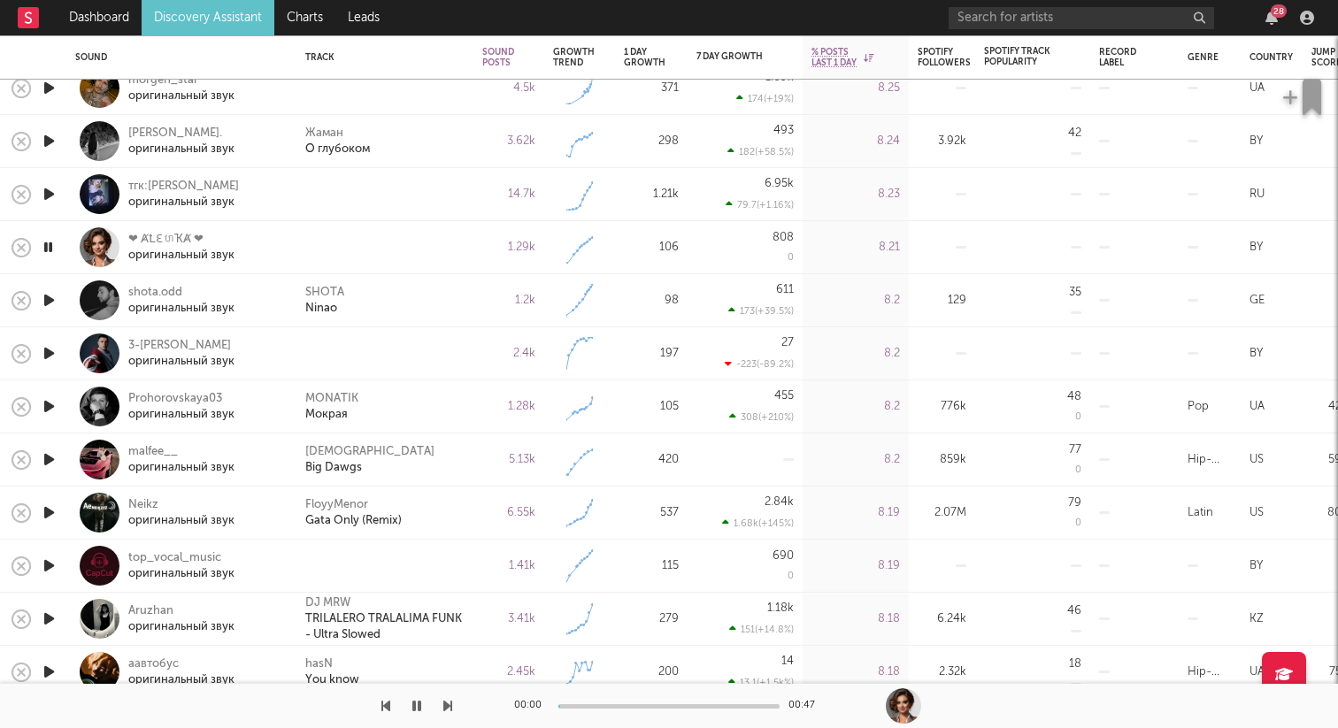
click at [52, 352] on icon "button" at bounding box center [49, 353] width 19 height 22
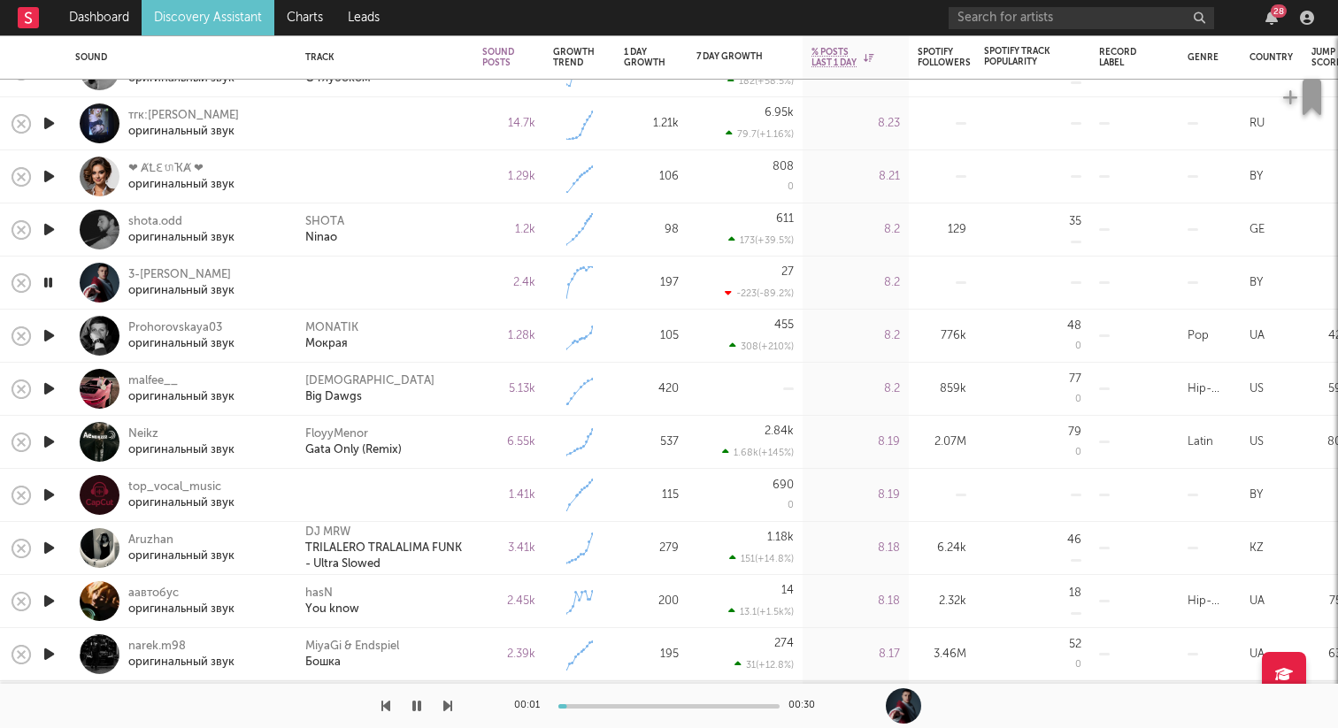
click at [51, 495] on icon "button" at bounding box center [49, 495] width 19 height 22
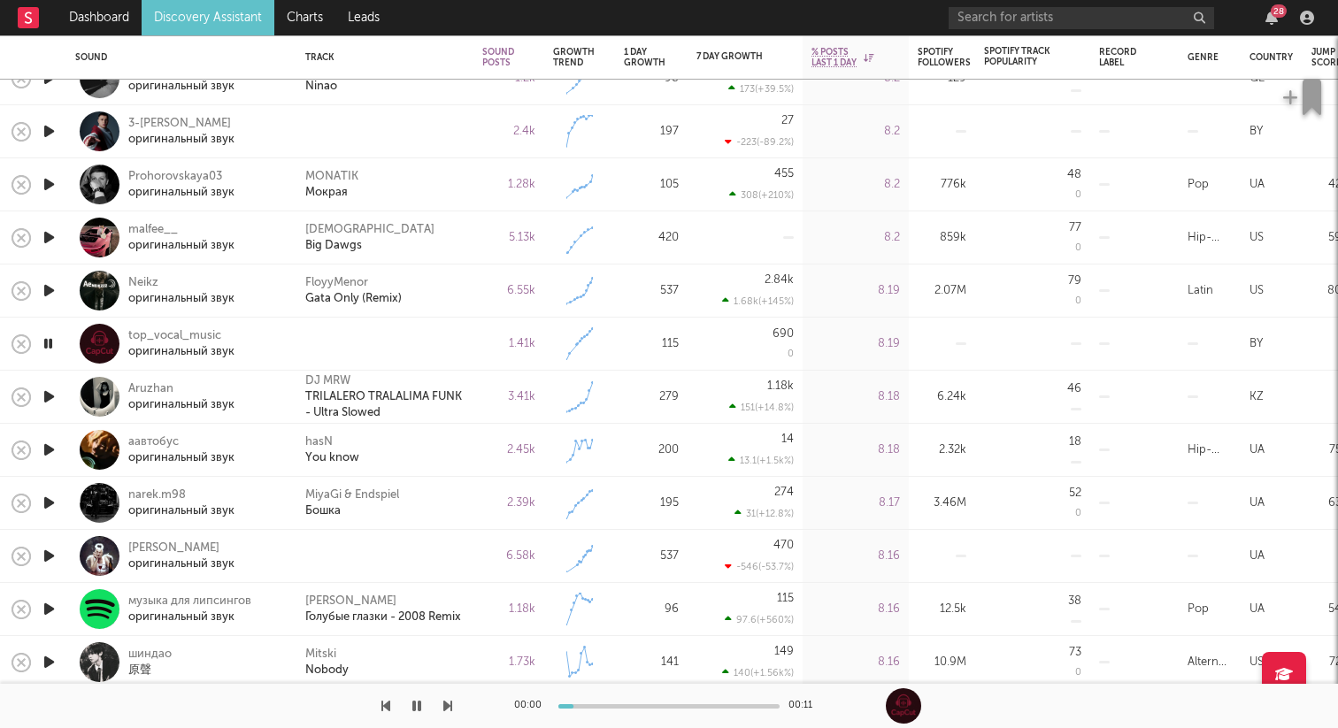
click at [52, 556] on icon "button" at bounding box center [49, 556] width 19 height 22
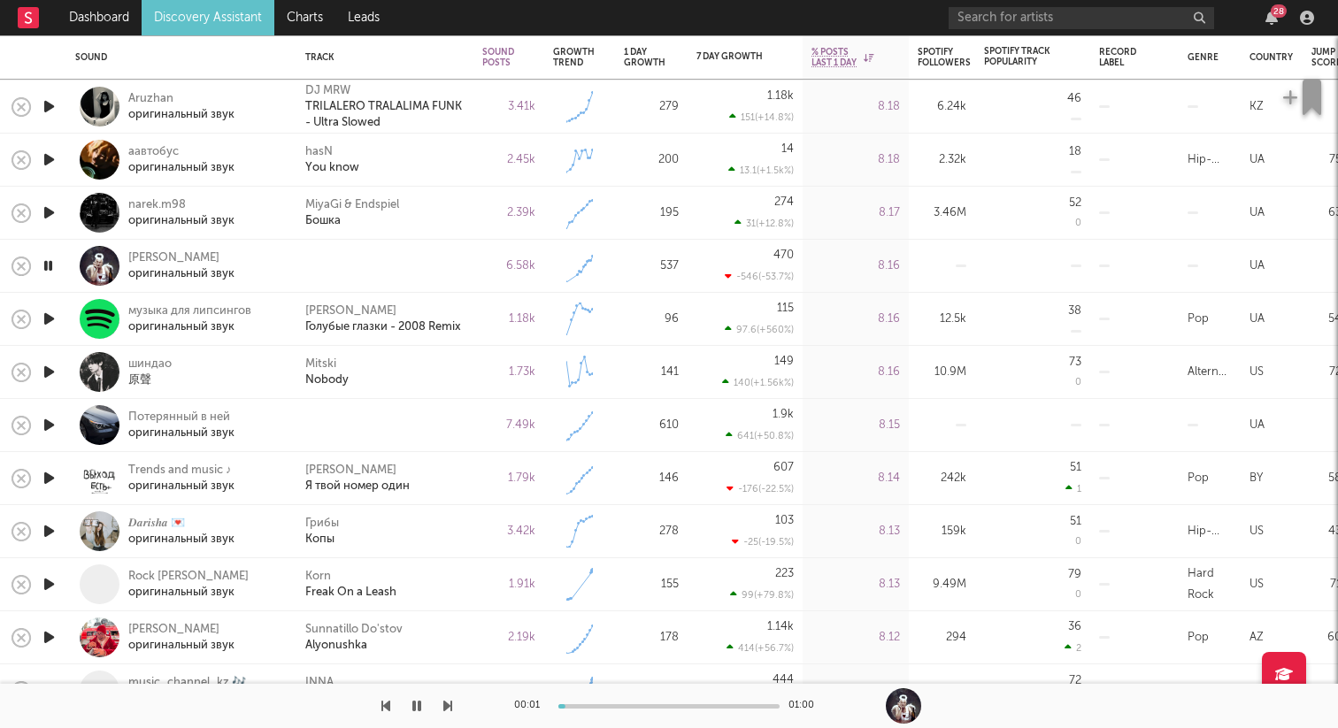
click at [50, 418] on icon "button" at bounding box center [49, 425] width 19 height 22
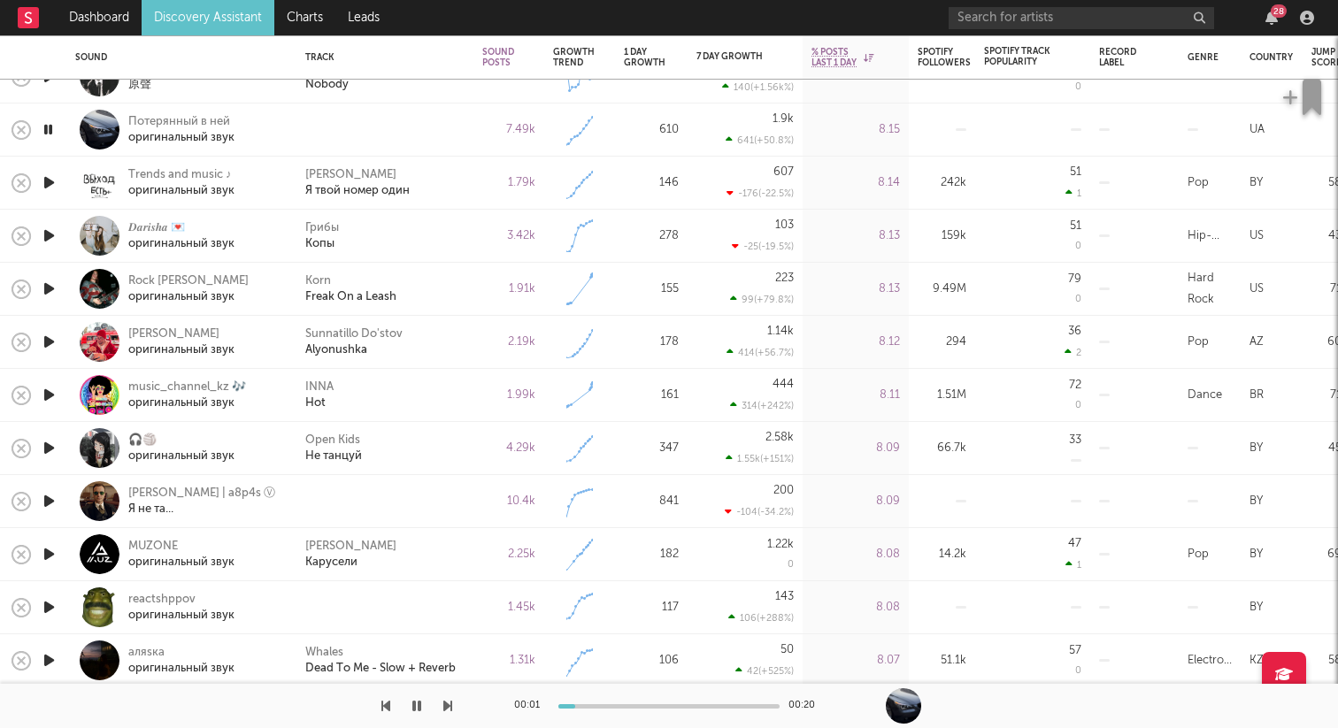
click at [48, 501] on icon "button" at bounding box center [49, 501] width 19 height 22
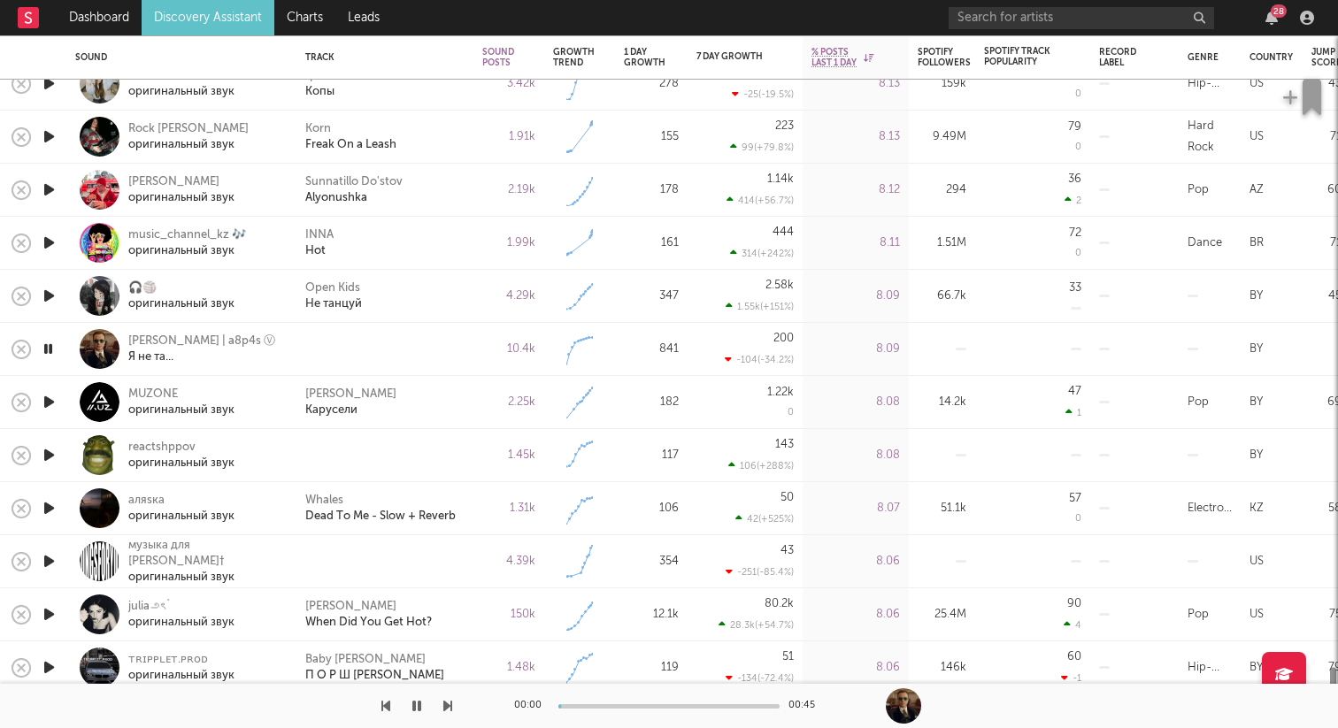
click at [51, 451] on icon "button" at bounding box center [49, 455] width 19 height 22
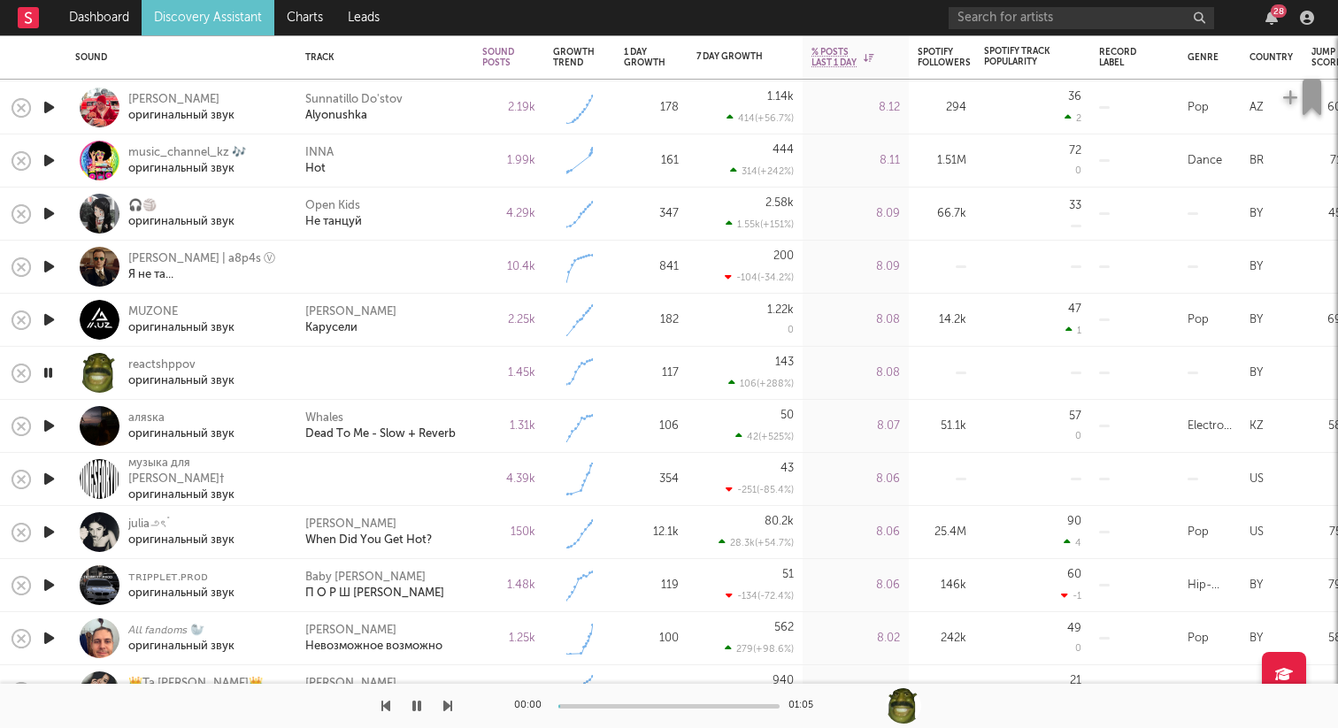
click at [46, 480] on icon "button" at bounding box center [49, 479] width 19 height 22
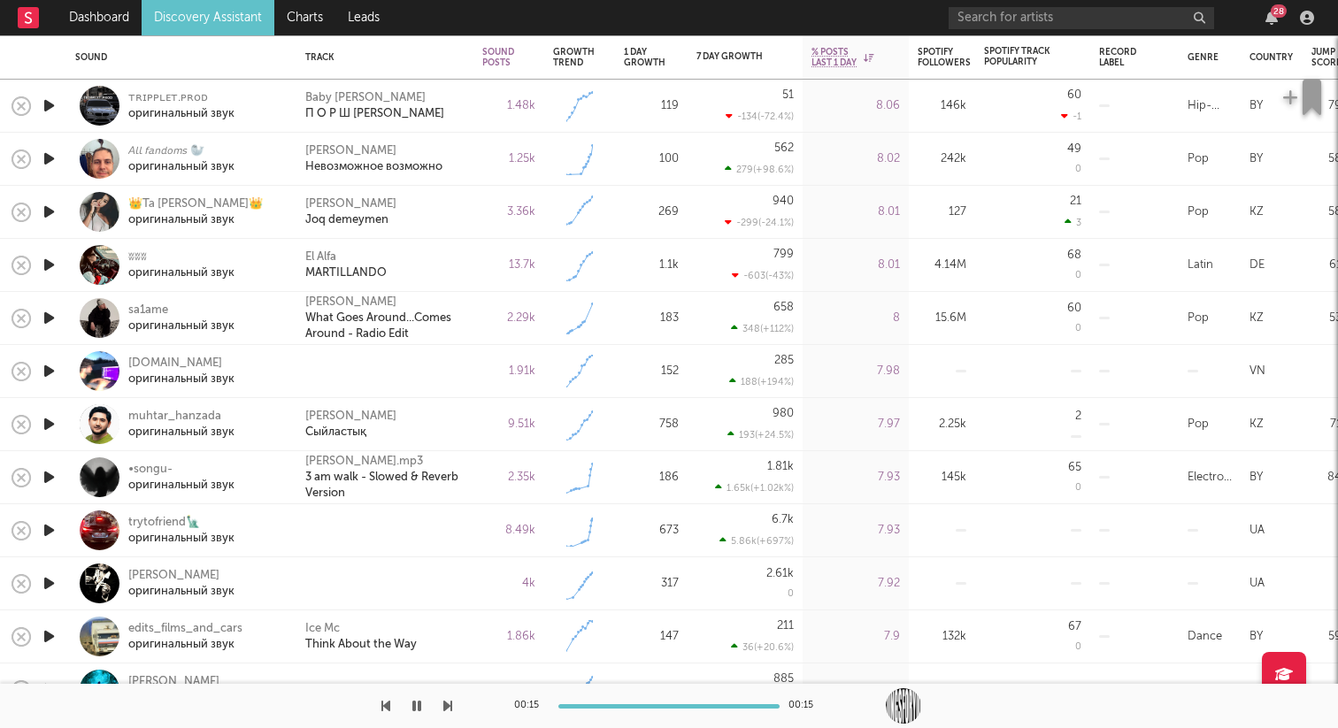
click at [50, 378] on icon "button" at bounding box center [49, 371] width 19 height 22
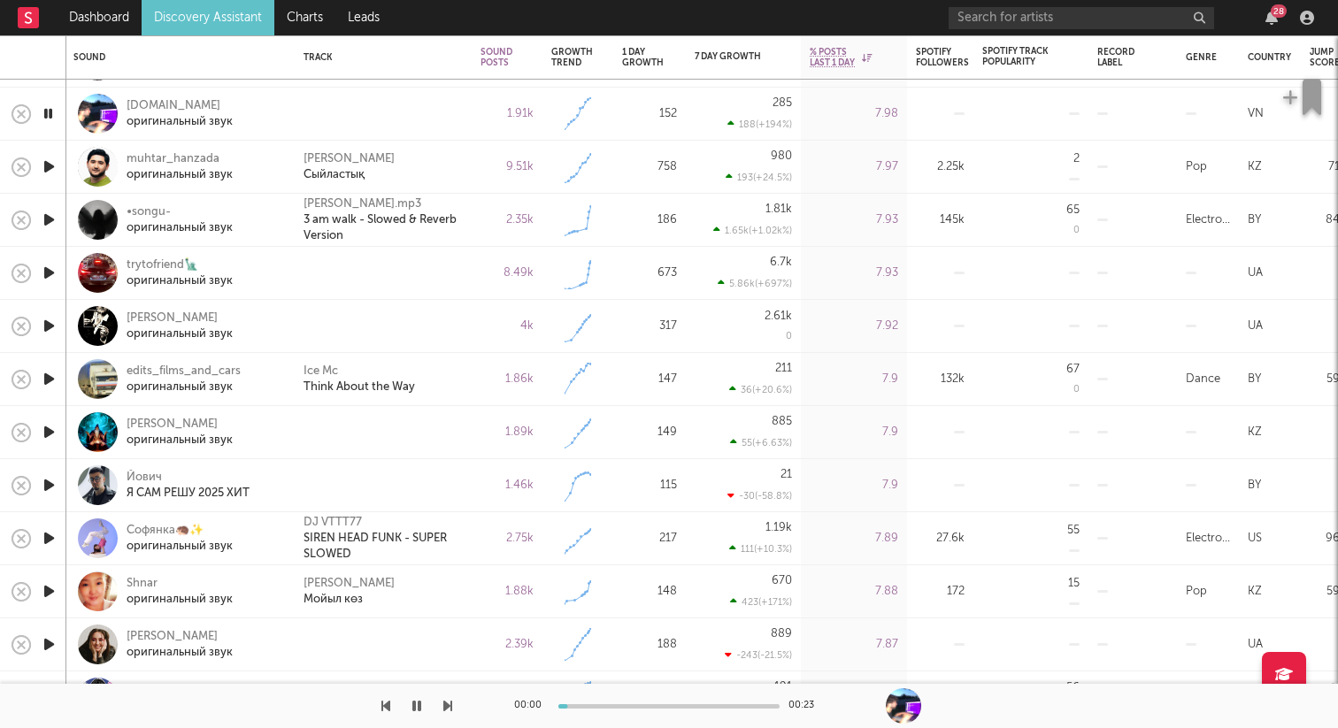
click at [54, 269] on icon "button" at bounding box center [49, 273] width 19 height 22
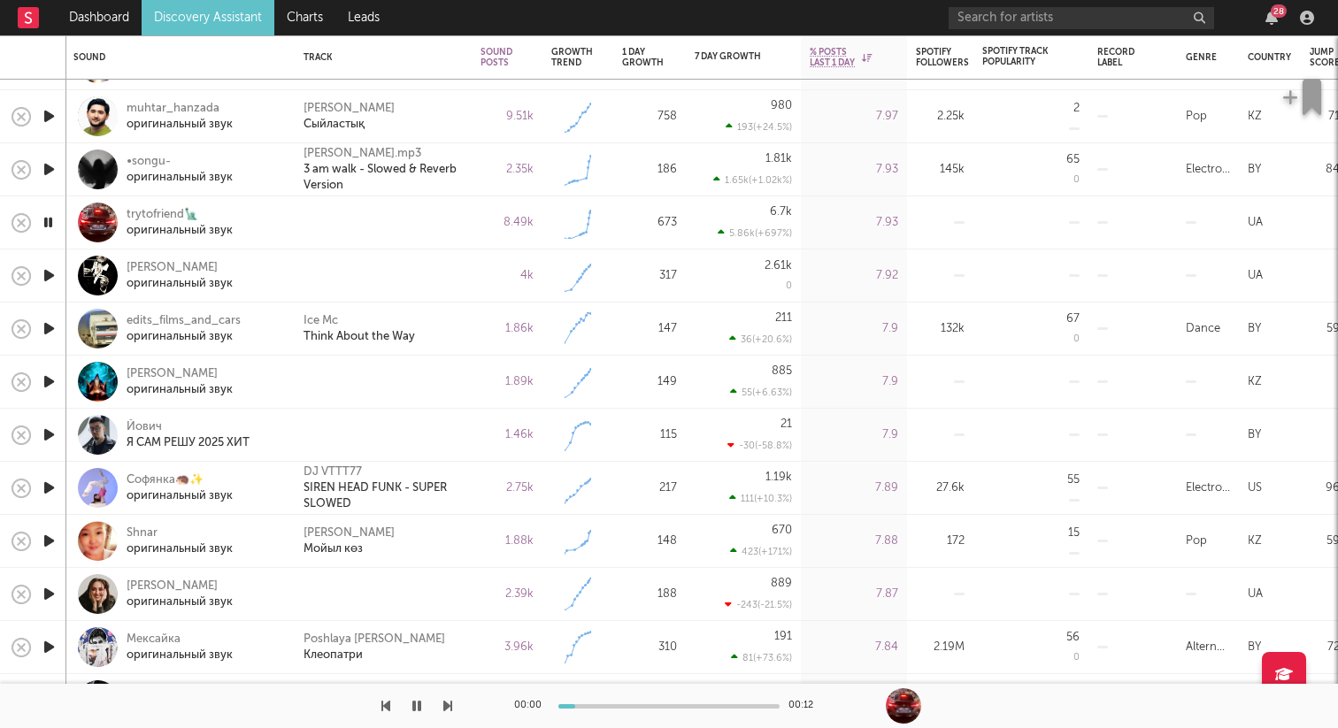
click at [52, 272] on icon "button" at bounding box center [49, 276] width 19 height 22
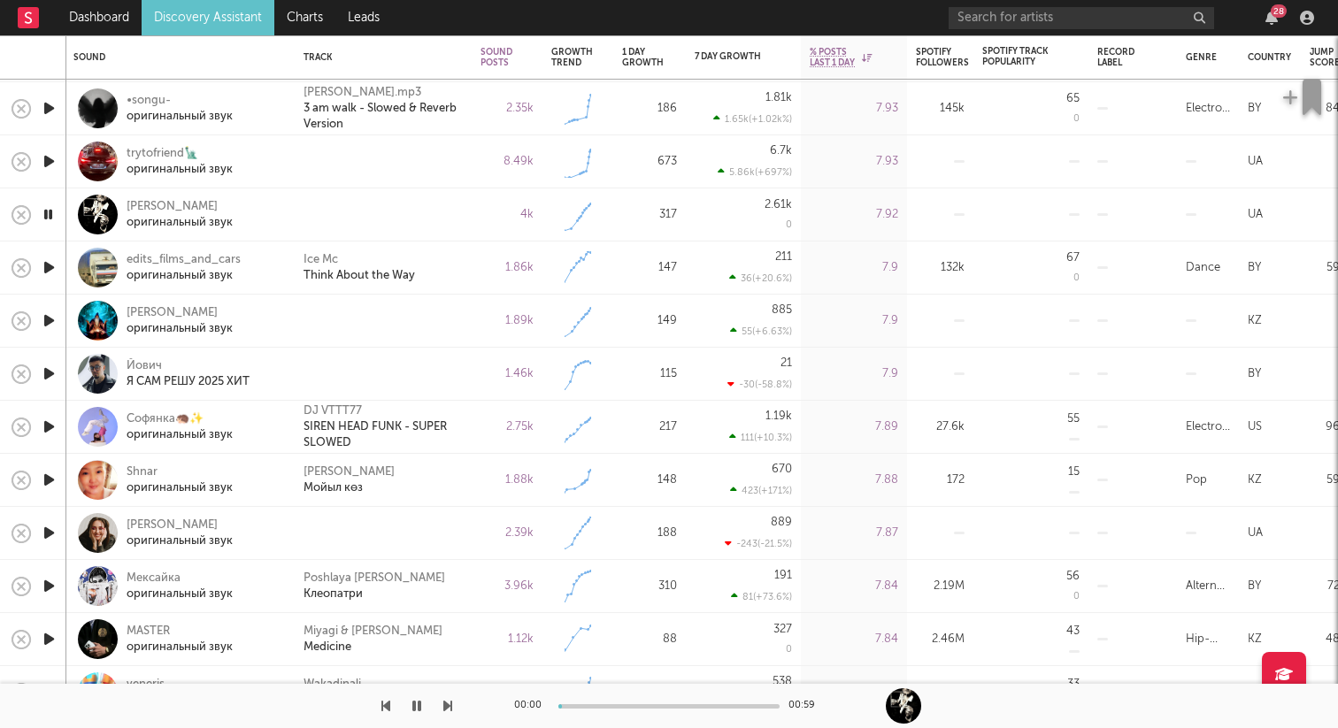
click at [46, 324] on icon "button" at bounding box center [49, 321] width 19 height 22
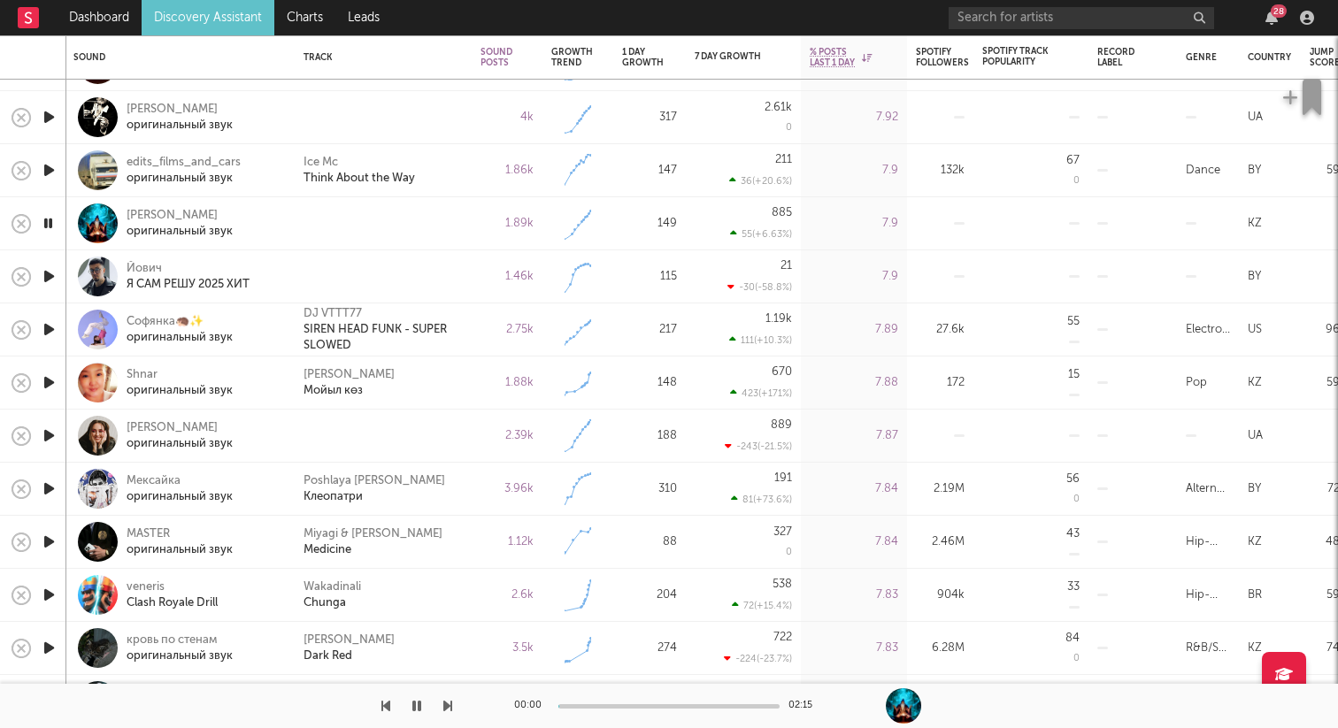
click at [55, 275] on icon "button" at bounding box center [49, 276] width 19 height 22
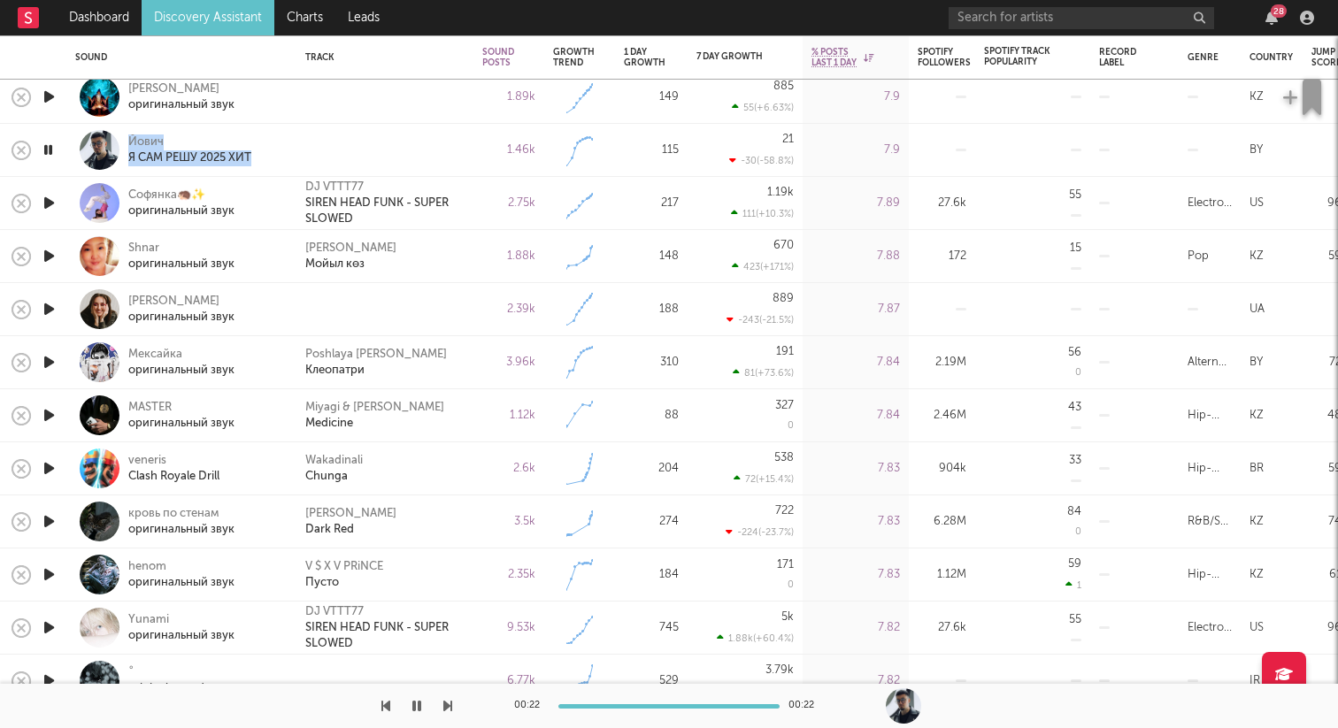
click at [51, 197] on icon "button" at bounding box center [49, 203] width 19 height 22
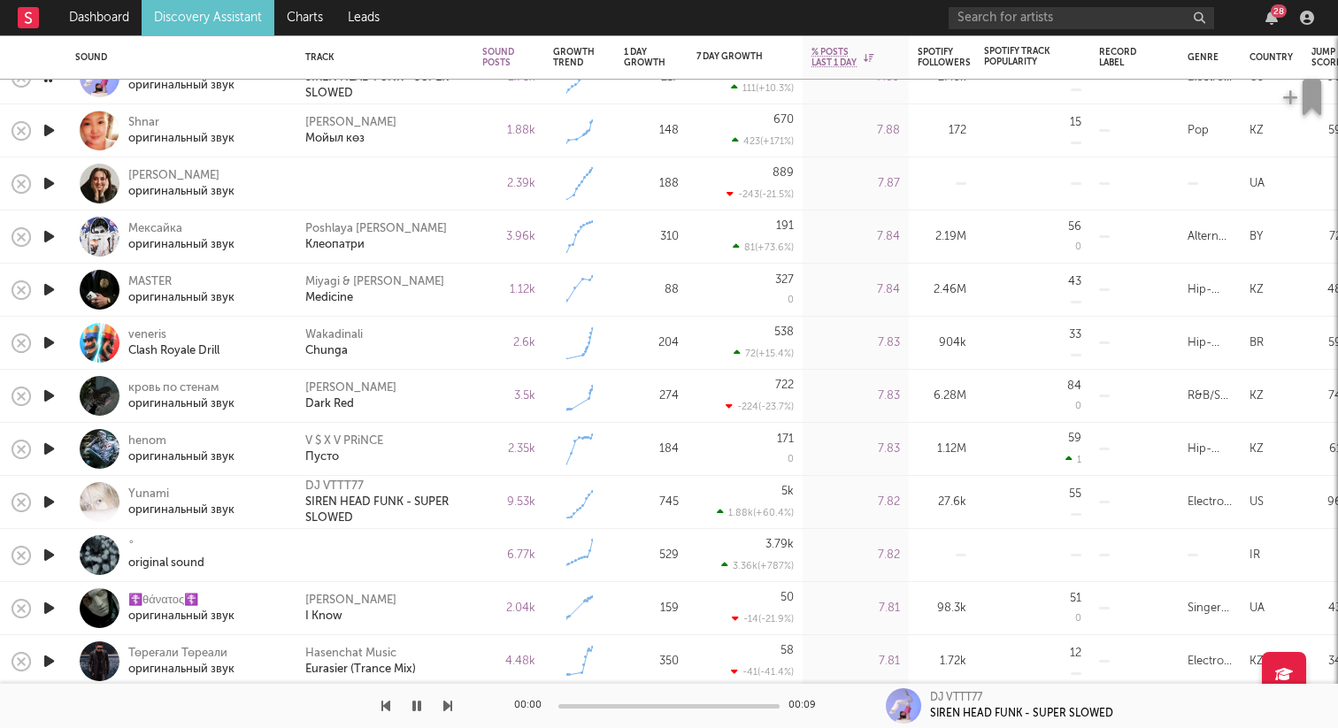
click at [50, 189] on icon "button" at bounding box center [49, 184] width 19 height 22
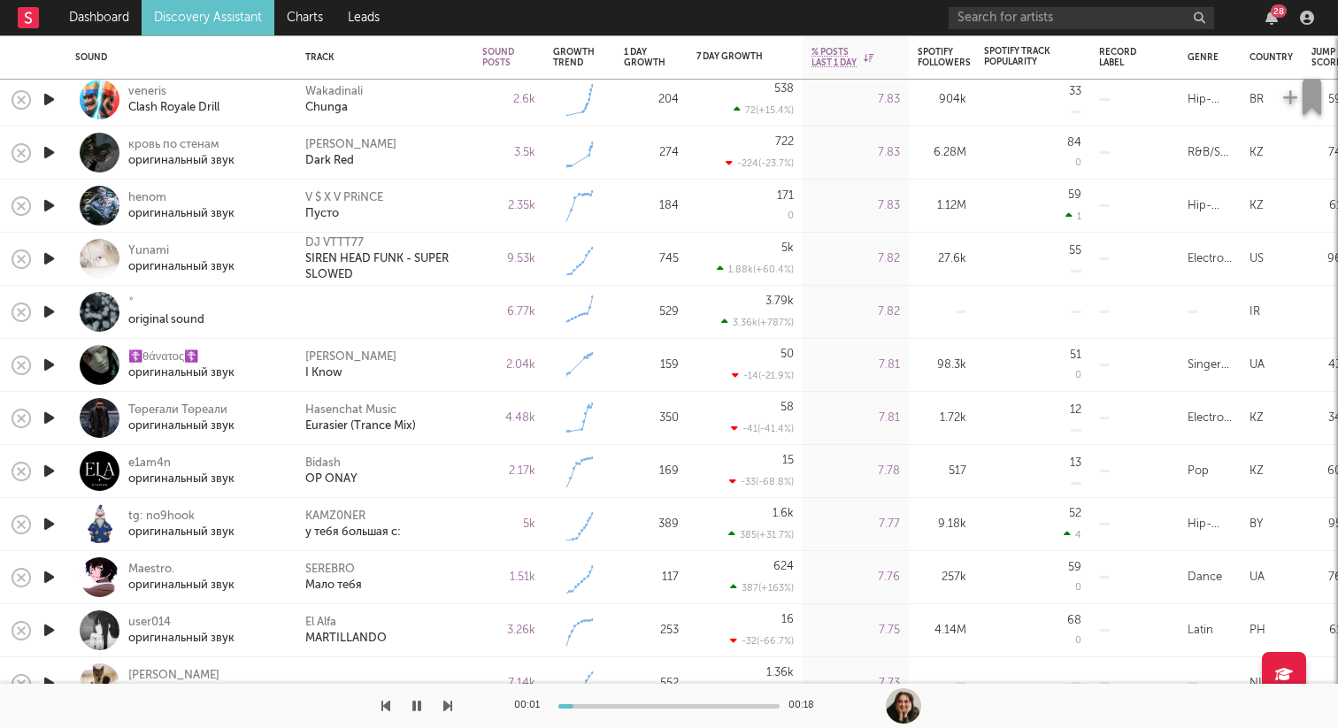
click at [49, 302] on icon "button" at bounding box center [49, 312] width 19 height 22
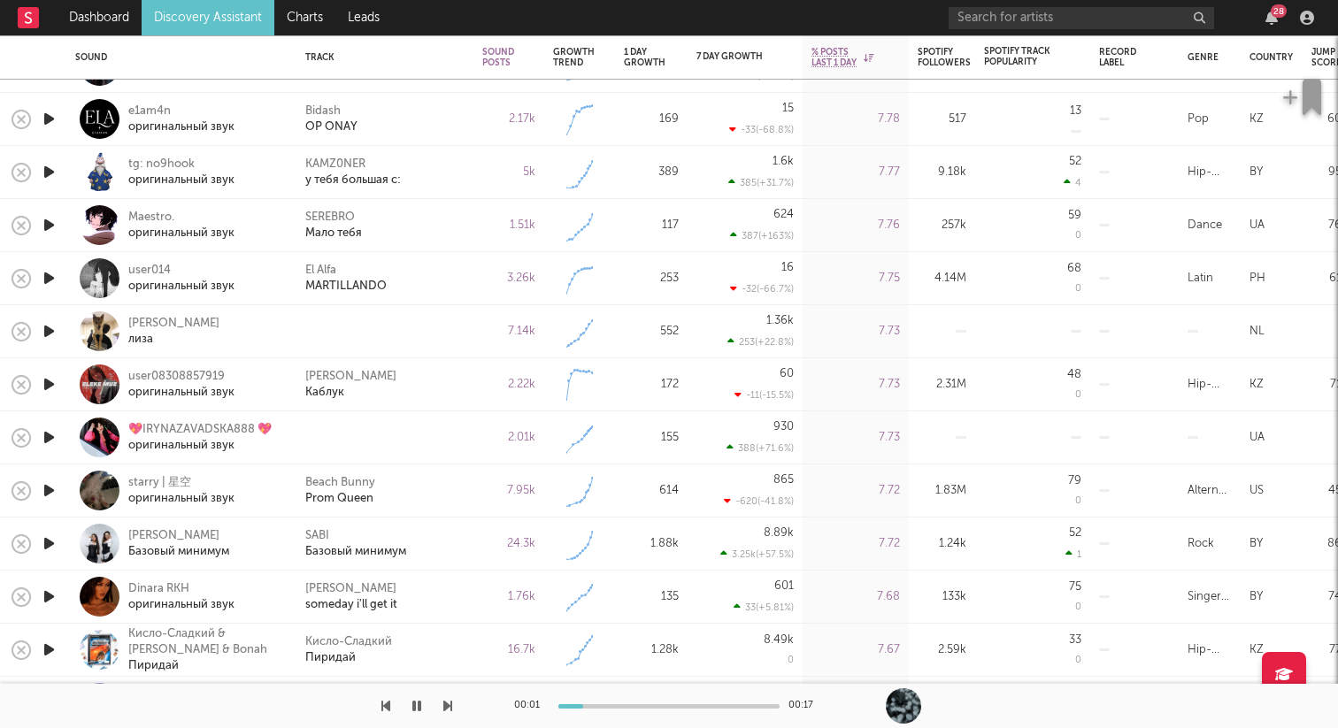
click at [47, 333] on icon "button" at bounding box center [49, 331] width 19 height 22
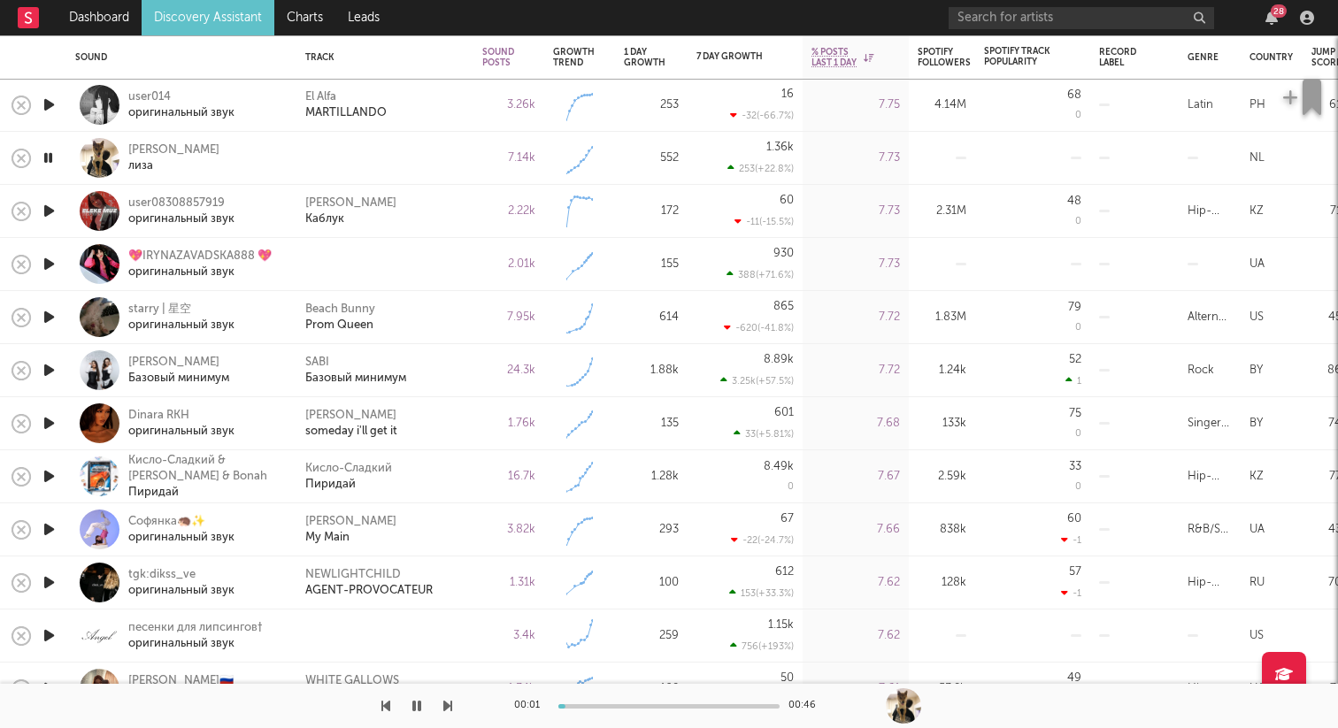
click at [53, 260] on icon "button" at bounding box center [49, 264] width 19 height 22
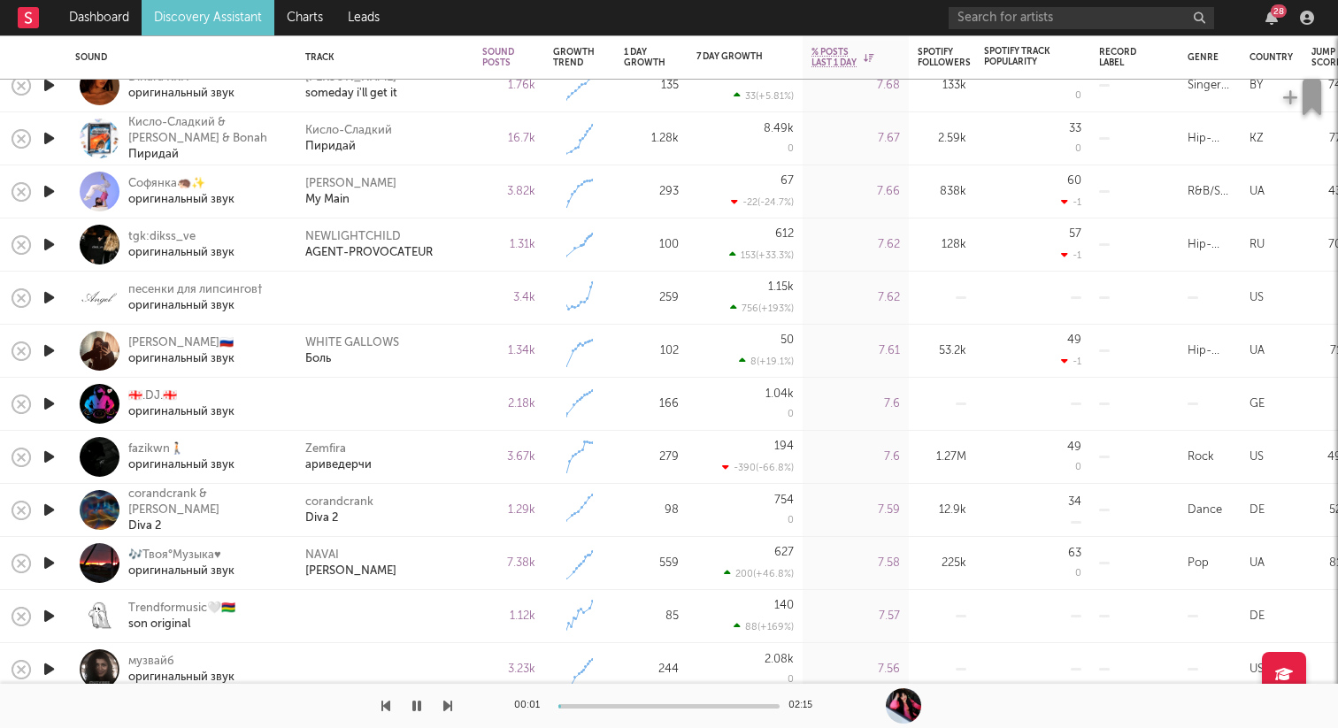
click at [54, 297] on icon "button" at bounding box center [49, 298] width 19 height 22
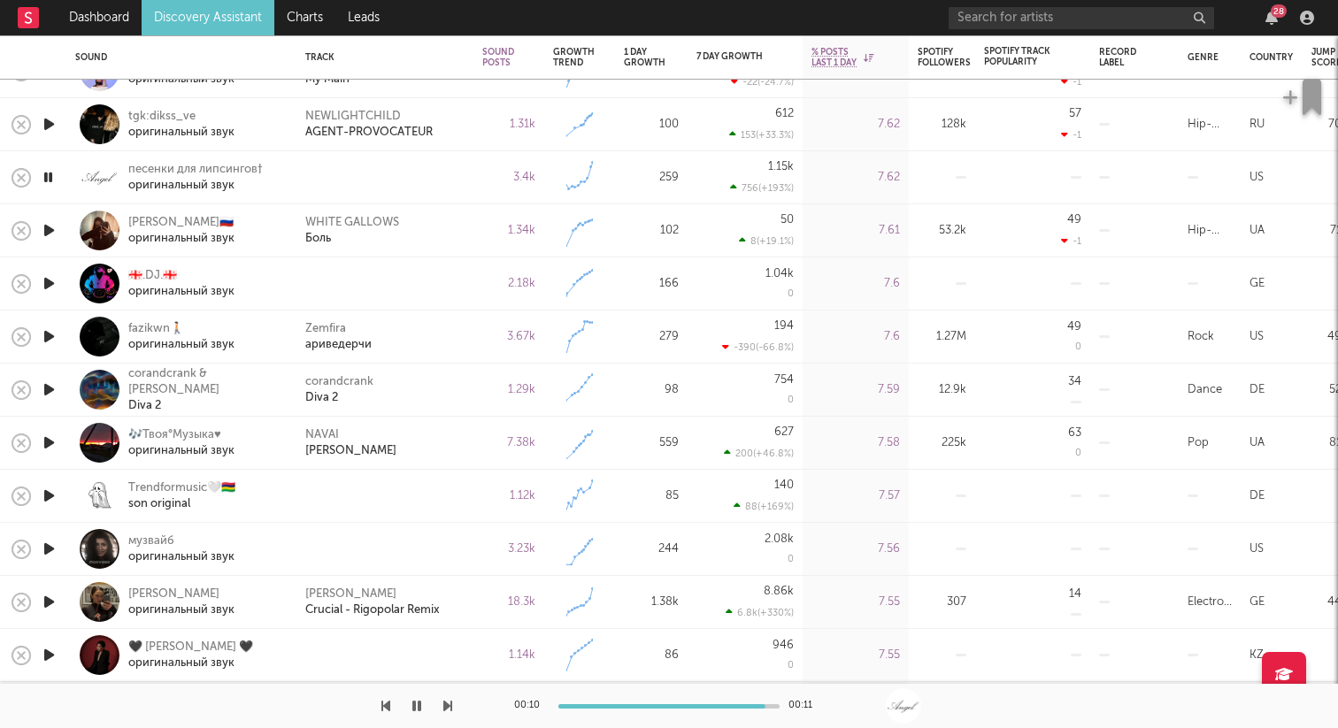
click at [42, 280] on icon "button" at bounding box center [49, 283] width 19 height 22
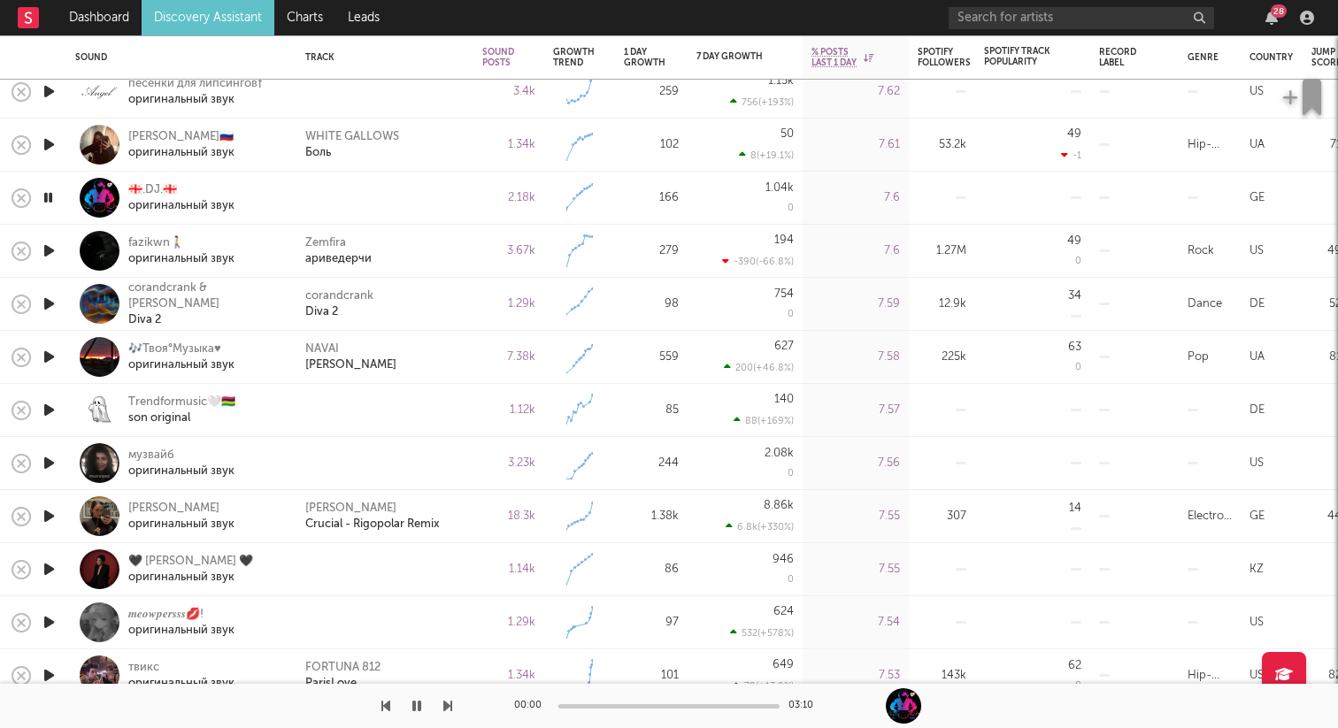
click at [52, 410] on icon "button" at bounding box center [49, 410] width 19 height 22
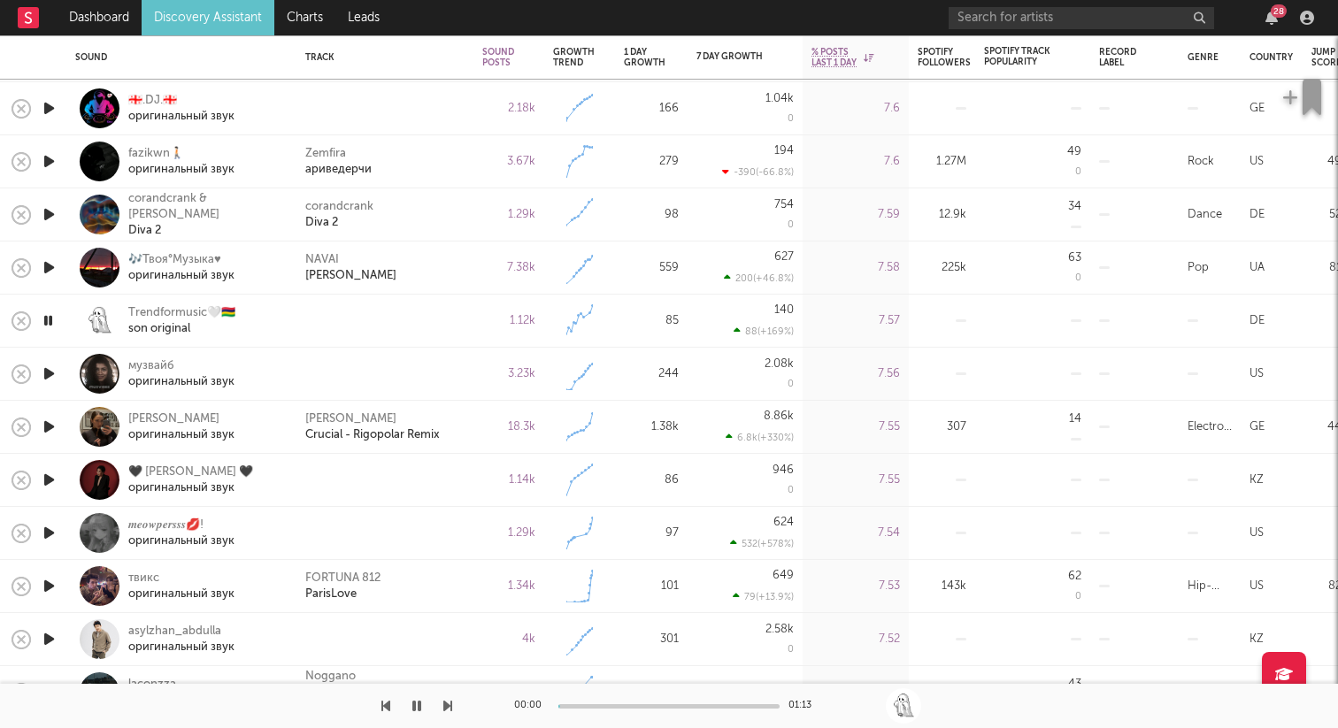
click at [53, 372] on icon "button" at bounding box center [49, 374] width 19 height 22
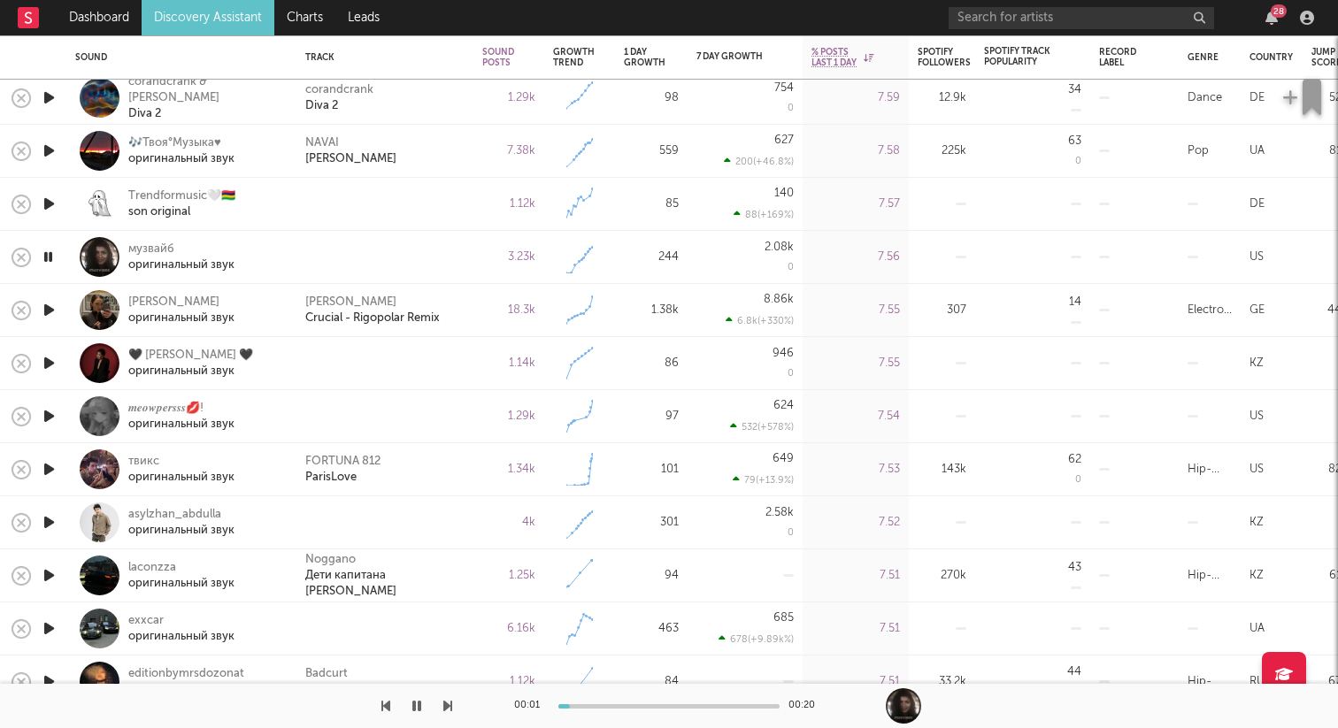
click at [55, 357] on icon "button" at bounding box center [49, 363] width 19 height 22
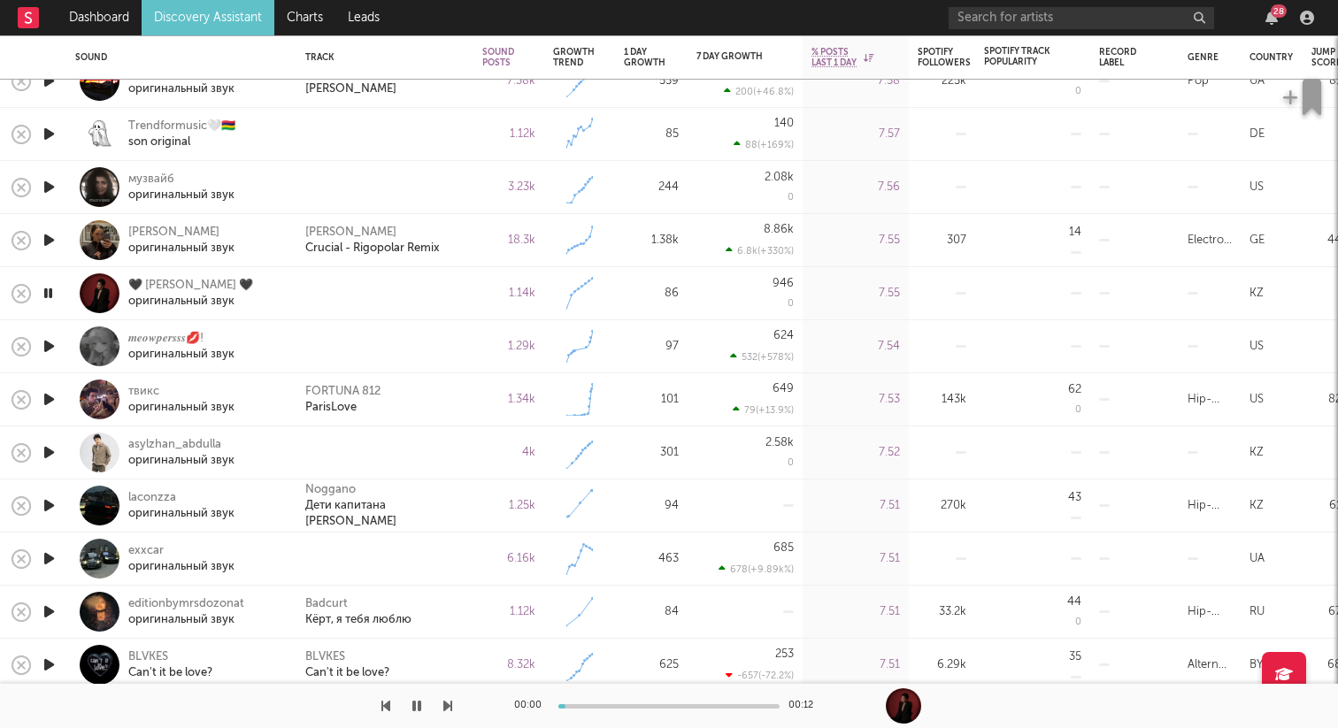
click at [45, 343] on icon "button" at bounding box center [49, 346] width 19 height 22
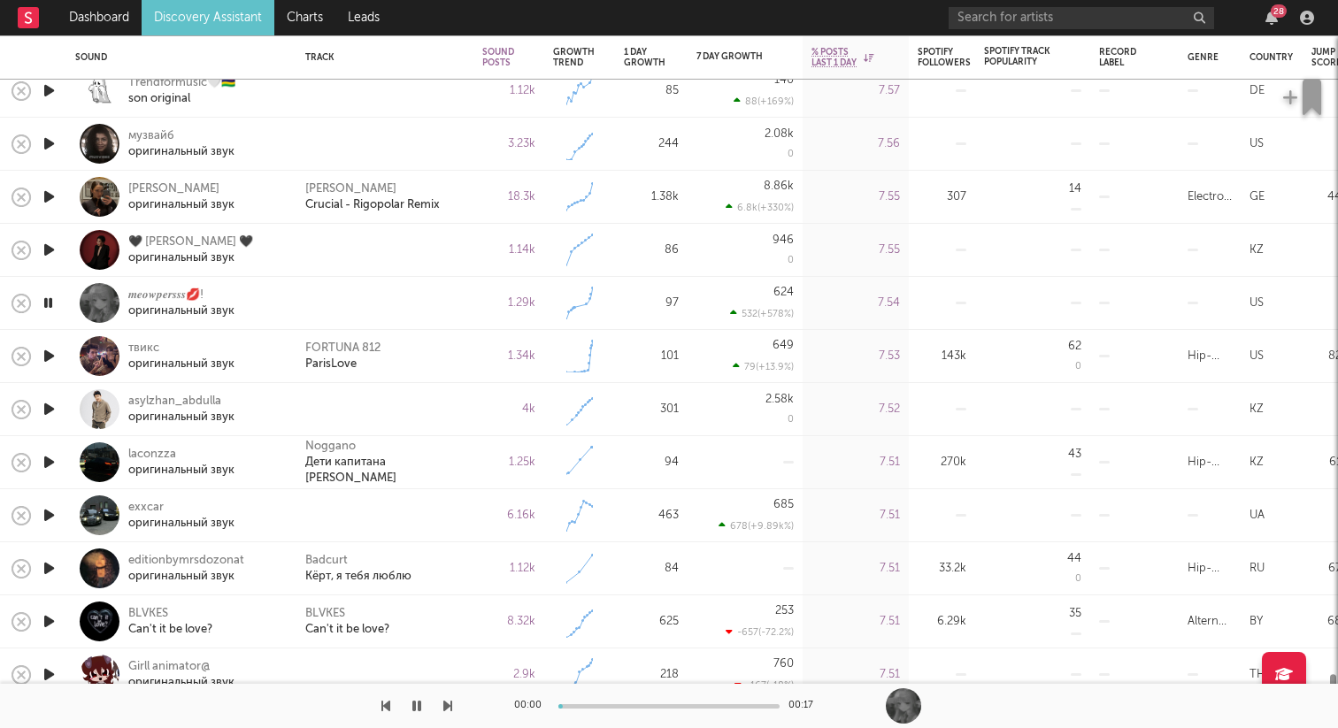
click at [47, 349] on icon "button" at bounding box center [49, 356] width 19 height 22
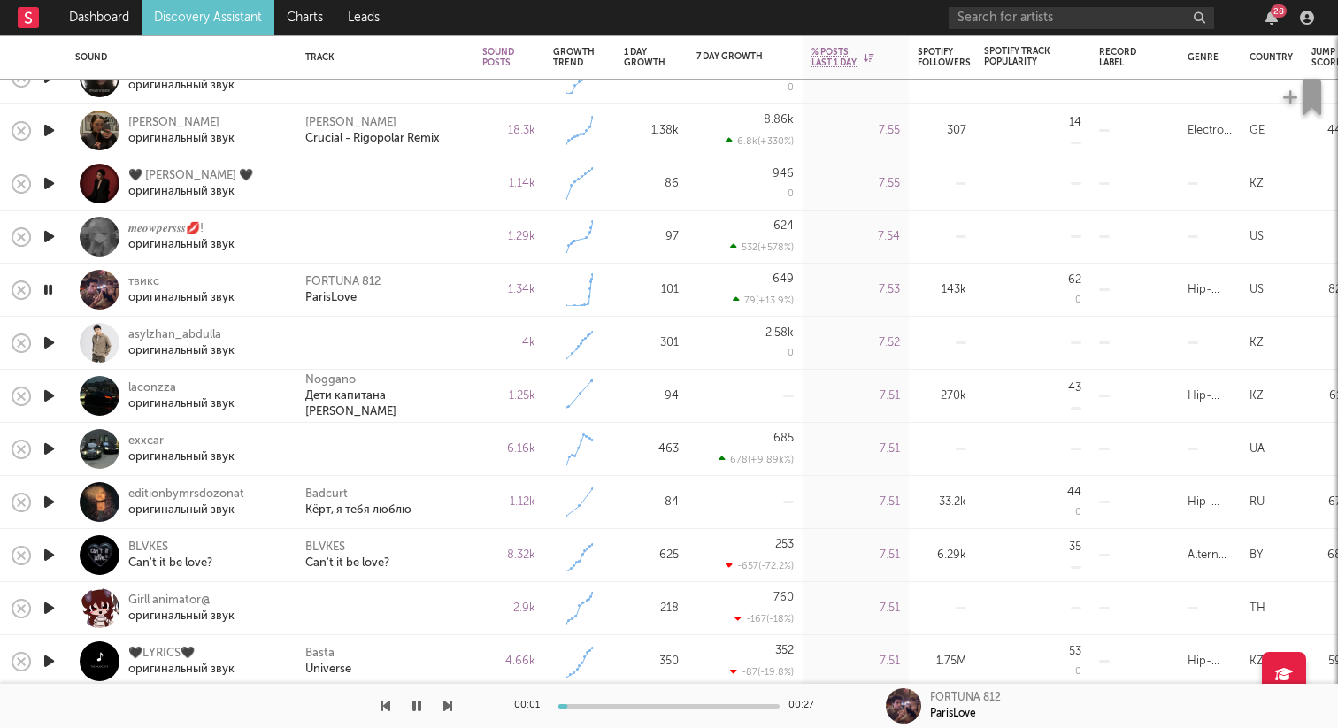
click at [48, 346] on icon "button" at bounding box center [49, 343] width 19 height 22
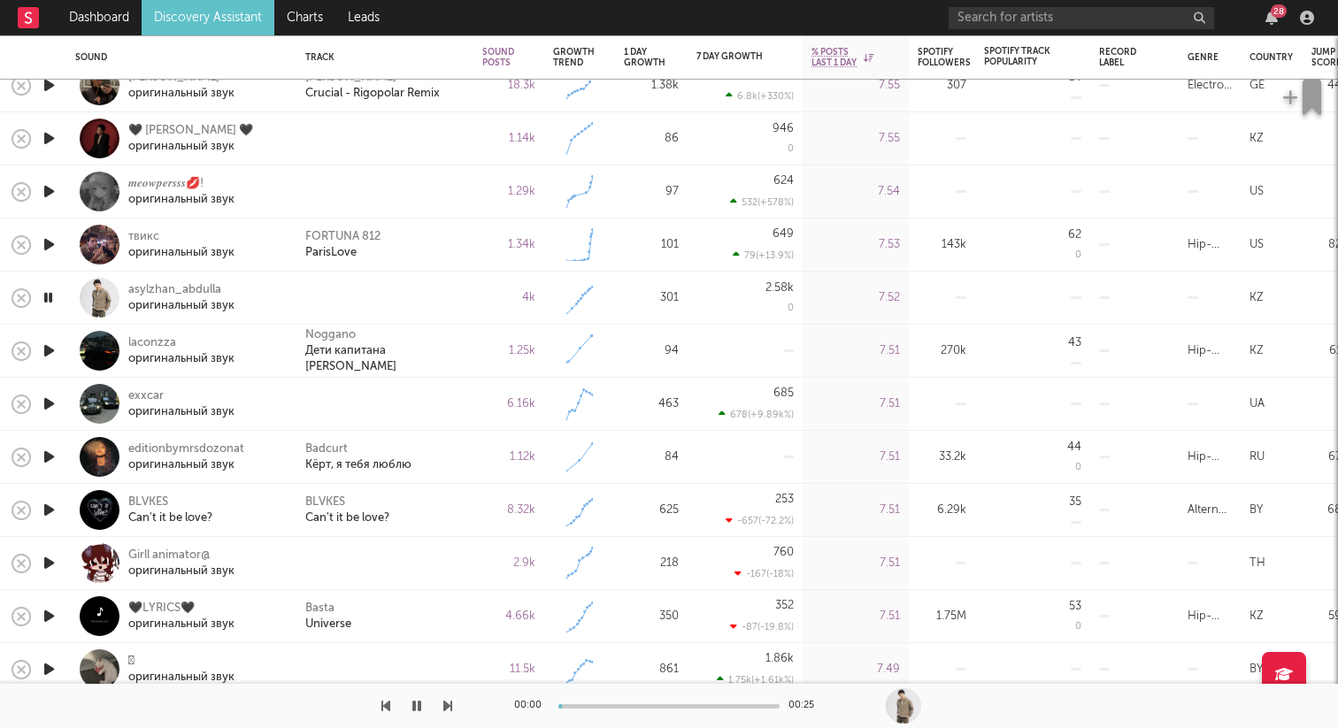
click at [48, 355] on icon "button" at bounding box center [49, 351] width 19 height 22
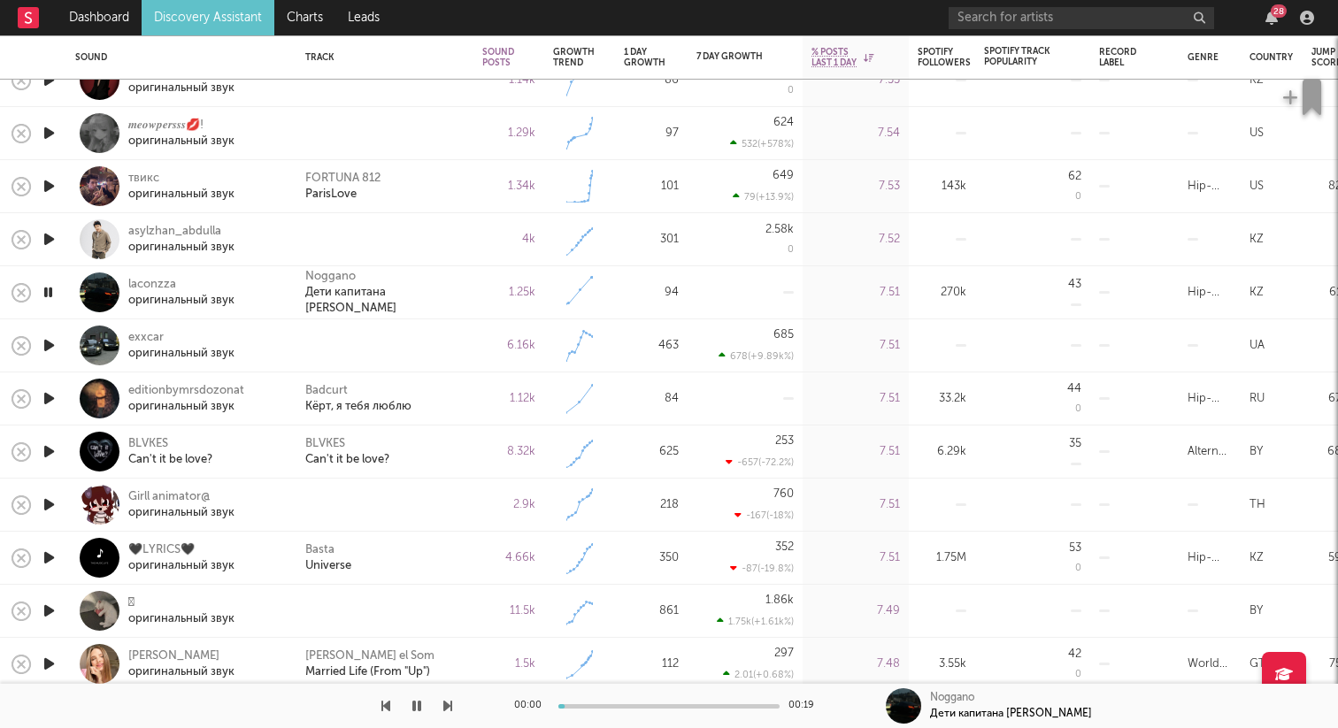
click at [51, 342] on icon "button" at bounding box center [49, 345] width 19 height 22
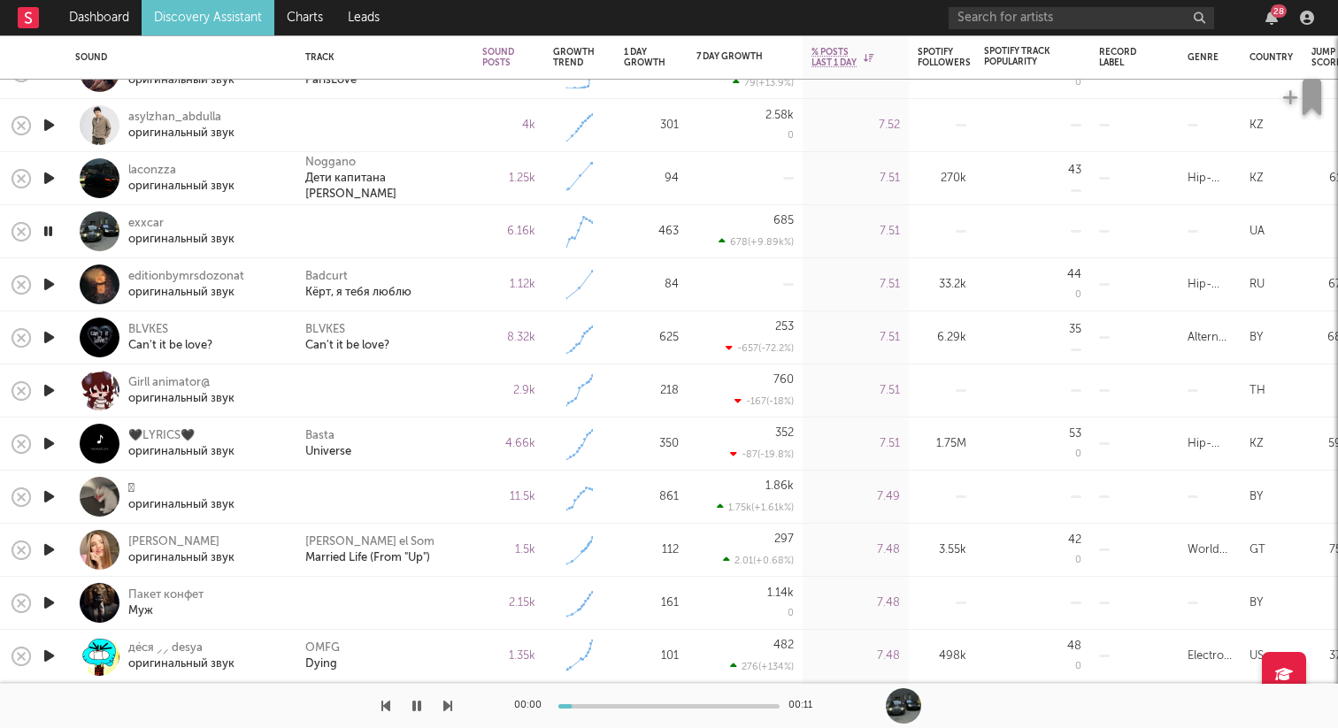
click at [55, 387] on icon "button" at bounding box center [49, 391] width 19 height 22
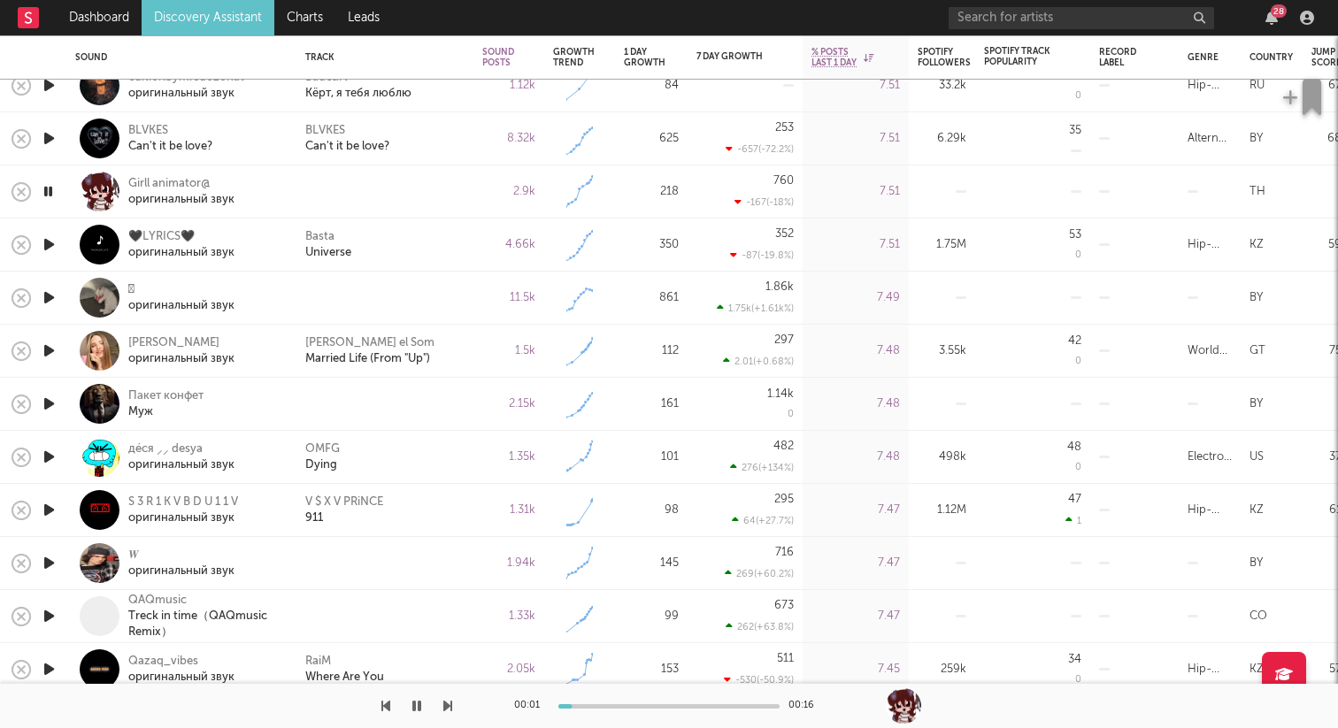
click at [54, 300] on icon "button" at bounding box center [49, 298] width 19 height 22
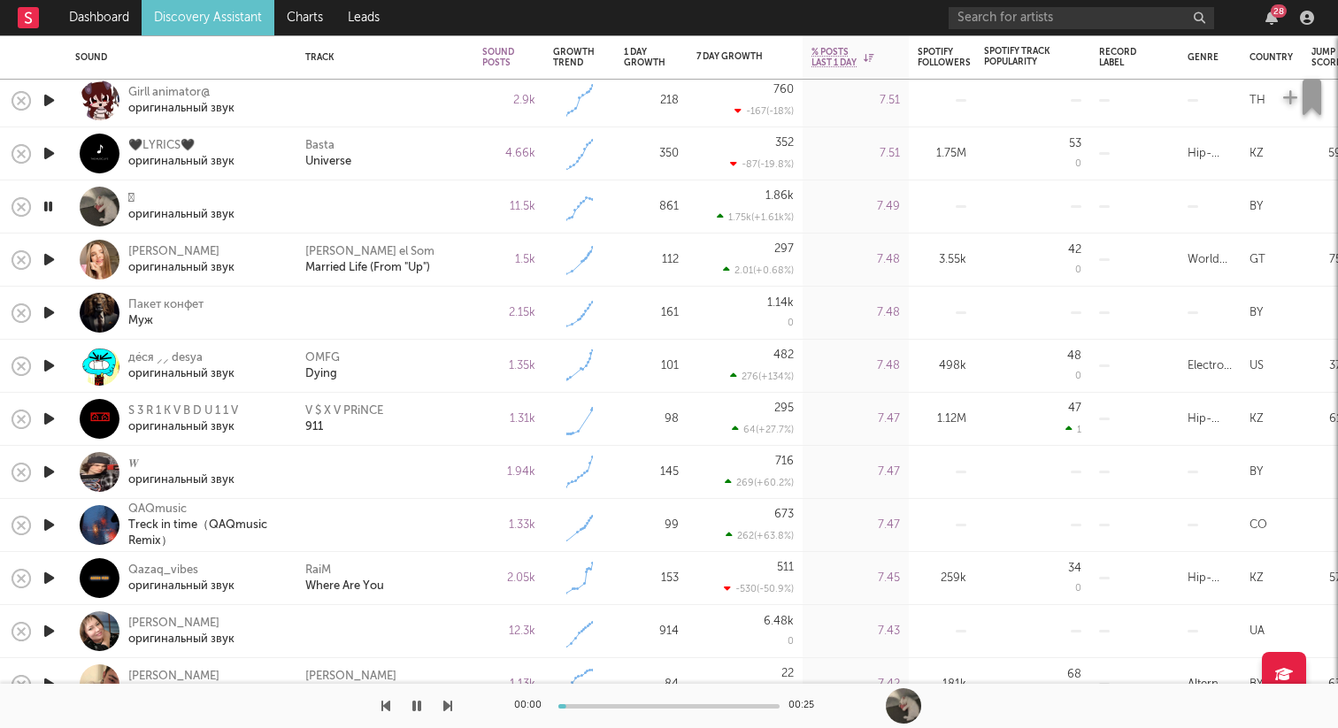
click at [50, 313] on icon "button" at bounding box center [49, 313] width 19 height 22
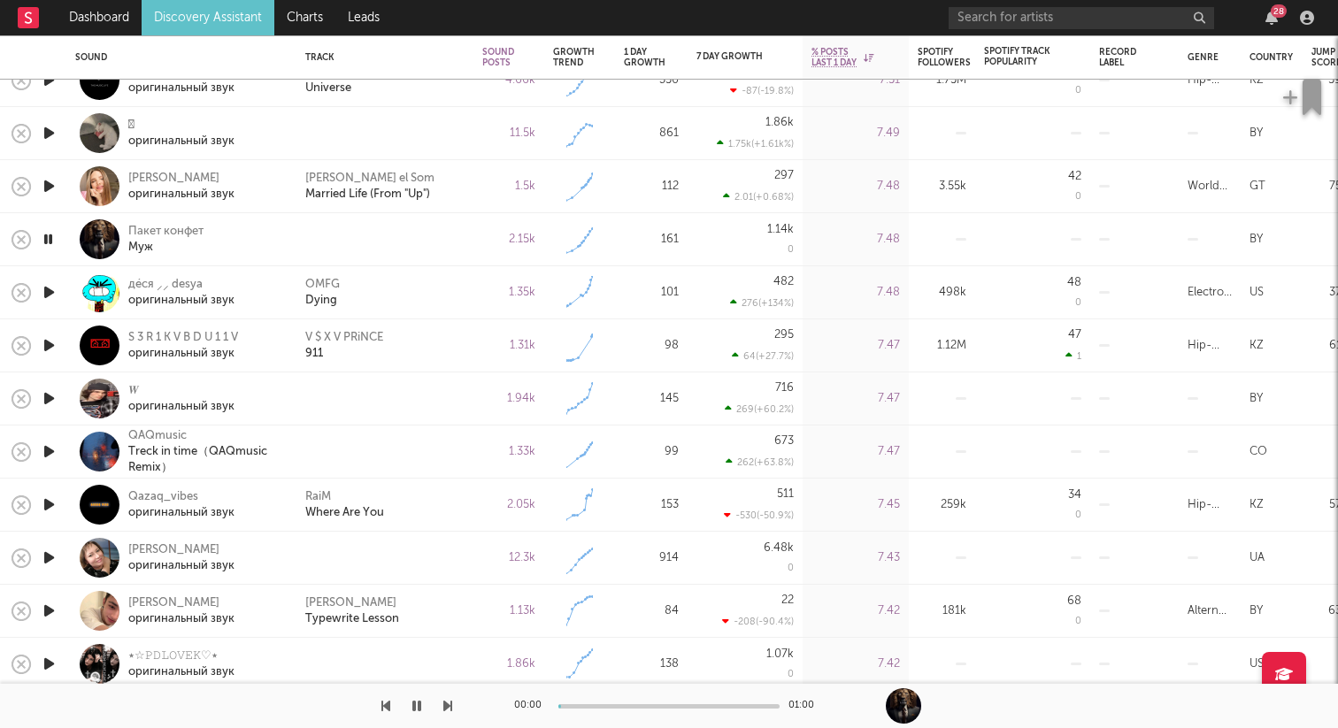
click at [49, 395] on icon "button" at bounding box center [49, 399] width 19 height 22
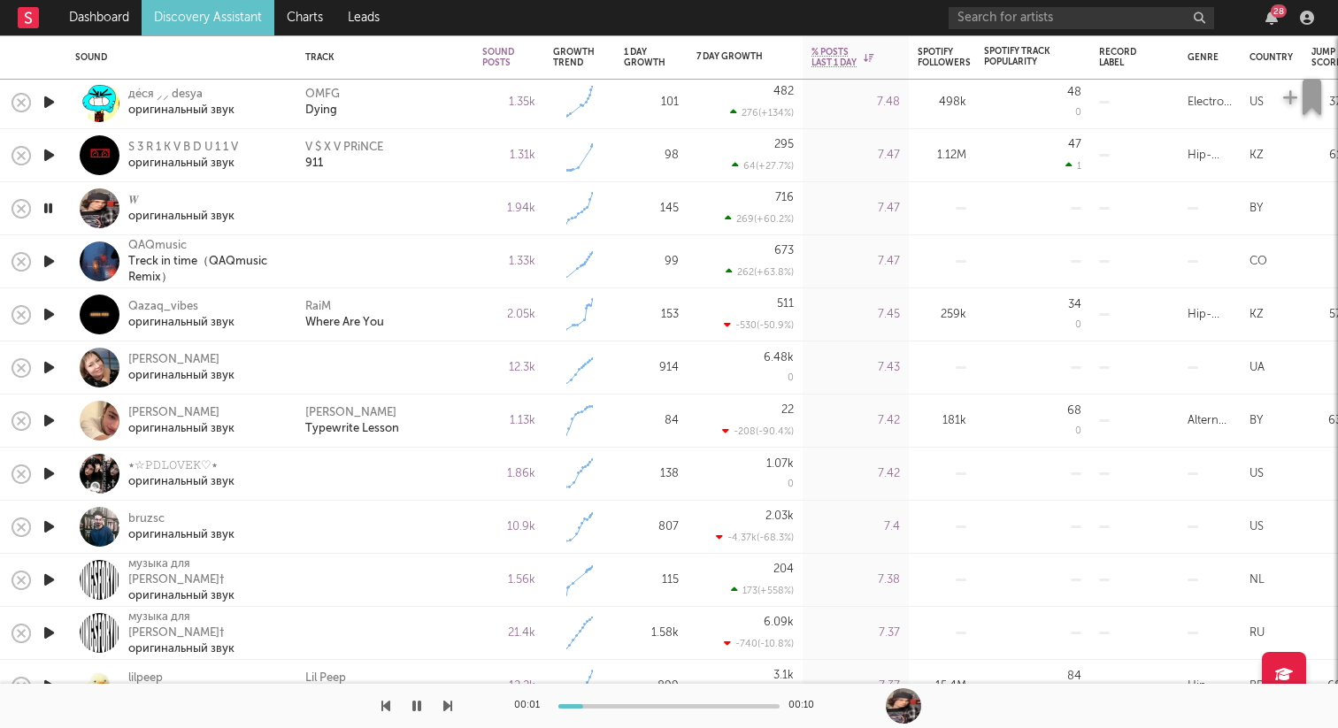
click at [53, 369] on icon "button" at bounding box center [49, 368] width 19 height 22
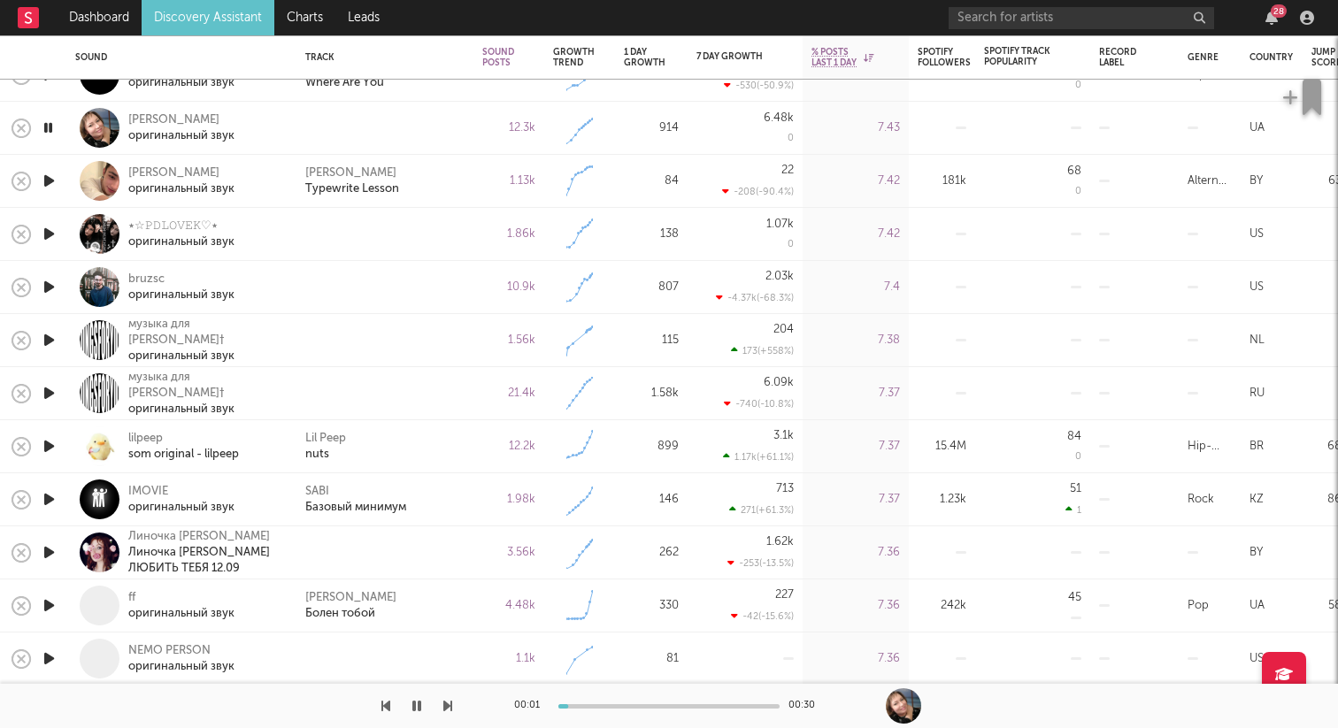
click at [50, 343] on icon "button" at bounding box center [49, 340] width 19 height 22
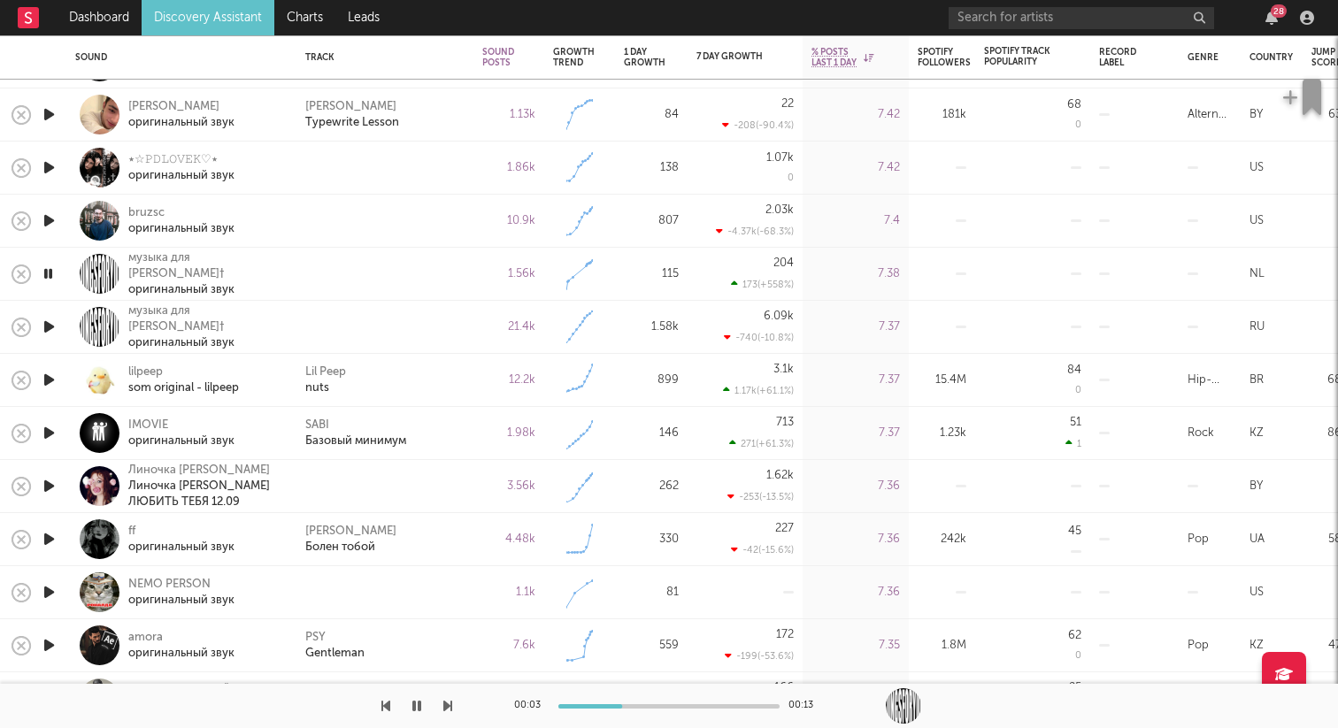
click at [47, 322] on icon "button" at bounding box center [49, 327] width 19 height 22
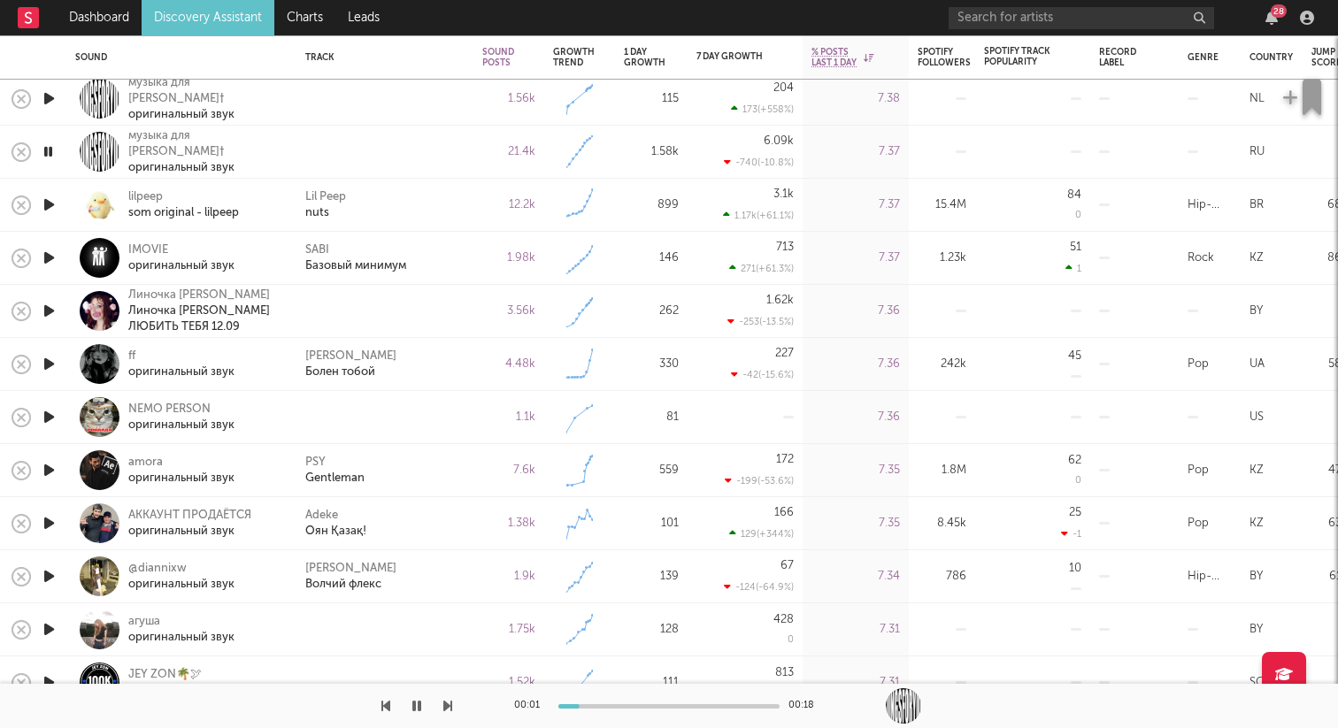
click at [49, 306] on icon "button" at bounding box center [49, 311] width 19 height 22
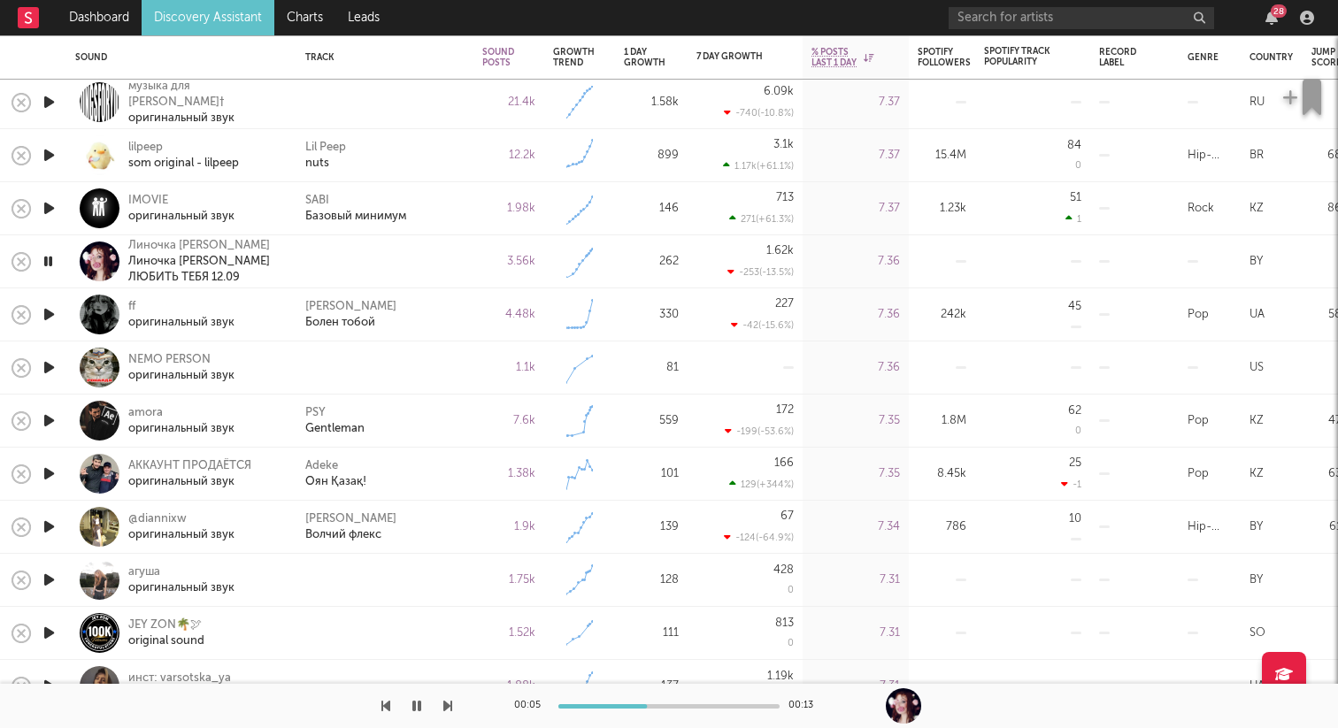
click at [51, 371] on icon "button" at bounding box center [49, 368] width 19 height 22
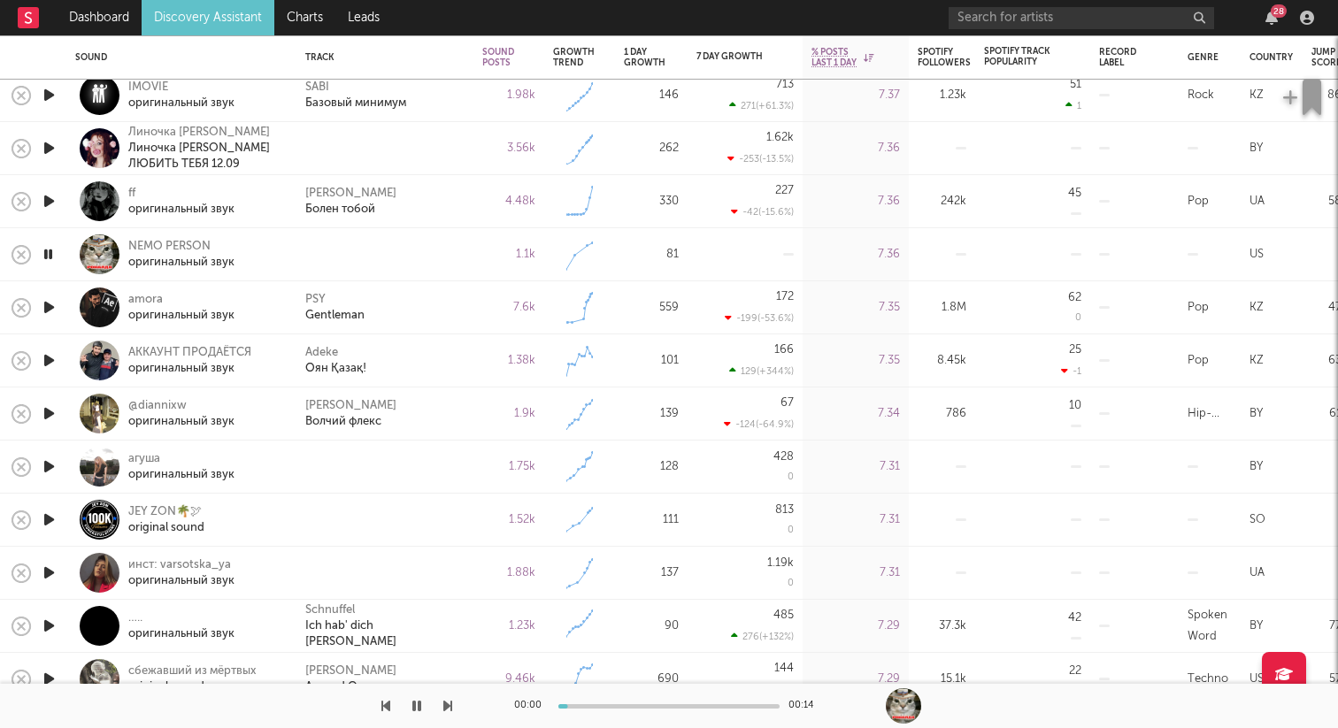
click at [58, 457] on div at bounding box center [48, 467] width 35 height 53
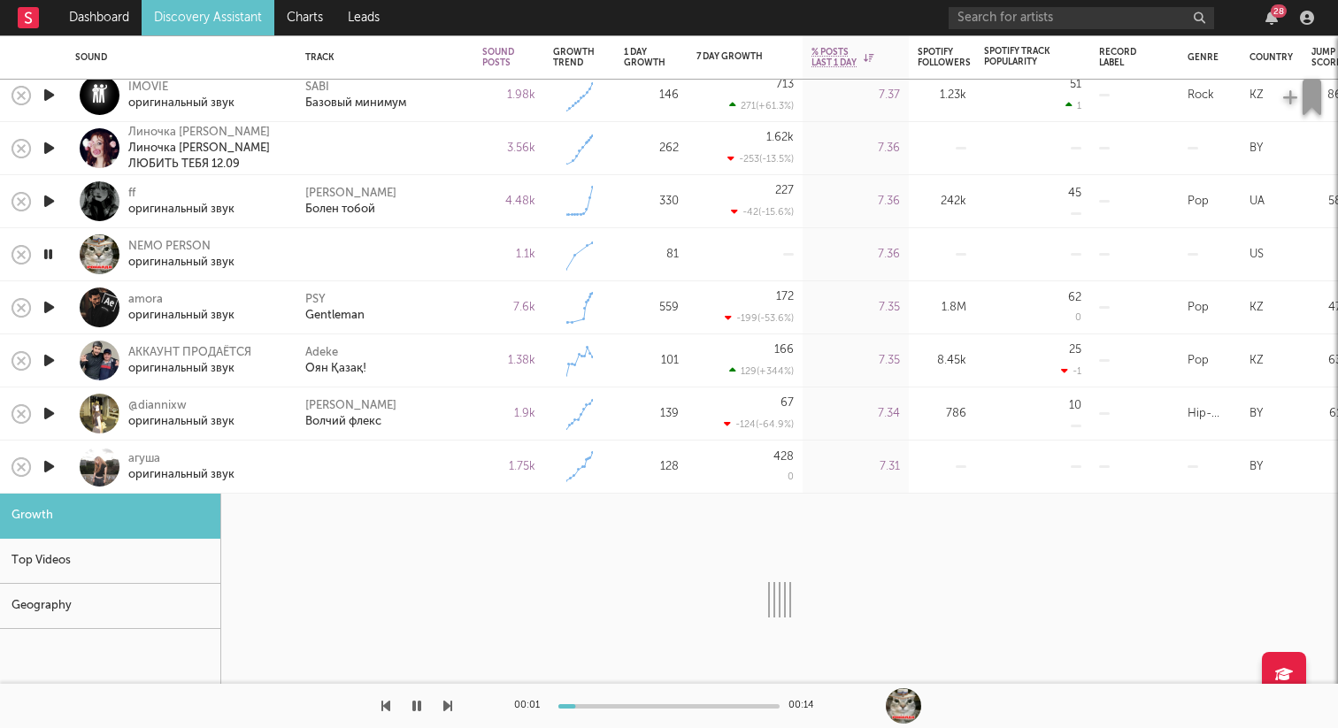
click at [88, 461] on div at bounding box center [100, 467] width 40 height 40
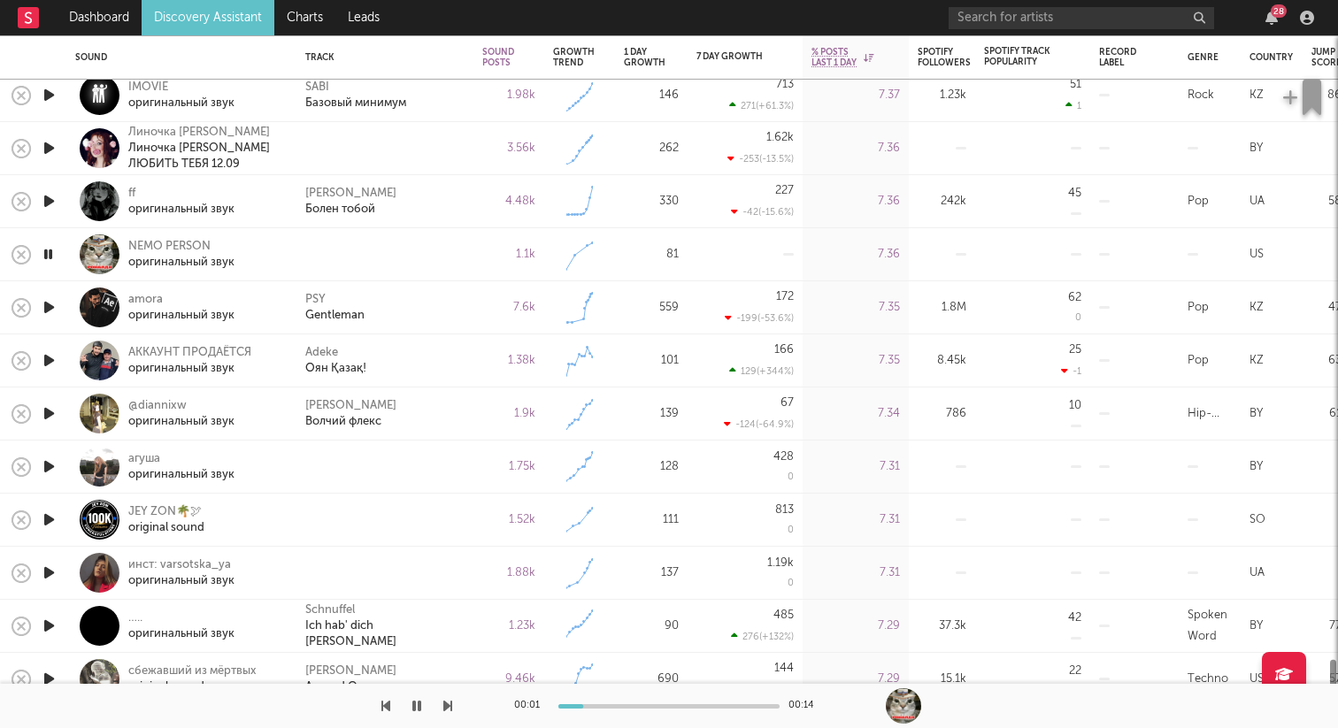
click at [50, 464] on icon "button" at bounding box center [49, 467] width 19 height 22
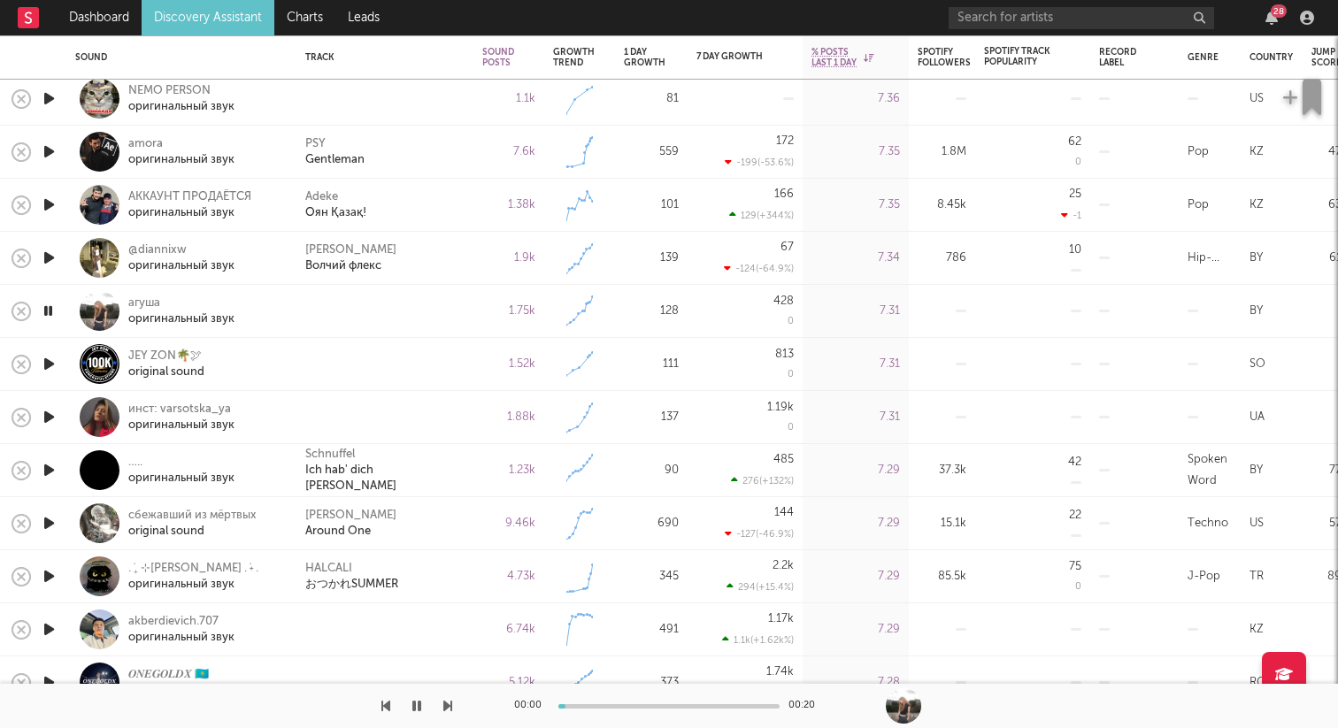
click at [51, 417] on icon "button" at bounding box center [49, 417] width 19 height 22
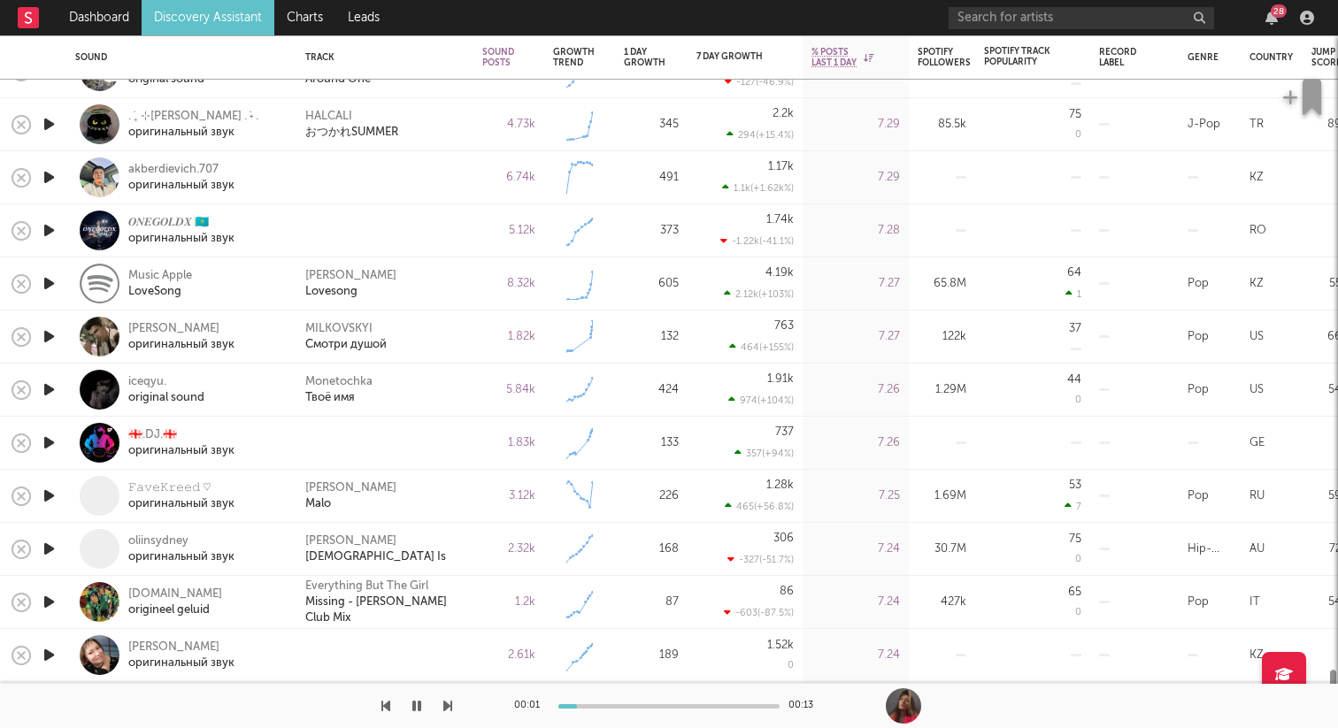
click at [46, 446] on icon "button" at bounding box center [49, 443] width 19 height 22
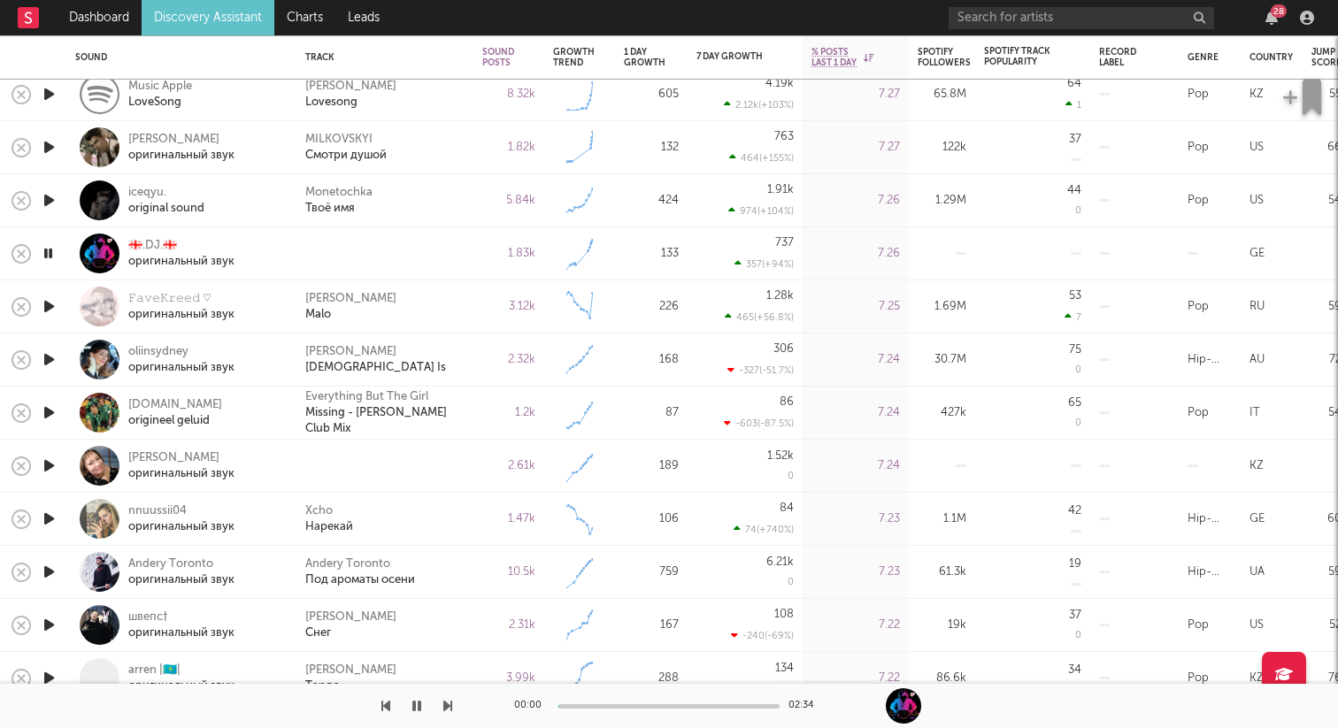
click at [50, 459] on icon "button" at bounding box center [49, 466] width 19 height 22
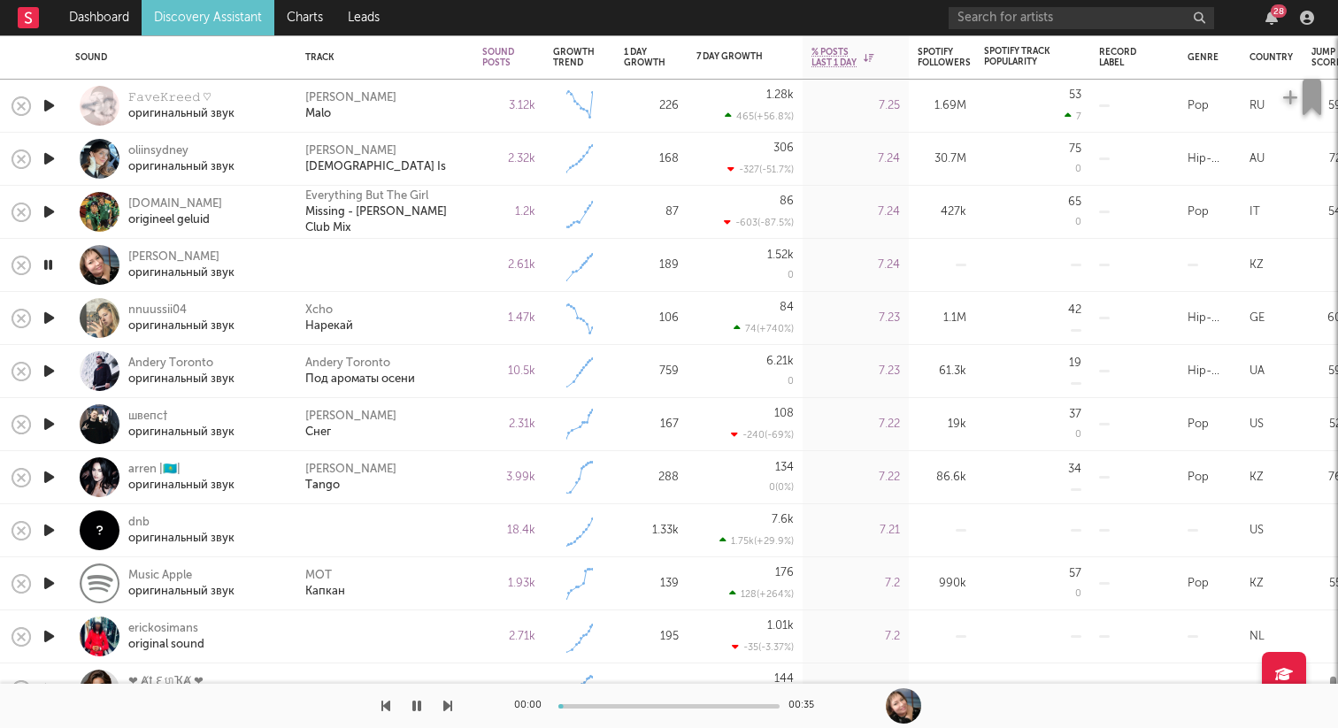
click at [50, 528] on icon "button" at bounding box center [49, 530] width 19 height 22
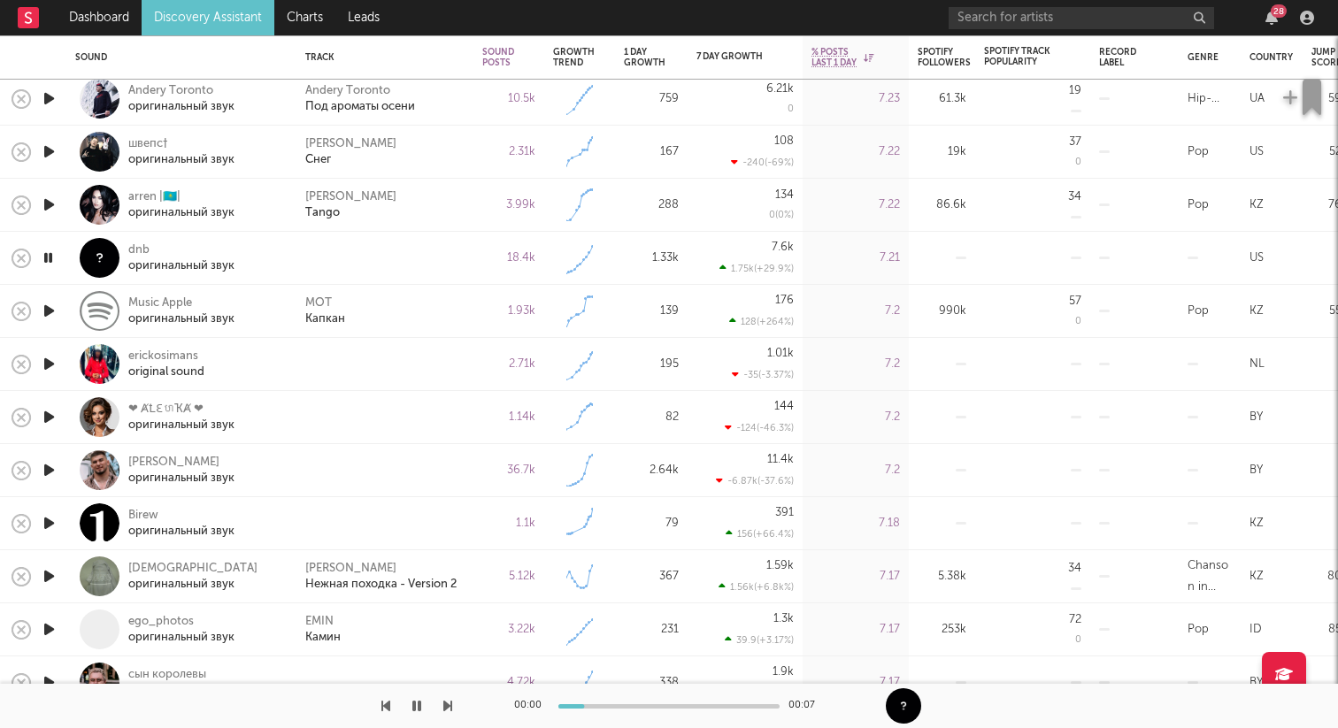
click at [52, 365] on icon "button" at bounding box center [49, 364] width 19 height 22
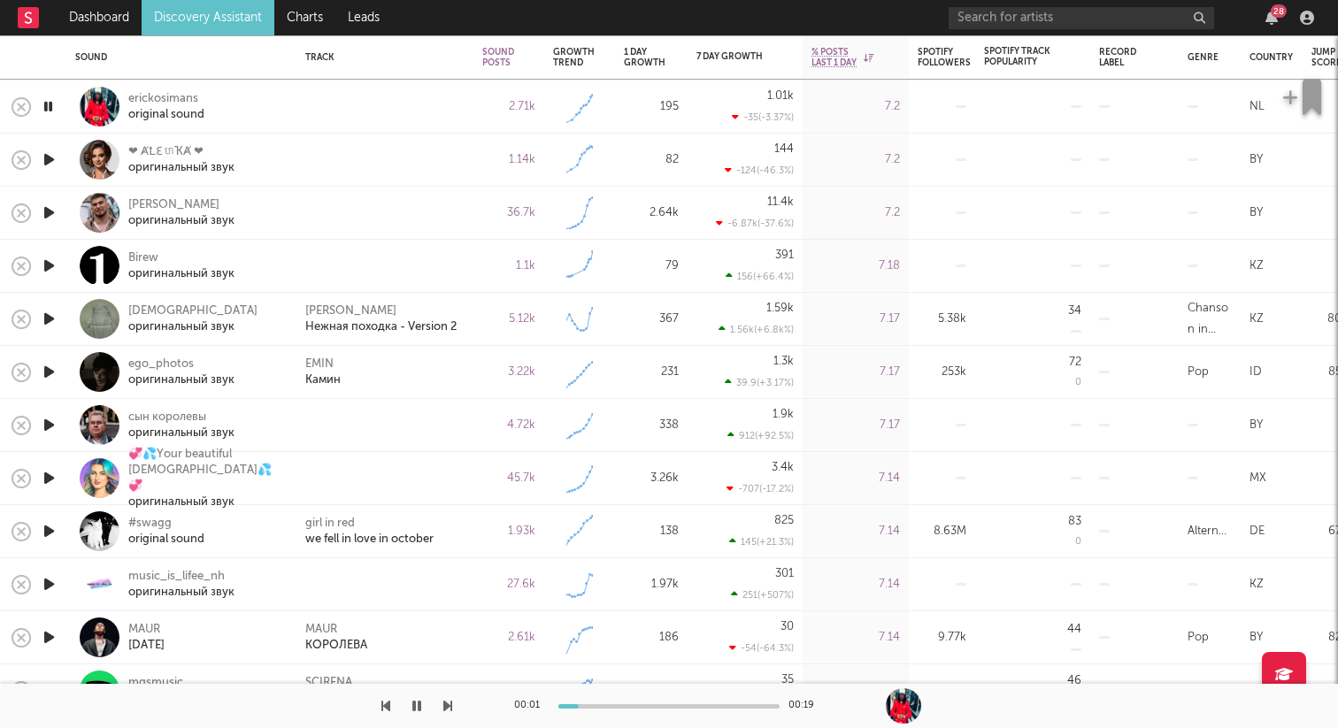
click at [45, 424] on icon "button" at bounding box center [49, 425] width 19 height 22
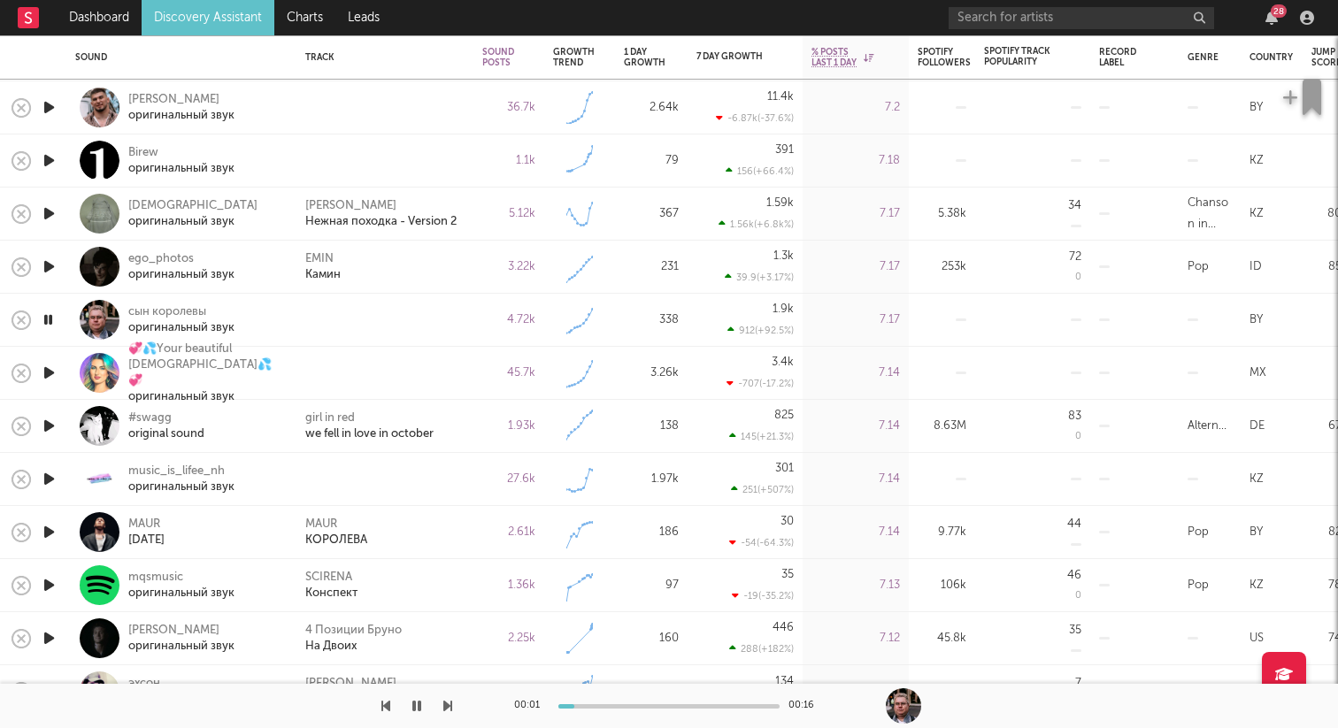
click at [51, 375] on icon "button" at bounding box center [49, 373] width 19 height 22
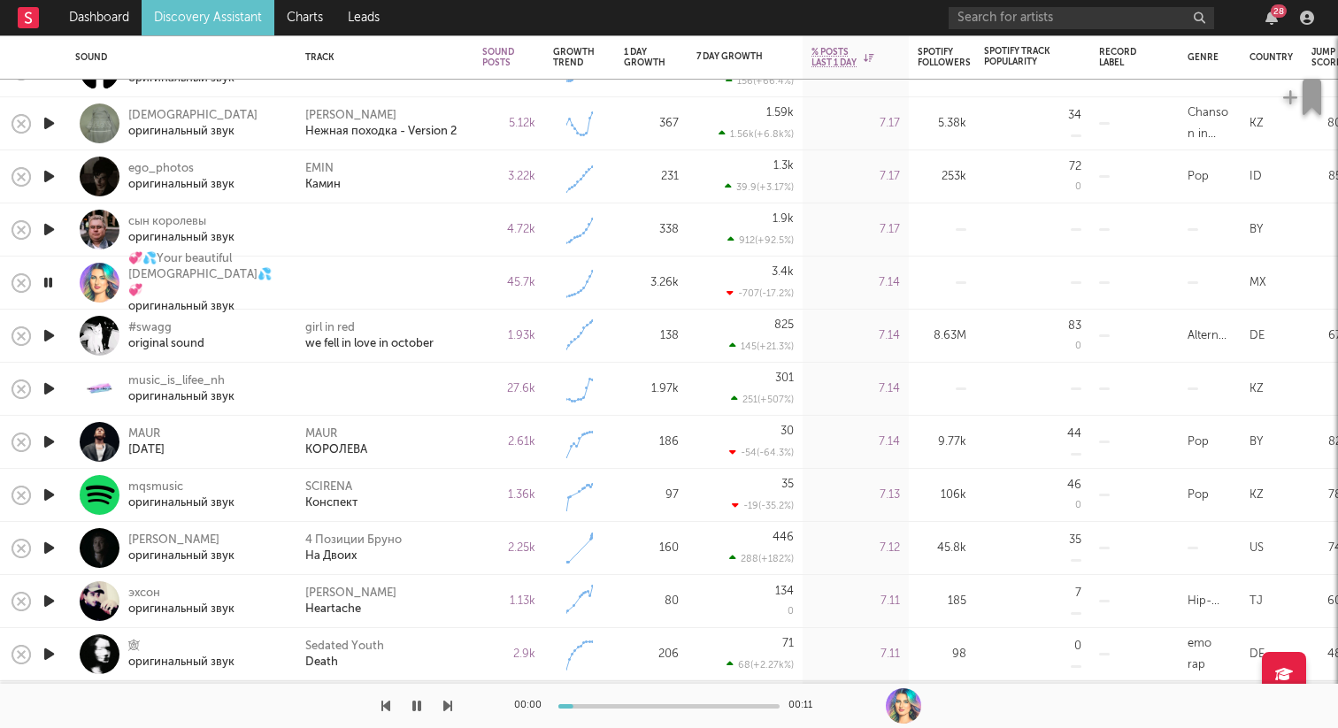
click at [50, 389] on icon "button" at bounding box center [49, 389] width 19 height 22
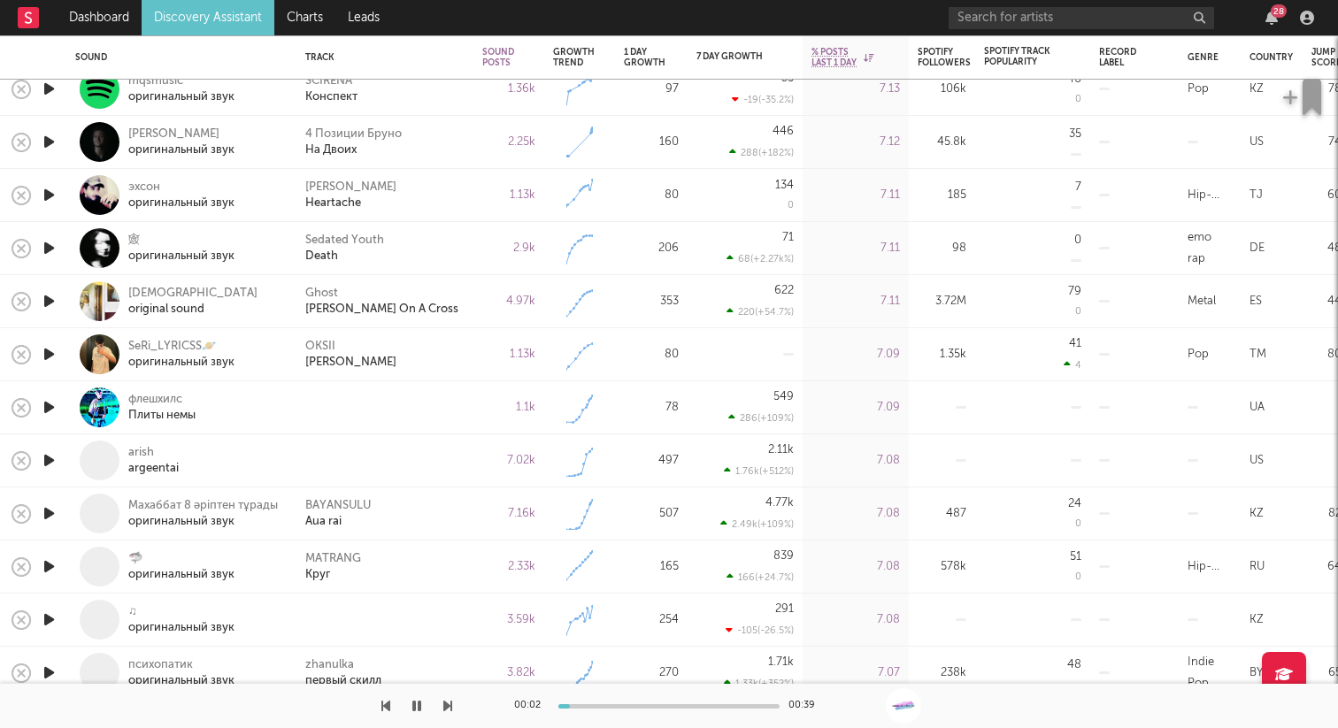
click at [61, 457] on div at bounding box center [48, 460] width 35 height 53
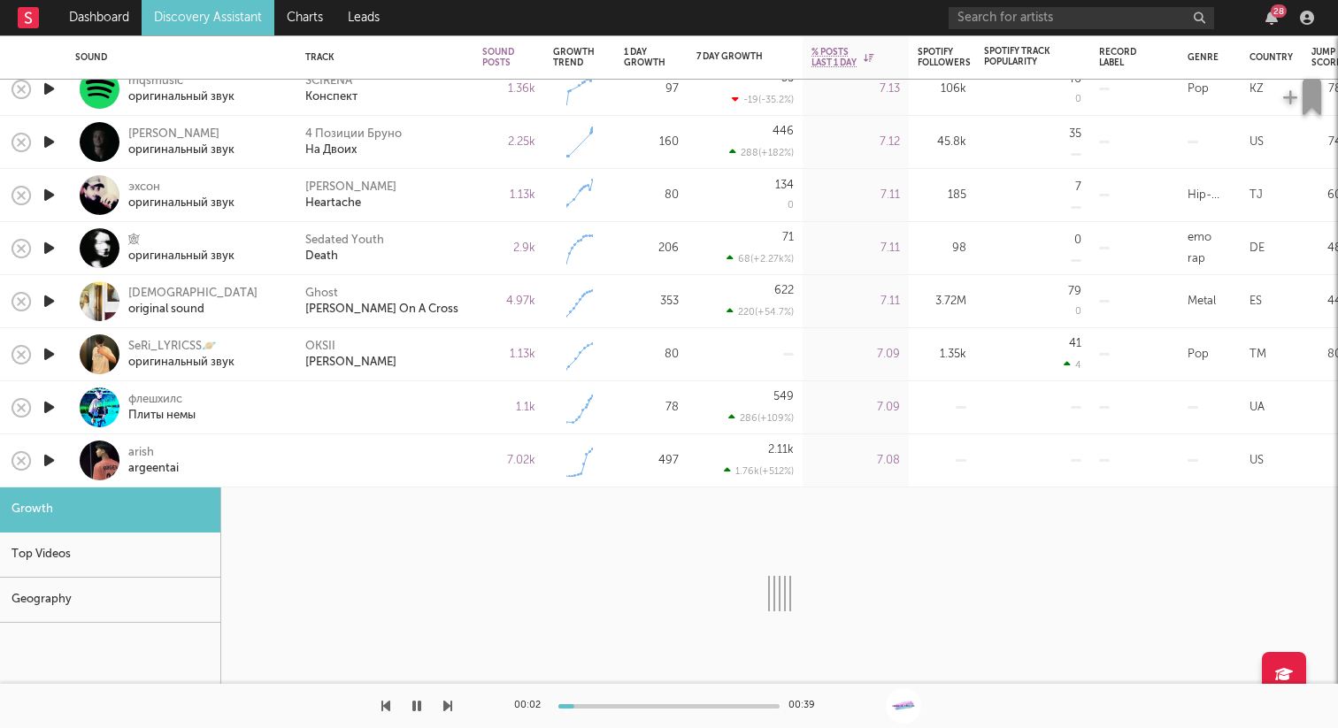
click at [111, 463] on div at bounding box center [100, 461] width 40 height 40
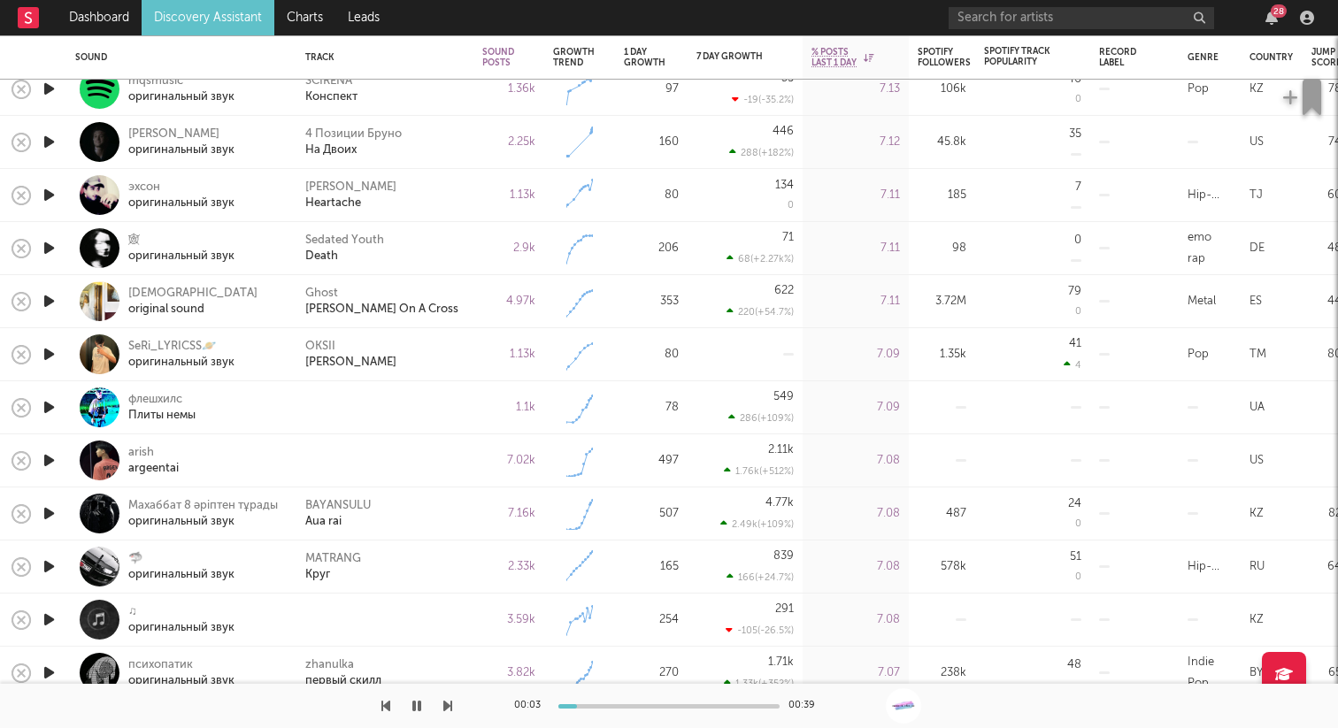
click at [54, 463] on icon "button" at bounding box center [49, 460] width 19 height 22
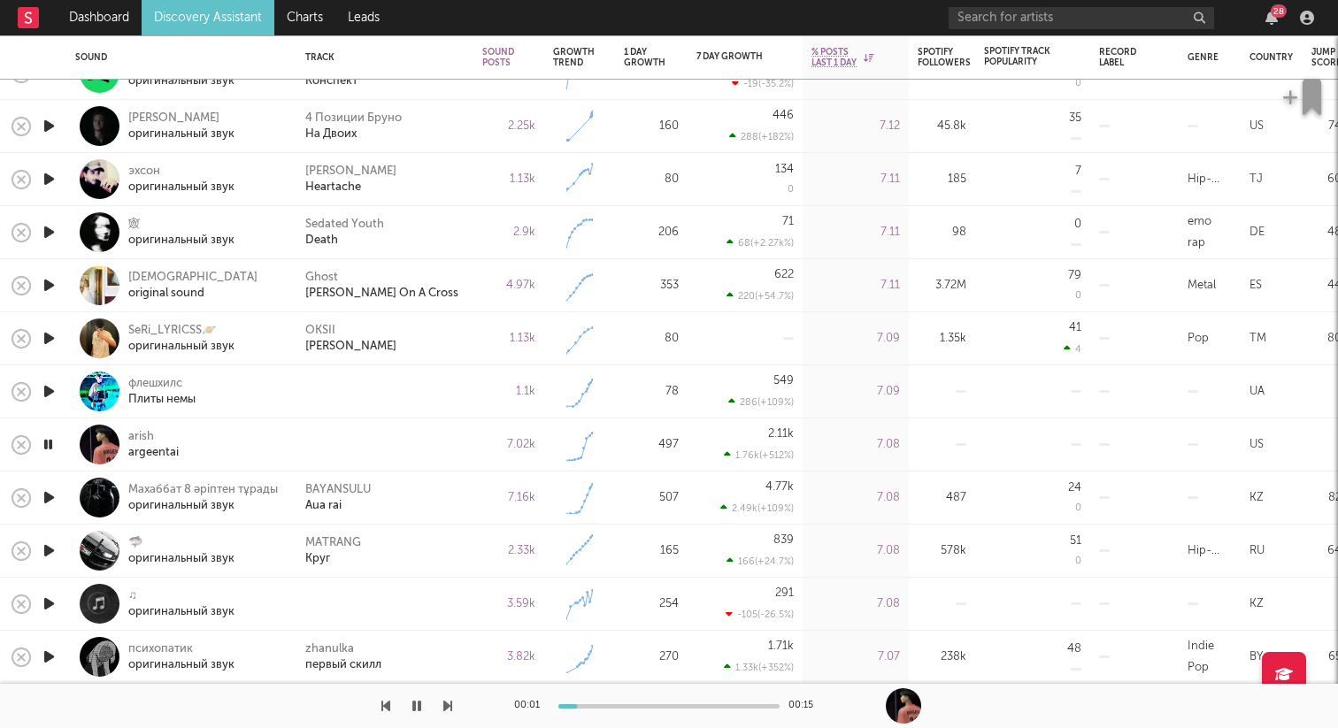
click at [45, 609] on icon "button" at bounding box center [49, 604] width 19 height 22
